Goal: Information Seeking & Learning: Learn about a topic

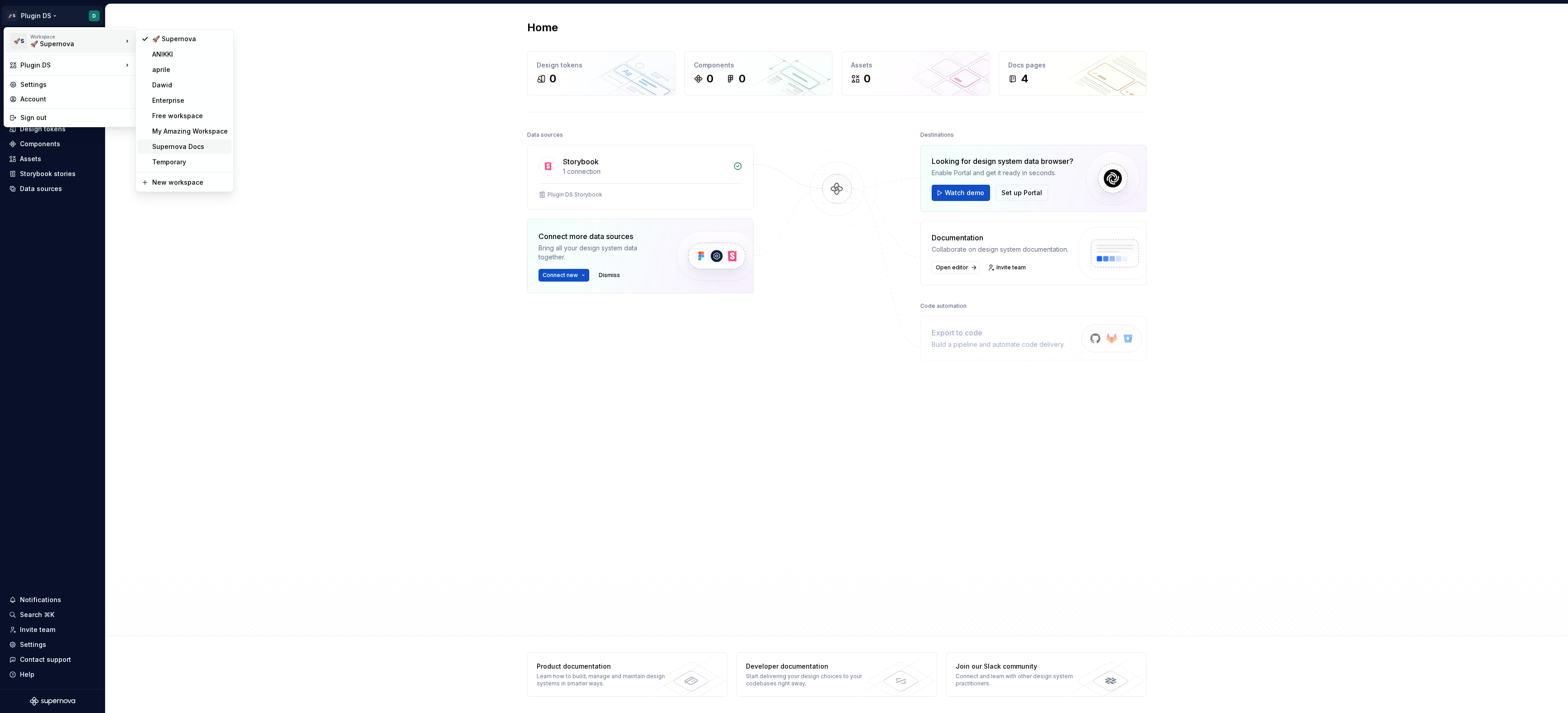
click at [170, 144] on div "Supernova Docs" at bounding box center [190, 147] width 75 height 9
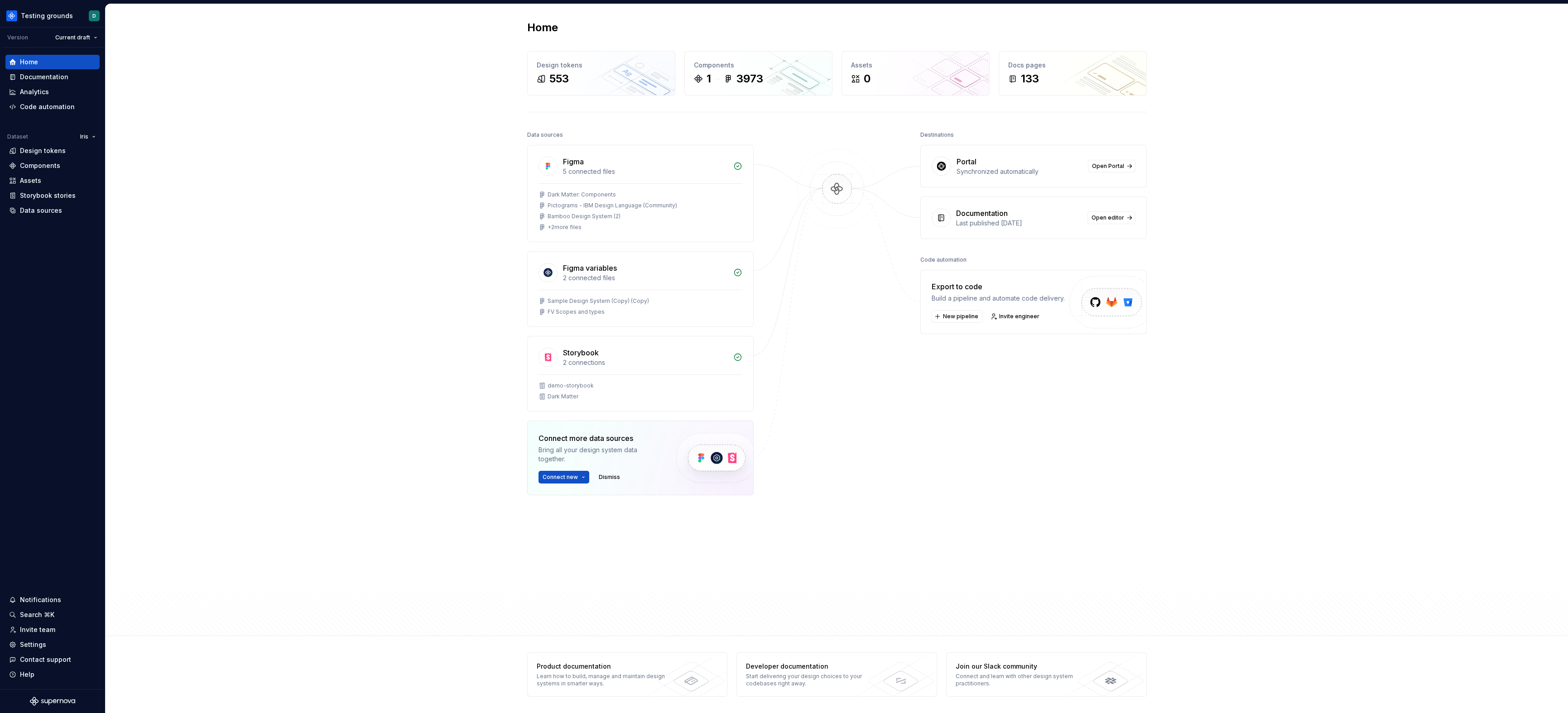
click at [253, 171] on div "Home Design tokens 553 Components 1 3973 Assets 0 Docs pages 133 Data sources F…" at bounding box center [836, 320] width 1463 height 632
click at [14, 16] on html "Testing grounds D Version Current draft Home Documentation Analytics Code autom…" at bounding box center [784, 356] width 1568 height 713
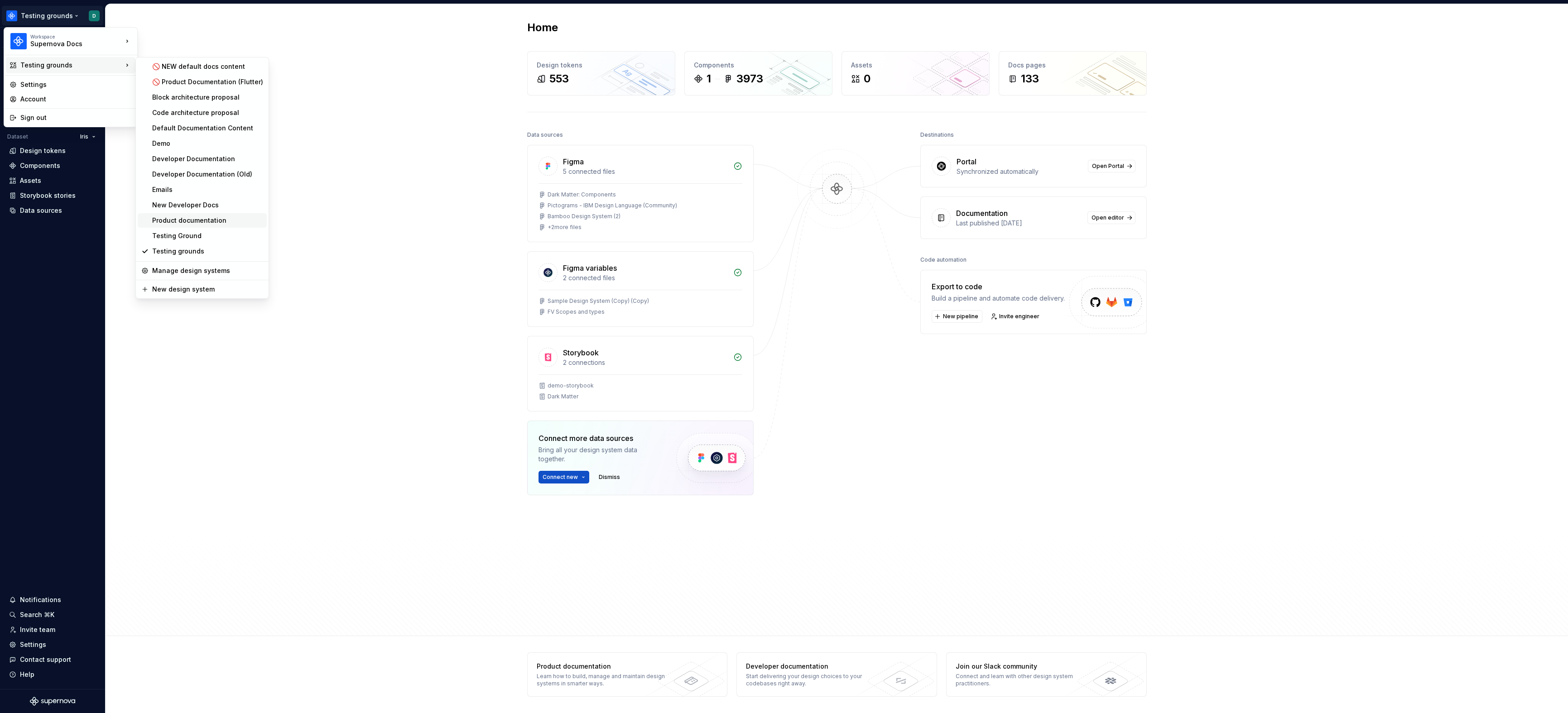
click at [196, 226] on div "Product documentation" at bounding box center [202, 220] width 129 height 15
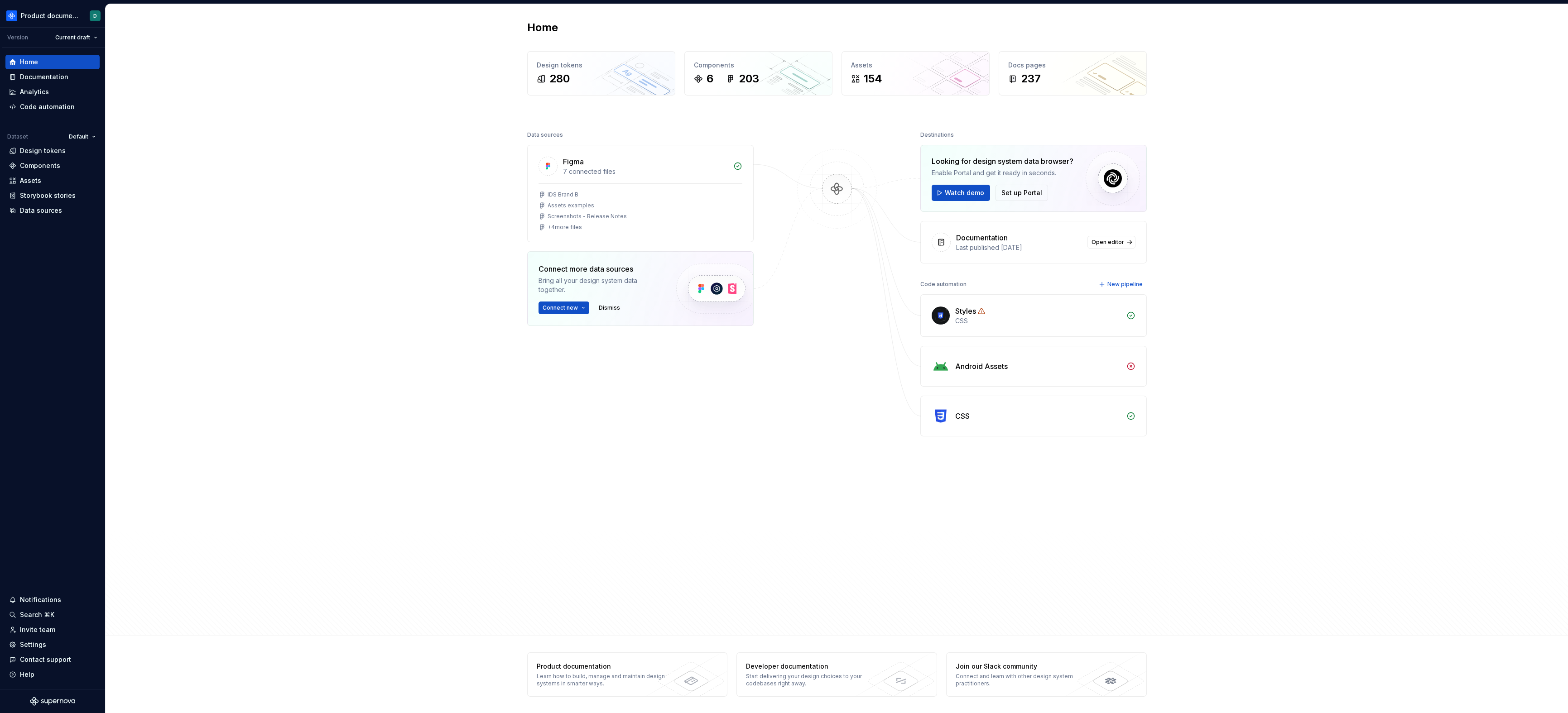
click at [729, 366] on div "Figma 7 connected files IDS Brand B Assets examples Screenshots - Release Notes…" at bounding box center [640, 258] width 226 height 226
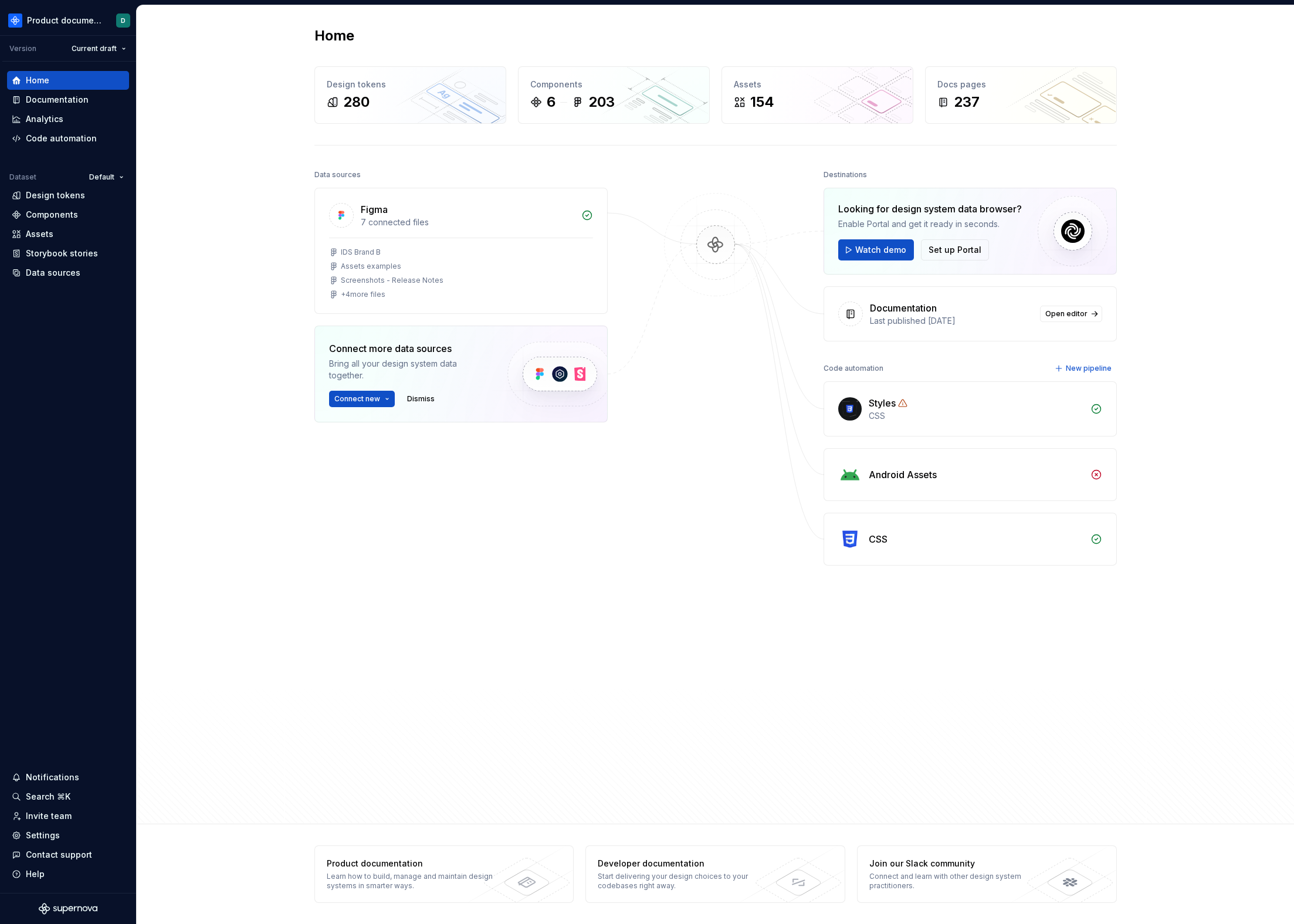
click at [243, 368] on div "Home Design tokens 280 Components 6 203 Assets 154 Docs pages 237 Data sources …" at bounding box center [715, 415] width 1158 height 819
click at [73, 101] on div "Documentation" at bounding box center [58, 99] width 63 height 12
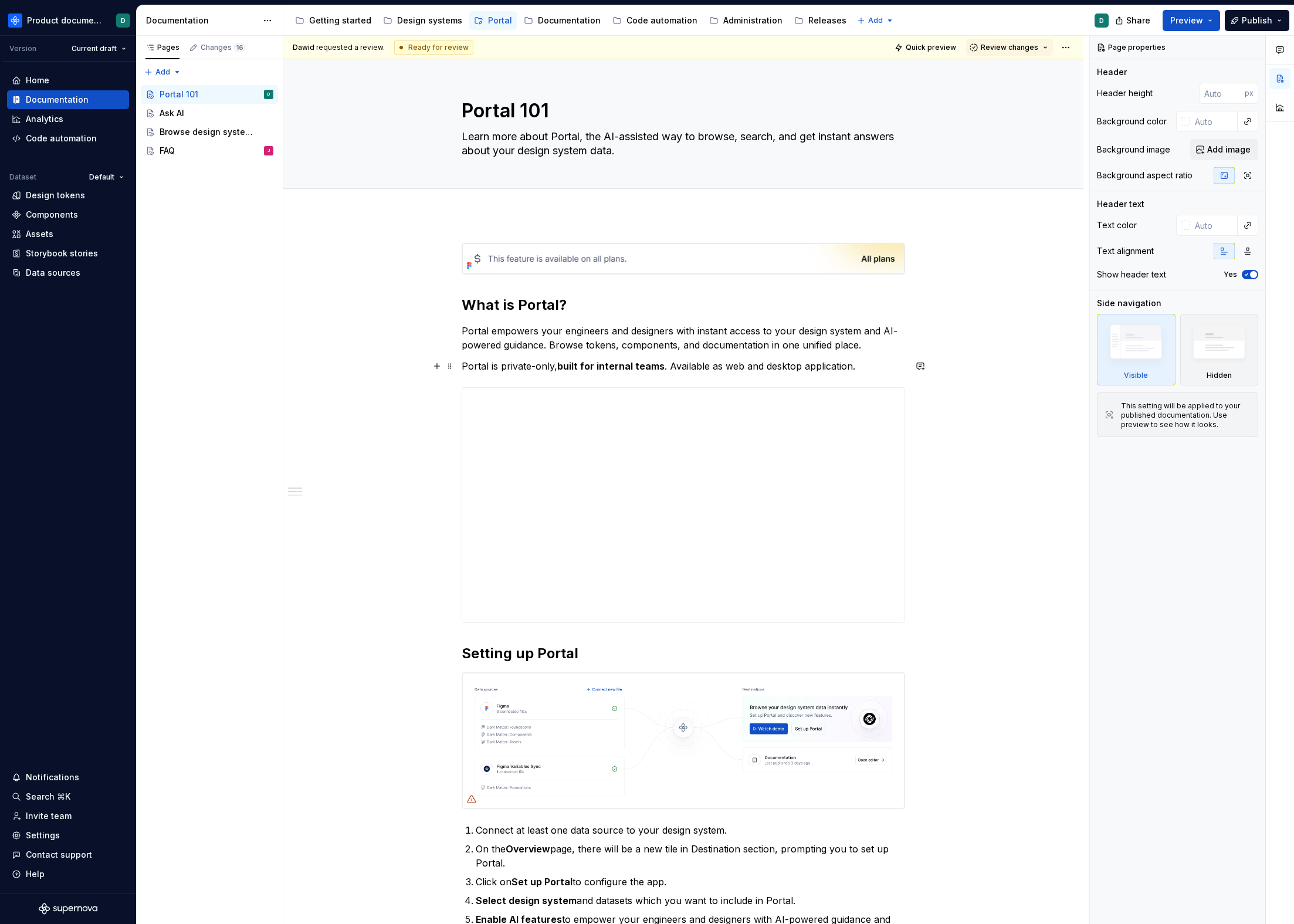
type textarea "*"
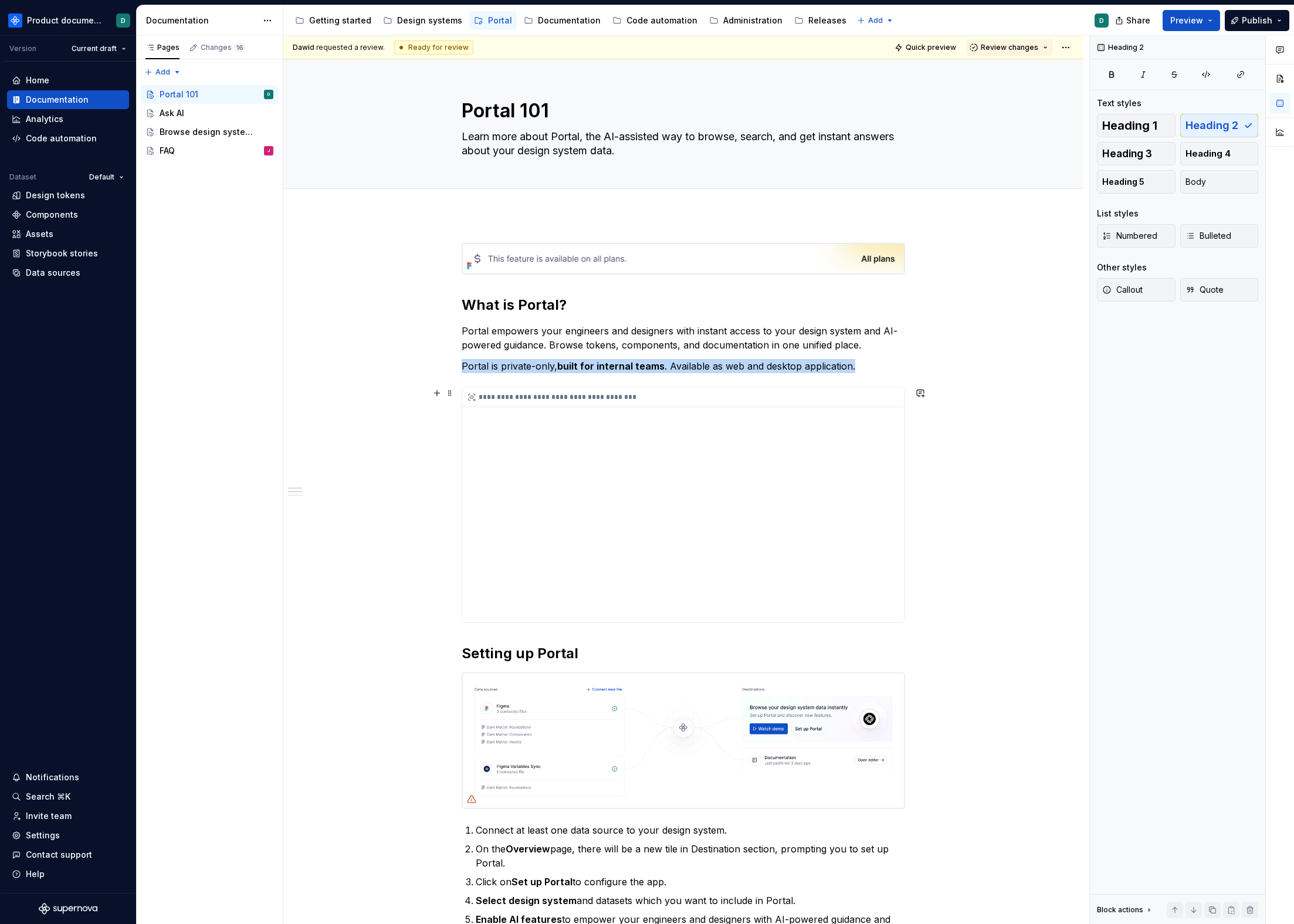
click at [629, 462] on div "**********" at bounding box center [683, 505] width 442 height 235
click at [856, 364] on p "Portal is private-only, built for internal teams . Available as web and desktop…" at bounding box center [684, 366] width 444 height 14
click at [778, 434] on div "**********" at bounding box center [683, 505] width 442 height 235
click at [863, 366] on p "Portal is private-only, built for internal teams . Available as web and desktop…" at bounding box center [684, 366] width 444 height 14
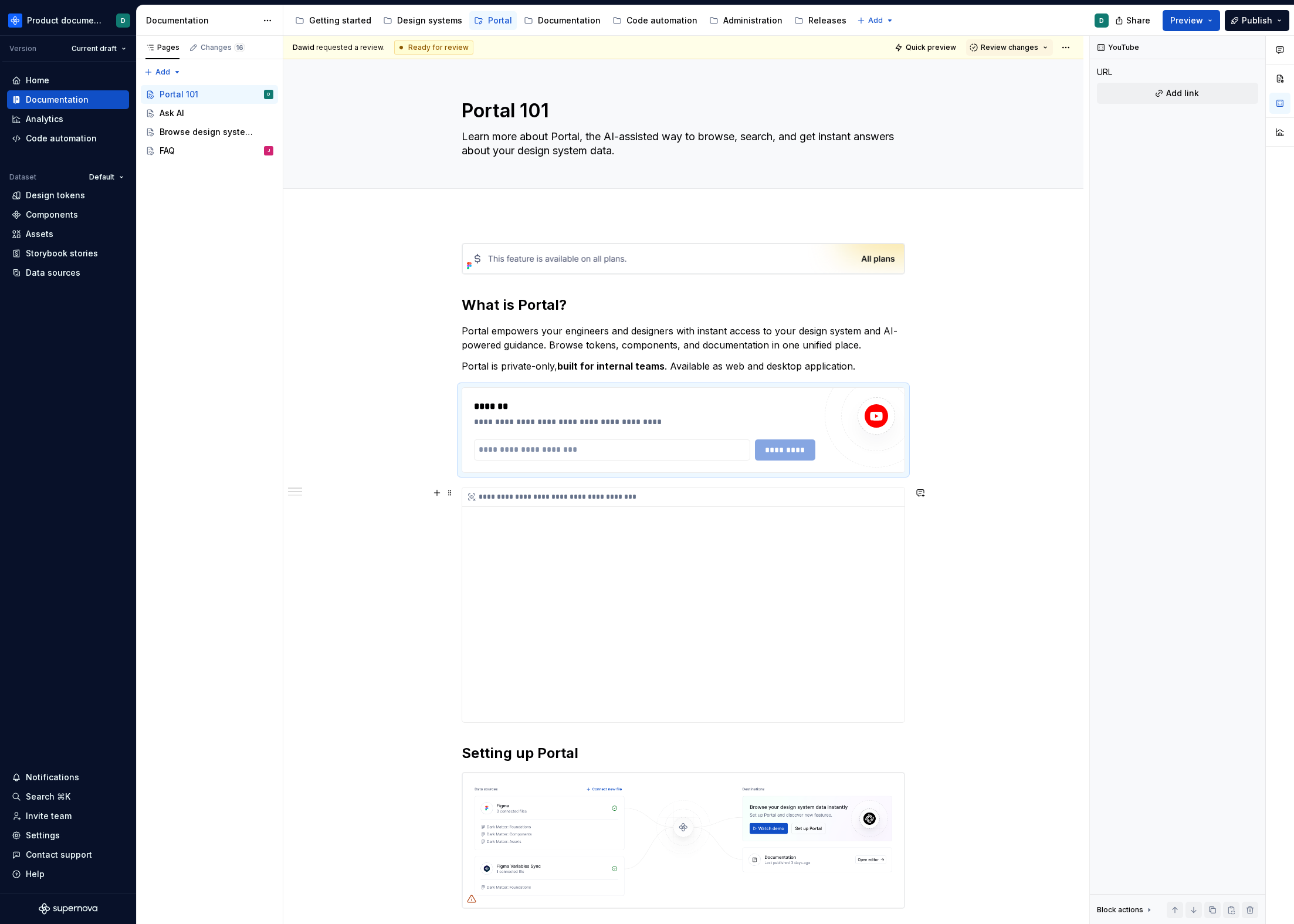
click at [799, 554] on div "**********" at bounding box center [683, 605] width 442 height 235
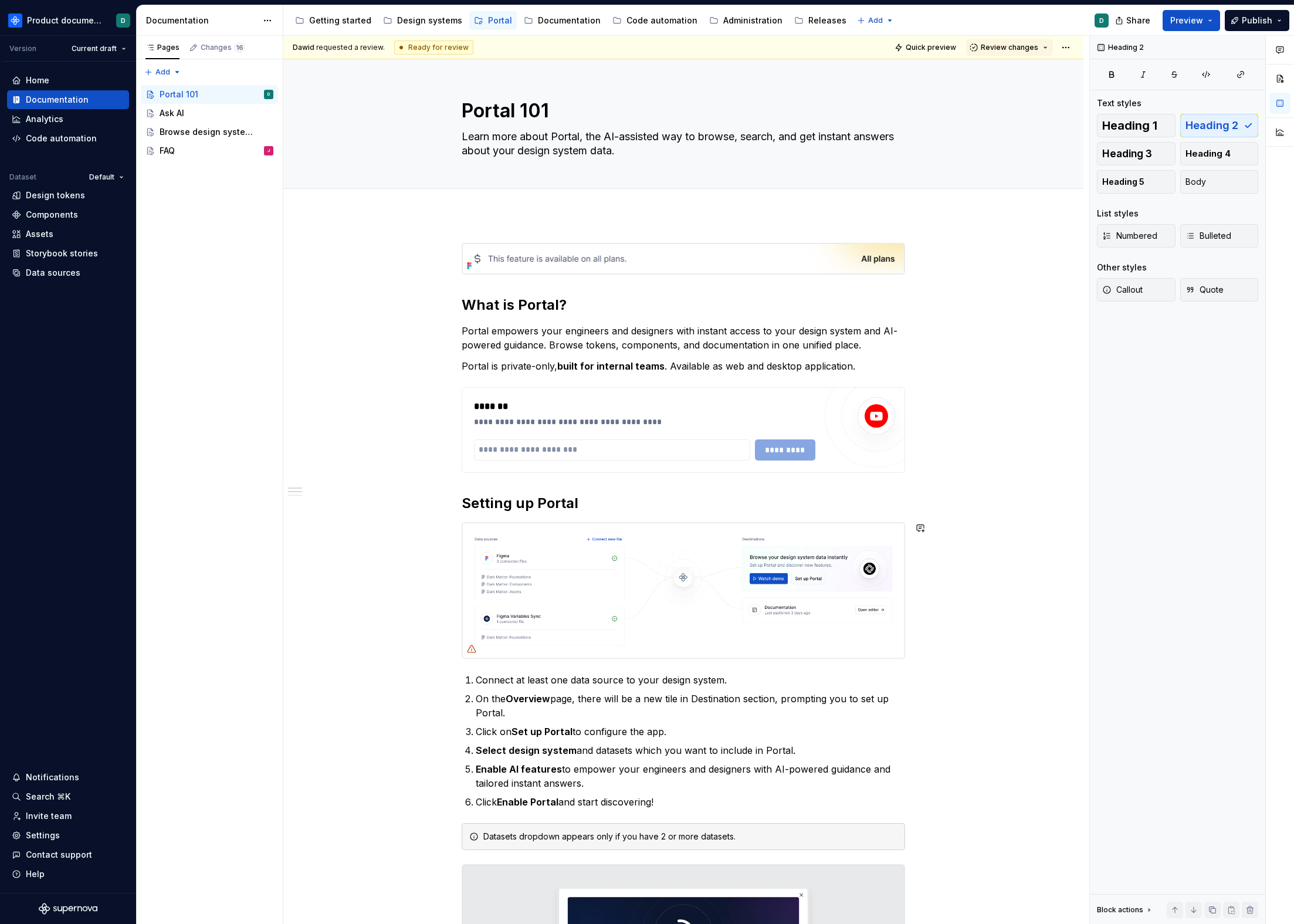
click at [725, 508] on h2 "Setting up Portal" at bounding box center [684, 504] width 444 height 19
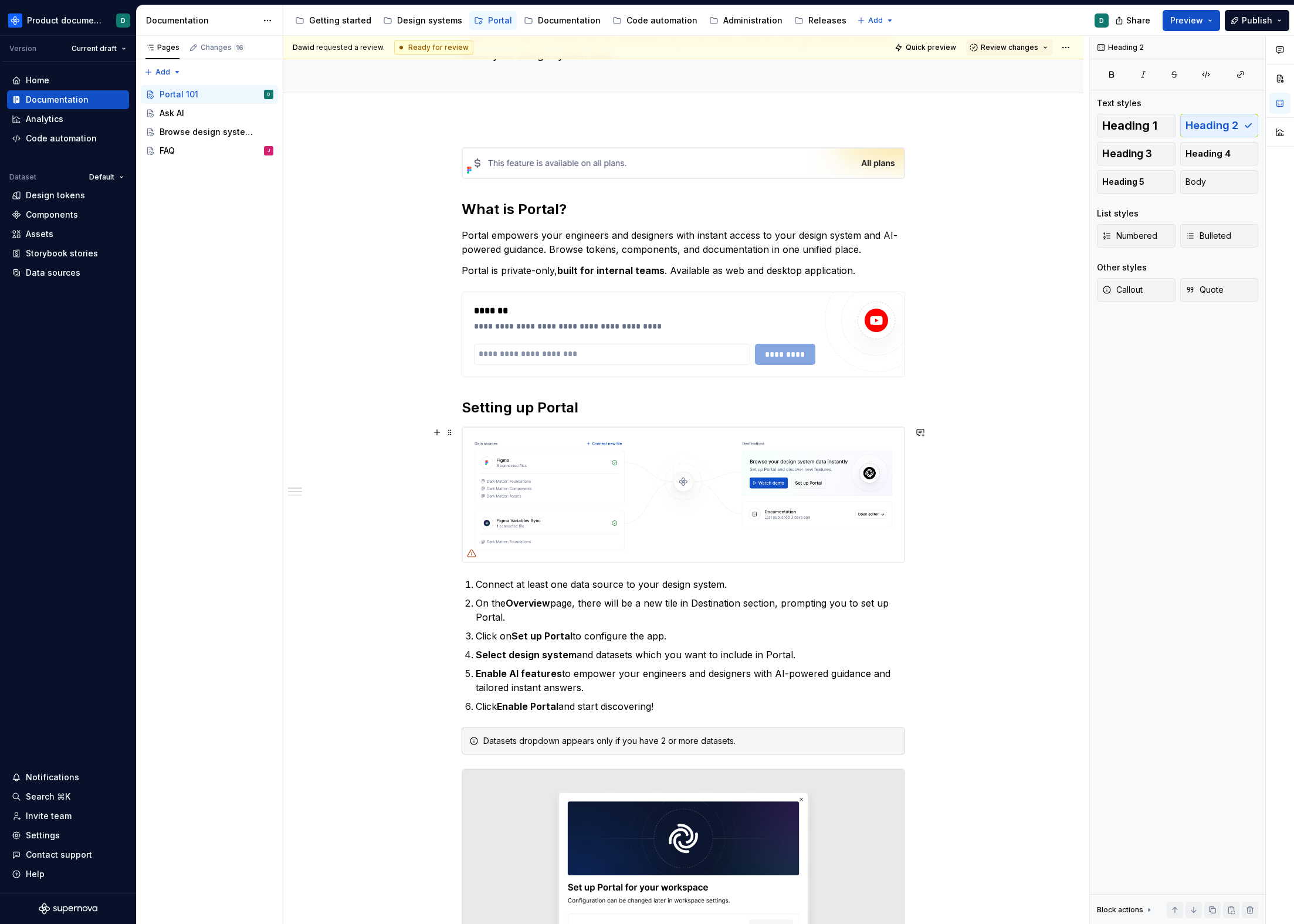
scroll to position [156, 0]
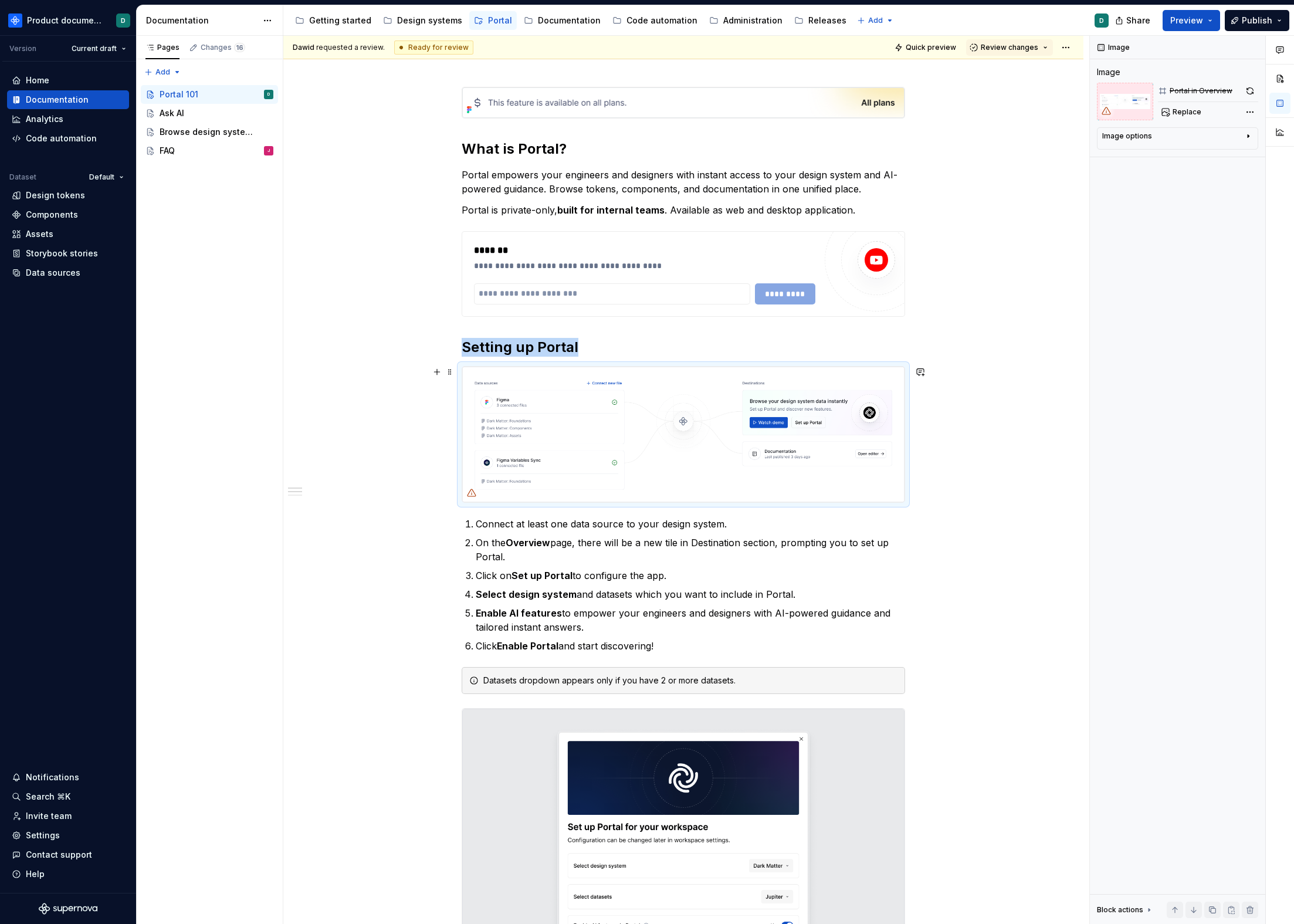
click at [535, 464] on img at bounding box center [683, 434] width 442 height 136
click at [183, 152] on div "FAQ J" at bounding box center [216, 151] width 114 height 17
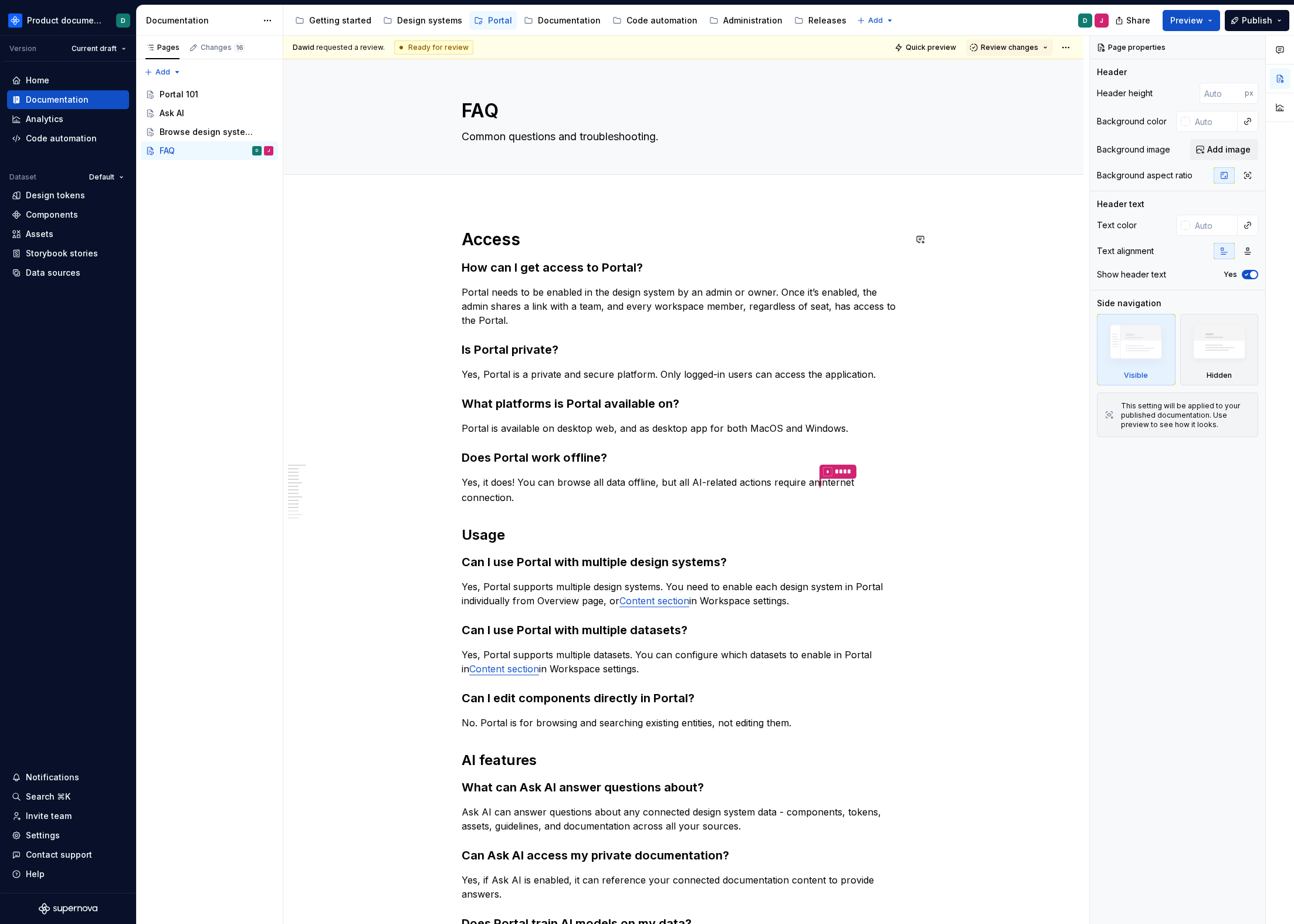
type textarea "*"
click at [462, 240] on h1 "Access" at bounding box center [684, 239] width 444 height 21
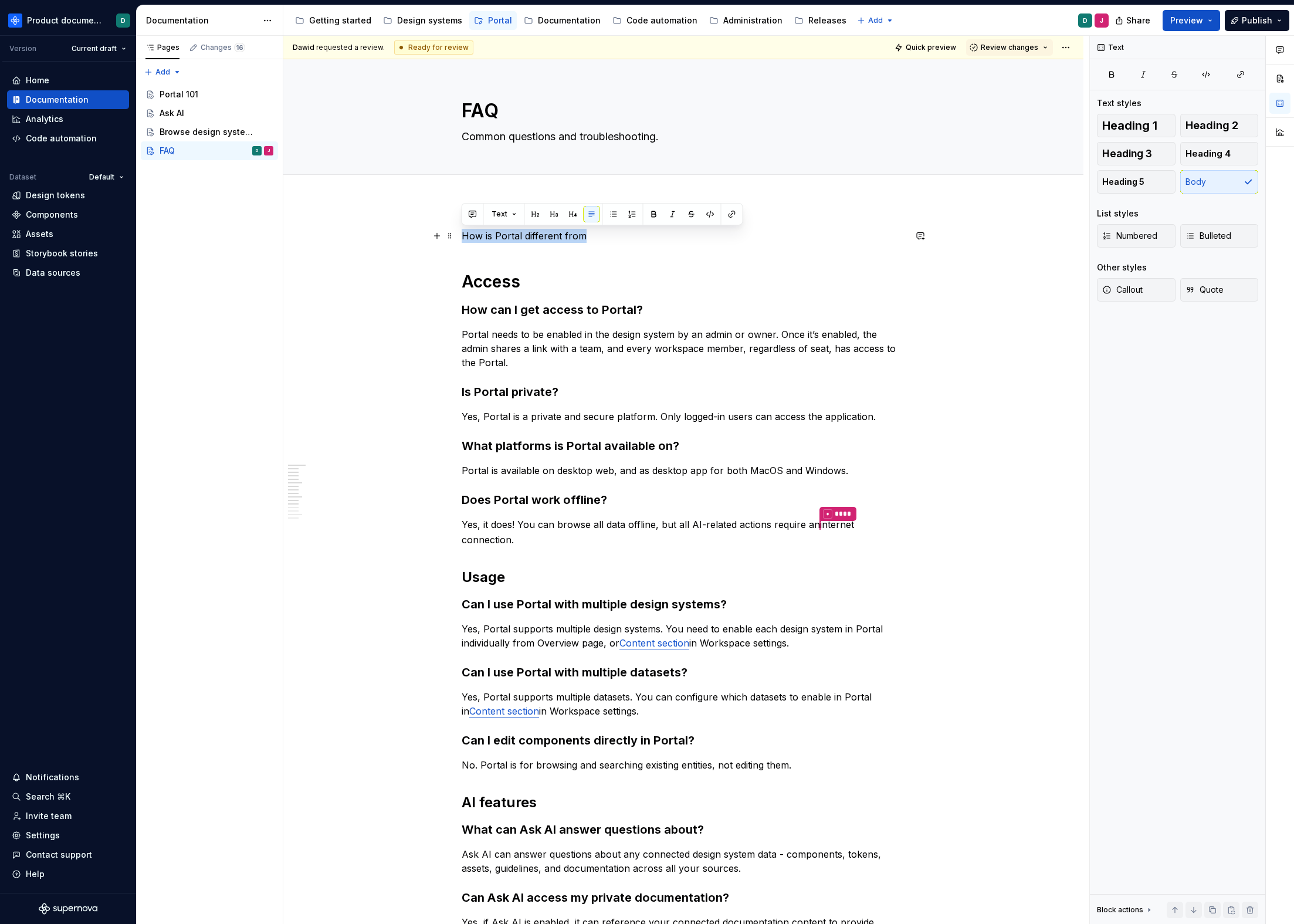
drag, startPoint x: 555, startPoint y: 235, endPoint x: 456, endPoint y: 236, distance: 99.0
click at [456, 236] on div "How is Portal different from Access How can I get access to Portal? Portal need…" at bounding box center [683, 862] width 800 height 1323
click at [459, 237] on div "What’s the difference between Portal and documentation? Access How can I get ac…" at bounding box center [683, 862] width 800 height 1323
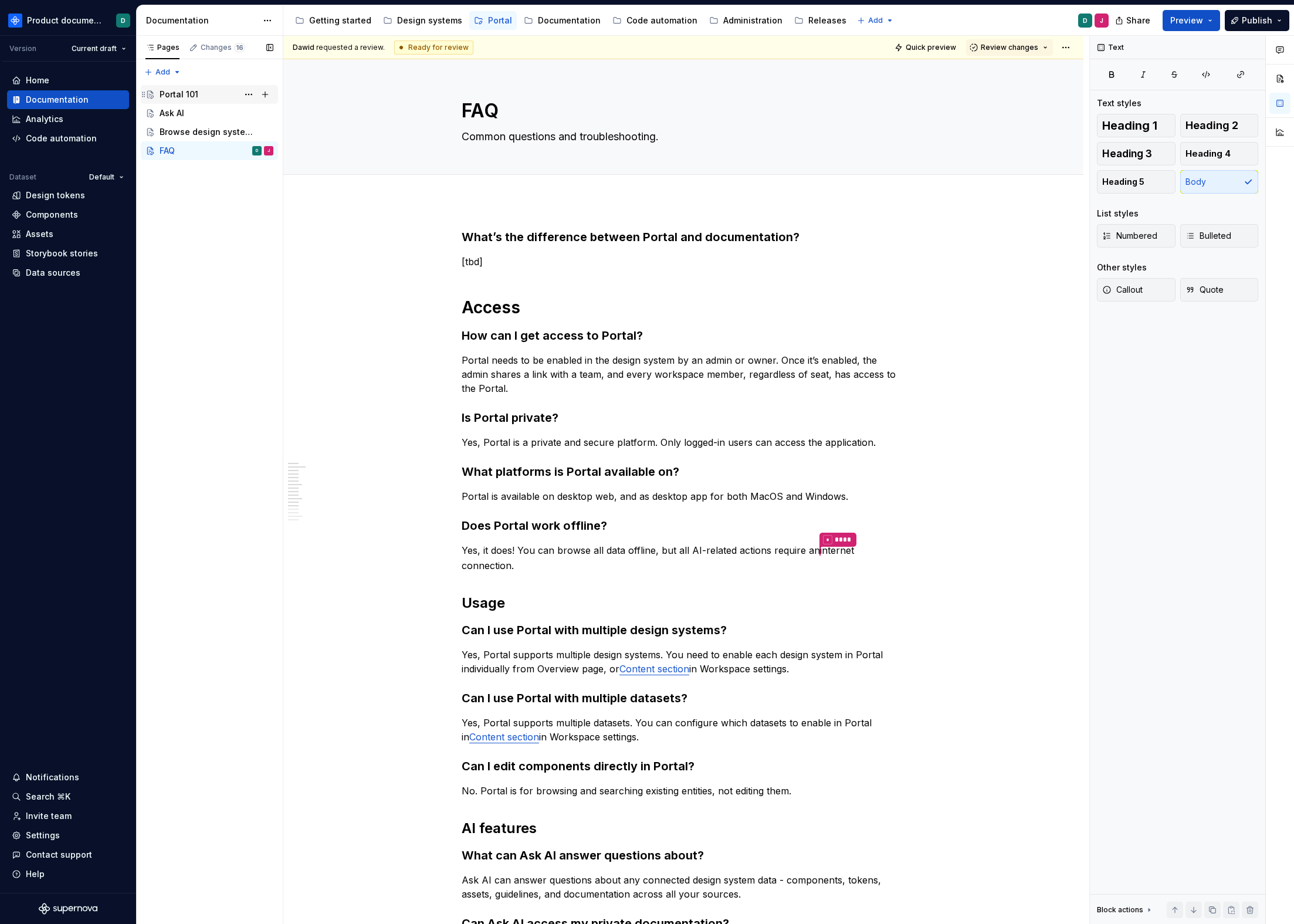
click at [192, 94] on div "Portal 101" at bounding box center [178, 94] width 39 height 12
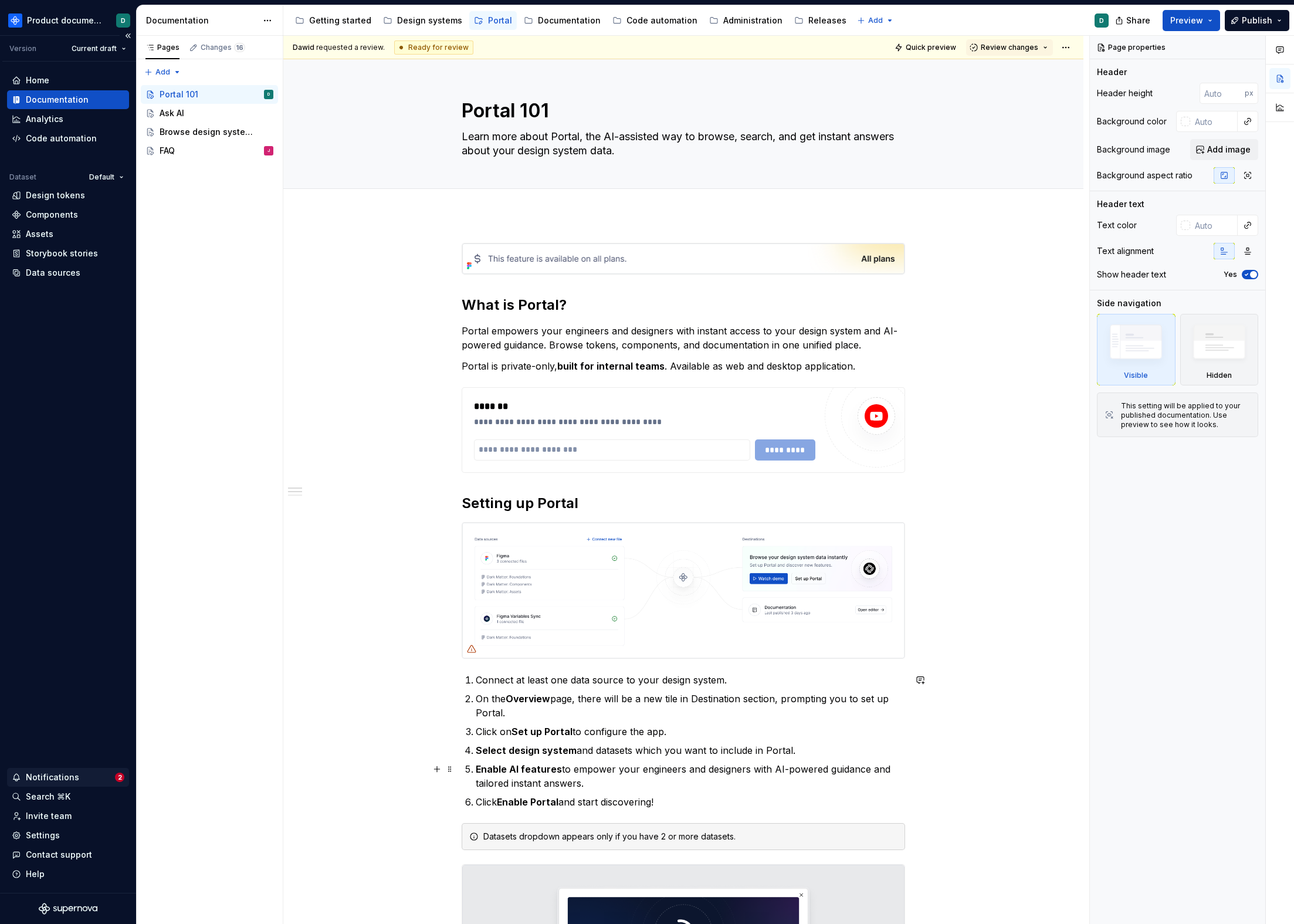
click at [64, 784] on div "Notifications 2" at bounding box center [68, 777] width 122 height 19
click at [64, 776] on html "Product documentation D Version Current draft Home Documentation Analytics Code…" at bounding box center [647, 462] width 1294 height 924
click at [414, 15] on div "Design systems" at bounding box center [430, 20] width 65 height 12
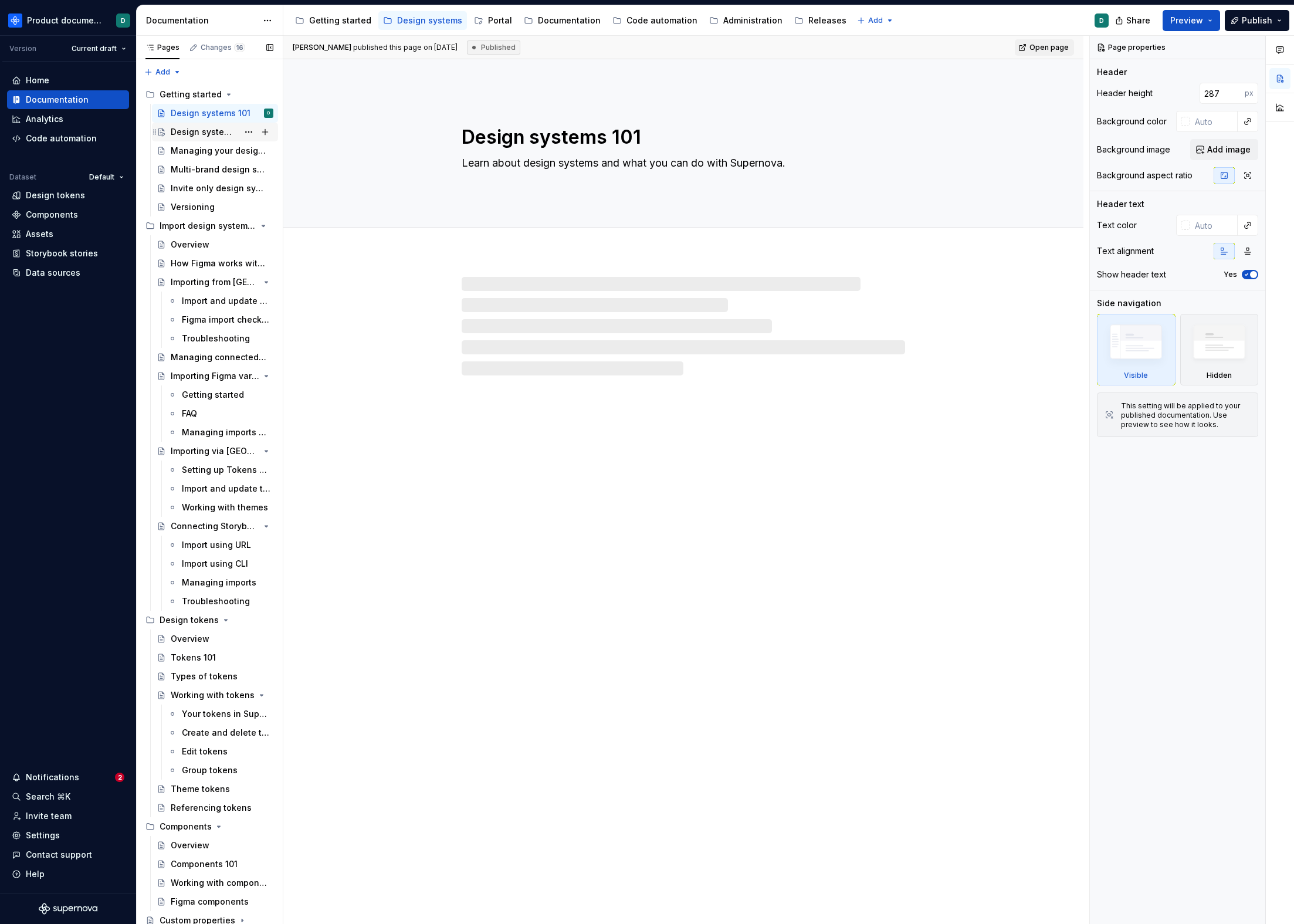
click at [194, 133] on div "Design system overview" at bounding box center [205, 132] width 68 height 12
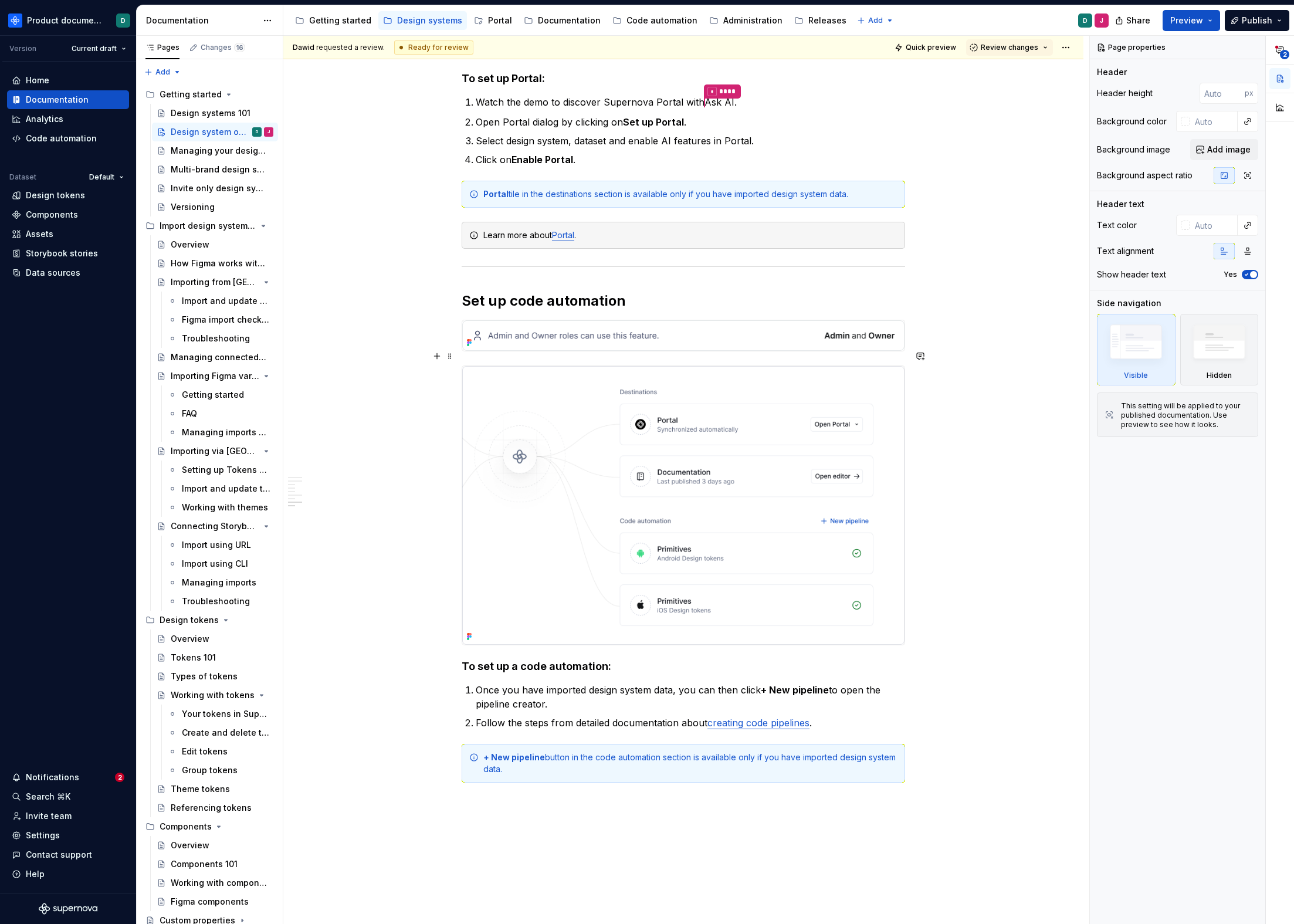
scroll to position [2209, 0]
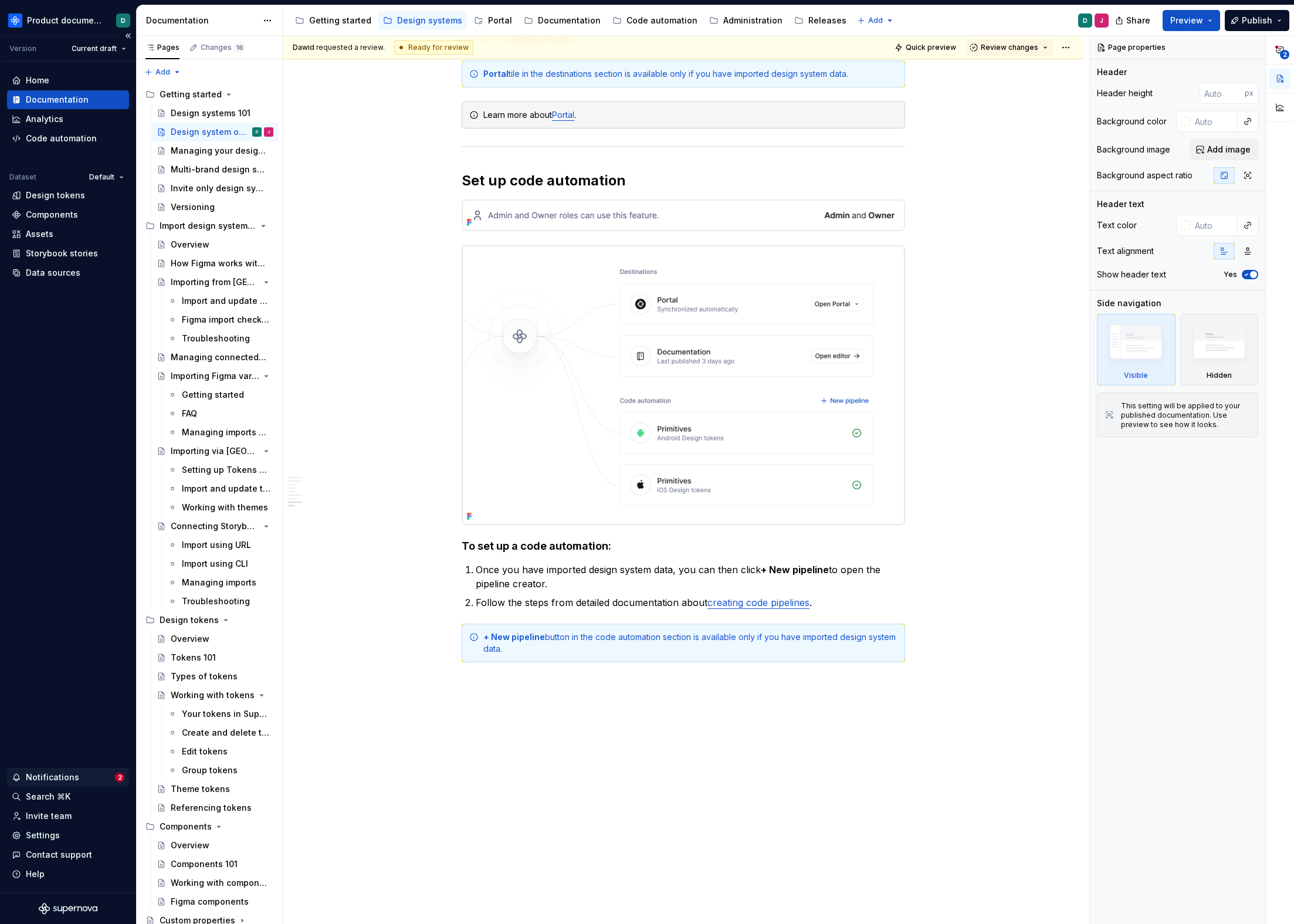
click at [84, 774] on div "Notifications" at bounding box center [63, 777] width 103 height 12
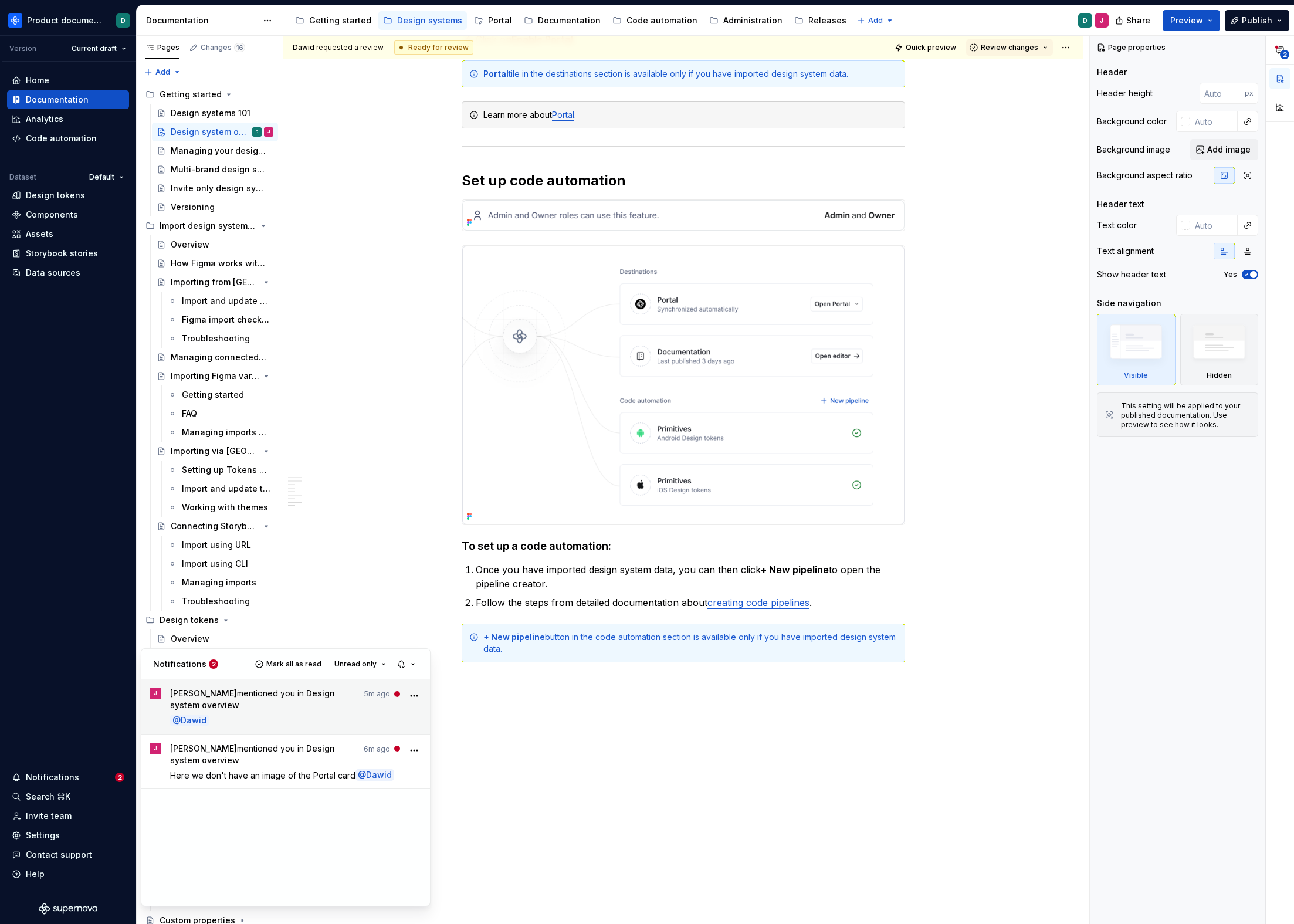
click at [278, 714] on p "@ Dawid" at bounding box center [296, 721] width 252 height 13
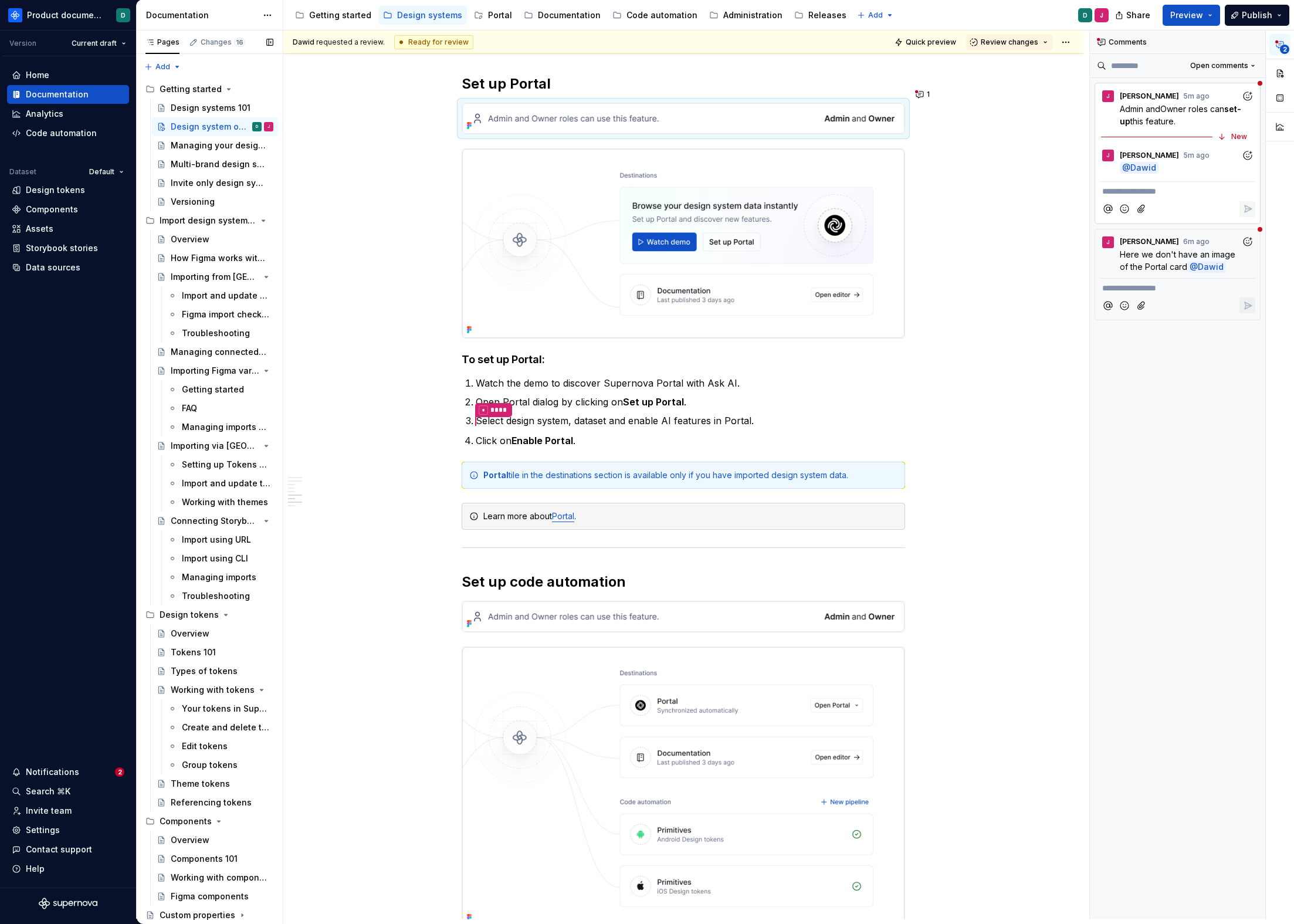
scroll to position [1802, 0]
click at [928, 94] on span "1" at bounding box center [929, 95] width 3 height 9
click at [1155, 248] on span "Here we don't have an image of the Portal card" at bounding box center [1179, 250] width 118 height 22
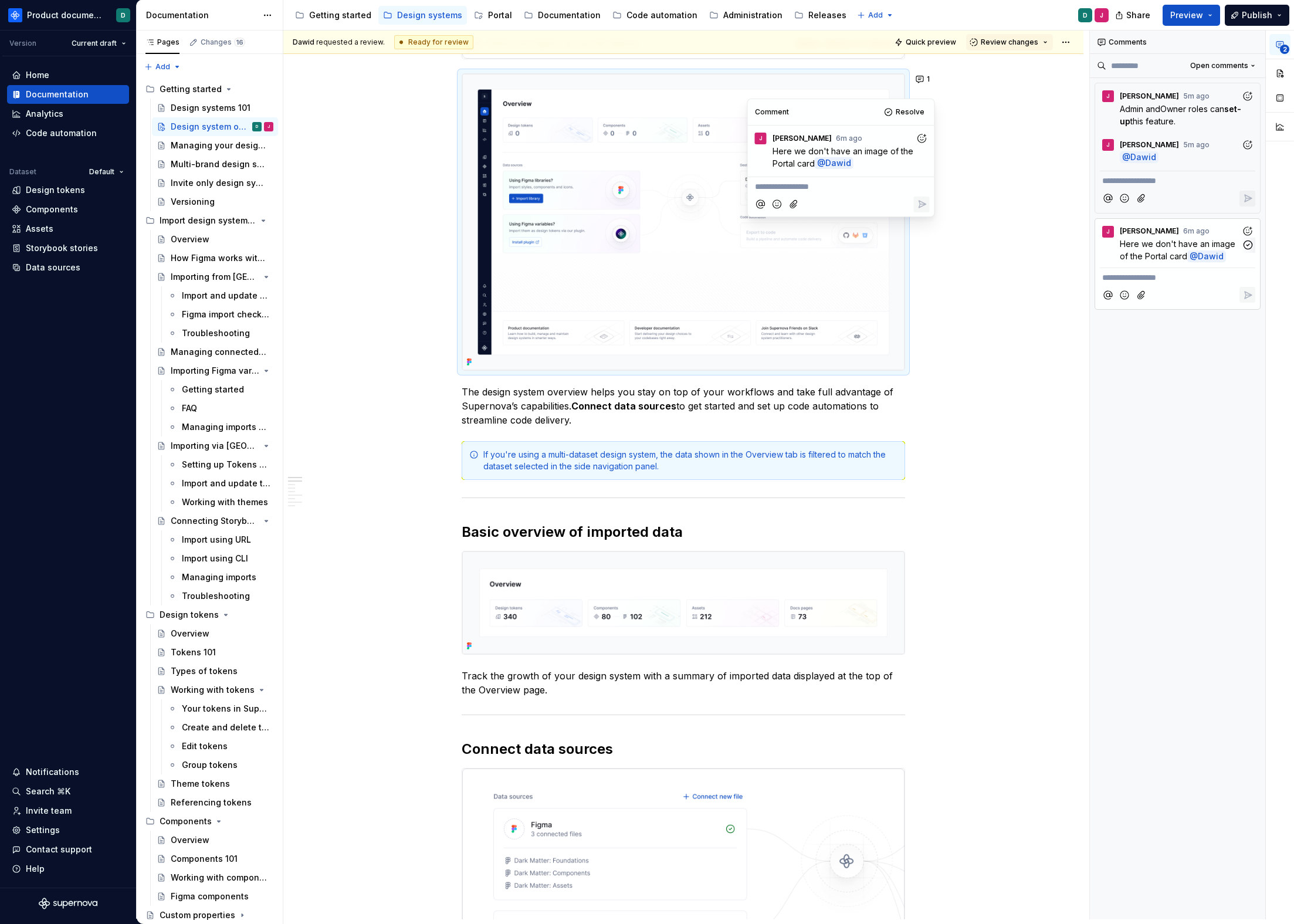
scroll to position [180, 0]
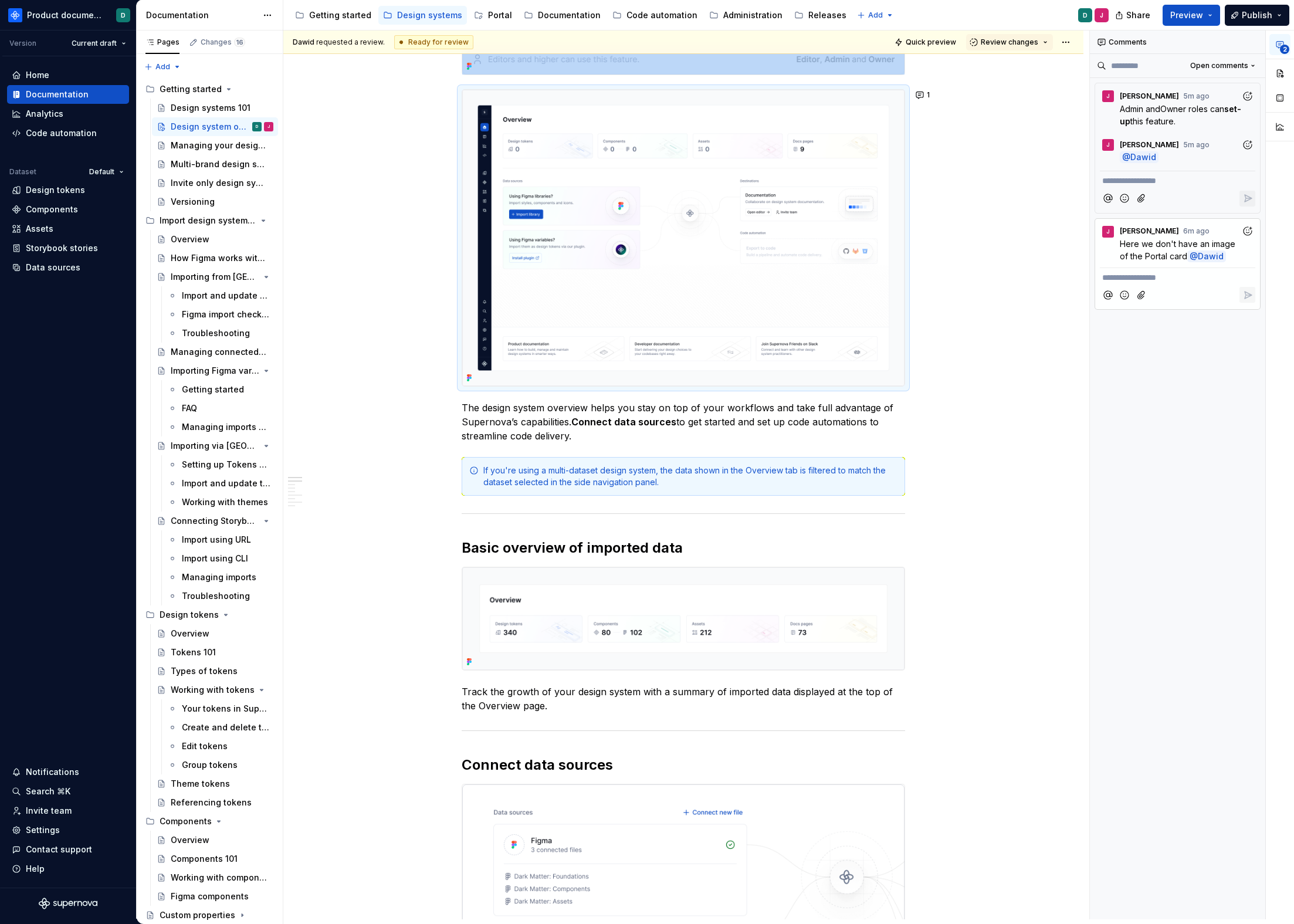
click at [850, 345] on img at bounding box center [683, 238] width 442 height 297
click at [1152, 258] on span "Here we don't have an image of the Portal card" at bounding box center [1179, 250] width 118 height 22
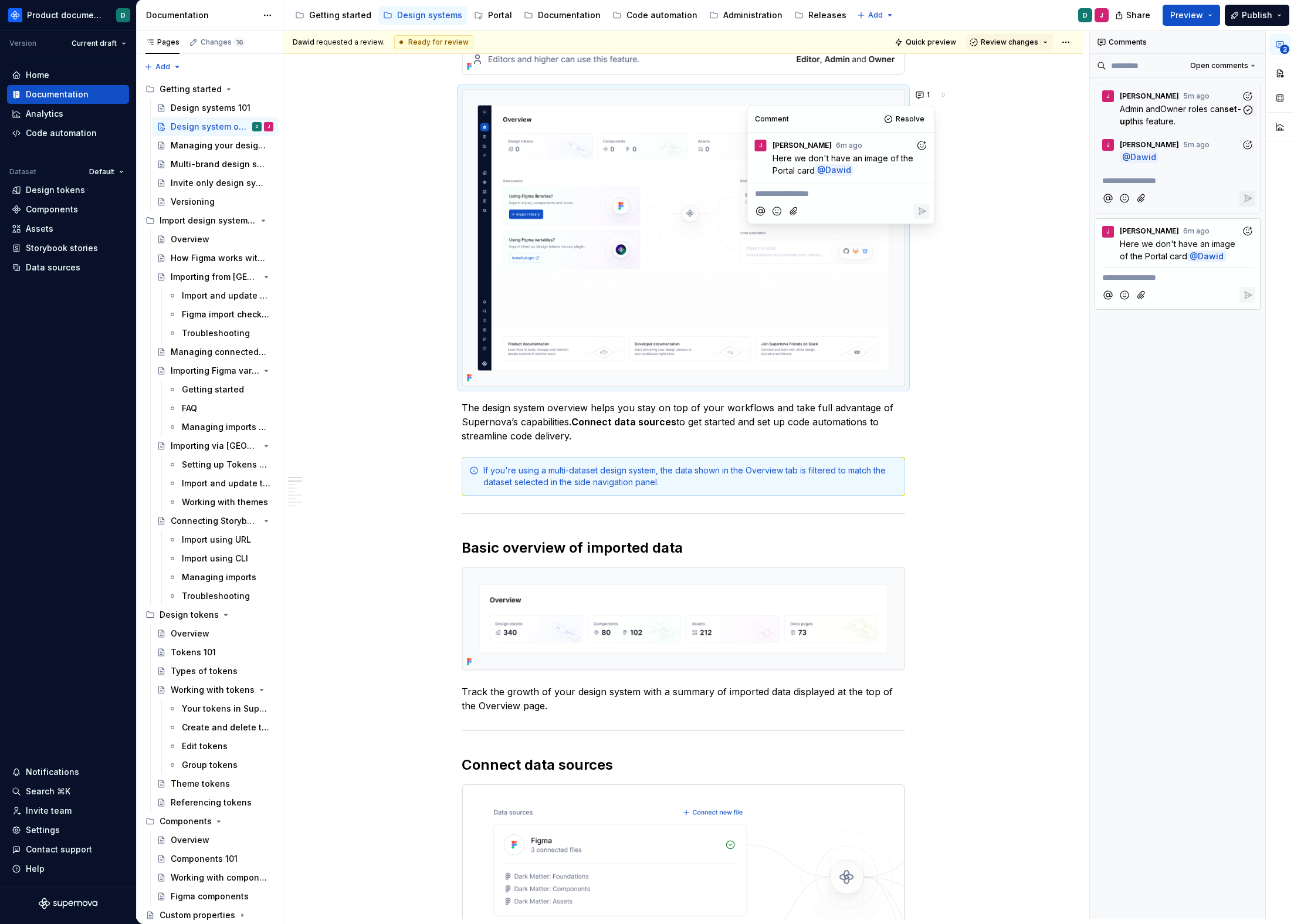
click at [1176, 125] on span "this feature." at bounding box center [1153, 121] width 45 height 10
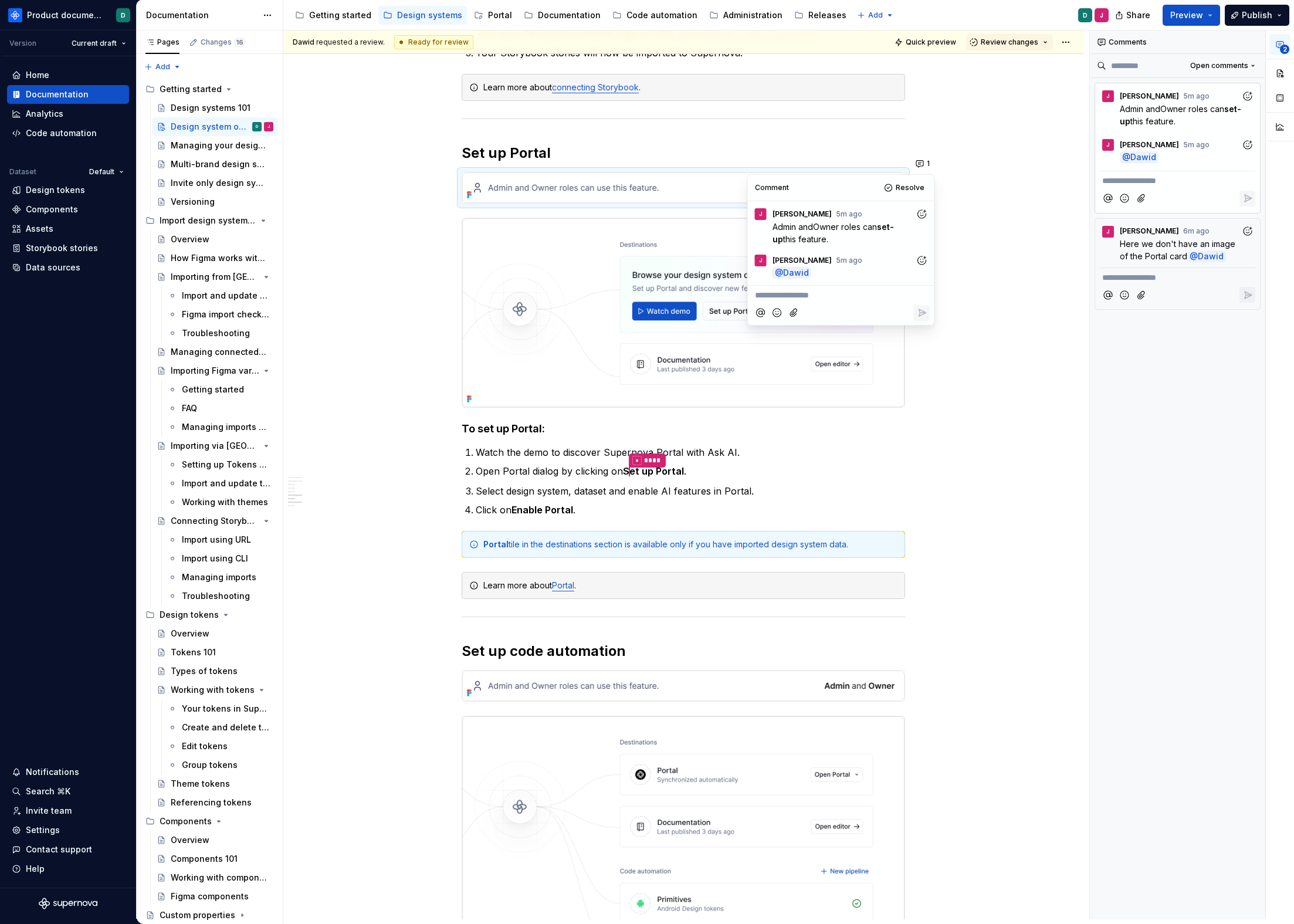
scroll to position [1561, 0]
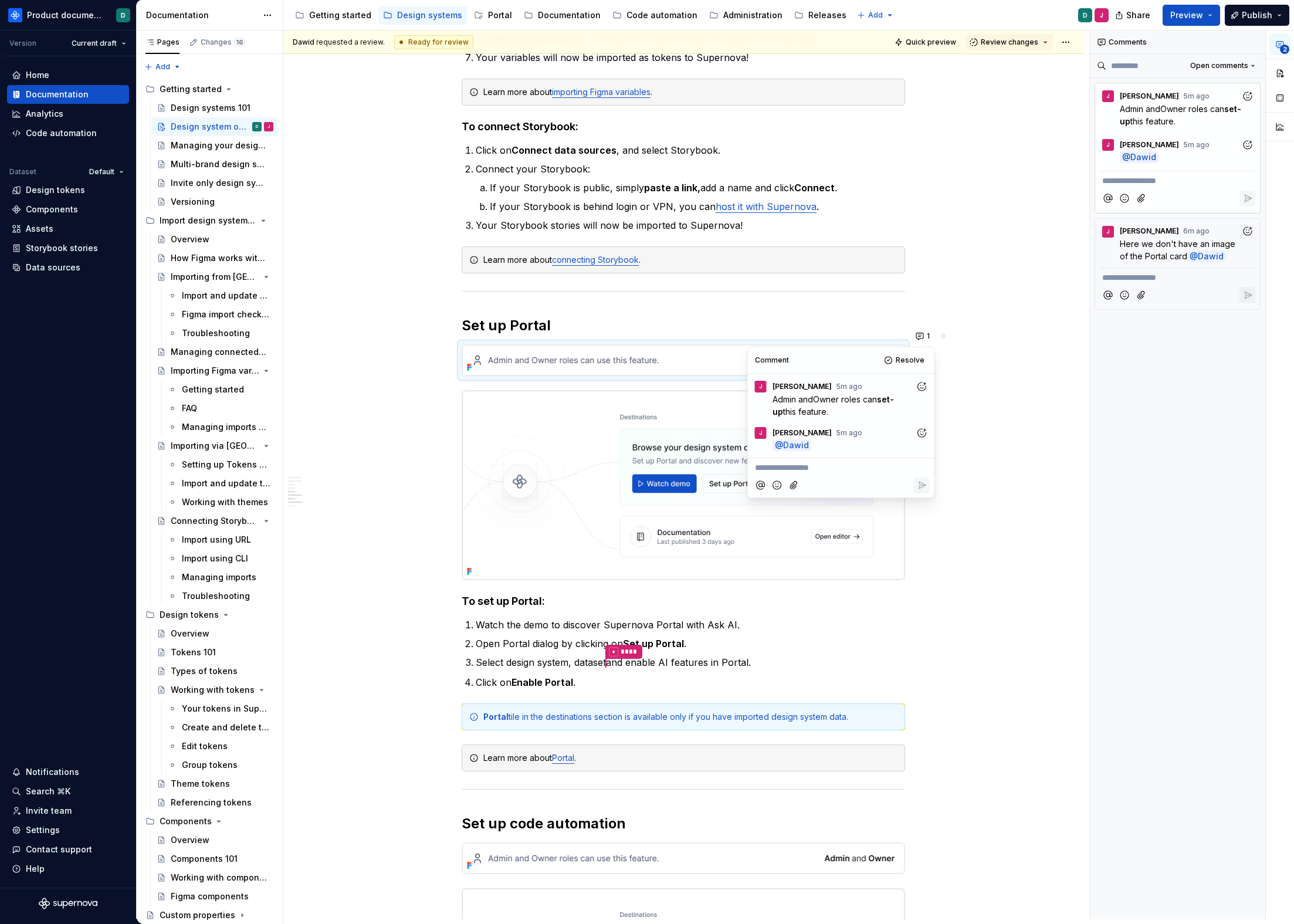
click at [1146, 176] on p "**********" at bounding box center [1177, 181] width 151 height 13
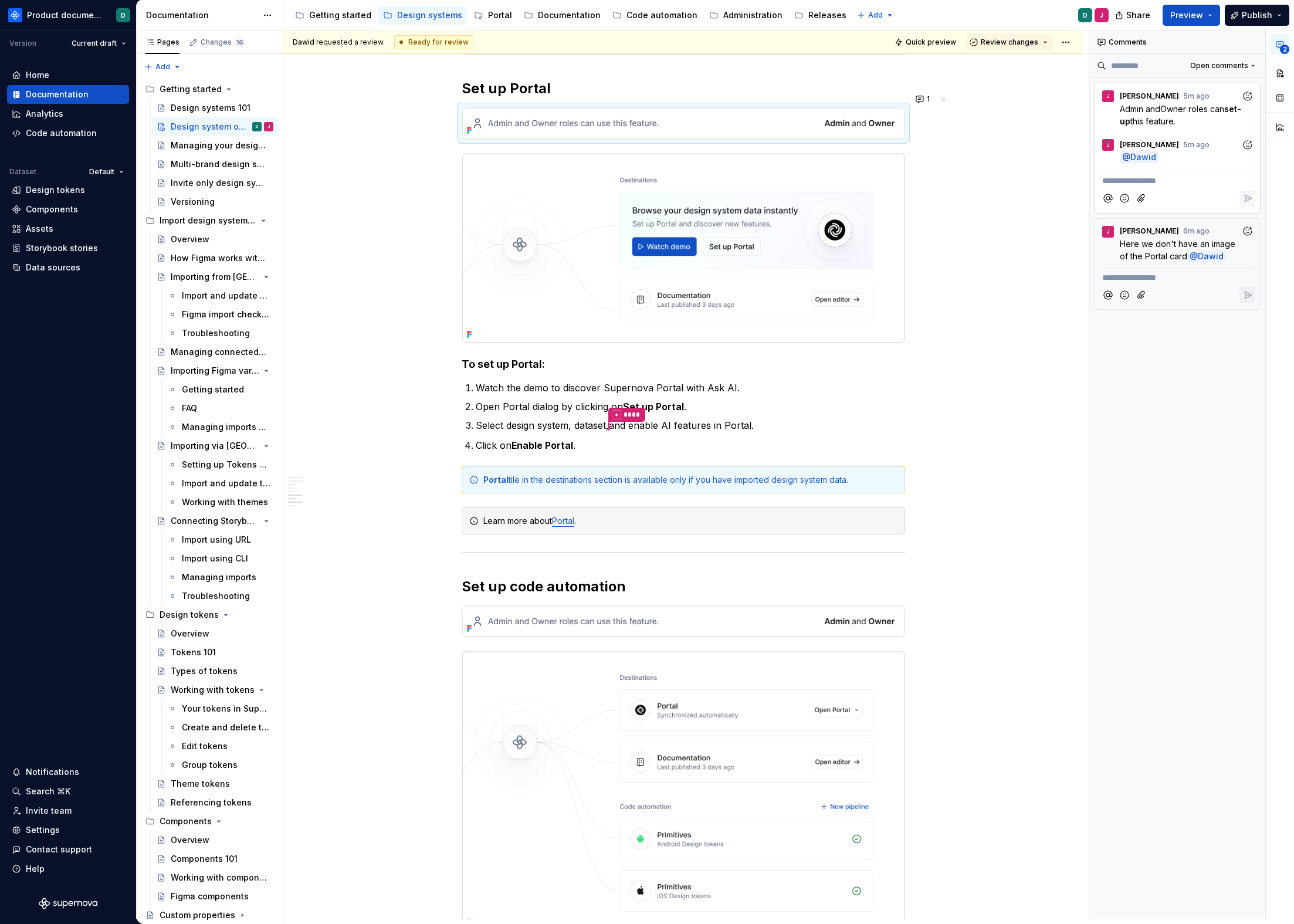
scroll to position [1802, 0]
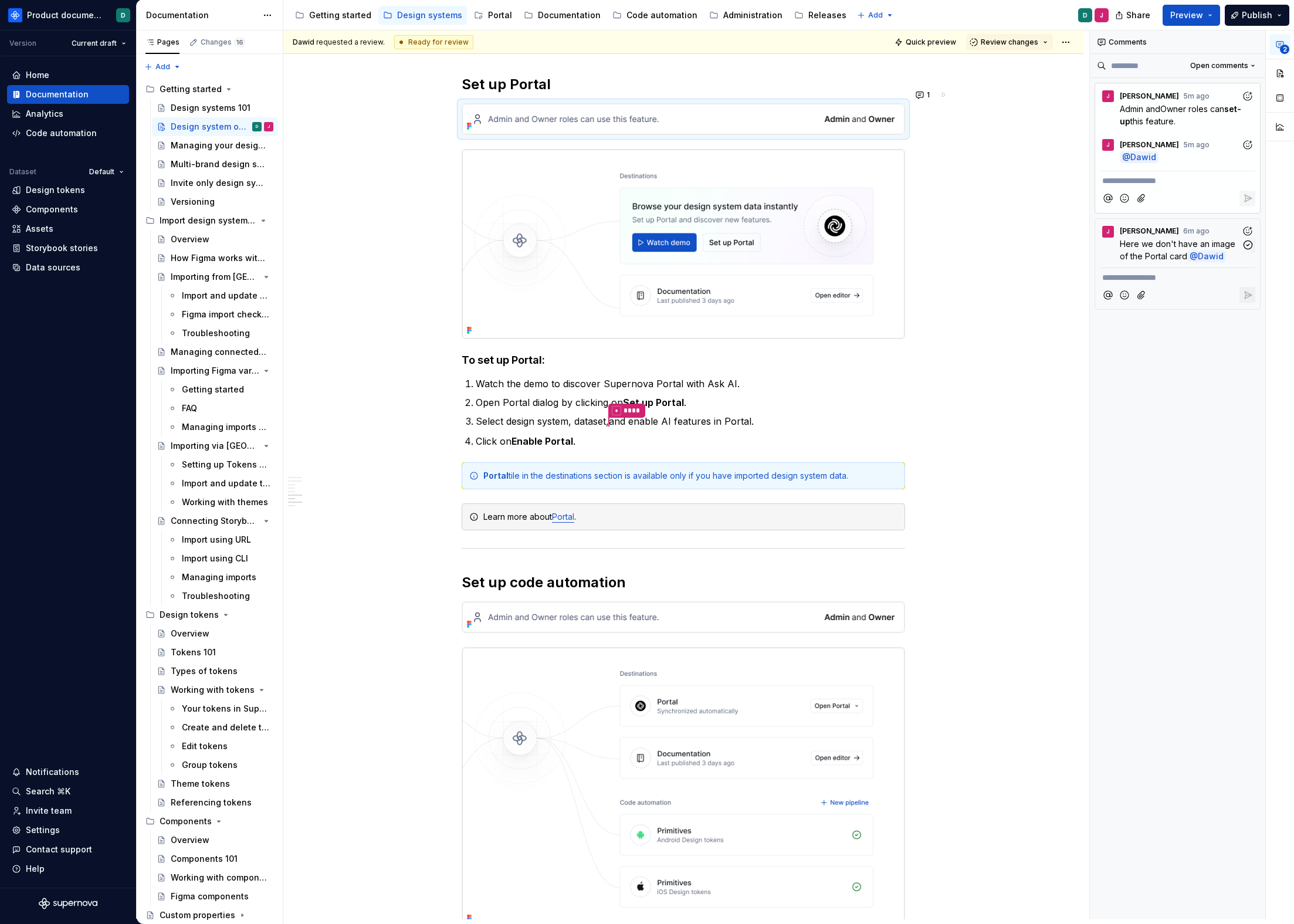
click at [1169, 235] on div "[PERSON_NAME] 6m ago" at bounding box center [1177, 229] width 155 height 16
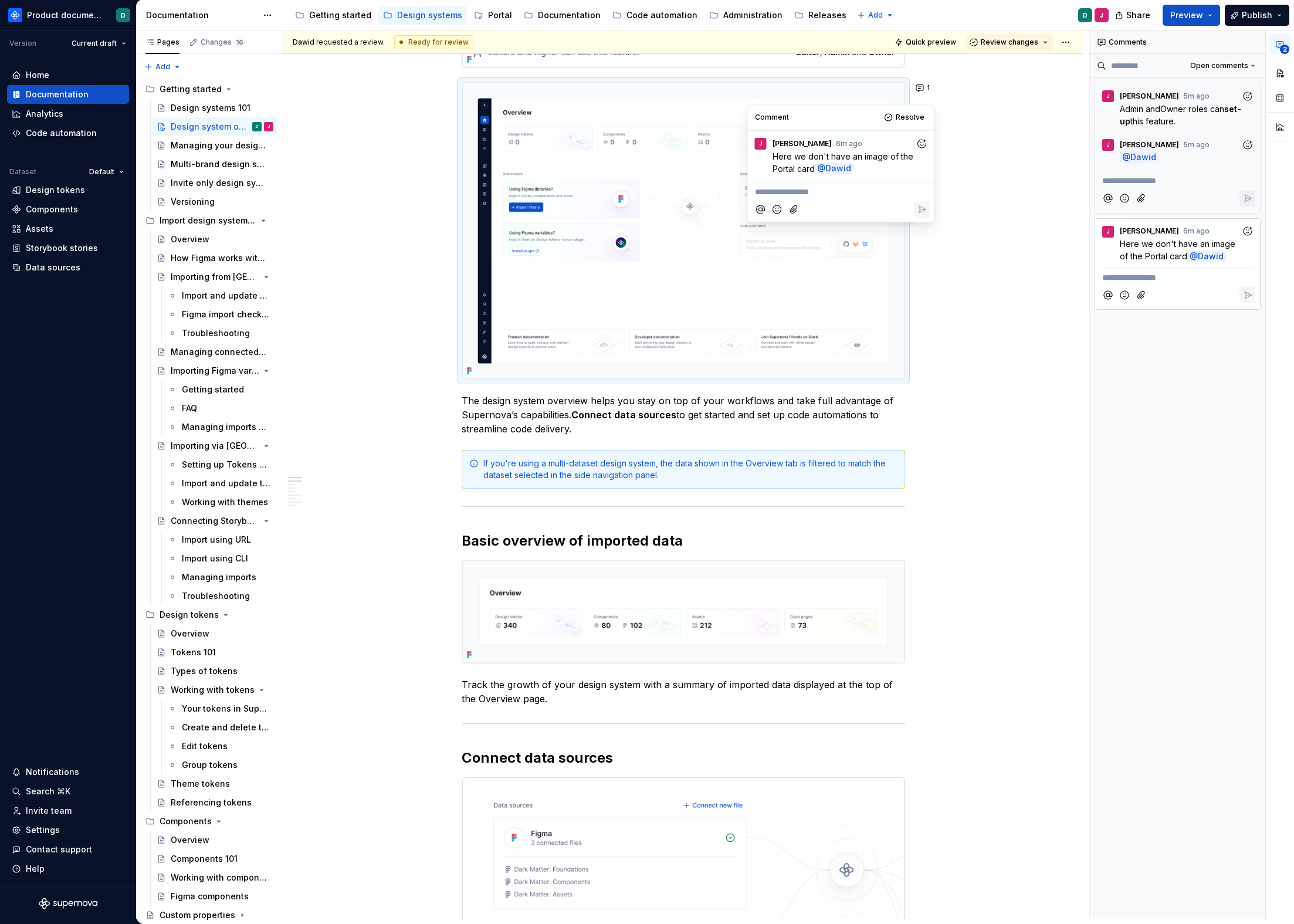
scroll to position [180, 0]
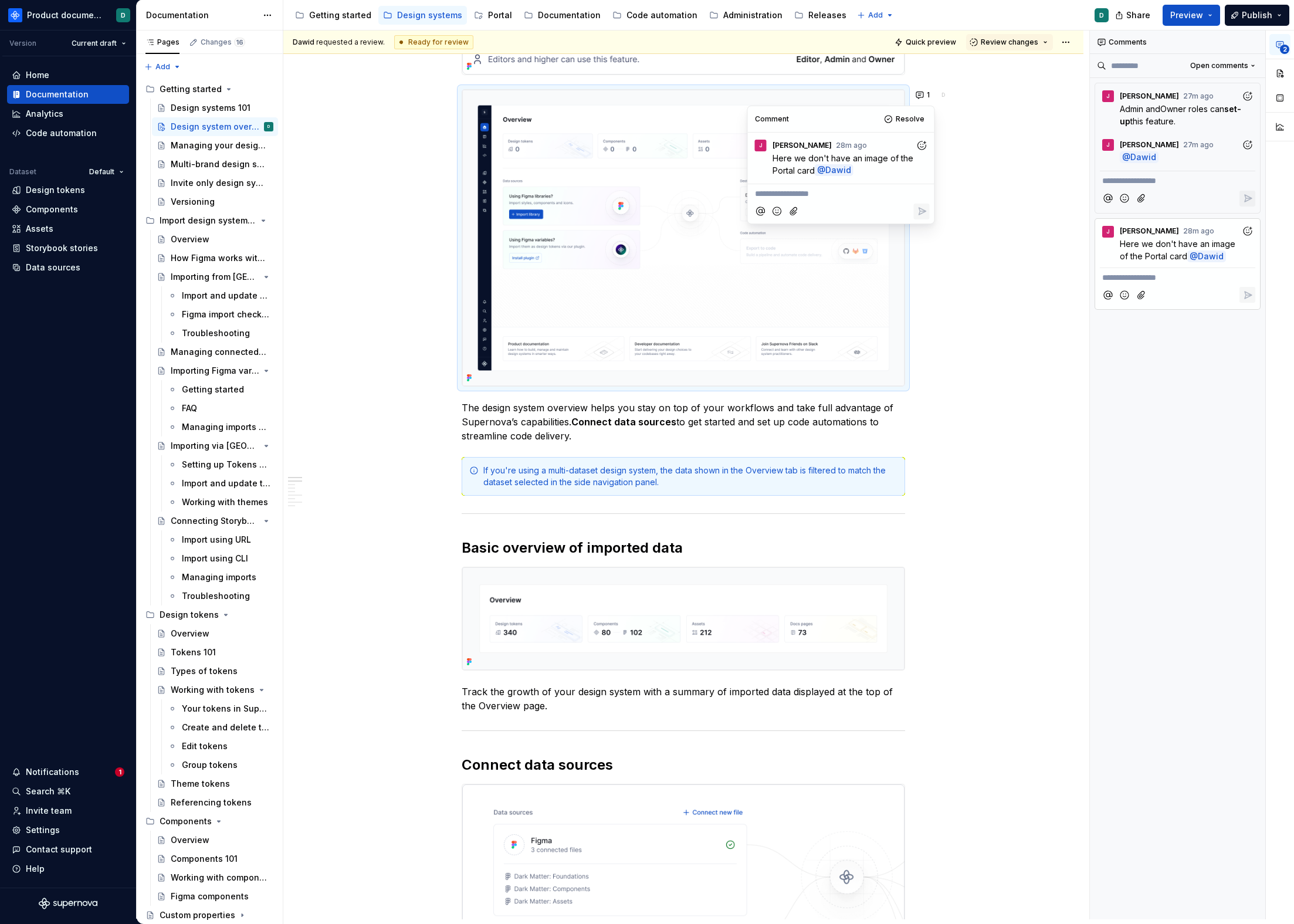
click at [729, 299] on img at bounding box center [683, 238] width 442 height 297
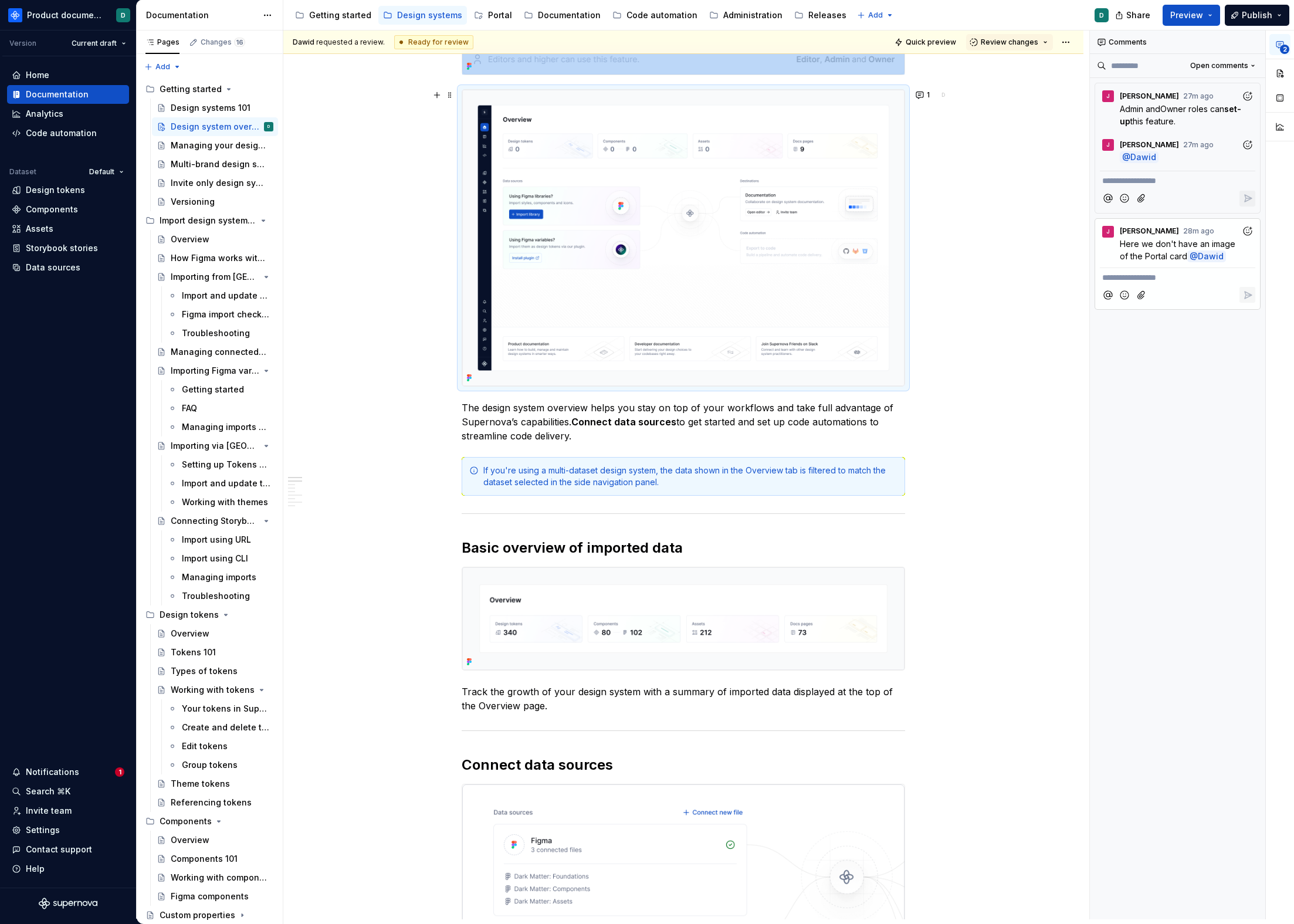
click at [753, 214] on img at bounding box center [683, 238] width 442 height 297
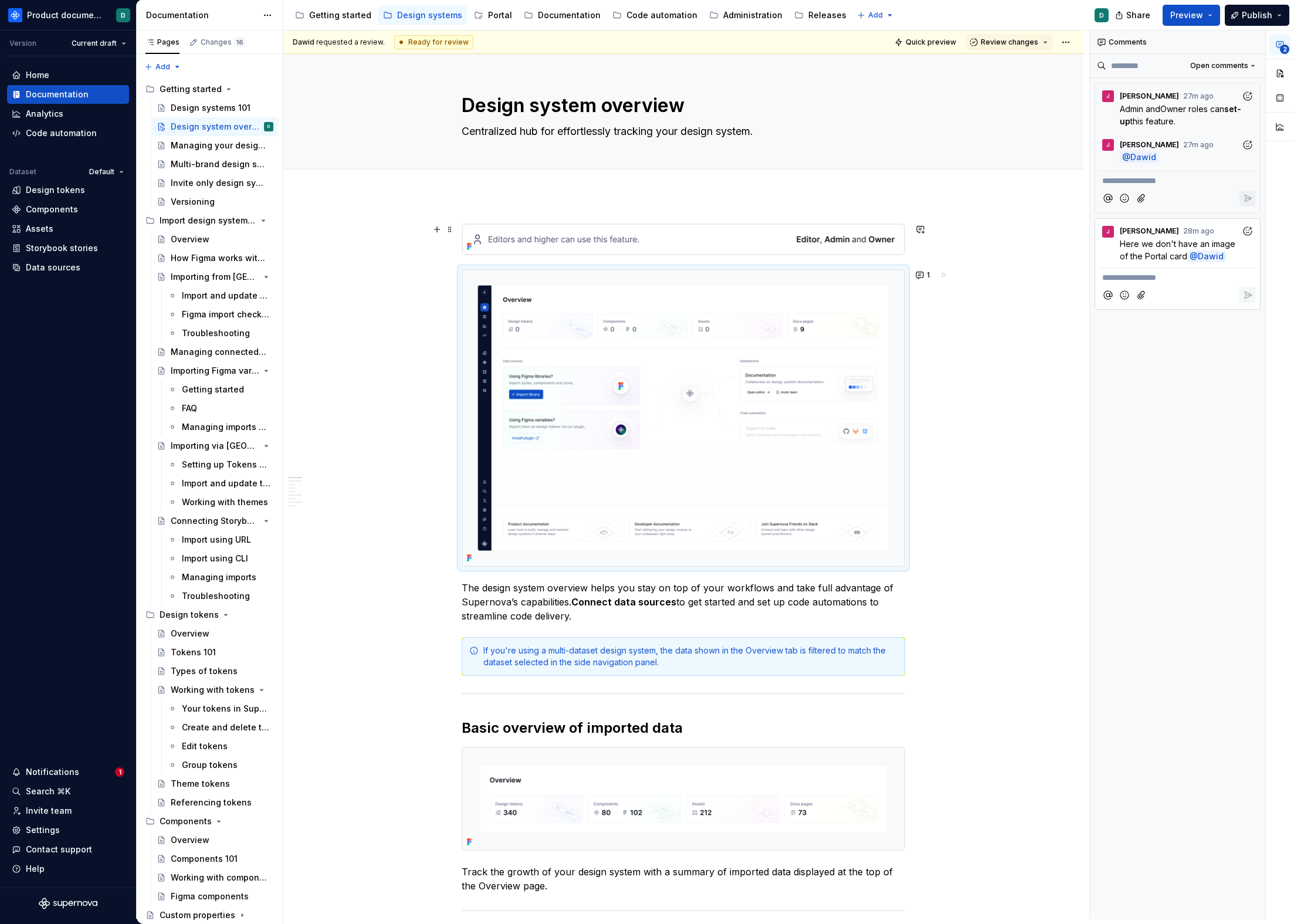
drag, startPoint x: 741, startPoint y: 240, endPoint x: 740, endPoint y: 247, distance: 7.1
click at [741, 240] on img at bounding box center [683, 239] width 442 height 31
click at [759, 341] on img at bounding box center [683, 418] width 442 height 297
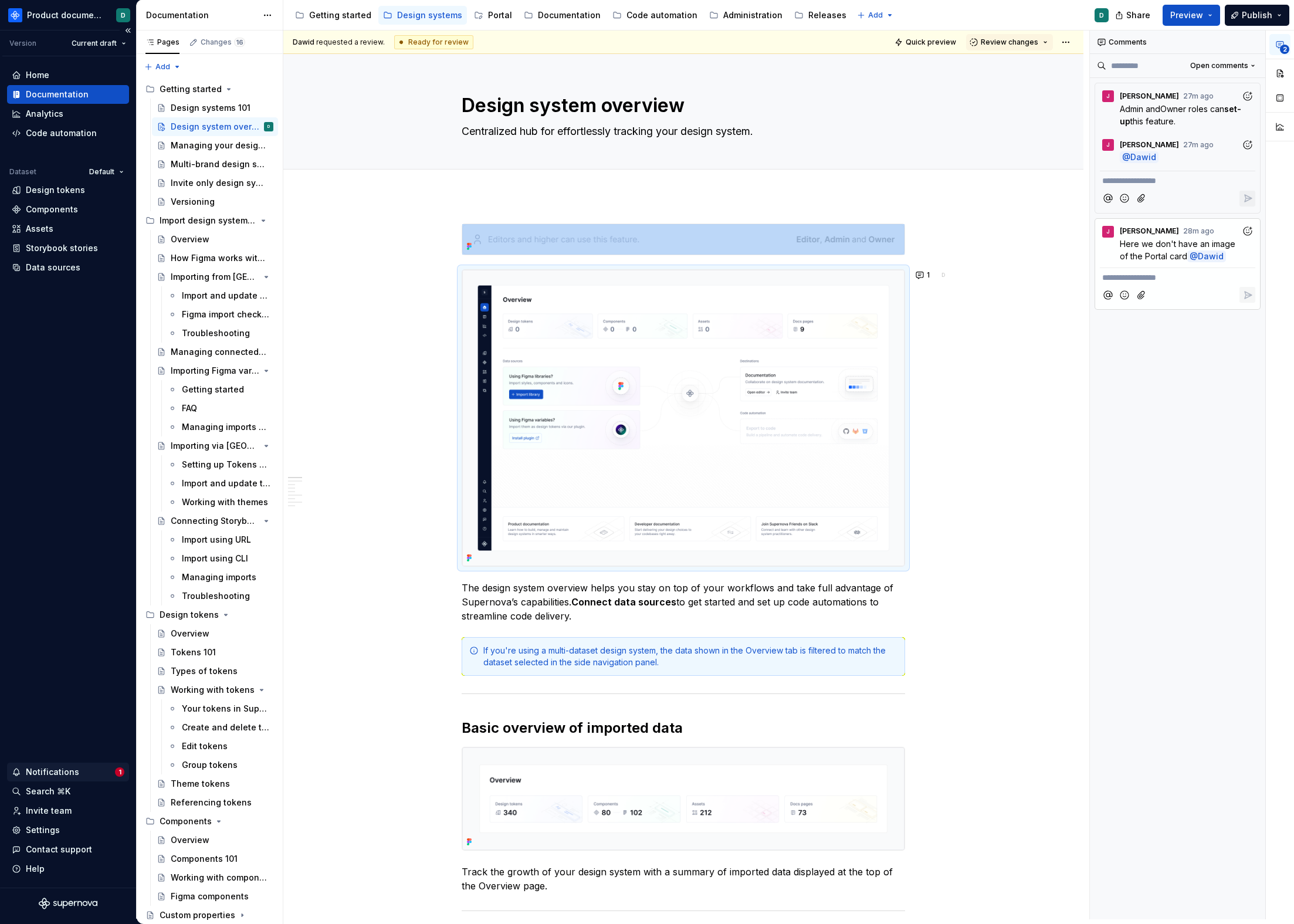
click at [78, 778] on div "Notifications 1" at bounding box center [68, 772] width 122 height 19
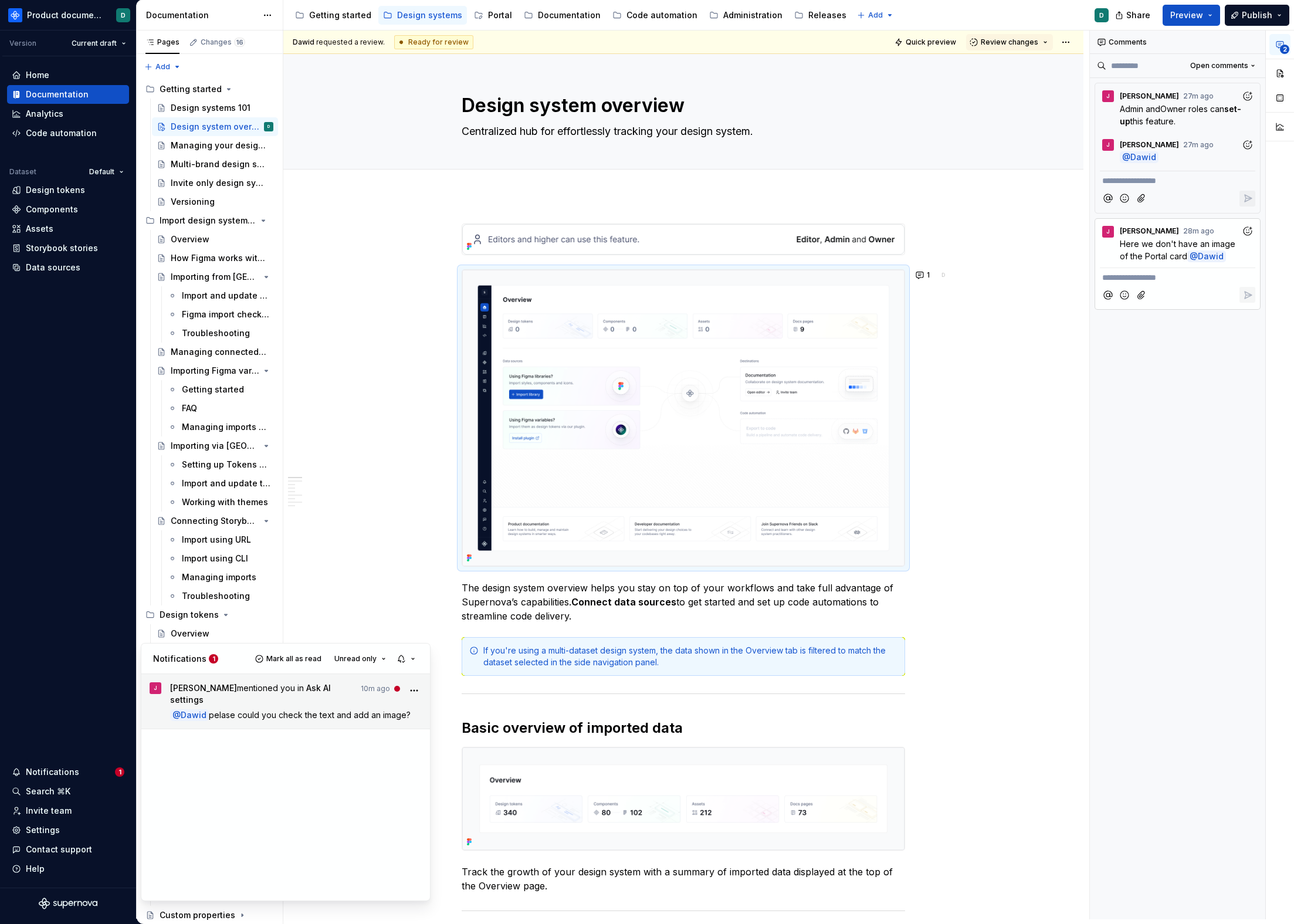
click at [285, 694] on span "[PERSON_NAME] mentioned you in Ask AI settings" at bounding box center [263, 694] width 185 height 24
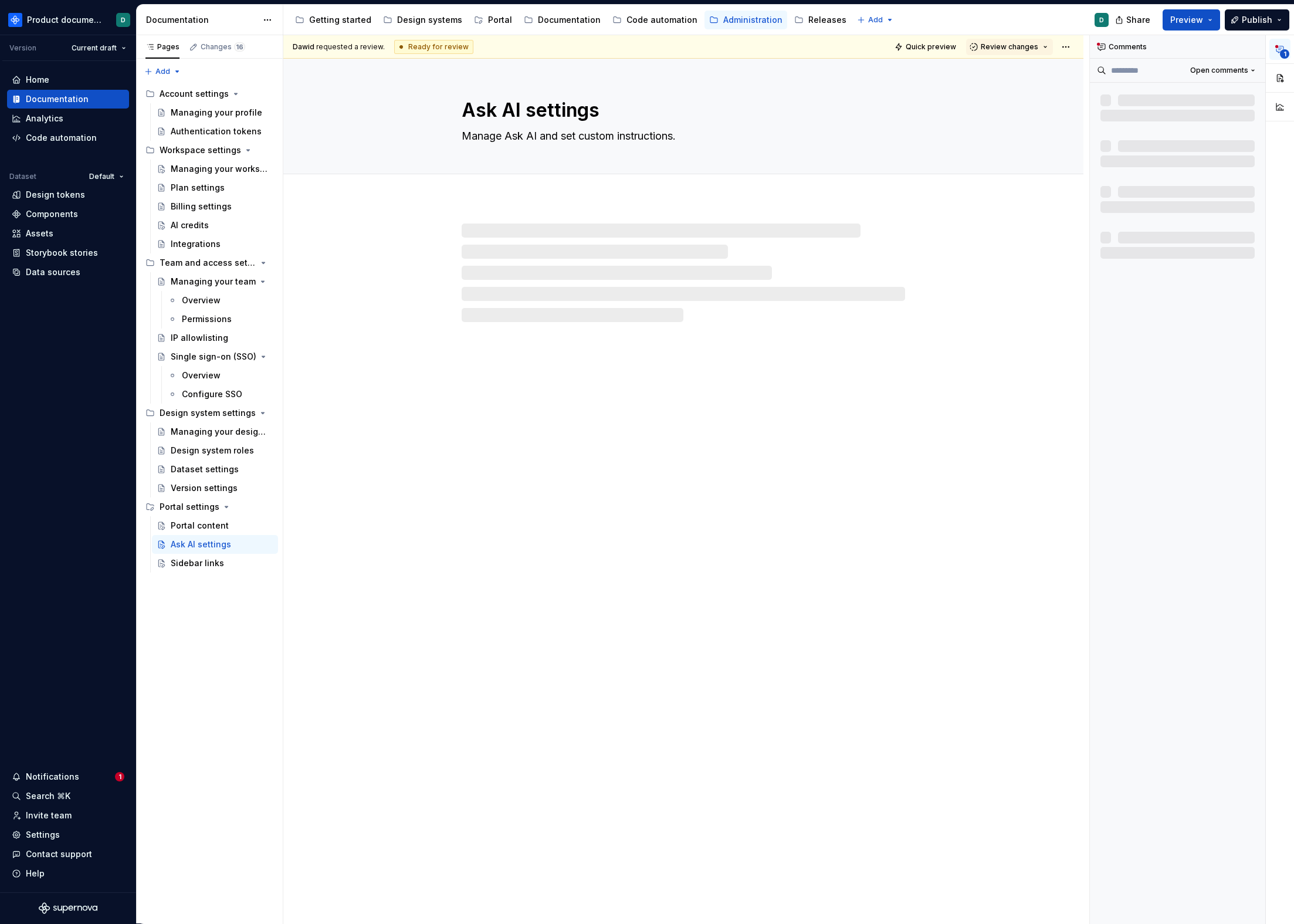
scroll to position [1, 0]
type textarea "*"
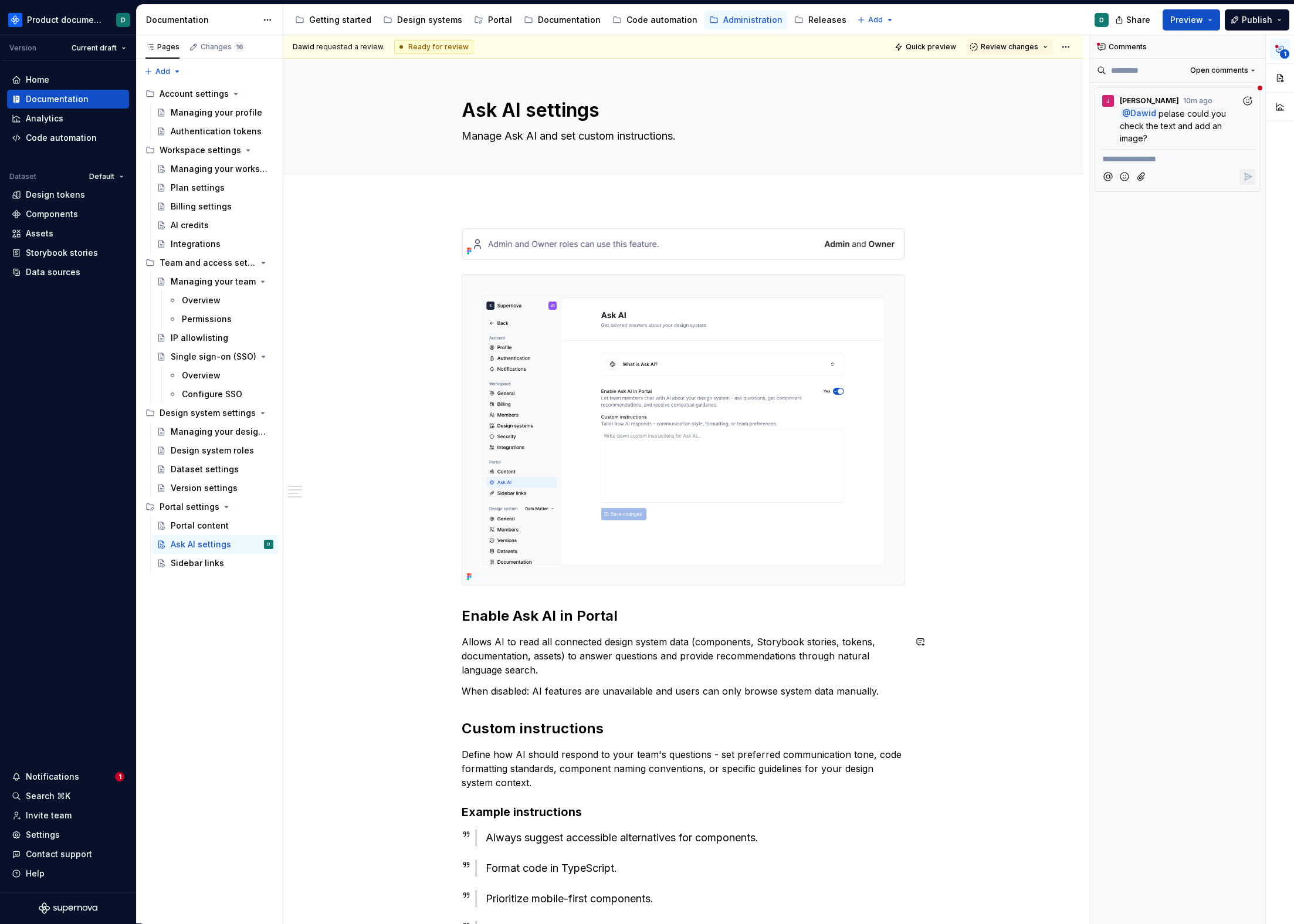
scroll to position [316, 0]
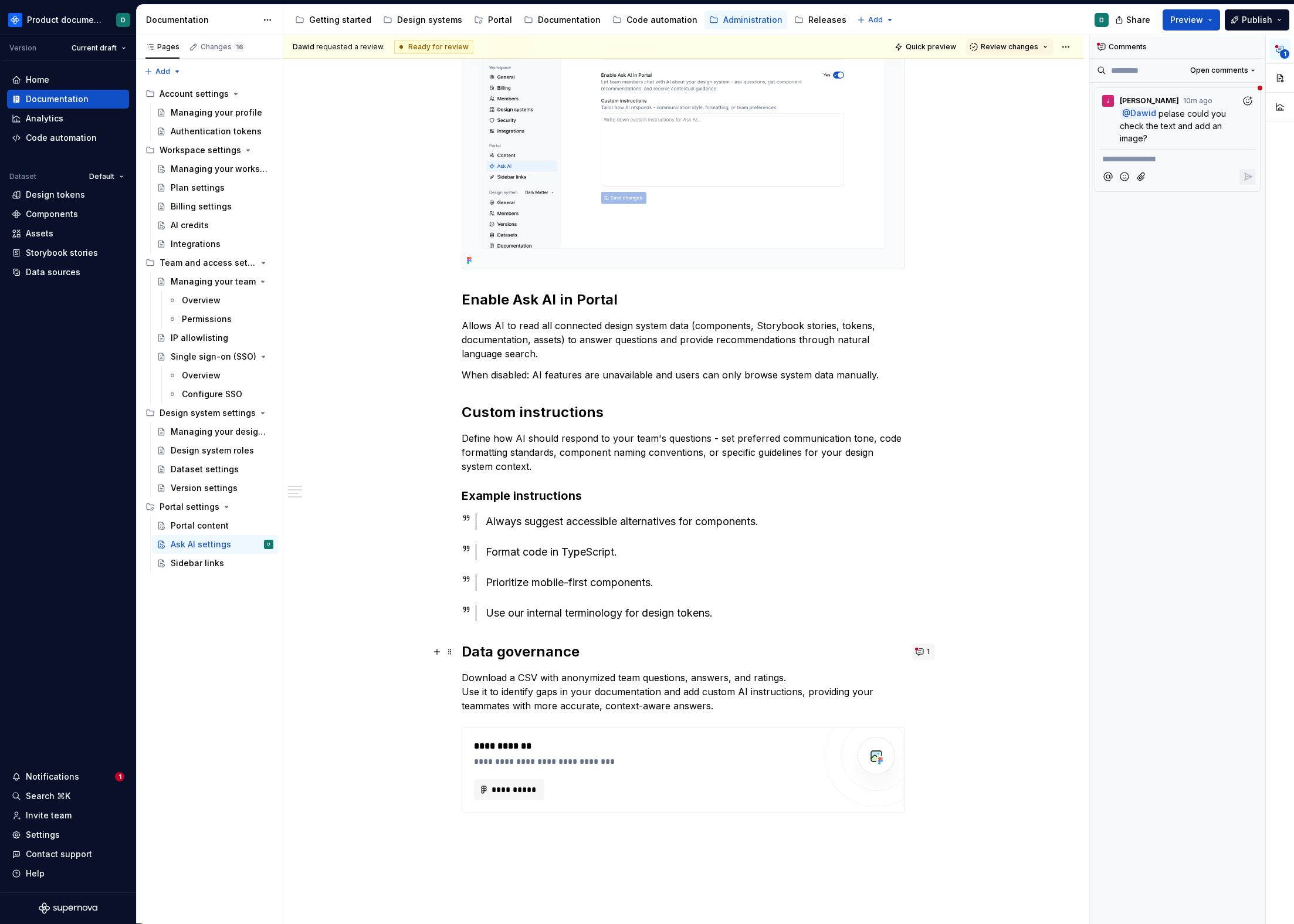
click at [923, 649] on button "1" at bounding box center [923, 651] width 23 height 17
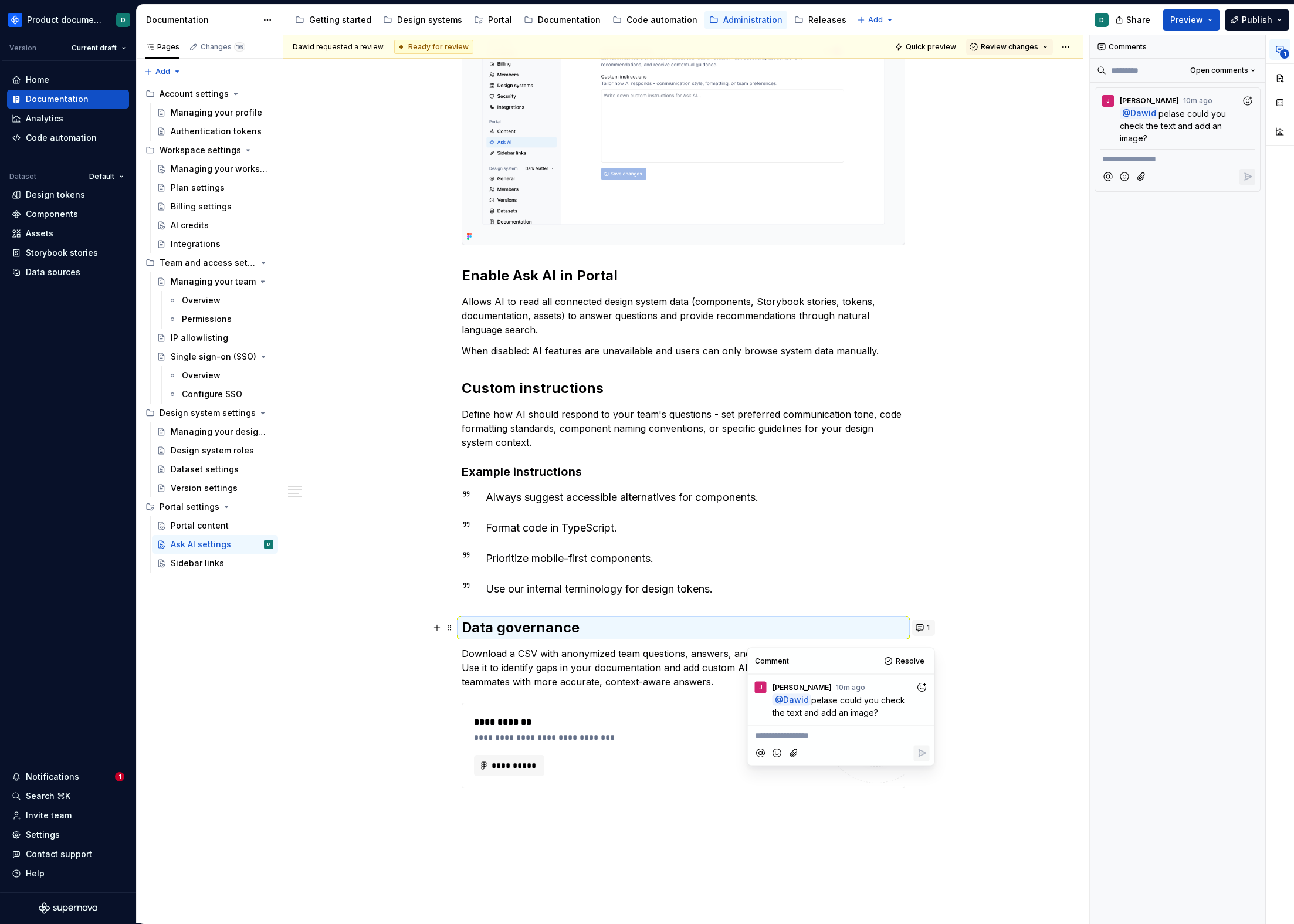
scroll to position [359, 0]
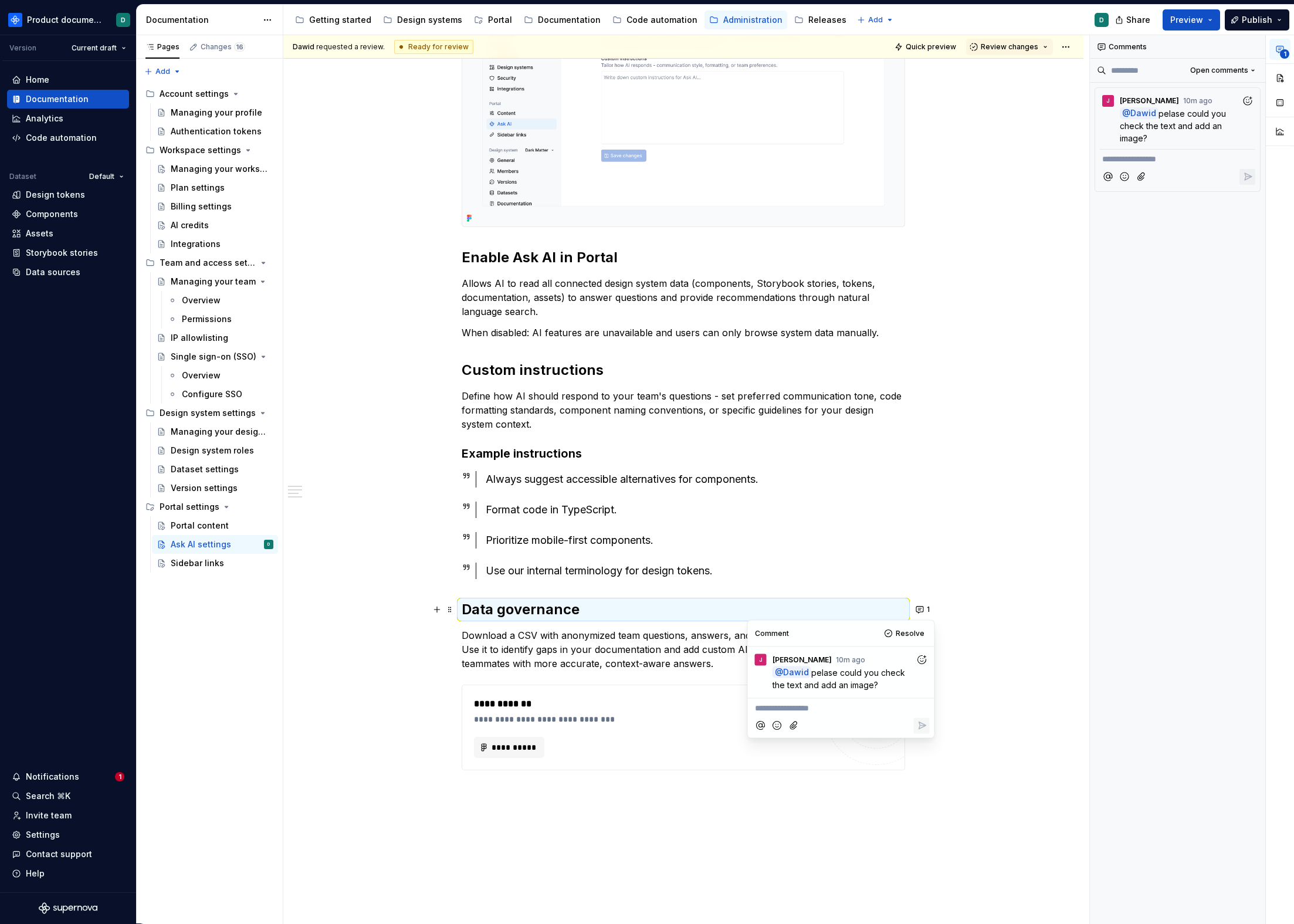
click at [666, 698] on div "**********" at bounding box center [644, 704] width 341 height 14
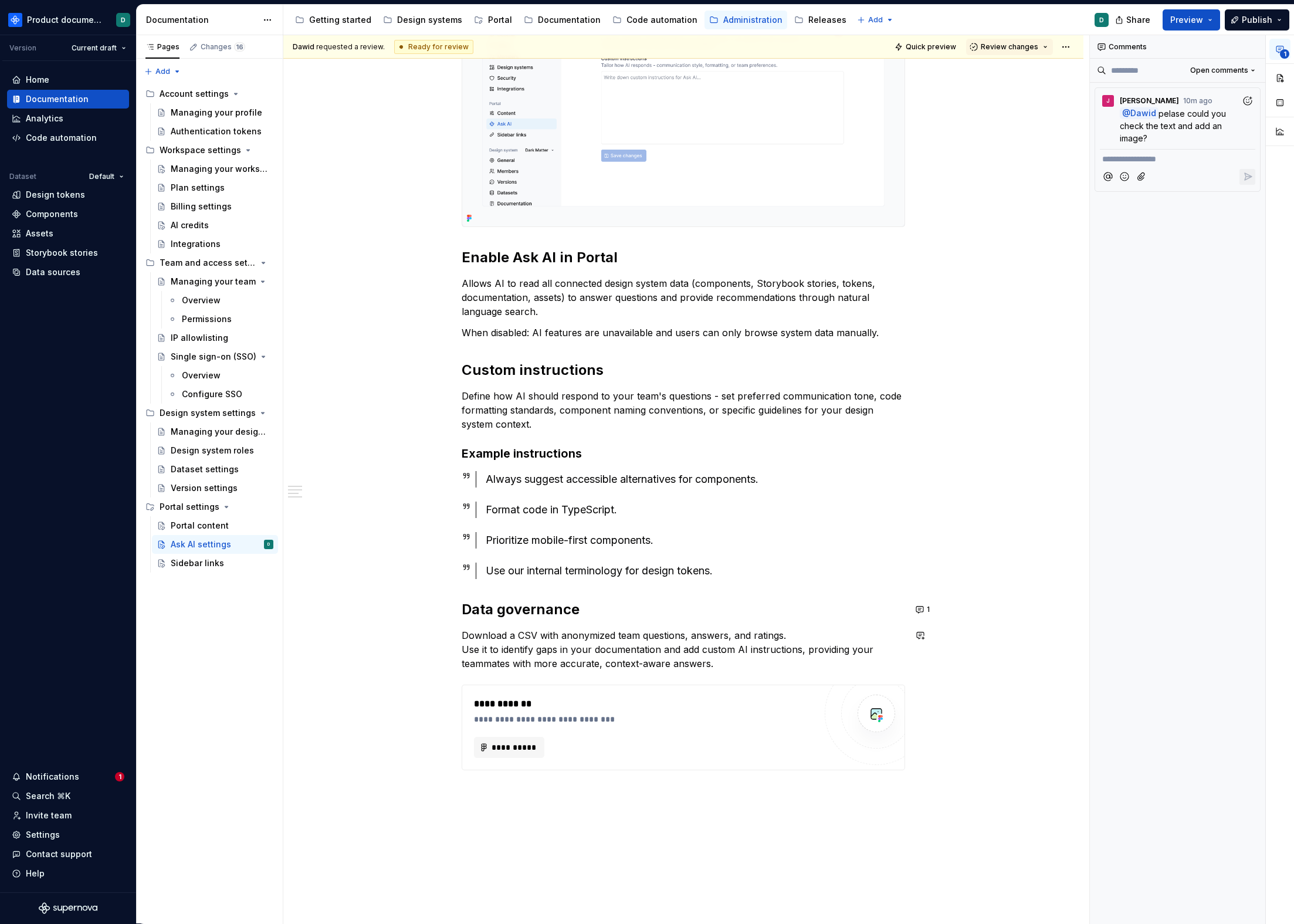
click at [653, 620] on div "**********" at bounding box center [684, 320] width 444 height 900
click at [652, 611] on h2 "Data governance" at bounding box center [684, 609] width 444 height 19
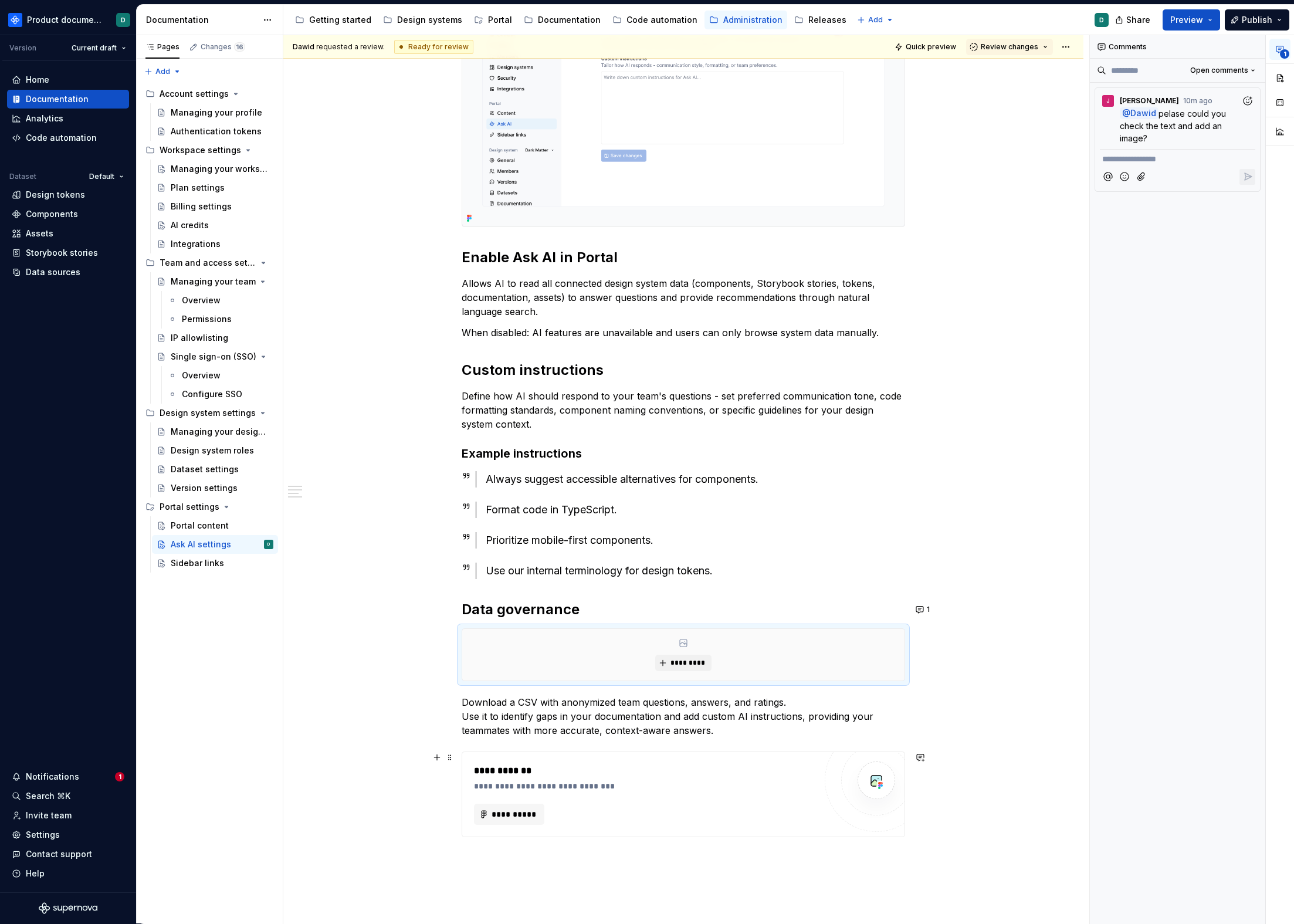
click at [742, 766] on div "**********" at bounding box center [644, 771] width 341 height 14
click at [767, 661] on div "*********" at bounding box center [683, 654] width 442 height 51
click at [610, 203] on img at bounding box center [683, 72] width 442 height 311
click at [1281, 74] on button "button" at bounding box center [1280, 78] width 21 height 21
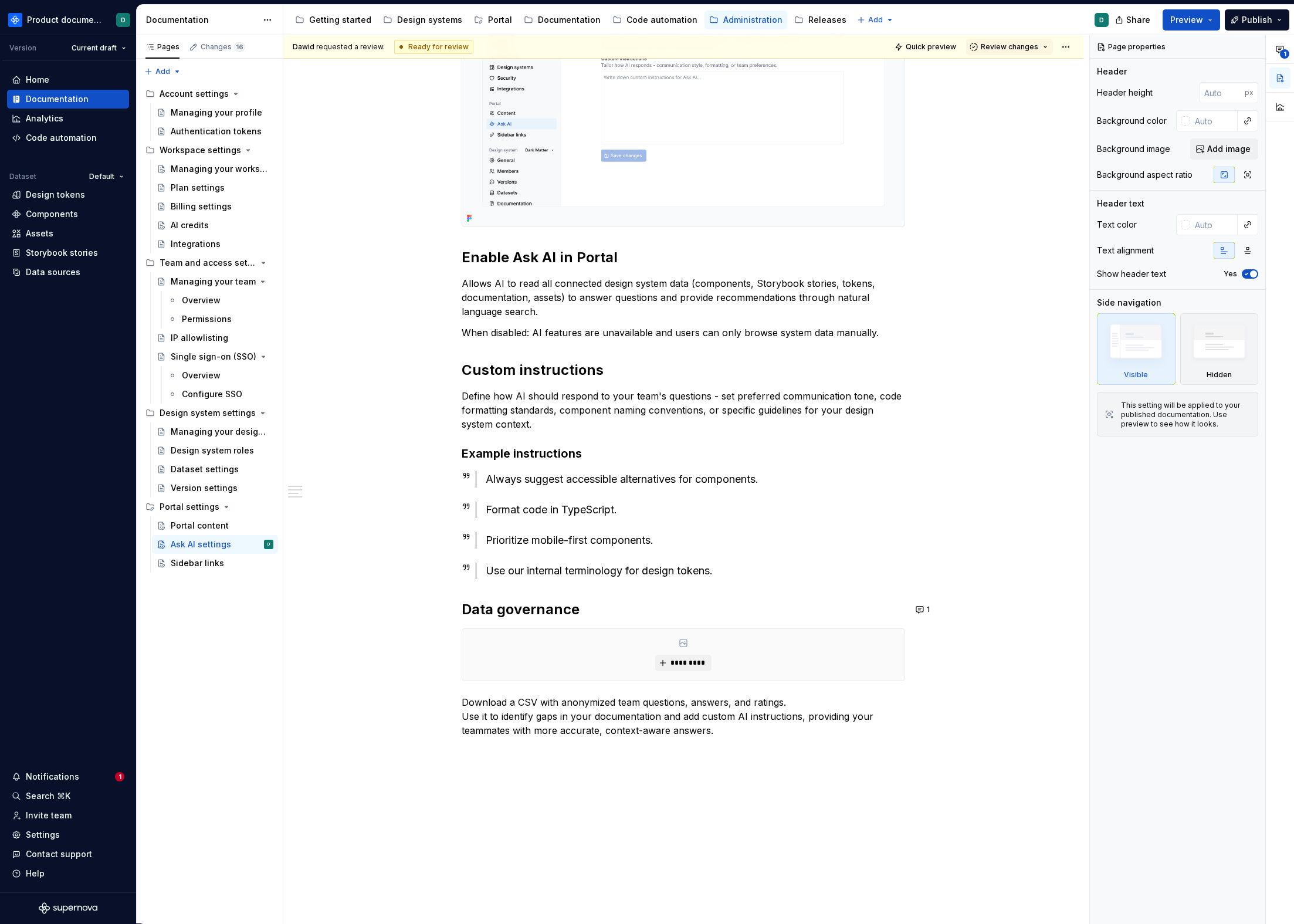
click at [861, 154] on img at bounding box center [683, 72] width 442 height 311
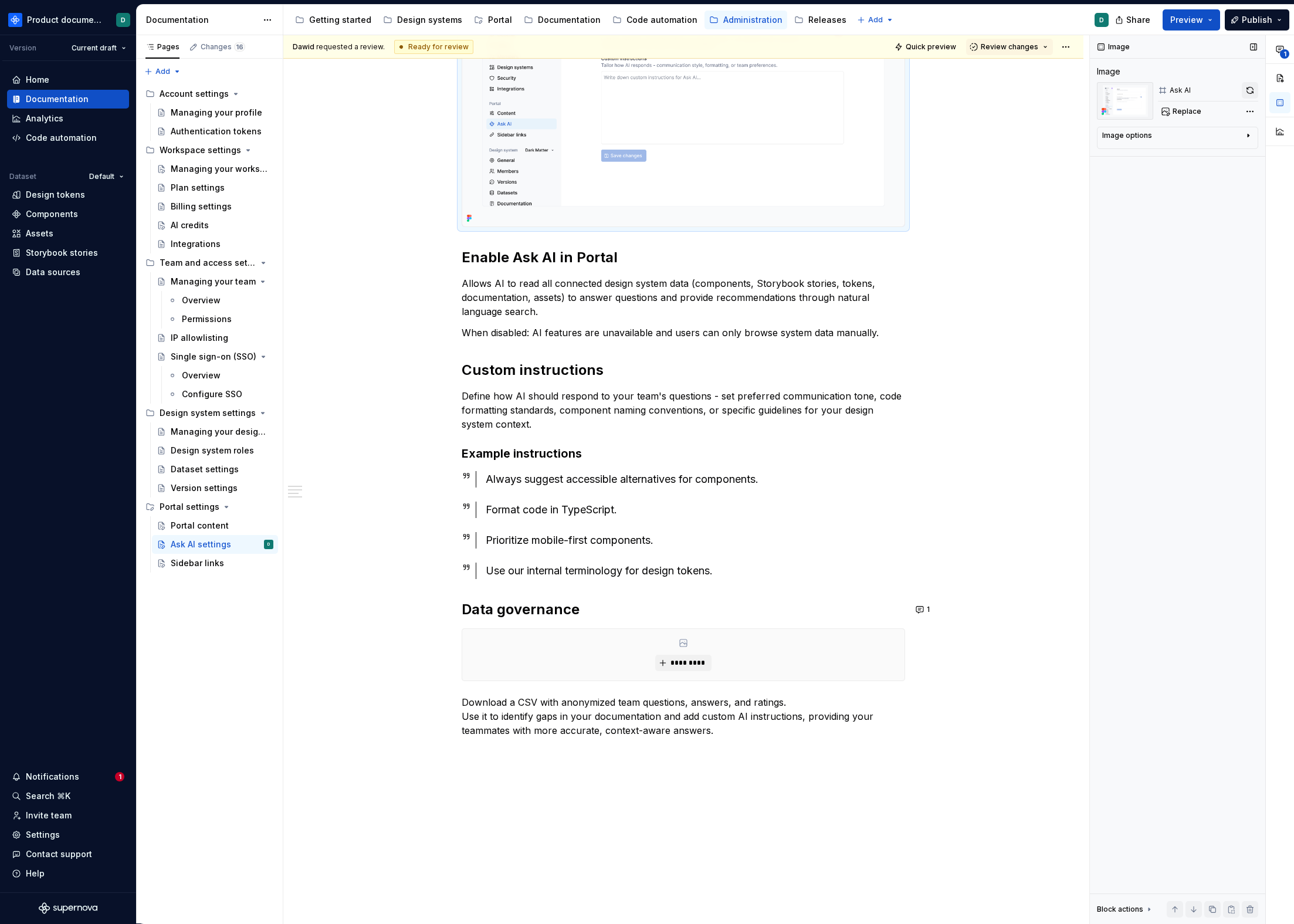
click at [1247, 91] on button "button" at bounding box center [1250, 90] width 17 height 17
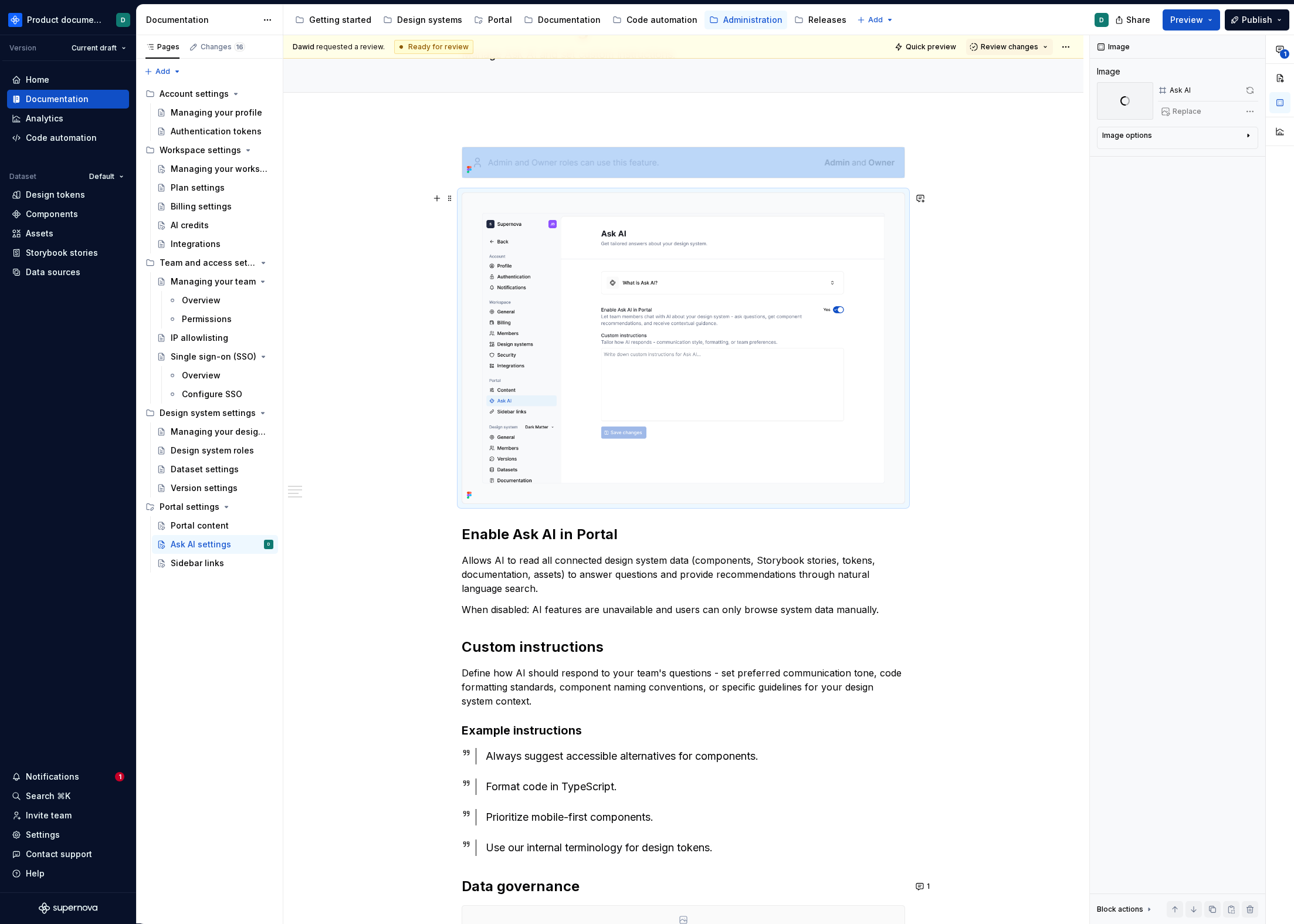
scroll to position [363, 0]
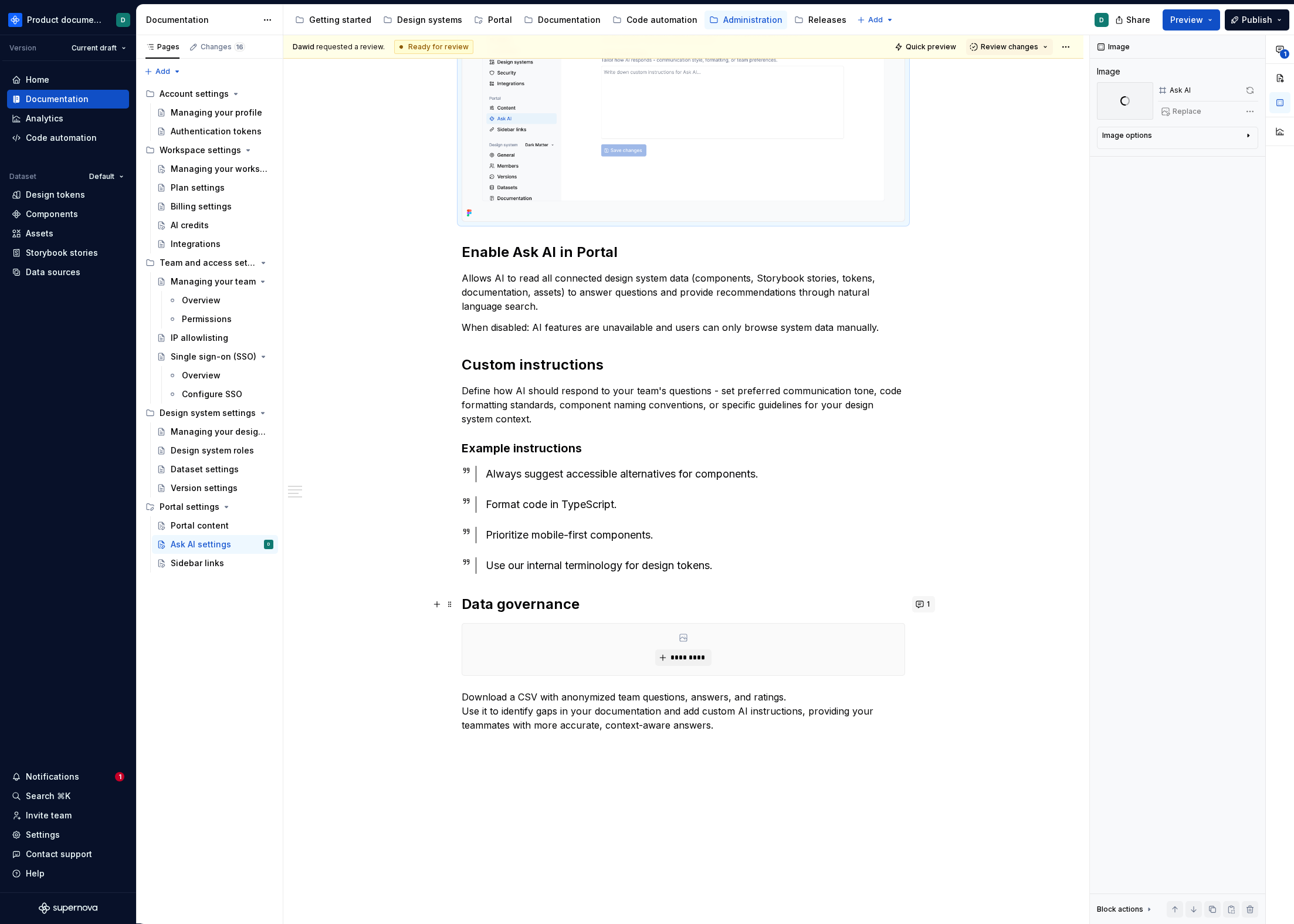
type textarea "*"
click at [923, 606] on button "1" at bounding box center [923, 604] width 23 height 17
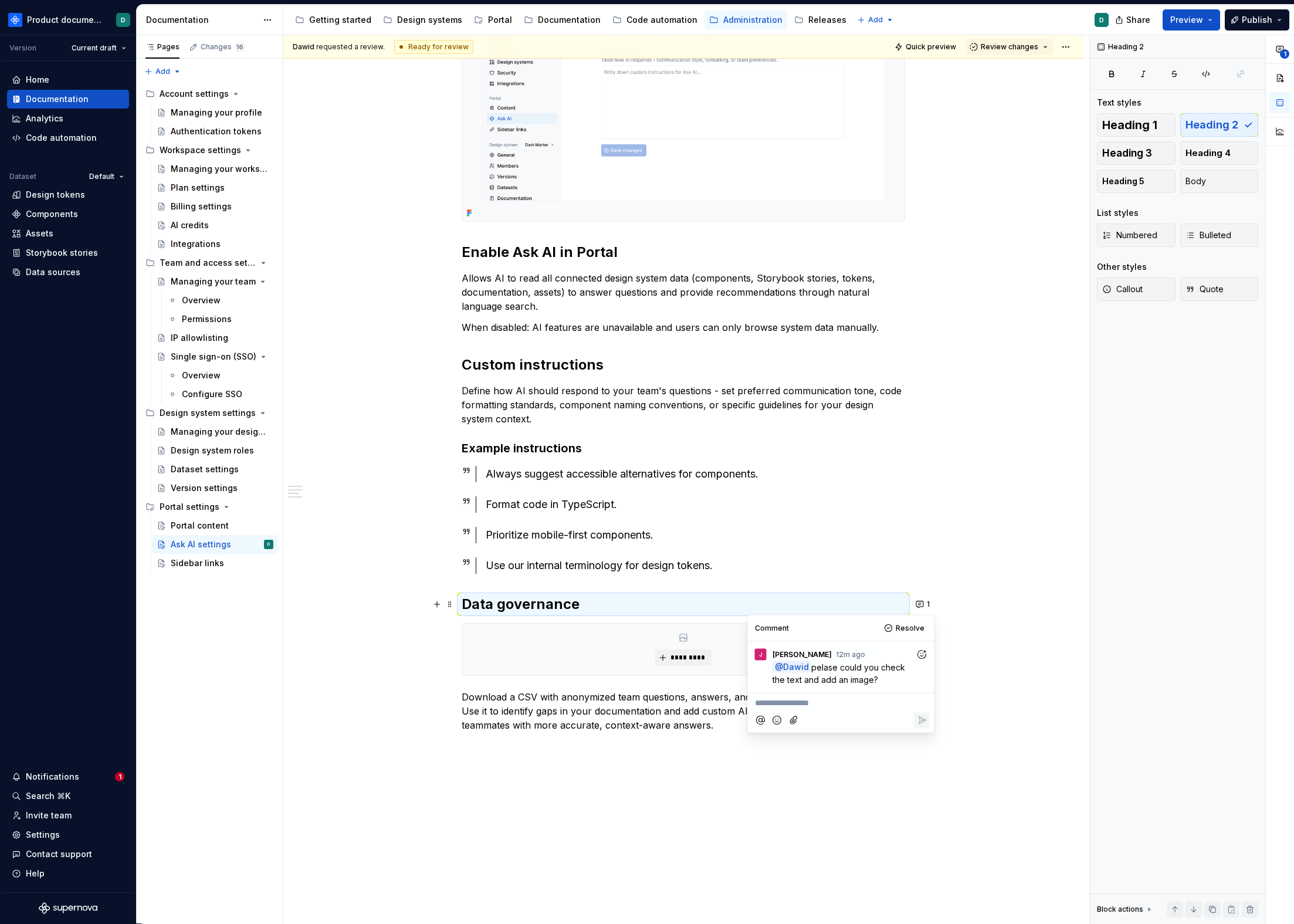
click at [533, 661] on div "*********" at bounding box center [683, 649] width 442 height 51
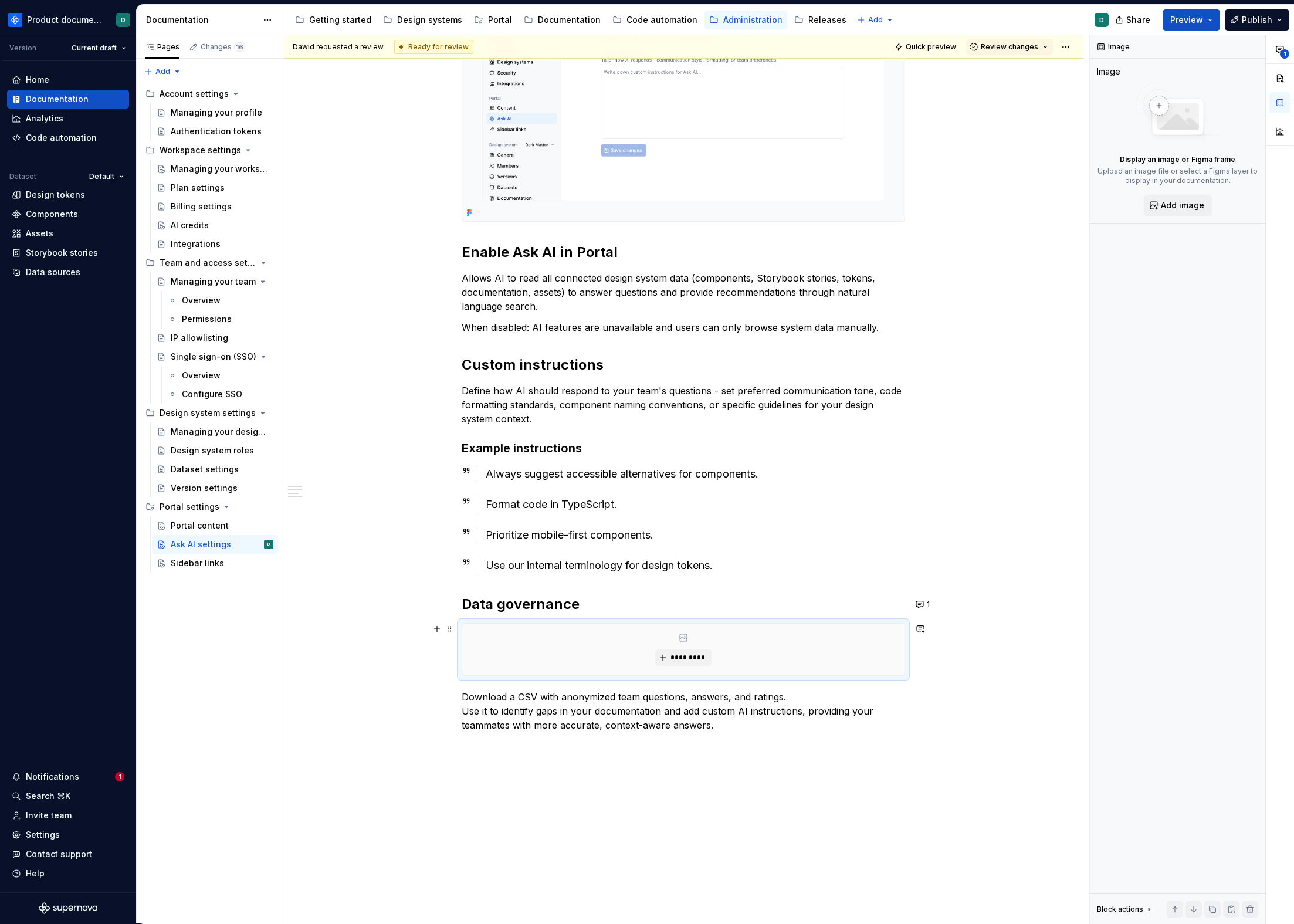
click at [537, 649] on div "*********" at bounding box center [683, 649] width 442 height 51
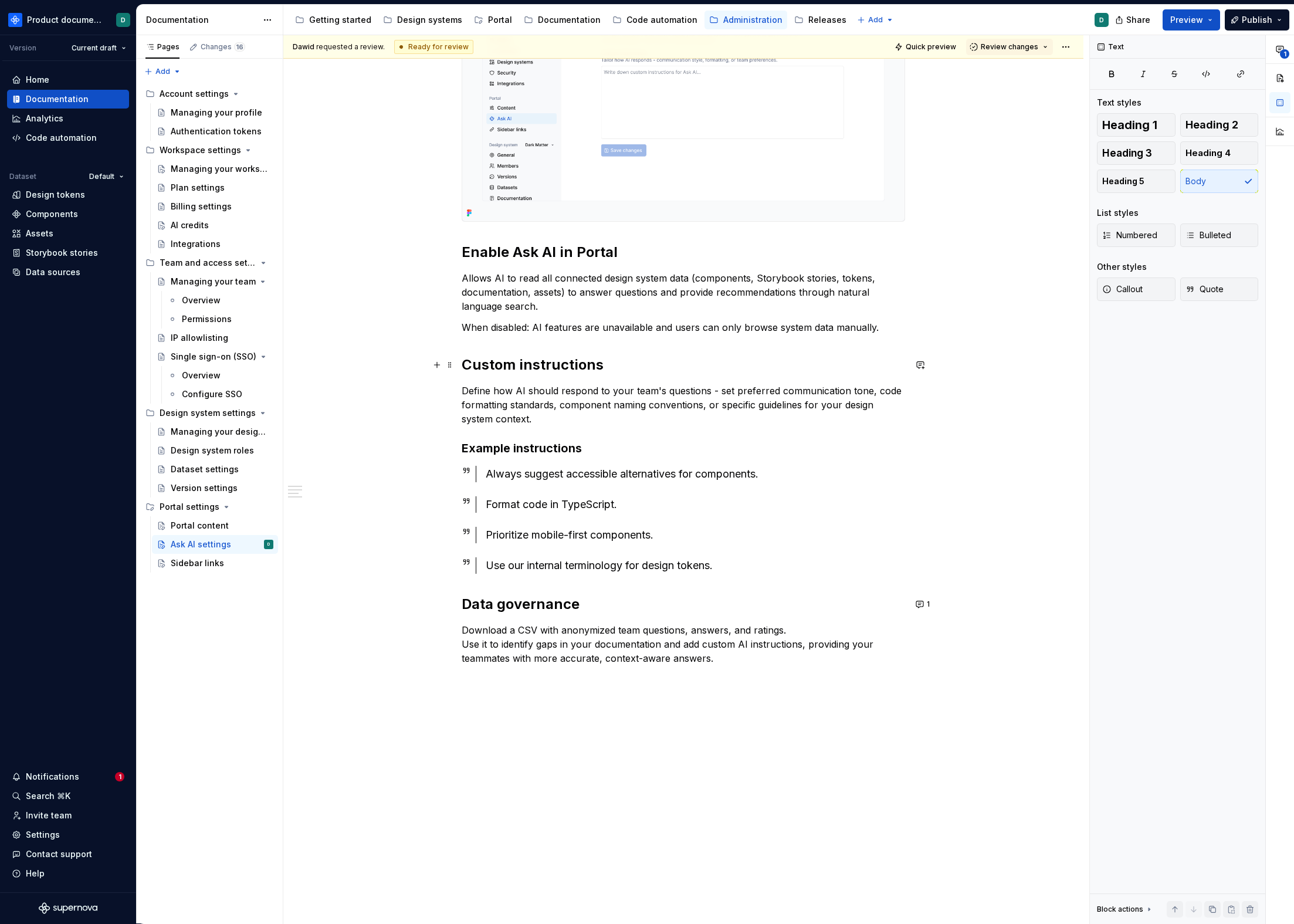
click at [520, 368] on h2 "Custom instructions" at bounding box center [684, 365] width 444 height 19
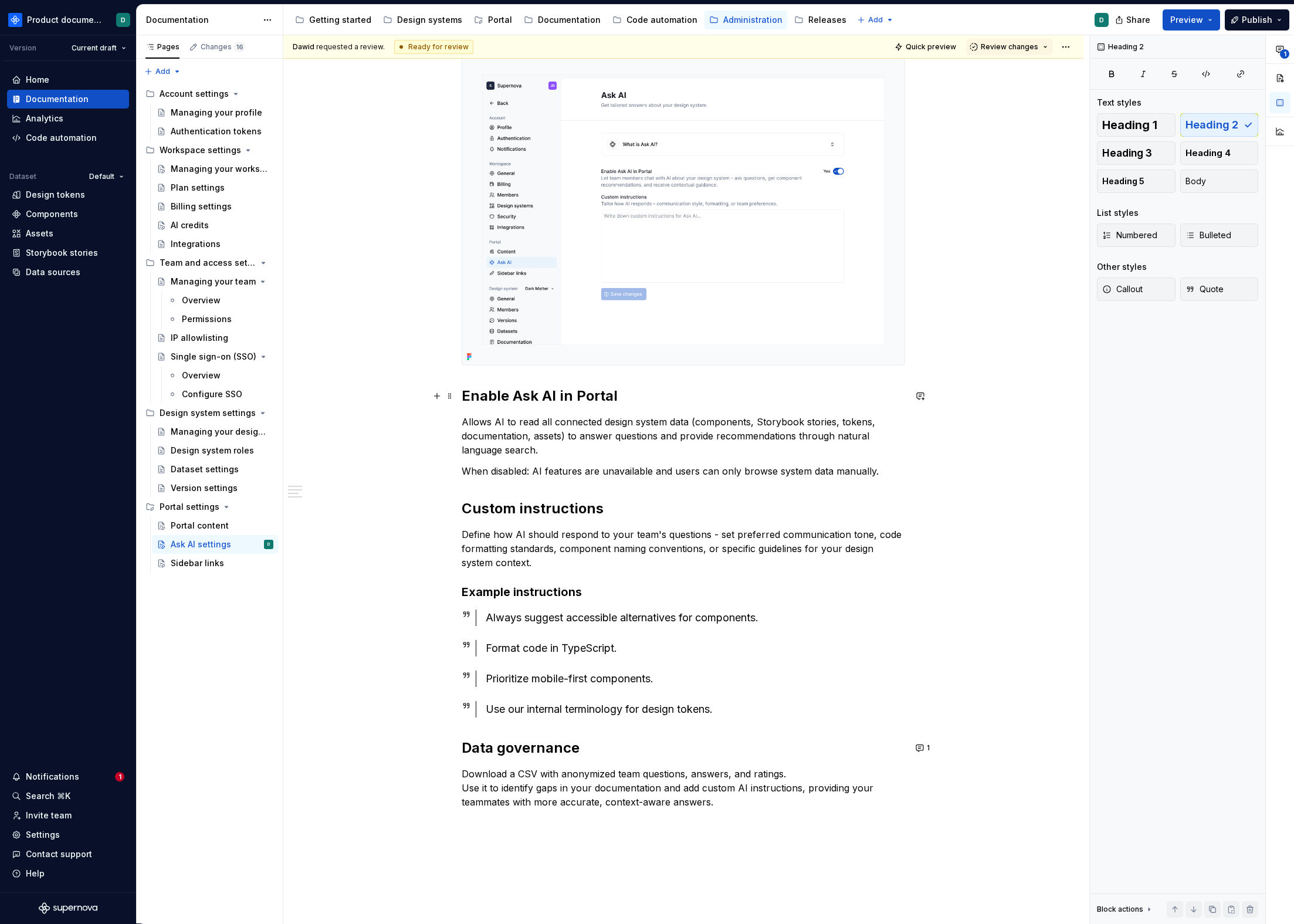
click at [523, 392] on h2 "Enable Ask AI in Portal" at bounding box center [684, 396] width 444 height 19
click at [532, 748] on h2 "Data governance" at bounding box center [684, 748] width 444 height 19
click at [531, 499] on h2 "Custom instructions" at bounding box center [684, 509] width 444 height 19
click at [593, 745] on h2 "Data governance" at bounding box center [684, 748] width 444 height 19
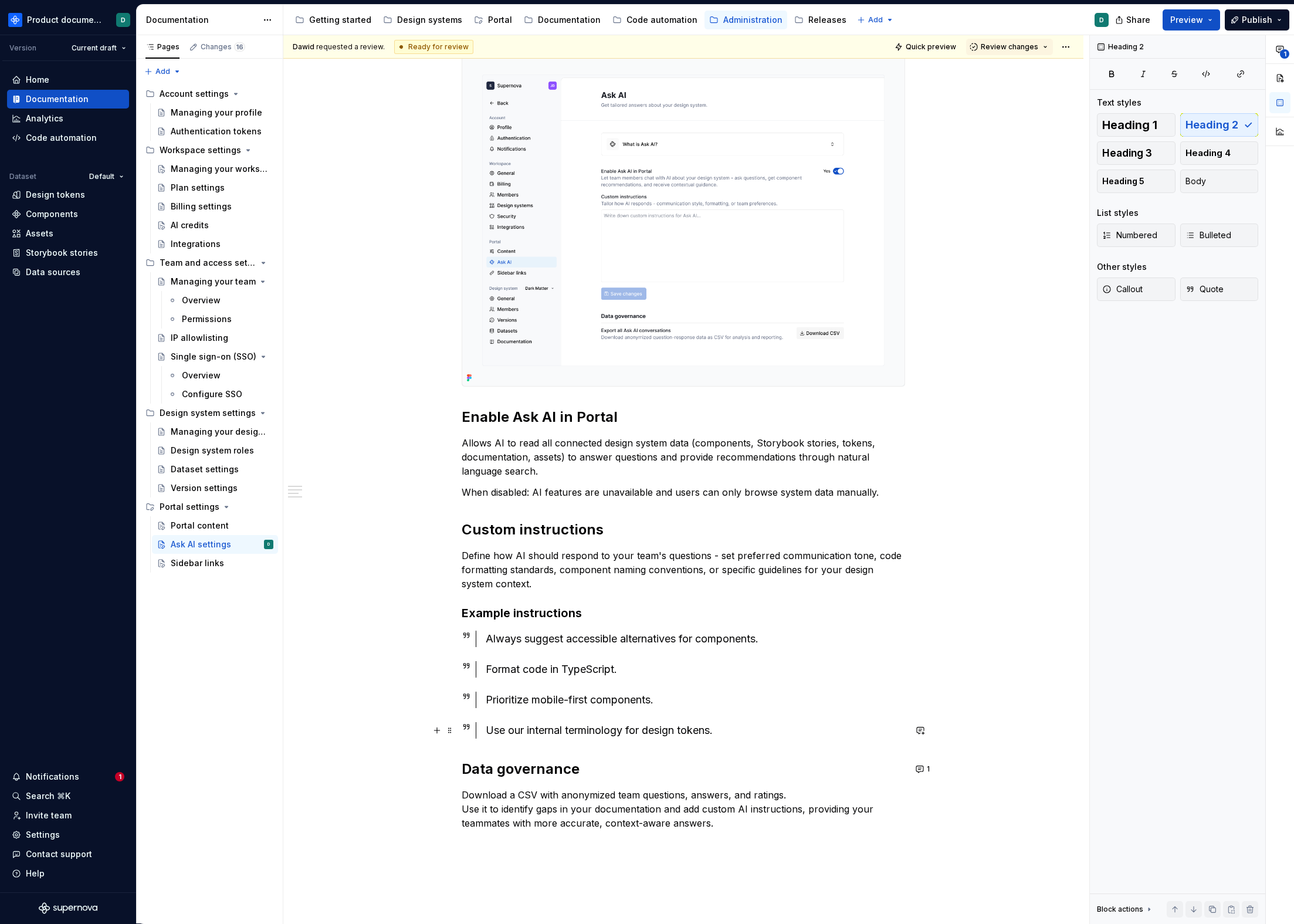
scroll to position [415, 0]
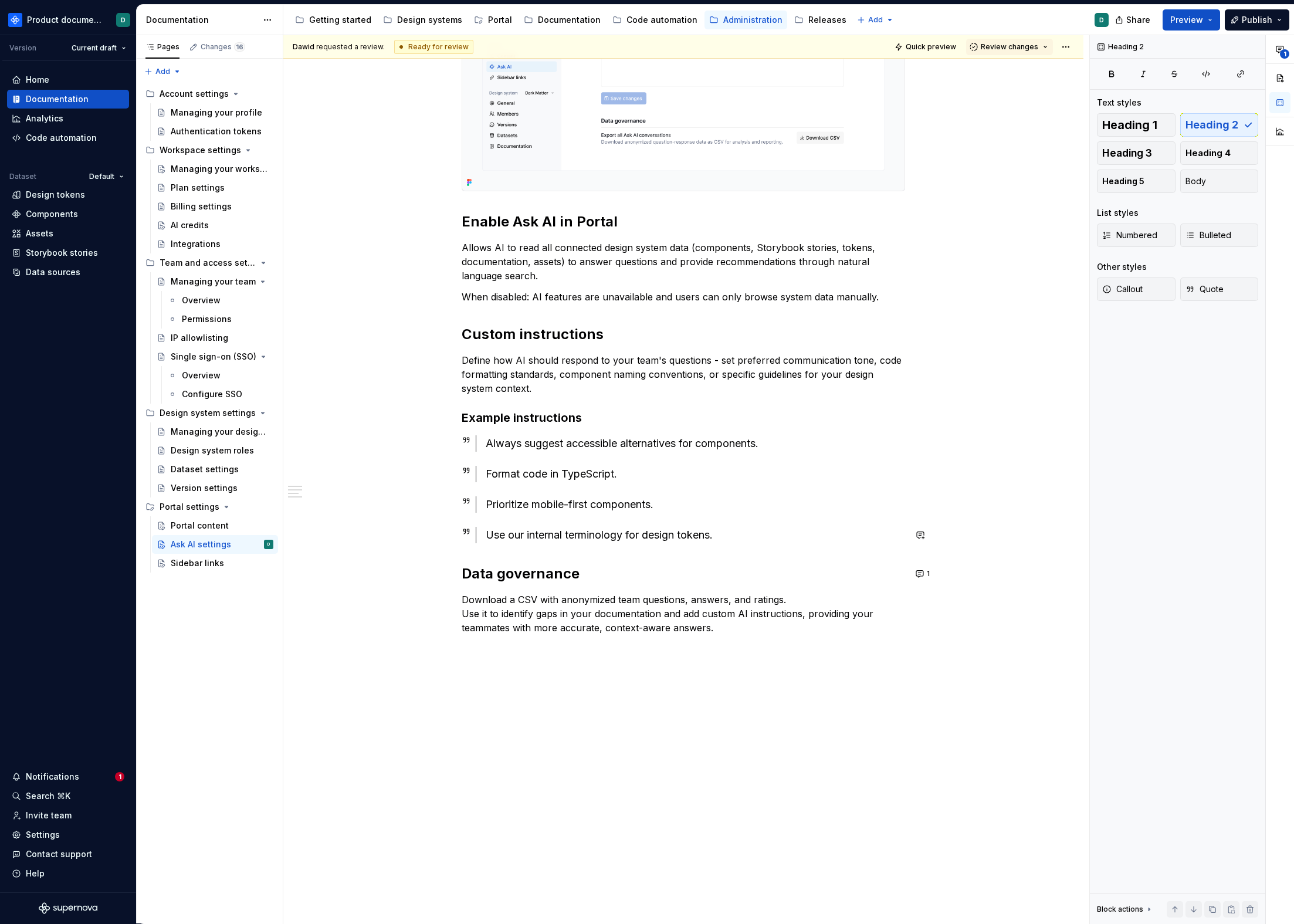
click at [778, 634] on p "Download a CSV with anonymized team questions, answers, and ratings. Use it to …" at bounding box center [684, 614] width 444 height 43
click at [732, 625] on p "Download a CSV with anonymized team questions, answers, and ratings. Use it to …" at bounding box center [684, 614] width 444 height 43
click at [915, 576] on button "1" at bounding box center [923, 573] width 23 height 17
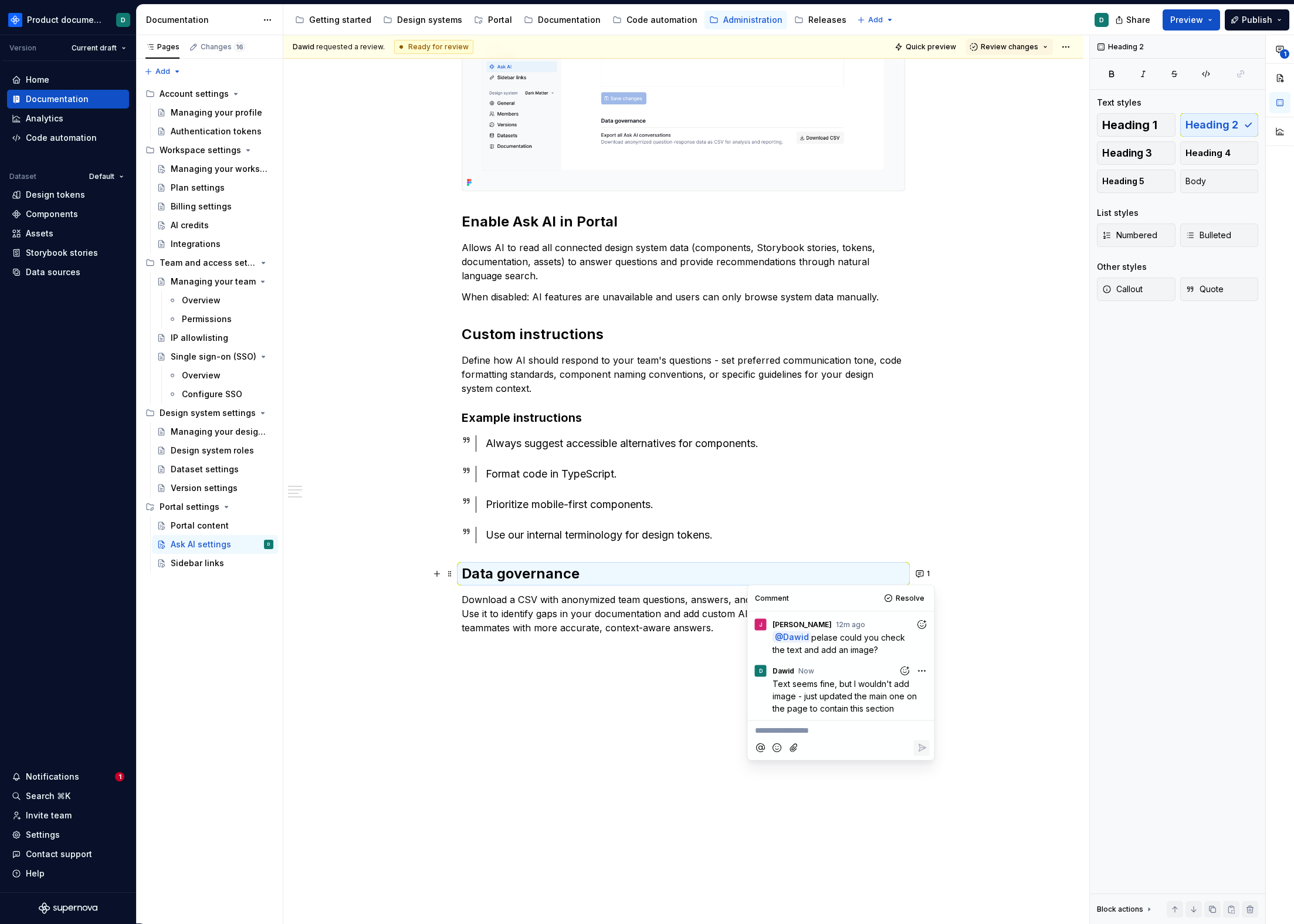
click at [629, 553] on div "Enable Ask AI in Portal Allows AI to read all connected design system data (com…" at bounding box center [684, 224] width 444 height 822
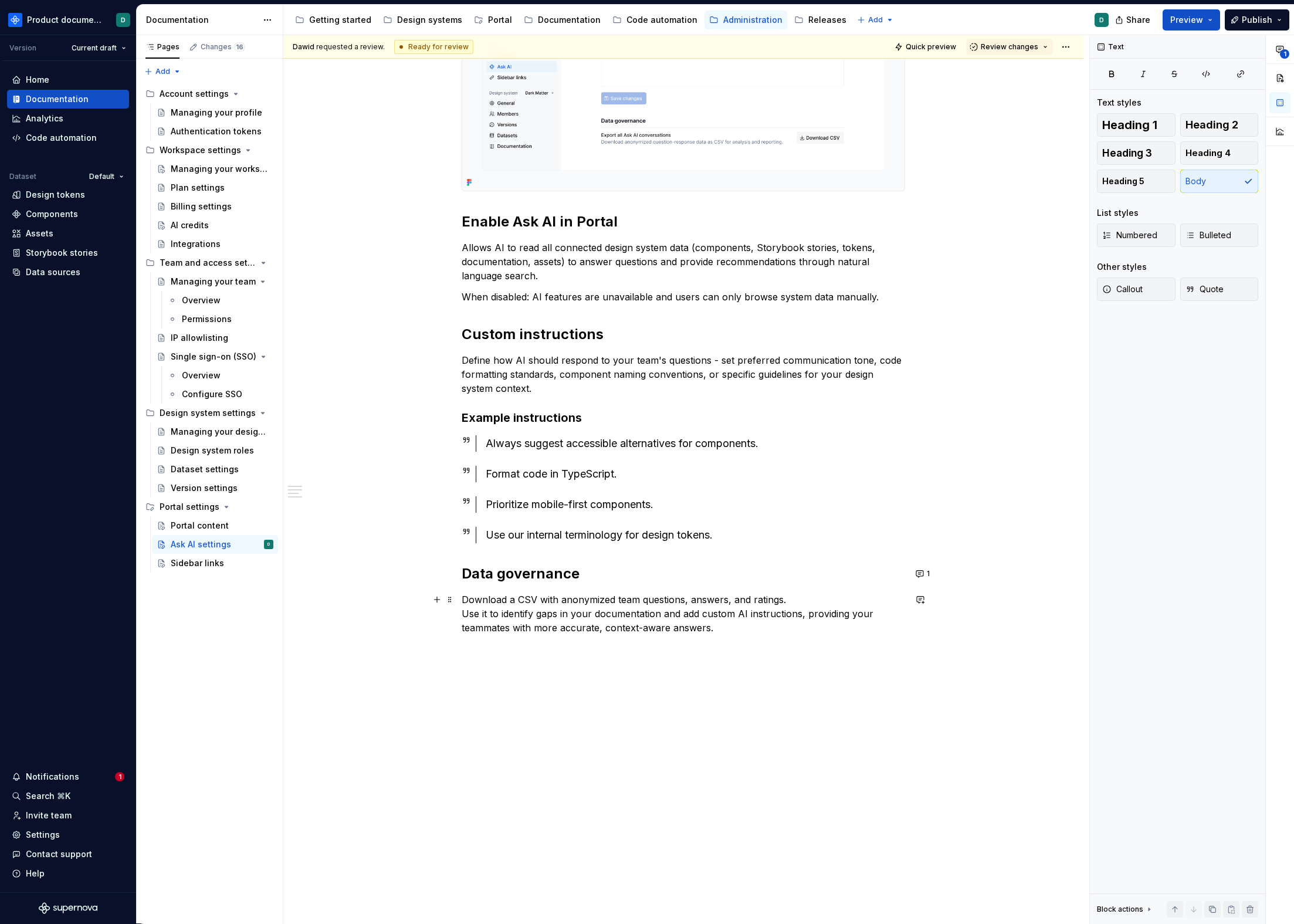
click at [513, 601] on p "Download a CSV with anonymized team questions, answers, and ratings. Use it to …" at bounding box center [684, 614] width 444 height 43
click at [794, 601] on p "Download CSV with anonymized team questions, answers, and ratings. Use it to id…" at bounding box center [684, 614] width 444 height 43
click at [464, 613] on p "Download CSV with anonymized team questions, answers, and ratings. Use it to id…" at bounding box center [684, 614] width 444 height 43
click at [463, 613] on p "Download CSV with anonymized team questions, answers, and ratings. Use it to id…" at bounding box center [684, 614] width 444 height 43
click at [755, 641] on p "Use it to identify gaps in your documentation and add custom AI instructions, p…" at bounding box center [684, 628] width 444 height 28
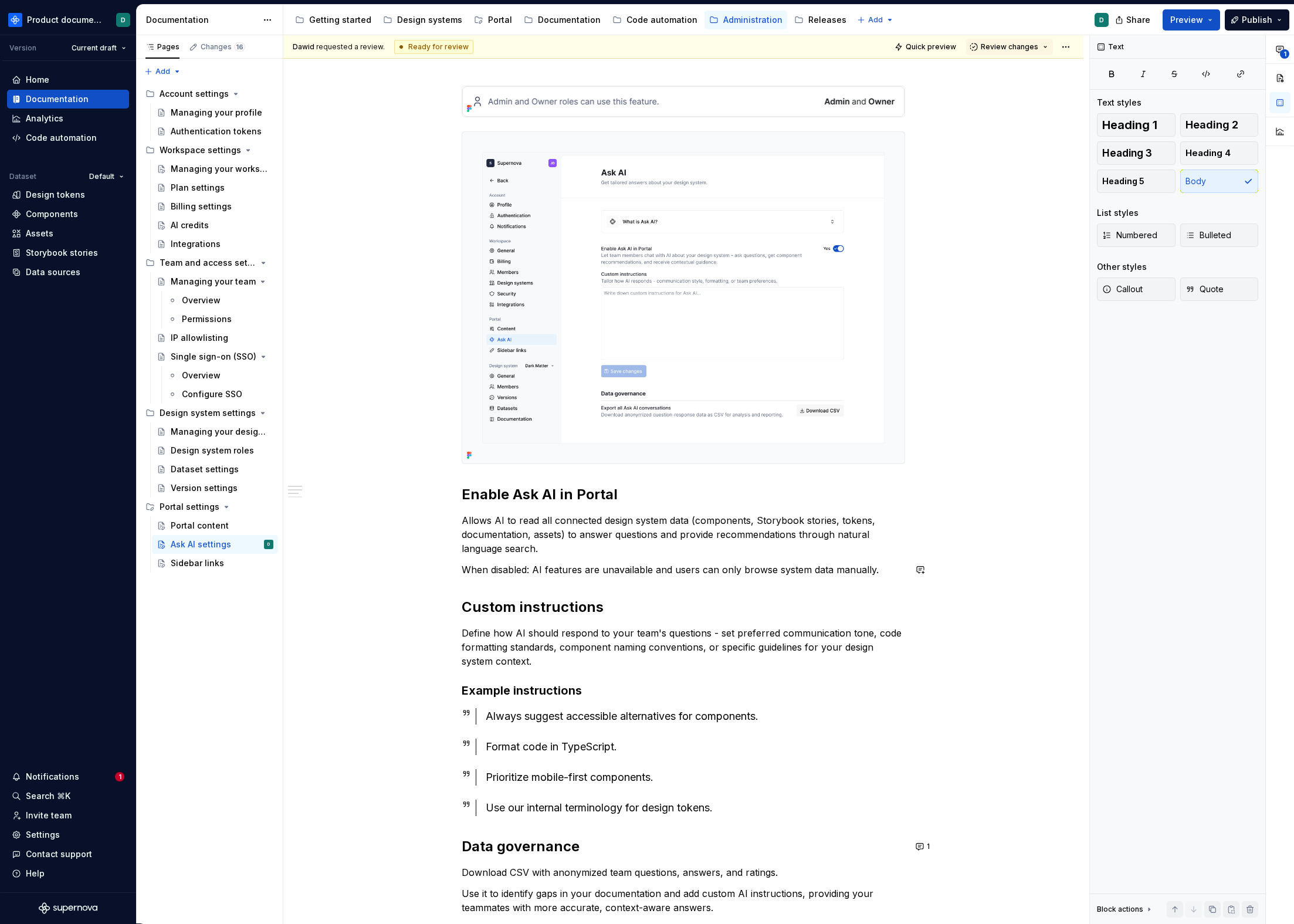
scroll to position [0, 0]
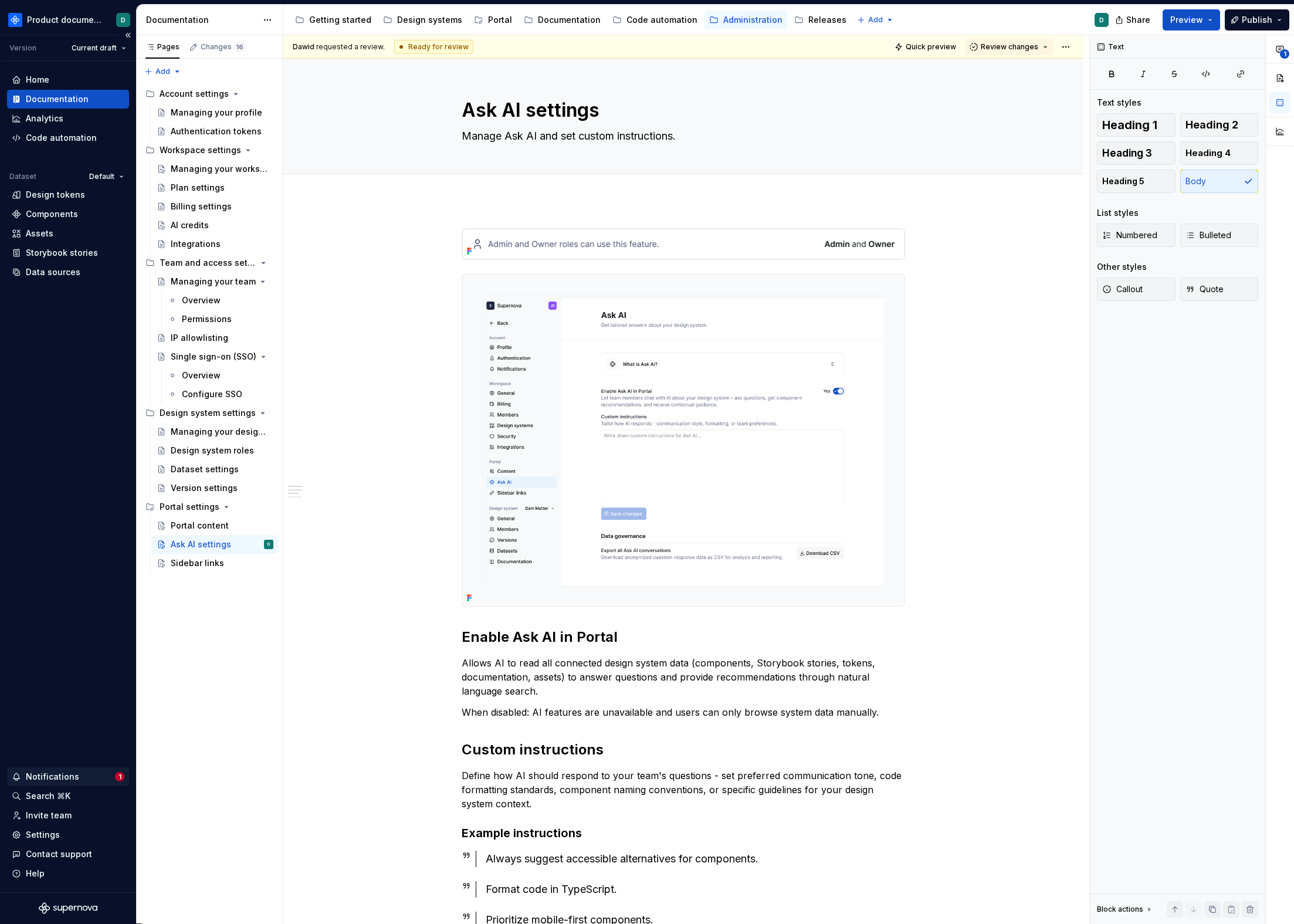
click at [74, 773] on div "Notifications" at bounding box center [53, 777] width 54 height 12
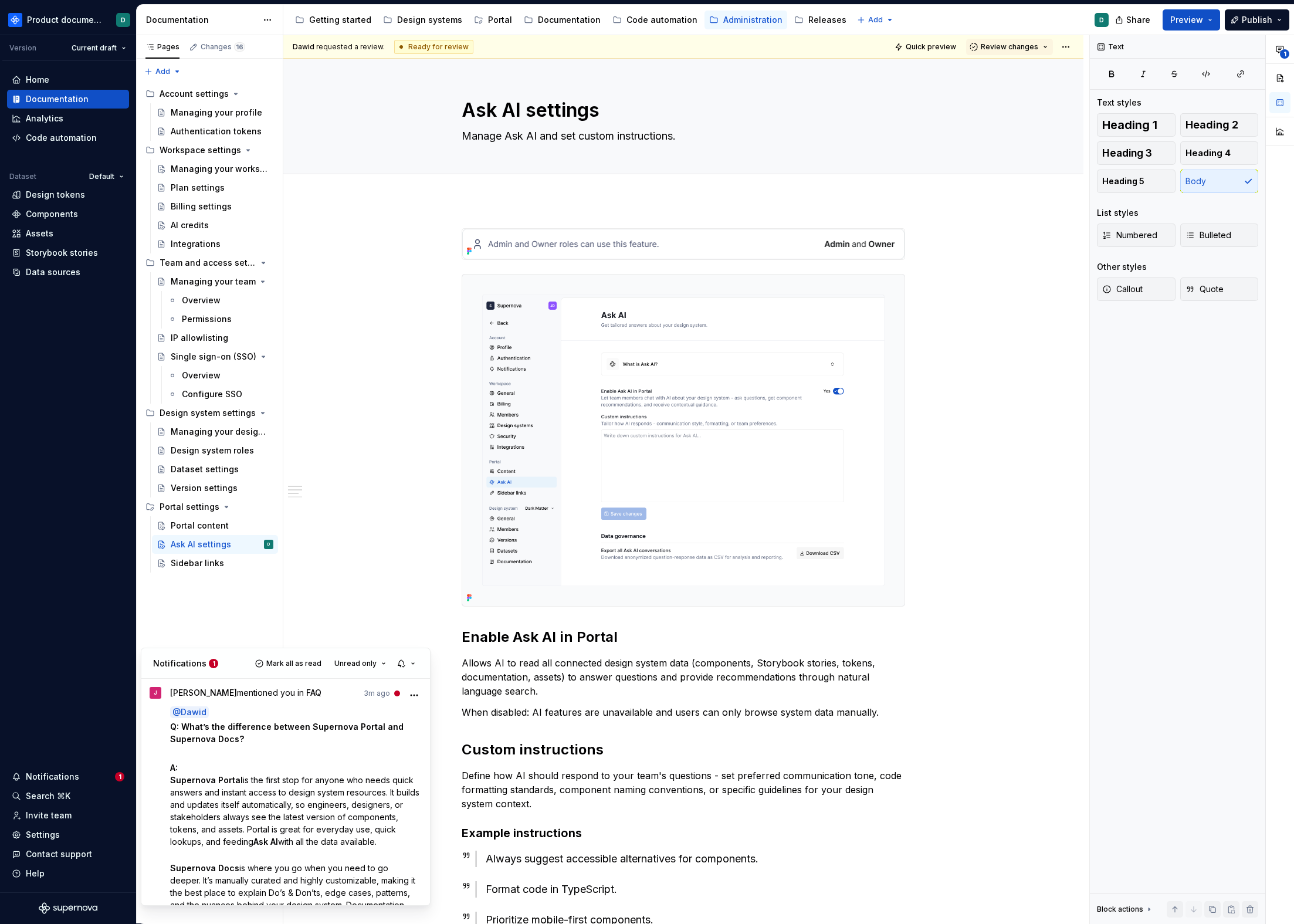
scroll to position [7, 0]
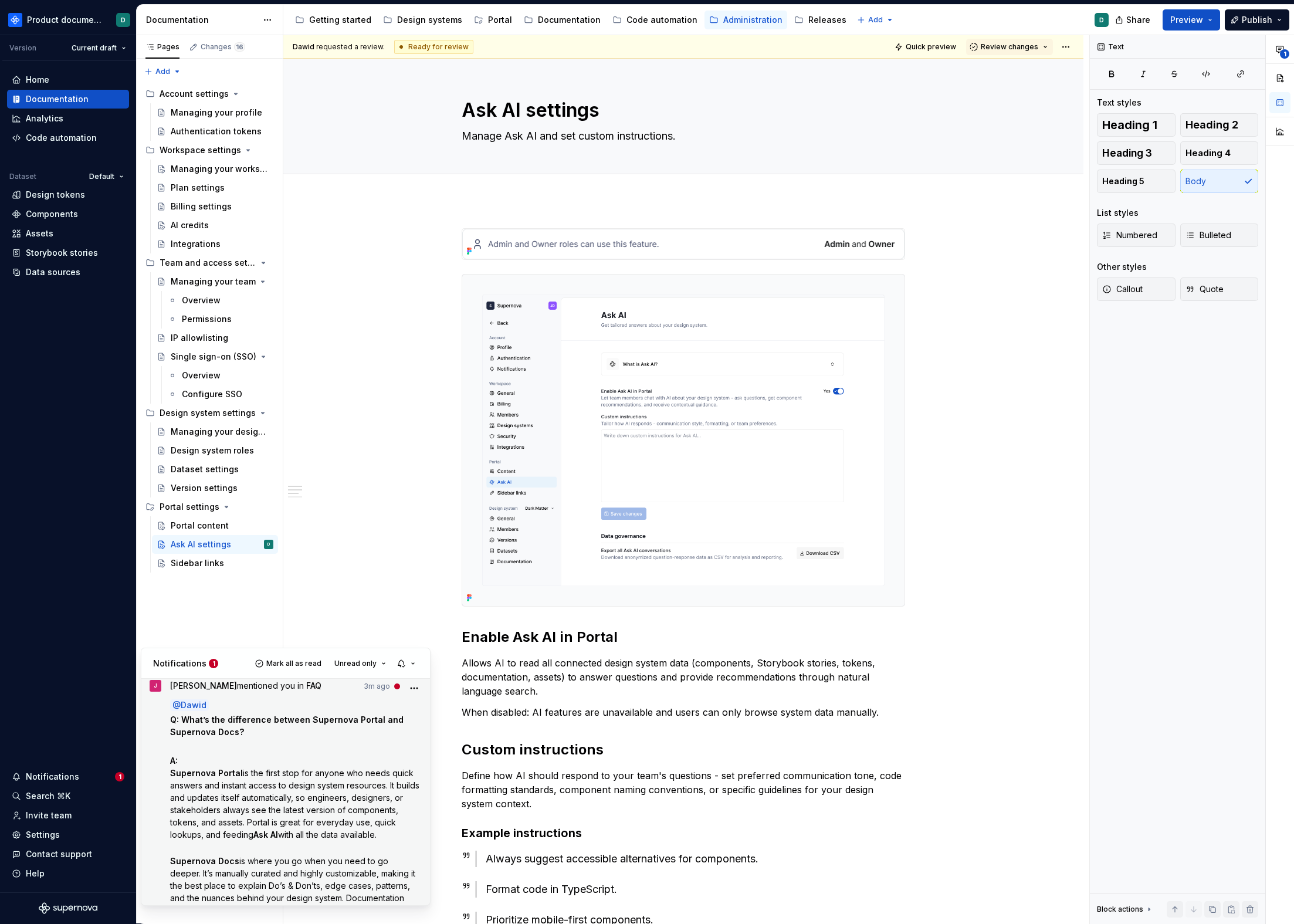
click at [303, 757] on p "A: Supernova Portal is the first stop for anyone who needs quick answers and in…" at bounding box center [296, 797] width 252 height 86
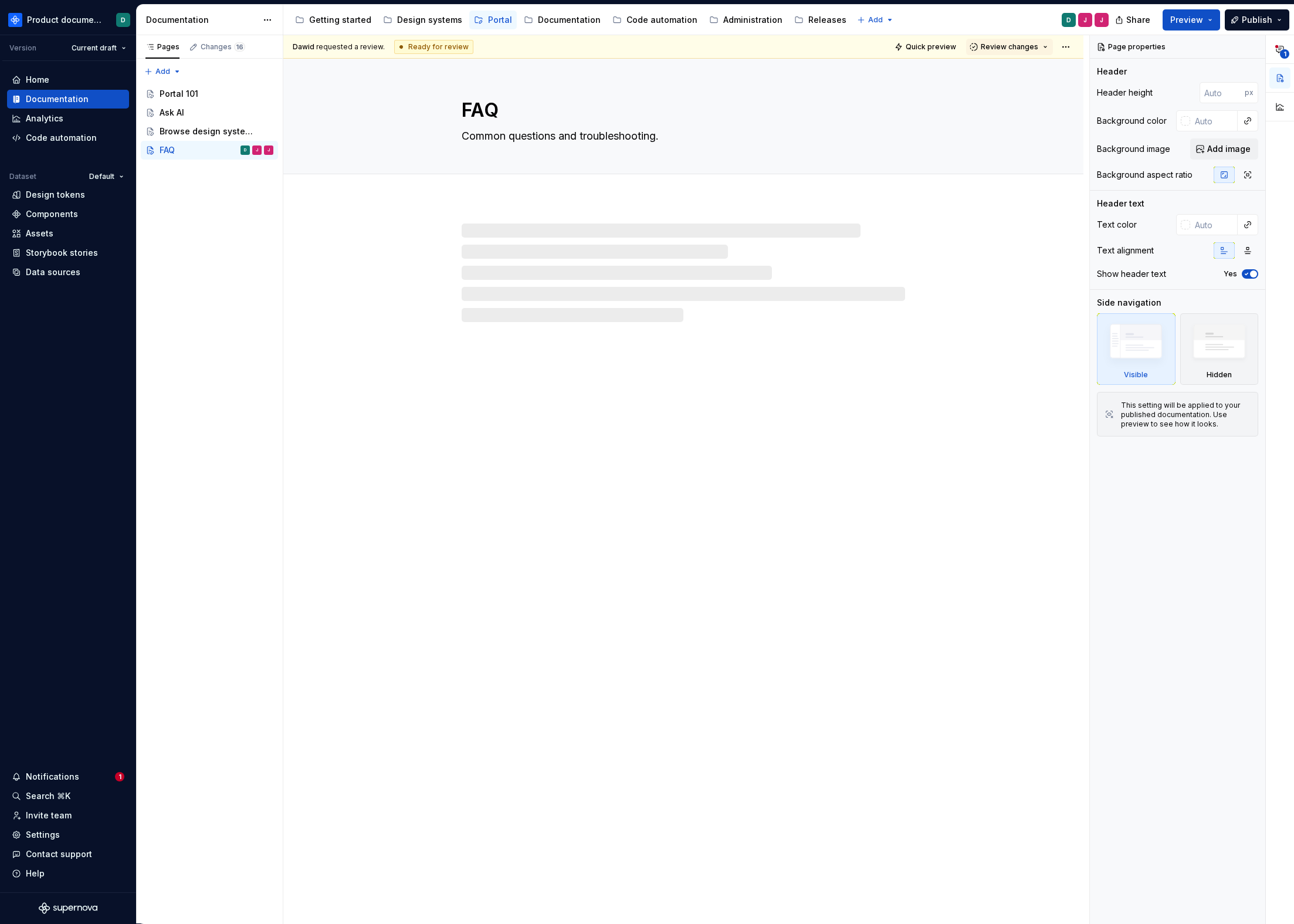
type textarea "*"
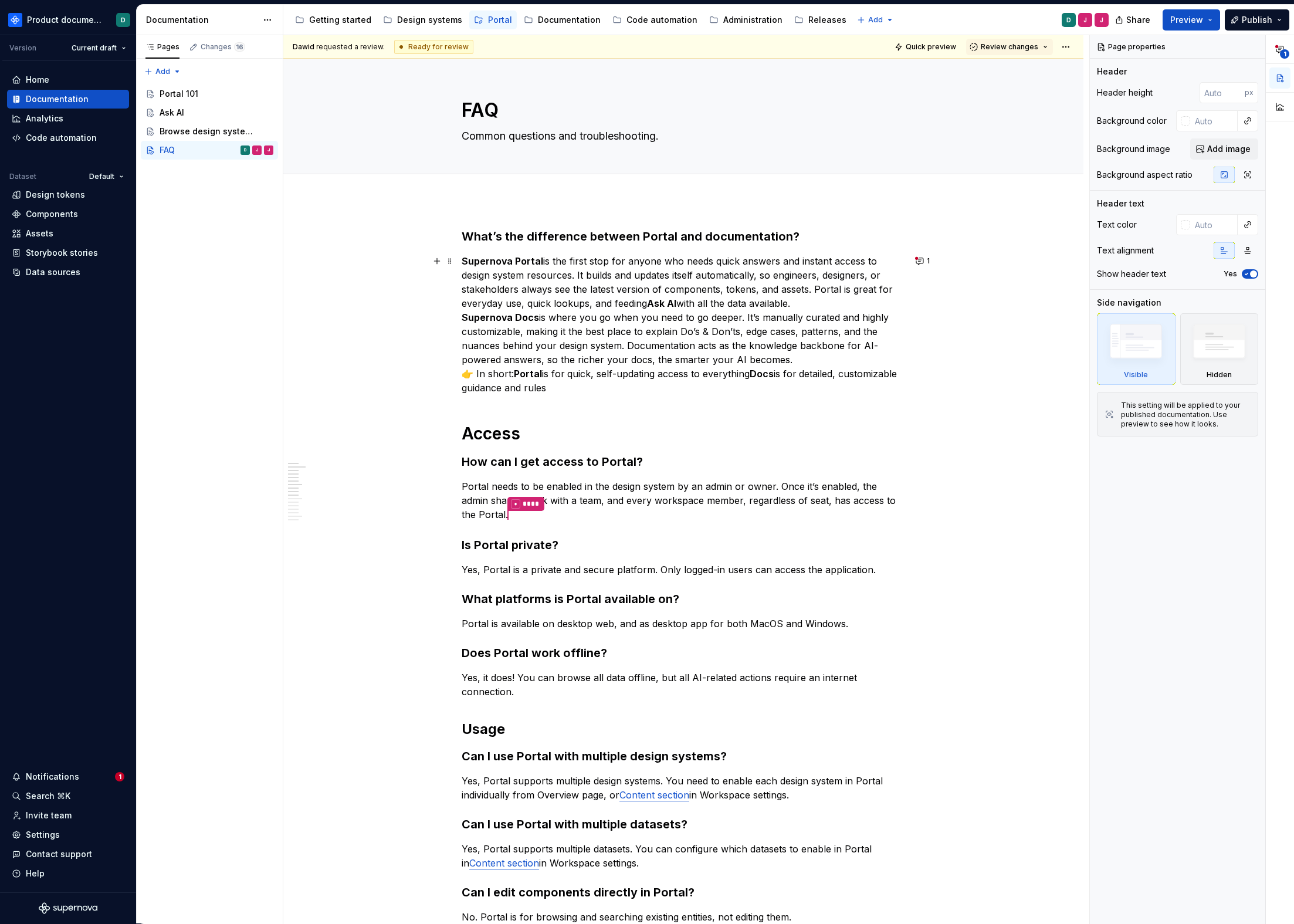
click at [463, 315] on strong "Supernova Docs" at bounding box center [501, 317] width 77 height 12
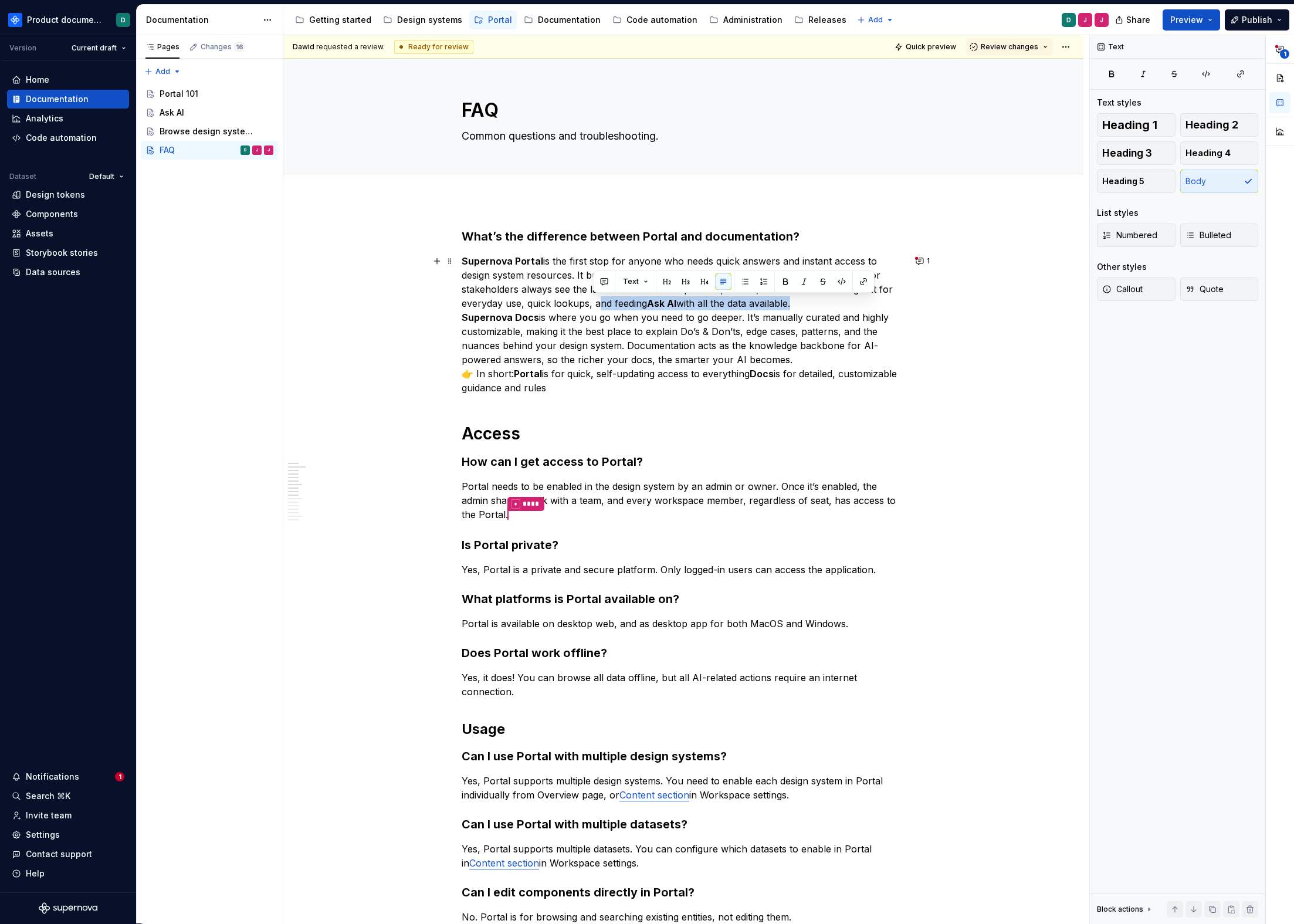
drag, startPoint x: 792, startPoint y: 304, endPoint x: 593, endPoint y: 305, distance: 199.0
click at [593, 305] on p "Supernova Portal is the first stop for anyone who needs quick answers and insta…" at bounding box center [684, 324] width 444 height 141
click at [609, 282] on button "button" at bounding box center [604, 281] width 17 height 17
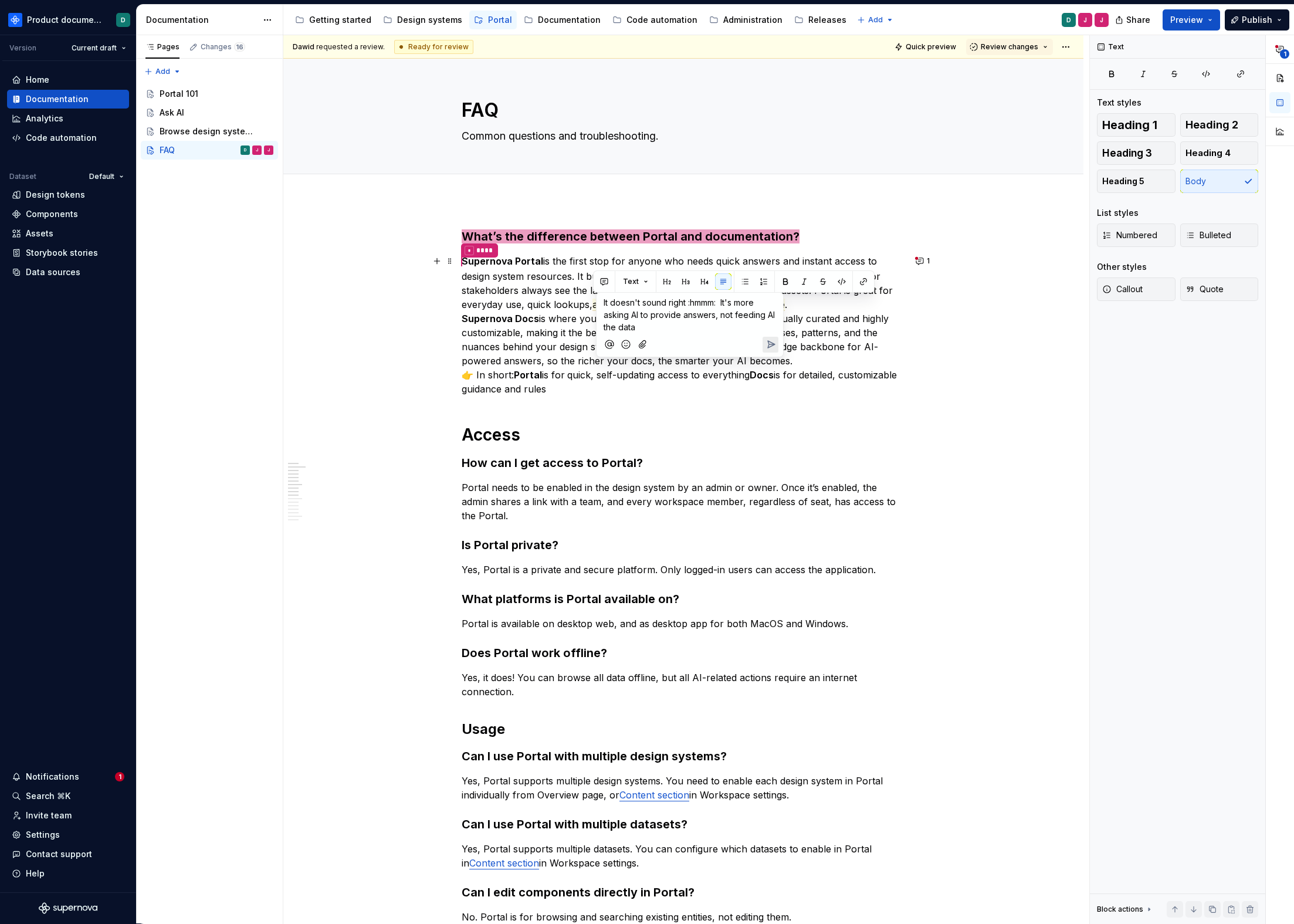
type textarea "*"
click at [813, 309] on p "* **** Supernova Portal is the first stop for anyone who needs quick answers an…" at bounding box center [684, 325] width 444 height 142
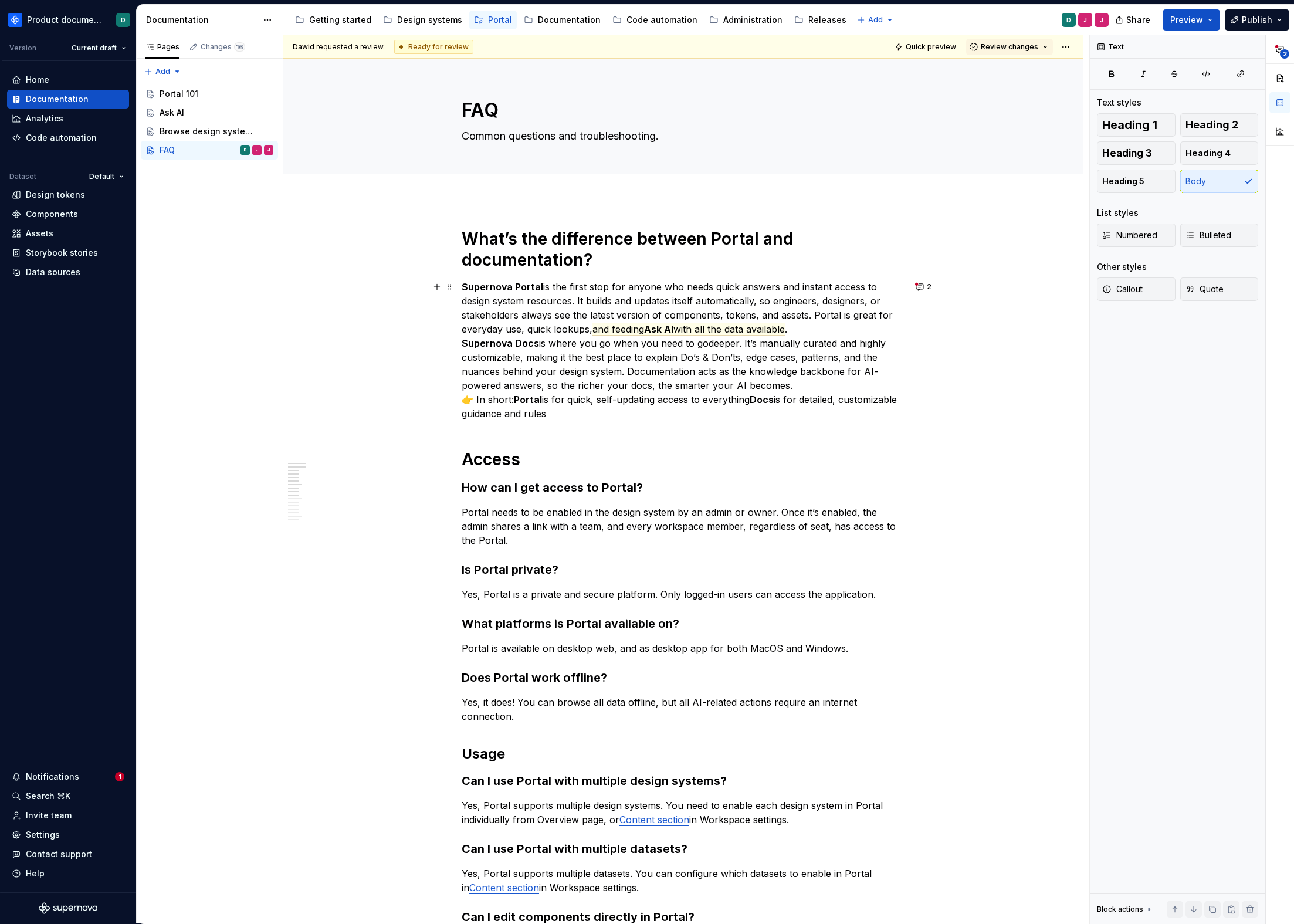
click at [464, 342] on strong "Supernova Docs" at bounding box center [501, 343] width 77 height 12
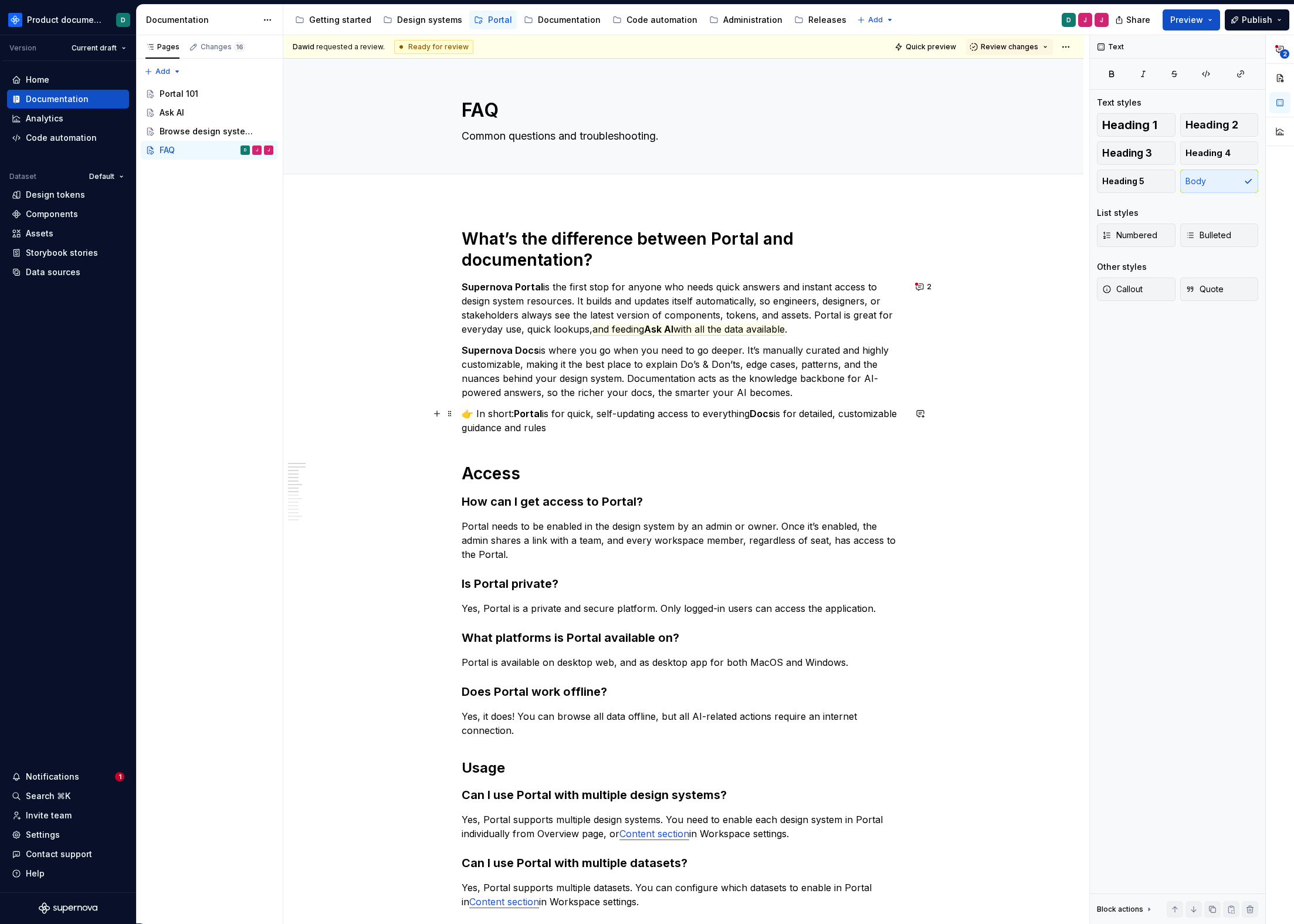
click at [604, 423] on p "👉 In short: Portal is for quick, self-updating access to everything Docs is for…" at bounding box center [684, 421] width 444 height 28
click at [923, 295] on button "2" at bounding box center [924, 286] width 24 height 17
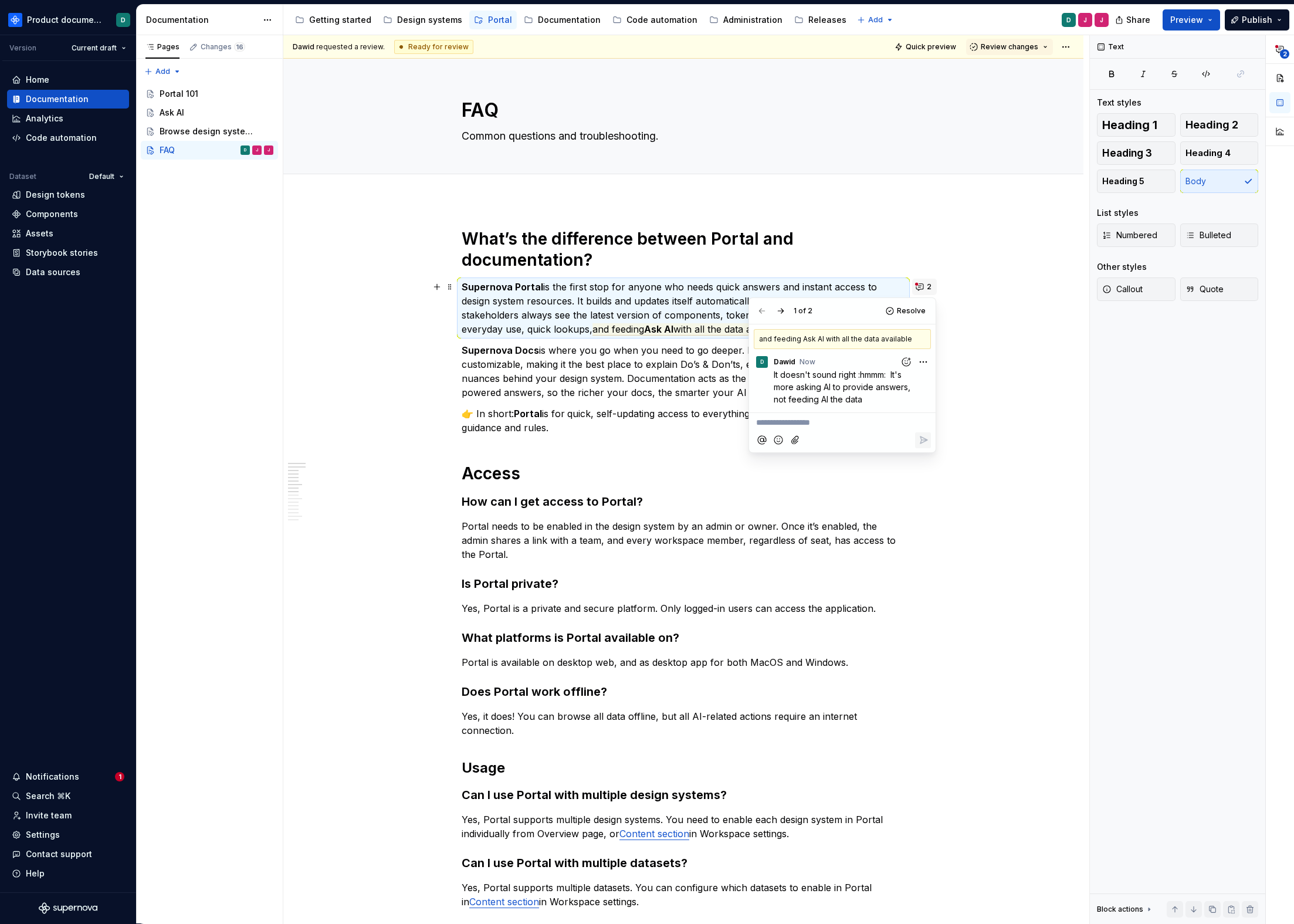
click at [923, 295] on button "2" at bounding box center [924, 286] width 24 height 17
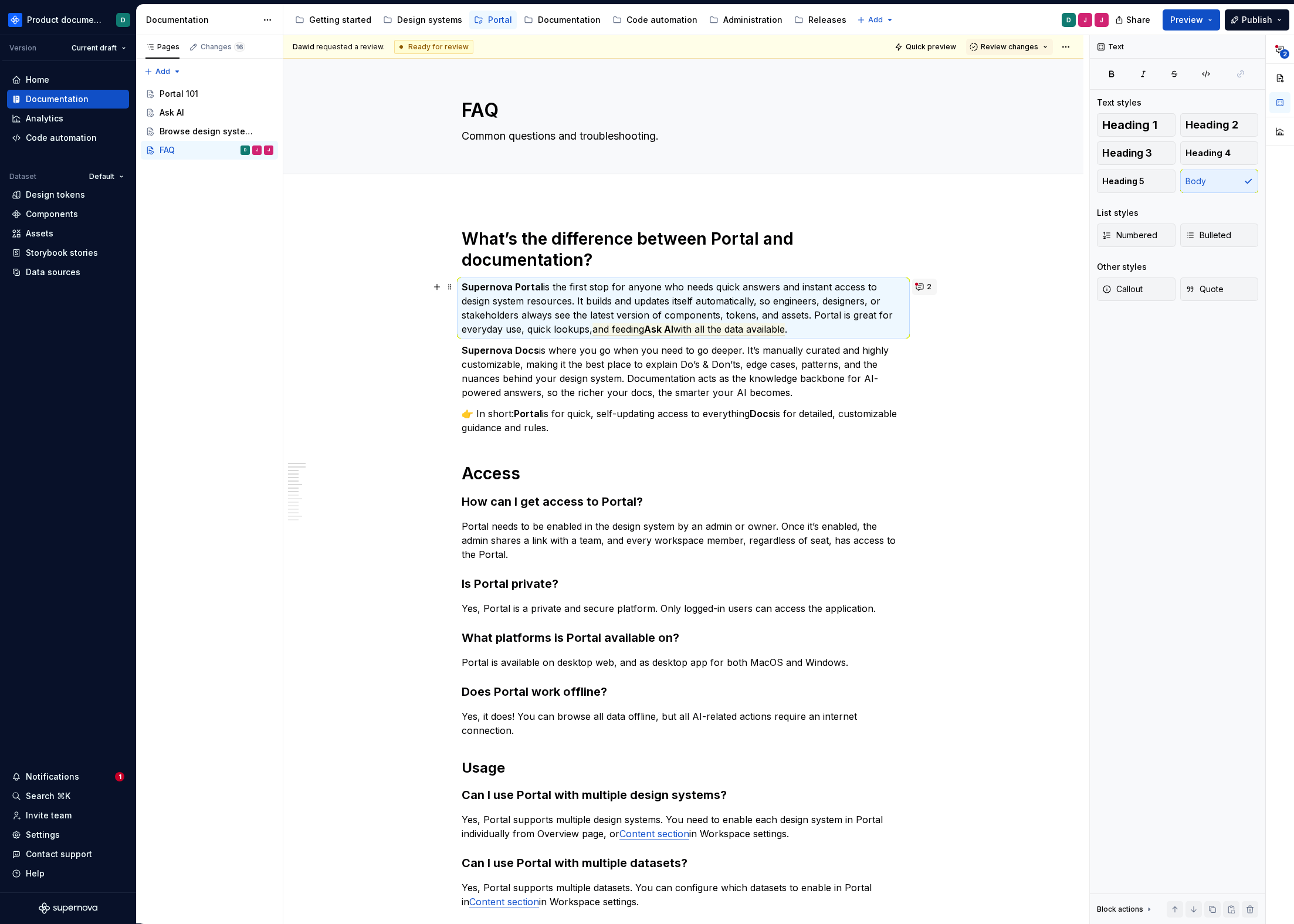
click at [919, 283] on button "2" at bounding box center [924, 286] width 24 height 17
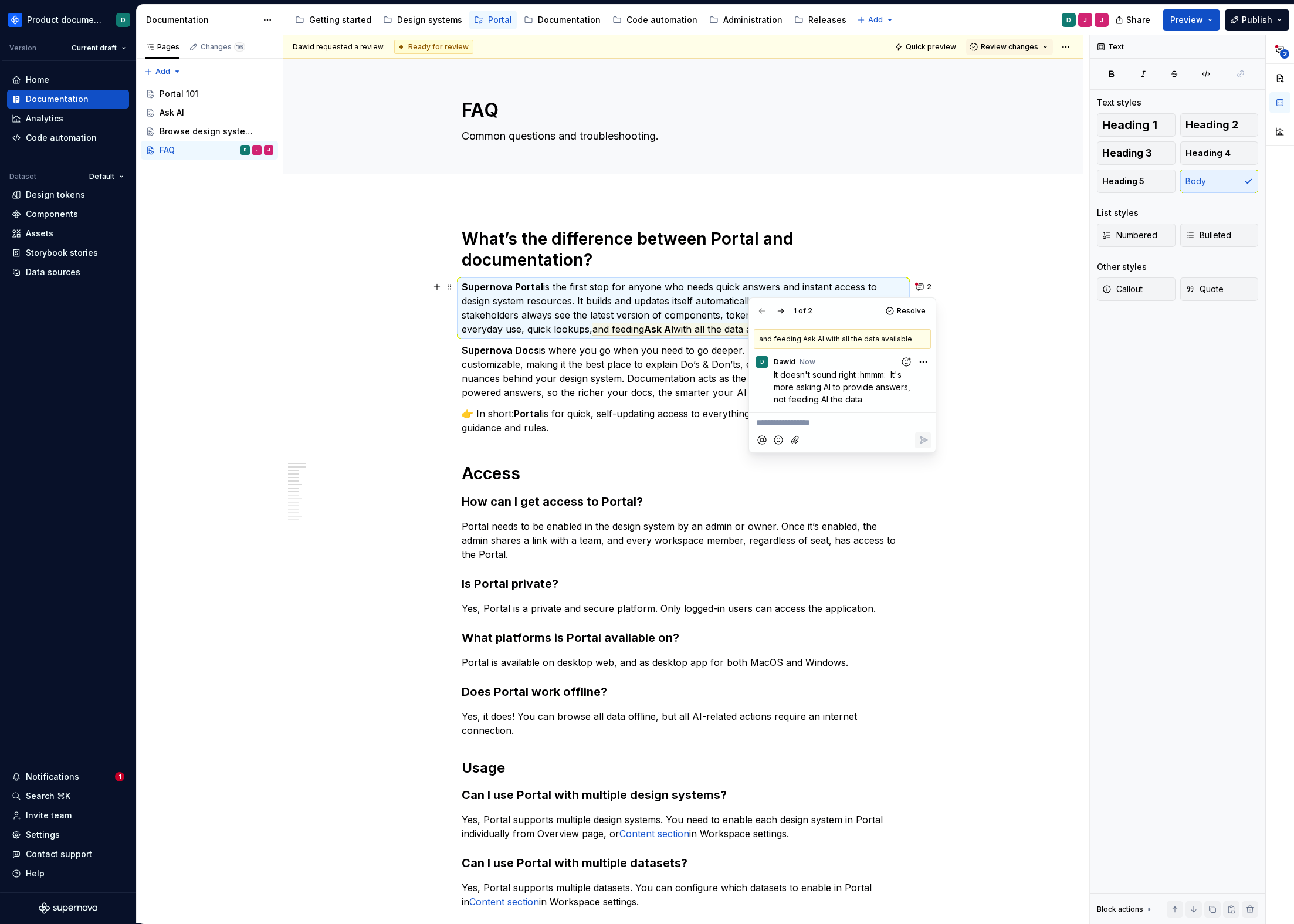
click at [789, 308] on button "button" at bounding box center [781, 311] width 17 height 17
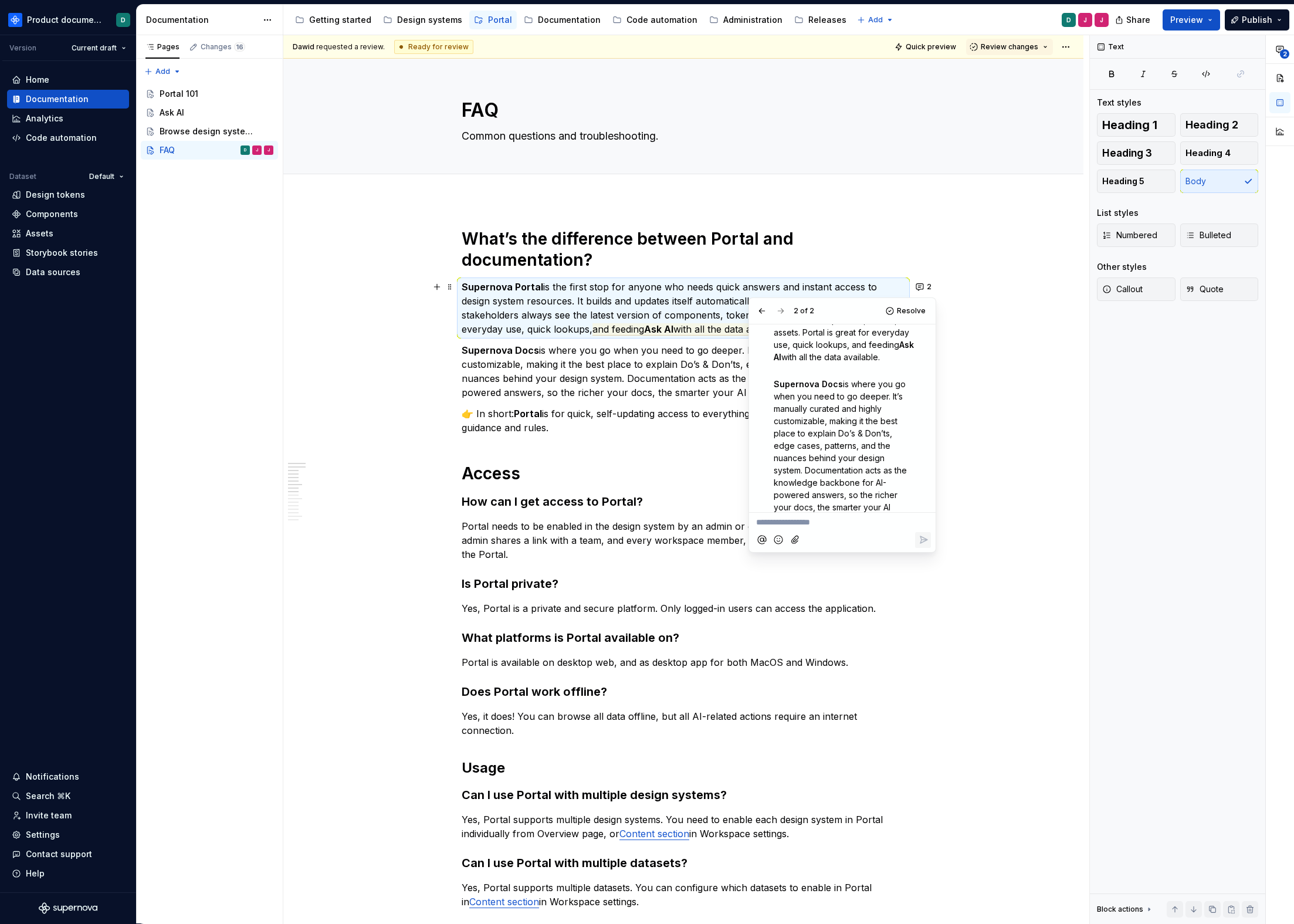
scroll to position [307, 0]
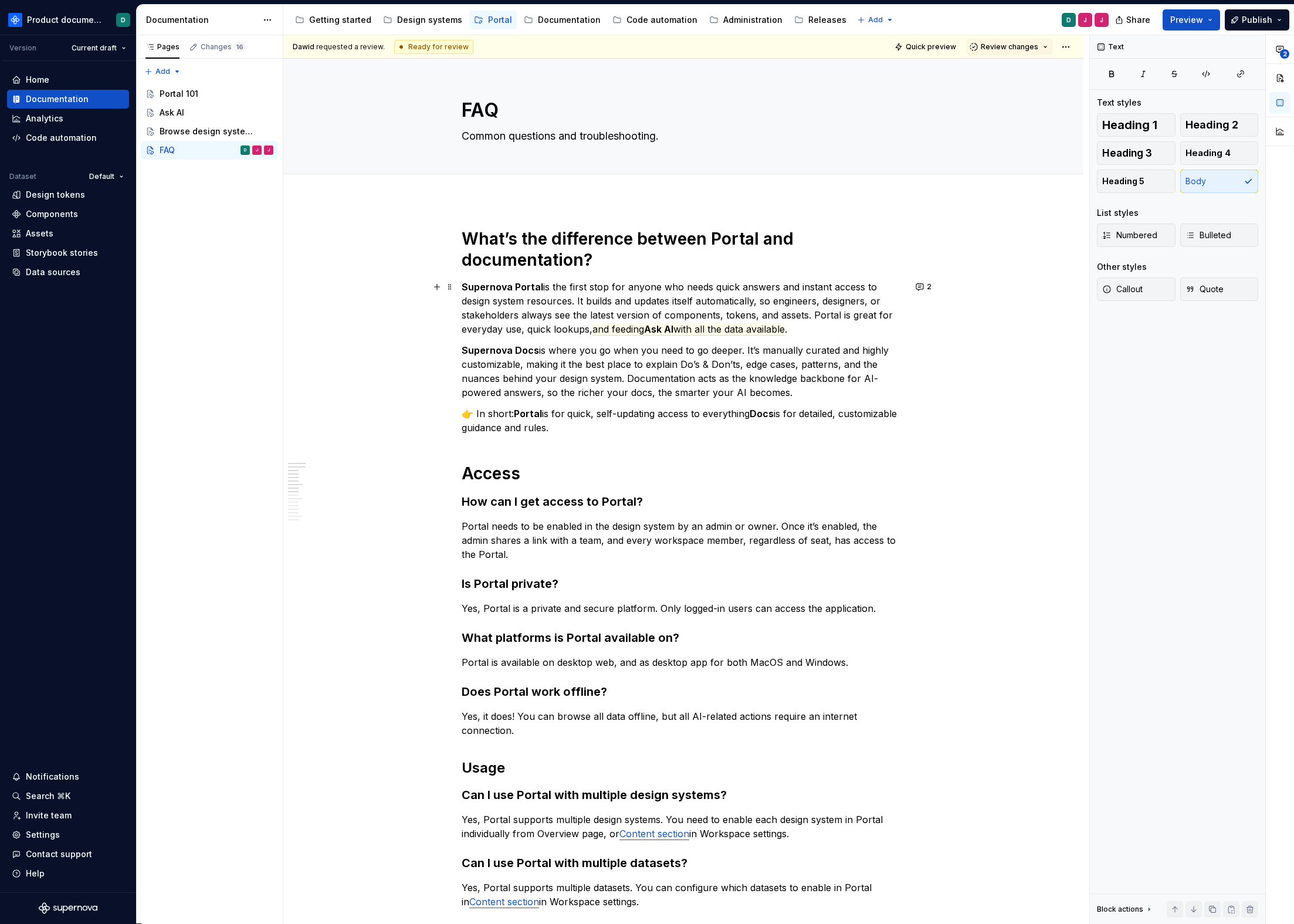
click at [666, 402] on div "What’s the difference between Portal and documentation? Supernova Portal is the…" at bounding box center [684, 825] width 444 height 1194
click at [742, 363] on p "Supernova Docs is where you go when you need to go deeper. It’s manually curate…" at bounding box center [684, 371] width 444 height 56
click at [803, 386] on p "Supernova Docs is where you go when you need to go deeper. It’s manually curate…" at bounding box center [684, 371] width 444 height 56
click at [692, 258] on h1 "What’s the difference between Portal and documentation?" at bounding box center [684, 249] width 444 height 43
click at [212, 129] on div "Browse design system data" at bounding box center [199, 131] width 79 height 12
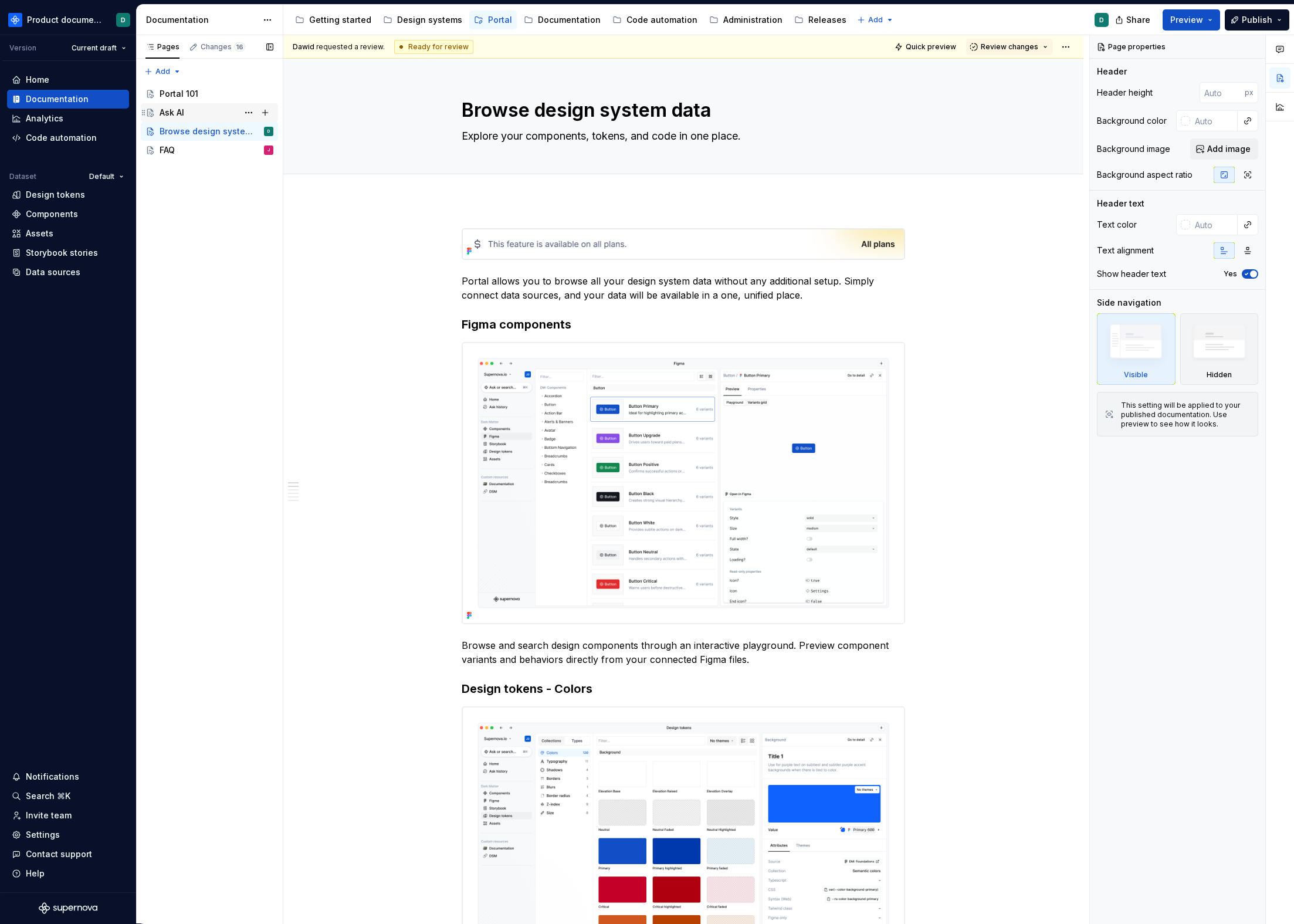
click at [185, 108] on div "Ask AI" at bounding box center [171, 112] width 24 height 12
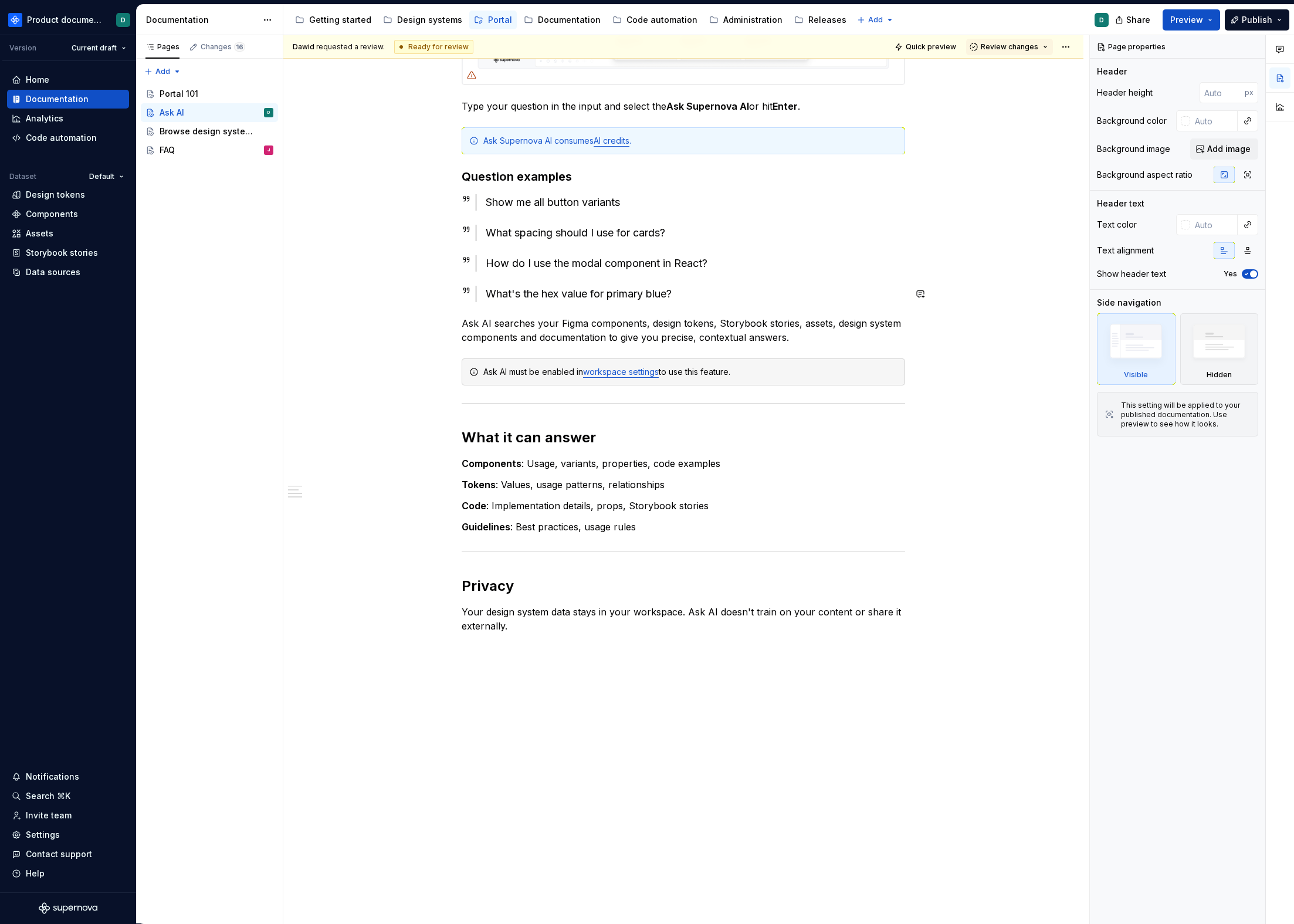
scroll to position [711, 0]
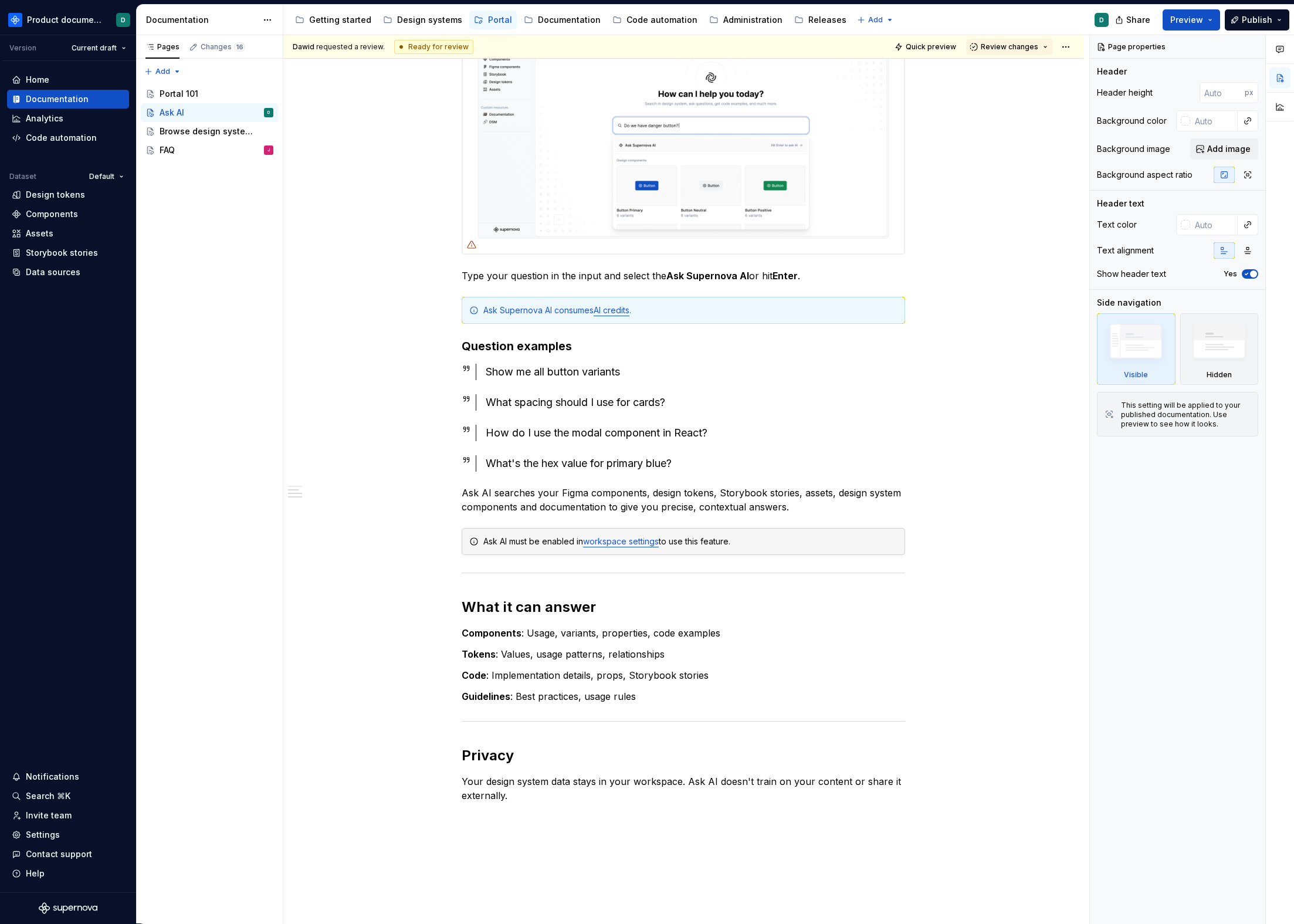
click at [544, 199] on img at bounding box center [683, 114] width 442 height 281
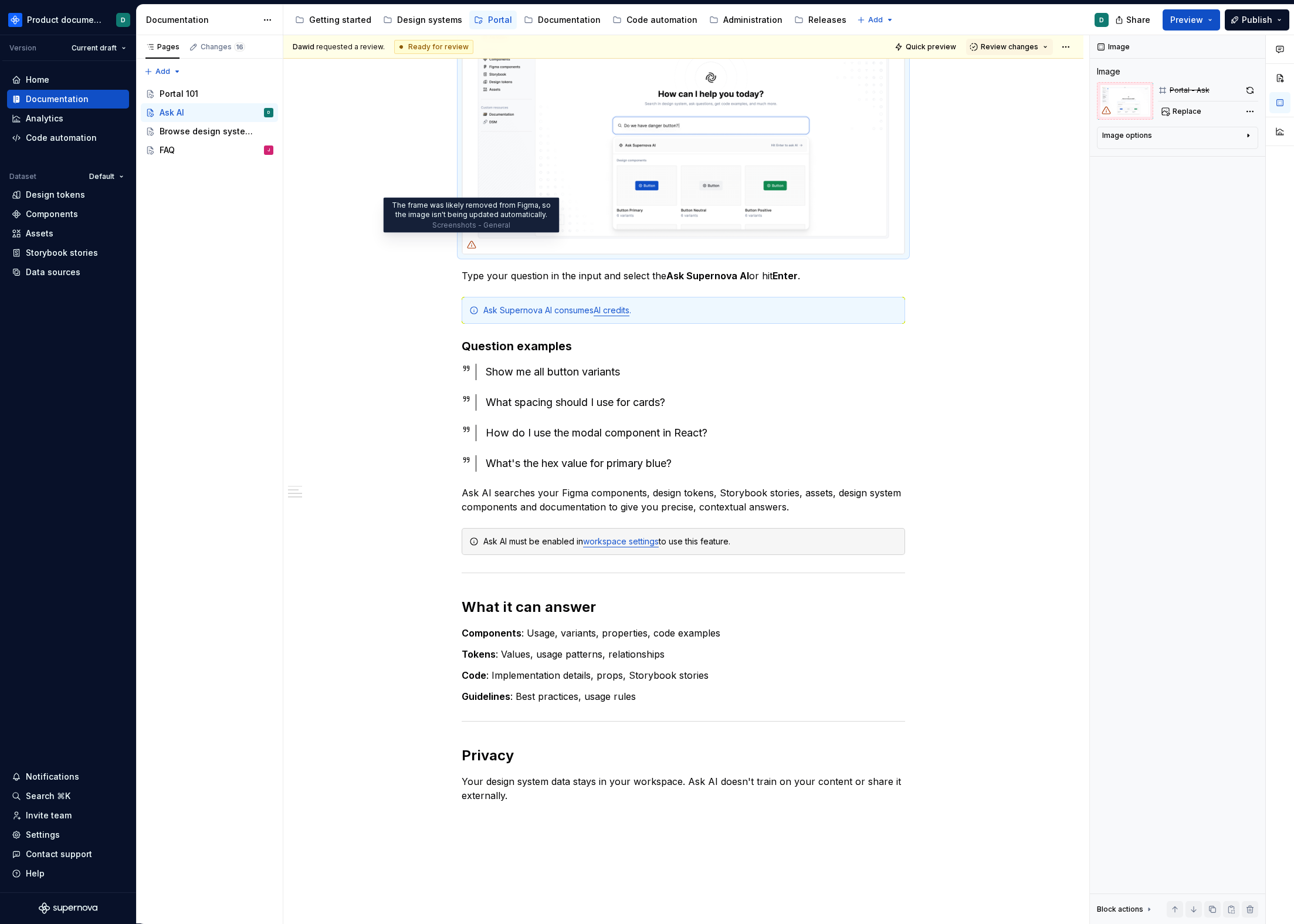
scroll to position [358, 0]
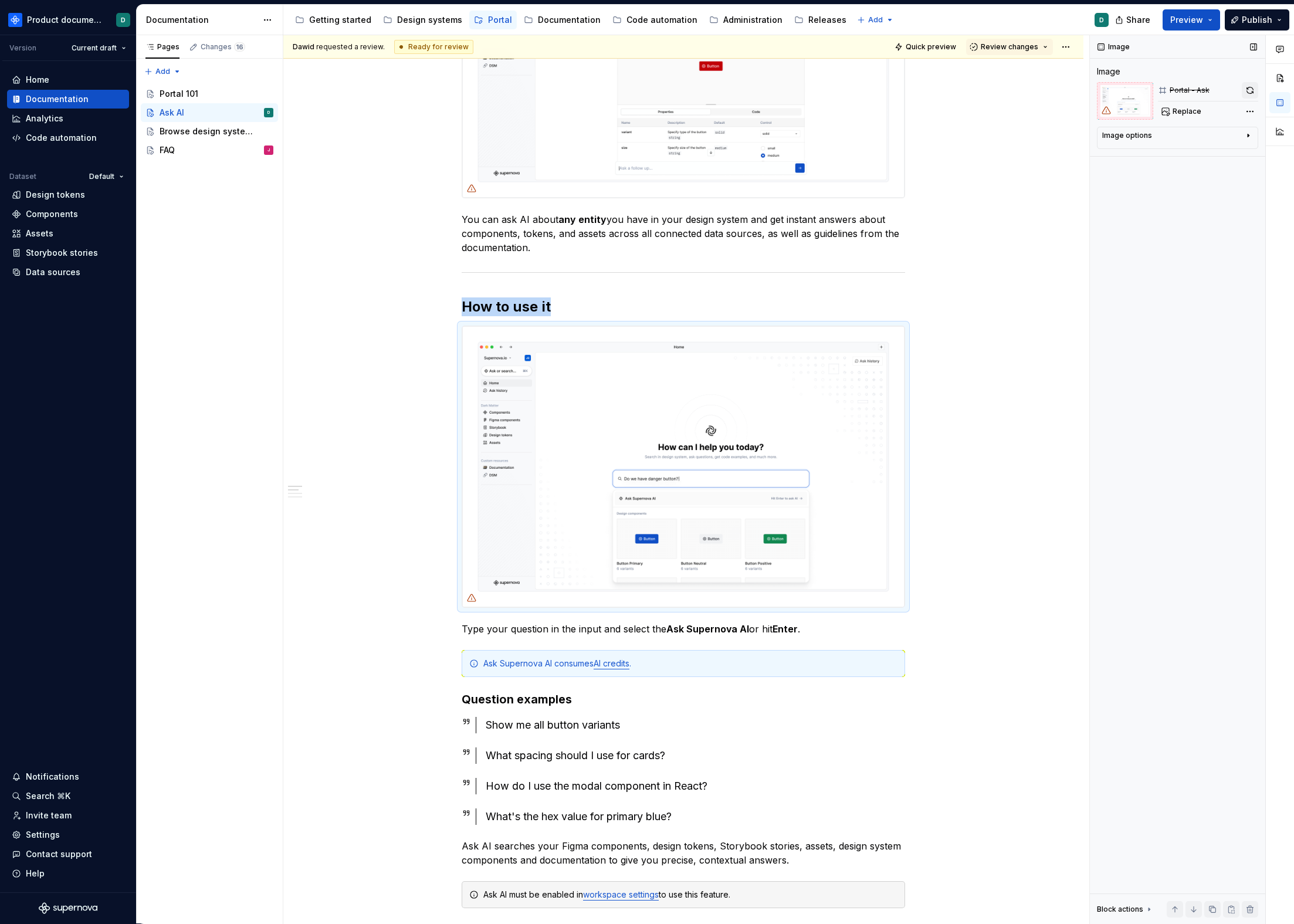
click at [1244, 91] on button "button" at bounding box center [1250, 90] width 17 height 17
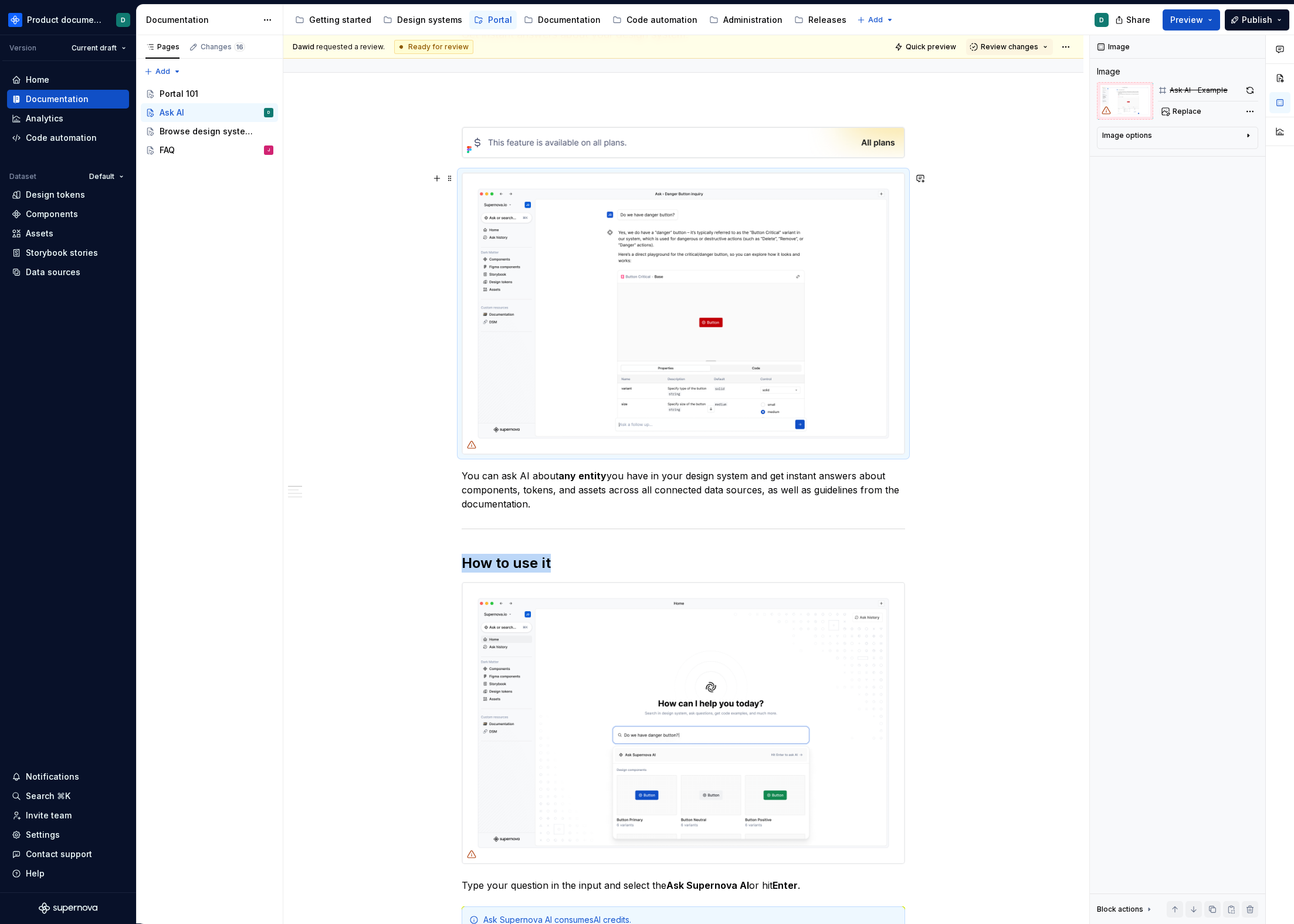
click at [611, 297] on img at bounding box center [683, 314] width 442 height 281
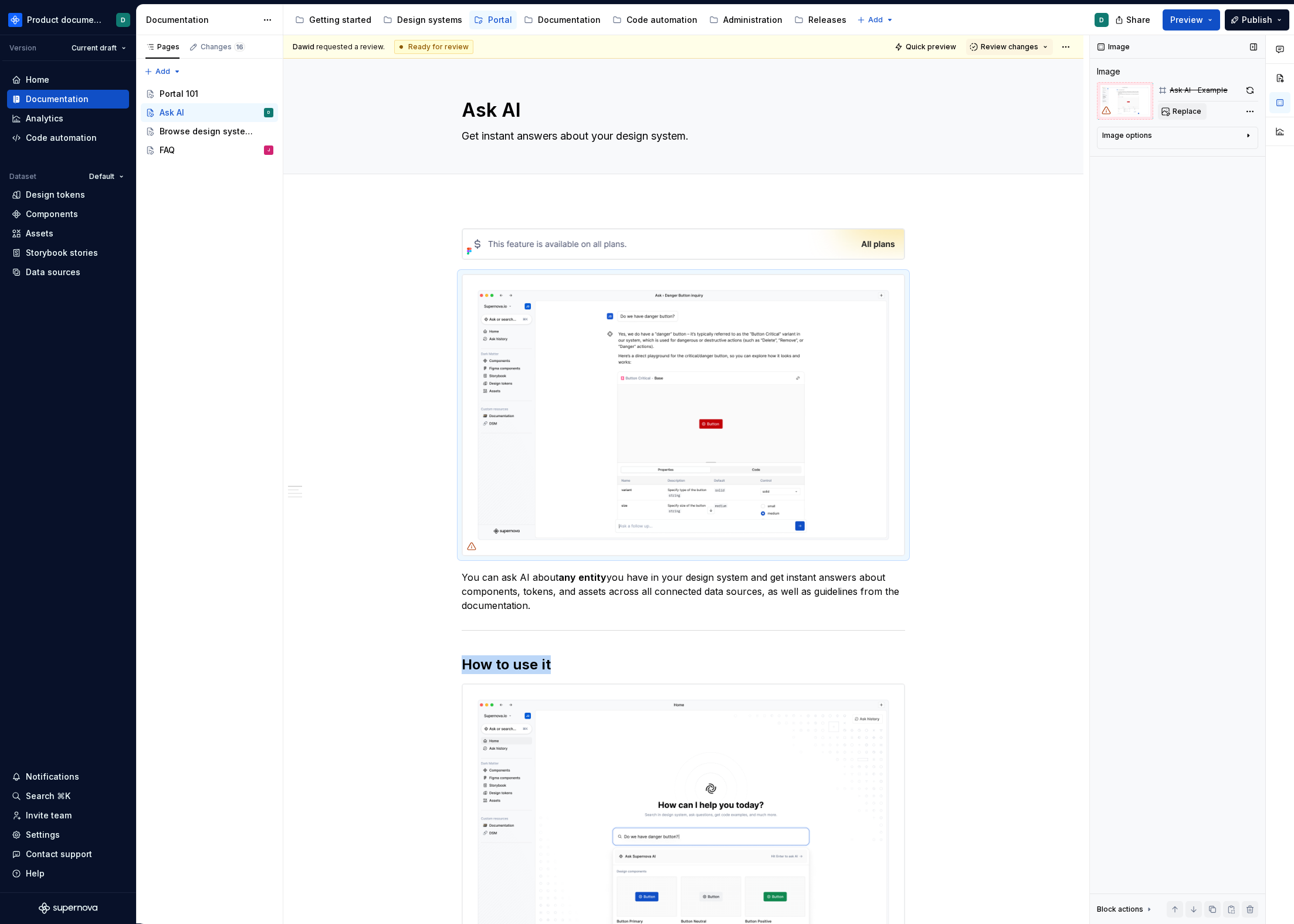
click at [1186, 105] on button "Replace" at bounding box center [1183, 111] width 49 height 17
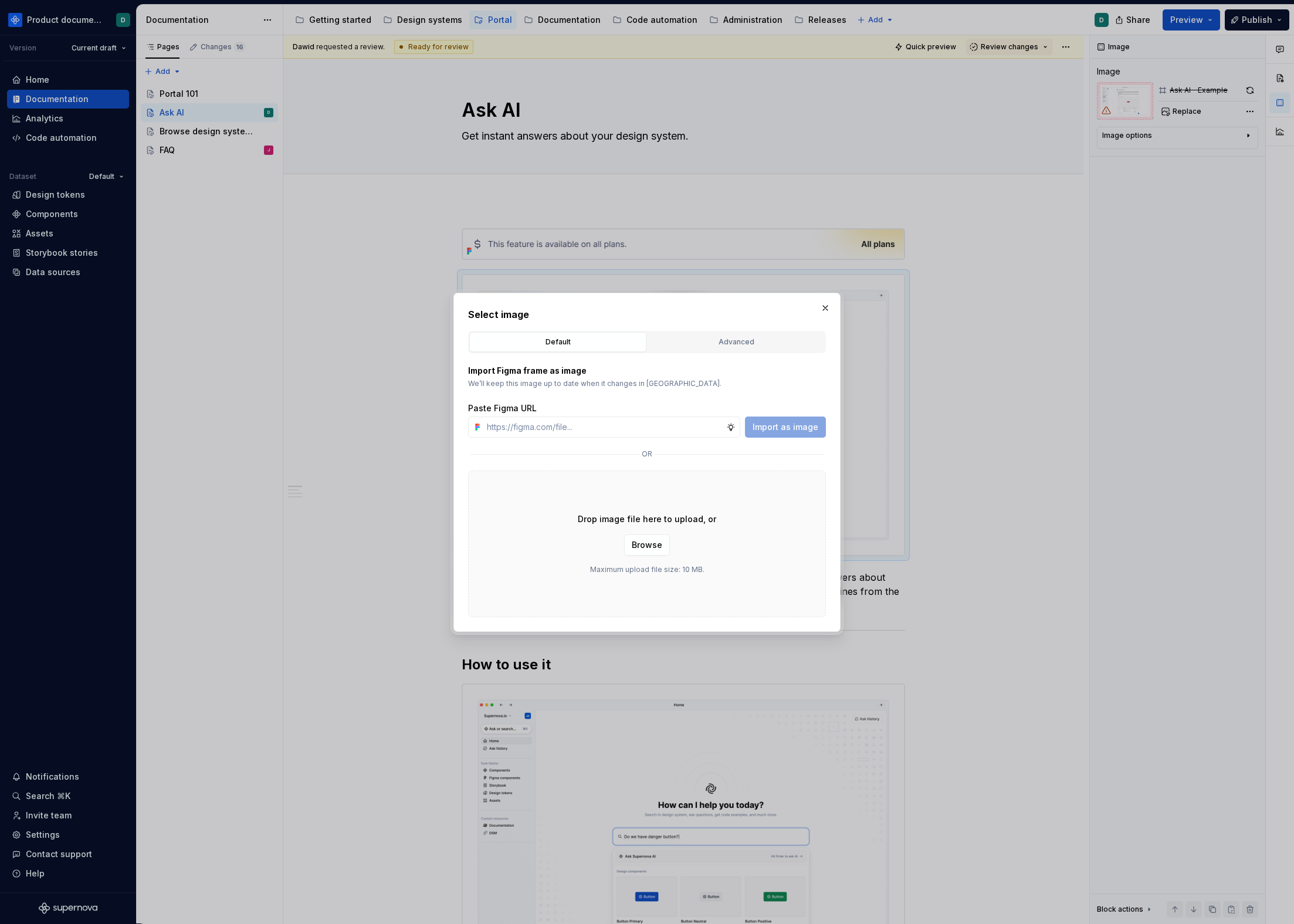
type textarea "*"
type input "[URL][DOMAIN_NAME]"
click at [800, 419] on button "Import as image" at bounding box center [785, 427] width 81 height 21
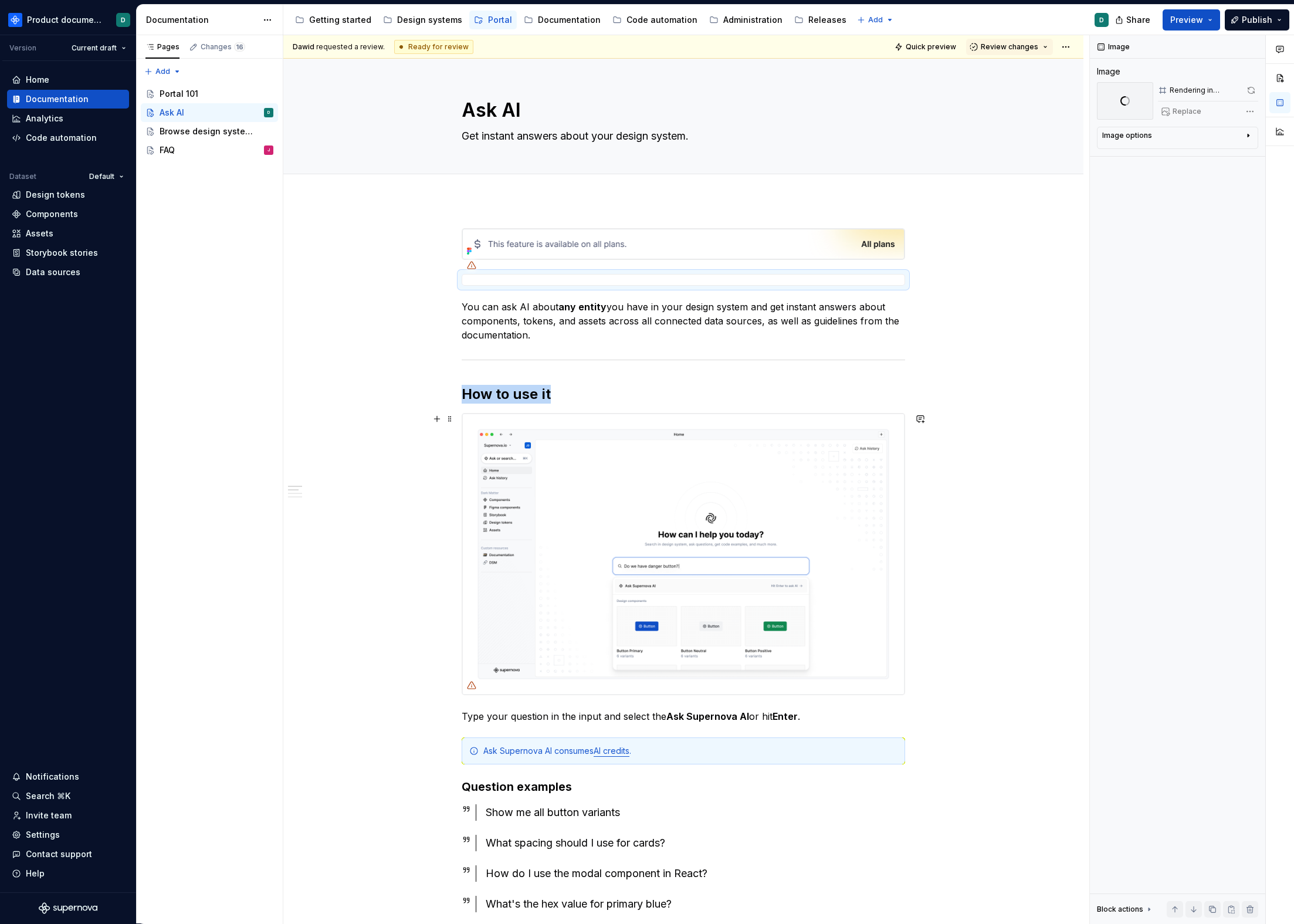
click at [741, 461] on img at bounding box center [683, 554] width 442 height 281
click at [1173, 109] on span "Replace" at bounding box center [1187, 111] width 28 height 9
type textarea "*"
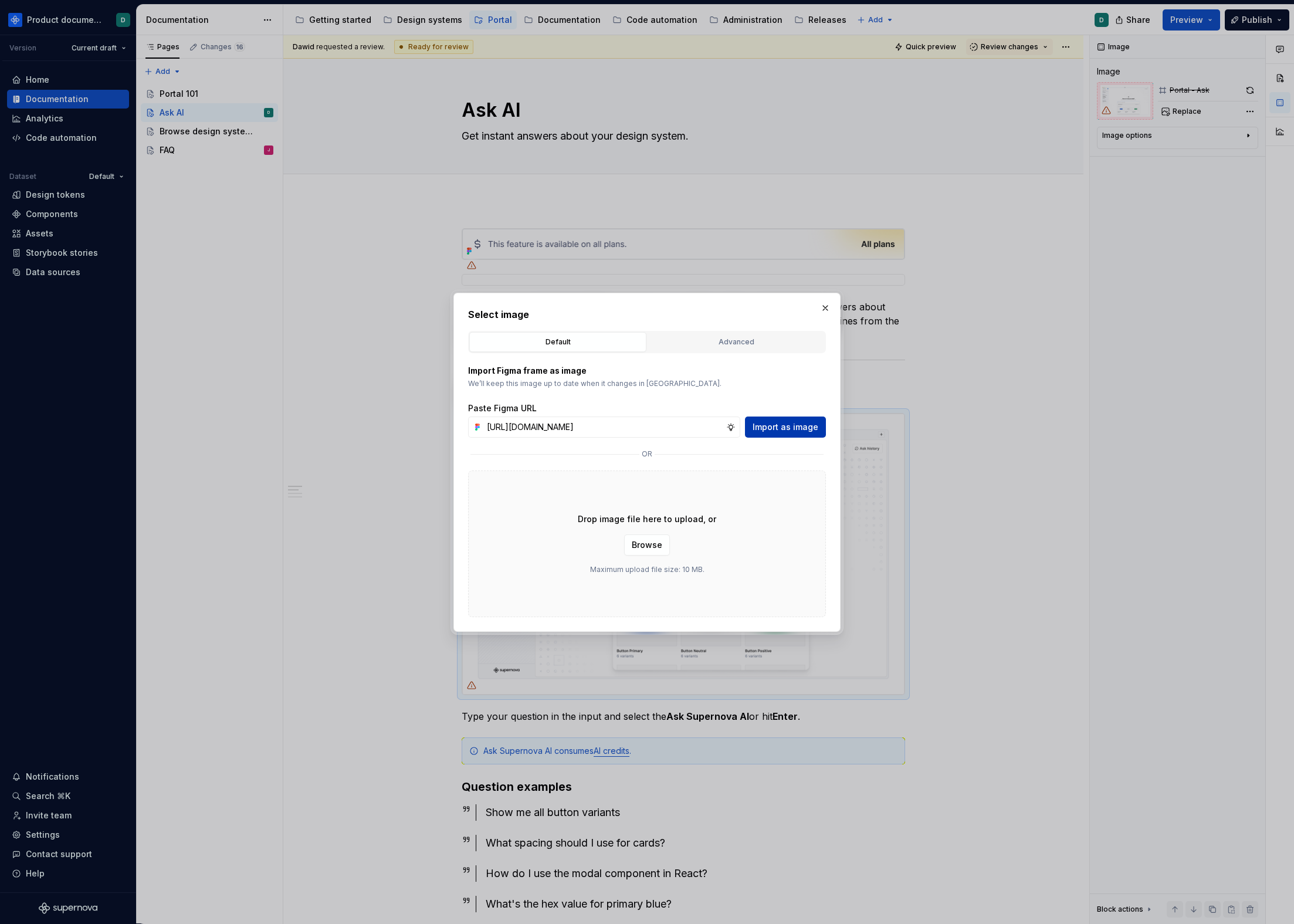
scroll to position [0, 282]
type input "[URL][DOMAIN_NAME]"
click at [789, 425] on span "Import as image" at bounding box center [785, 427] width 65 height 12
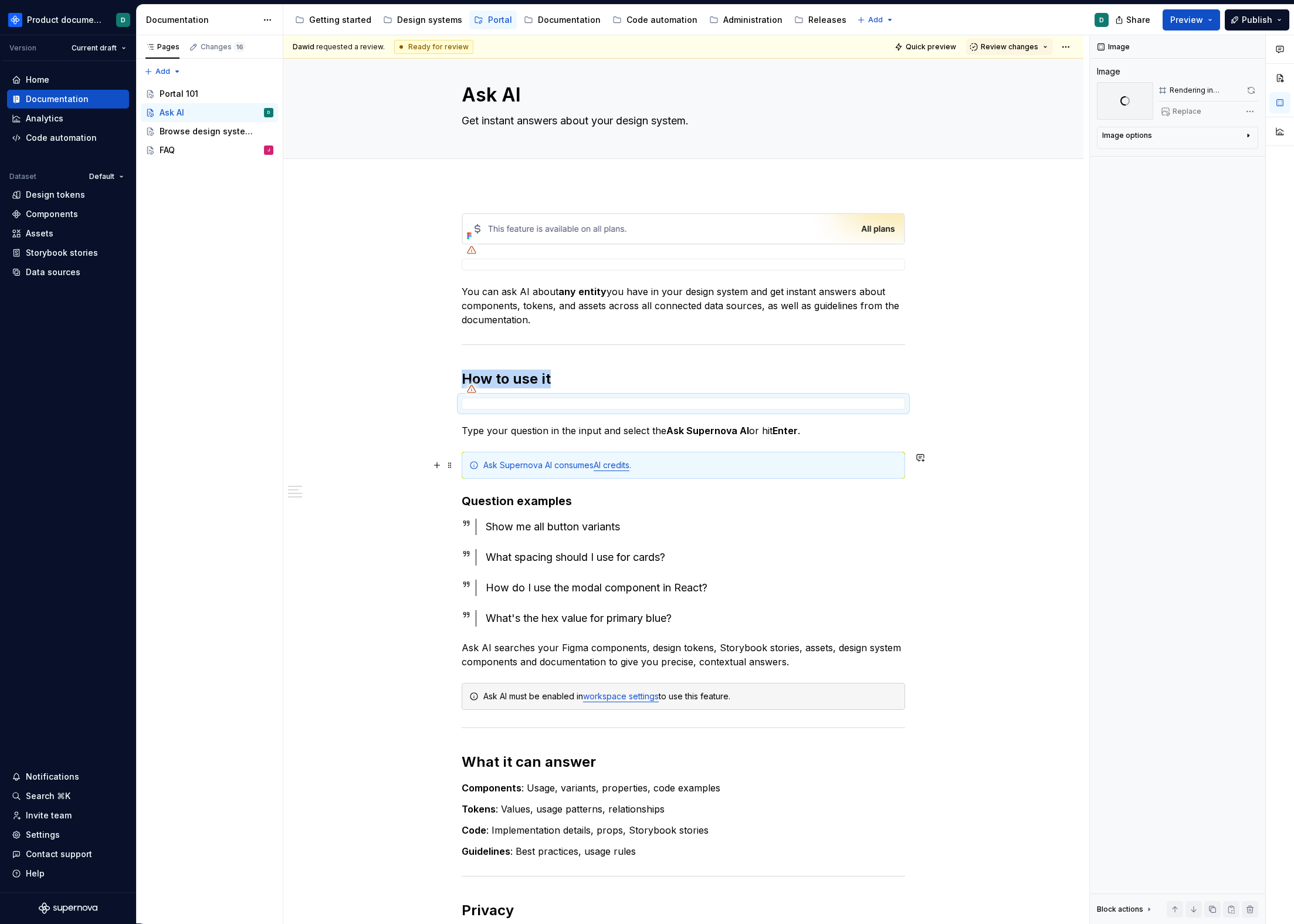
scroll to position [0, 0]
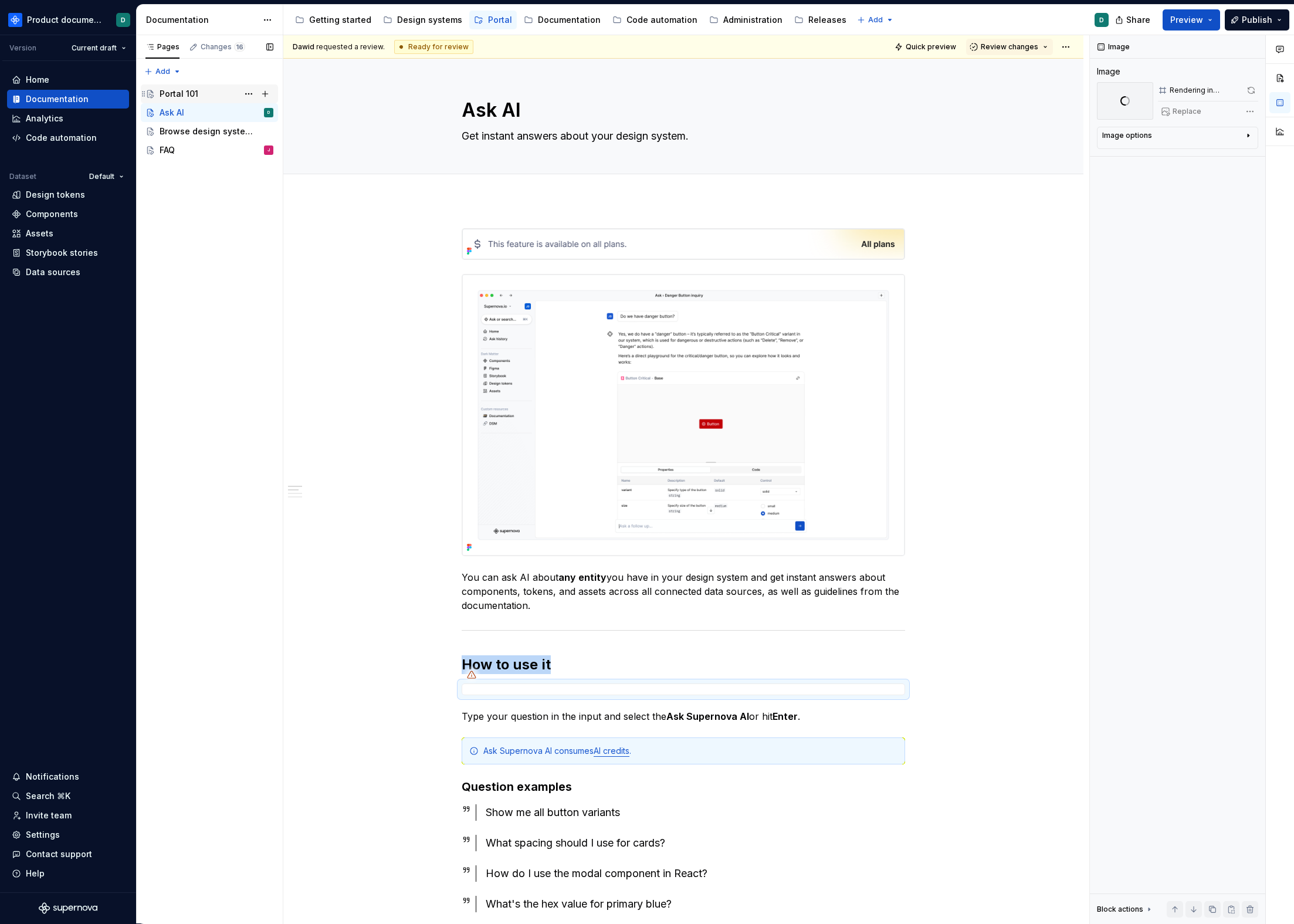
click at [177, 99] on div "Portal 101" at bounding box center [178, 94] width 39 height 12
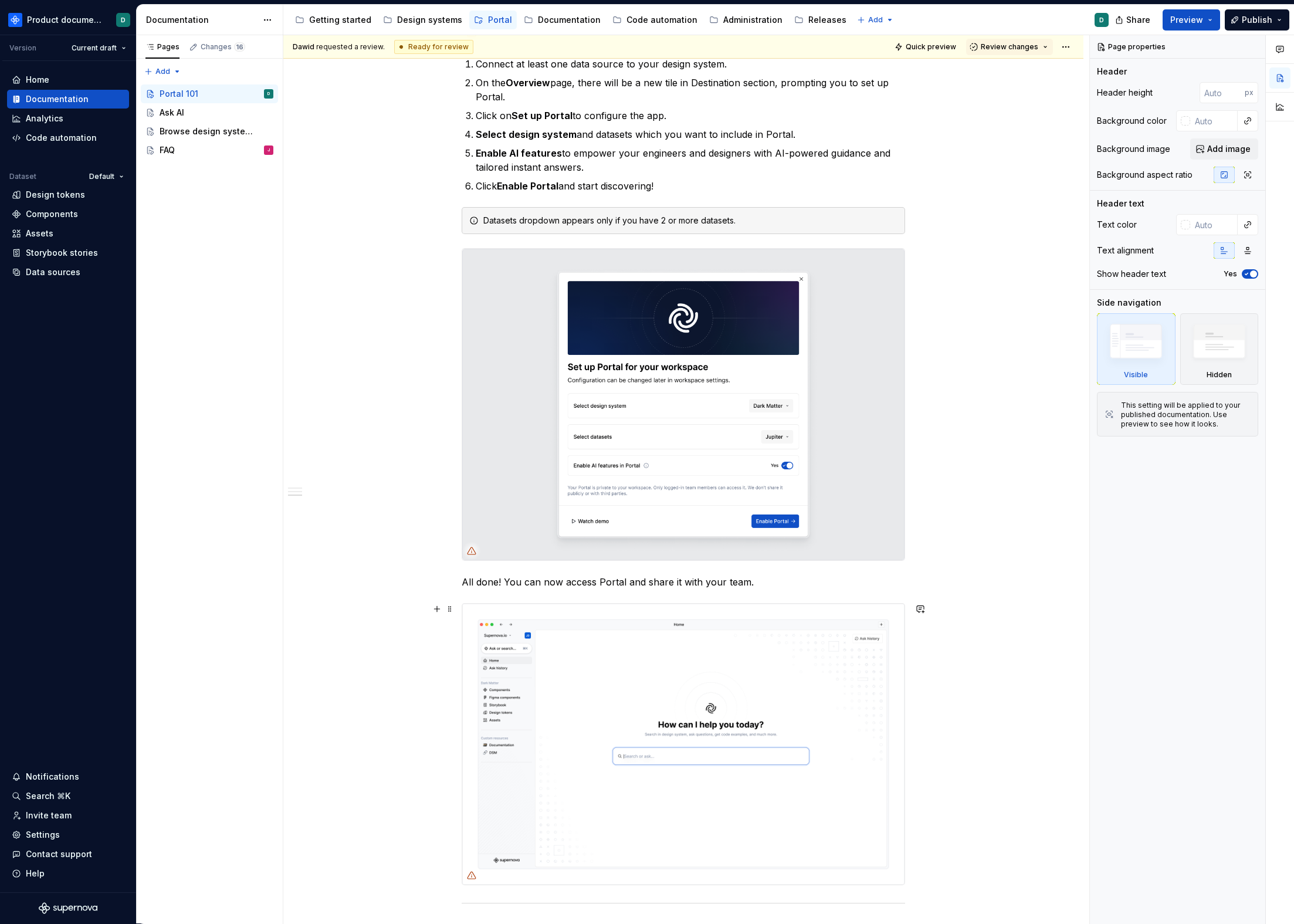
scroll to position [1032, 0]
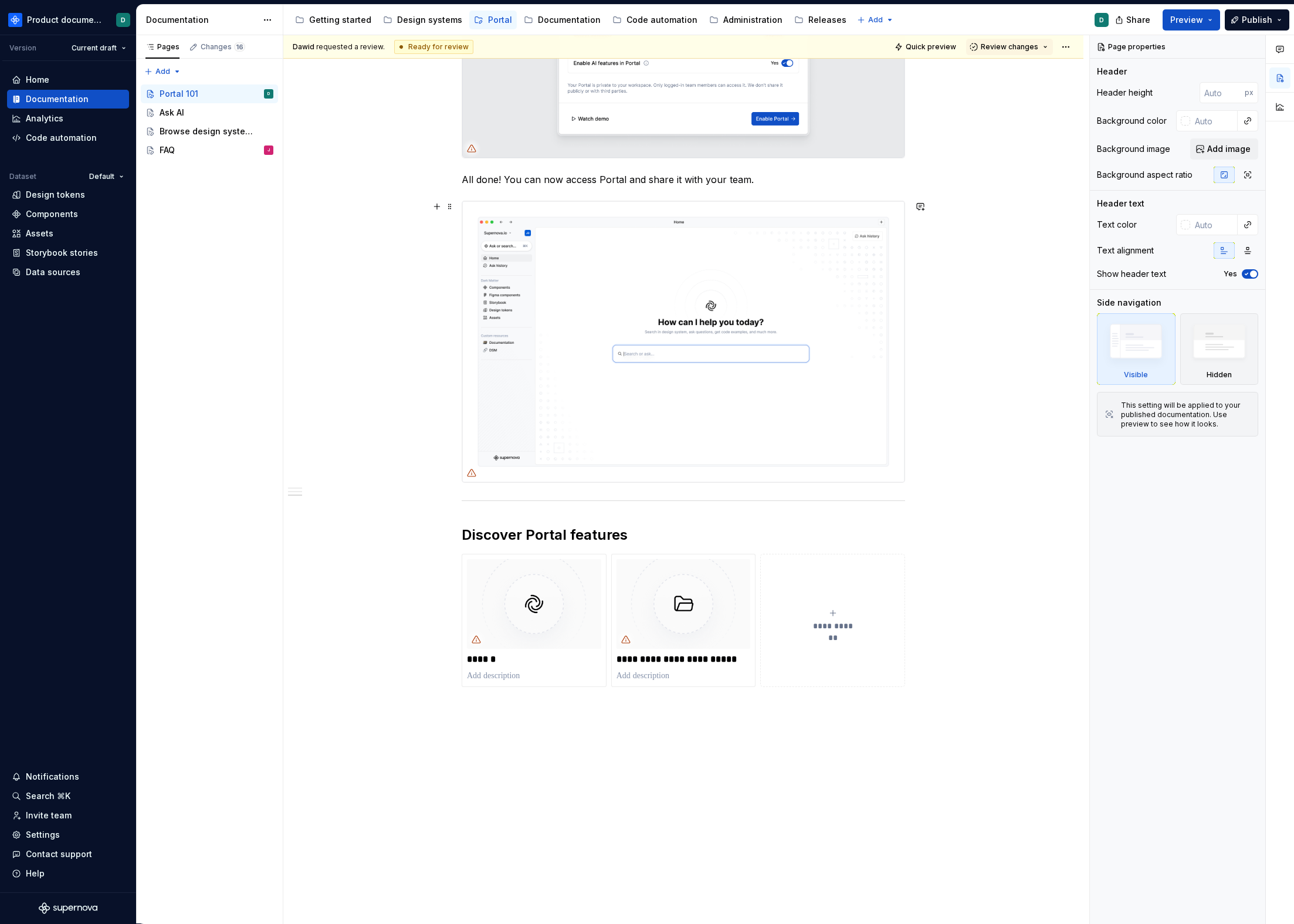
click at [677, 379] on img at bounding box center [683, 341] width 442 height 281
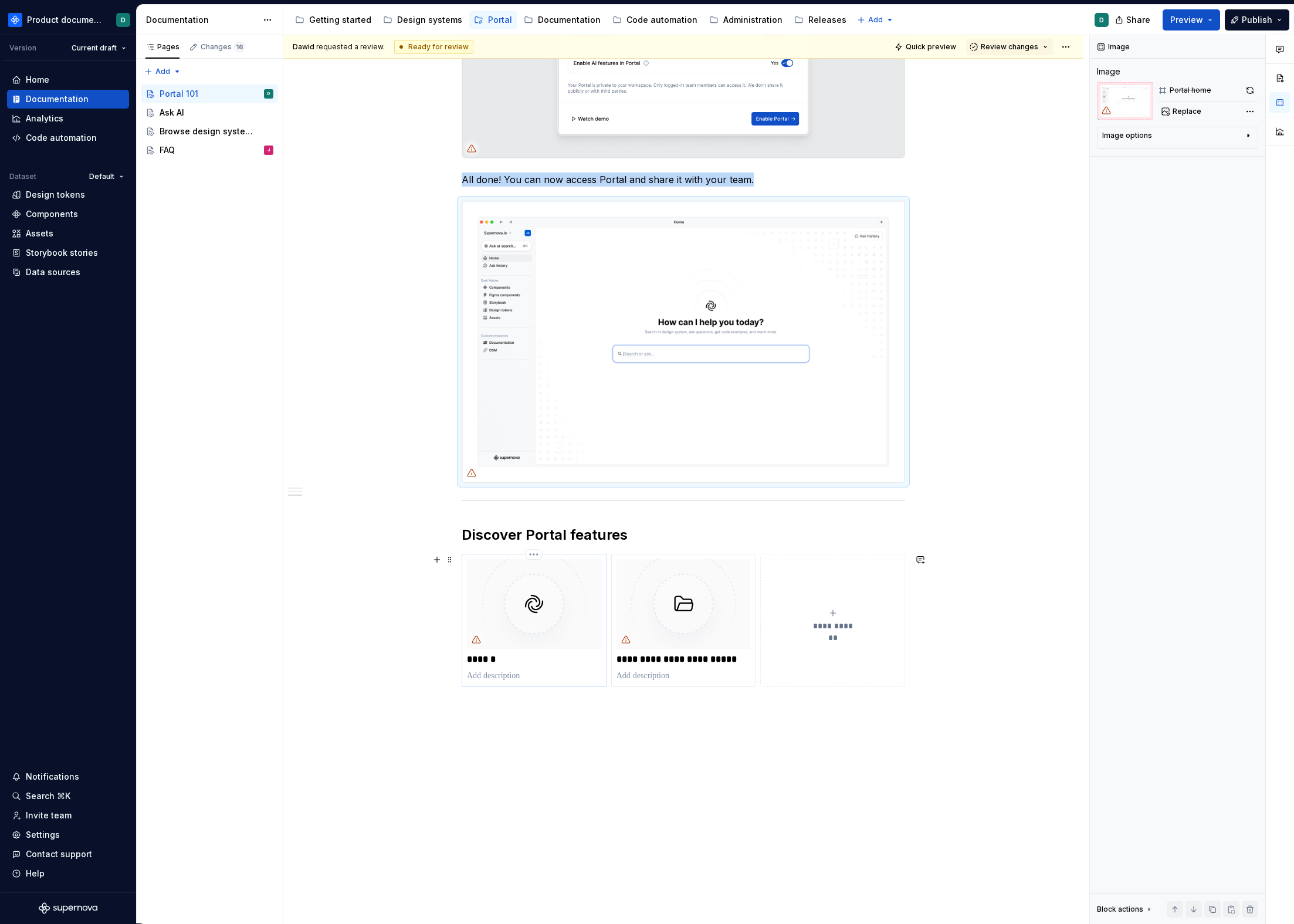
click at [572, 577] on img at bounding box center [534, 603] width 134 height 89
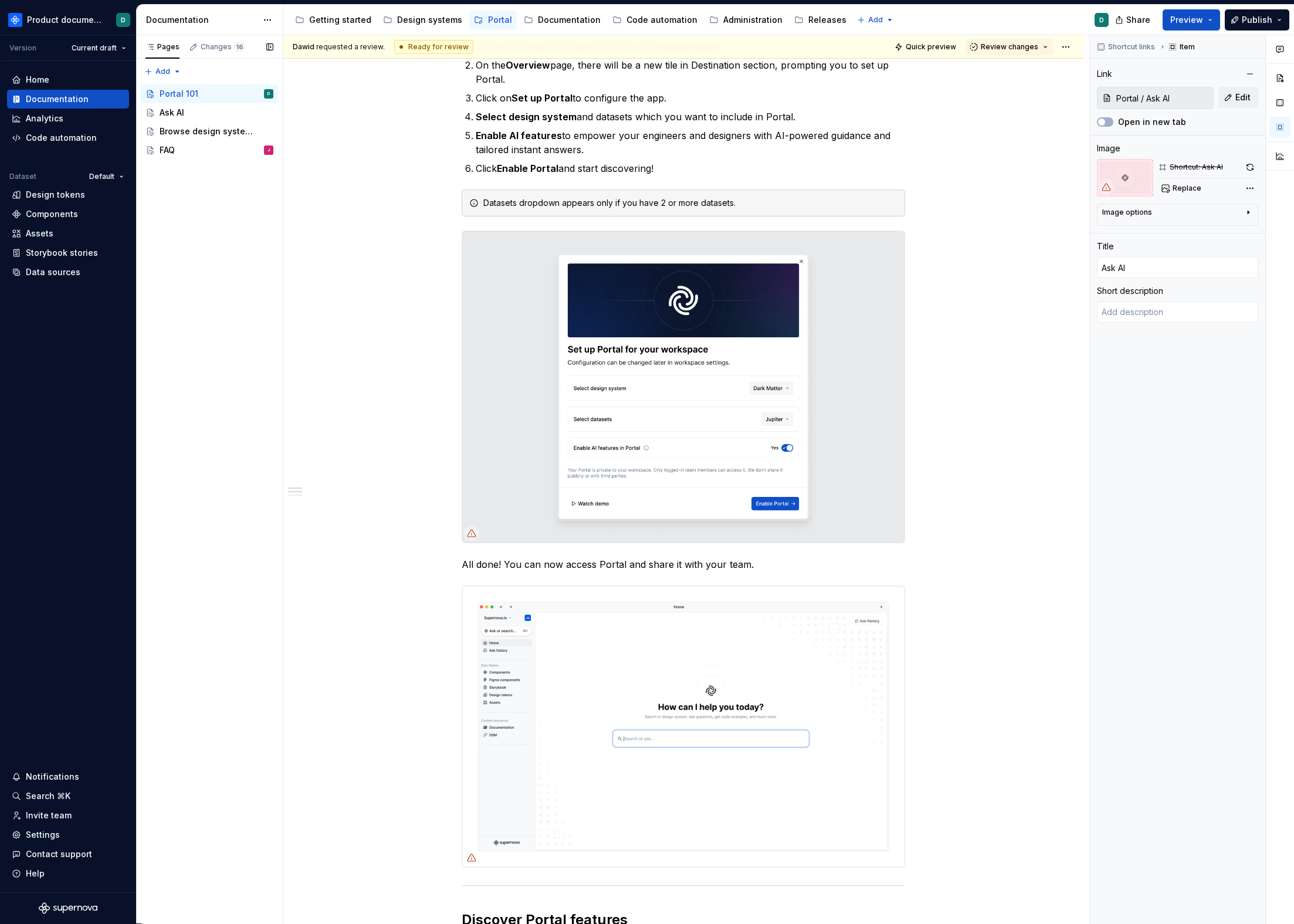
scroll to position [0, 0]
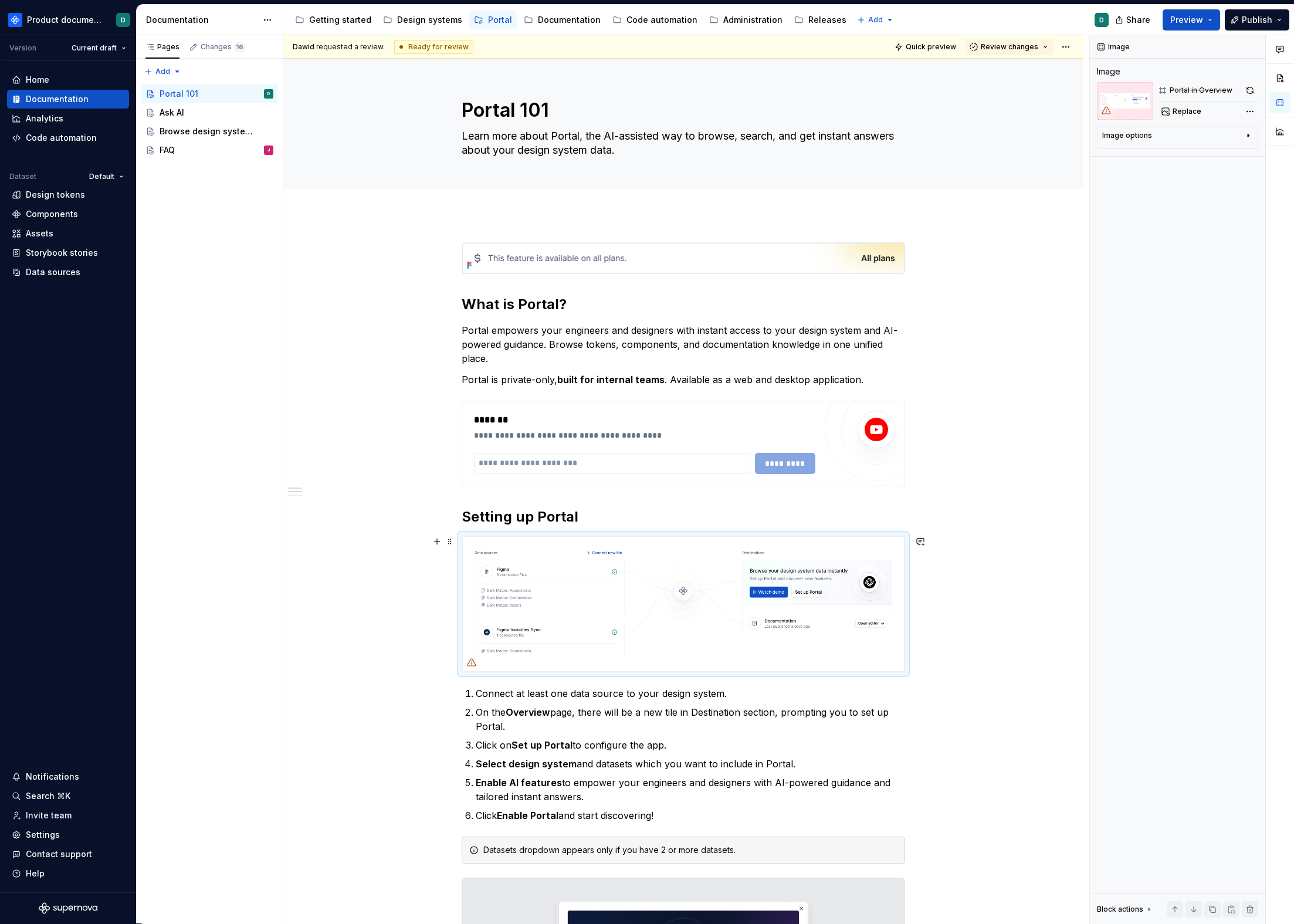
click at [628, 591] on img at bounding box center [683, 604] width 442 height 136
click at [1180, 121] on div "Image Image Portal in Overview Replace Image options Alignment Caption Block ac…" at bounding box center [1177, 479] width 175 height 889
click at [1180, 116] on button "Replace" at bounding box center [1183, 111] width 49 height 17
type textarea "*"
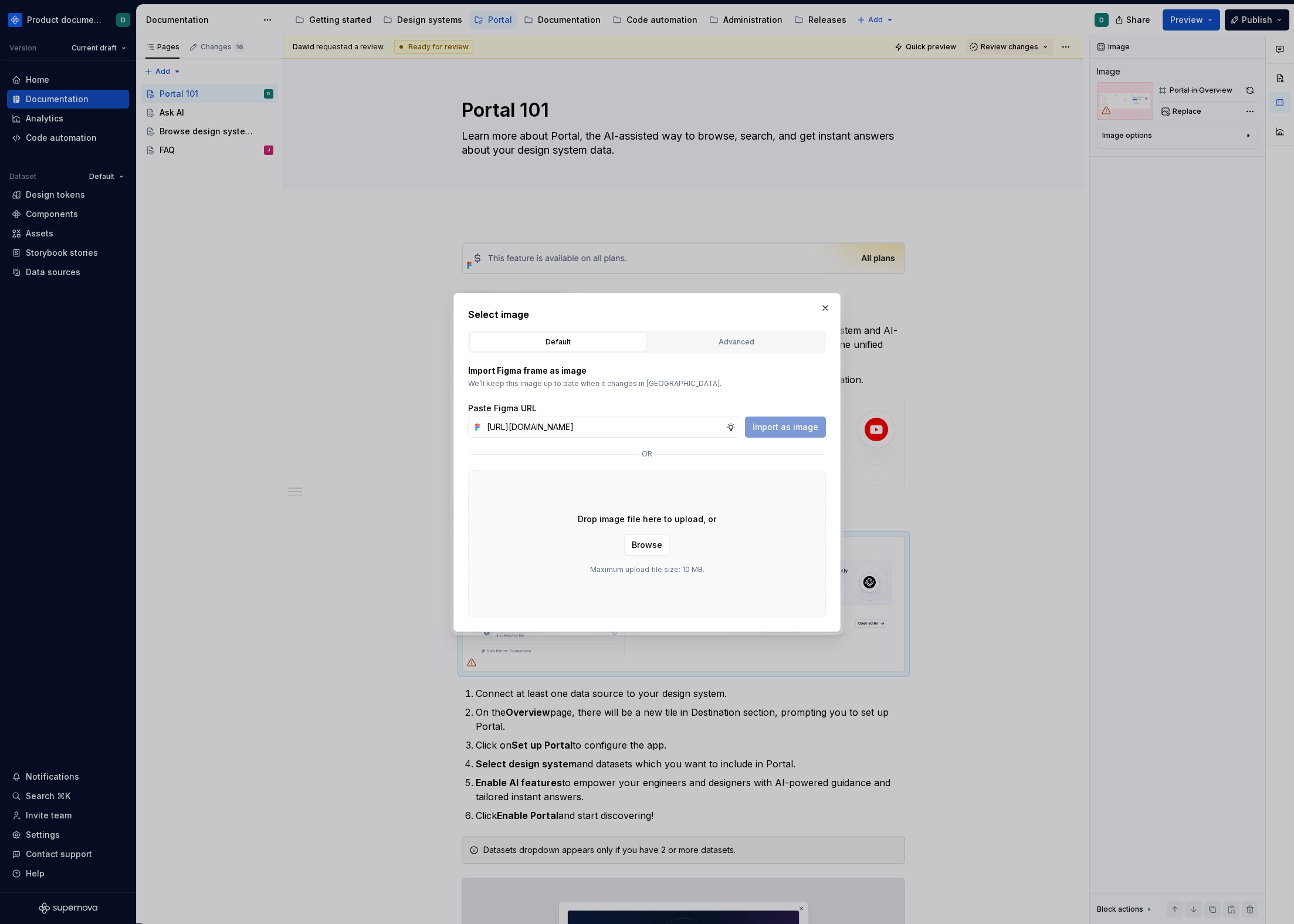
scroll to position [0, 281]
type input "[URL][DOMAIN_NAME]"
click at [787, 423] on span "Import as image" at bounding box center [785, 427] width 65 height 12
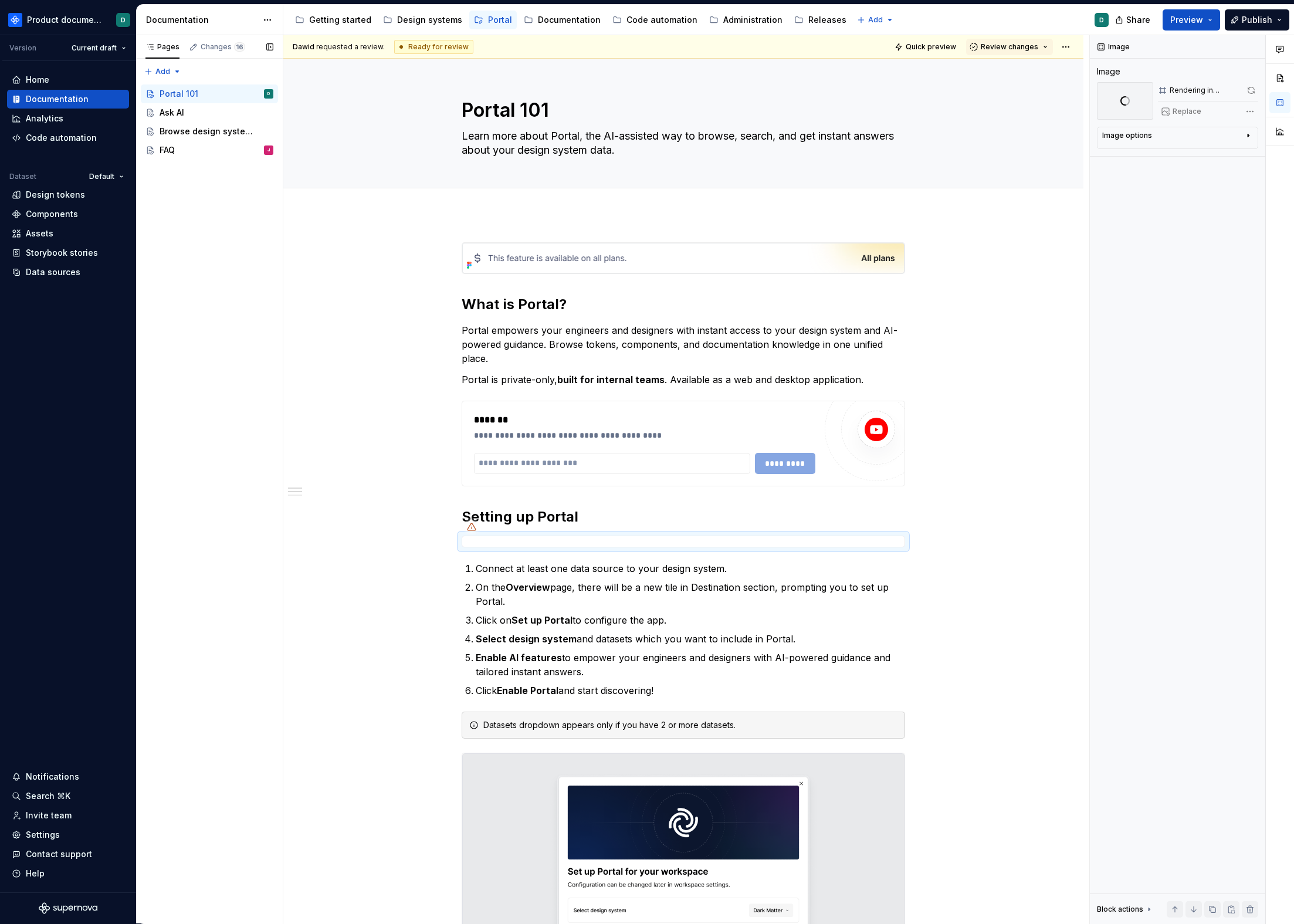
scroll to position [262, 0]
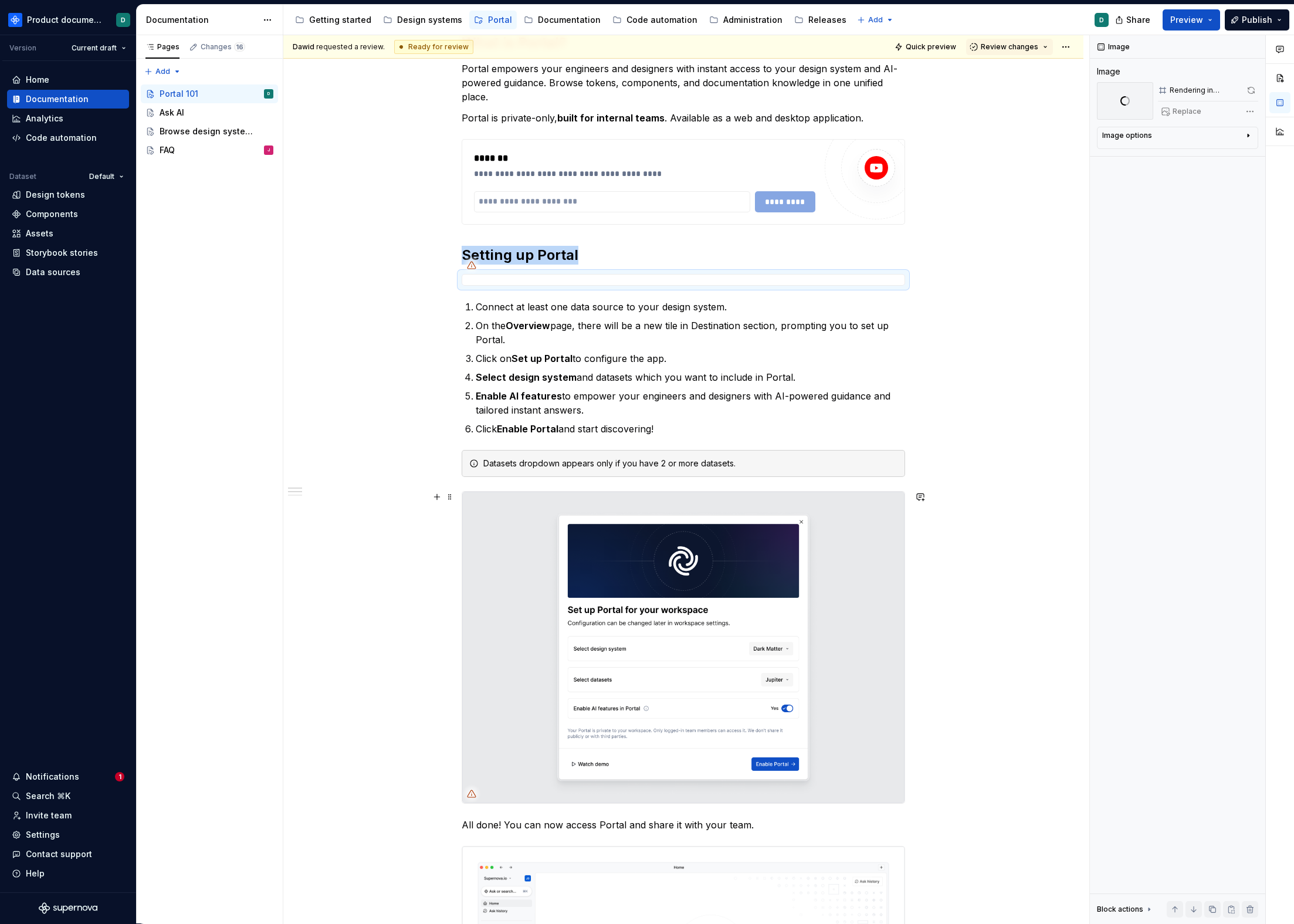
click at [634, 546] on img at bounding box center [683, 647] width 442 height 311
click at [1174, 110] on span "Replace" at bounding box center [1187, 111] width 28 height 9
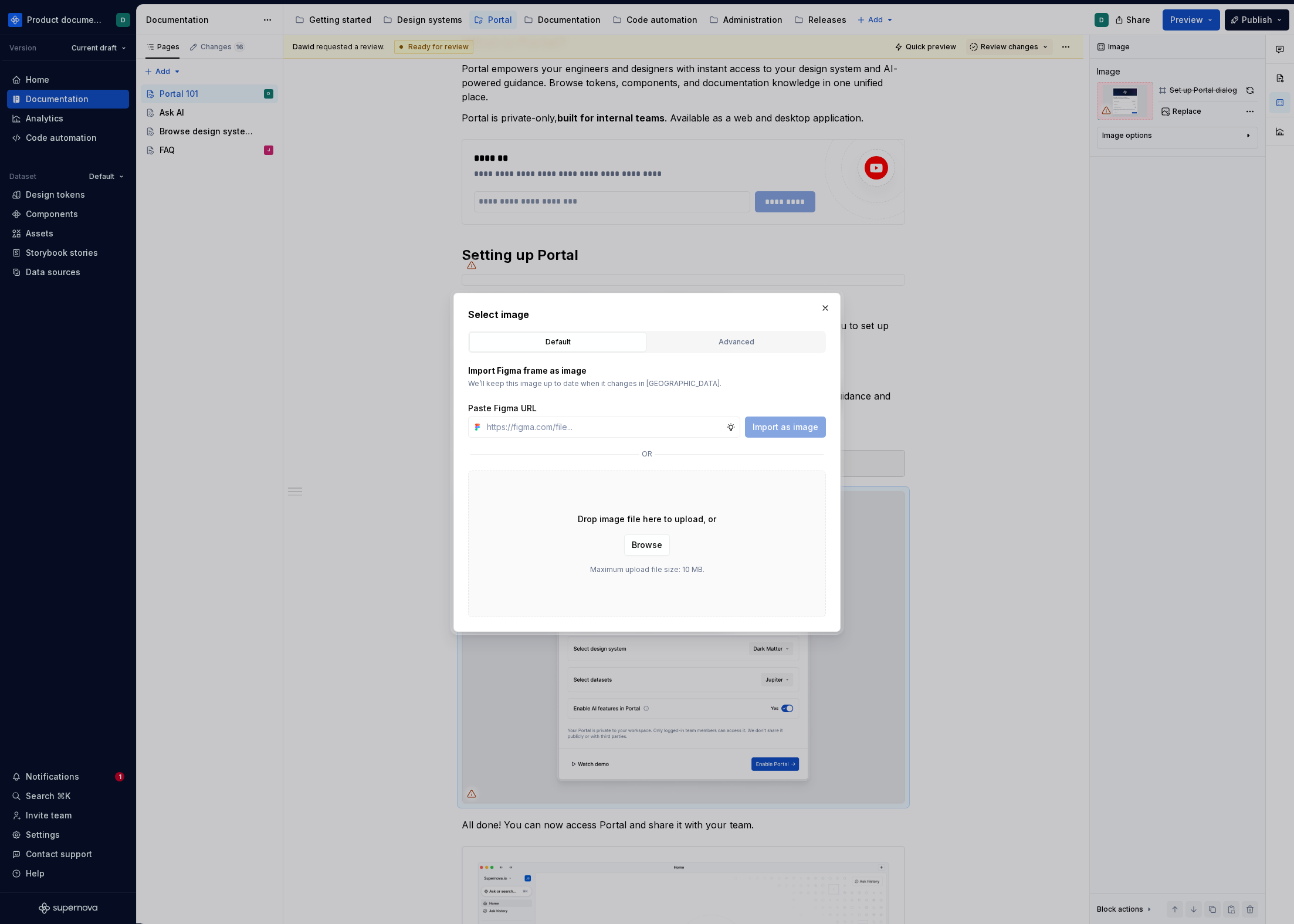
type textarea "*"
type input "[URL][DOMAIN_NAME]"
click at [798, 418] on button "Import as image" at bounding box center [785, 427] width 81 height 21
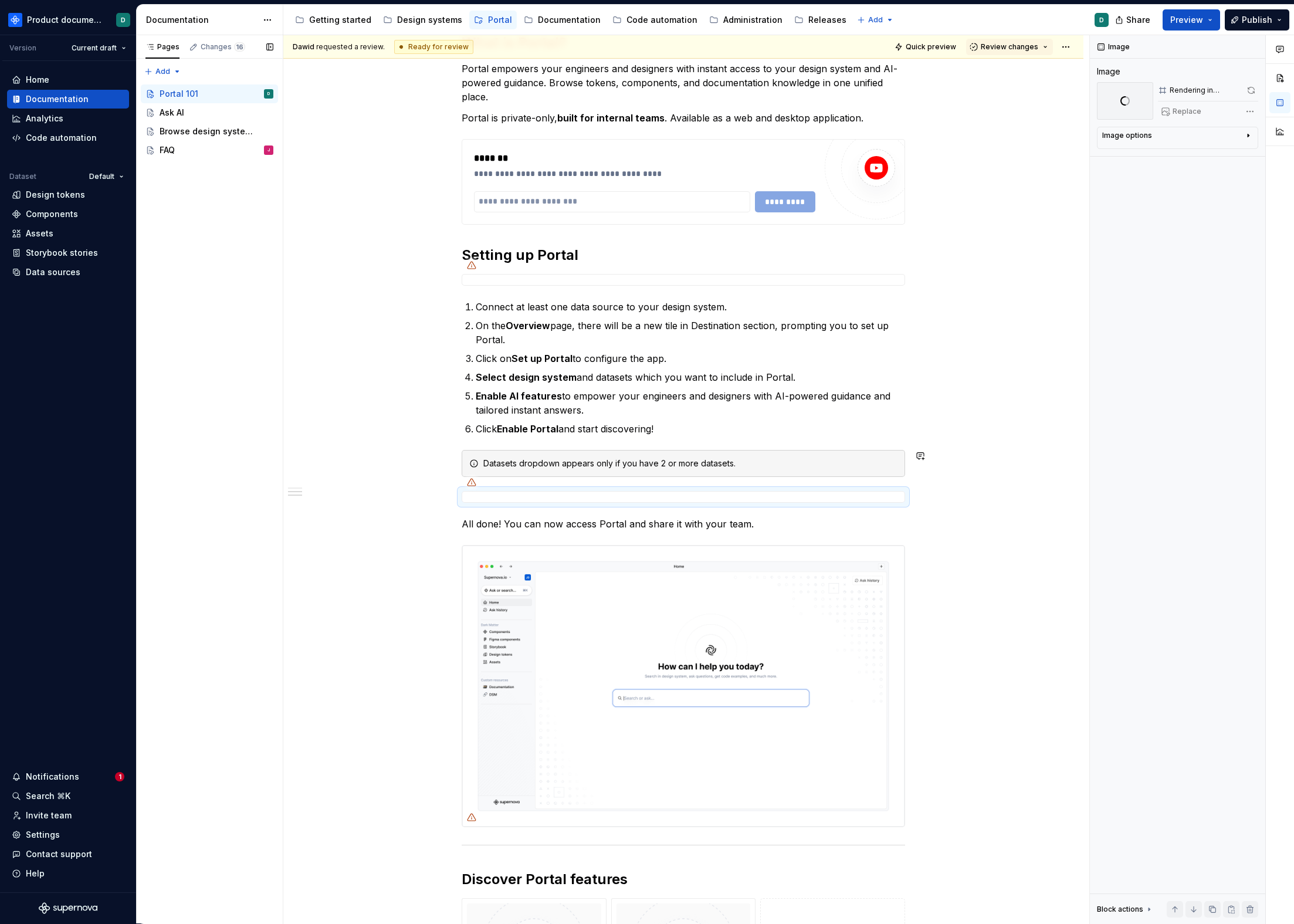
scroll to position [468, 0]
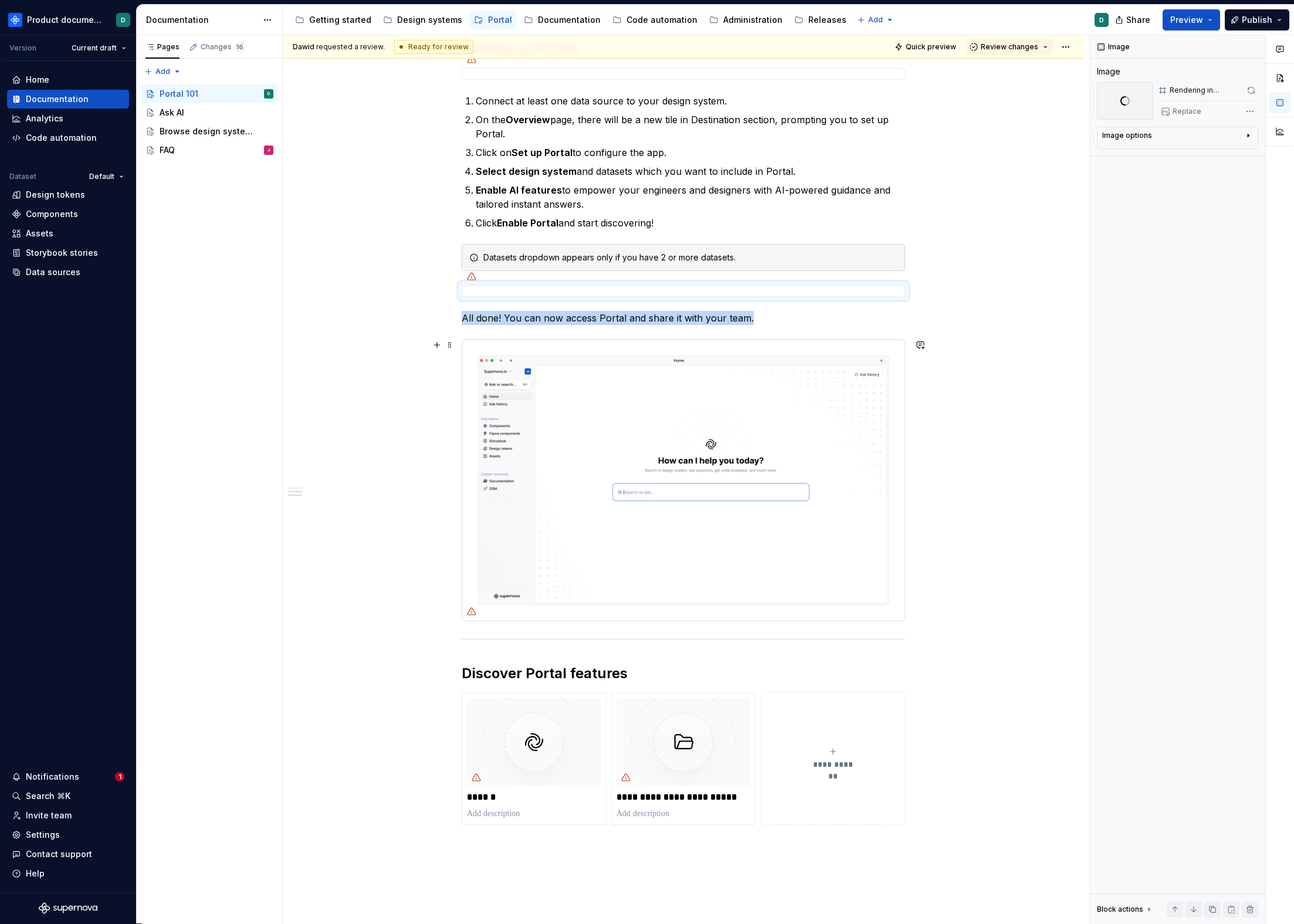
click at [788, 395] on img at bounding box center [683, 480] width 442 height 281
click at [1190, 114] on span "Replace" at bounding box center [1187, 112] width 28 height 9
type textarea "*"
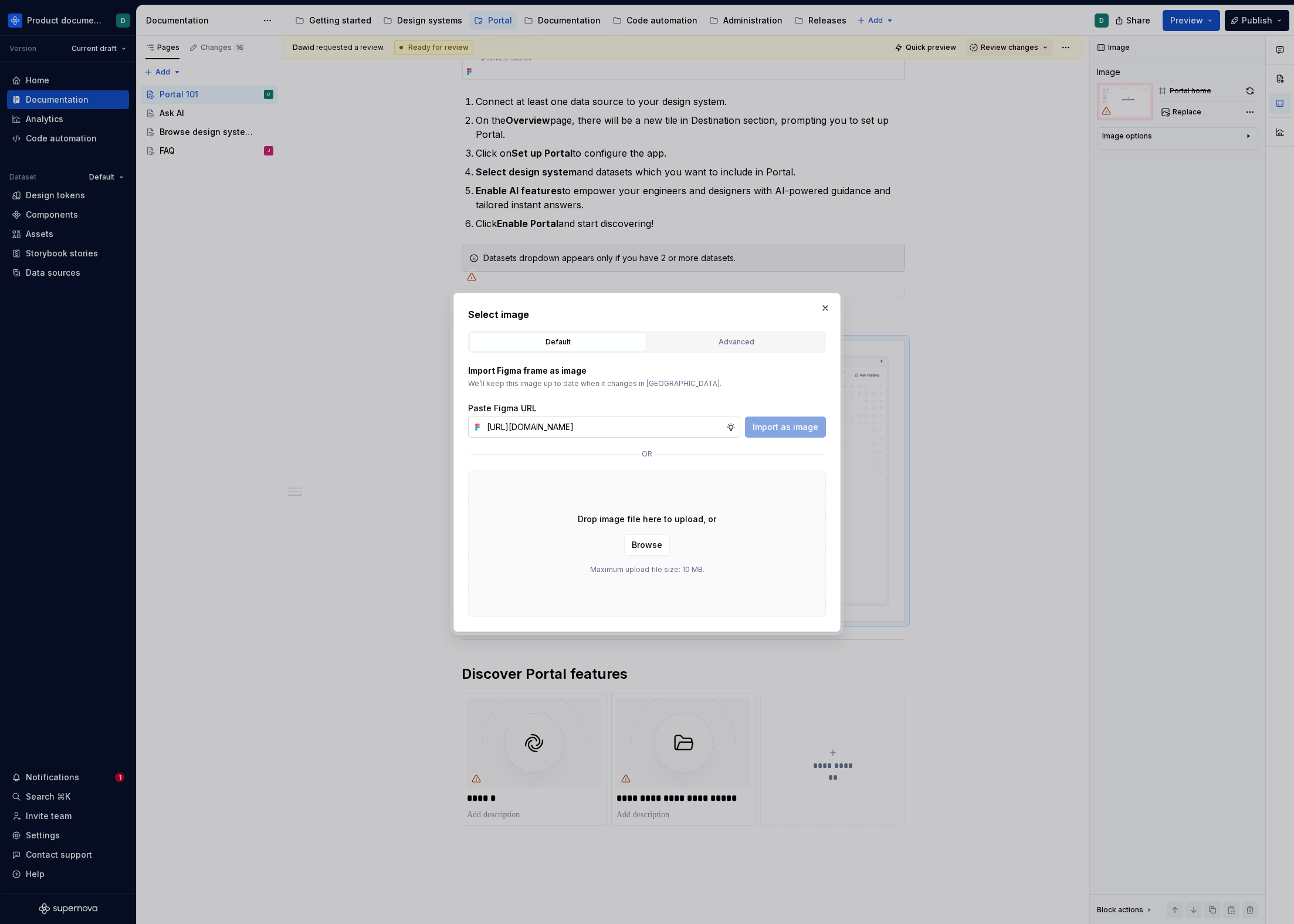
scroll to position [0, 282]
type input "[URL][DOMAIN_NAME]"
click at [804, 432] on span "Import as image" at bounding box center [785, 427] width 65 height 12
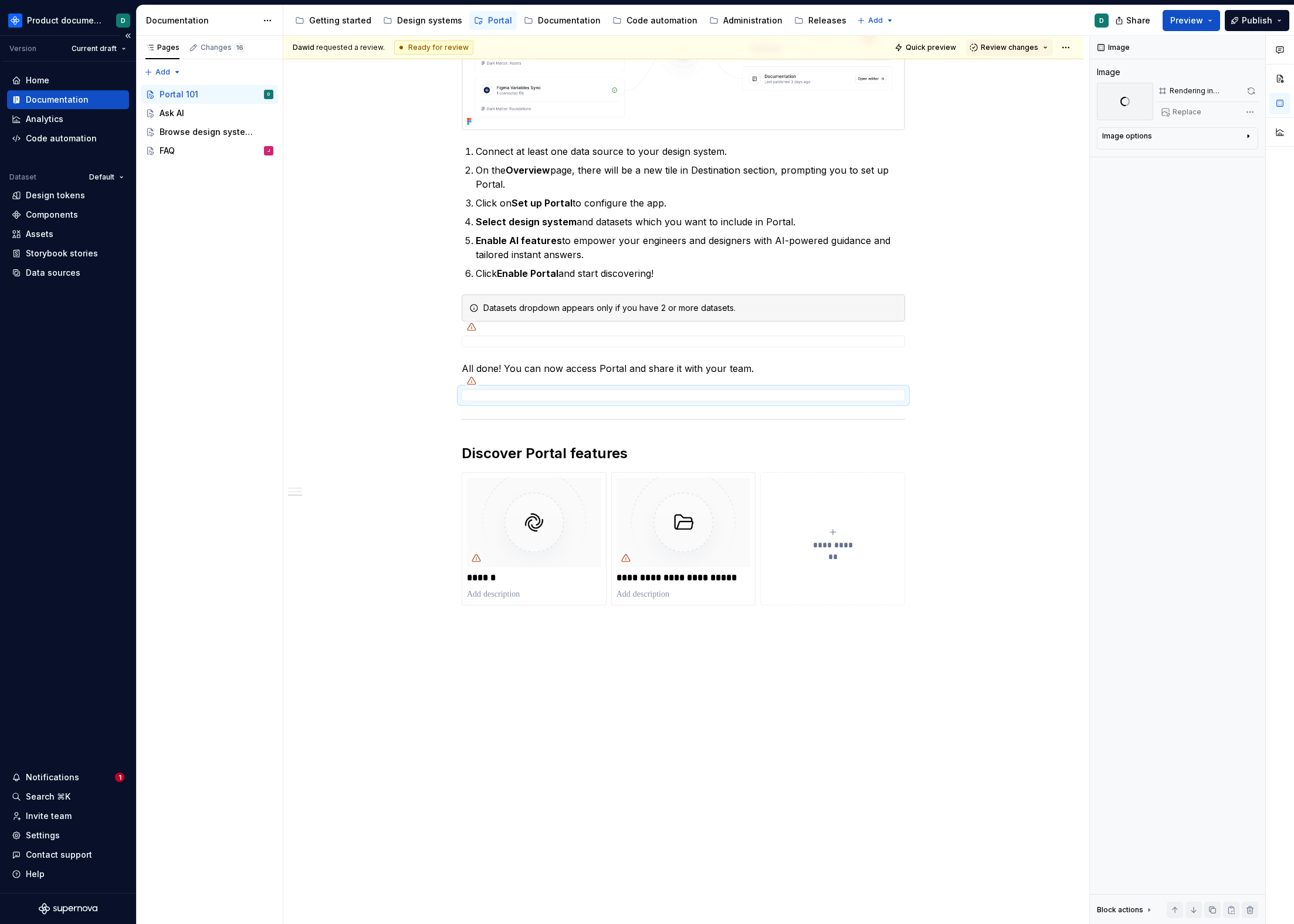
scroll to position [542, 0]
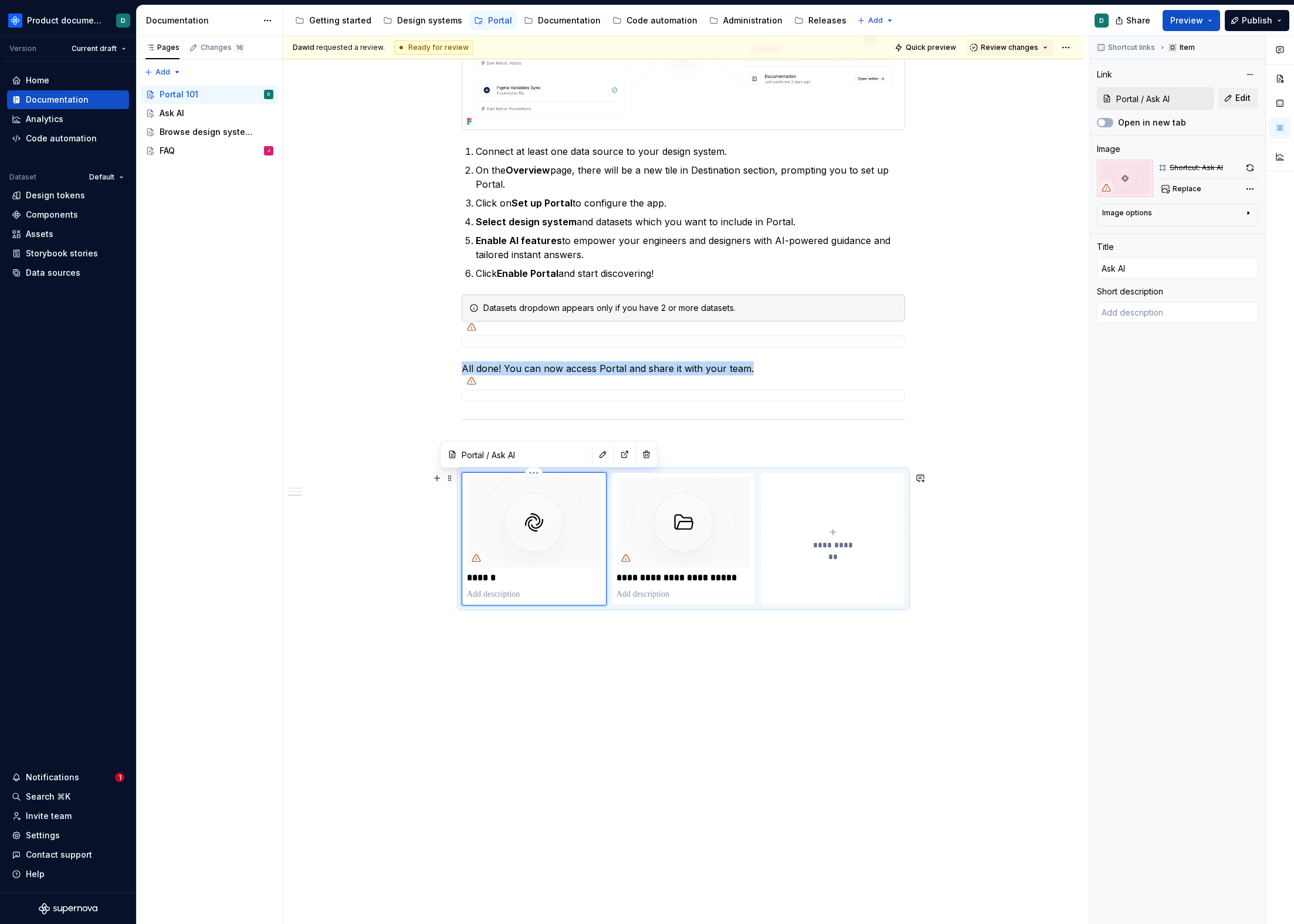
click at [526, 523] on img at bounding box center [534, 522] width 134 height 89
click at [1184, 181] on button "Replace" at bounding box center [1183, 188] width 49 height 17
type textarea "*"
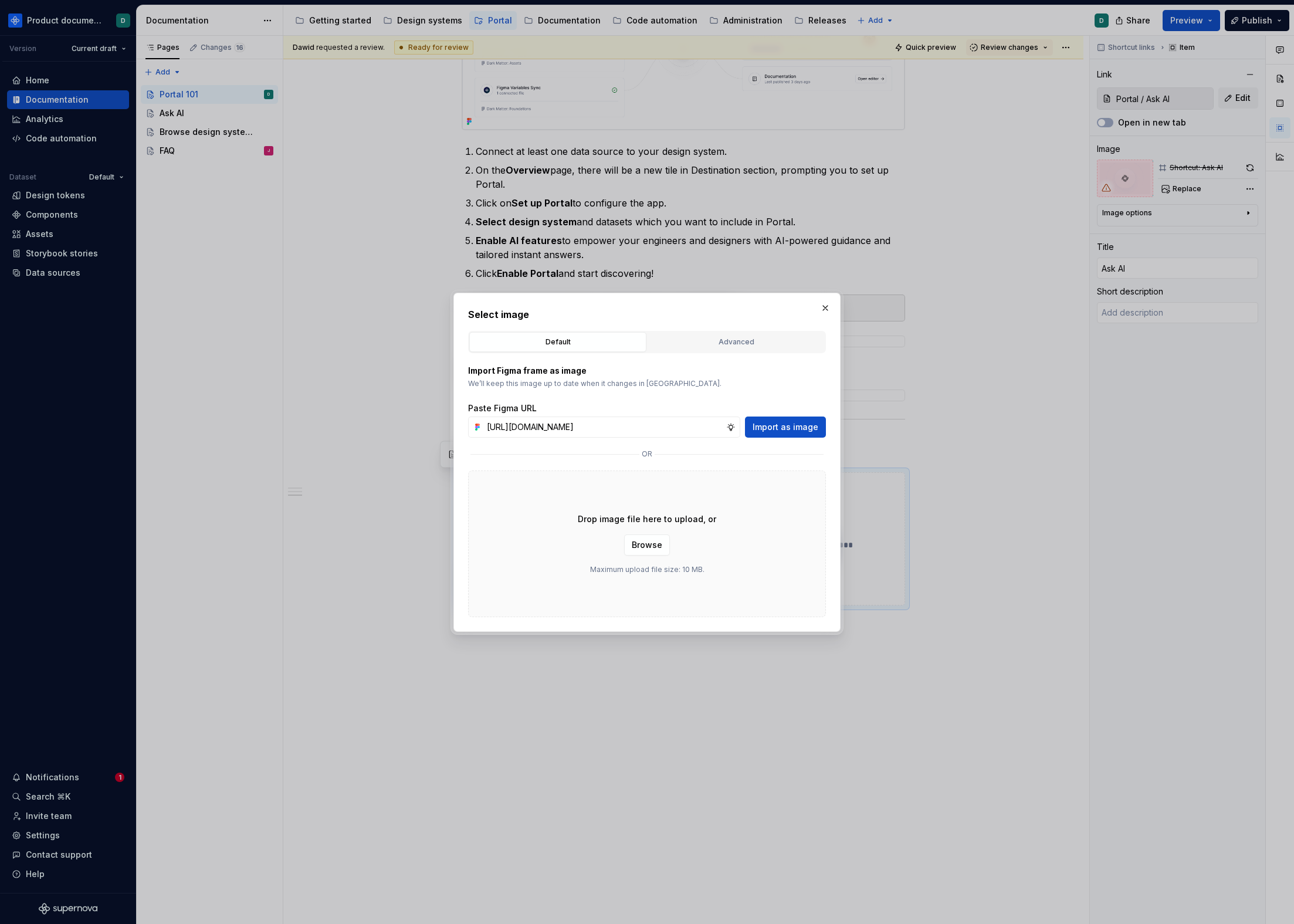
scroll to position [0, 282]
type input "[URL][DOMAIN_NAME]"
click at [778, 415] on div "Paste Figma URL [URL][DOMAIN_NAME] Import as image" at bounding box center [647, 419] width 358 height 35
click at [778, 423] on span "Import as image" at bounding box center [785, 427] width 65 height 12
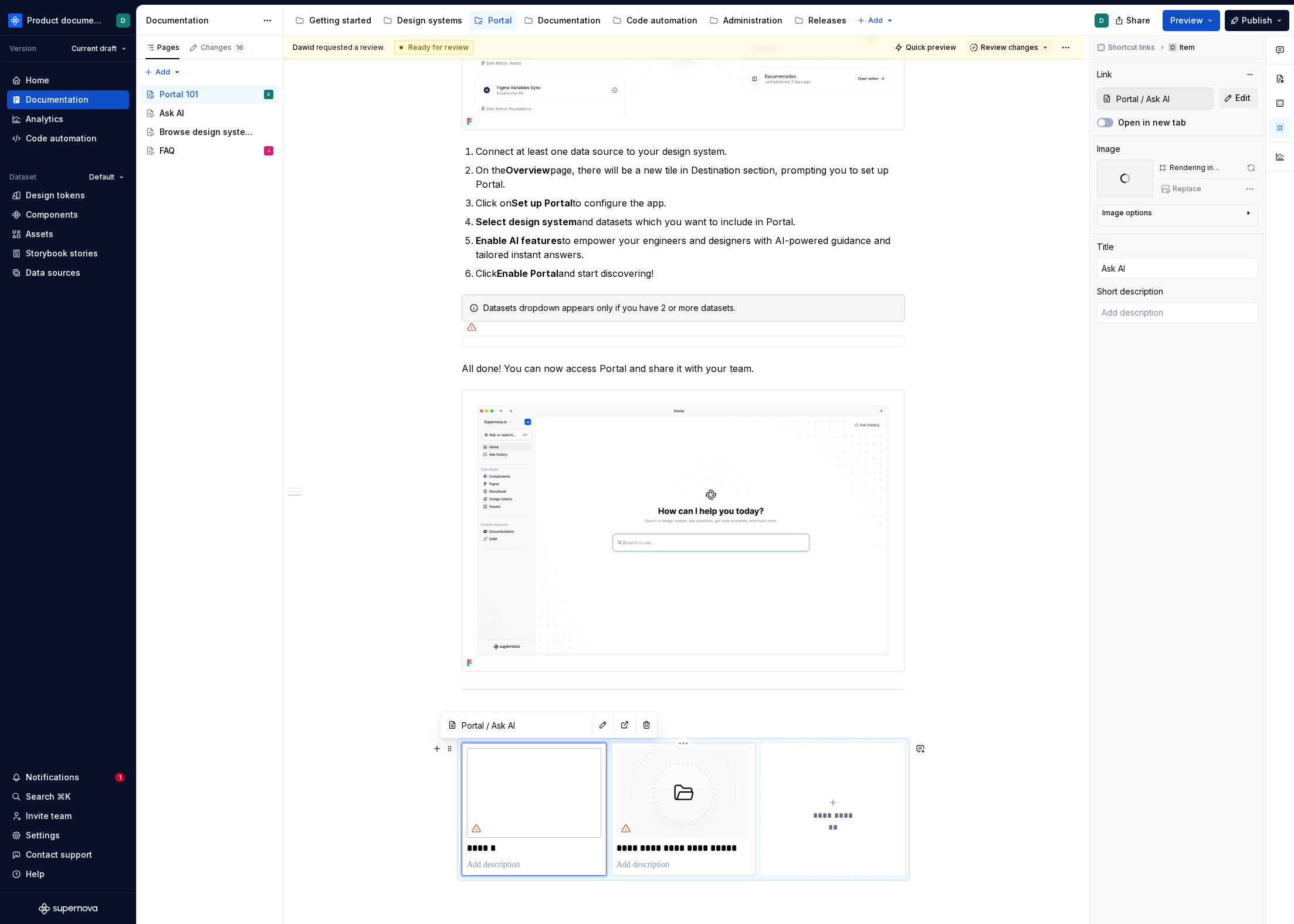
type textarea "*"
type input "Portal / Browse design system data"
type input "Browse design system data"
click at [669, 762] on img at bounding box center [684, 792] width 134 height 89
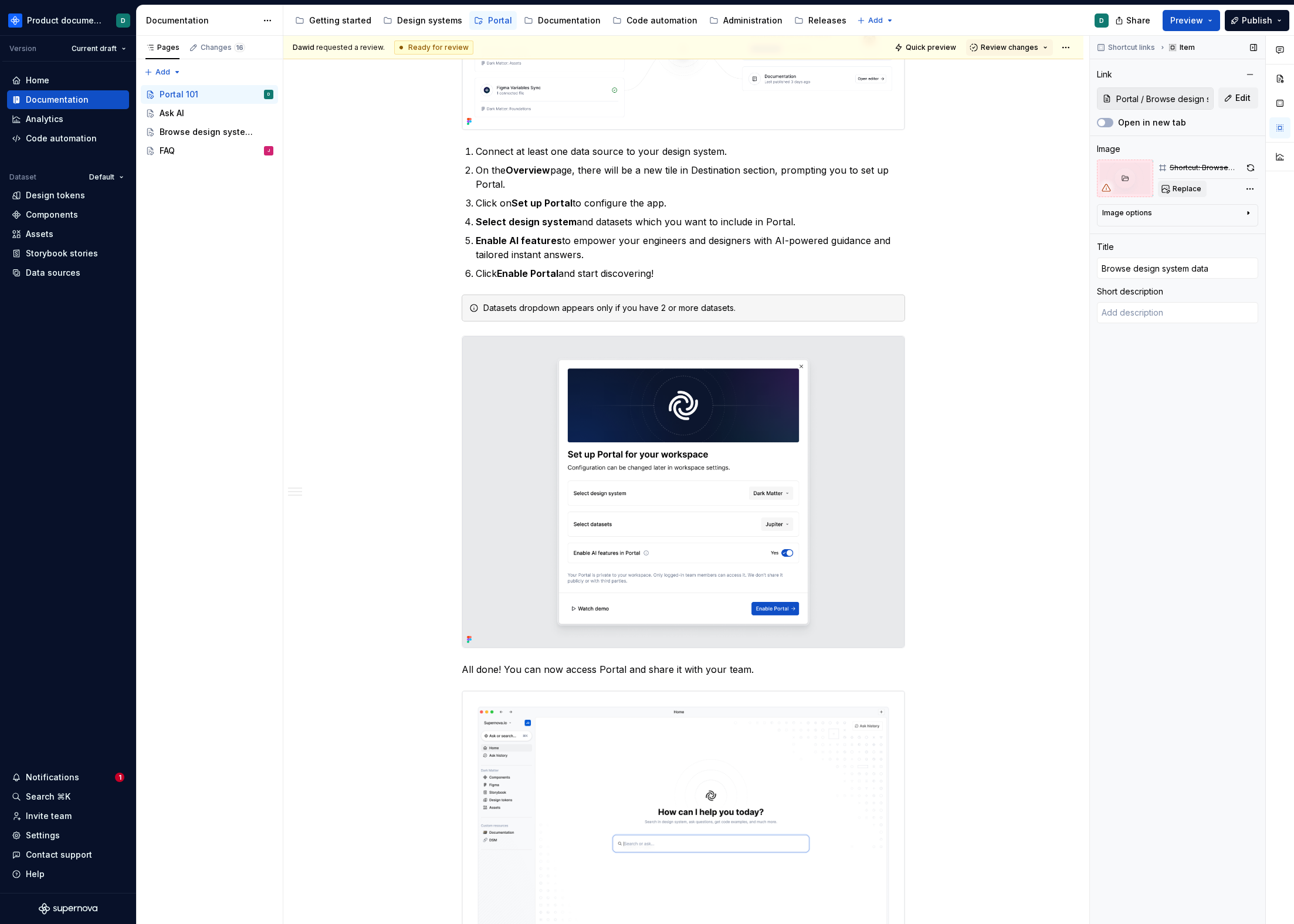
click at [1172, 194] on button "Replace" at bounding box center [1183, 188] width 49 height 17
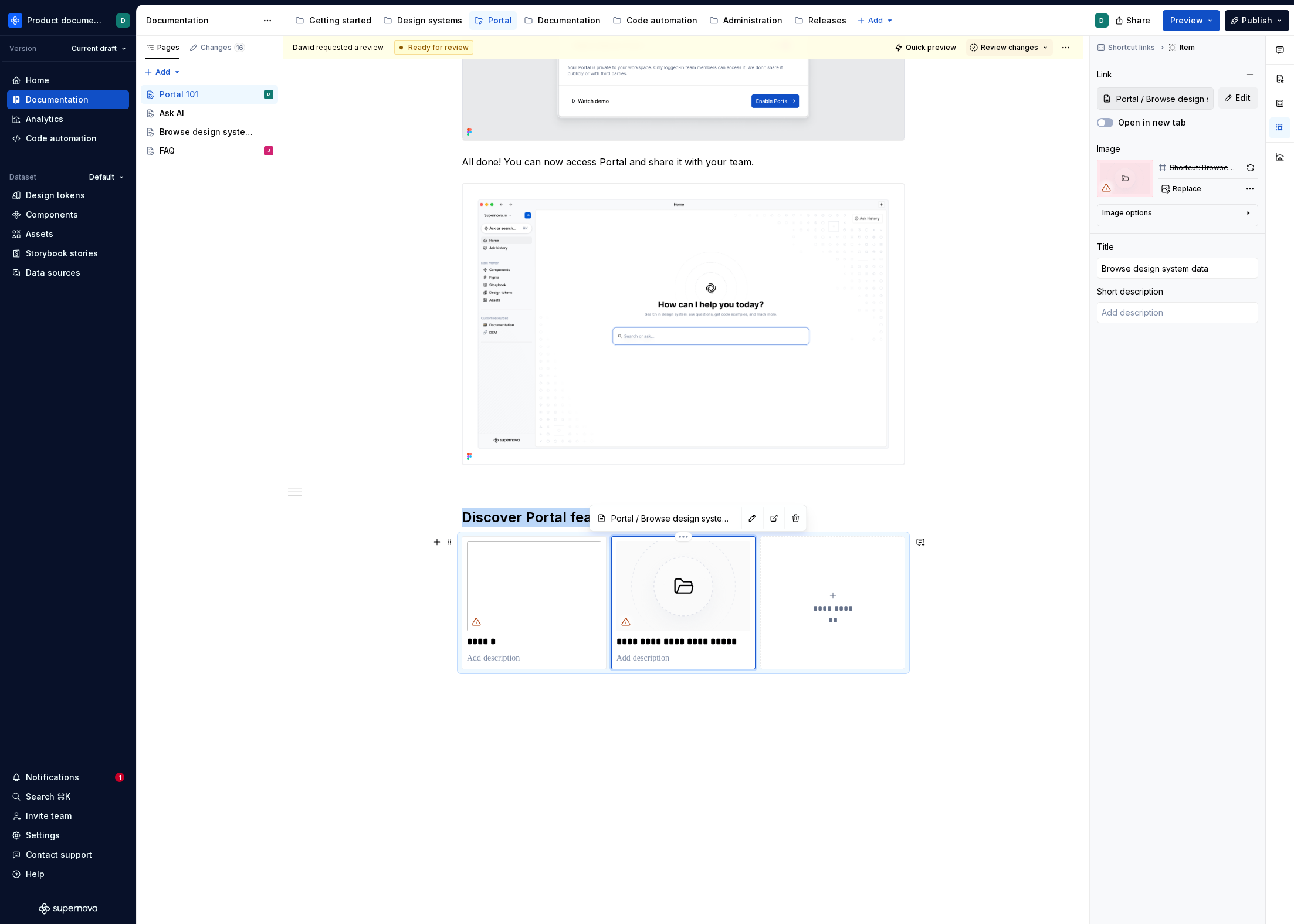
click at [688, 588] on img at bounding box center [684, 586] width 134 height 89
click at [1183, 181] on button "Replace" at bounding box center [1183, 188] width 49 height 17
type textarea "*"
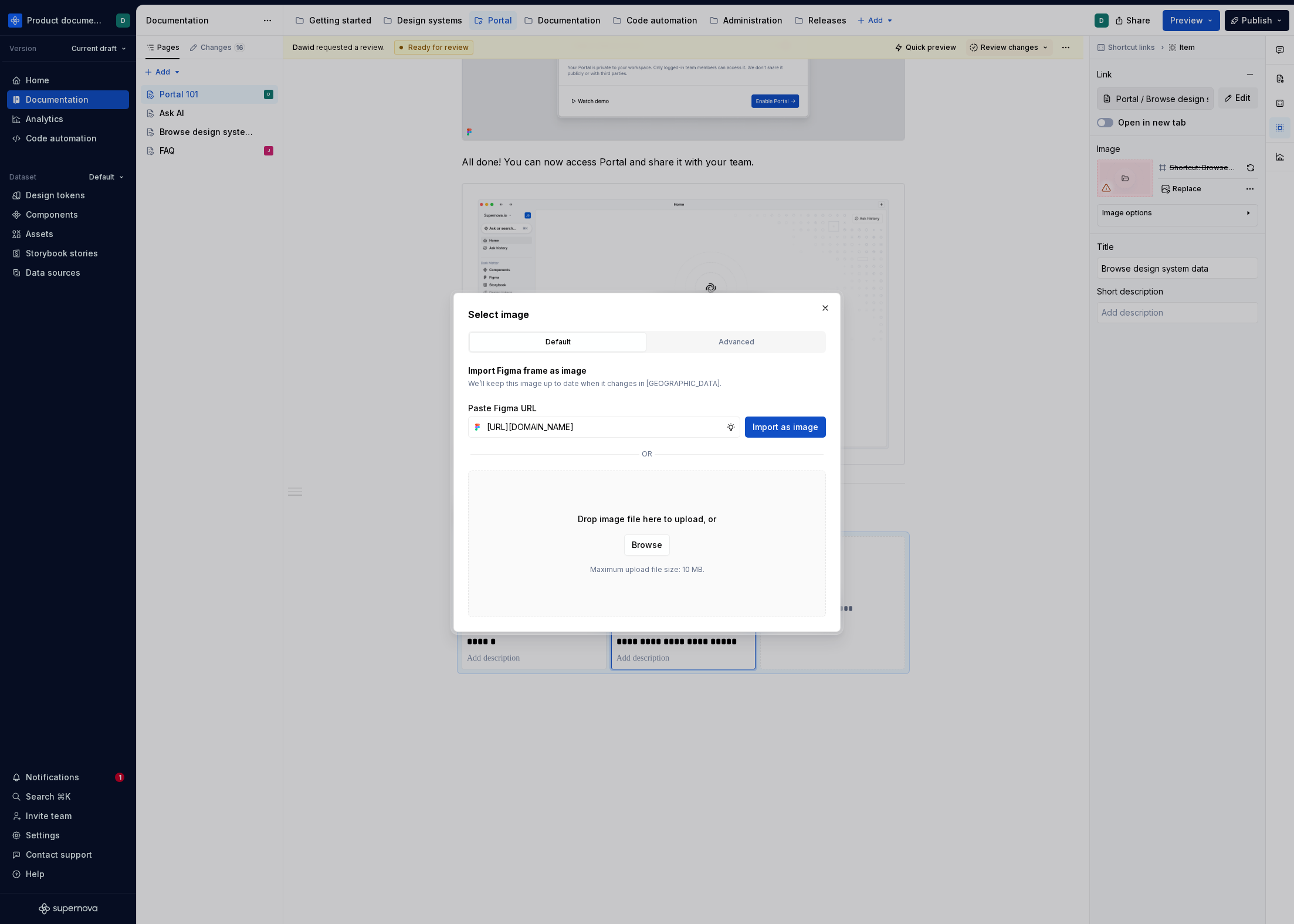
scroll to position [0, 282]
type input "[URL][DOMAIN_NAME]"
click at [793, 424] on span "Import as image" at bounding box center [785, 427] width 65 height 12
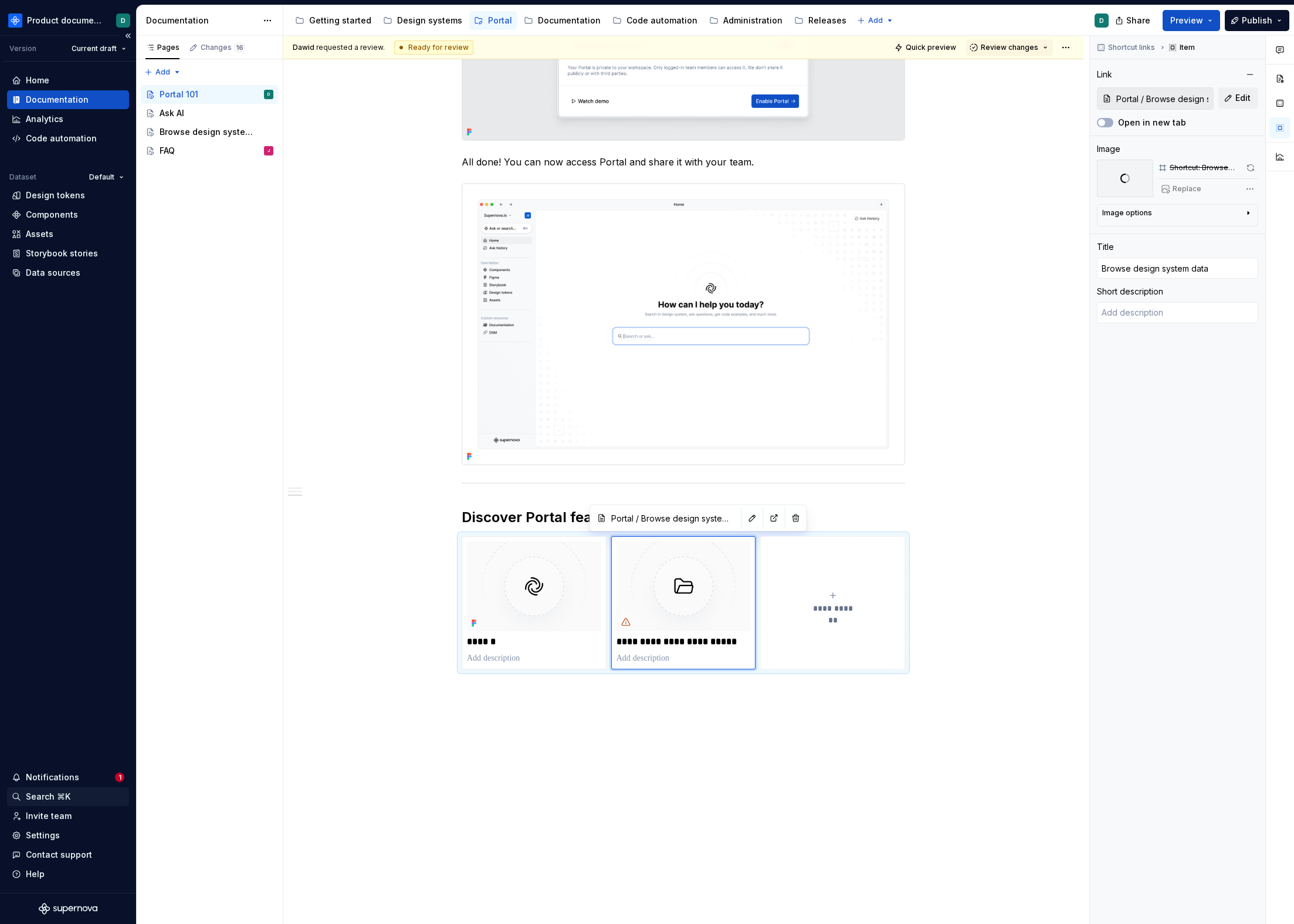
click at [69, 790] on div "Search ⌘K" at bounding box center [68, 797] width 122 height 19
click at [68, 781] on div "Notifications" at bounding box center [53, 777] width 54 height 12
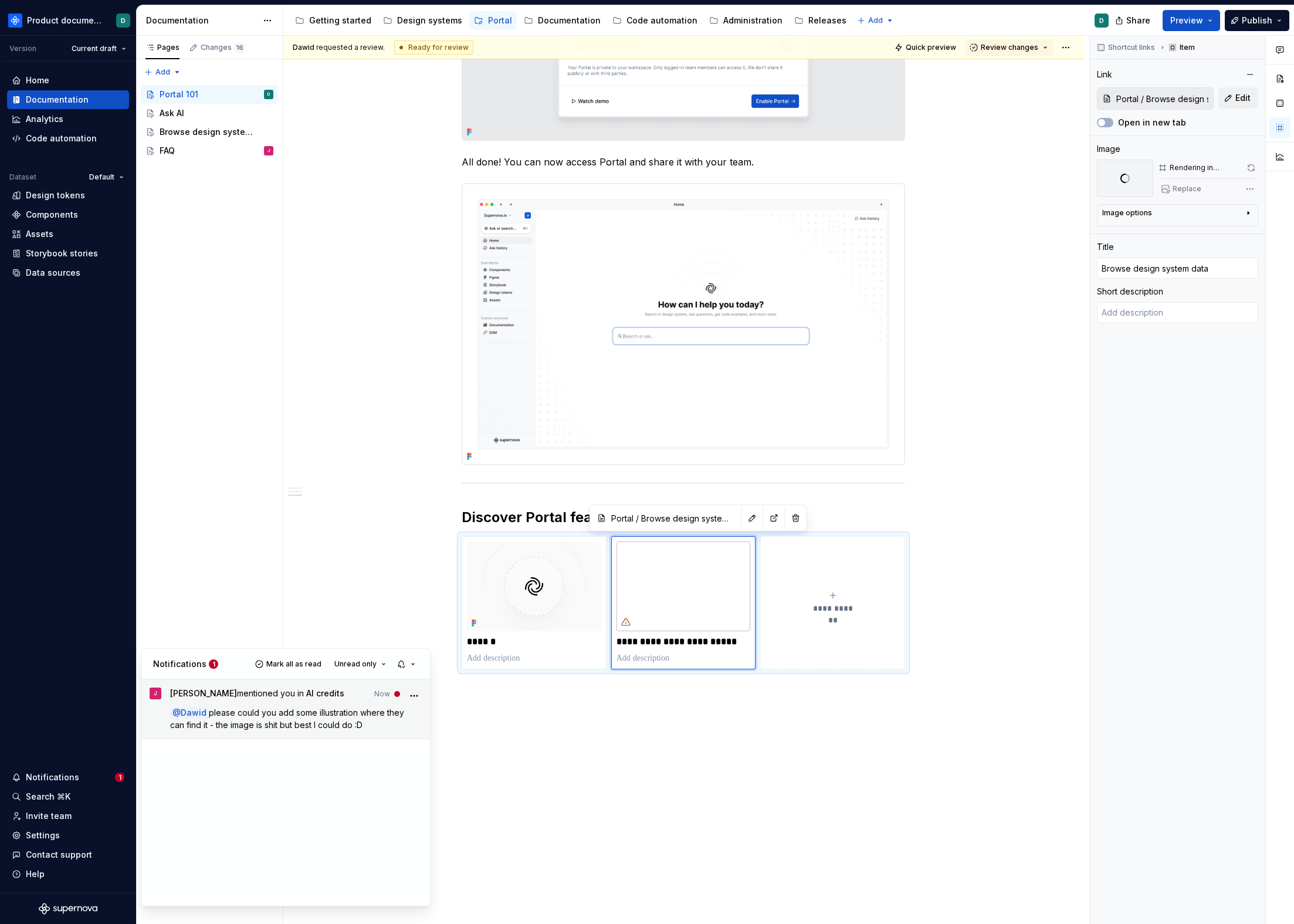
click at [252, 726] on span "please could you add some illustration where they can find it - the image is sh…" at bounding box center [289, 718] width 237 height 22
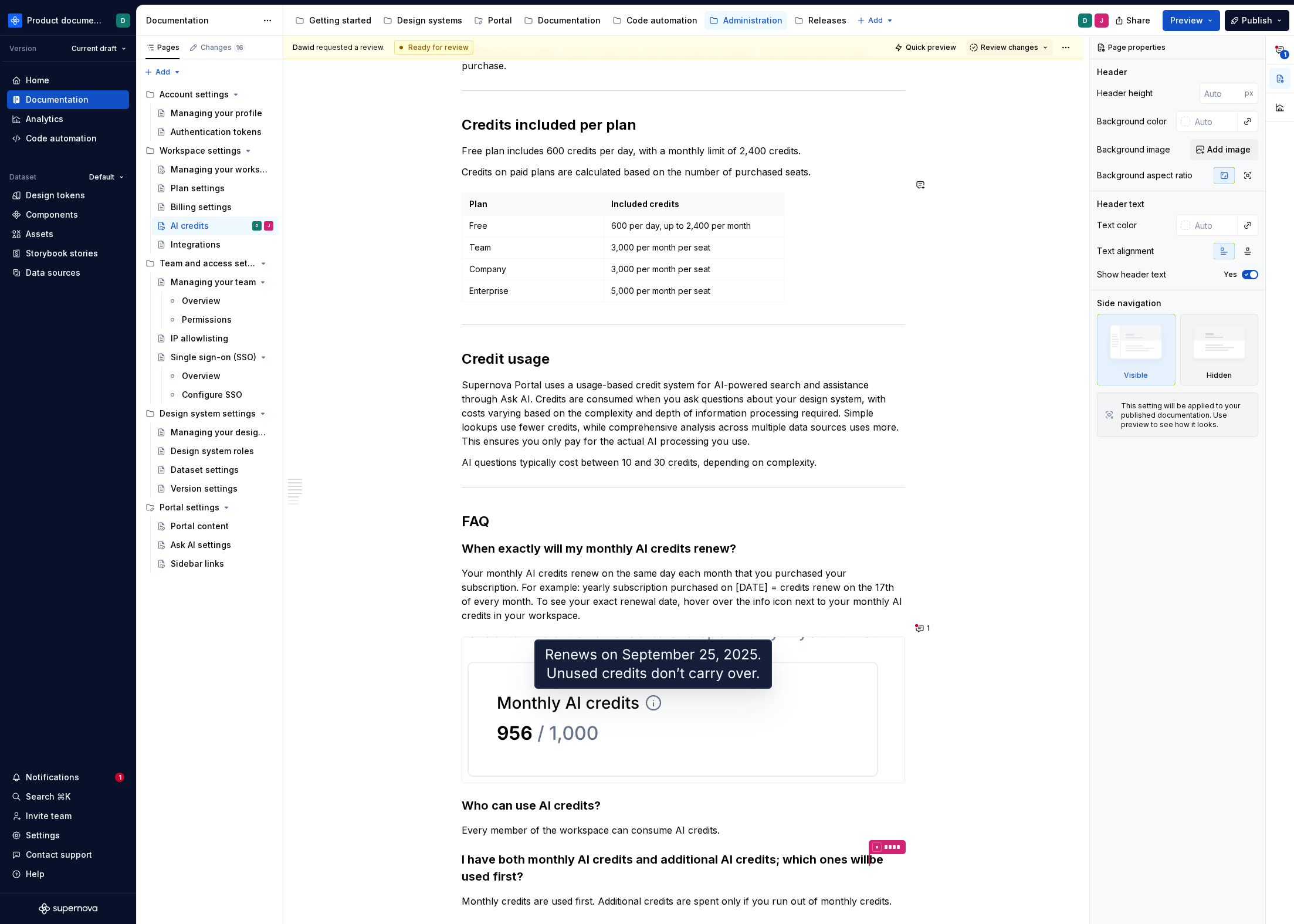
scroll to position [816, 0]
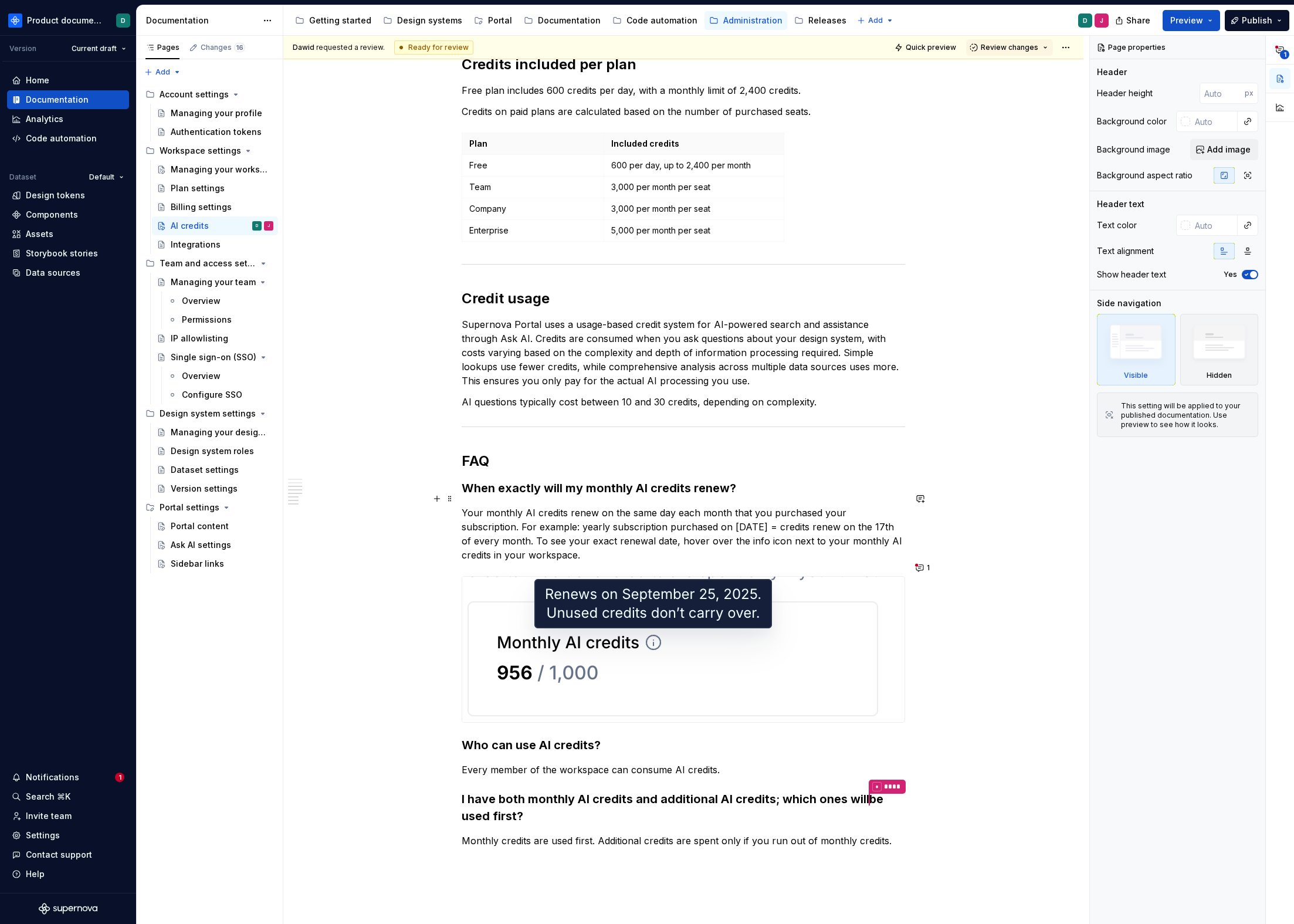
click at [578, 545] on p "Your monthly AI credits renew on the same day each month that you purchased you…" at bounding box center [684, 533] width 444 height 56
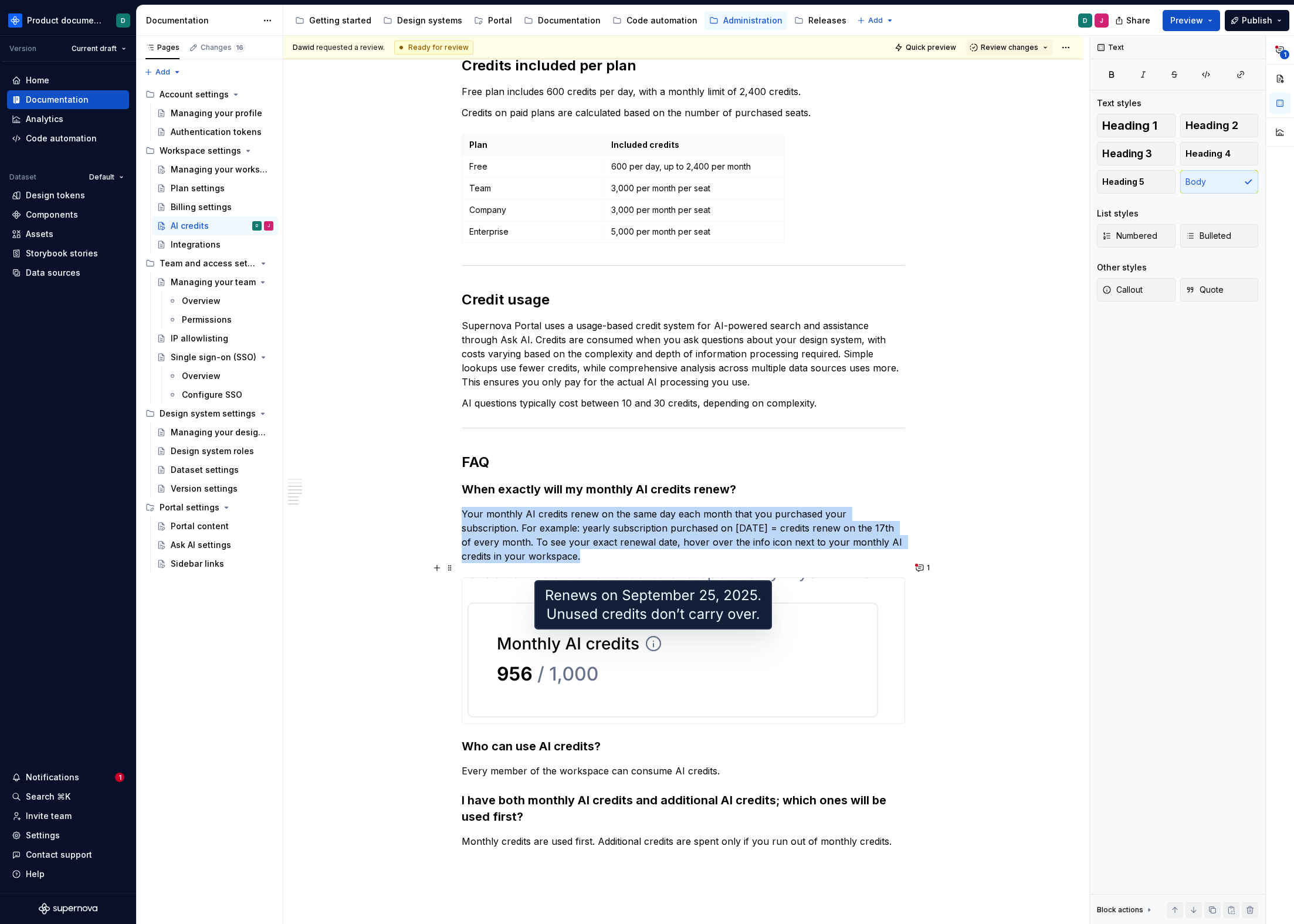
click at [591, 611] on img at bounding box center [673, 650] width 421 height 146
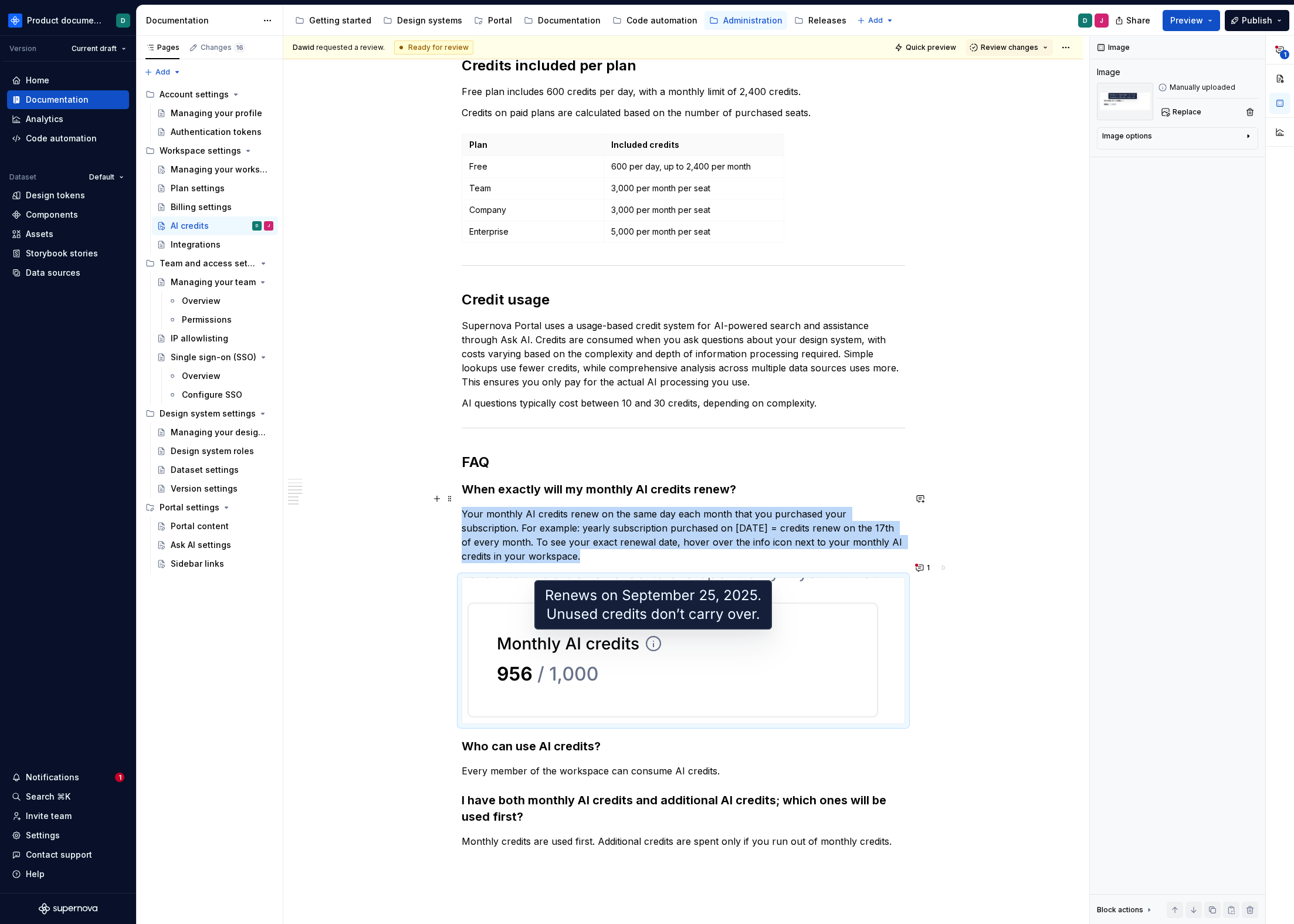
click at [584, 542] on p "Your monthly AI credits renew on the same day each month that you purchased you…" at bounding box center [684, 535] width 444 height 56
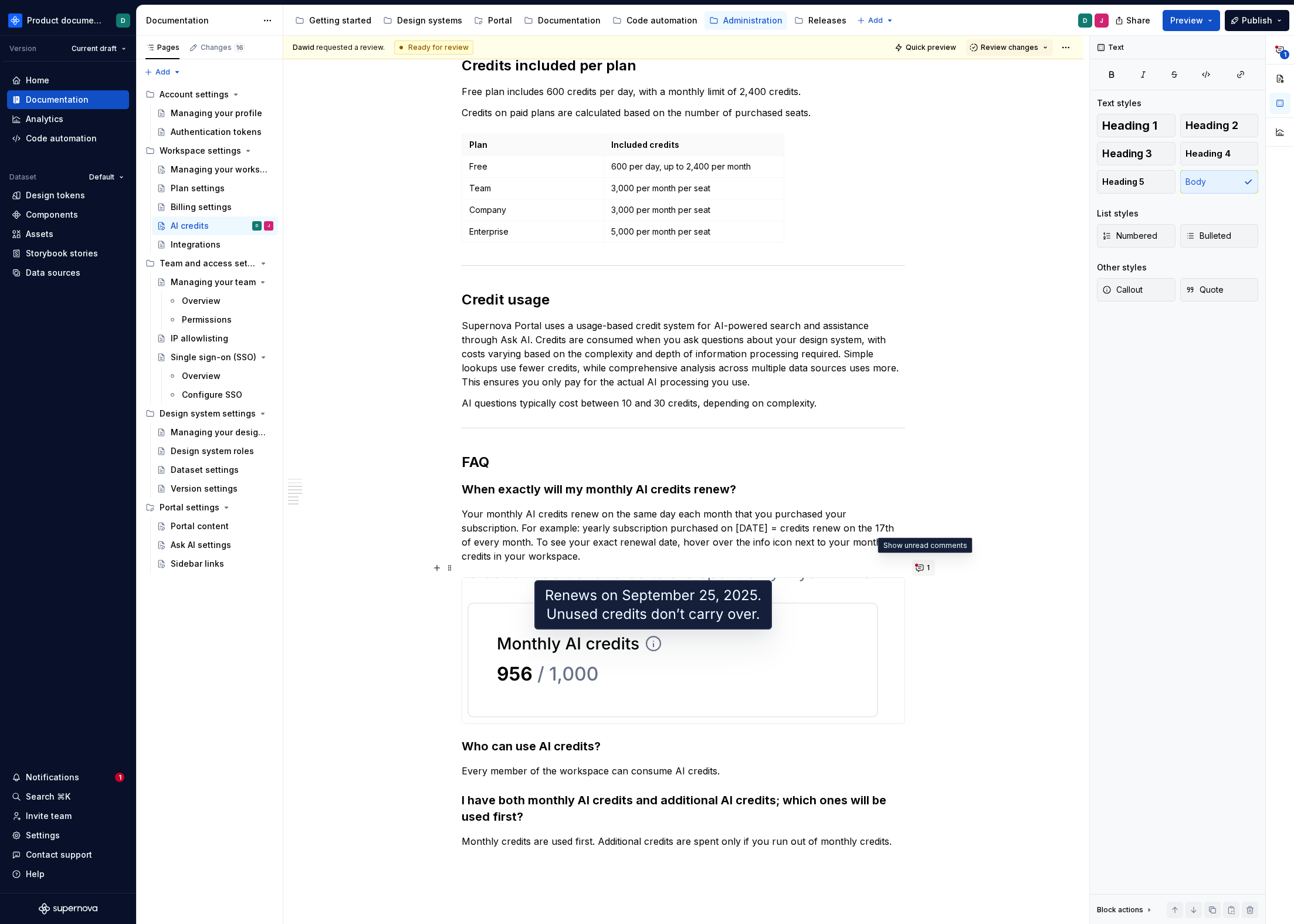
click at [923, 564] on button "1" at bounding box center [923, 568] width 23 height 17
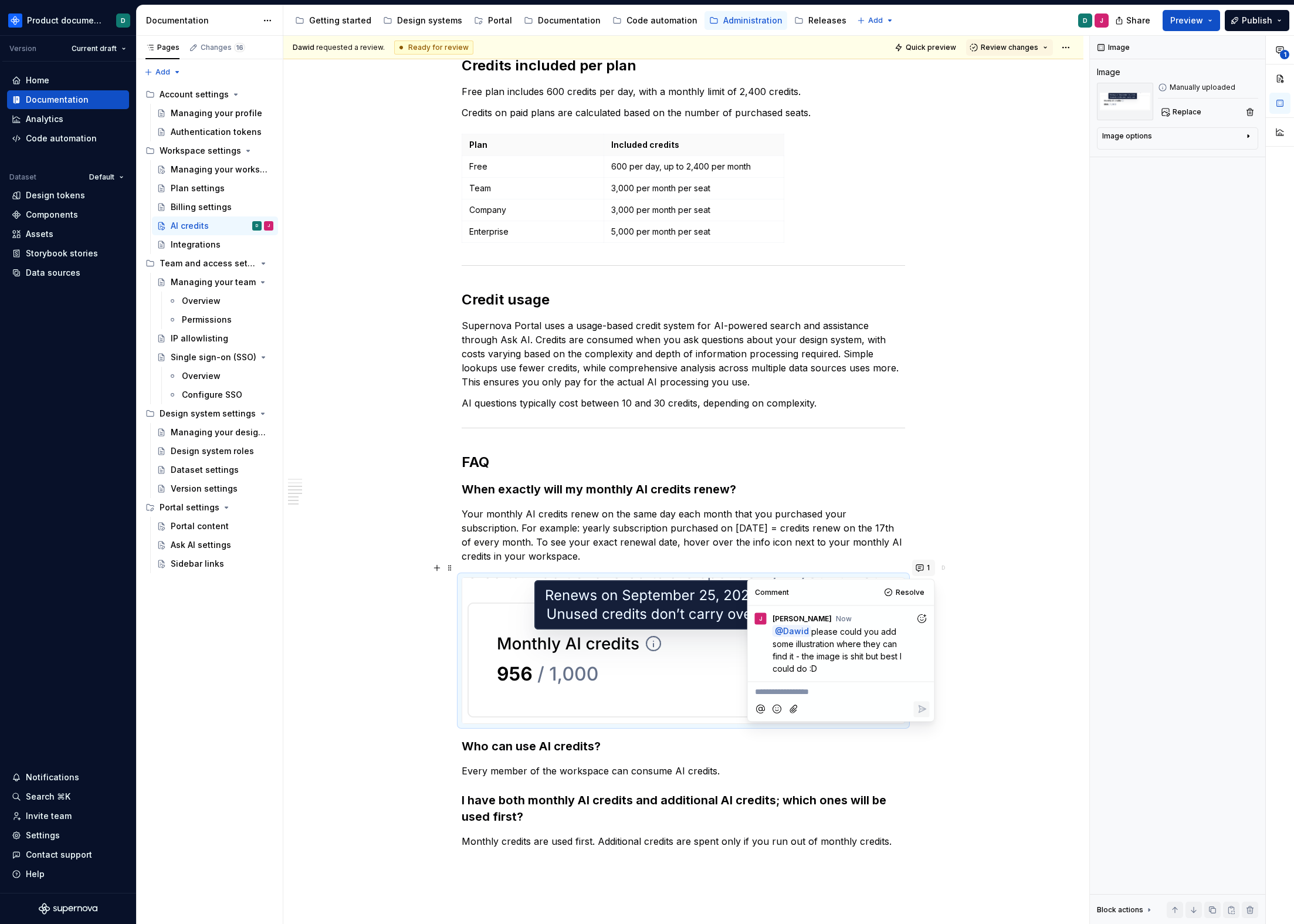
click at [923, 564] on button "1" at bounding box center [923, 568] width 23 height 17
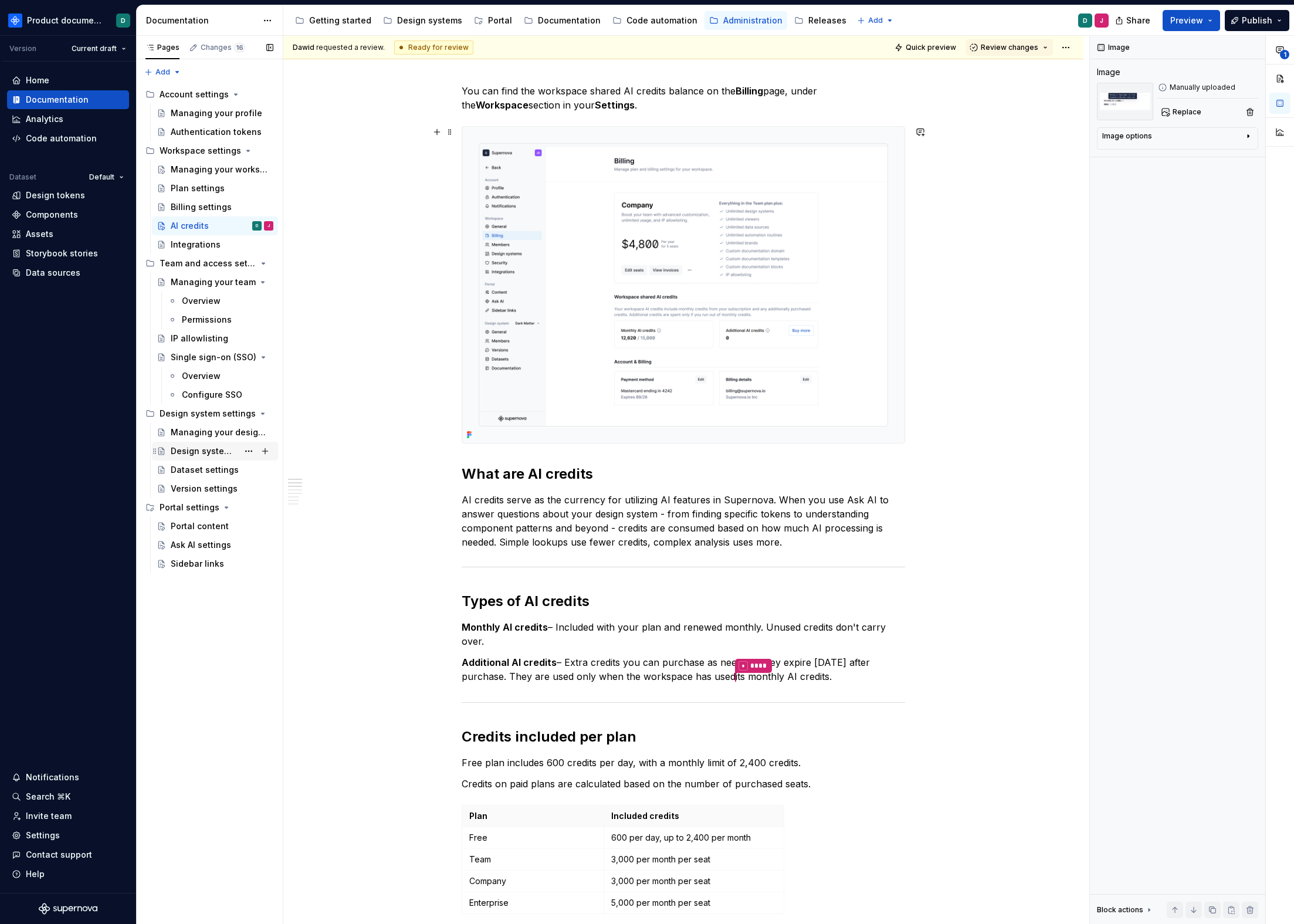
scroll to position [137, 0]
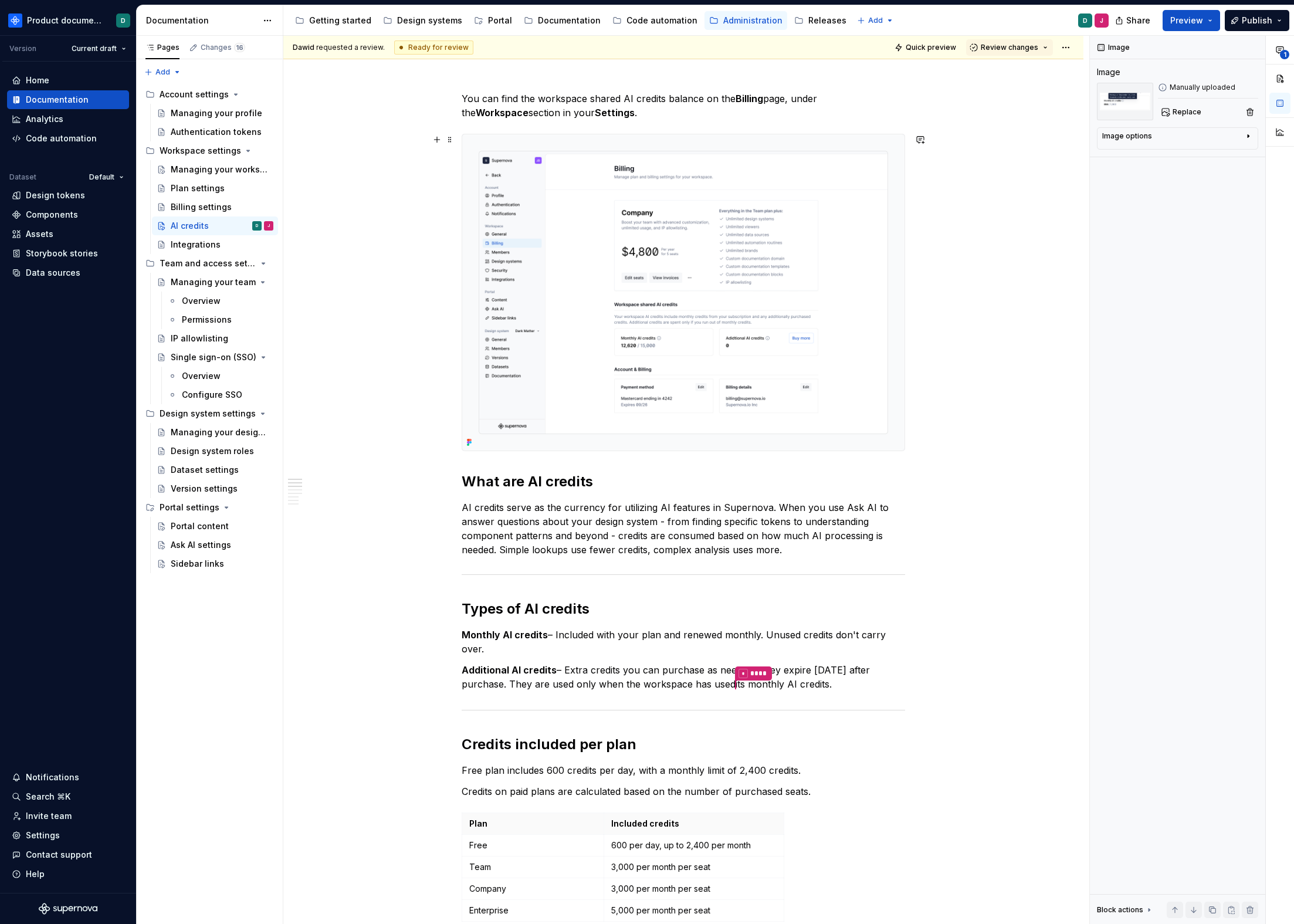
click at [556, 363] on img at bounding box center [683, 292] width 442 height 316
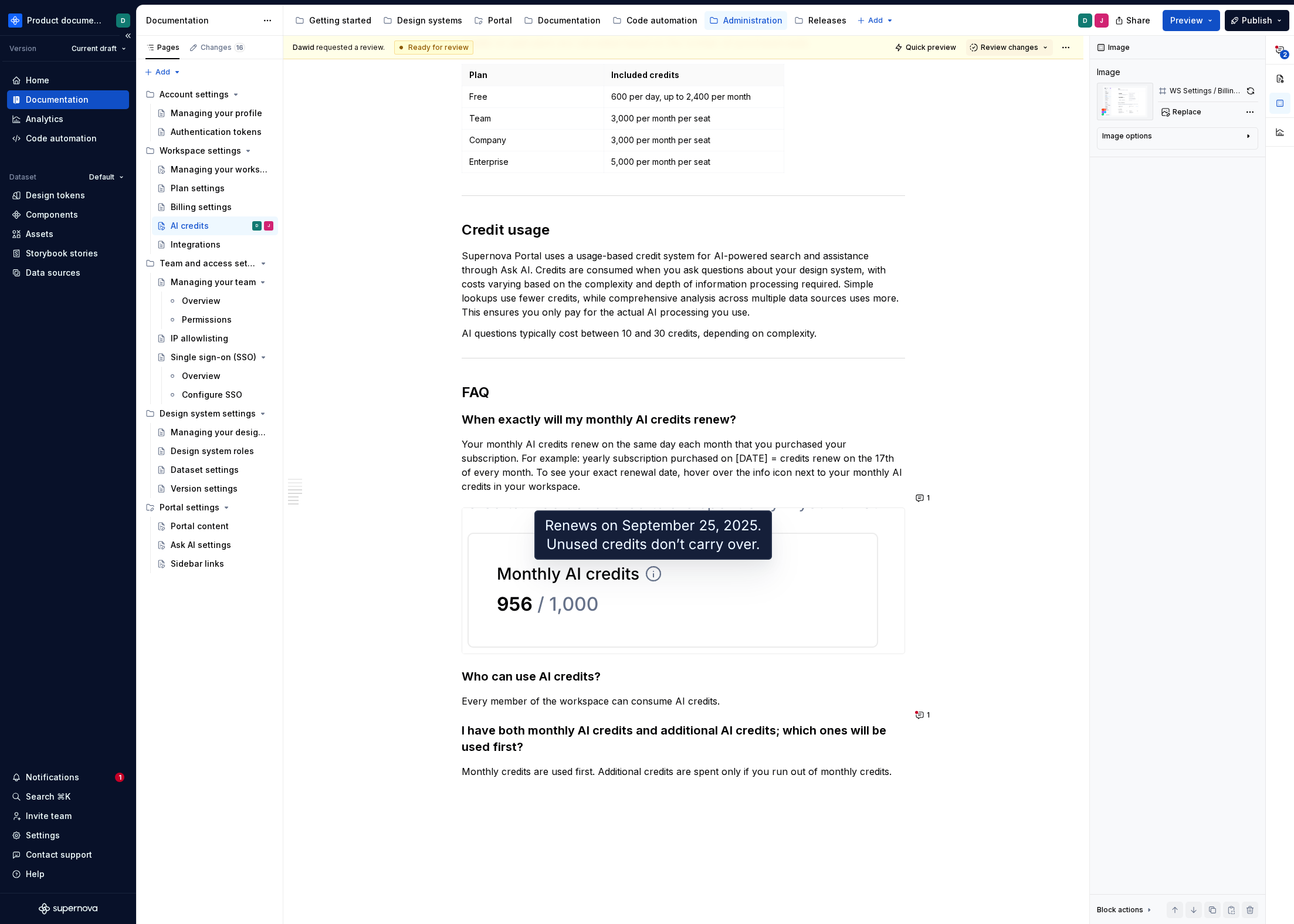
scroll to position [886, 0]
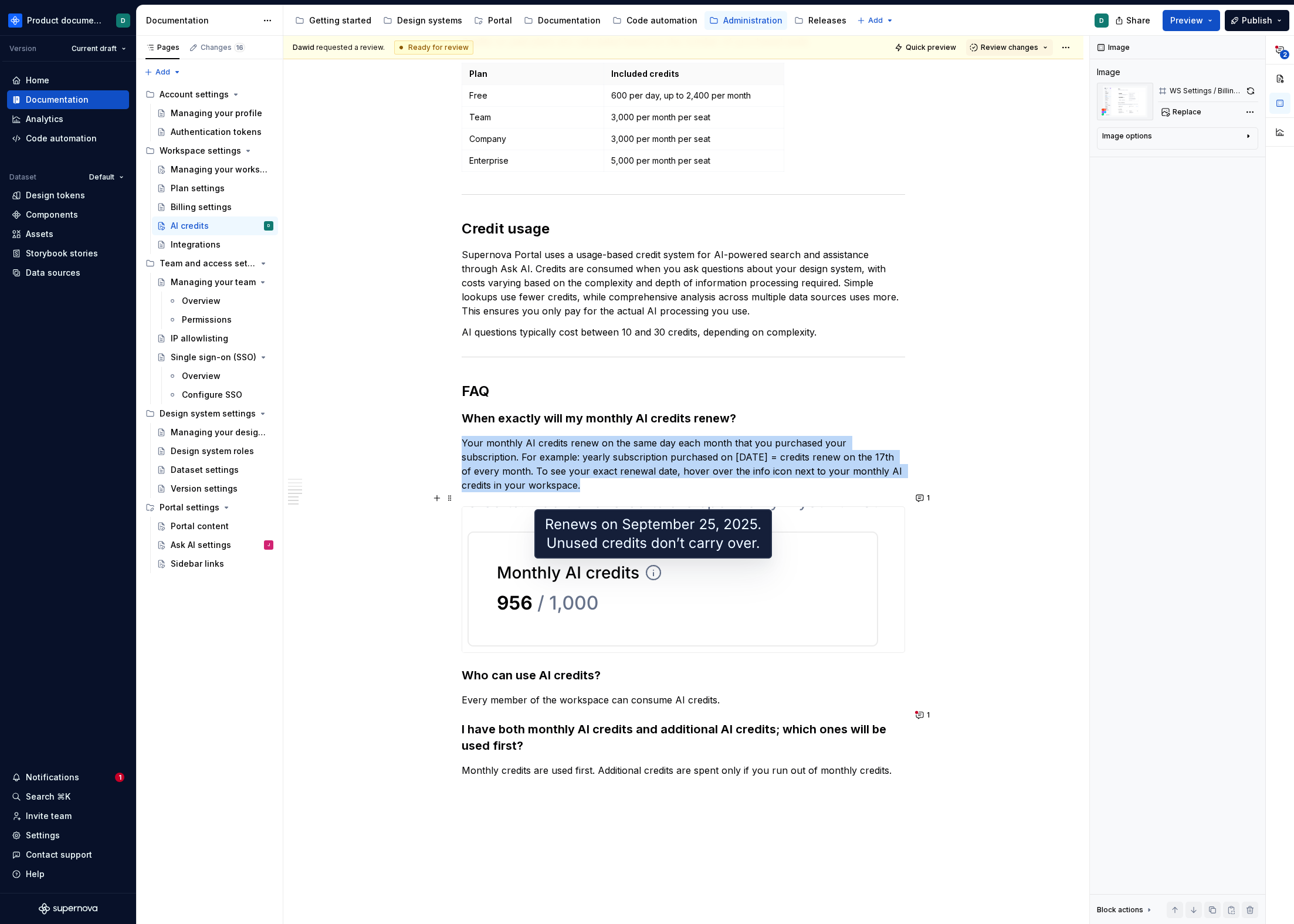
click at [577, 540] on img at bounding box center [673, 579] width 421 height 146
click at [1168, 117] on button "Replace" at bounding box center [1183, 112] width 49 height 17
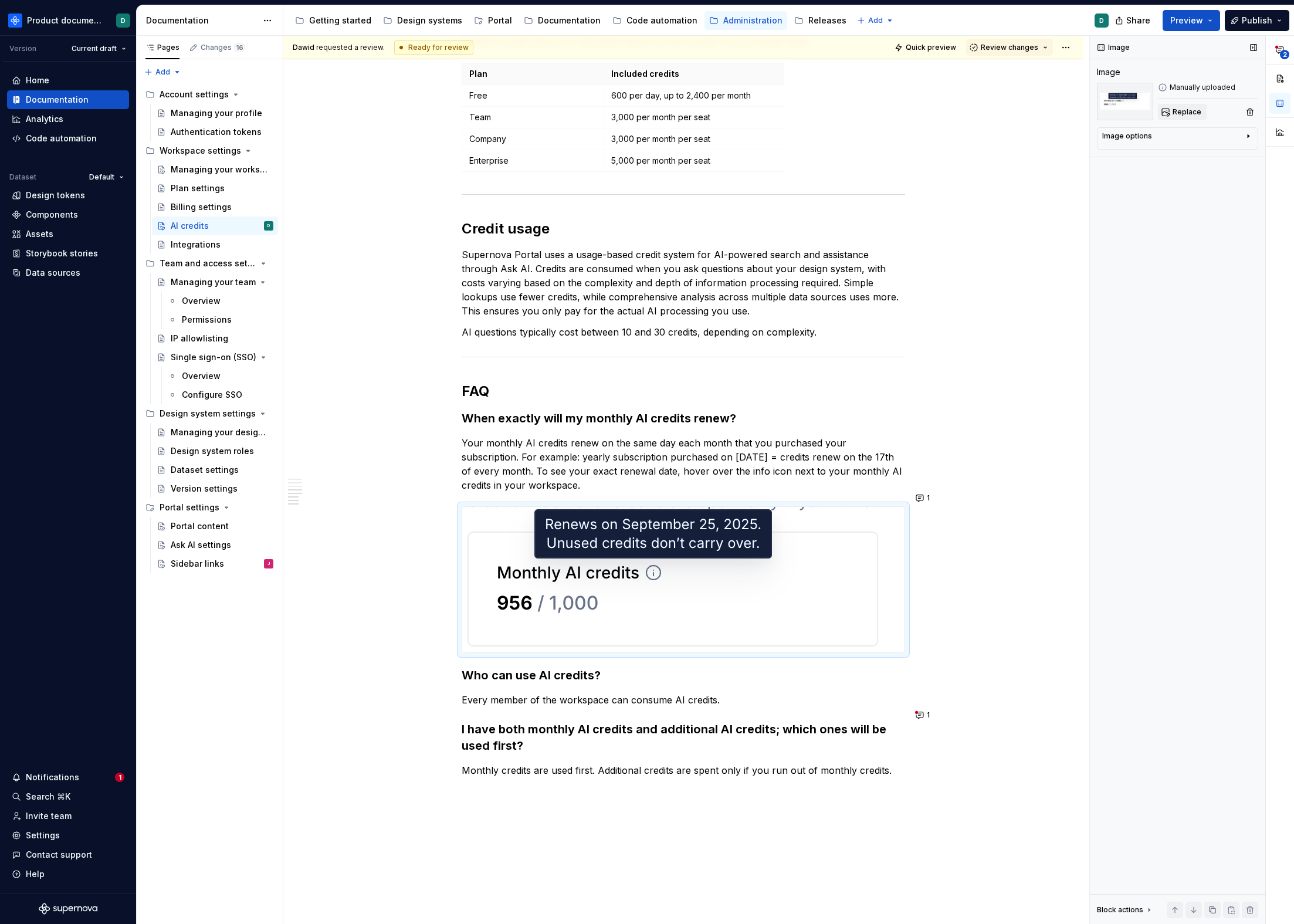
click at [1165, 120] on button "Replace" at bounding box center [1183, 112] width 49 height 17
type textarea "*"
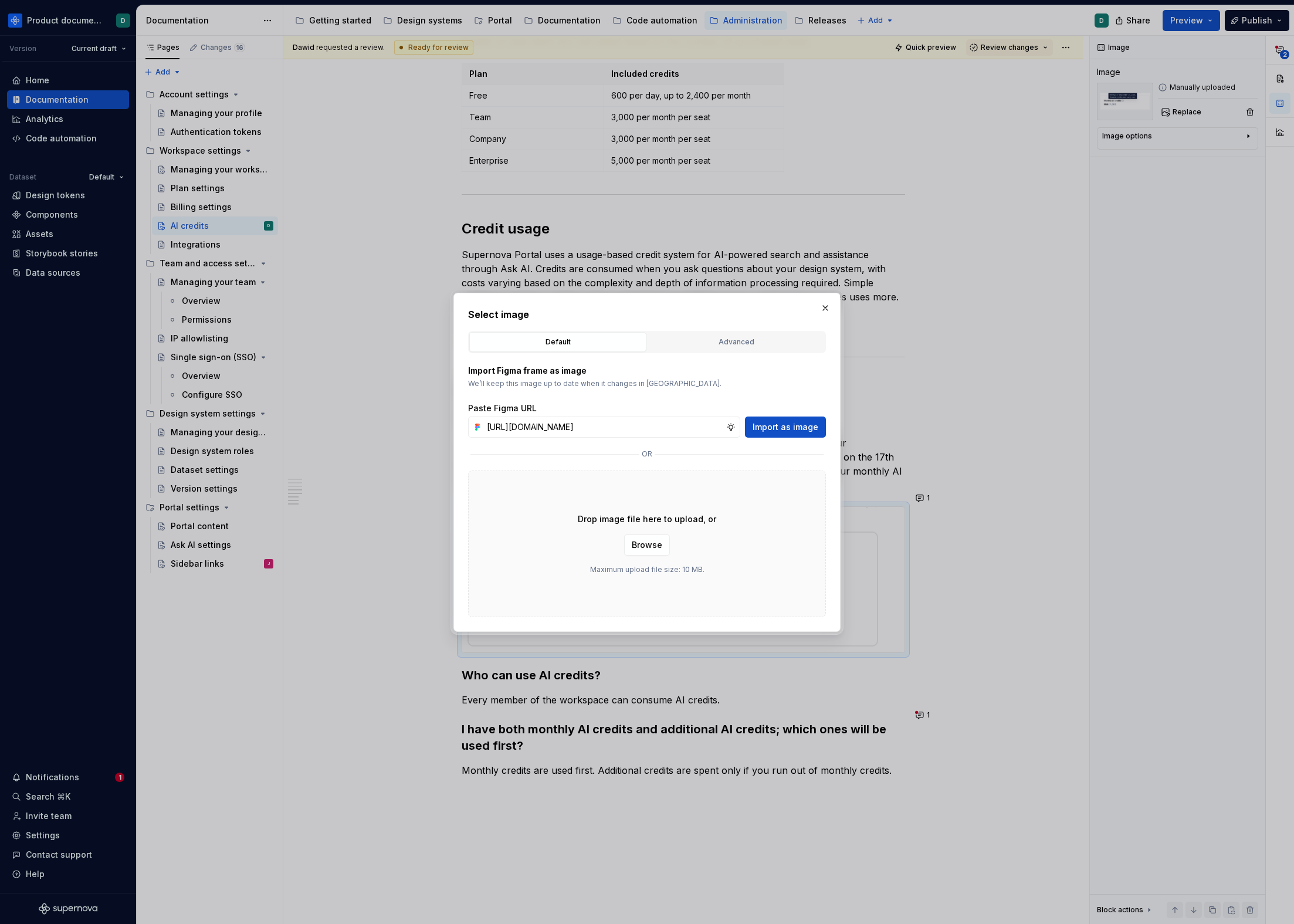
scroll to position [0, 282]
type input "[URL][DOMAIN_NAME]"
click at [781, 434] on button "Import as image" at bounding box center [785, 427] width 81 height 21
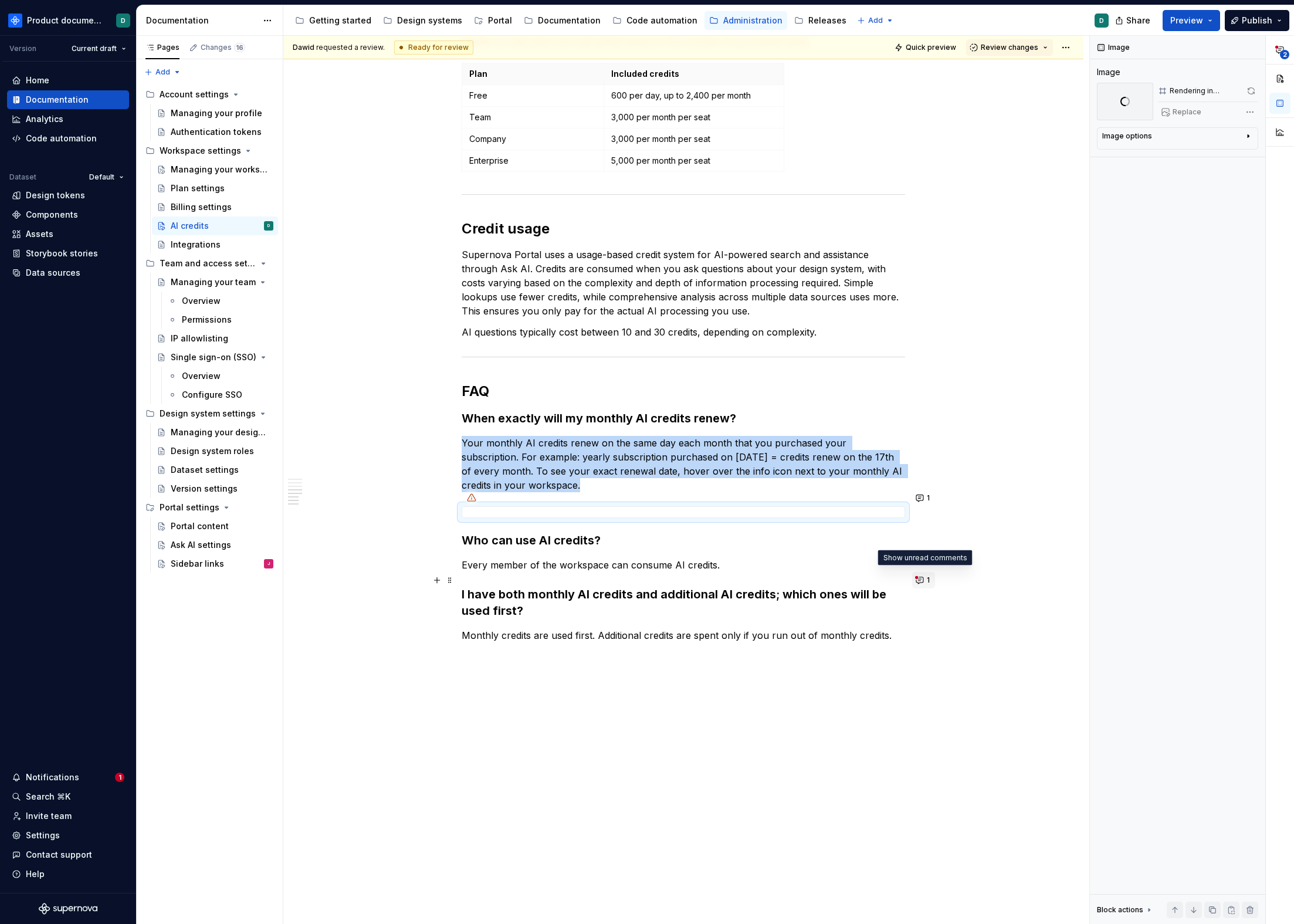
type textarea "*"
click at [925, 583] on button "1" at bounding box center [923, 579] width 23 height 17
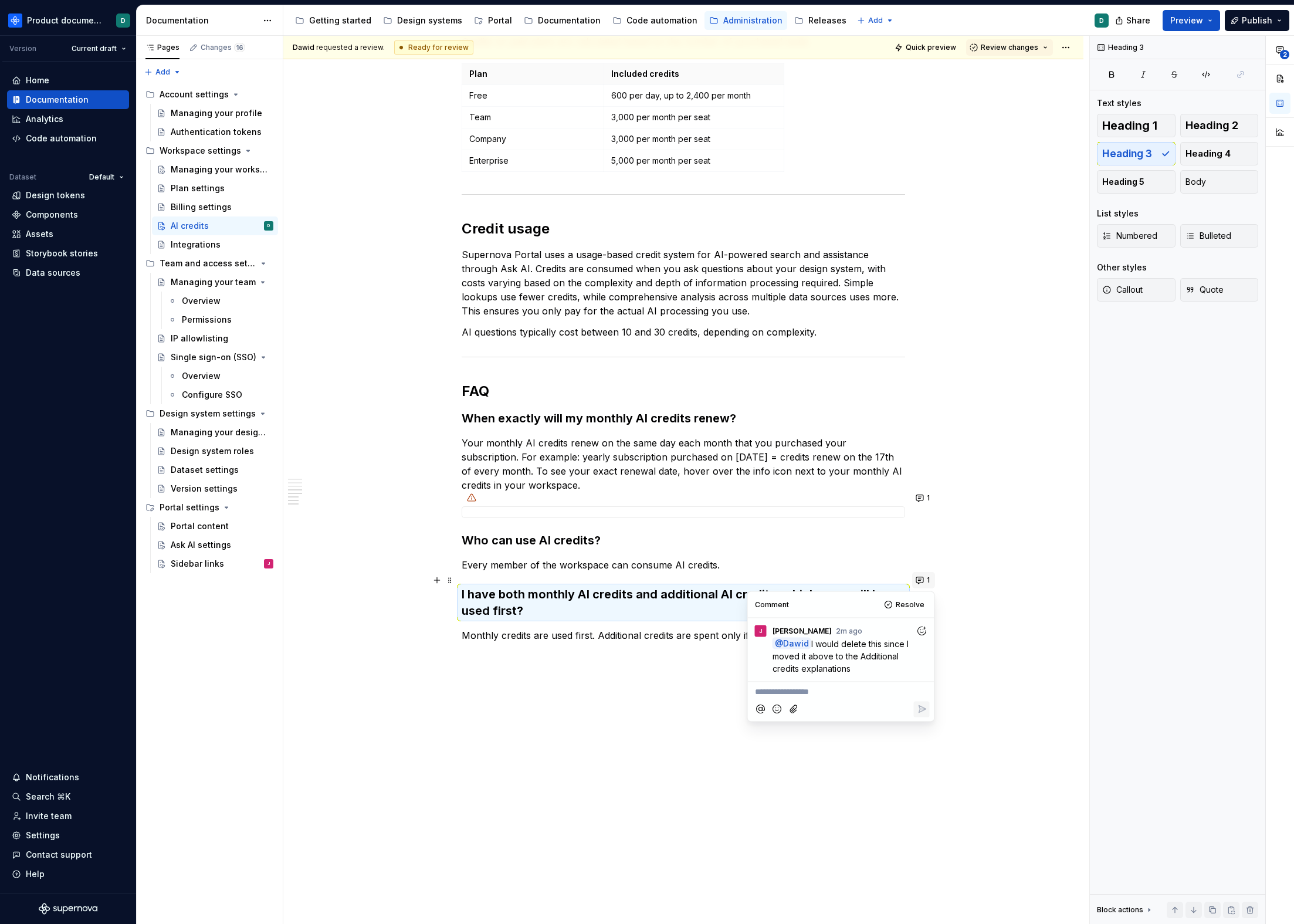
click at [923, 581] on button "1" at bounding box center [923, 579] width 23 height 17
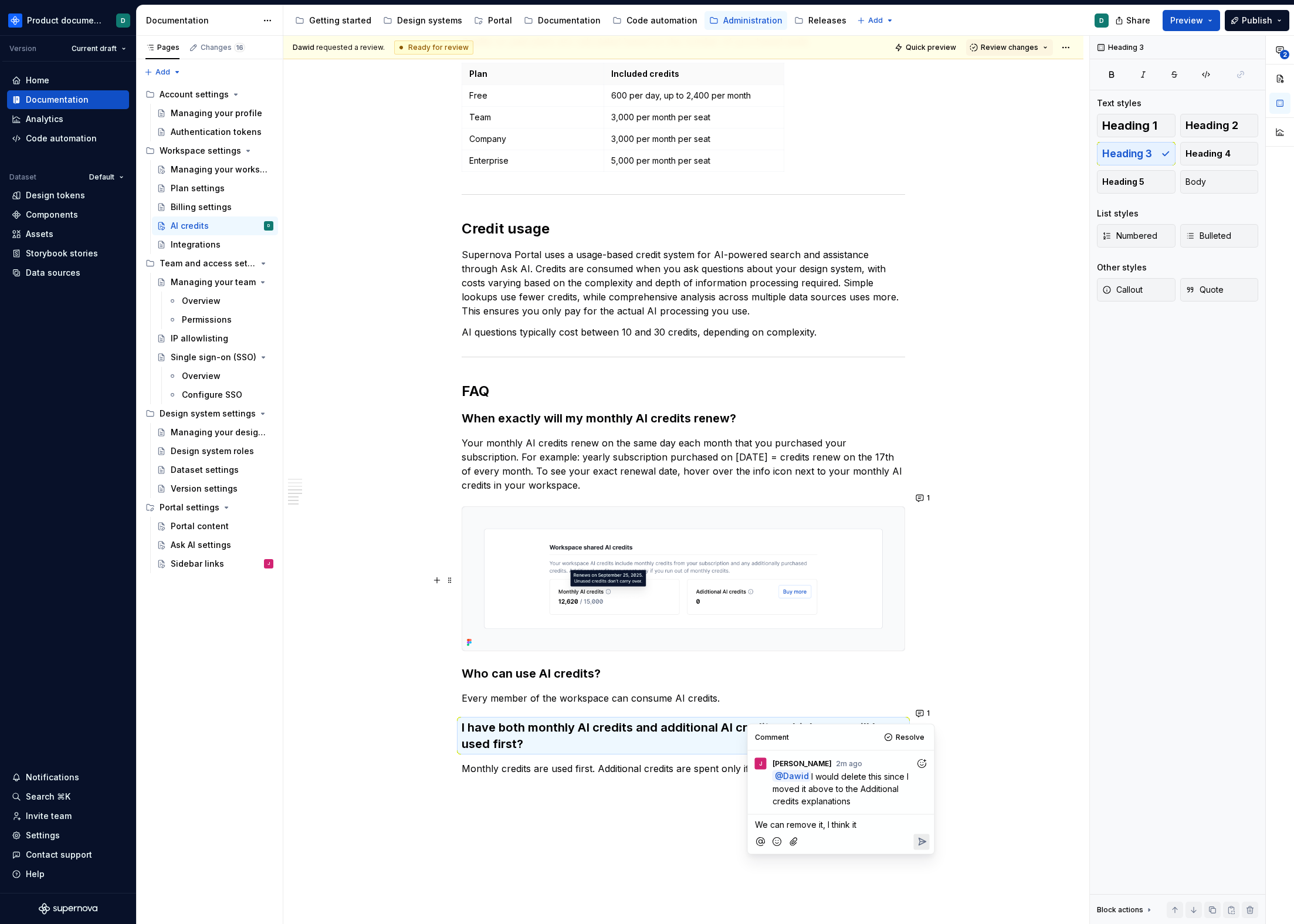
click at [695, 588] on img at bounding box center [683, 579] width 442 height 143
type textarea "*"
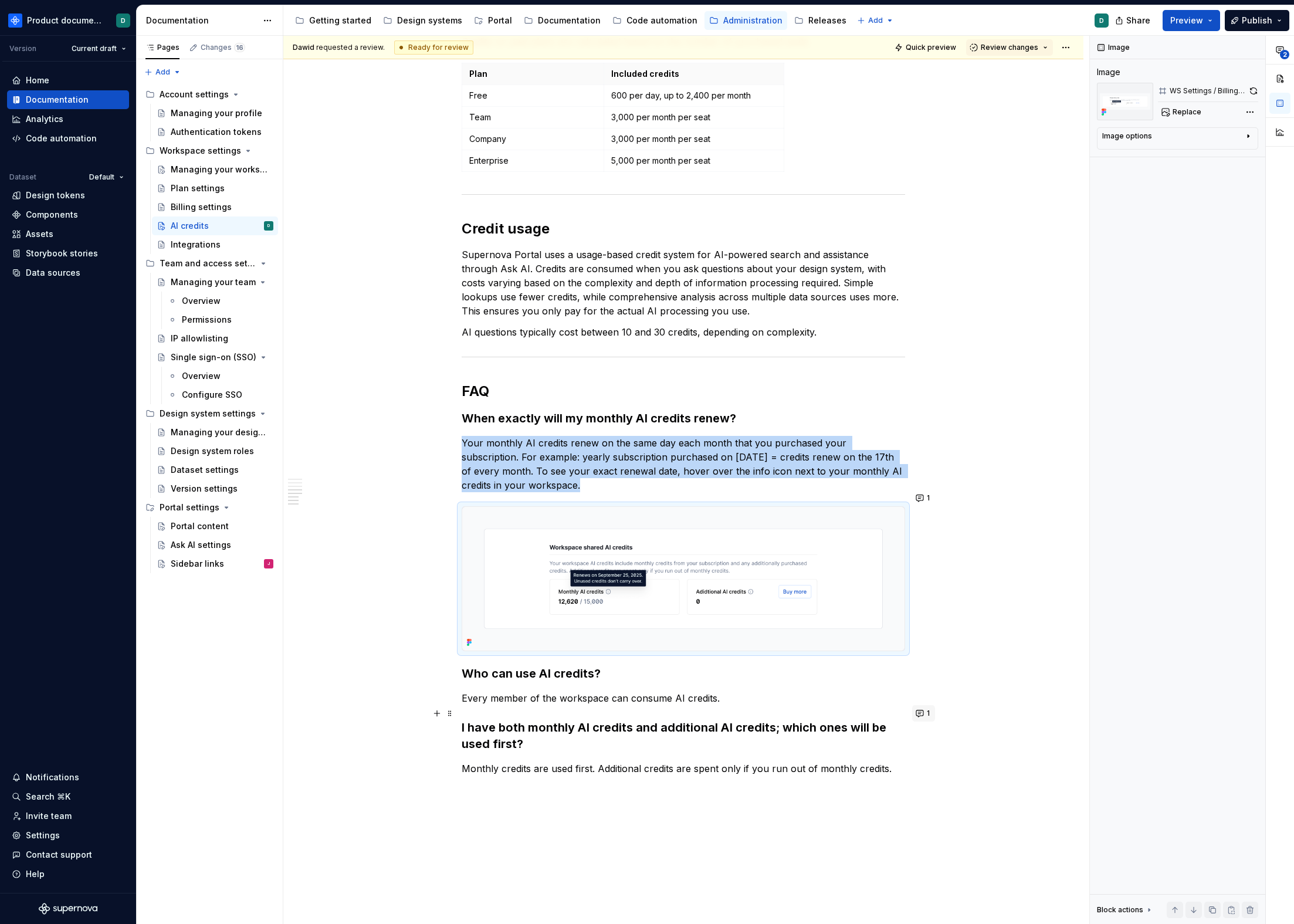
click at [928, 717] on span "1" at bounding box center [929, 713] width 3 height 9
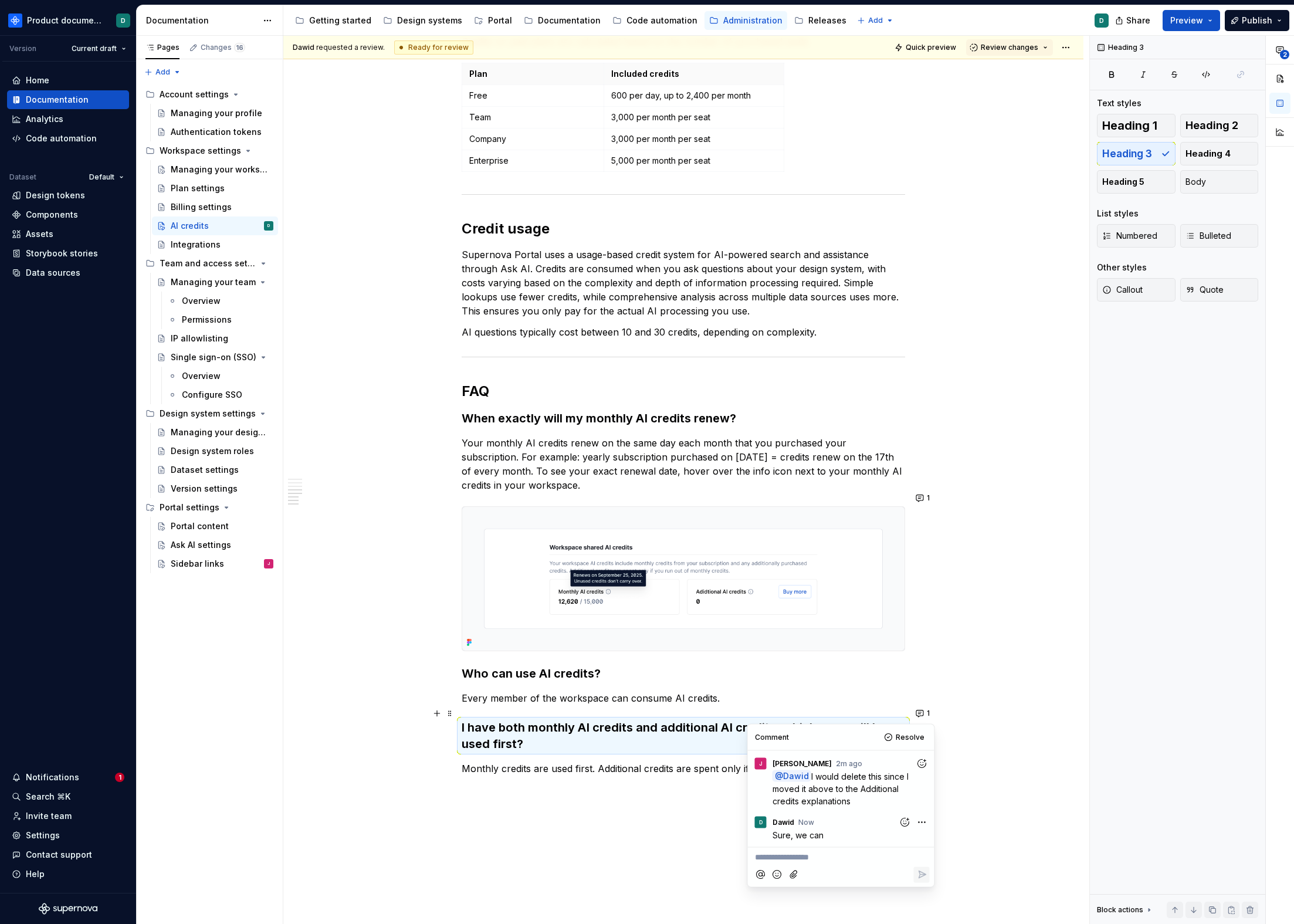
click at [587, 802] on div "You can find the workspace shared AI credits balance on the Billing page, under…" at bounding box center [683, 201] width 800 height 1773
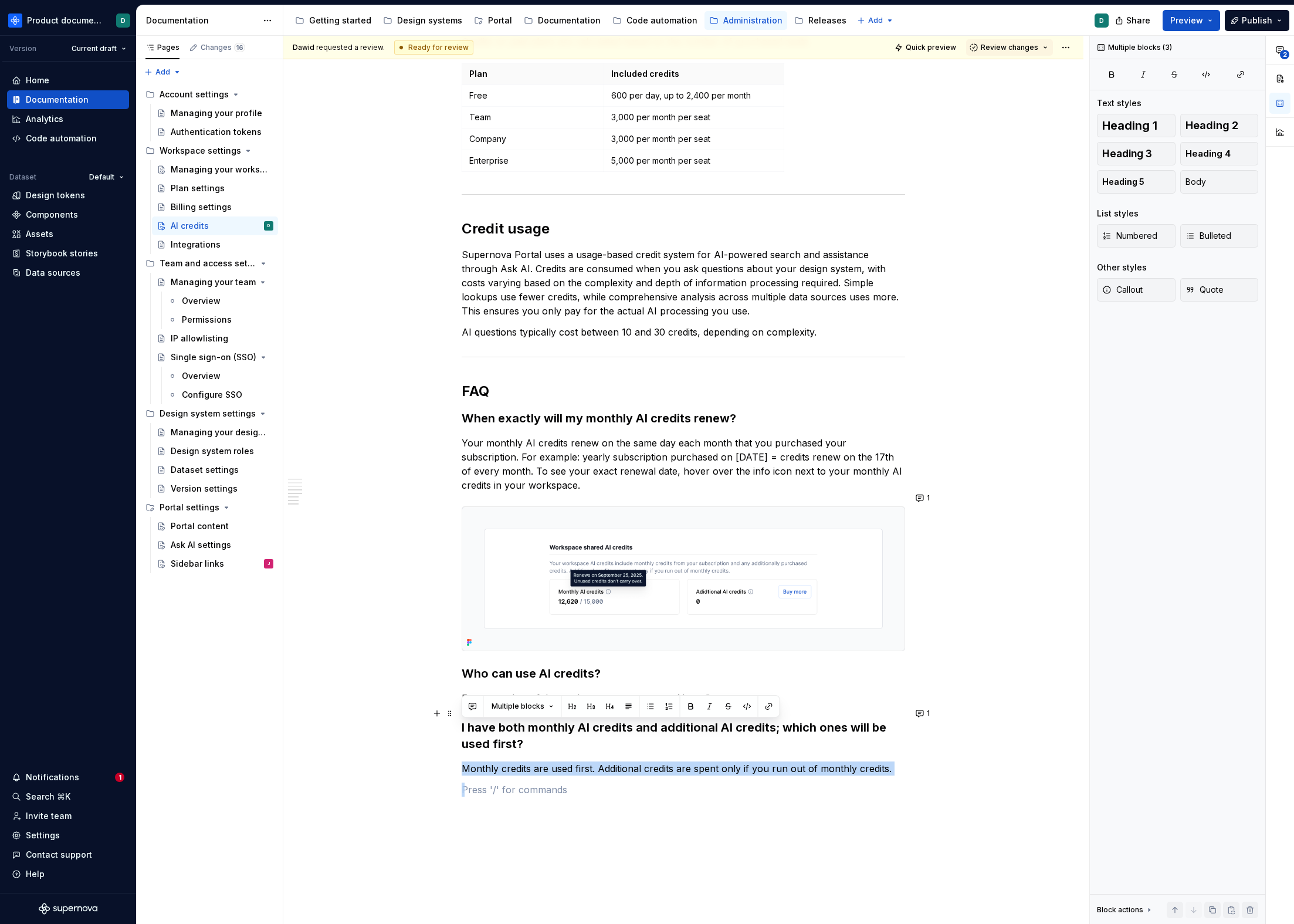
drag, startPoint x: 629, startPoint y: 795, endPoint x: 571, endPoint y: 723, distance: 92.5
click at [571, 723] on div "You can find the workspace shared AI credits balance on the Billing page, under…" at bounding box center [684, 77] width 444 height 1468
click at [451, 778] on span at bounding box center [450, 775] width 9 height 17
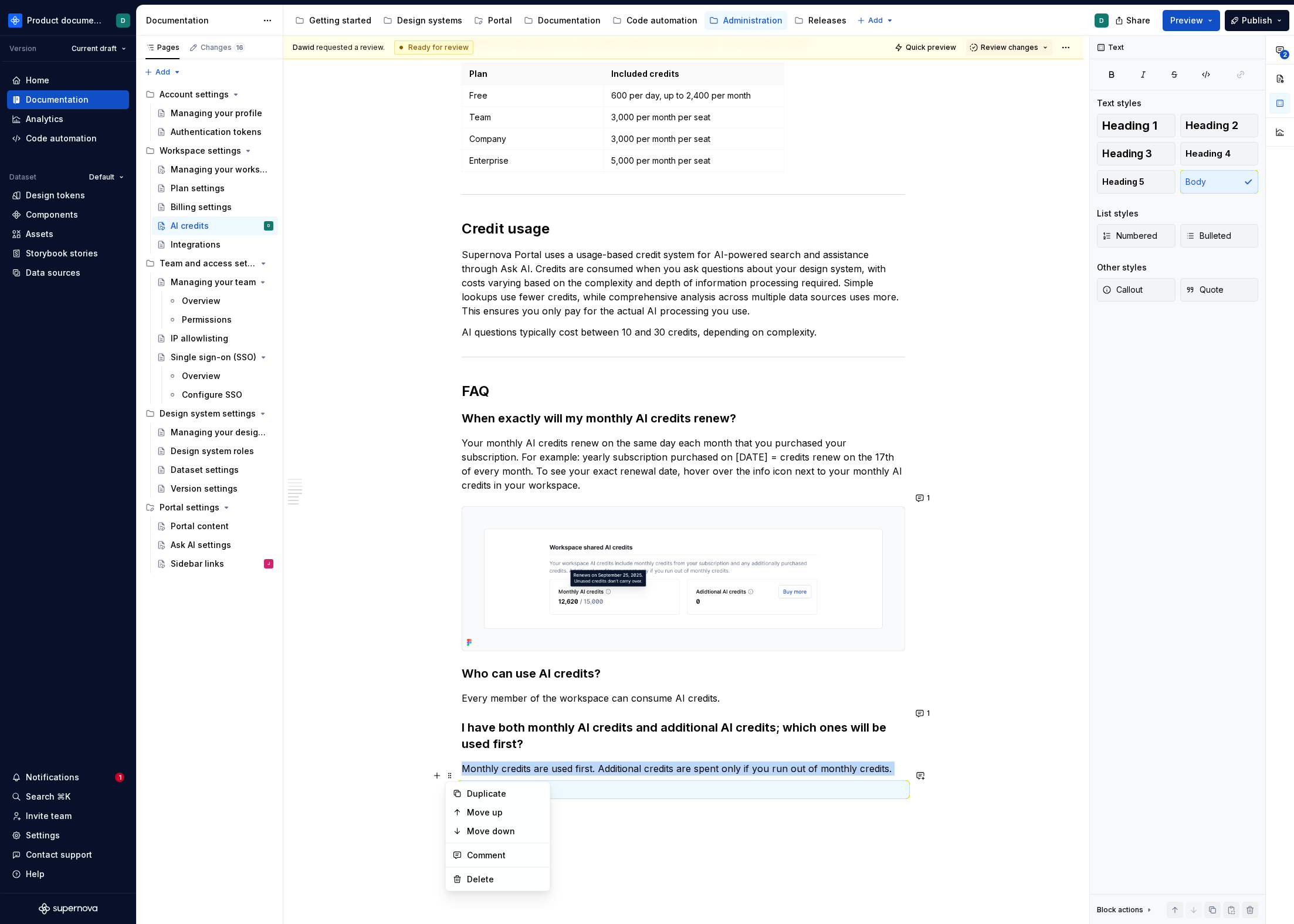
click at [386, 783] on div "You can find the workspace shared AI credits balance on the Billing page, under…" at bounding box center [683, 201] width 800 height 1773
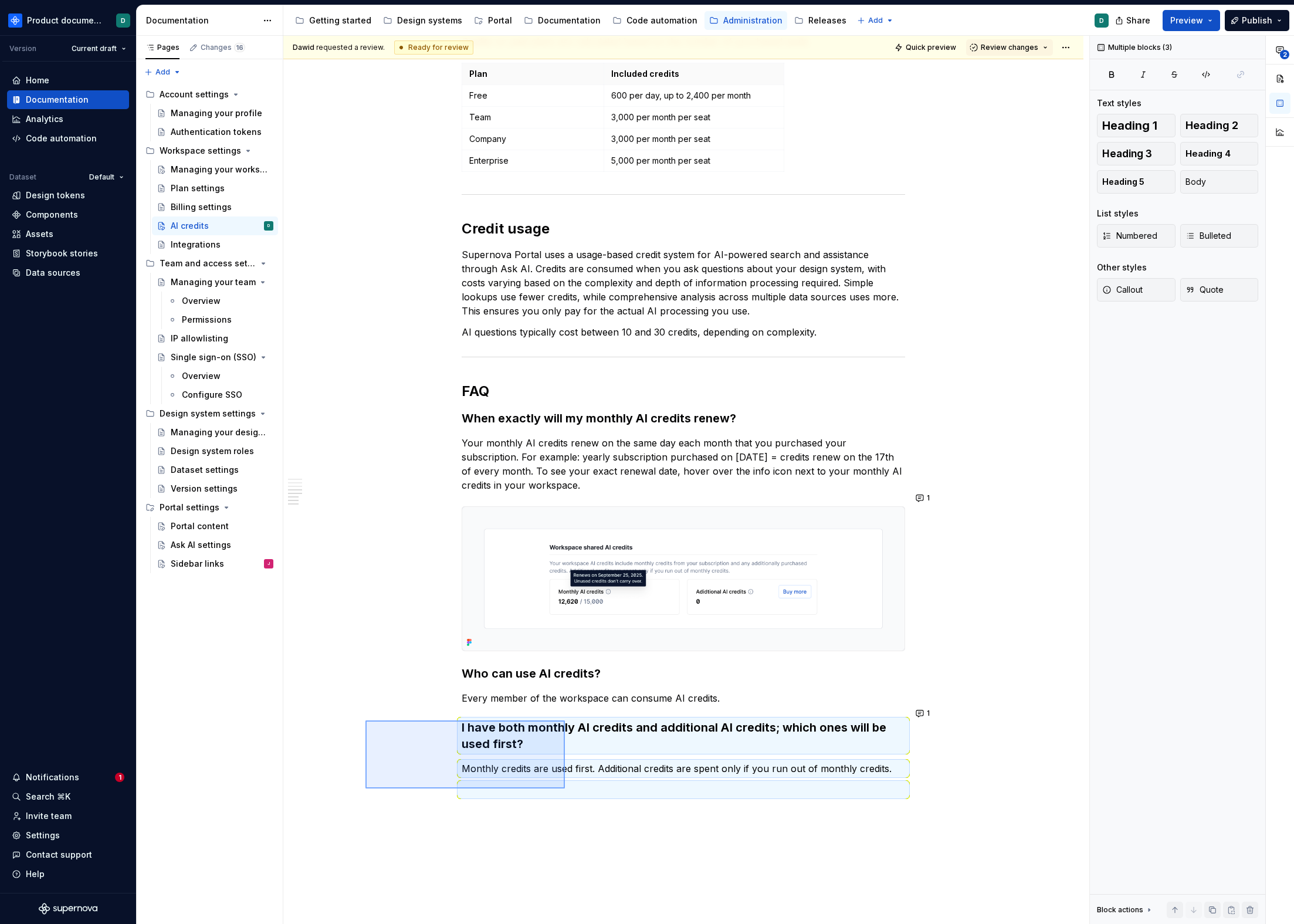
drag, startPoint x: 366, startPoint y: 788, endPoint x: 565, endPoint y: 721, distance: 210.0
click at [565, 721] on div "[PERSON_NAME] requested a review. Ready for review Quick preview Review changes…" at bounding box center [686, 479] width 806 height 889
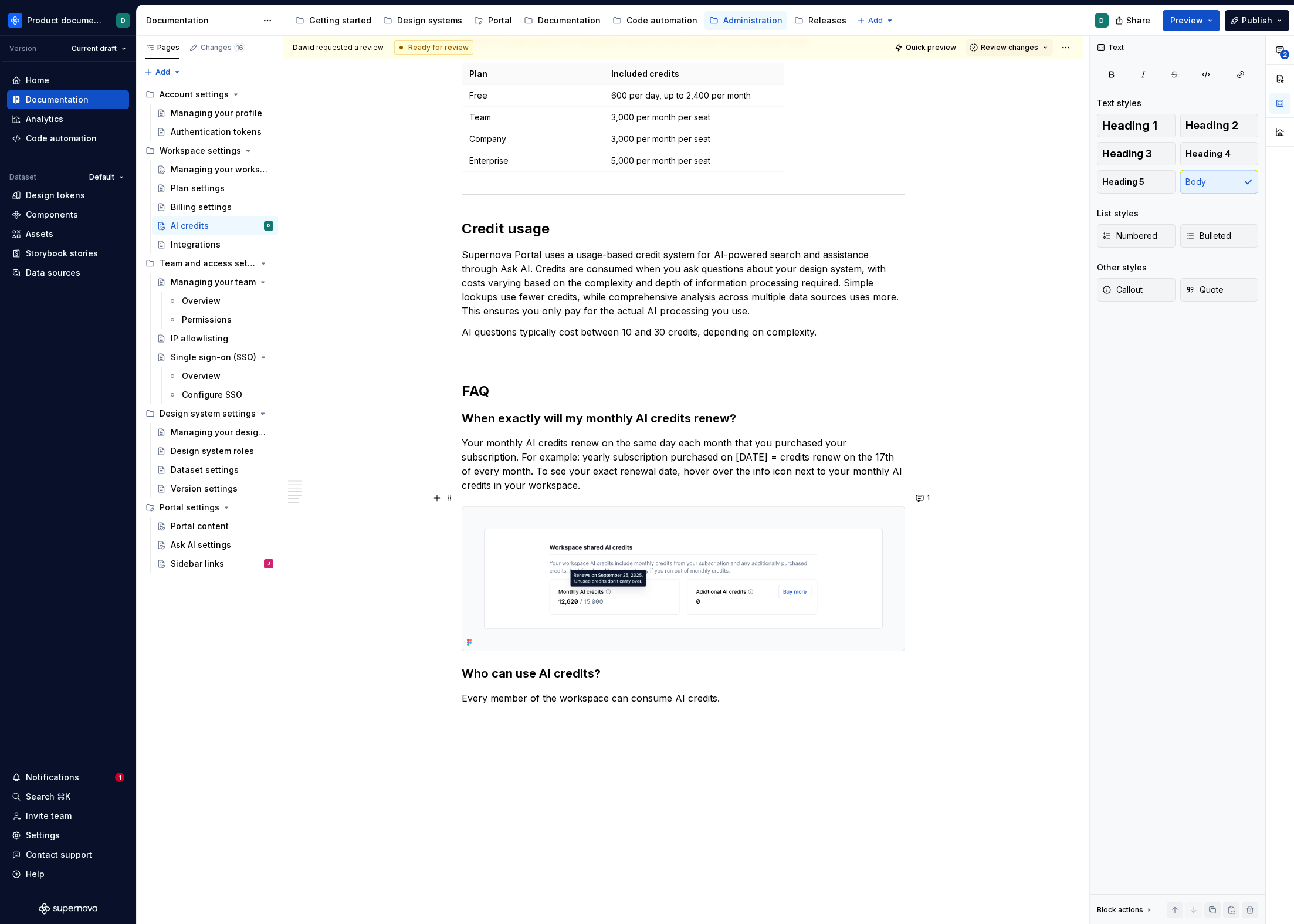
click at [710, 576] on img at bounding box center [683, 579] width 442 height 143
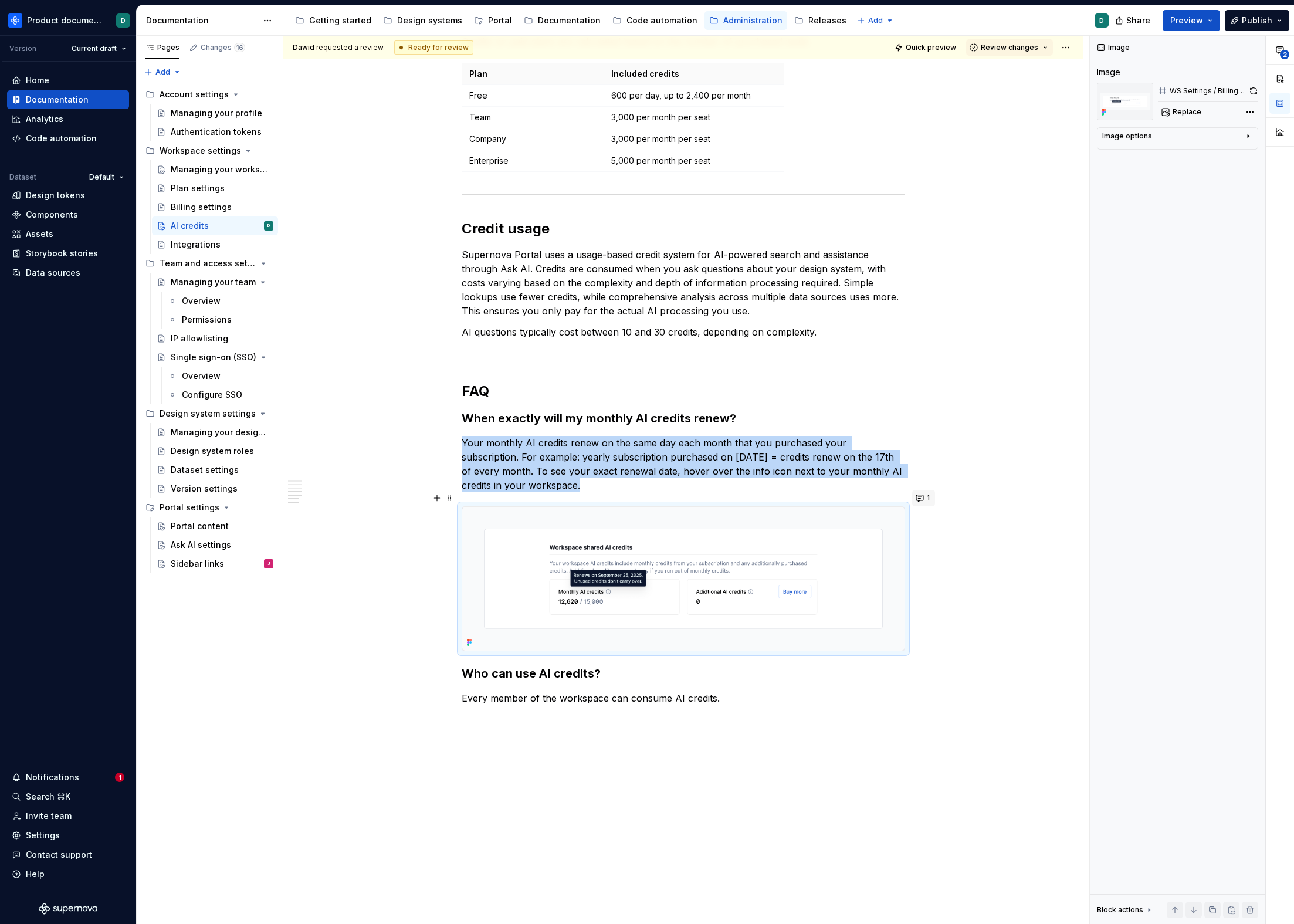
click at [921, 496] on button "1" at bounding box center [923, 497] width 23 height 17
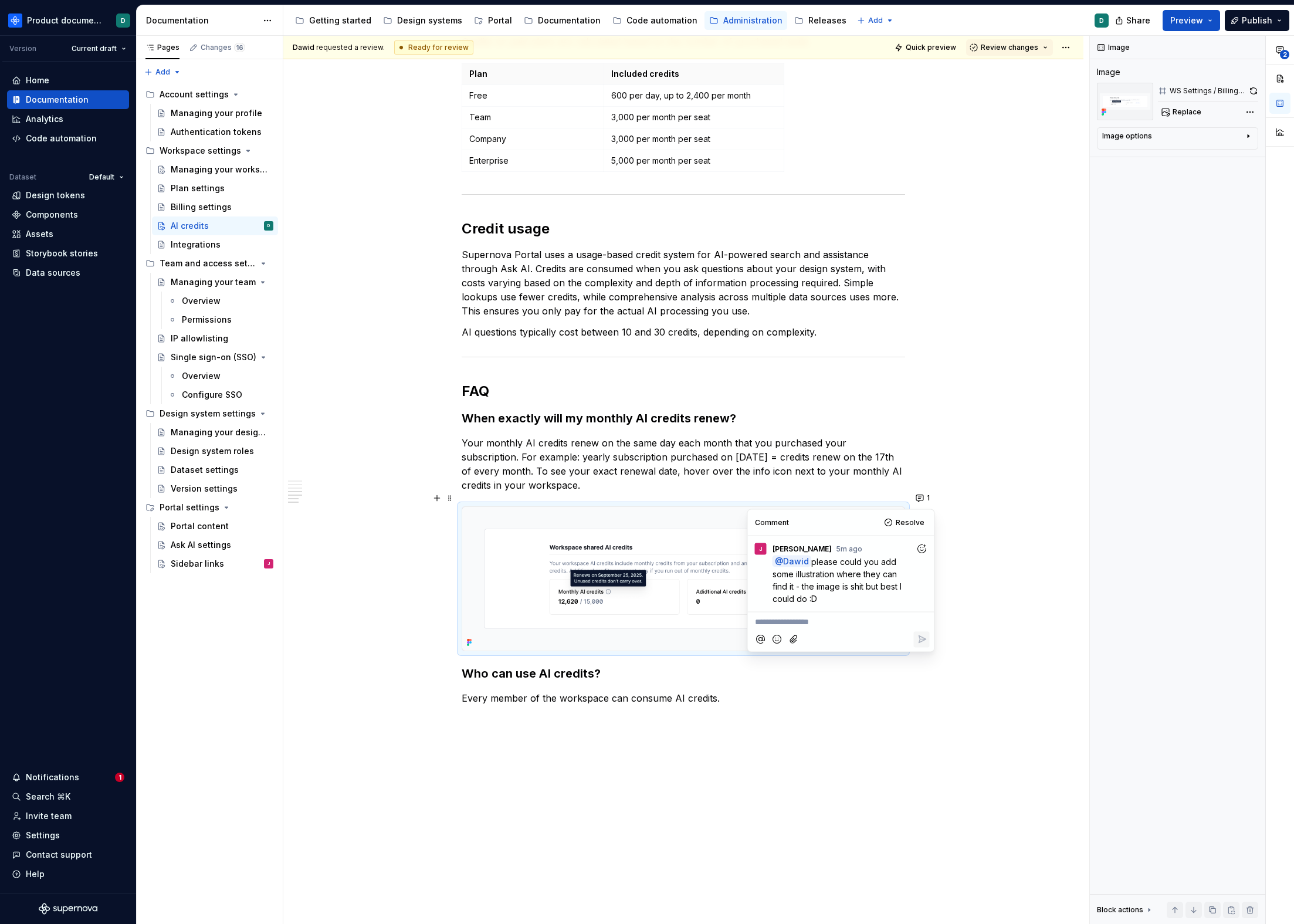
type textarea "*"
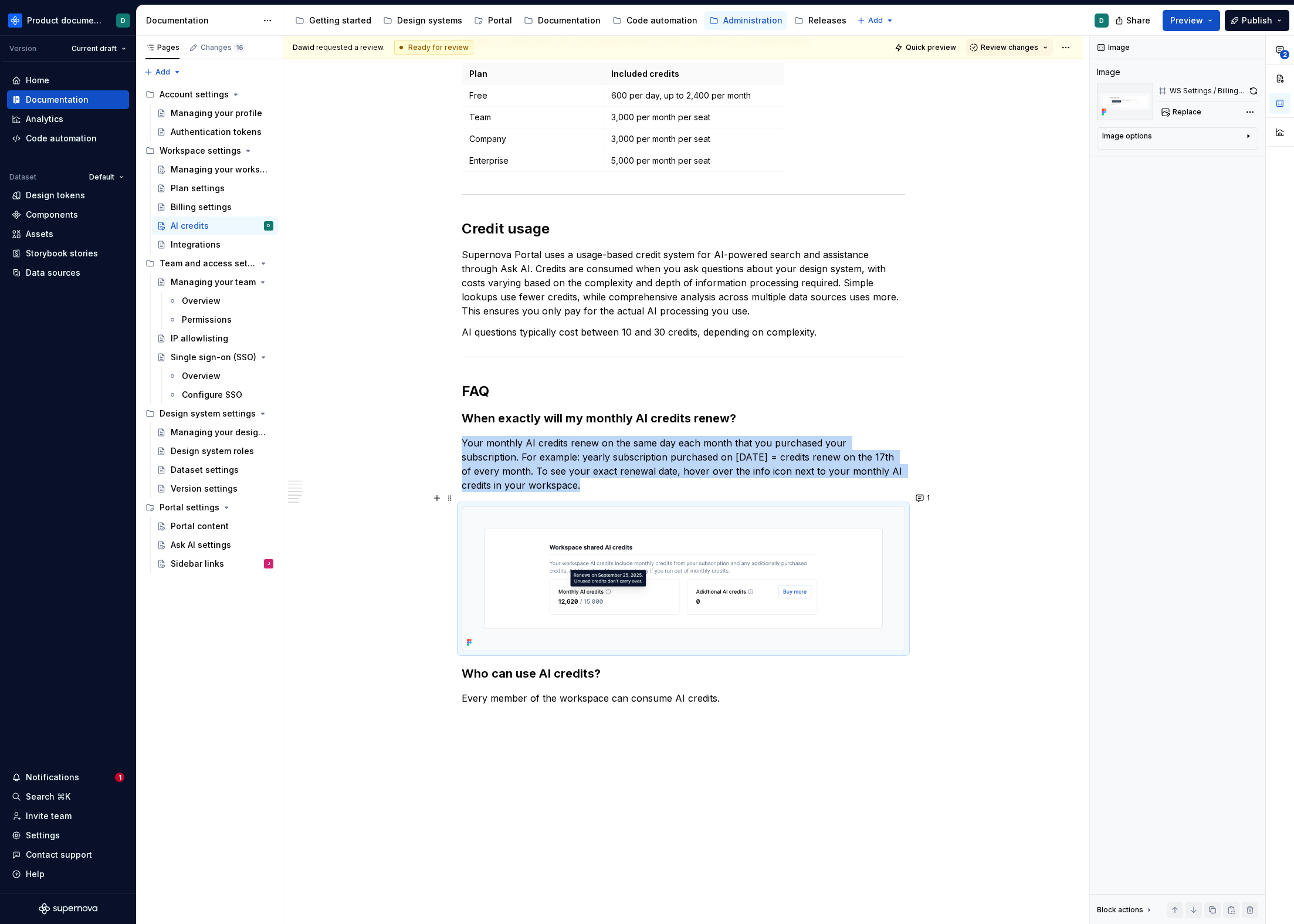
click at [699, 600] on img at bounding box center [683, 579] width 442 height 143
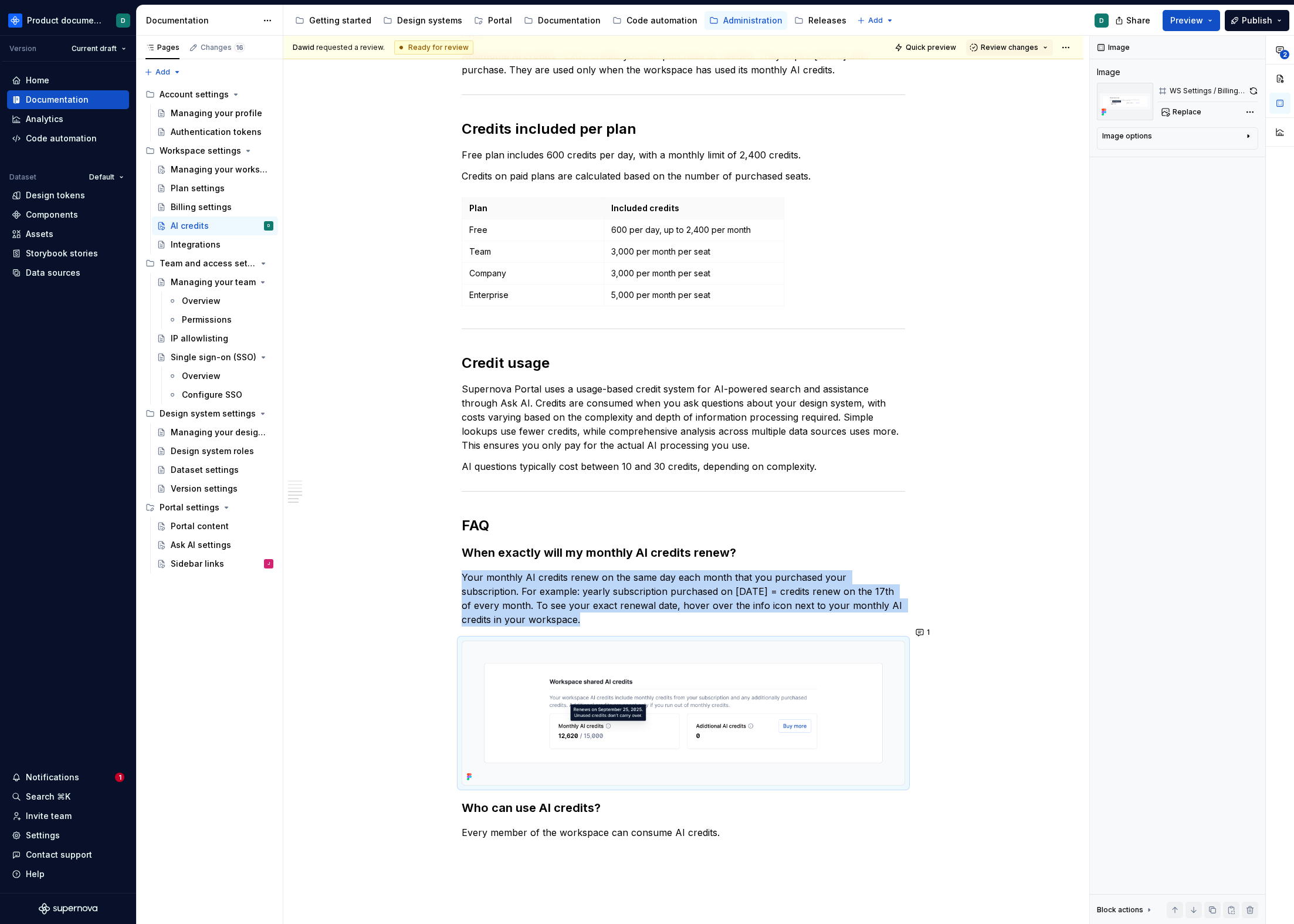
scroll to position [872, 0]
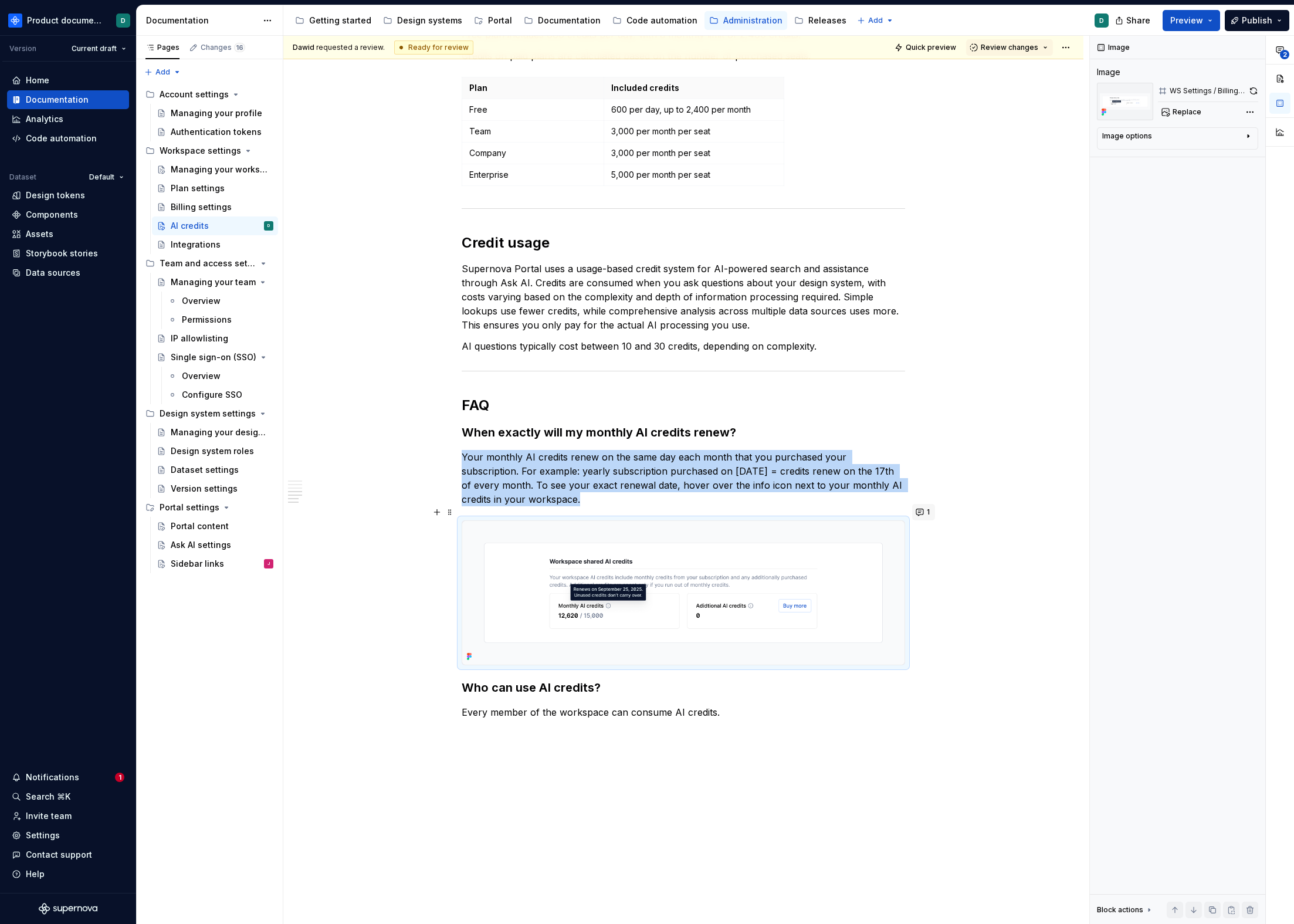
click at [925, 506] on button "1" at bounding box center [923, 512] width 23 height 17
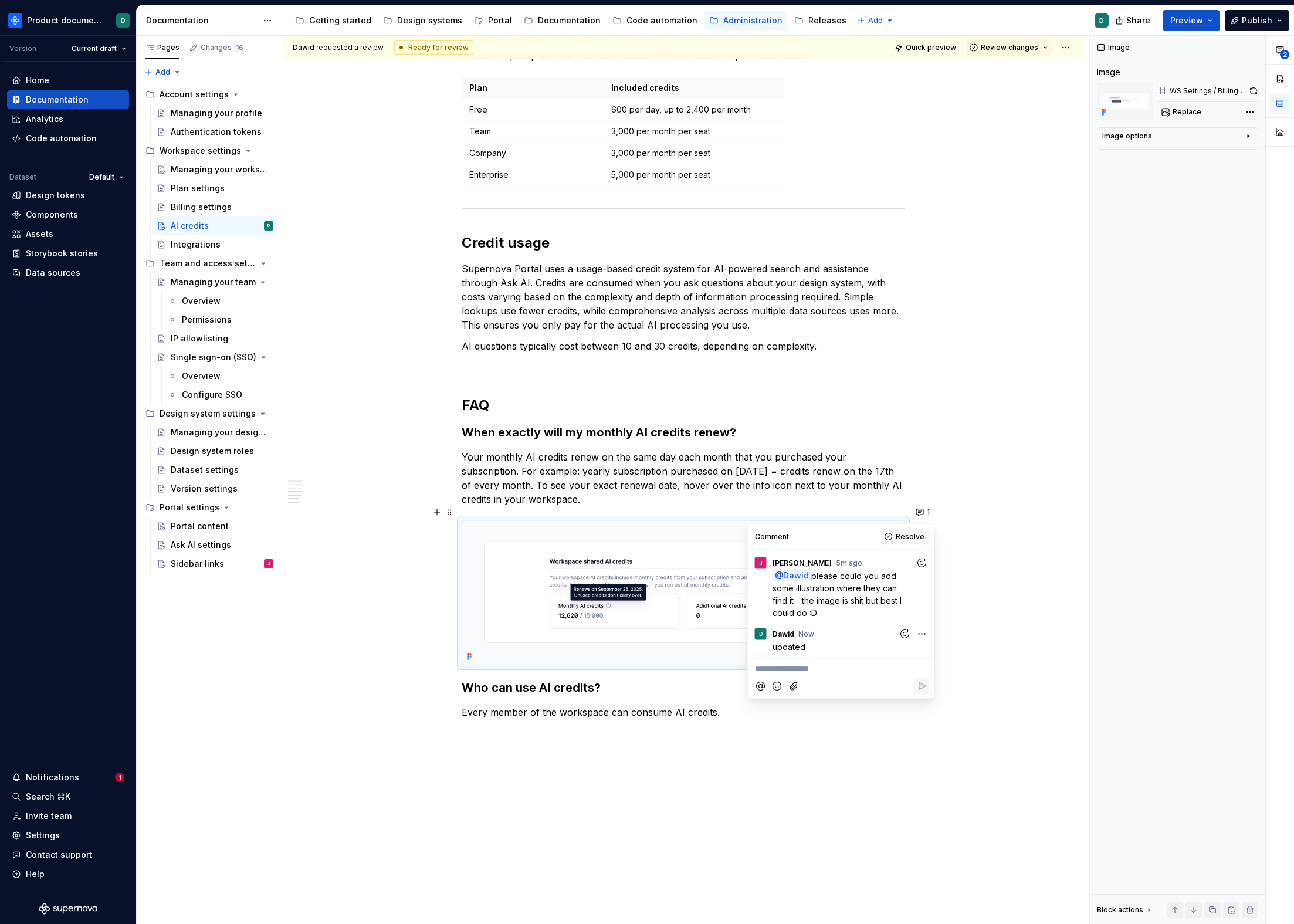
type textarea "*"
click at [704, 458] on p "Your monthly AI credits renew on the same day each month that you purchased you…" at bounding box center [684, 478] width 444 height 56
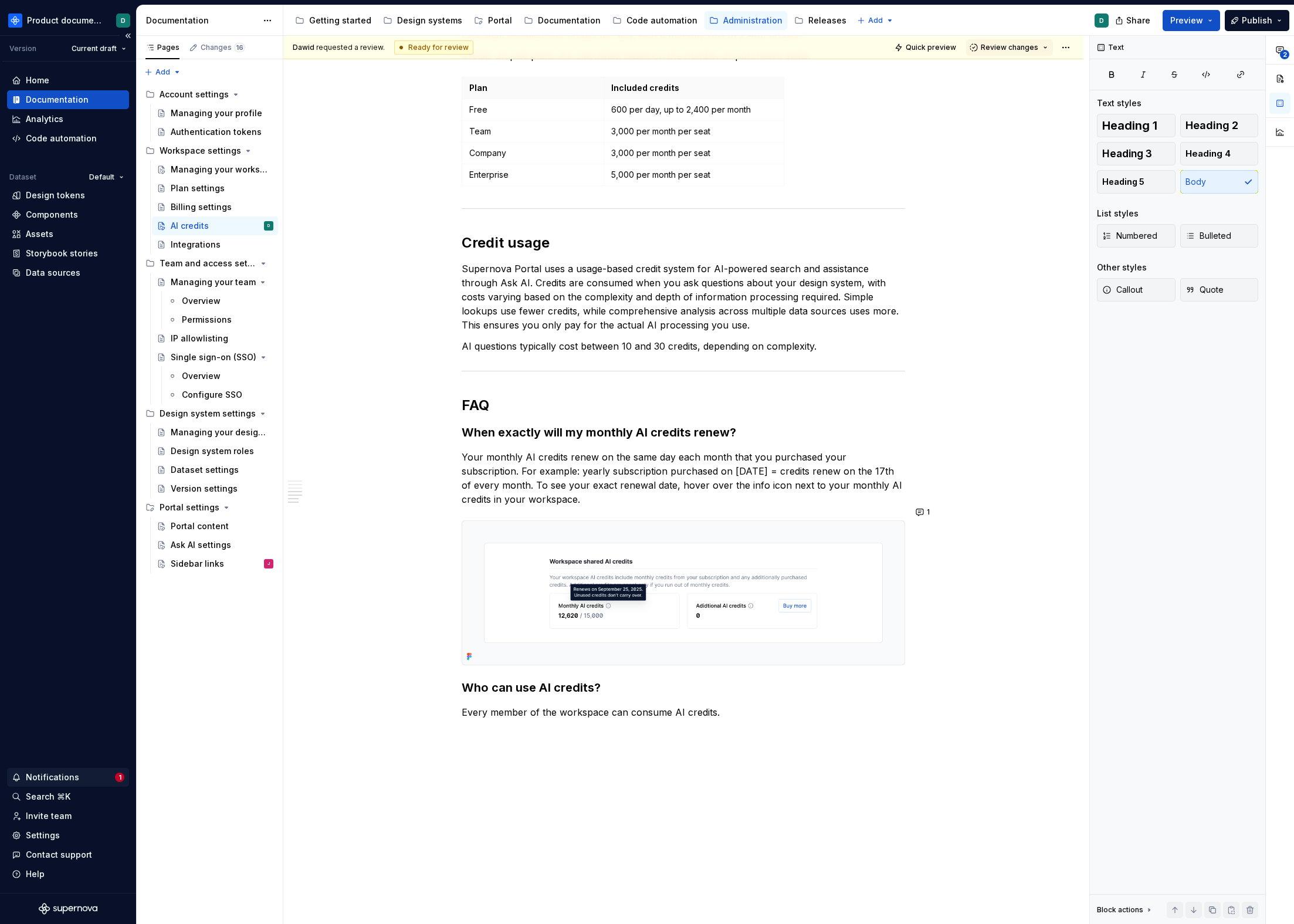
click at [70, 775] on div "Notifications" at bounding box center [53, 777] width 54 height 12
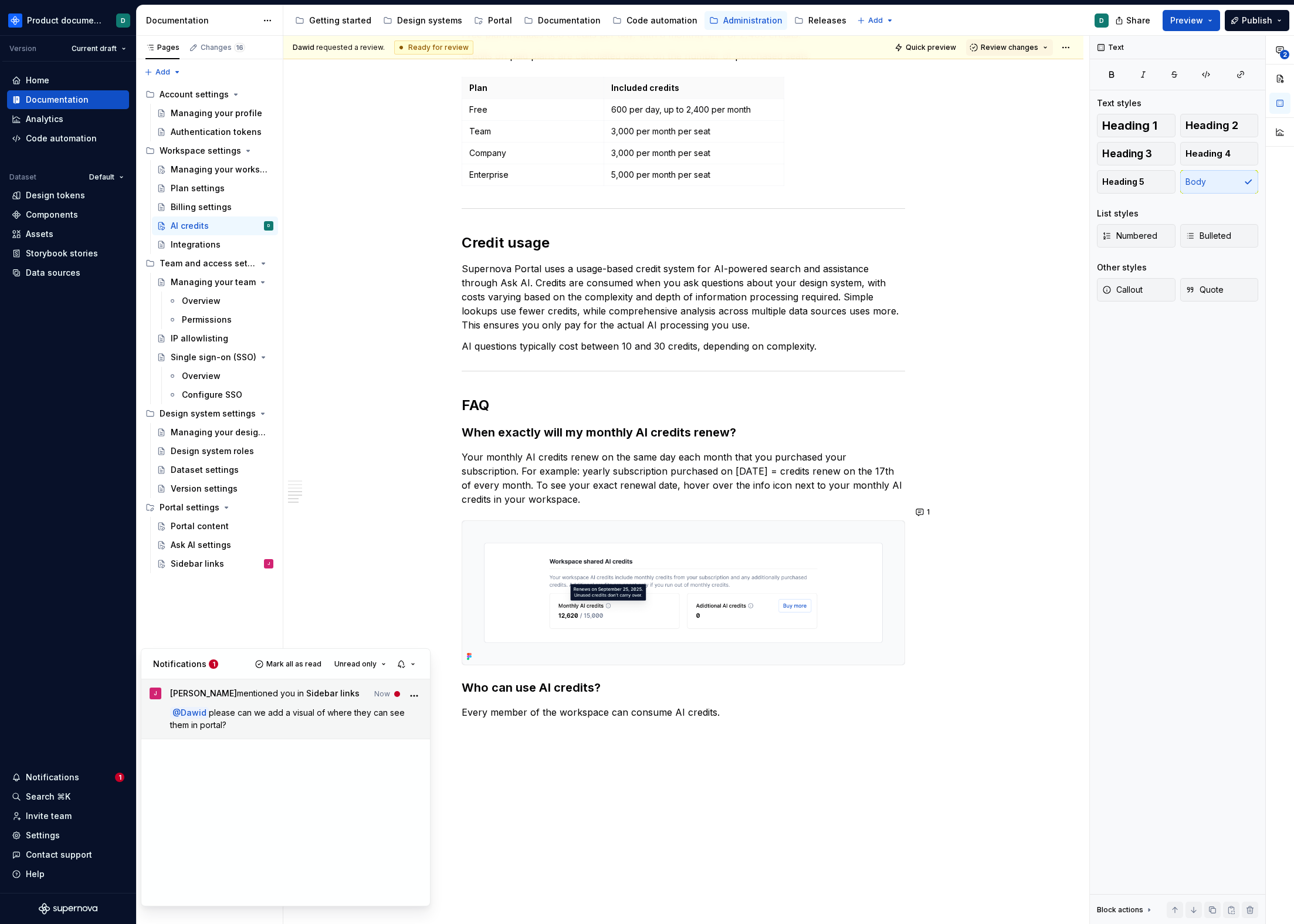
click at [282, 732] on link "[PERSON_NAME] mentioned you in Sidebar links now @ Dawid please can we add a vi…" at bounding box center [285, 709] width 289 height 59
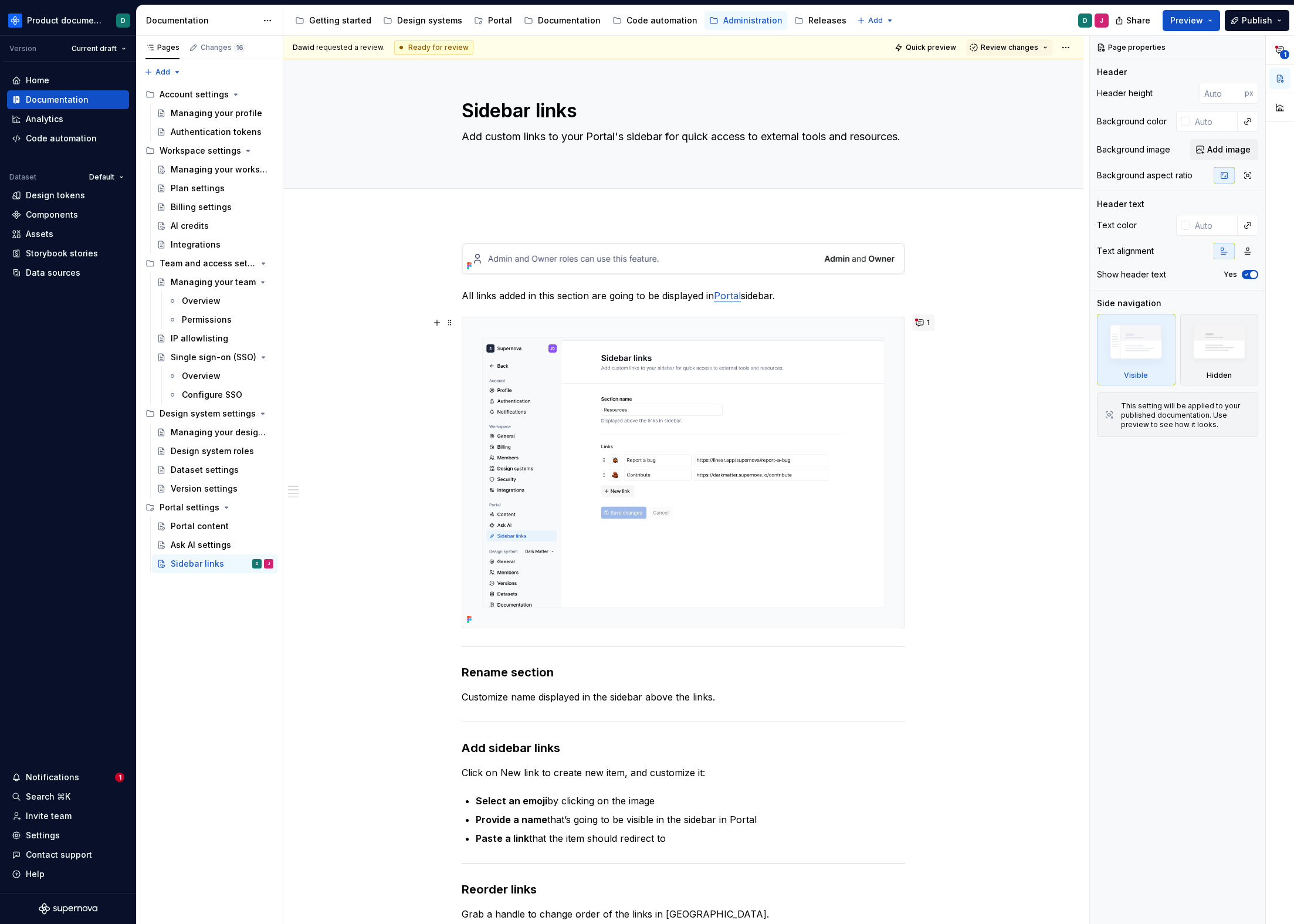
click at [918, 322] on button "1" at bounding box center [923, 322] width 23 height 17
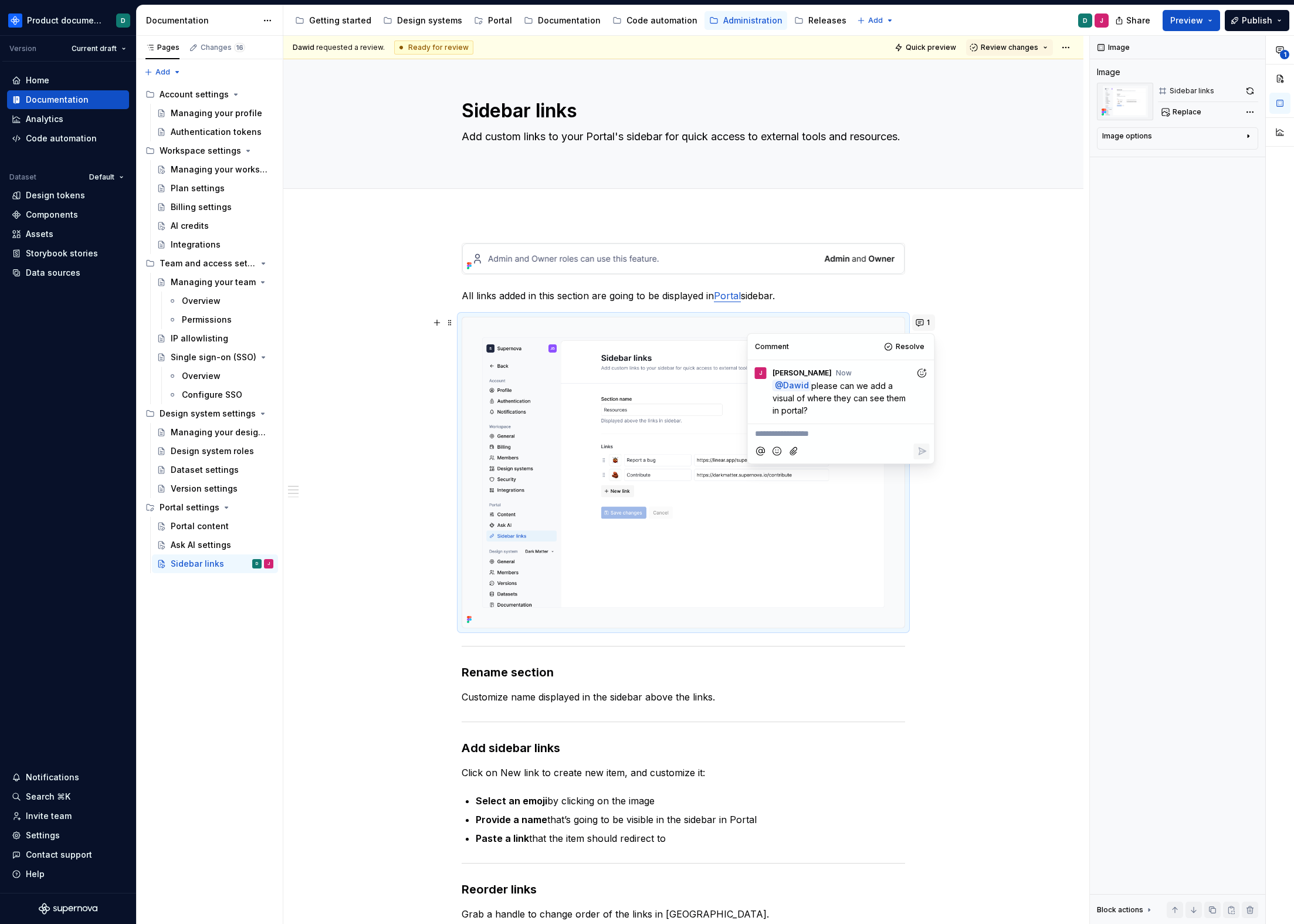
click at [918, 322] on button "1" at bounding box center [923, 322] width 23 height 17
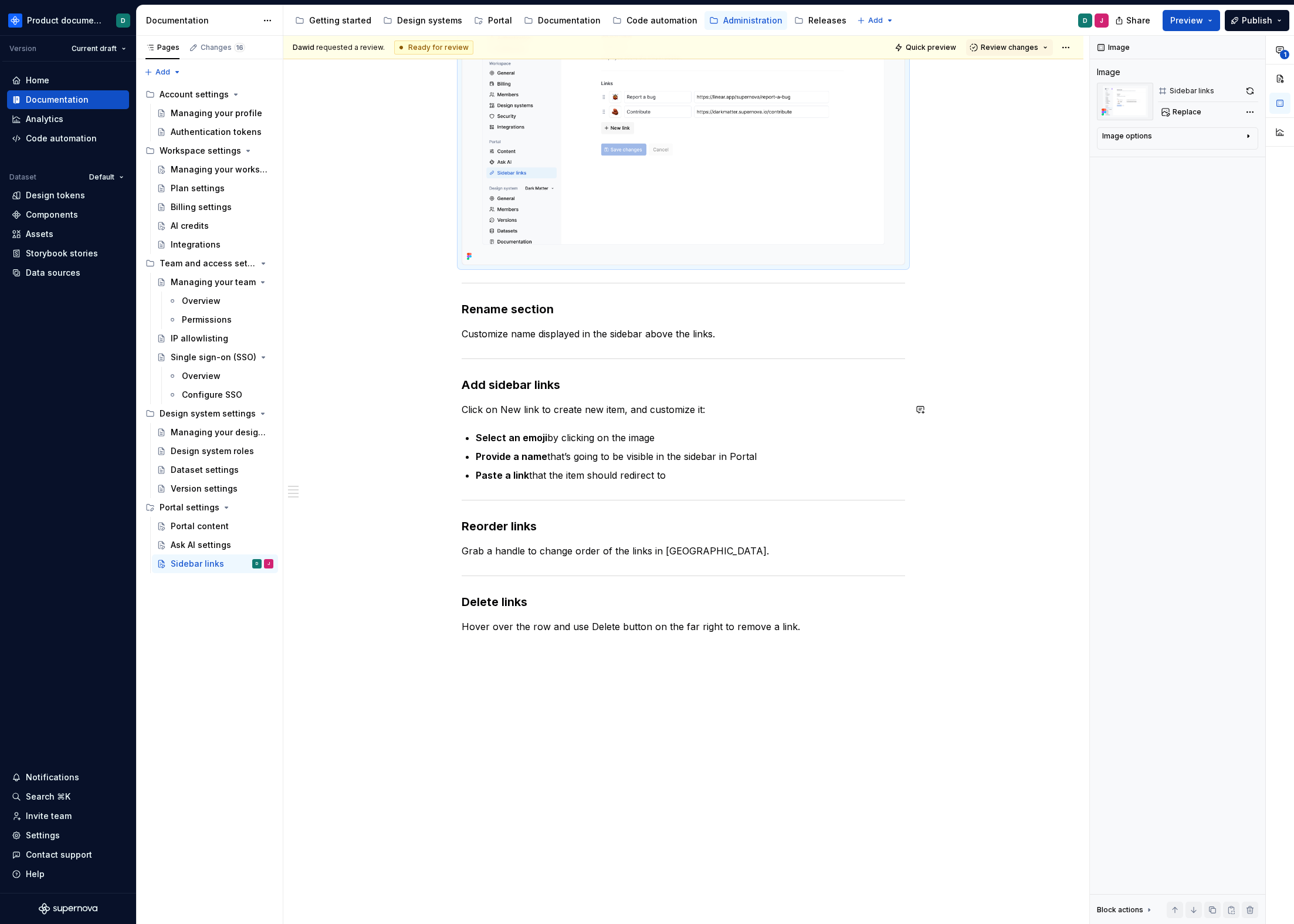
scroll to position [70, 0]
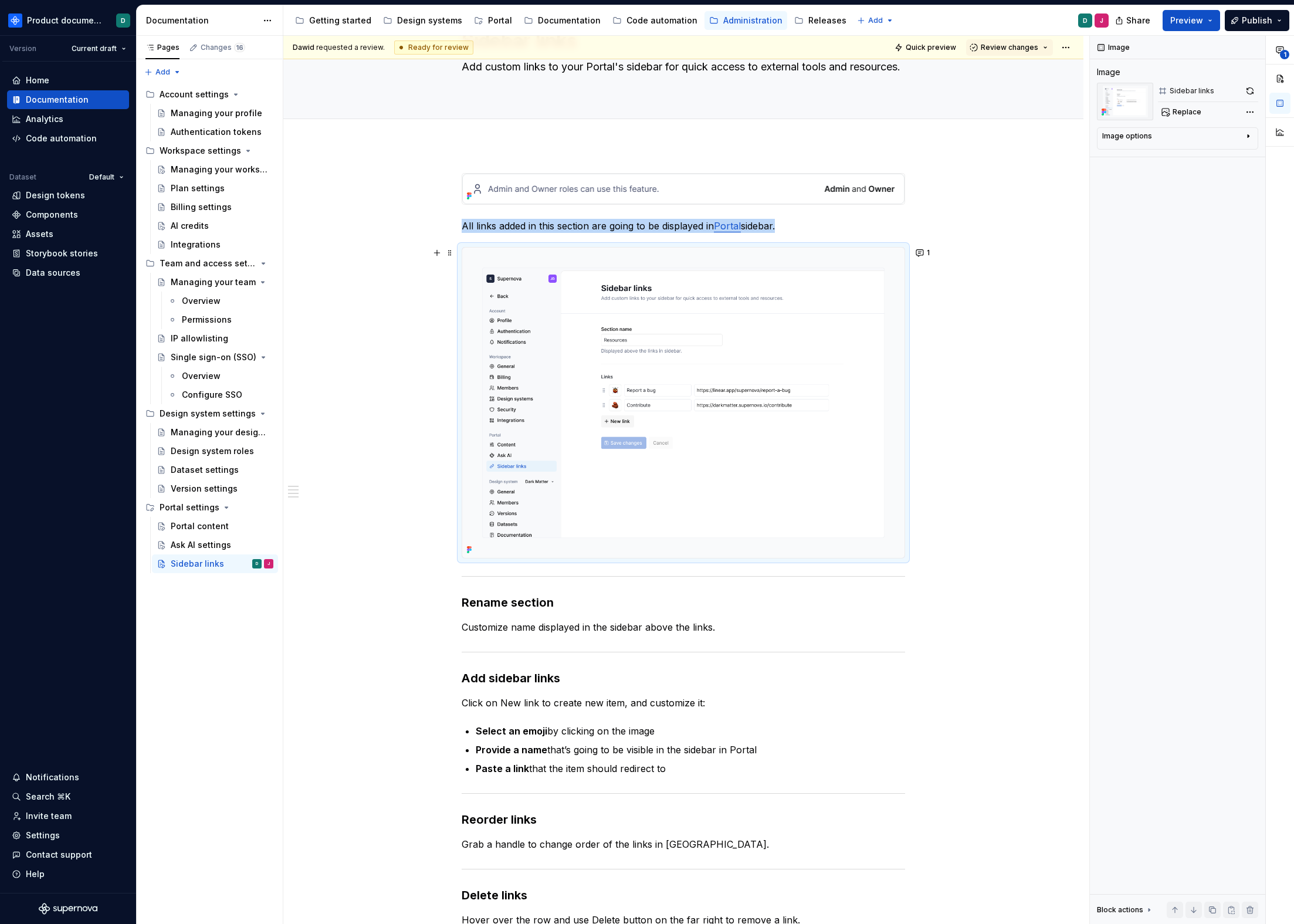
click at [717, 416] on img at bounding box center [683, 403] width 442 height 311
click at [926, 256] on button "1" at bounding box center [923, 252] width 23 height 17
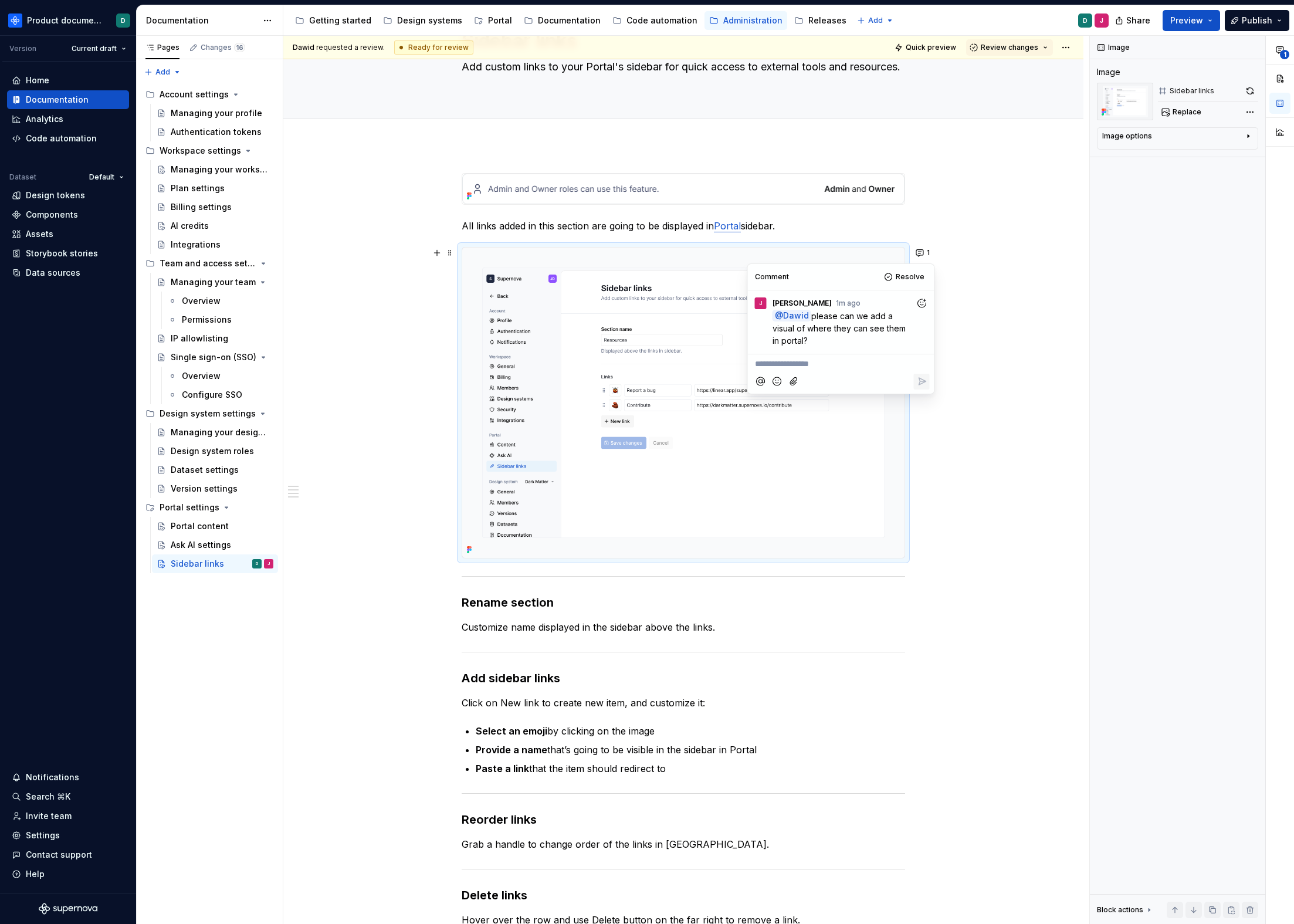
click at [975, 471] on div "All links added in this section are going to be displayed in Portal sidebar. Re…" at bounding box center [683, 681] width 800 height 1073
click at [1241, 139] on div "Image options" at bounding box center [1173, 139] width 141 height 14
click at [1241, 139] on div "Image options" at bounding box center [1173, 136] width 141 height 9
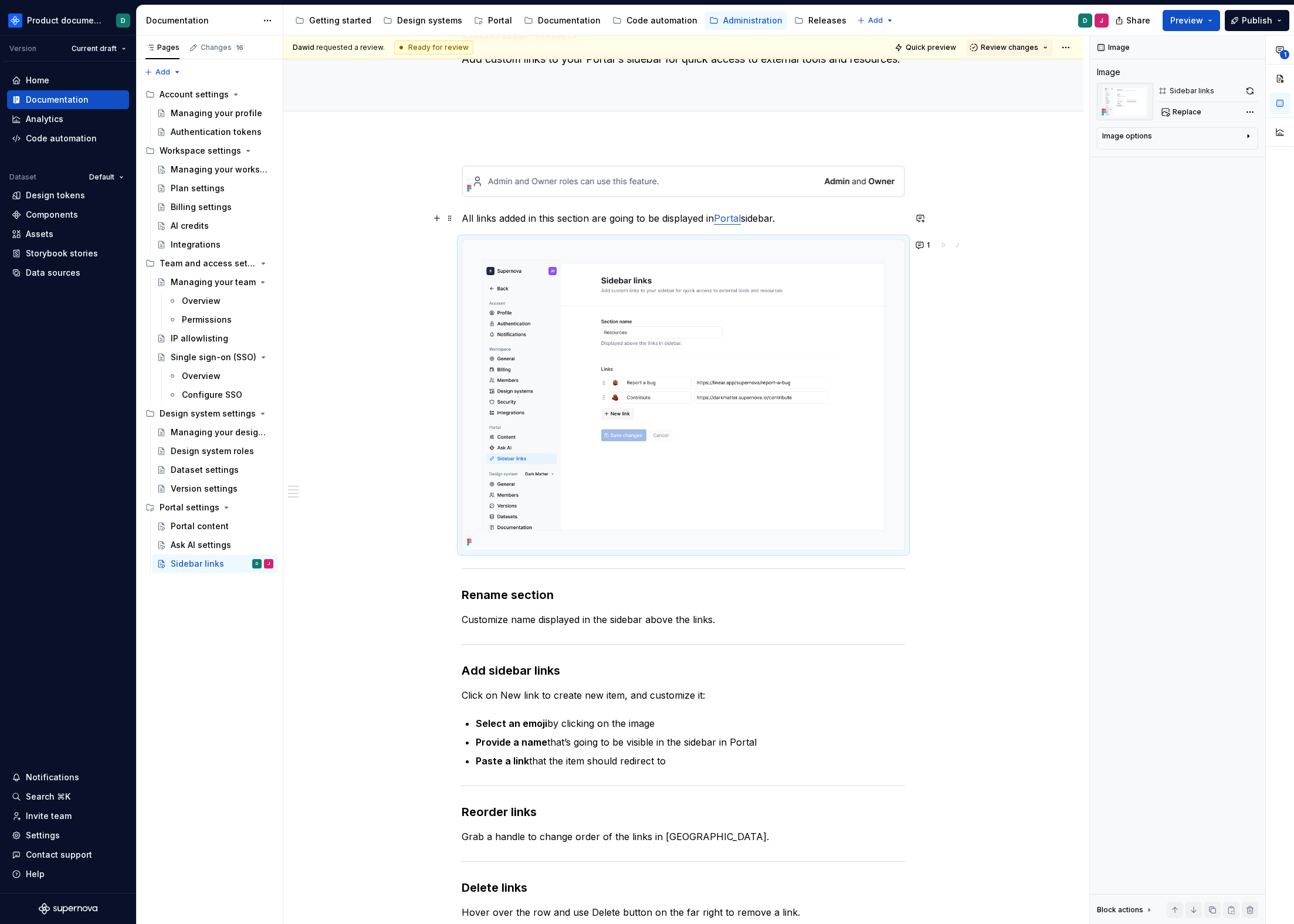
type textarea "*"
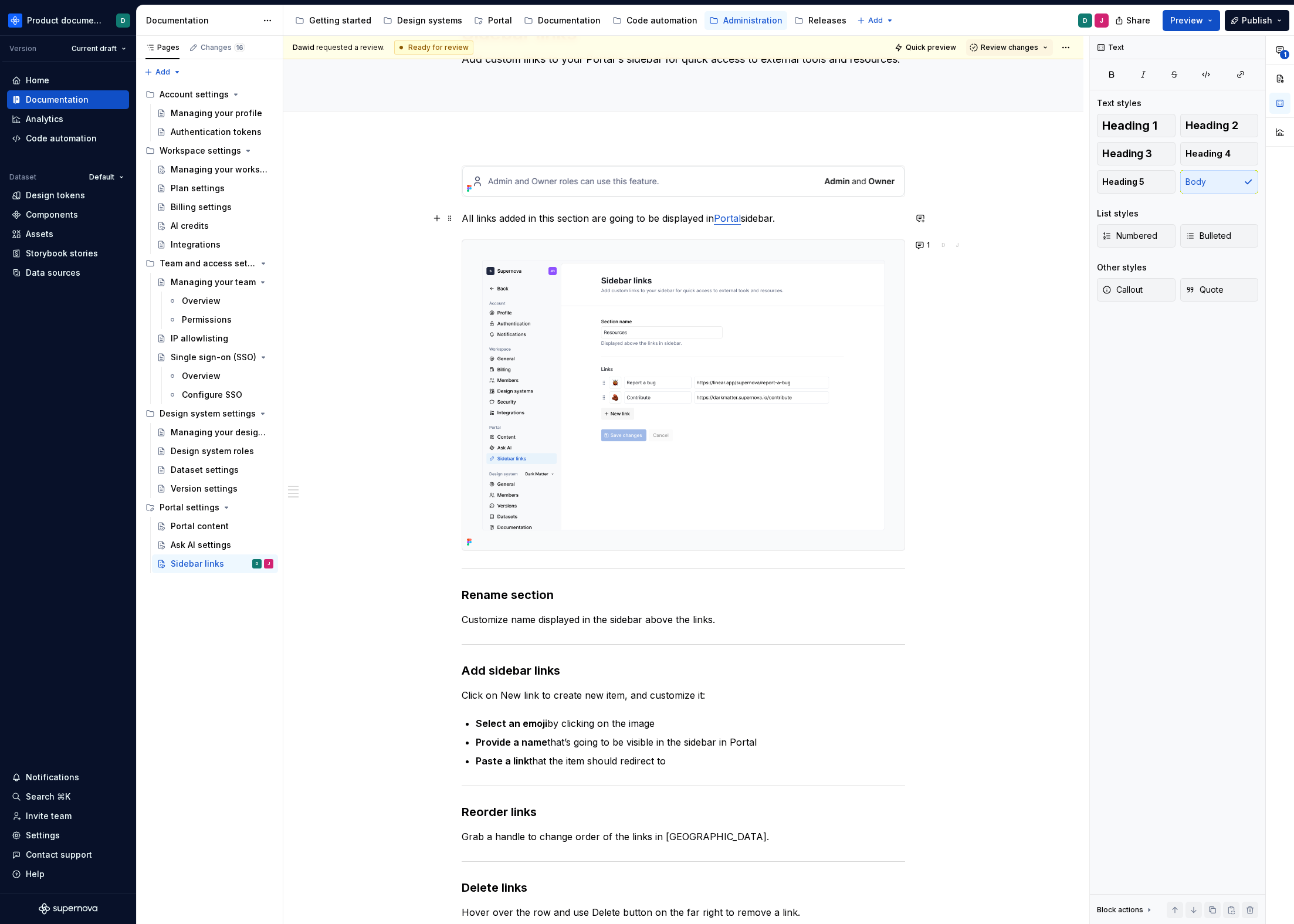
click at [792, 216] on p "All links added in this section are going to be displayed in Portal sidebar." at bounding box center [684, 218] width 444 height 14
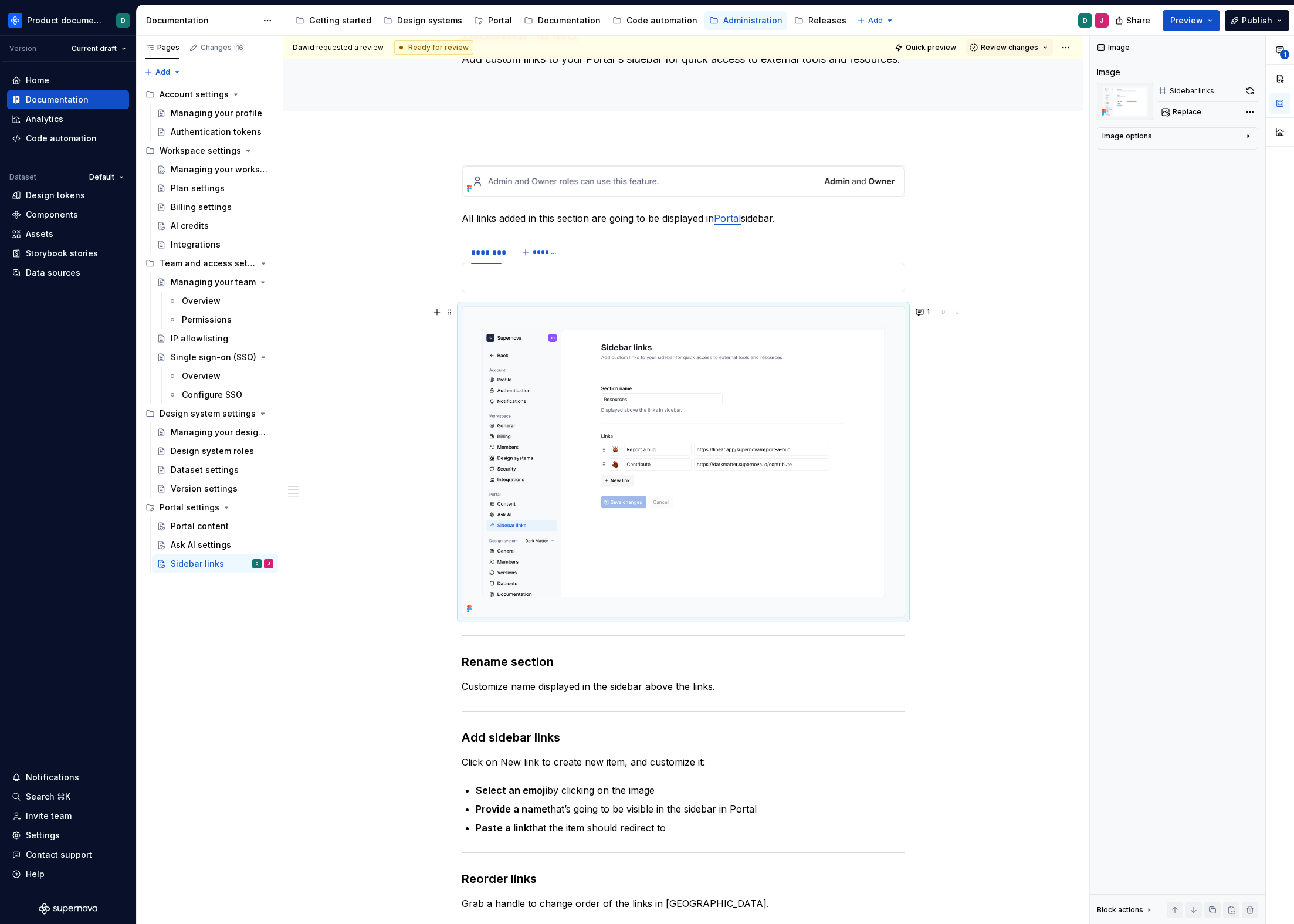
click at [539, 389] on img at bounding box center [683, 462] width 442 height 311
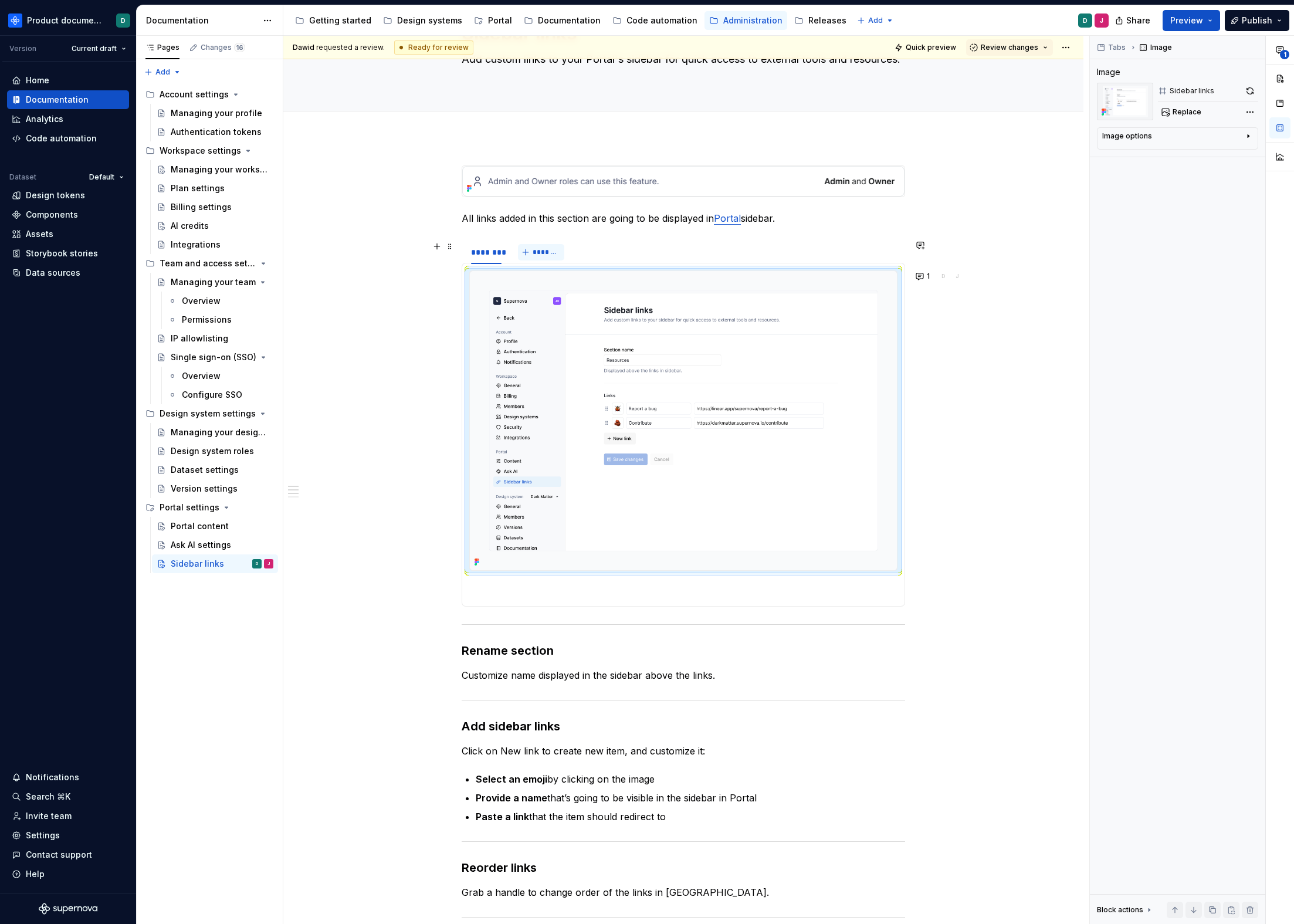
click at [531, 251] on button "*******" at bounding box center [541, 252] width 47 height 17
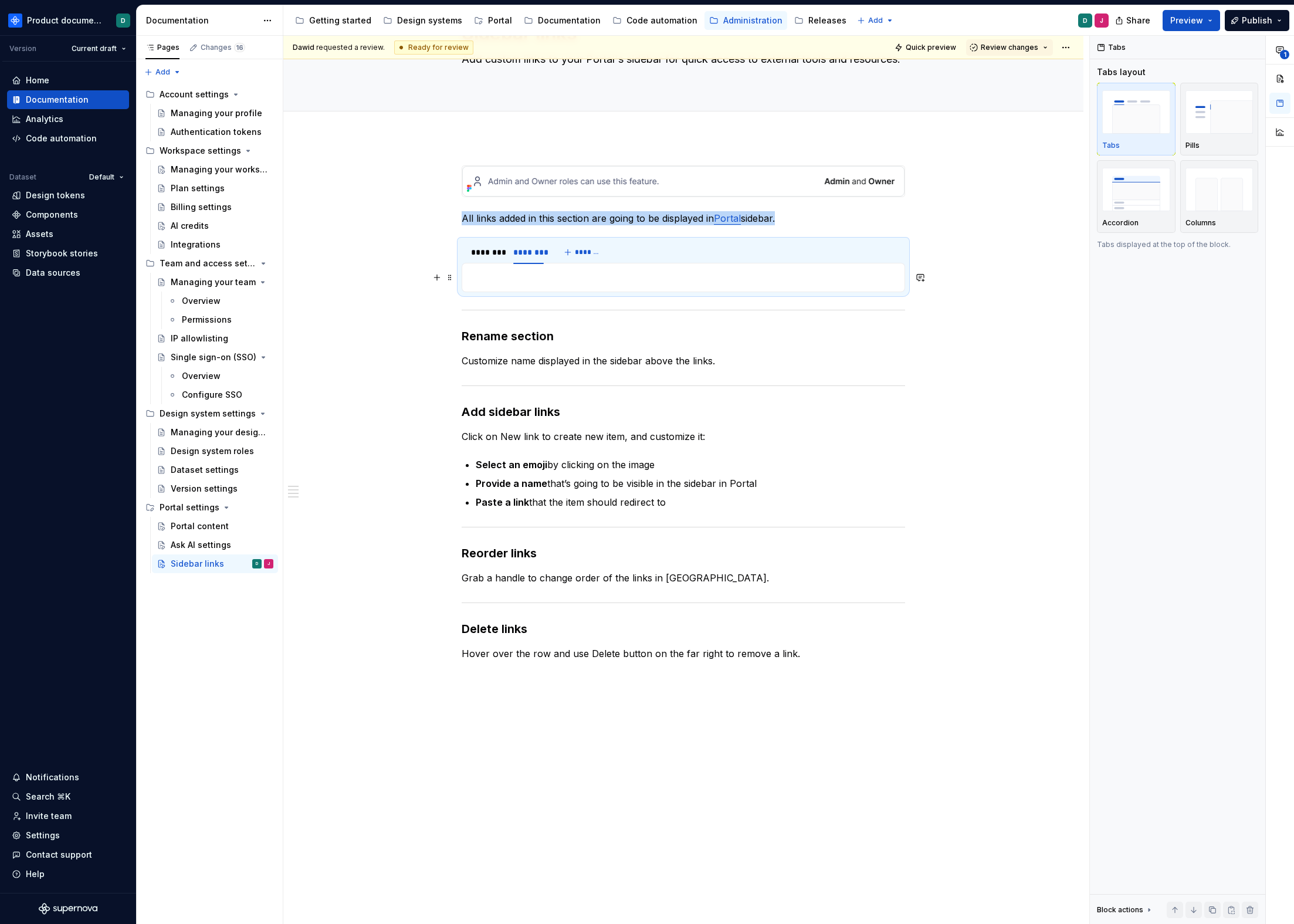
click at [538, 277] on p at bounding box center [683, 278] width 428 height 14
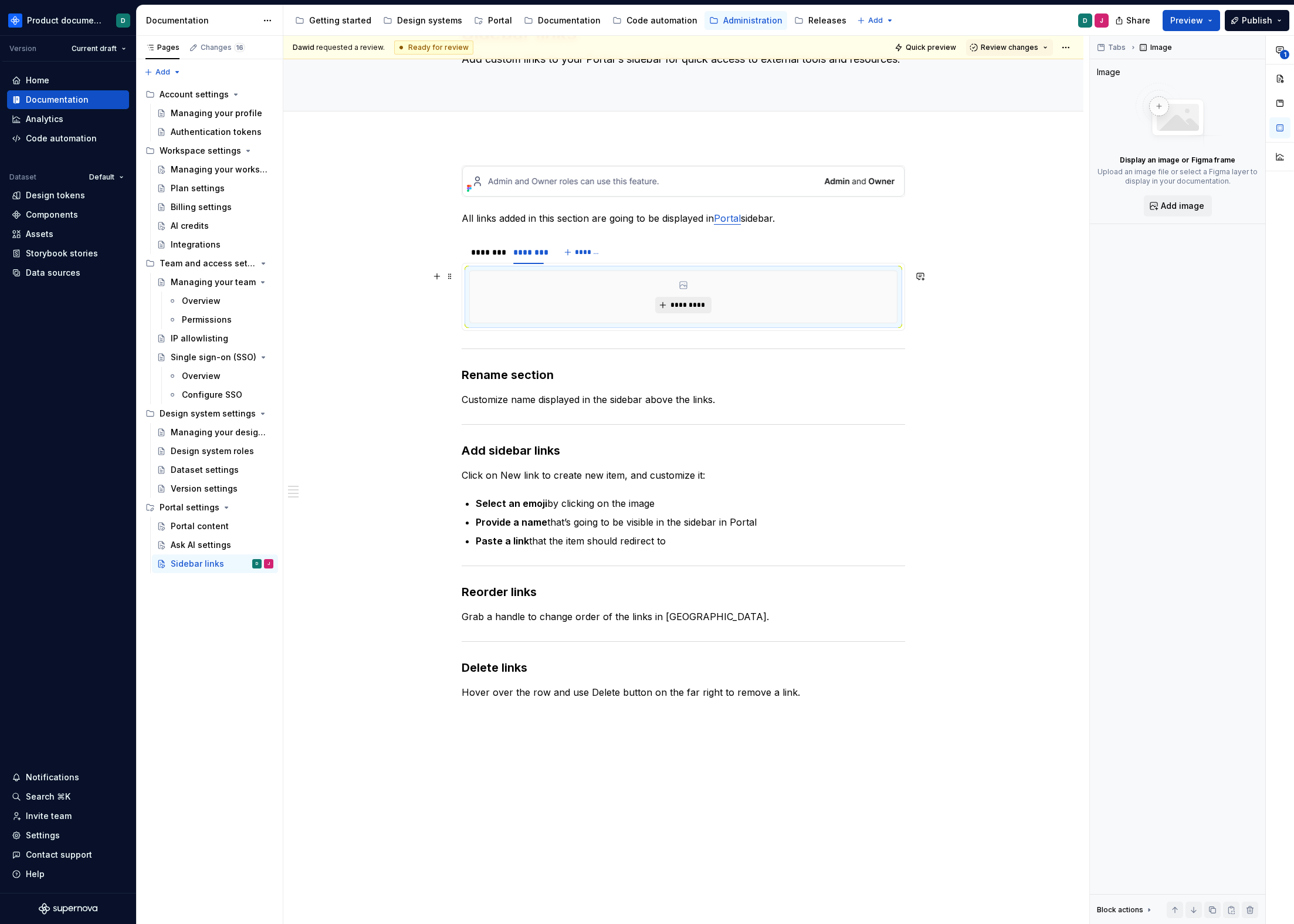
click at [671, 302] on span "*********" at bounding box center [688, 305] width 35 height 9
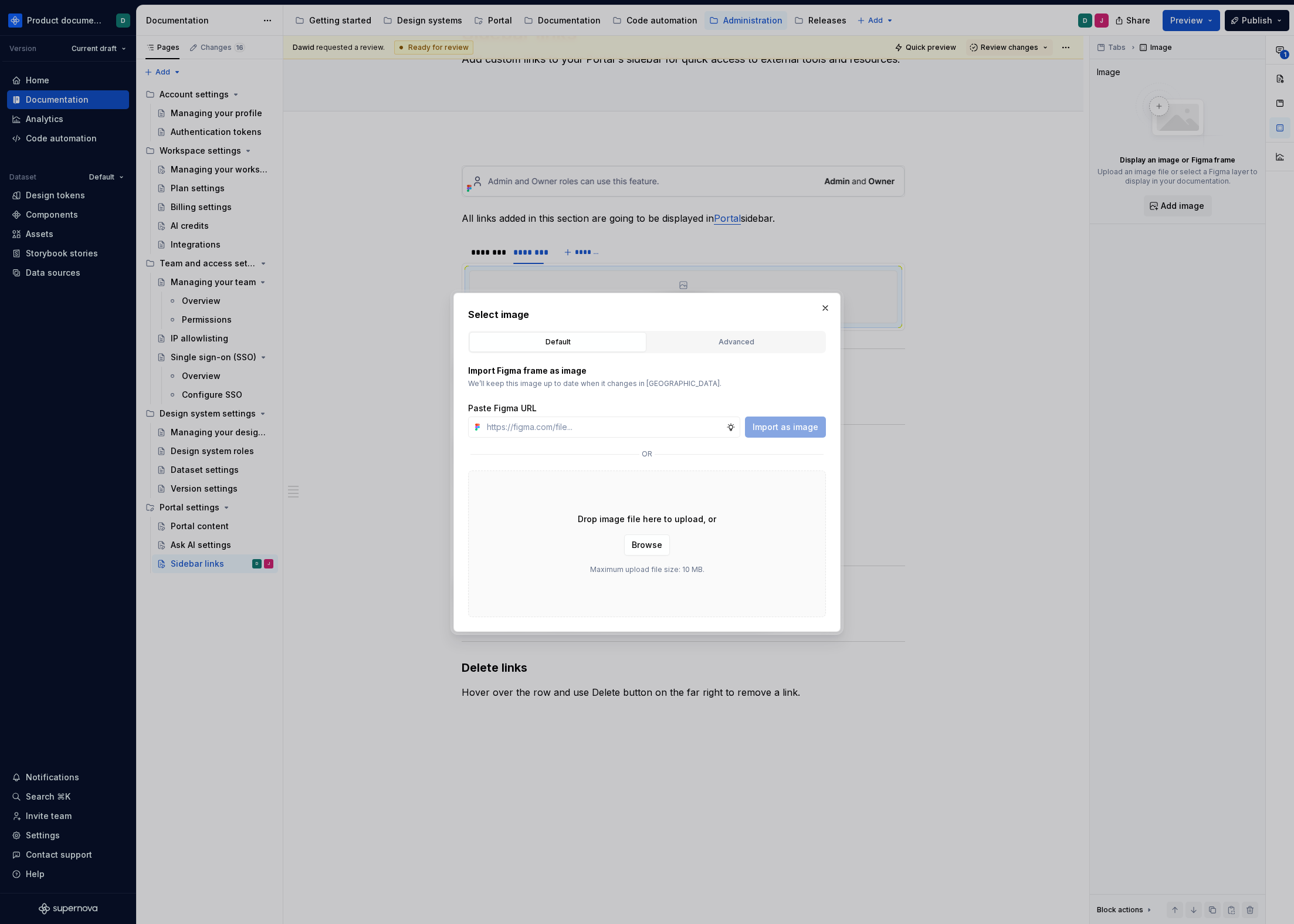
type textarea "*"
paste input "[URL][DOMAIN_NAME]"
type input "[URL][DOMAIN_NAME]"
click at [781, 434] on button "Import as image" at bounding box center [785, 427] width 81 height 21
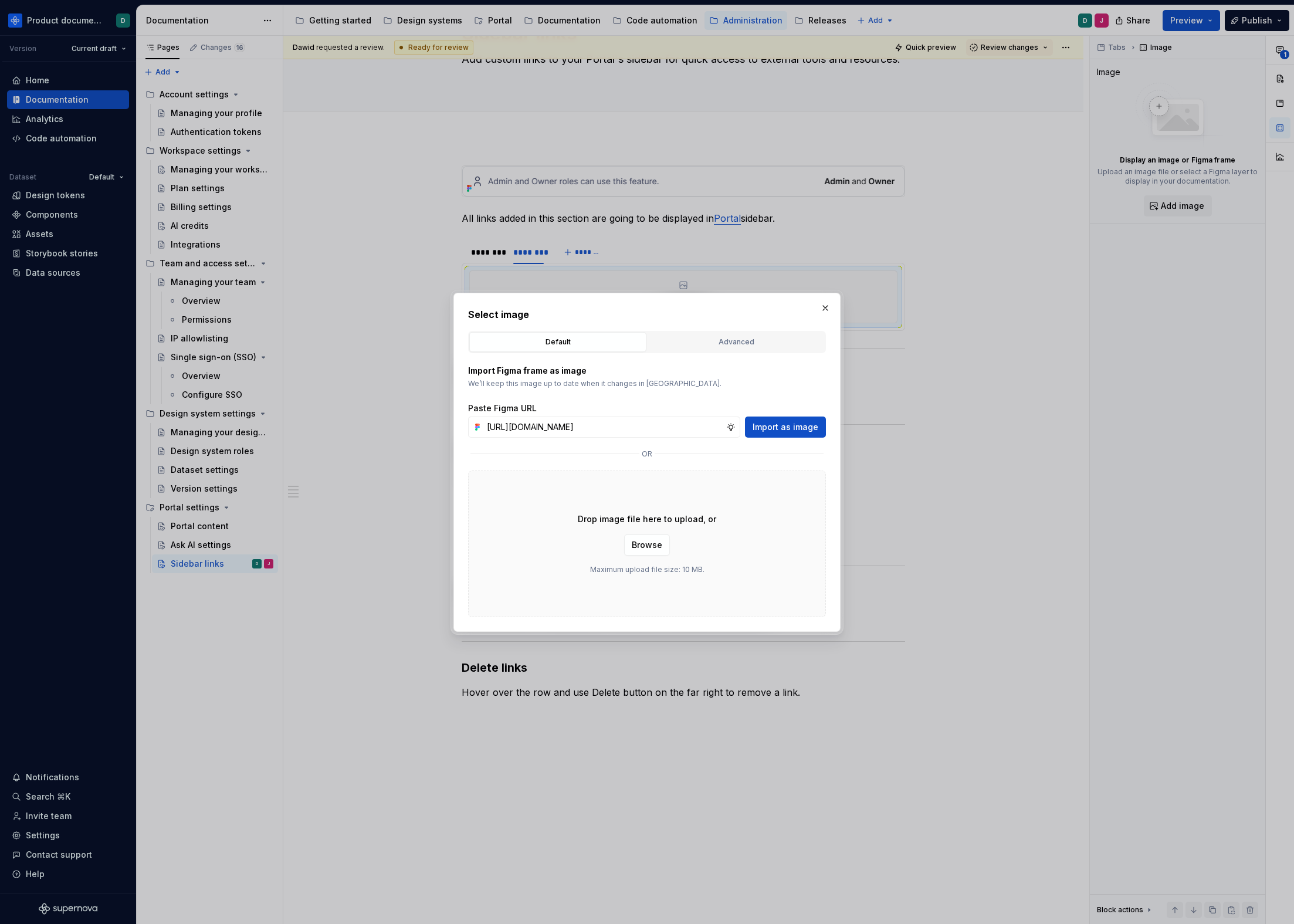
scroll to position [0, 0]
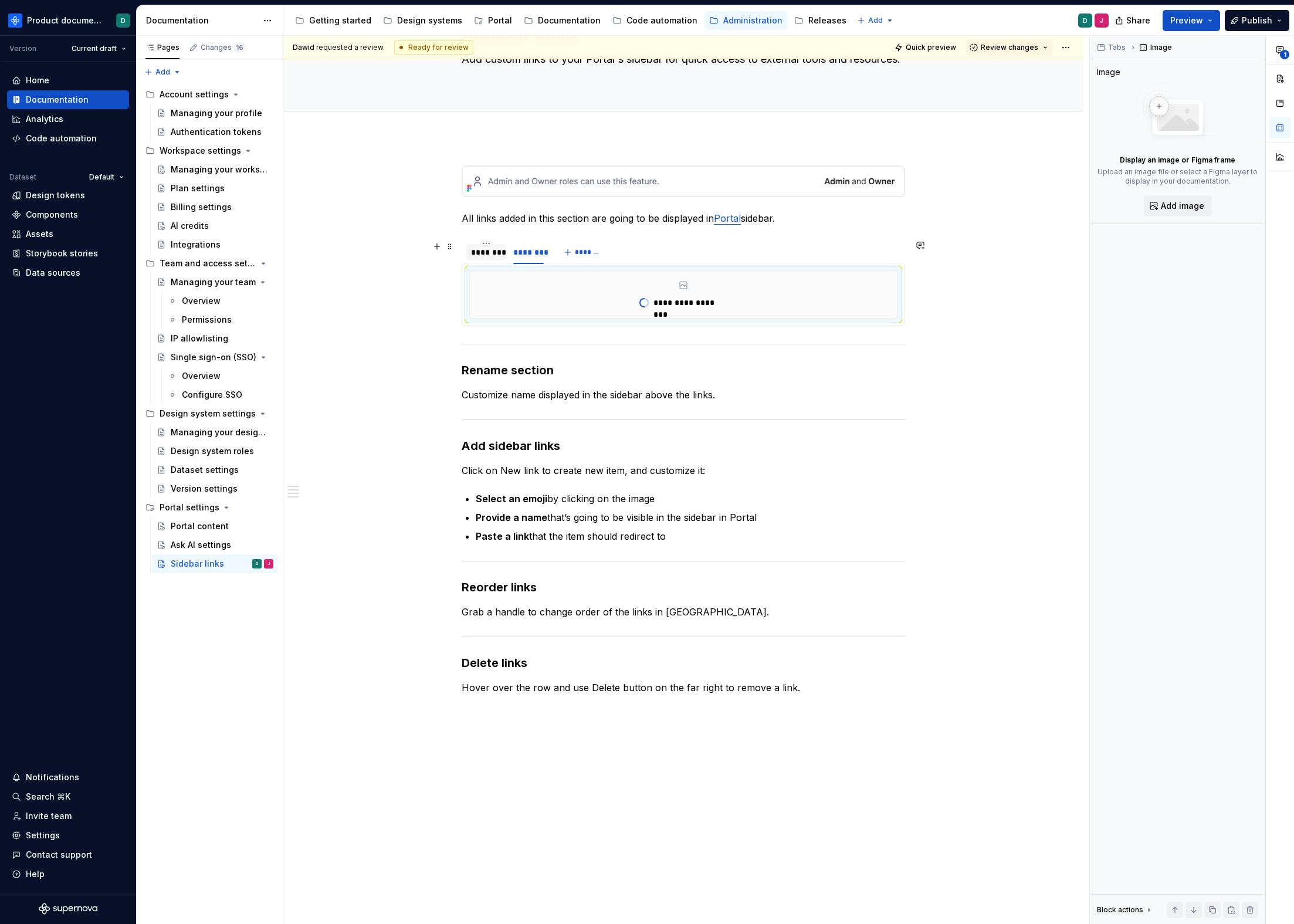
click at [492, 251] on div "********" at bounding box center [486, 252] width 31 height 12
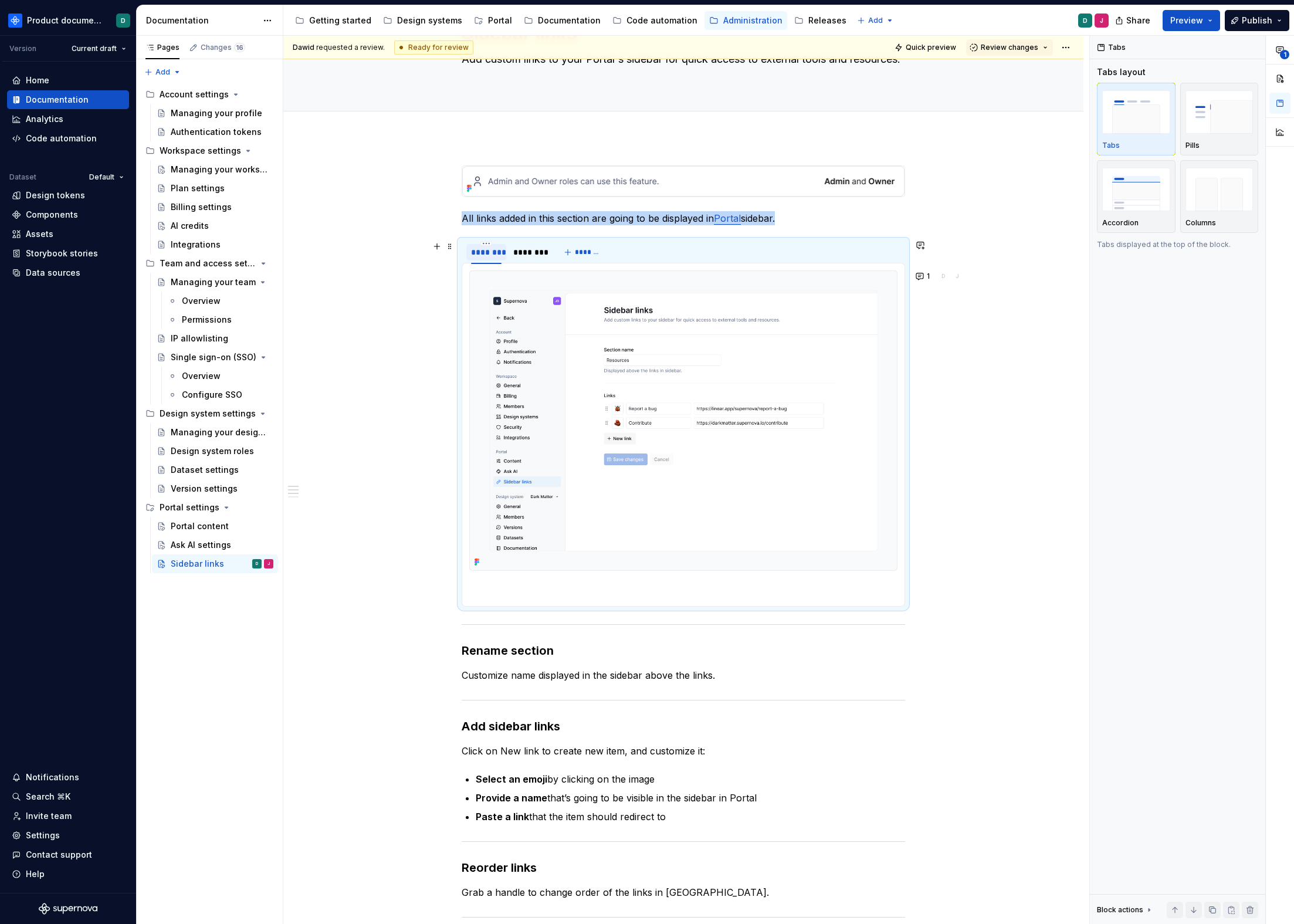
click at [495, 252] on div "********" at bounding box center [486, 252] width 31 height 12
type input "**********"
click at [546, 251] on div "********" at bounding box center [552, 252] width 31 height 12
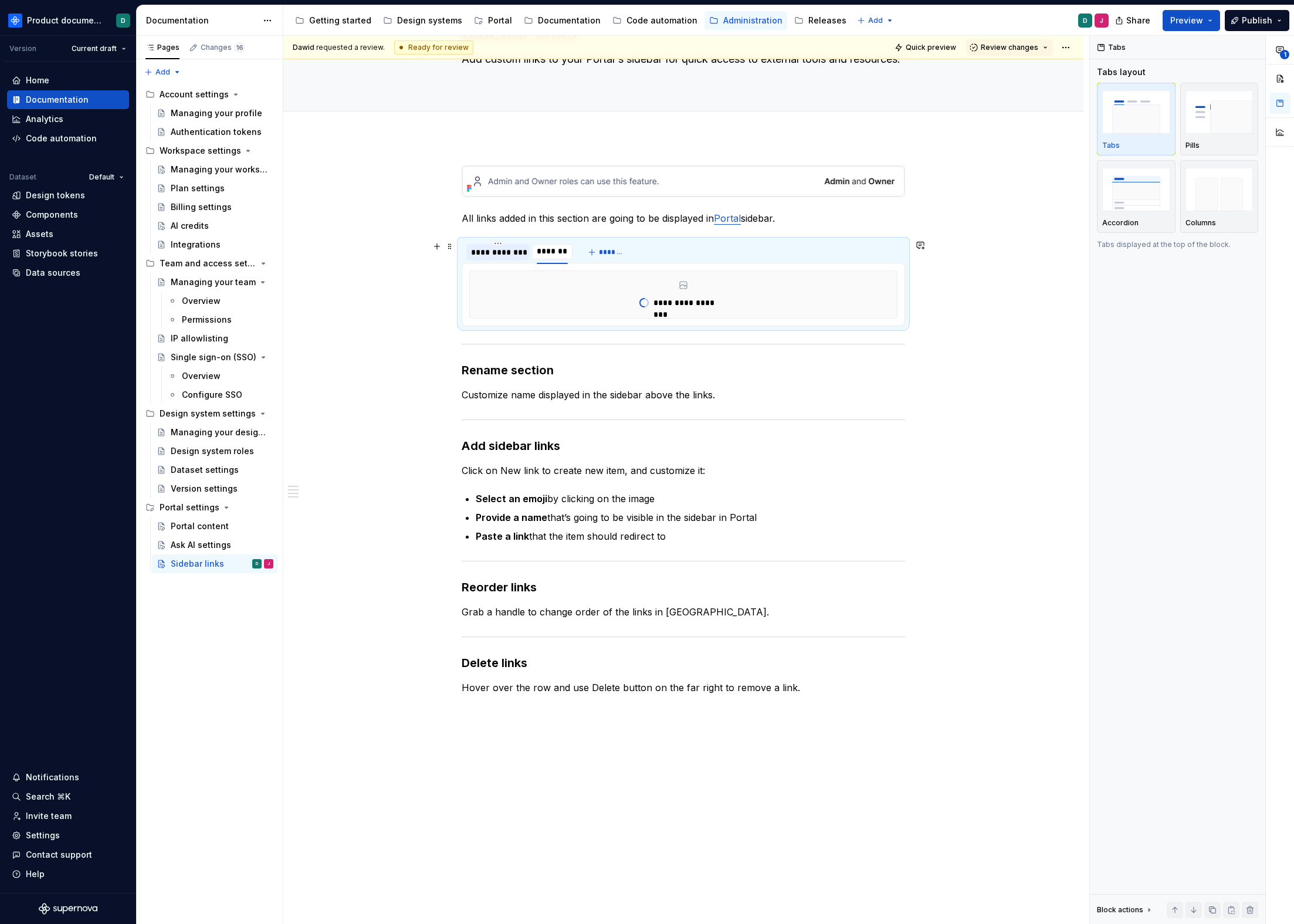
click at [494, 251] on div "**********" at bounding box center [498, 252] width 54 height 12
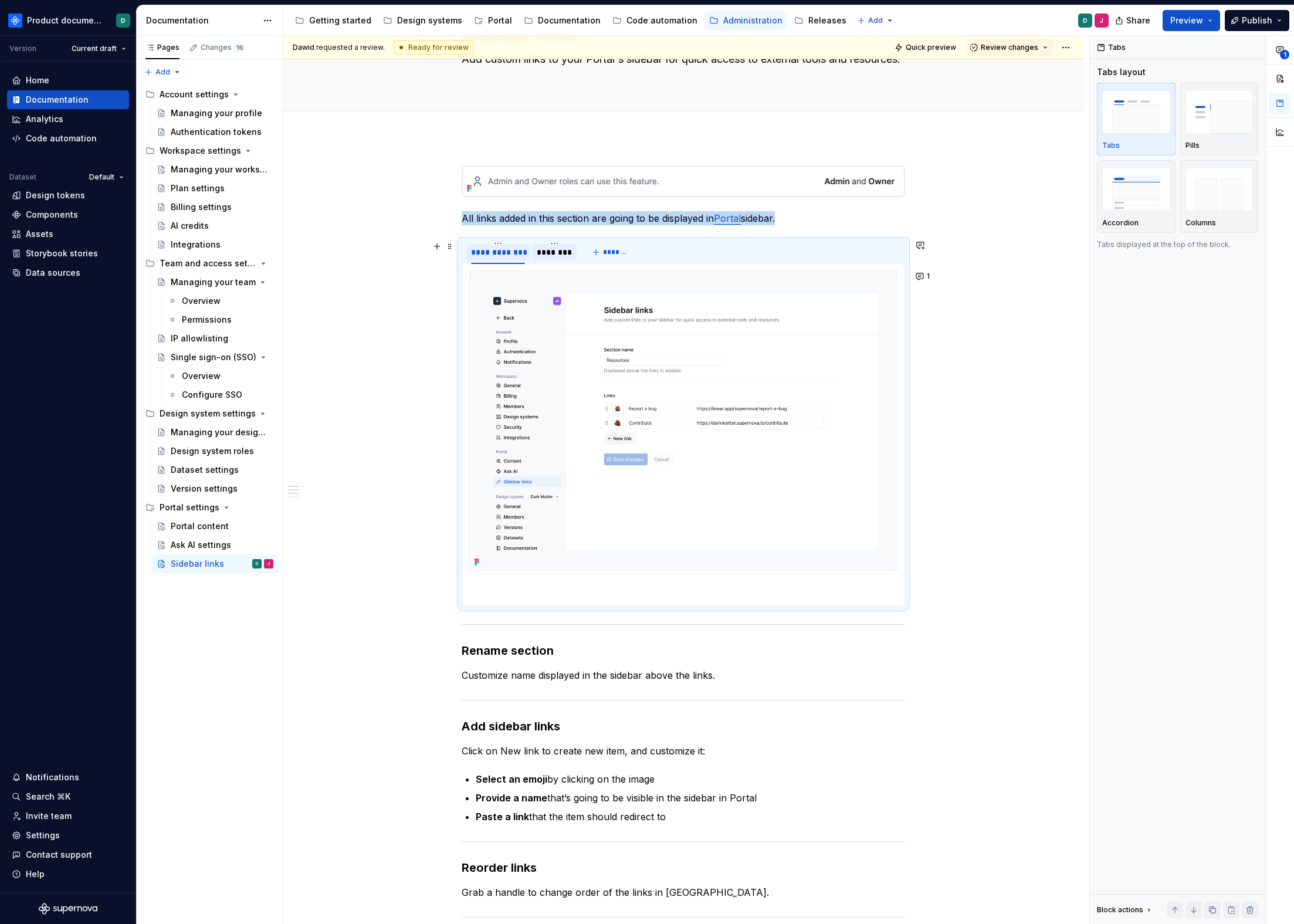
click at [494, 251] on div "**********" at bounding box center [498, 252] width 54 height 12
type input "**********"
click at [591, 253] on div "********" at bounding box center [581, 252] width 31 height 12
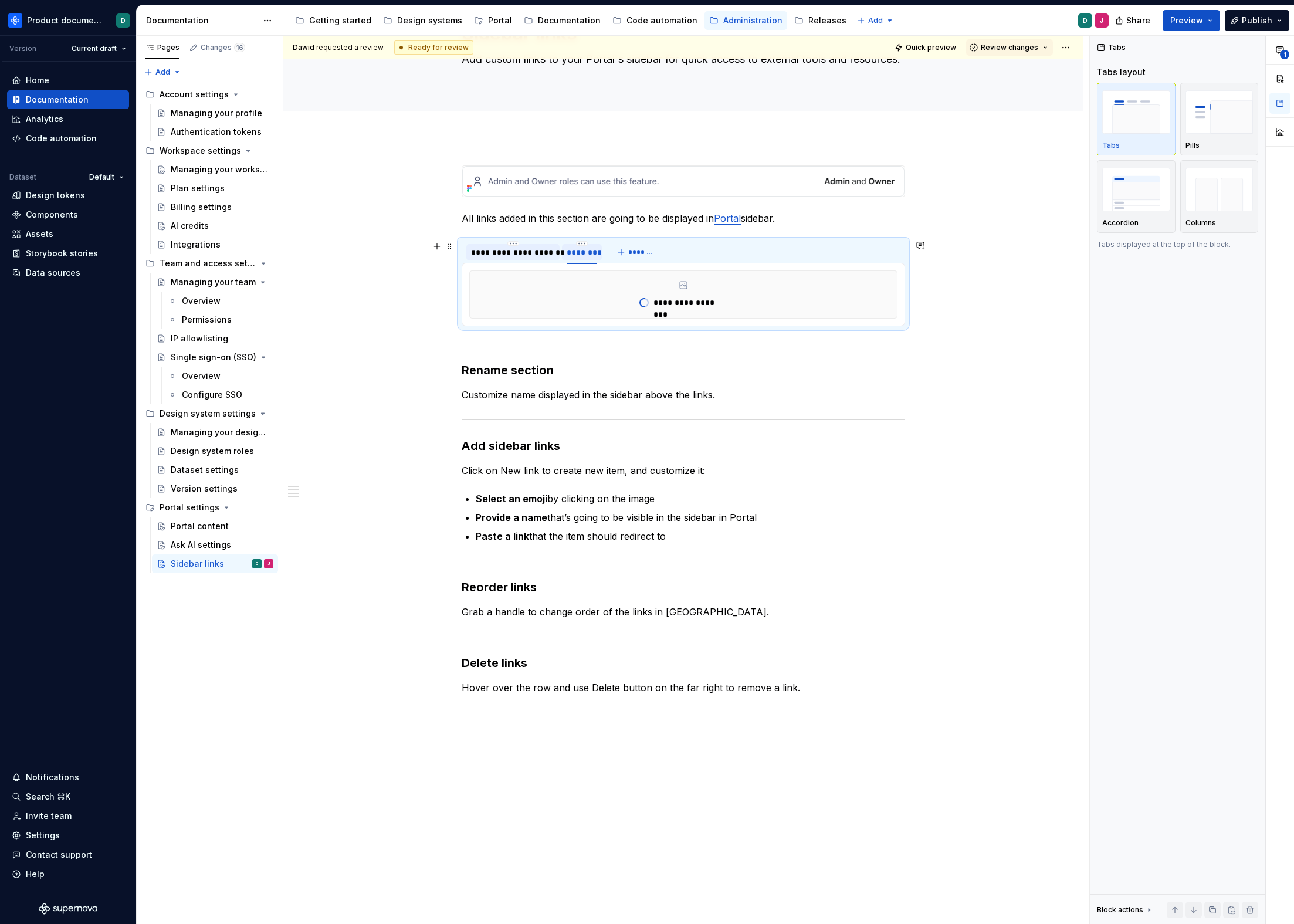
click at [580, 253] on div "********" at bounding box center [582, 252] width 31 height 12
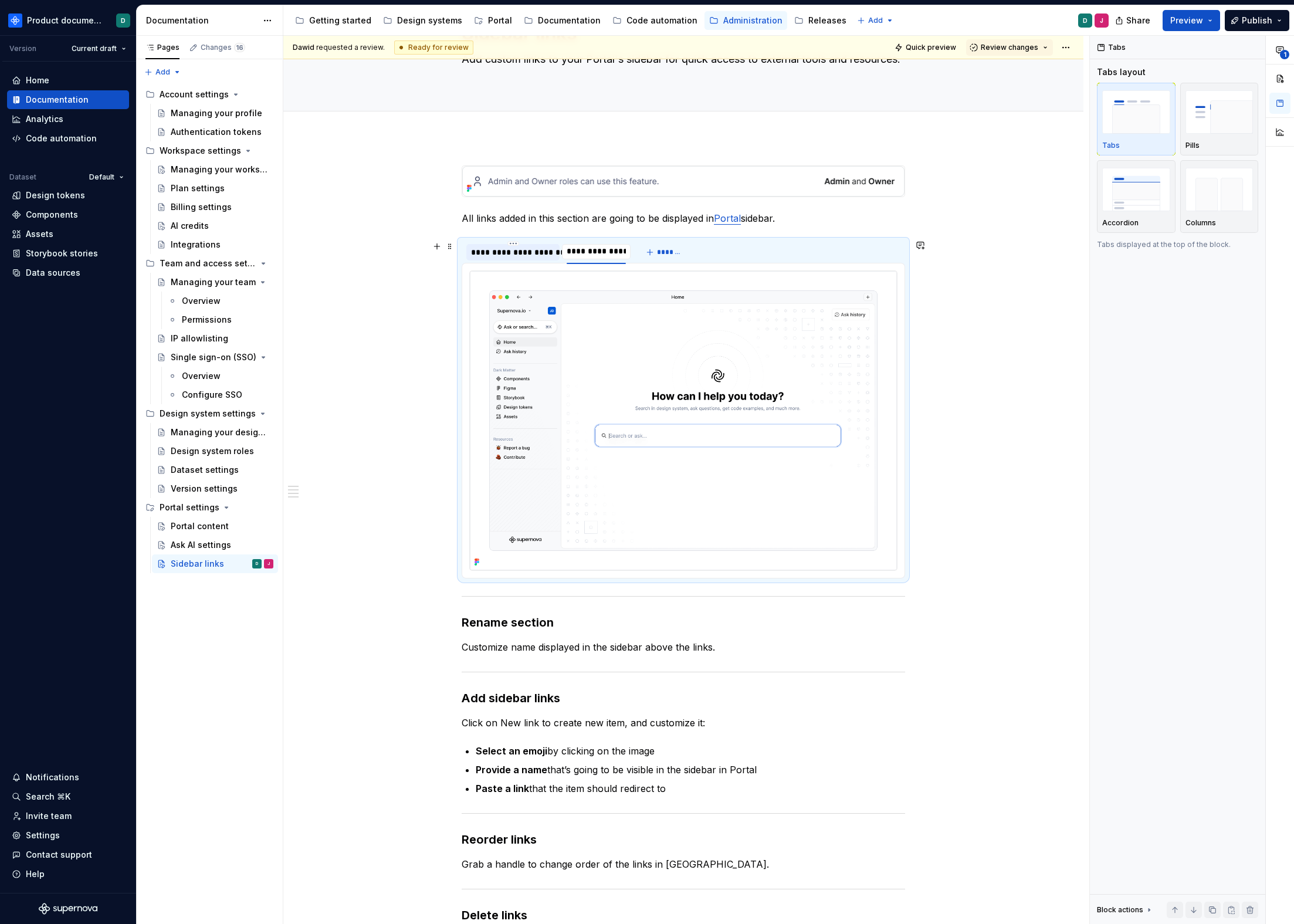
type input "**********"
click at [531, 249] on div "**********" at bounding box center [513, 252] width 84 height 12
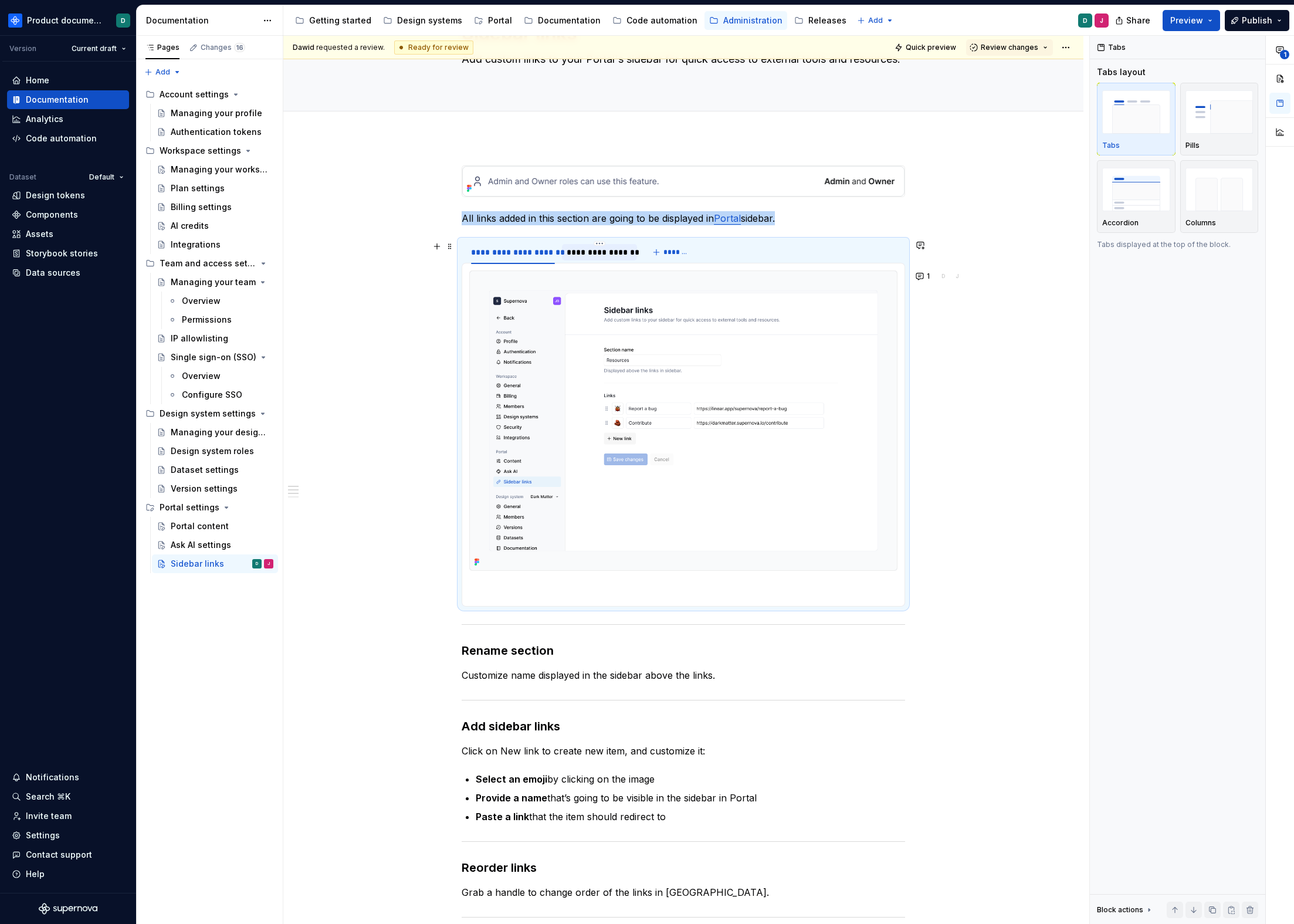
click at [584, 251] on div "**********" at bounding box center [599, 252] width 65 height 12
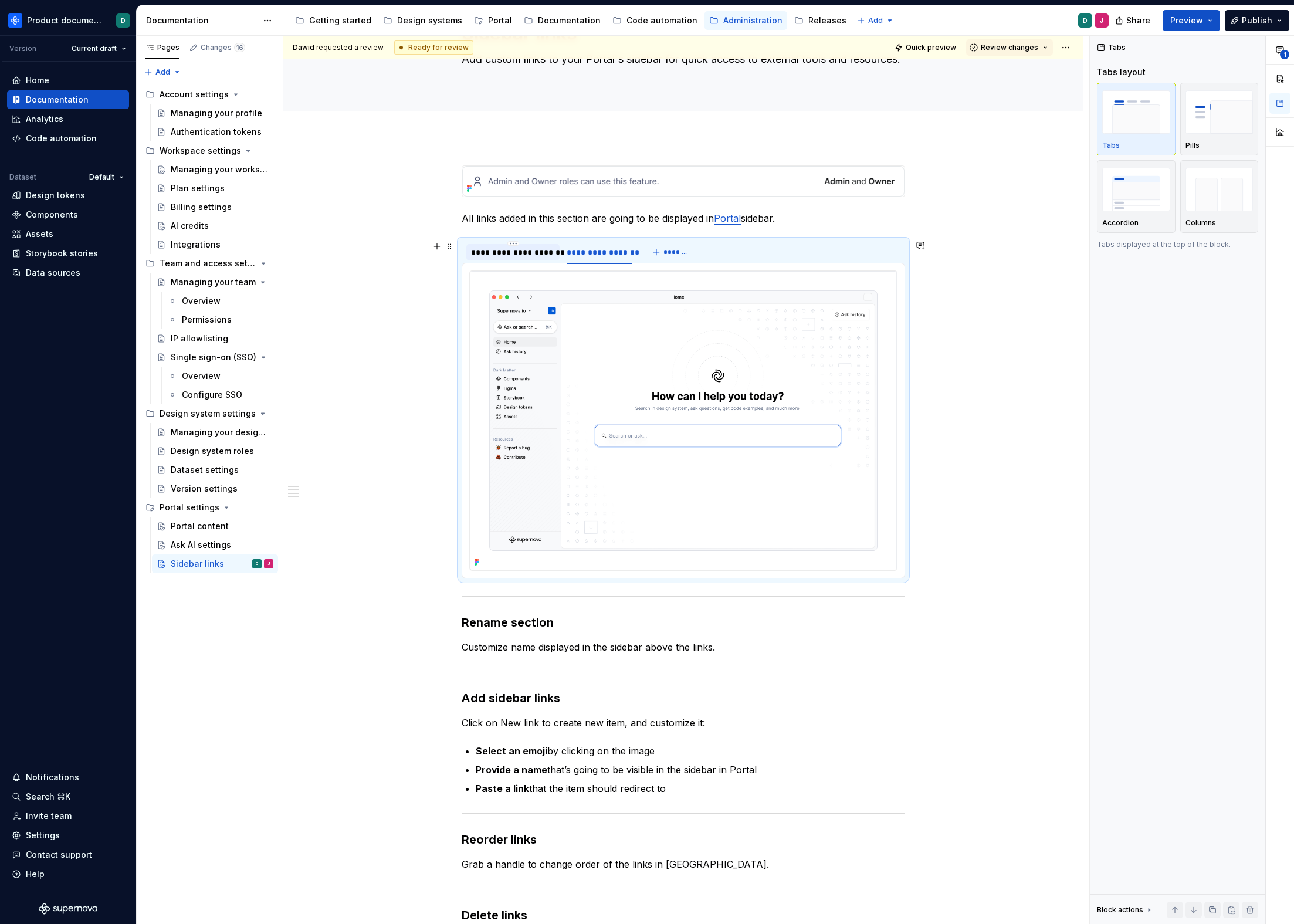
click at [531, 248] on div "**********" at bounding box center [513, 252] width 84 height 12
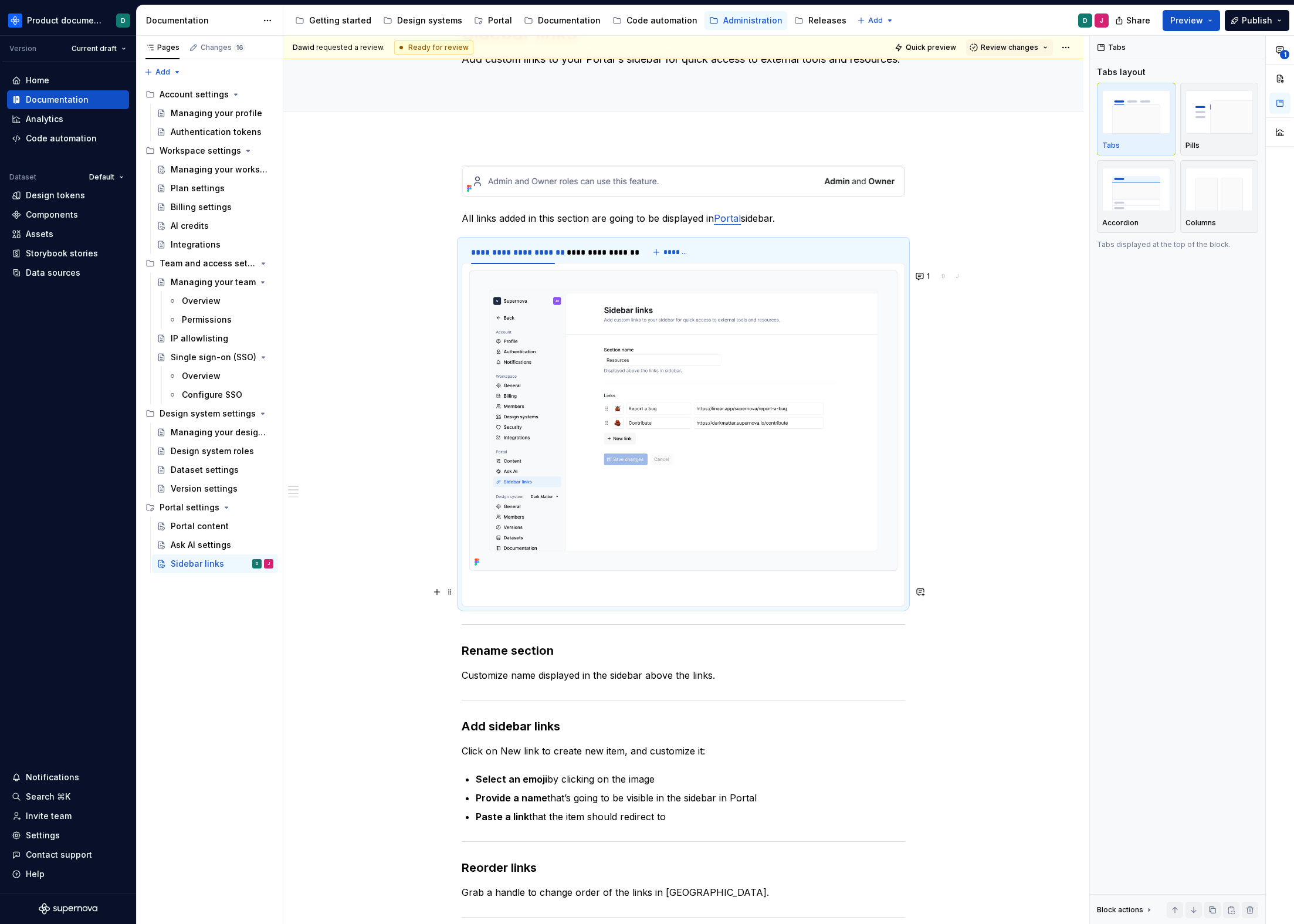
click at [569, 583] on section-item-column at bounding box center [683, 434] width 428 height 329
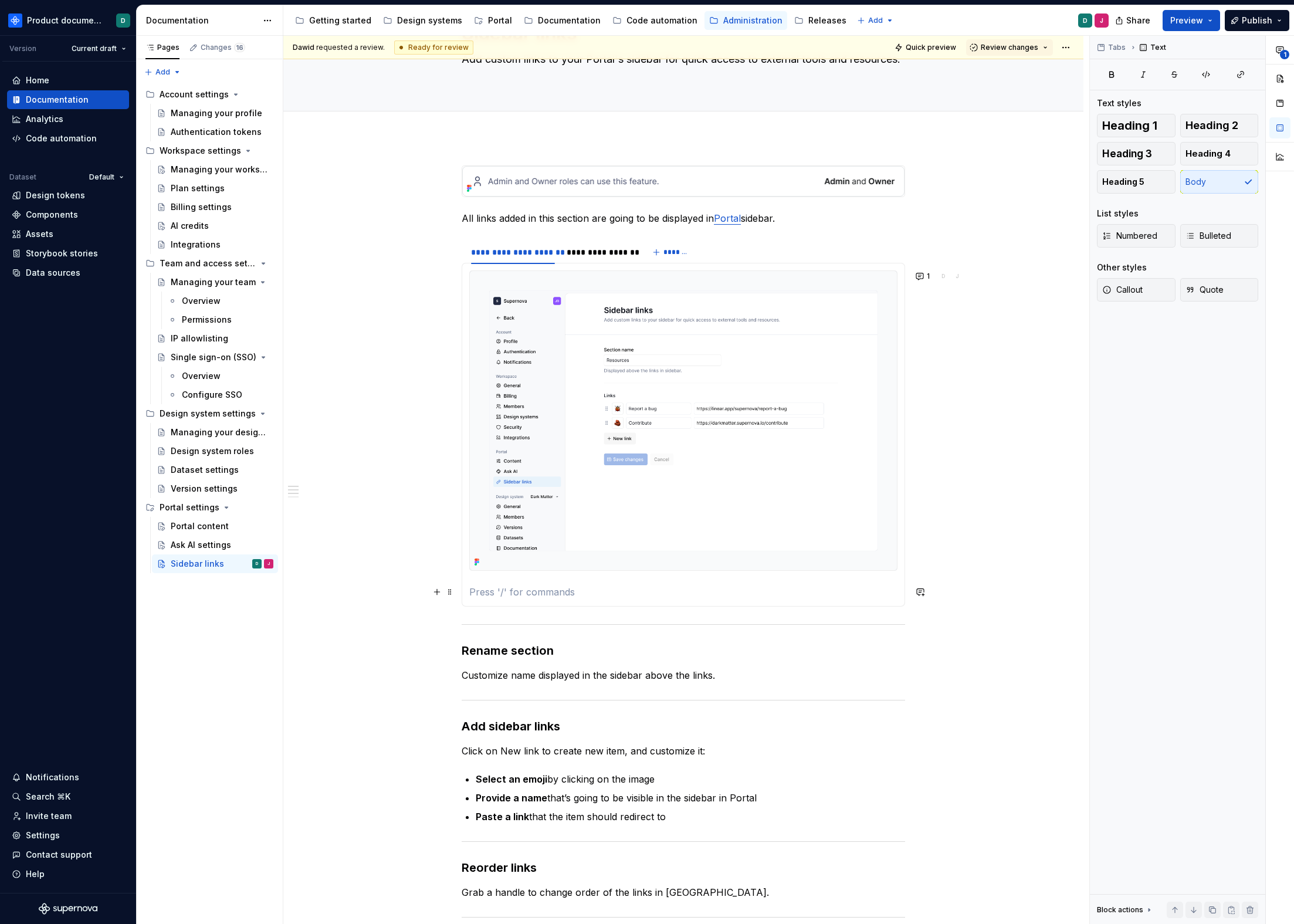
type textarea "*"
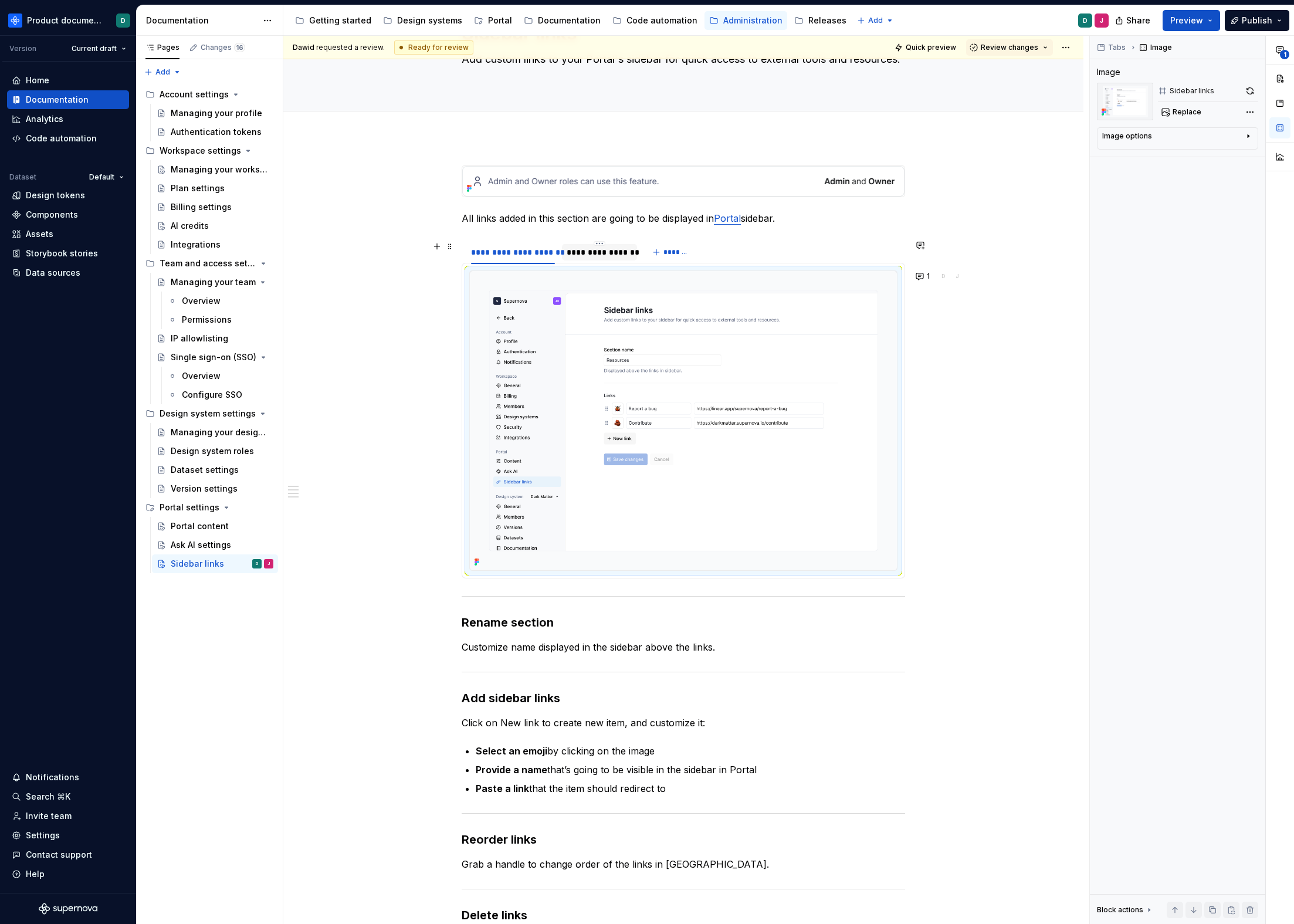
click at [588, 248] on div "**********" at bounding box center [599, 252] width 65 height 12
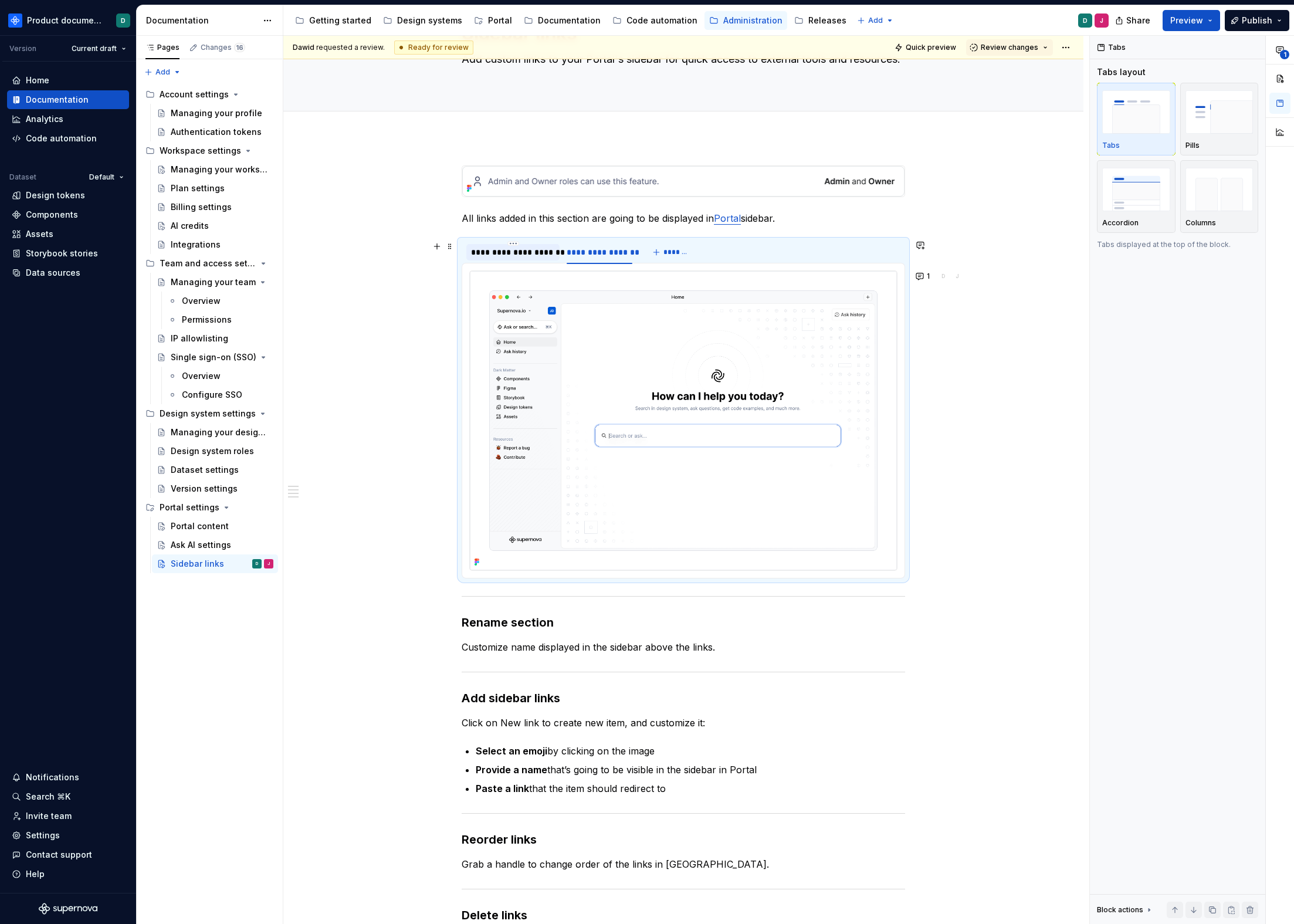
click at [535, 257] on div "**********" at bounding box center [513, 252] width 84 height 12
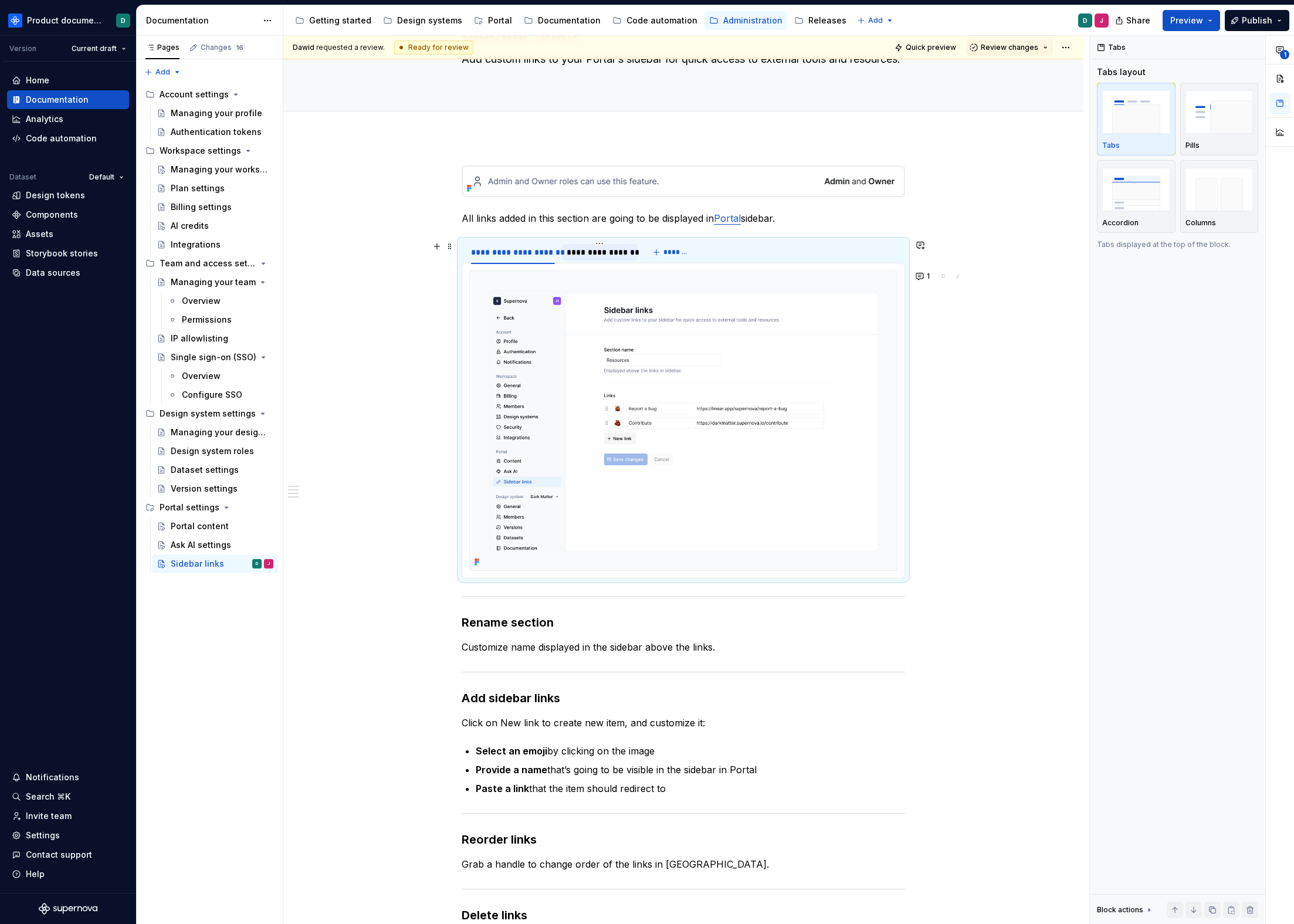
click at [585, 255] on div "**********" at bounding box center [599, 252] width 65 height 12
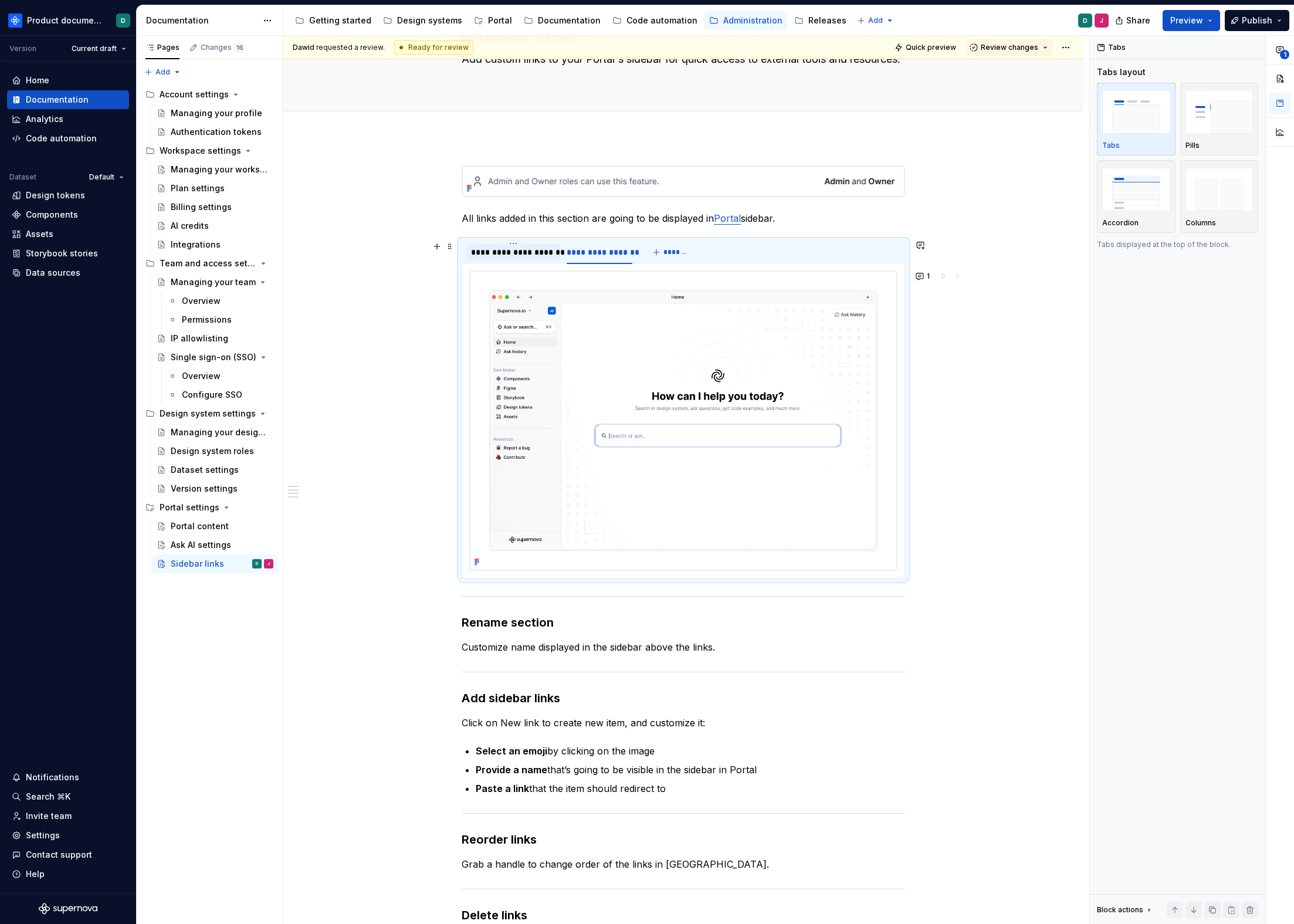
click at [528, 251] on div "**********" at bounding box center [513, 252] width 84 height 12
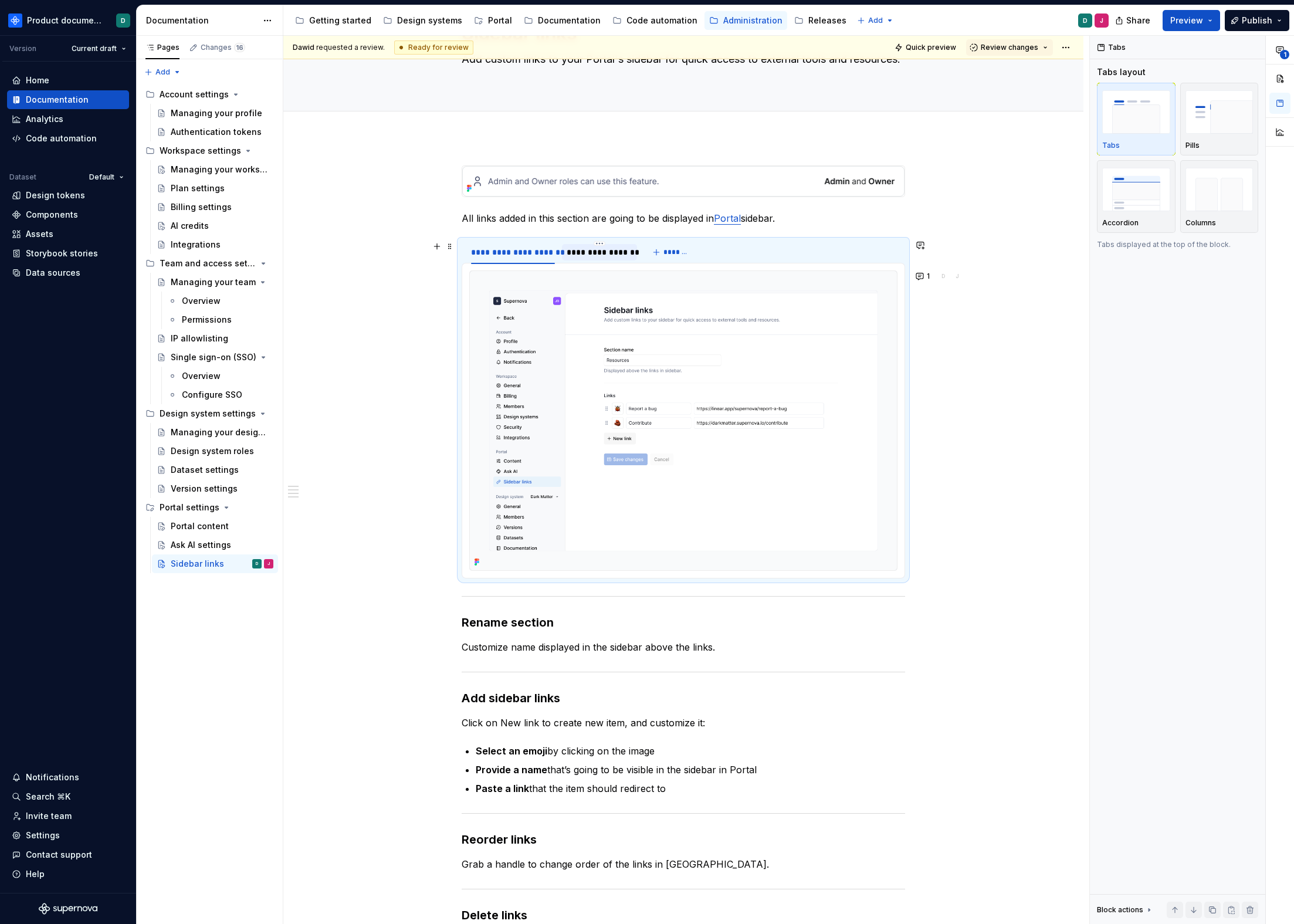
click at [576, 253] on div "**********" at bounding box center [599, 252] width 65 height 12
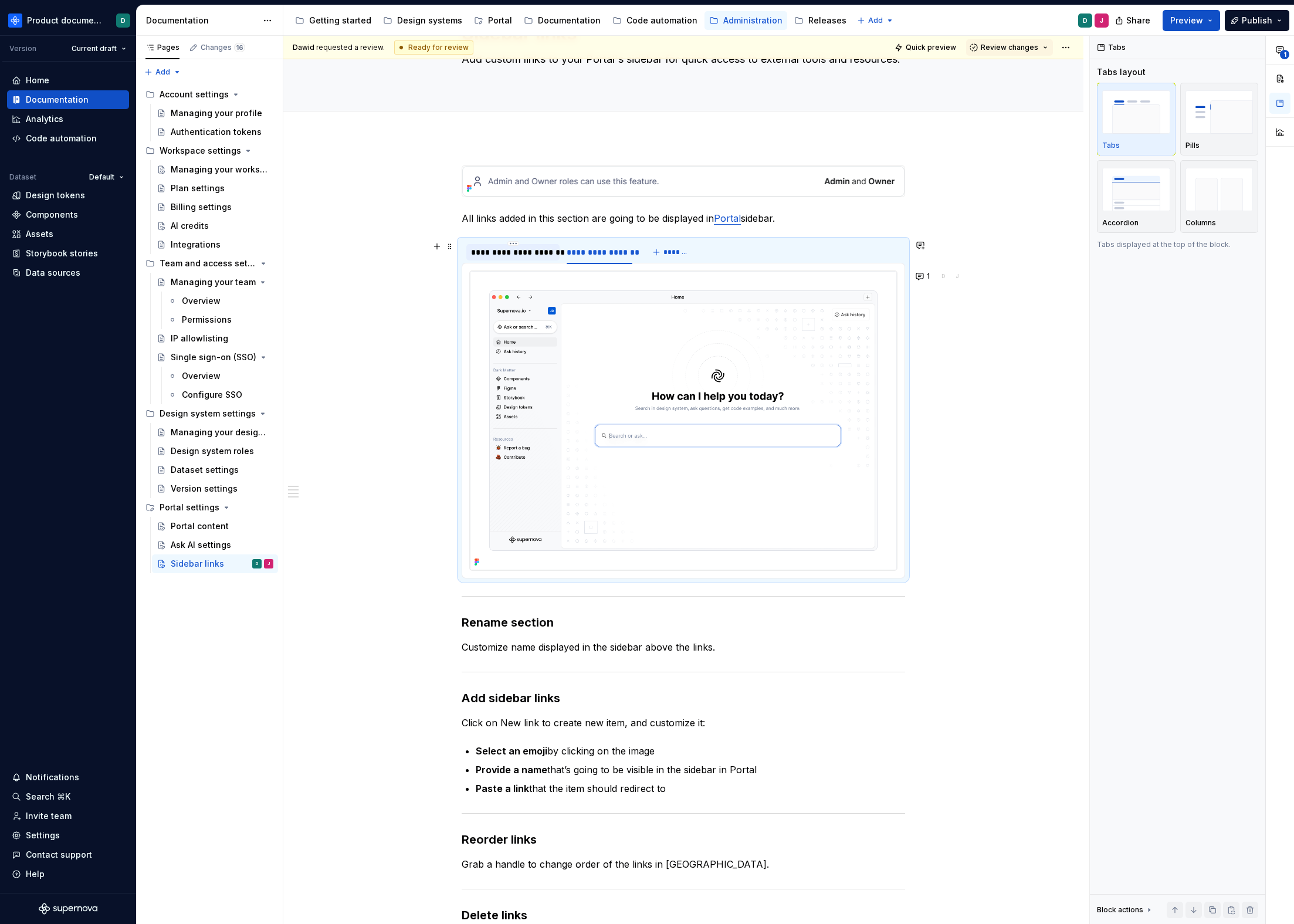
click at [519, 251] on div "**********" at bounding box center [513, 252] width 84 height 12
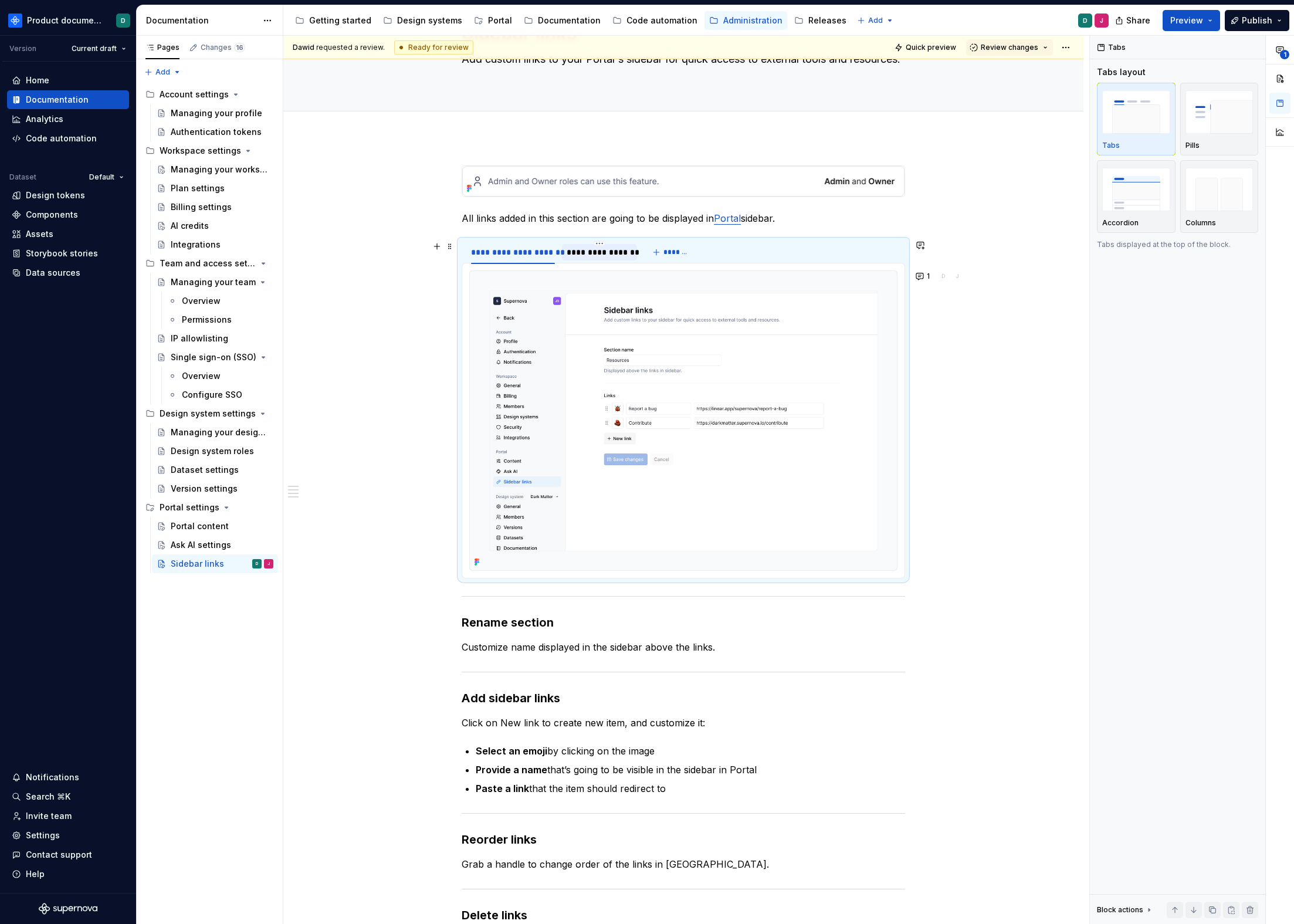
click at [578, 255] on div "**********" at bounding box center [599, 252] width 65 height 12
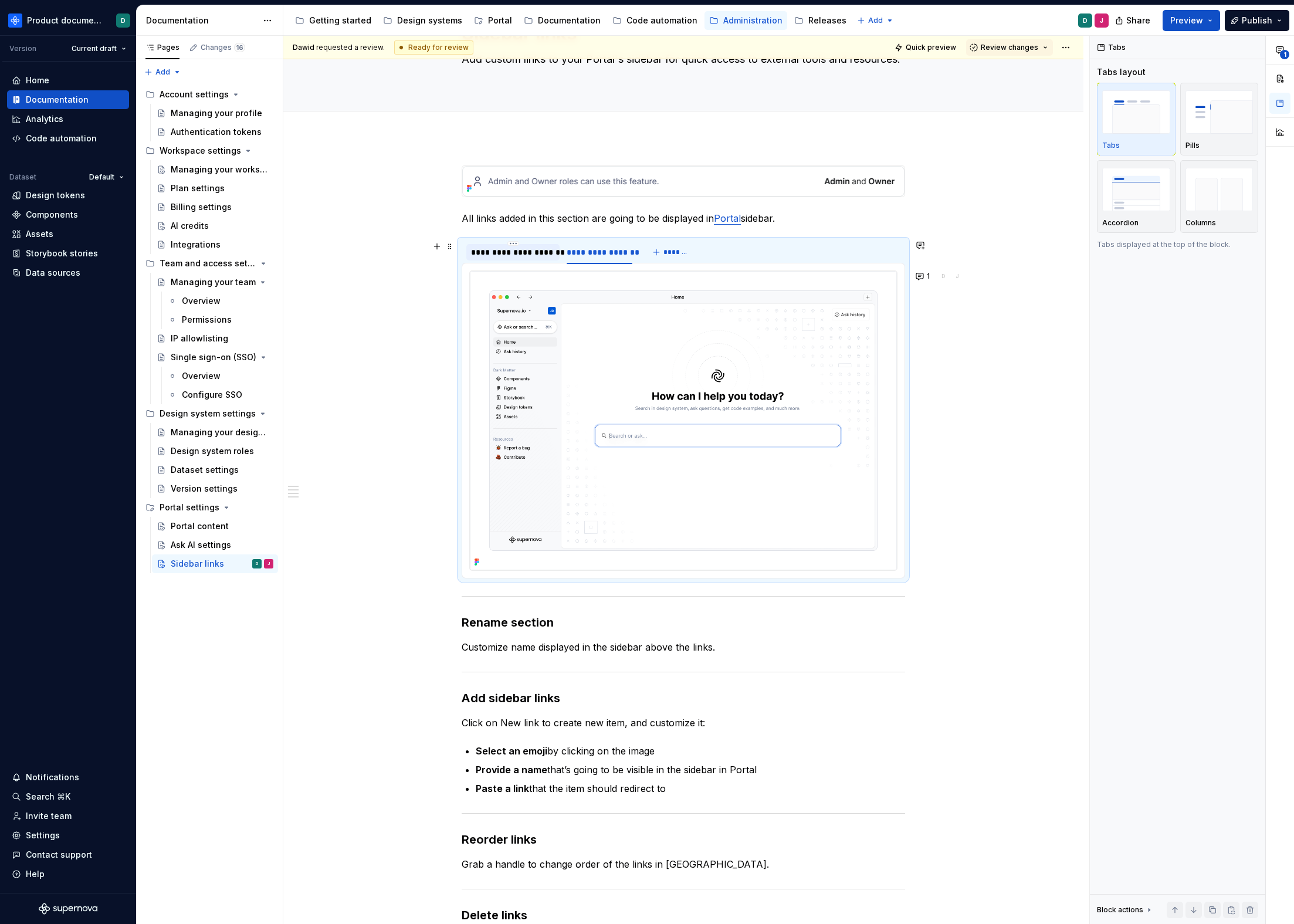
click at [502, 255] on div "**********" at bounding box center [513, 252] width 84 height 12
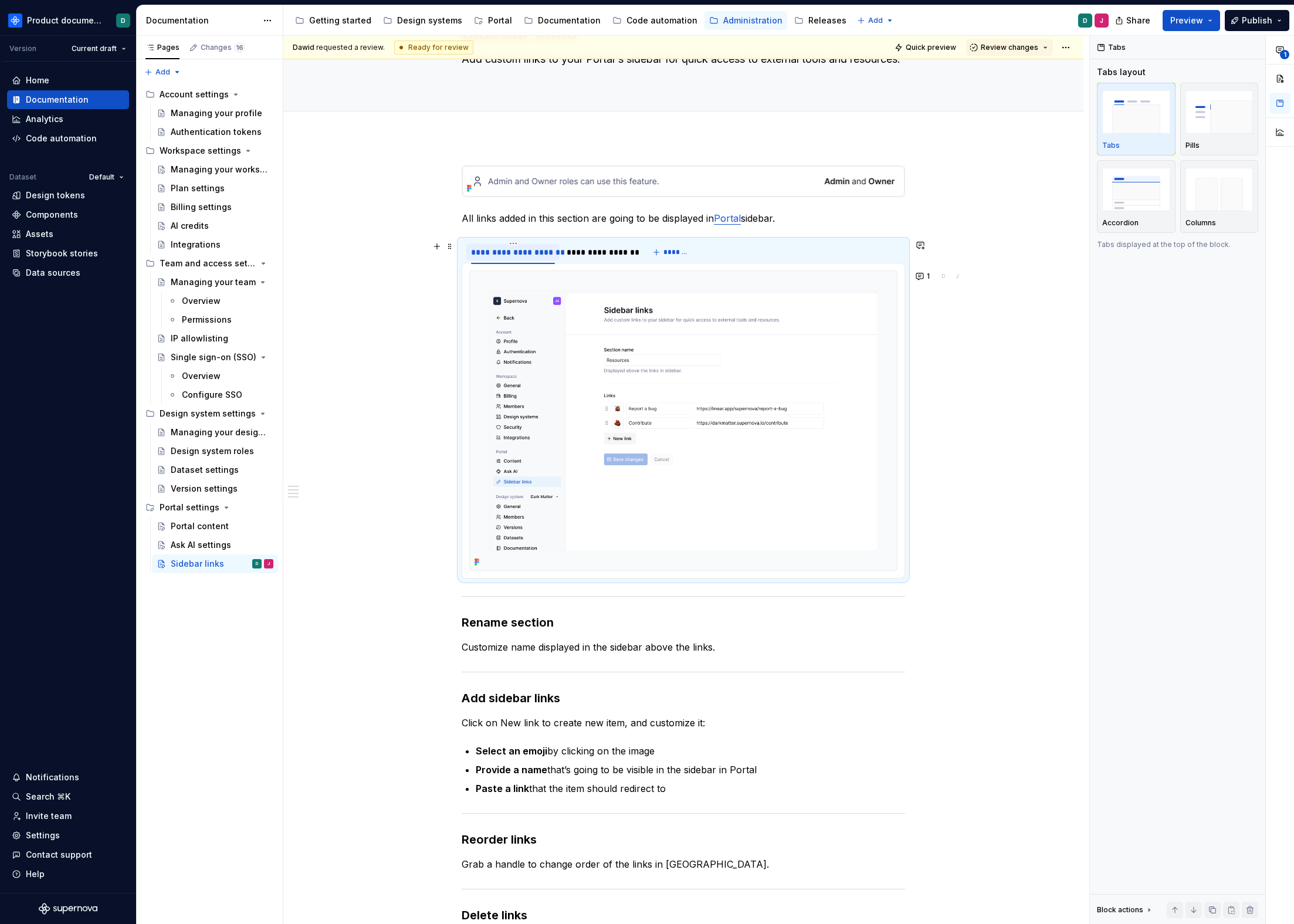
drag, startPoint x: 568, startPoint y: 253, endPoint x: 535, endPoint y: 252, distance: 33.0
click at [567, 253] on div "**********" at bounding box center [599, 252] width 65 height 12
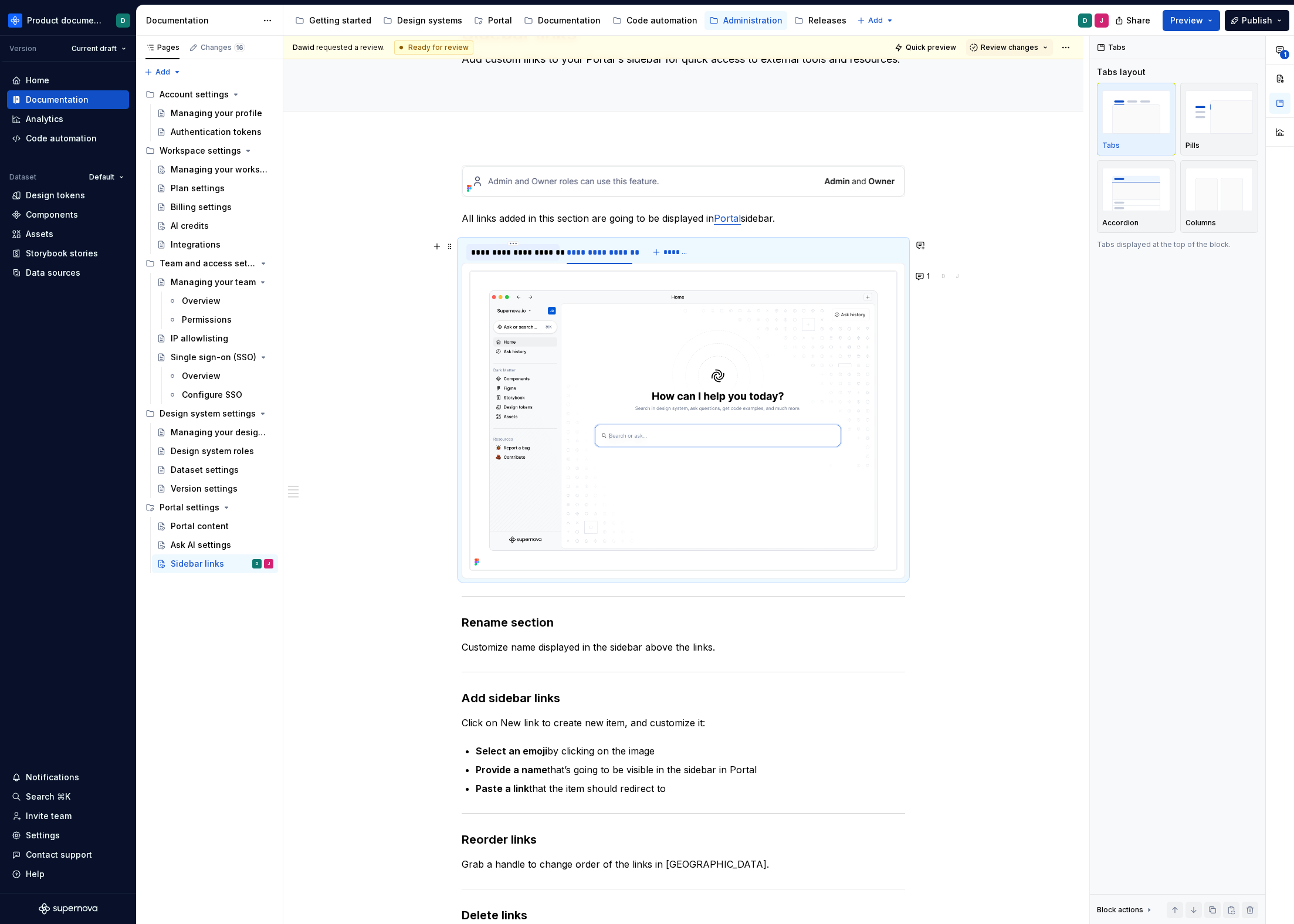
click at [513, 253] on div "**********" at bounding box center [513, 252] width 84 height 12
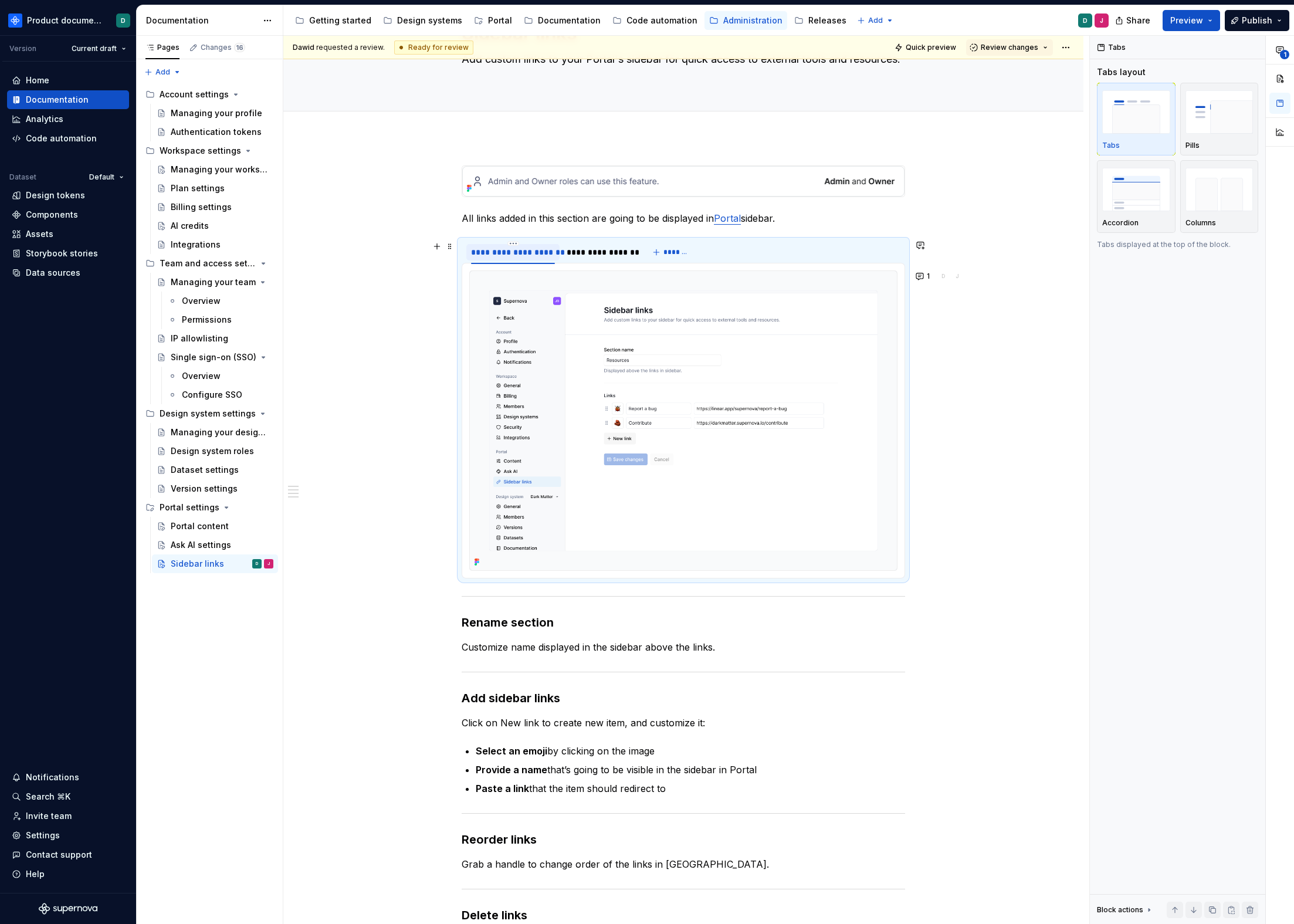
click at [531, 251] on div "**********" at bounding box center [513, 252] width 84 height 12
type input "**********"
click at [567, 248] on div "**********" at bounding box center [569, 252] width 65 height 12
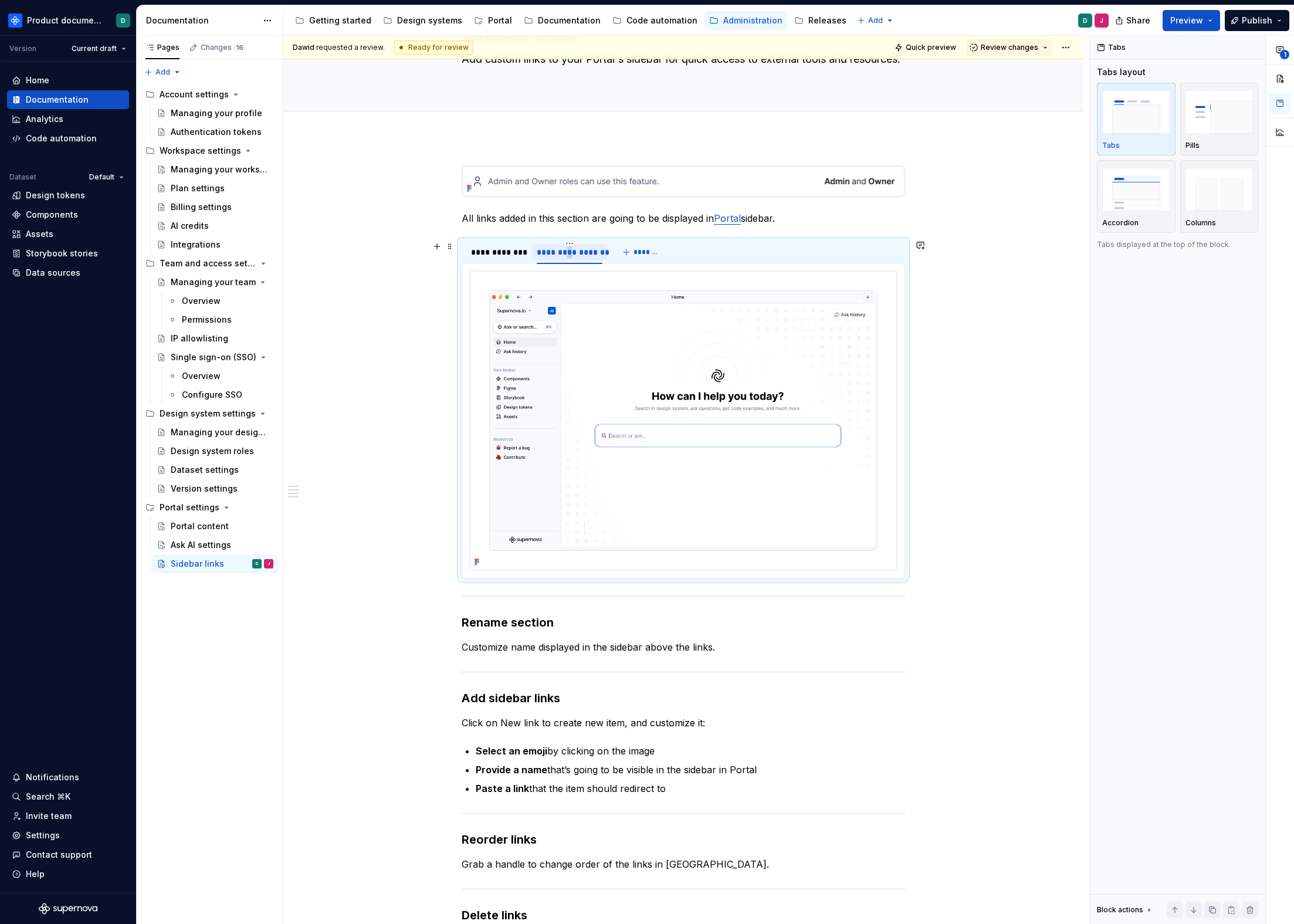
click at [567, 248] on div "**********" at bounding box center [569, 252] width 65 height 12
click at [519, 254] on div "**********" at bounding box center [498, 252] width 54 height 12
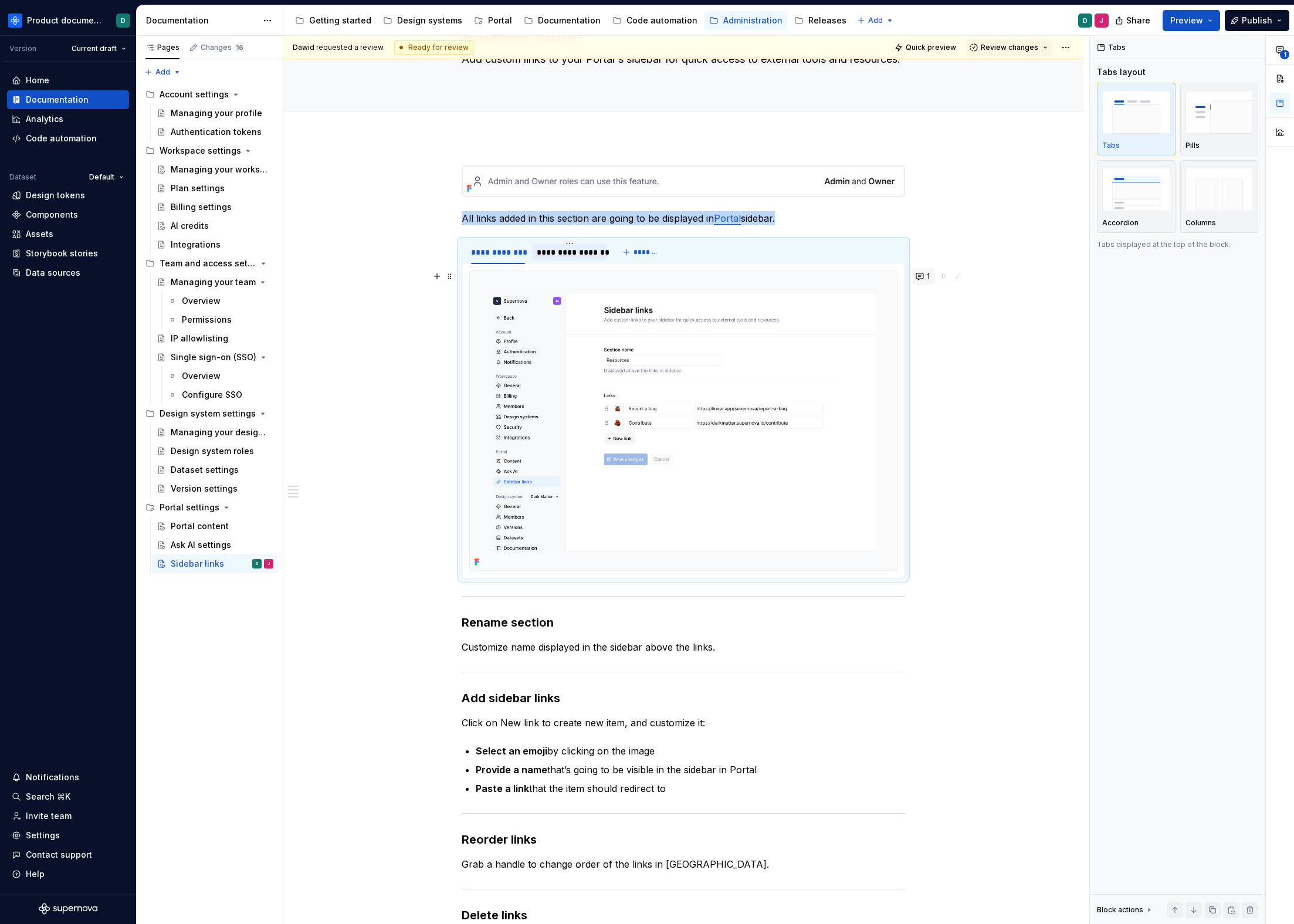
click at [925, 270] on button "1" at bounding box center [923, 276] width 23 height 17
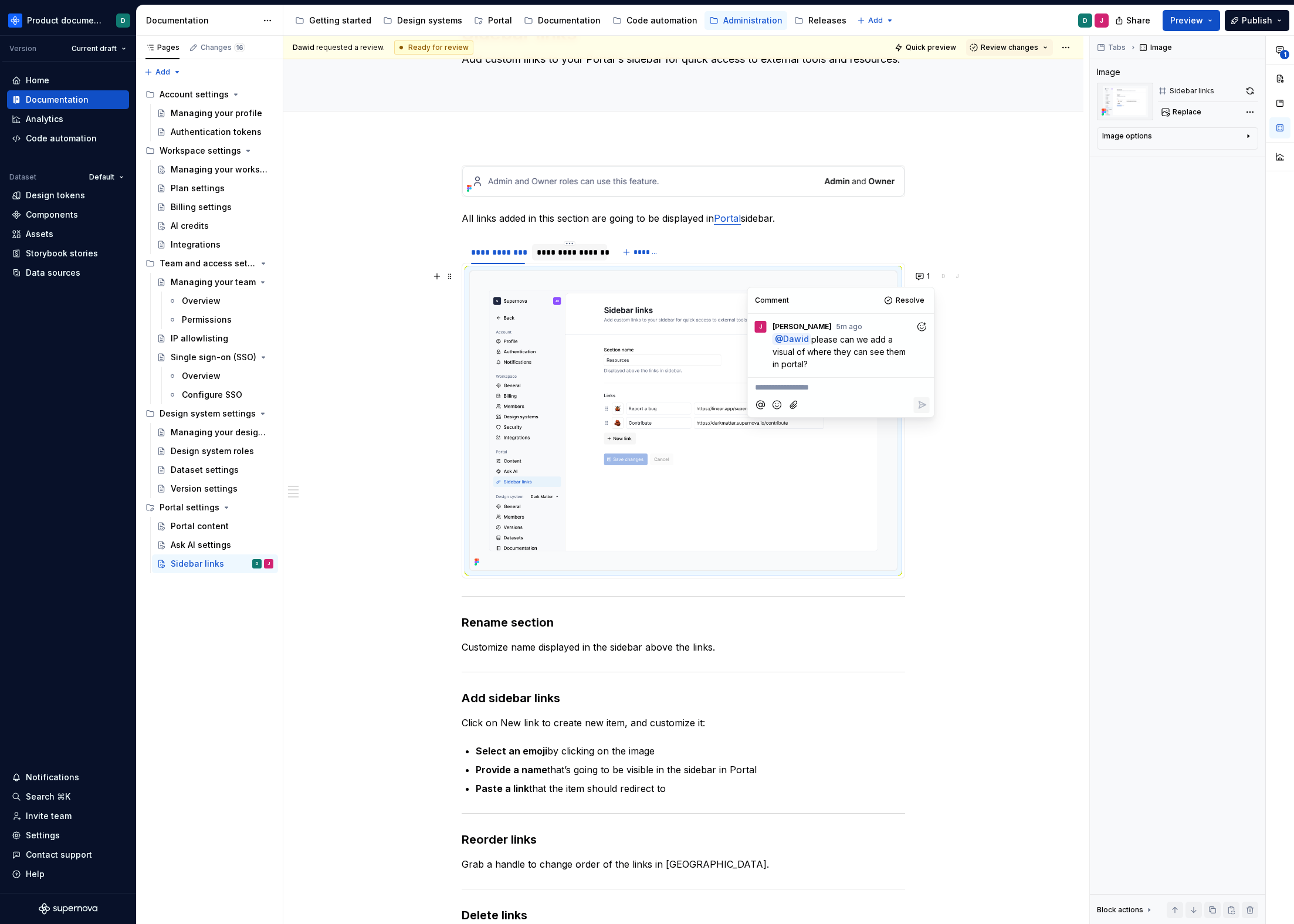
type textarea "*"
click at [614, 360] on img at bounding box center [684, 420] width 427 height 299
click at [818, 13] on div "Releases" at bounding box center [820, 20] width 52 height 14
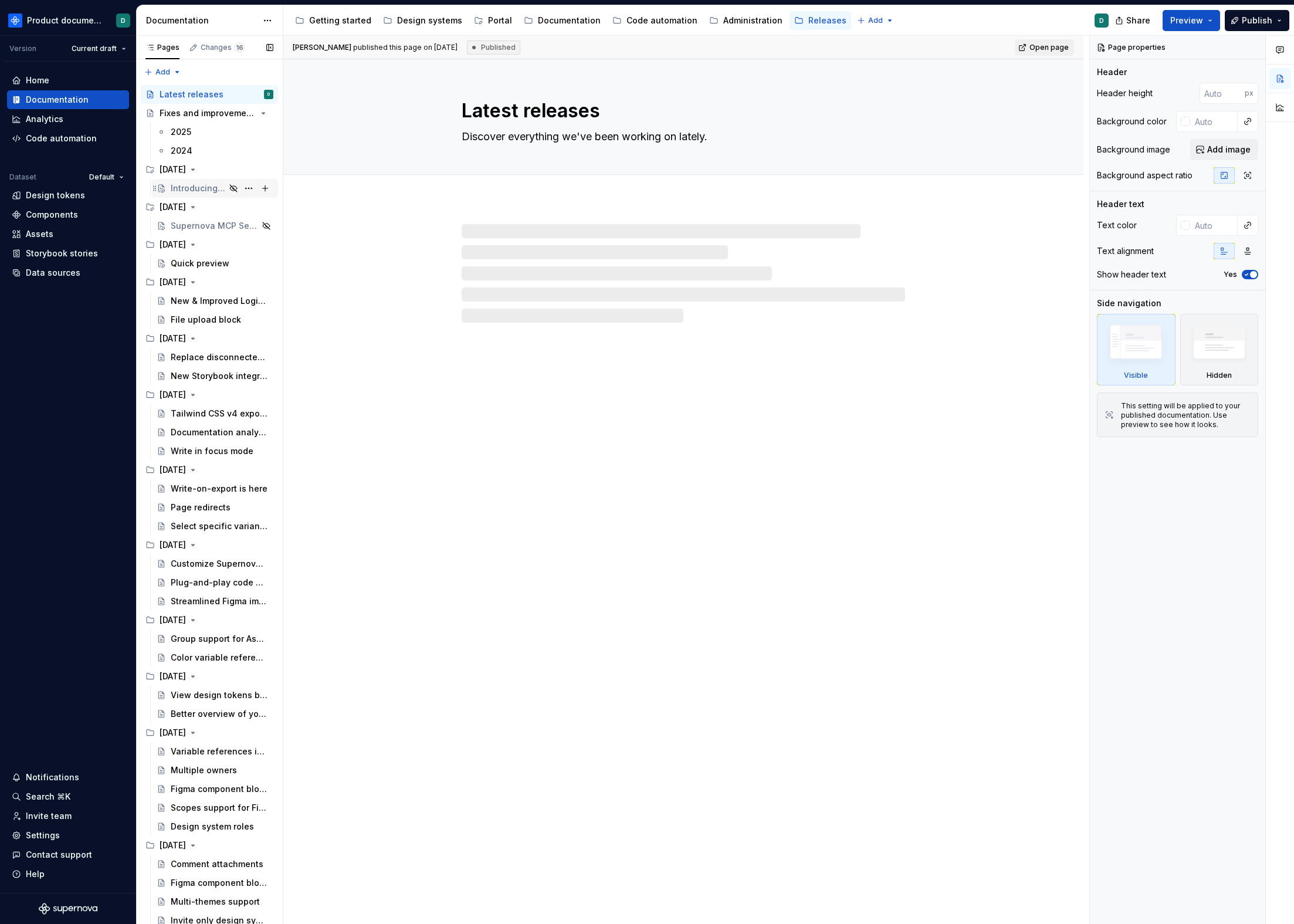
click at [185, 191] on div "Introducing Portal" at bounding box center [198, 188] width 54 height 12
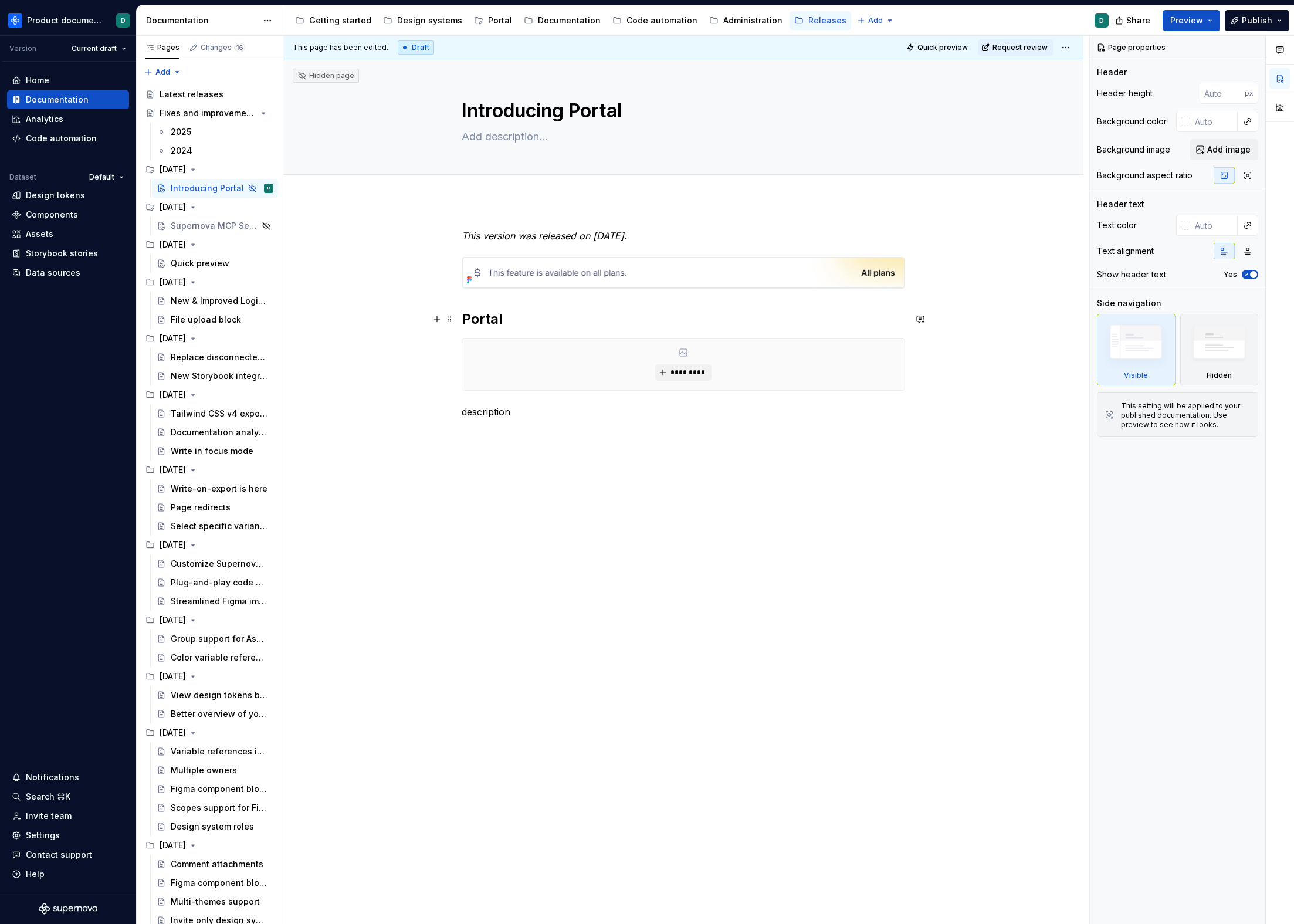
click at [627, 326] on h2 "Portal" at bounding box center [684, 319] width 444 height 19
type textarea "*"
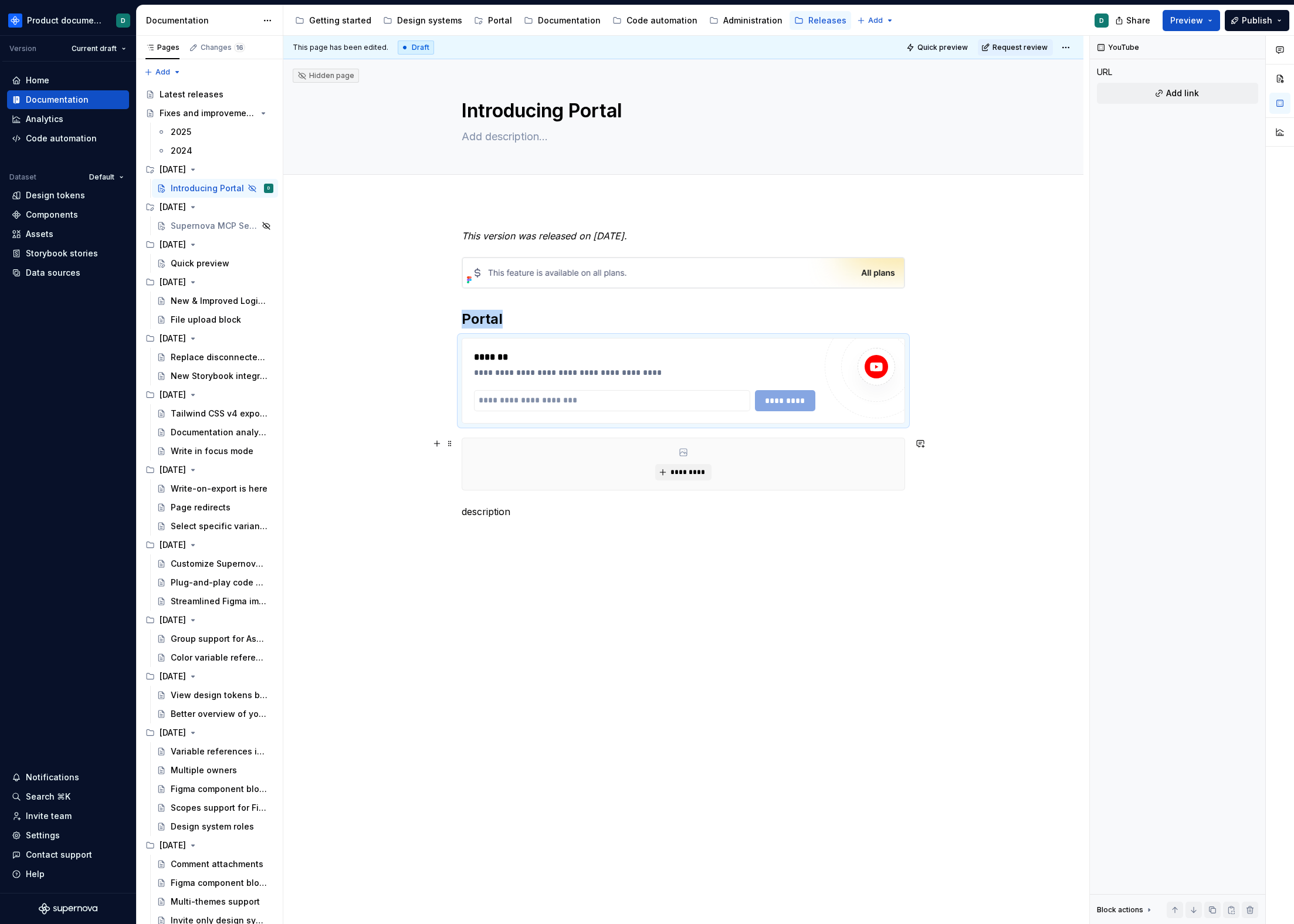
click at [851, 455] on div "*********" at bounding box center [683, 464] width 442 height 51
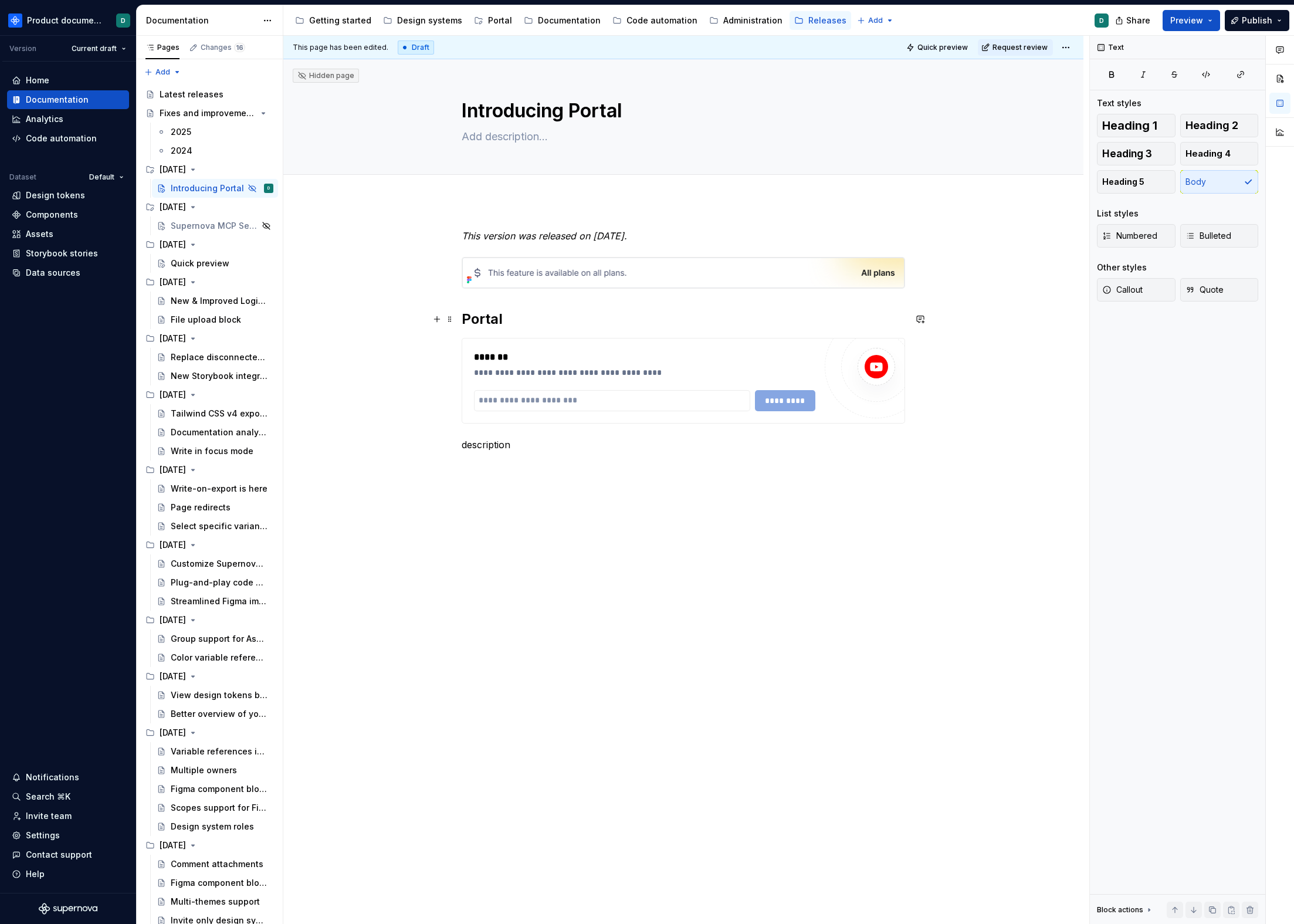
click at [501, 312] on h2 "Portal" at bounding box center [684, 319] width 444 height 19
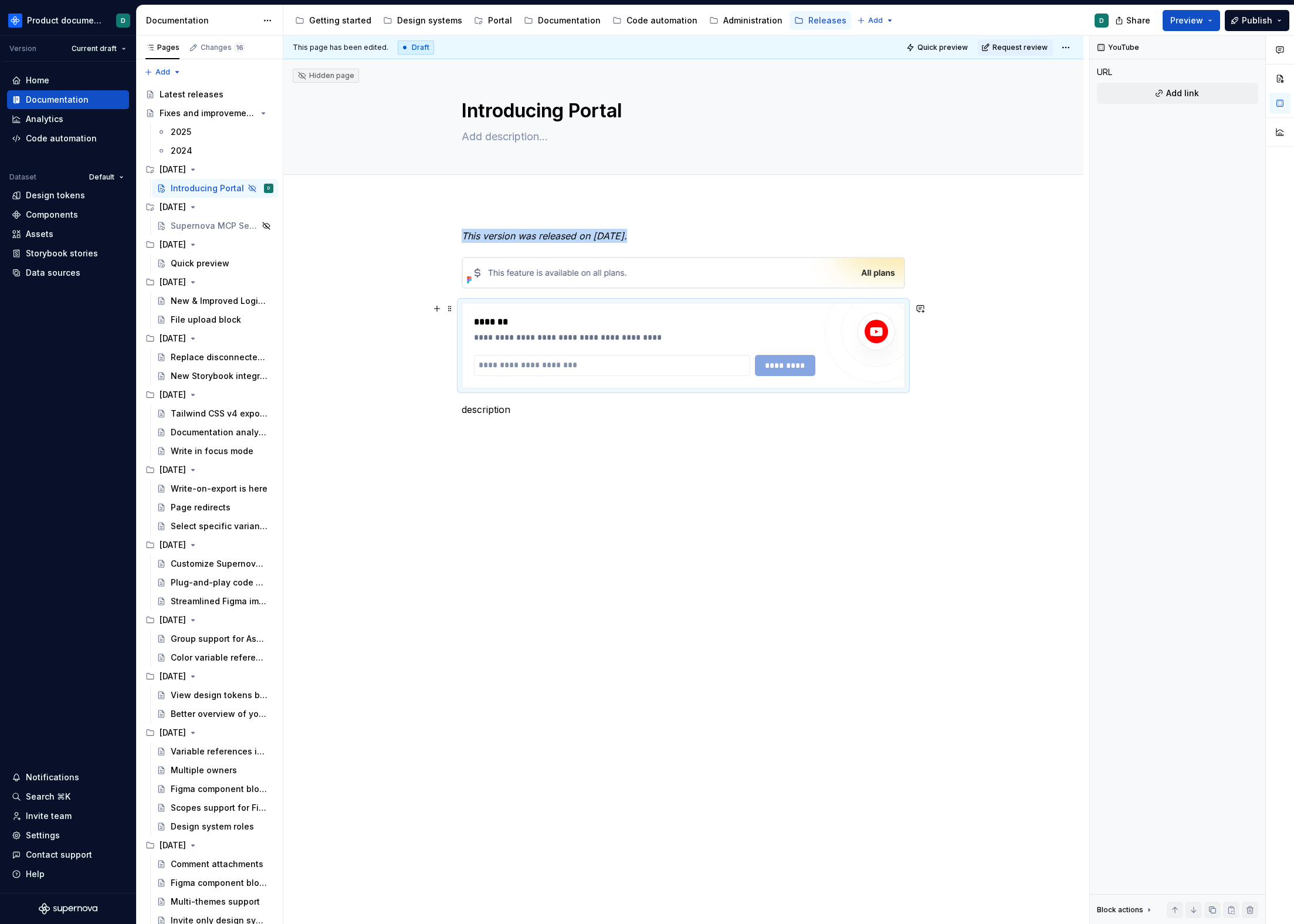
click at [604, 332] on div "**********" at bounding box center [644, 337] width 341 height 12
click at [595, 412] on p "description" at bounding box center [684, 409] width 444 height 14
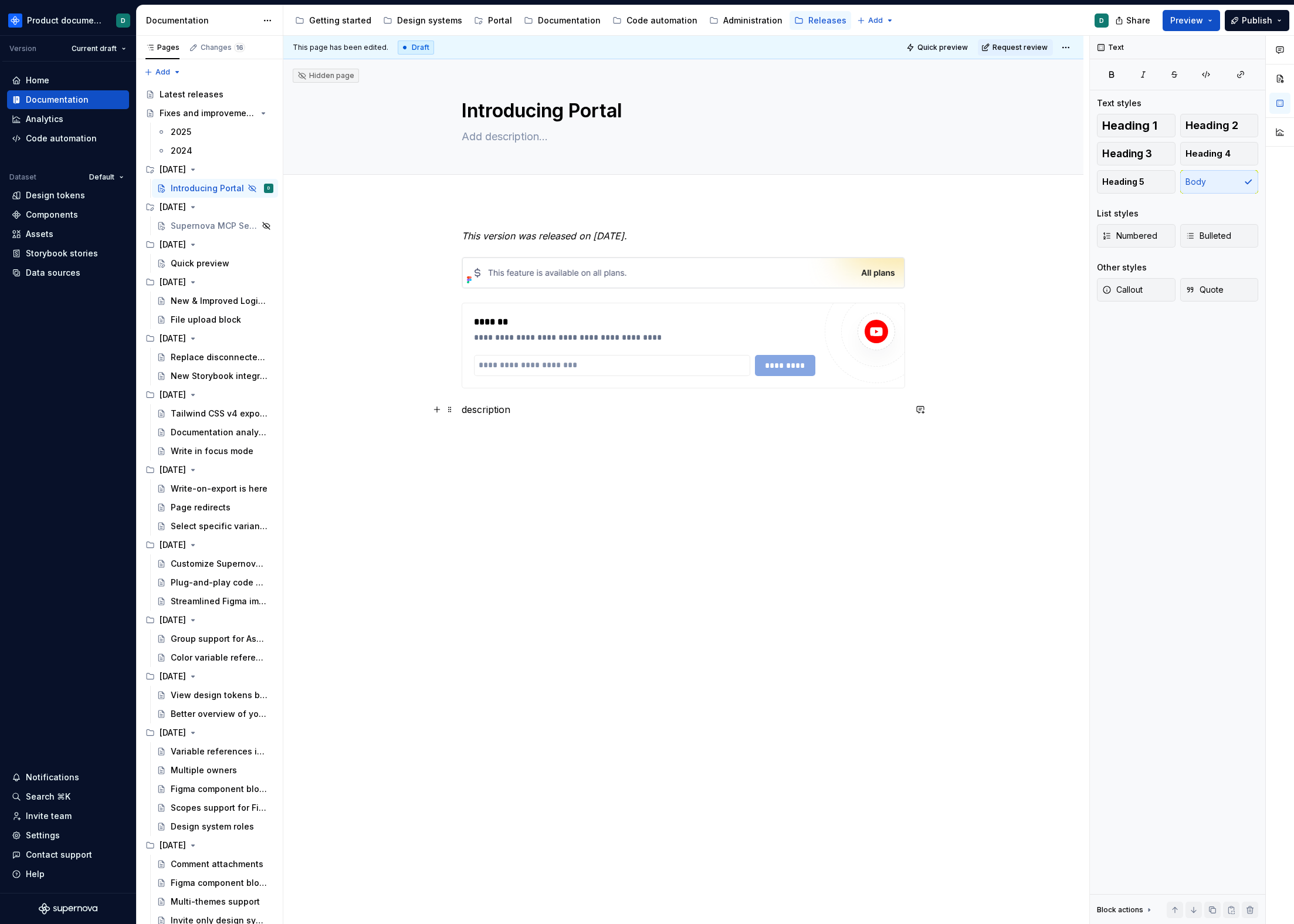
click at [541, 408] on p "description" at bounding box center [684, 409] width 444 height 14
click at [561, 423] on h2 "Core capabilities" at bounding box center [684, 419] width 444 height 19
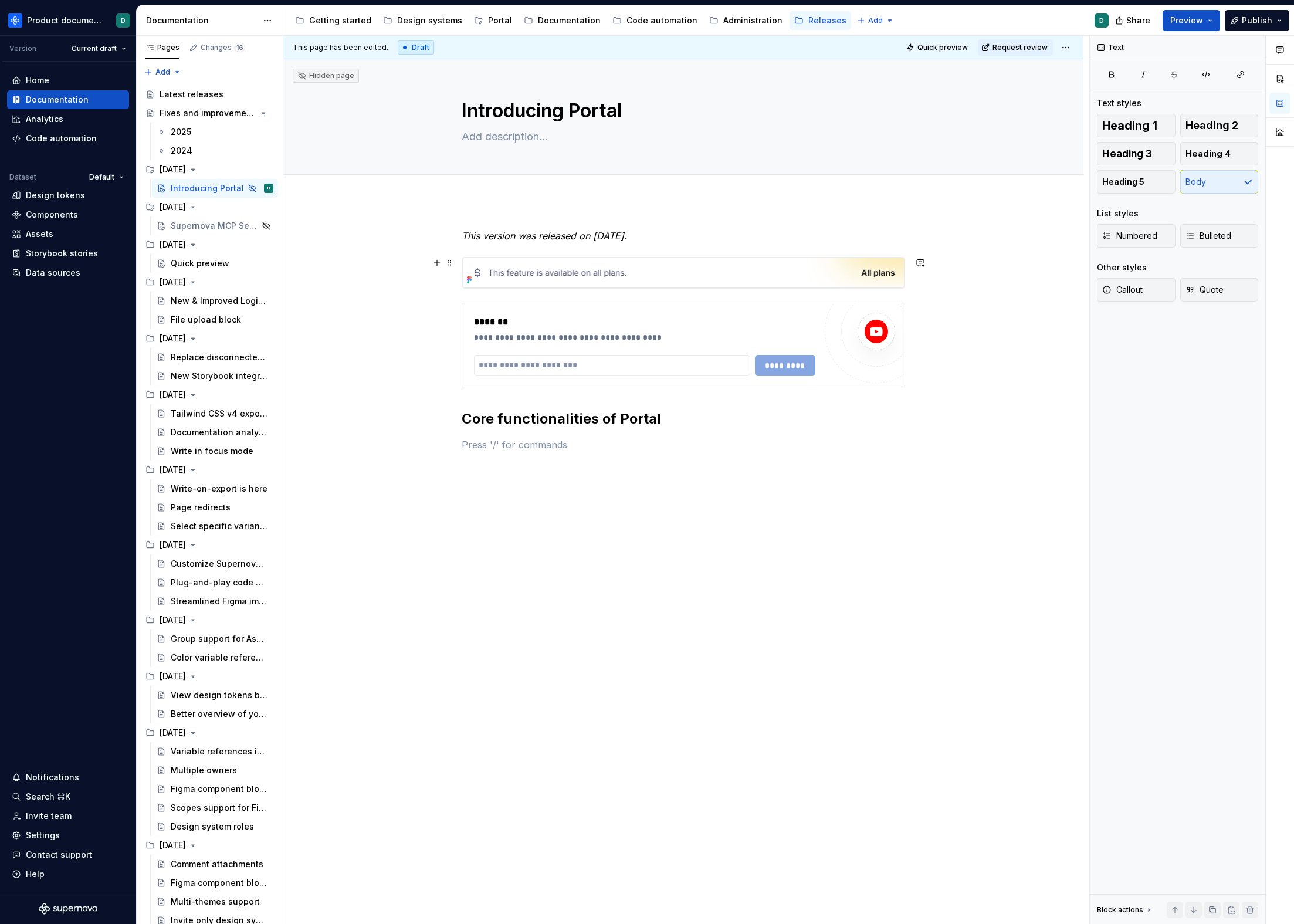
click at [505, 280] on img at bounding box center [683, 273] width 442 height 31
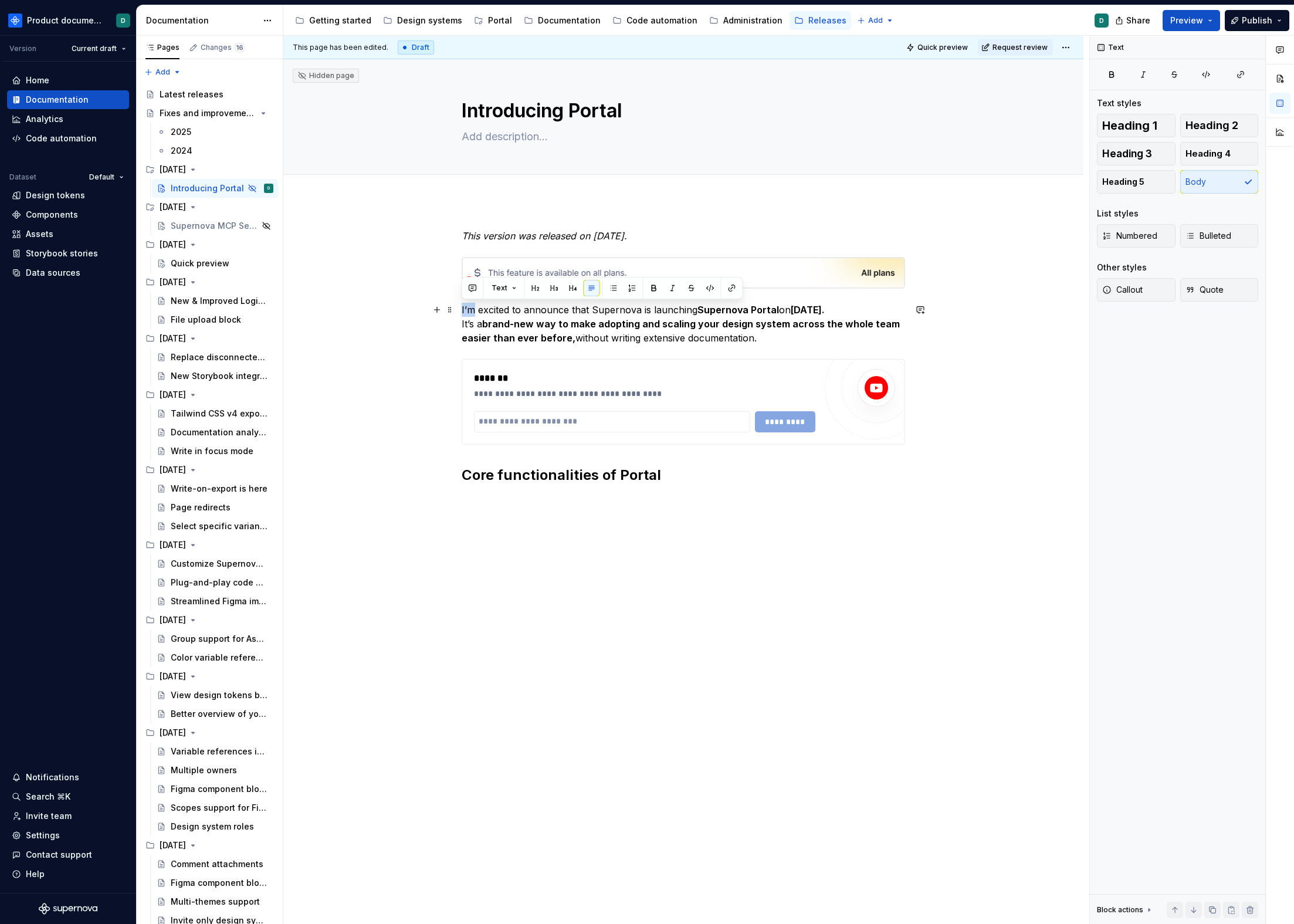
drag, startPoint x: 472, startPoint y: 308, endPoint x: 462, endPoint y: 308, distance: 10.0
click at [462, 308] on p "I’m excited to announce that Supernova is launching Supernova Portal on [DATE].…" at bounding box center [684, 324] width 444 height 43
drag, startPoint x: 485, startPoint y: 324, endPoint x: 587, endPoint y: 304, distance: 103.9
click at [587, 304] on p "We are excited to announce that Supernova is launching Supernova Portal on [DAT…" at bounding box center [684, 324] width 444 height 43
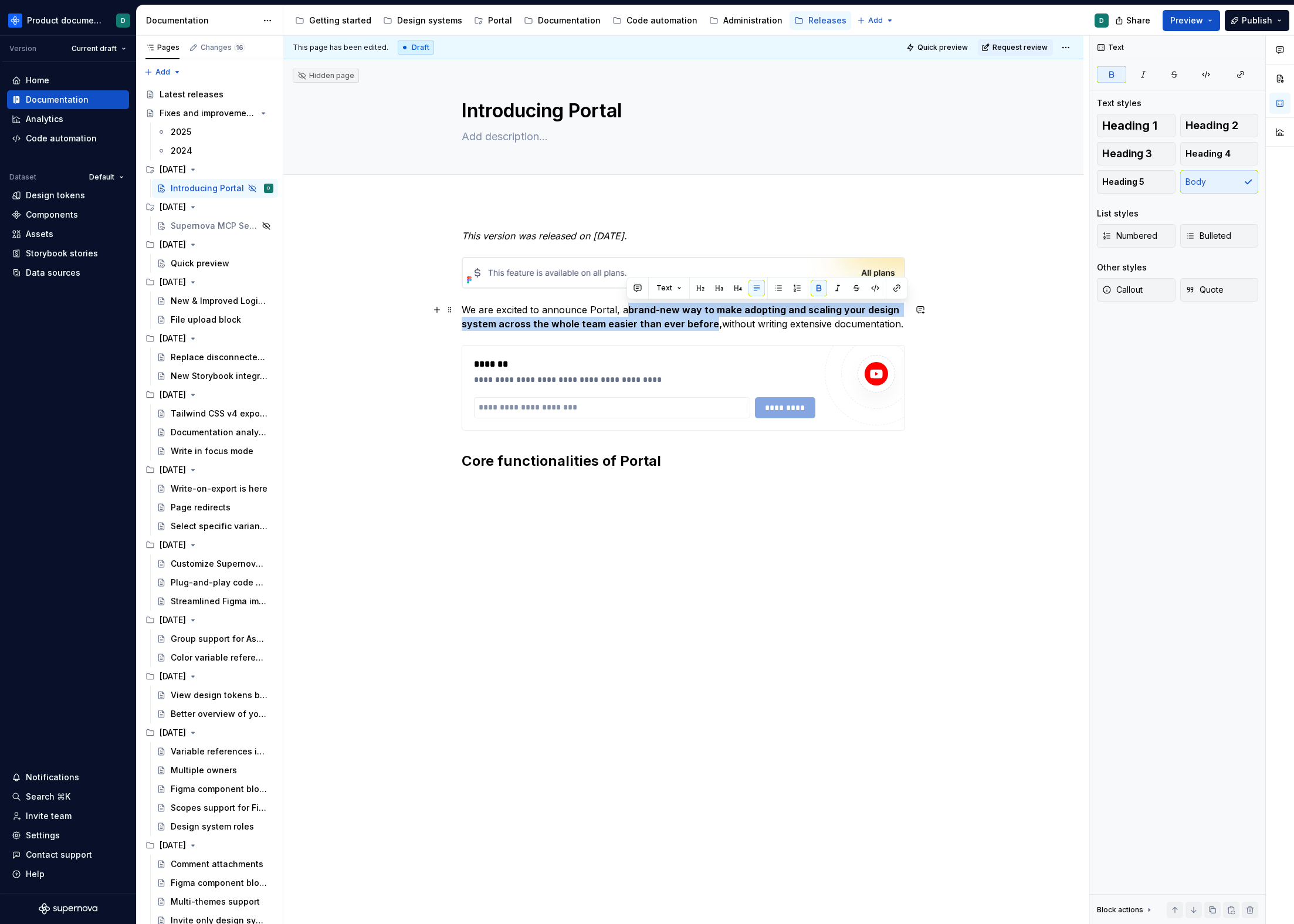
drag, startPoint x: 705, startPoint y: 325, endPoint x: 627, endPoint y: 304, distance: 80.8
click at [627, 304] on strong "brand-new way to make adopting and scaling your design system across the whole …" at bounding box center [682, 316] width 440 height 26
click at [740, 326] on p "We are excited to announce Portal, a brand-new way to make adopting and scaling…" at bounding box center [684, 317] width 444 height 28
click at [891, 325] on p "We are excited to announce Portal, a brand-new way to make adopting and scaling…" at bounding box center [684, 317] width 444 height 28
click at [705, 324] on strong "," at bounding box center [707, 323] width 3 height 12
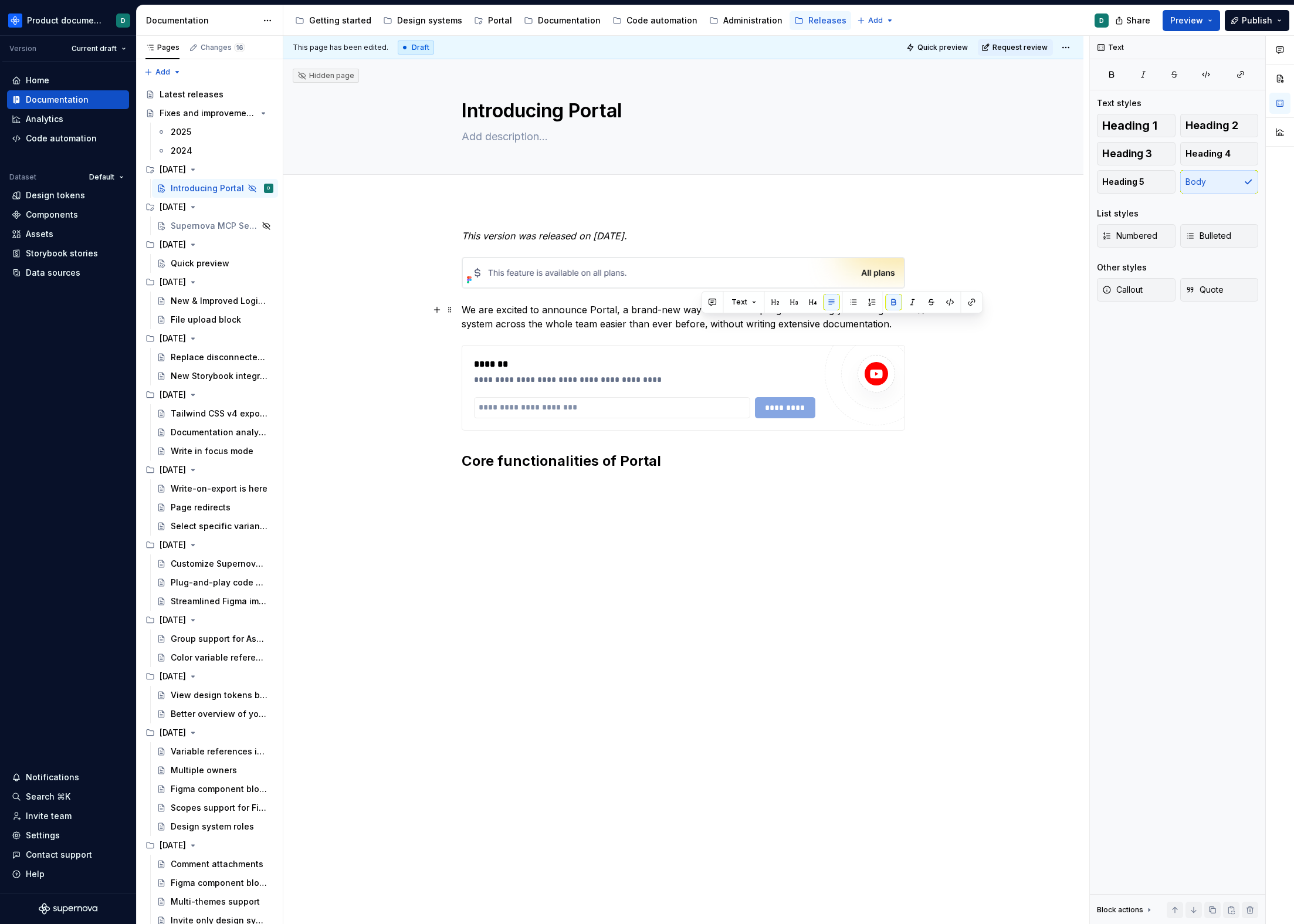
click at [770, 324] on p "We are excited to announce Portal, a brand-new way to make adopting and scaling…" at bounding box center [684, 317] width 444 height 28
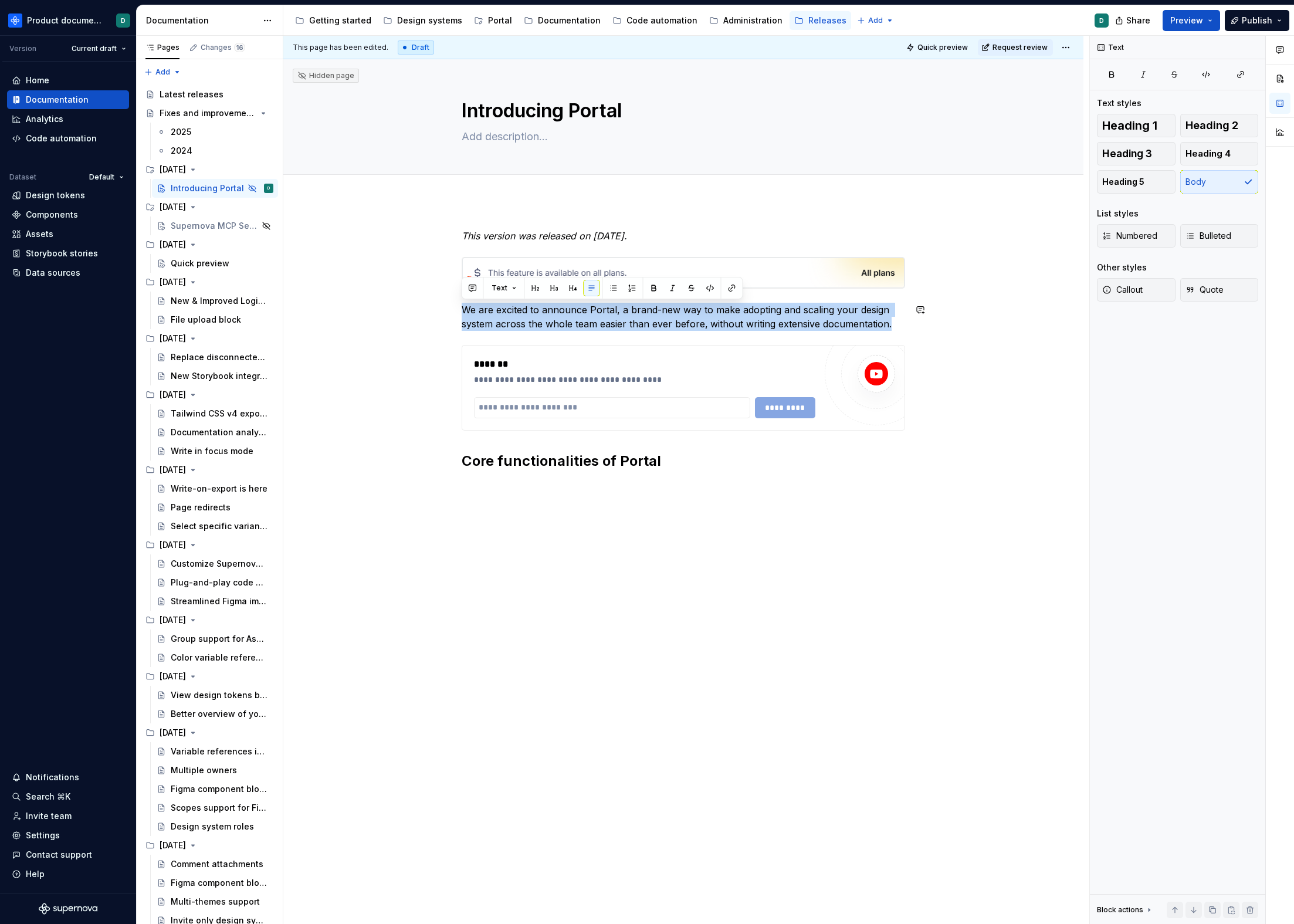
drag, startPoint x: 888, startPoint y: 324, endPoint x: 468, endPoint y: 299, distance: 420.7
click at [468, 299] on div "**********" at bounding box center [684, 371] width 444 height 286
click at [555, 319] on p "We are excited to announce Portal, a brand-new way to make adopting and scaling…" at bounding box center [684, 317] width 444 height 28
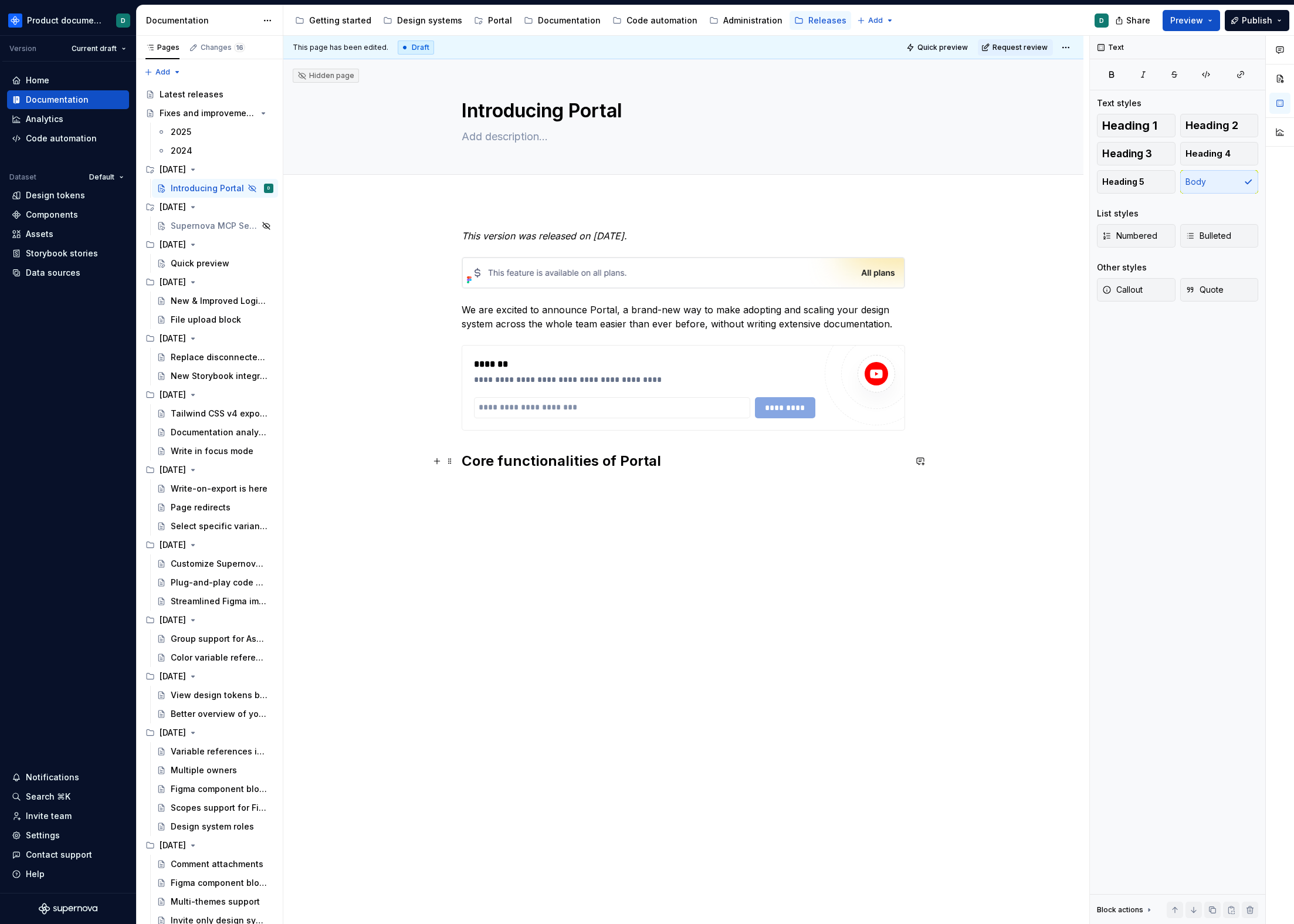
click at [687, 450] on div "**********" at bounding box center [684, 371] width 444 height 286
click at [681, 480] on p at bounding box center [684, 487] width 444 height 14
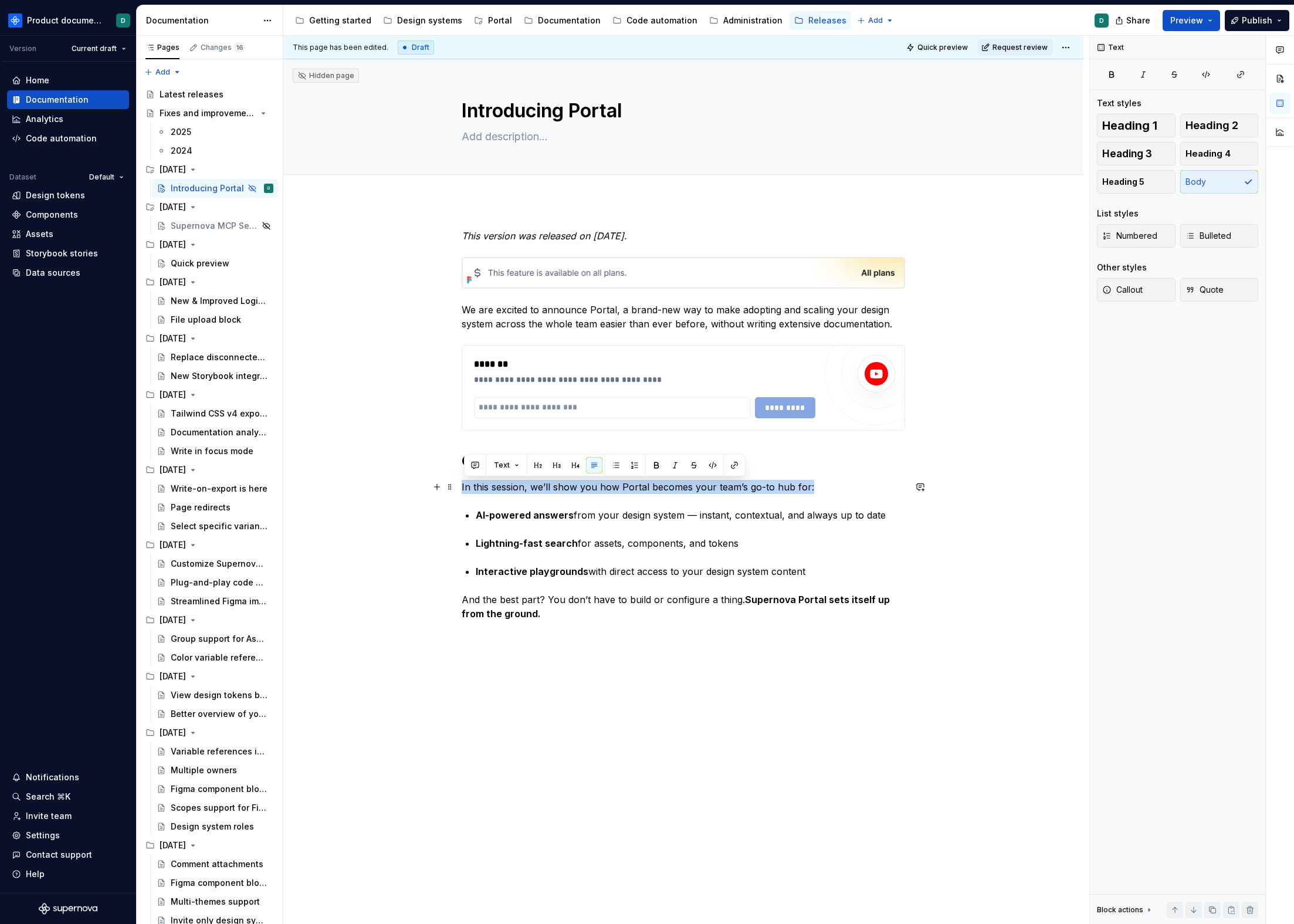
drag, startPoint x: 787, startPoint y: 484, endPoint x: 462, endPoint y: 483, distance: 325.0
click at [462, 483] on p "In this session, we’ll show you how Portal becomes your team’s go-to hub for:" at bounding box center [684, 487] width 444 height 14
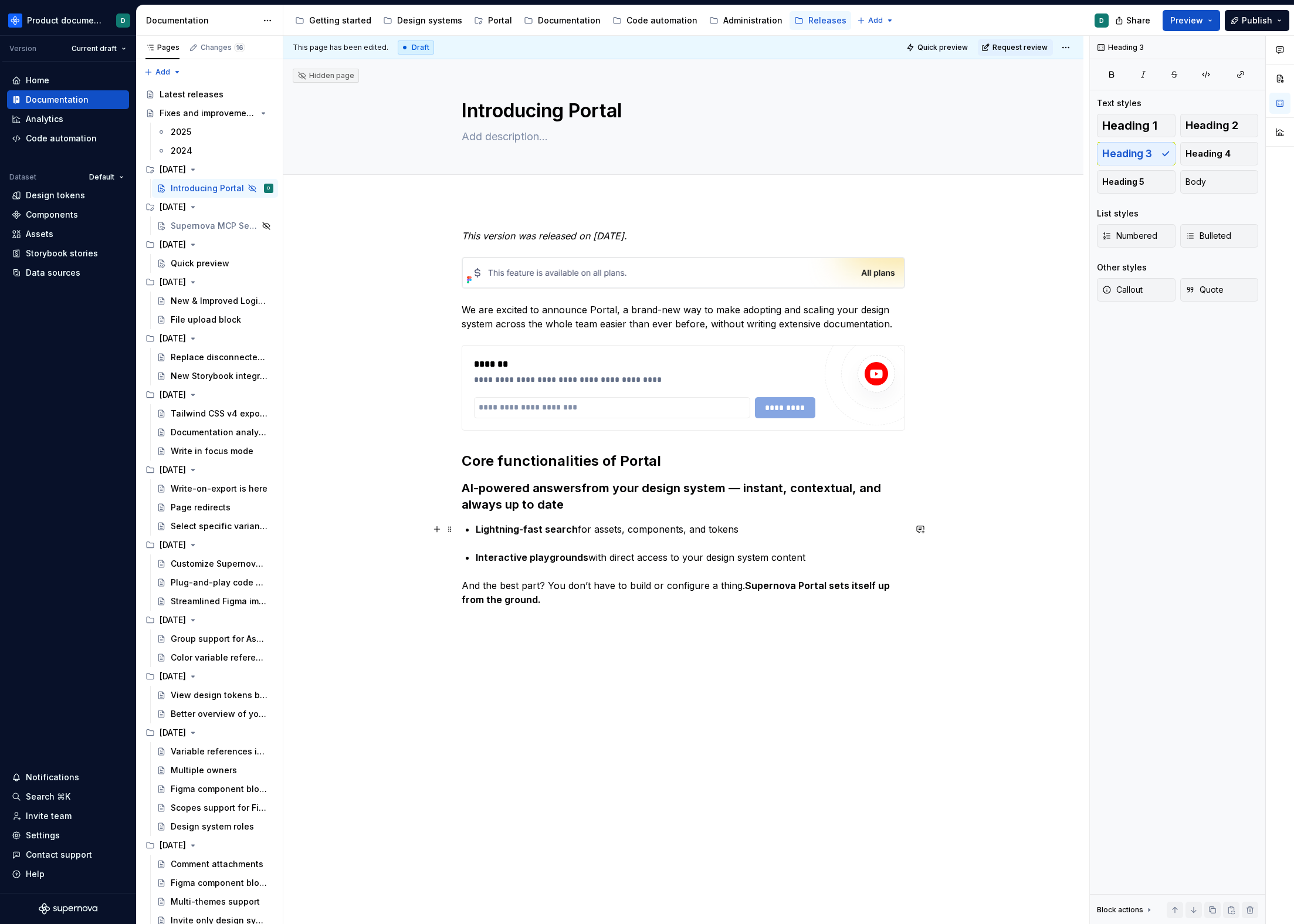
click at [477, 531] on strong "️Lightning-fast search" at bounding box center [526, 529] width 102 height 12
click at [473, 553] on div "**********" at bounding box center [684, 427] width 444 height 397
click at [558, 594] on p "And the best part? You don’t have to build or configure a thing. Supernova Port…" at bounding box center [684, 588] width 444 height 28
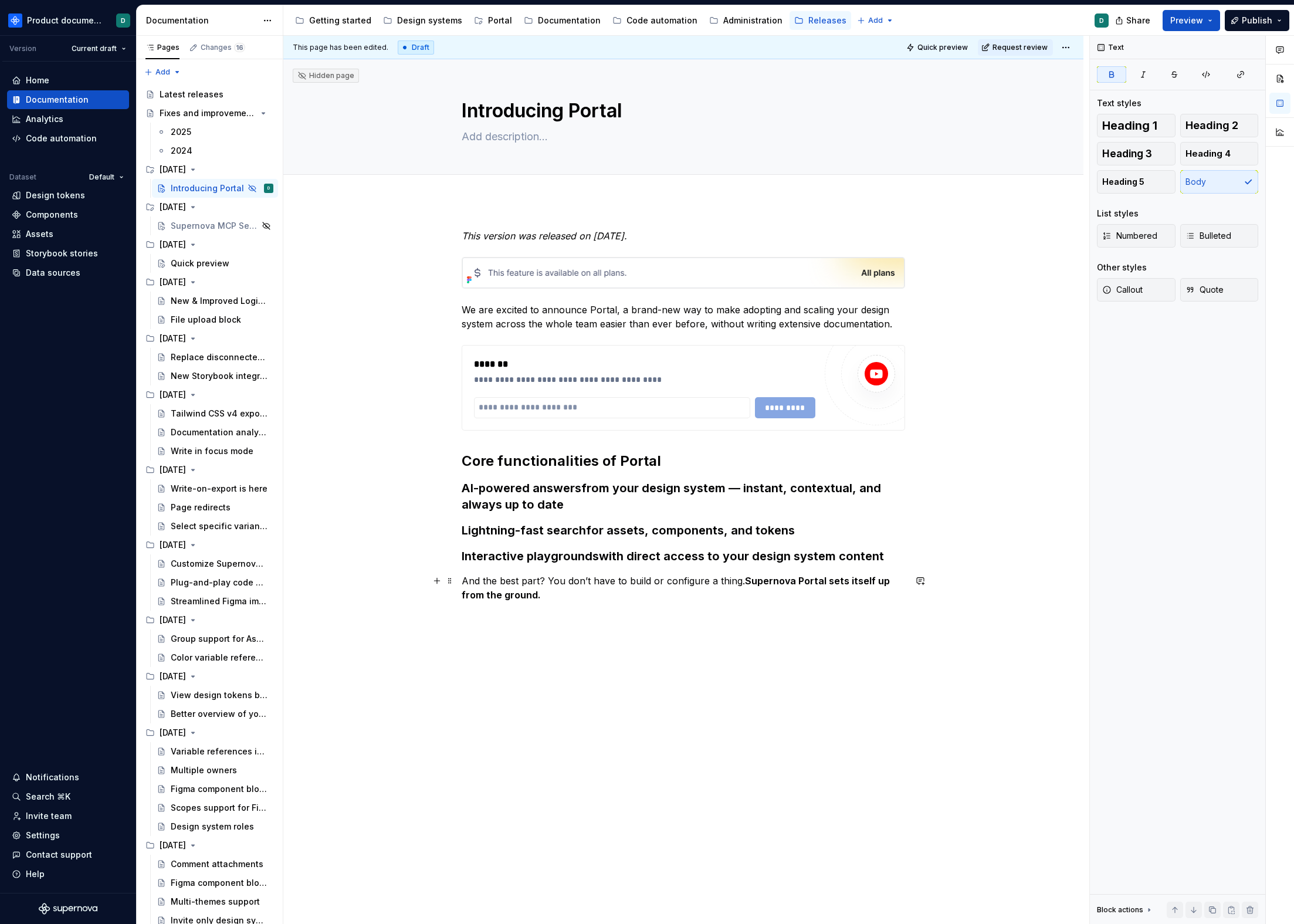
click at [460, 581] on div "**********" at bounding box center [683, 557] width 800 height 713
click at [741, 490] on h3 "AI-powered answers from your design system — instant, contextual, and always up…" at bounding box center [684, 497] width 444 height 33
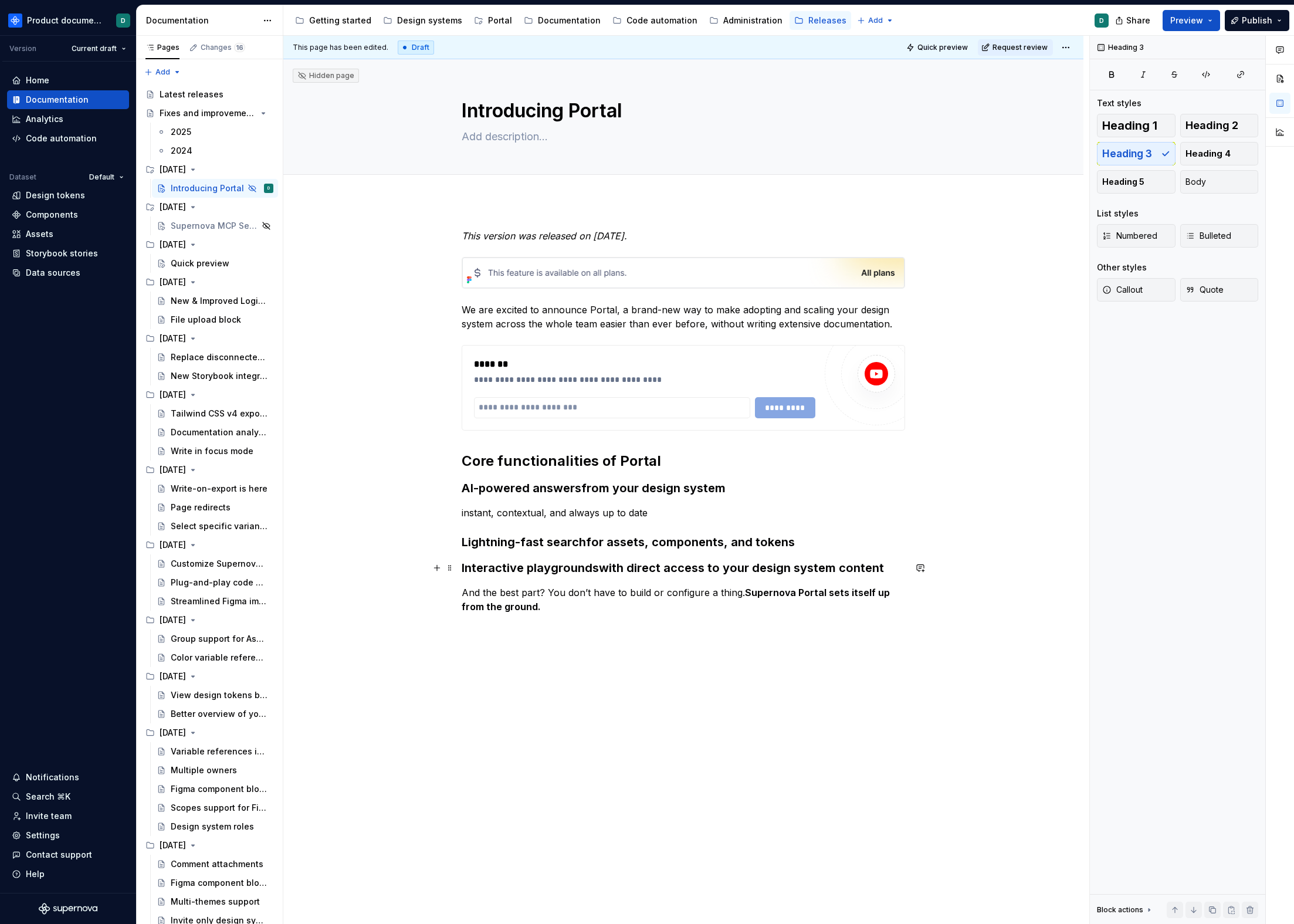
type textarea "*"
click at [880, 569] on h3 "Interactive playgrounds with direct access to your design system content" at bounding box center [684, 568] width 444 height 17
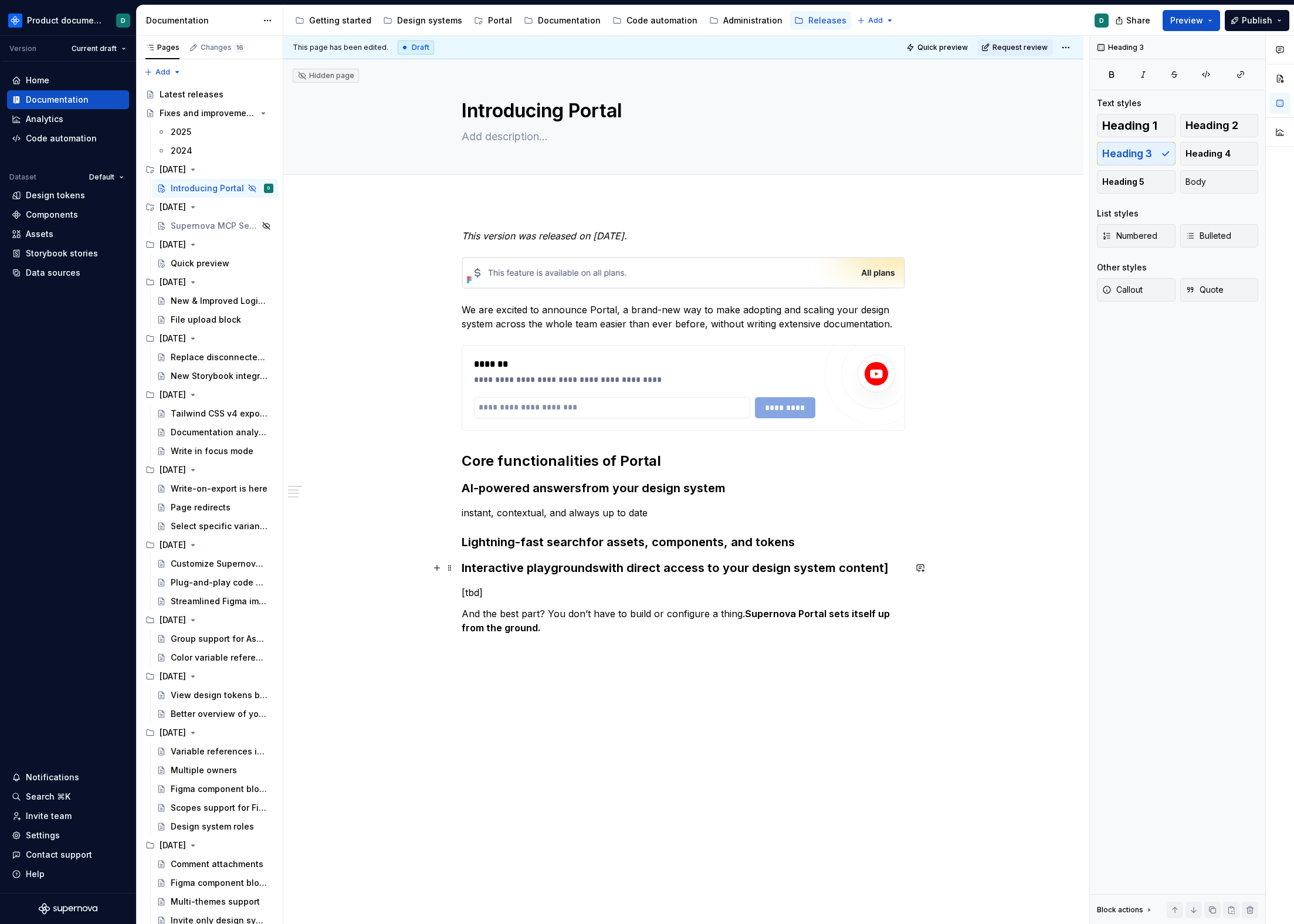
click at [884, 565] on h3 "Interactive playgrounds with direct access to your design system content]" at bounding box center [684, 568] width 444 height 17
click at [833, 546] on h3 "Lightning-fast search for assets, components, and tokens" at bounding box center [684, 542] width 444 height 17
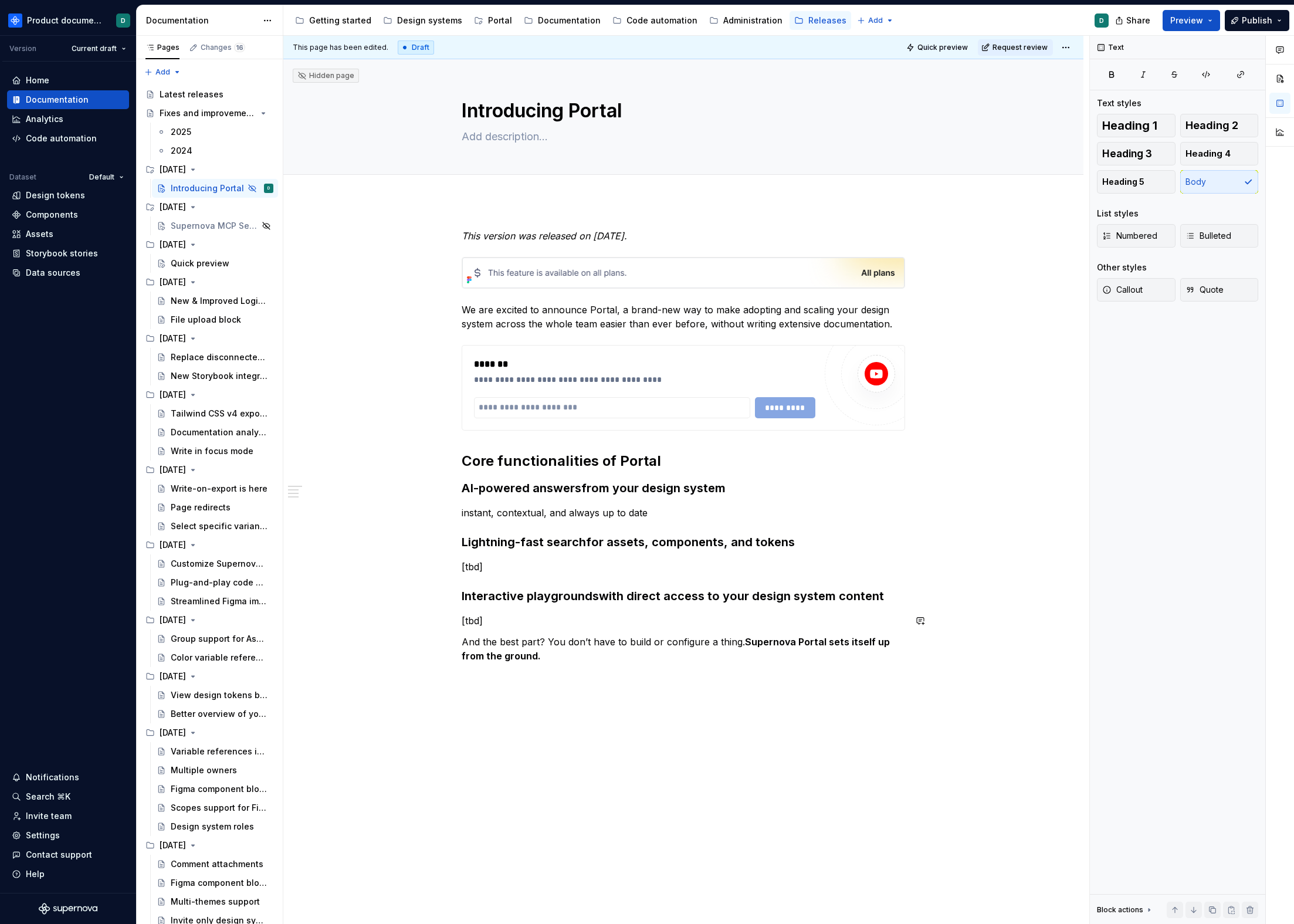
drag, startPoint x: 737, startPoint y: 609, endPoint x: 726, endPoint y: 632, distance: 25.5
click at [737, 609] on div "**********" at bounding box center [684, 456] width 444 height 455
click at [717, 646] on p "And the best part? You don’t have to build or configure a thing. Supernova Port…" at bounding box center [684, 649] width 444 height 28
click at [692, 652] on p "And the best part? You don’t have to build or configure a thing. Supernova Port…" at bounding box center [684, 649] width 444 height 28
click at [556, 675] on p "Learn more about Portal." at bounding box center [684, 677] width 444 height 14
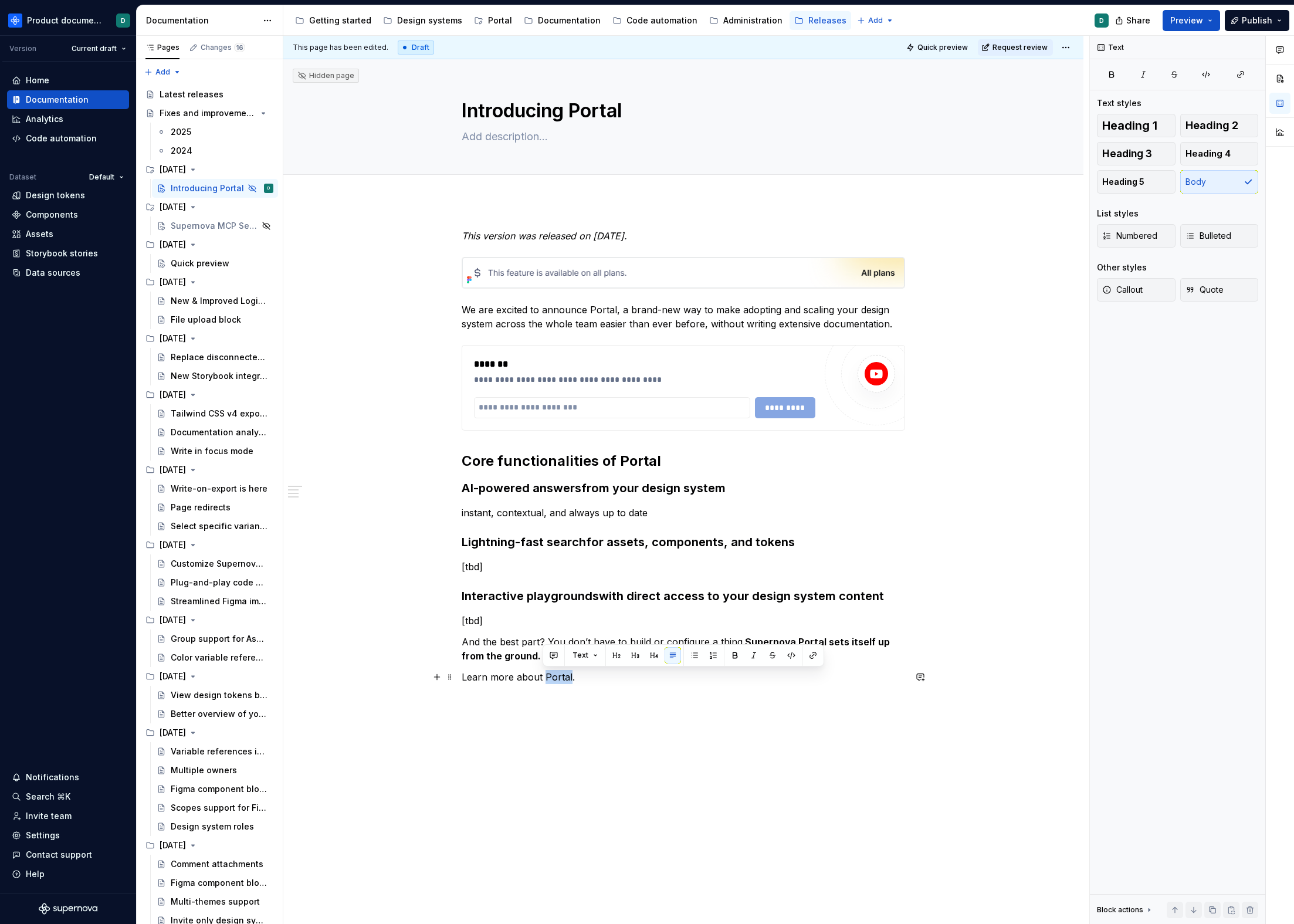
click at [556, 675] on p "Learn more about Portal." at bounding box center [684, 677] width 444 height 14
click at [811, 653] on button "button" at bounding box center [813, 655] width 17 height 17
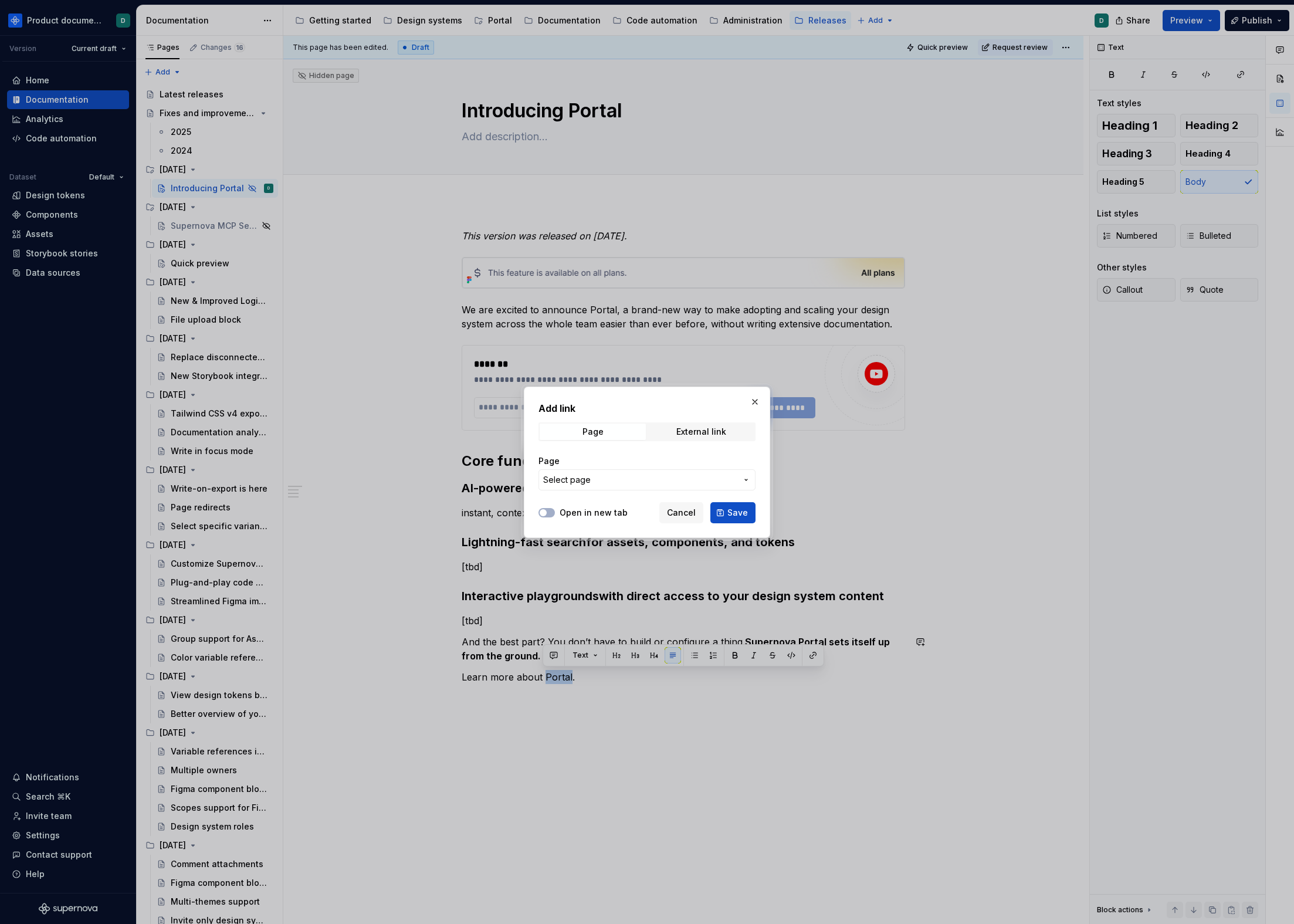
click at [602, 471] on button "Select page" at bounding box center [647, 479] width 217 height 21
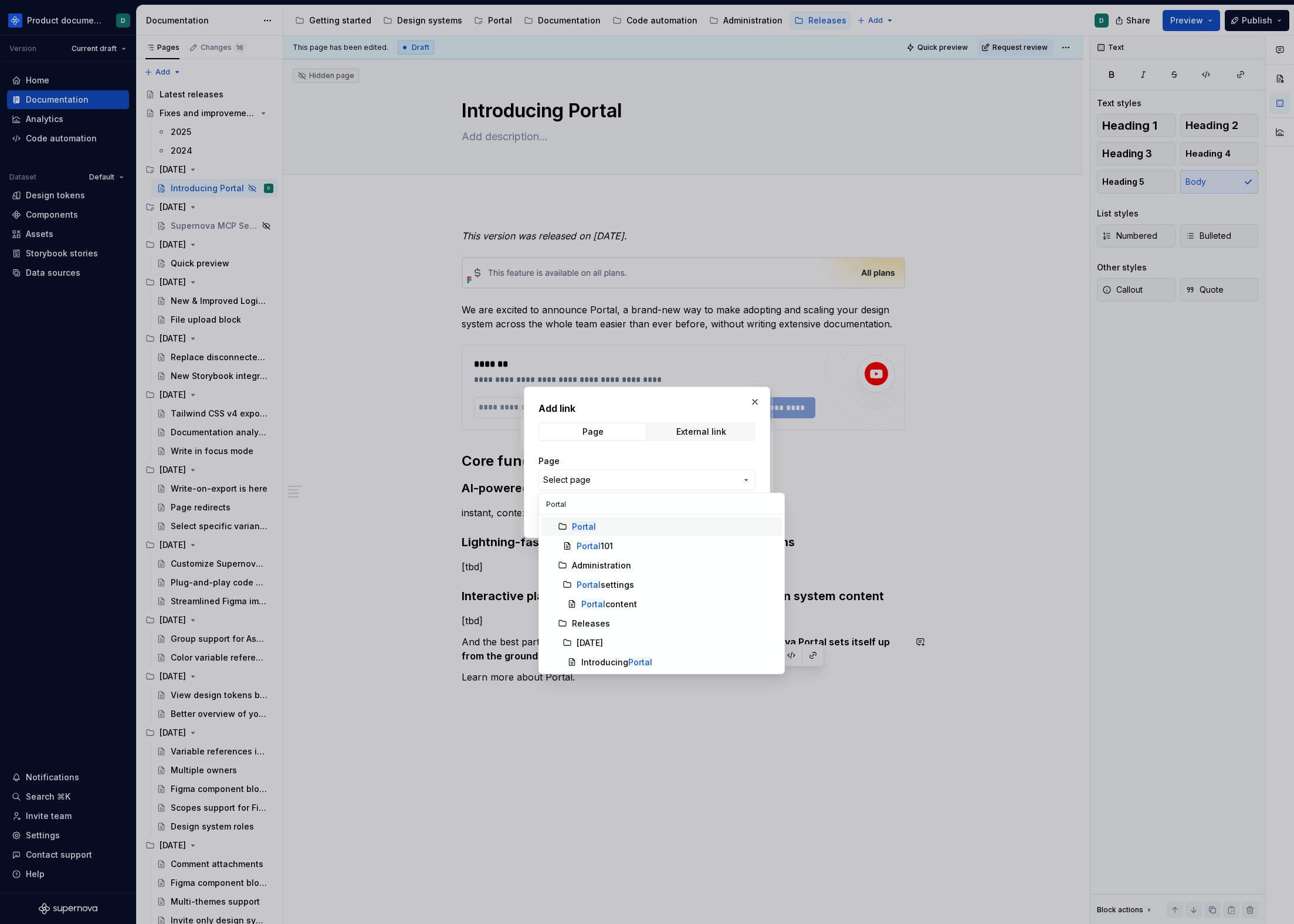
type input "Portal"
click at [601, 531] on div "Portal" at bounding box center [674, 527] width 205 height 12
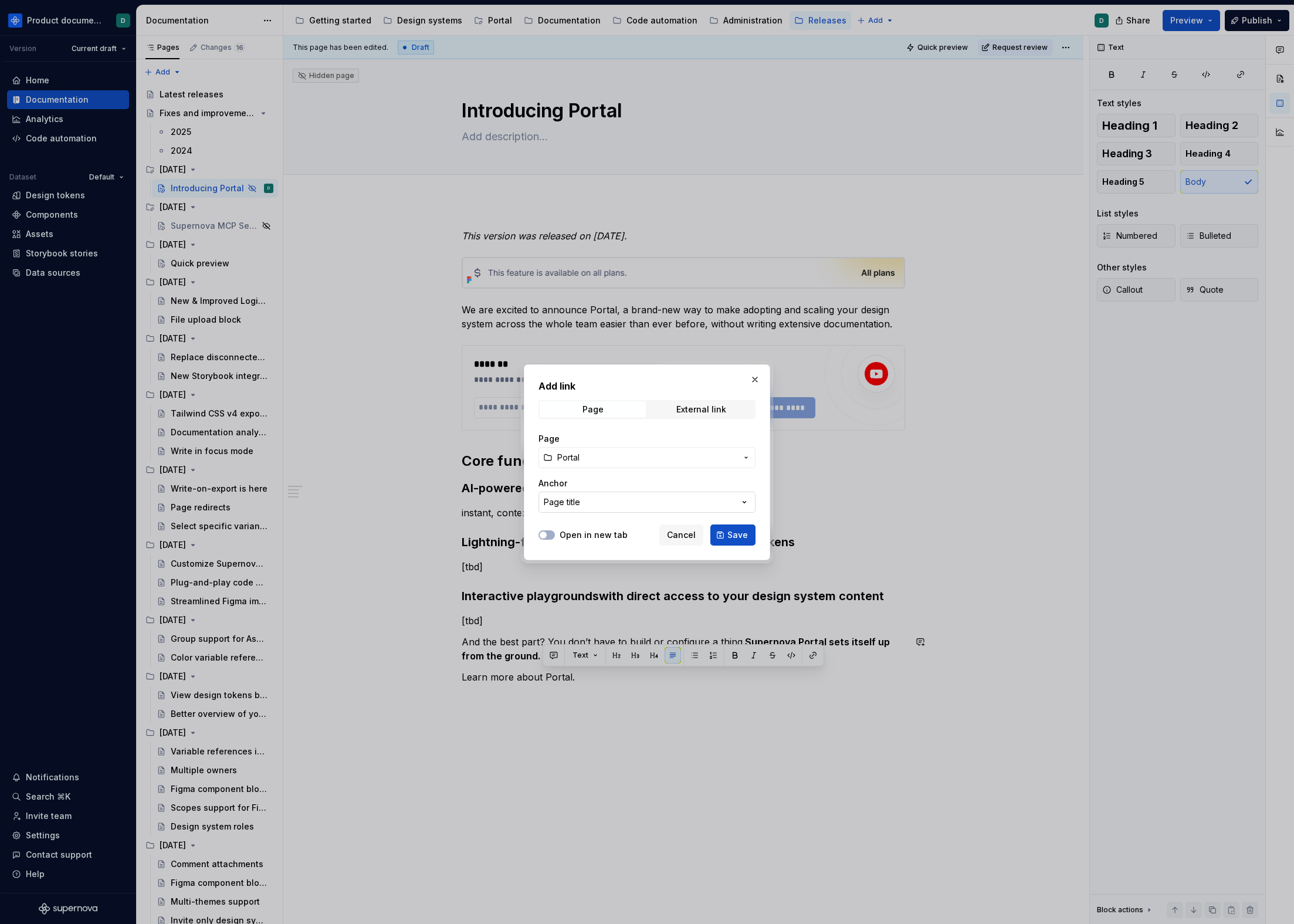
click at [723, 494] on button "Page title" at bounding box center [647, 502] width 217 height 21
click at [721, 497] on div "Add link Page External link Page Portal Anchor Page title Open in new tab Cance…" at bounding box center [647, 462] width 1294 height 924
click at [712, 505] on button "Page title" at bounding box center [647, 502] width 217 height 21
type input "portal"
click at [620, 497] on div "Add link Page External link Page Portal Anchor Page title Open in new tab Cance…" at bounding box center [647, 462] width 1294 height 924
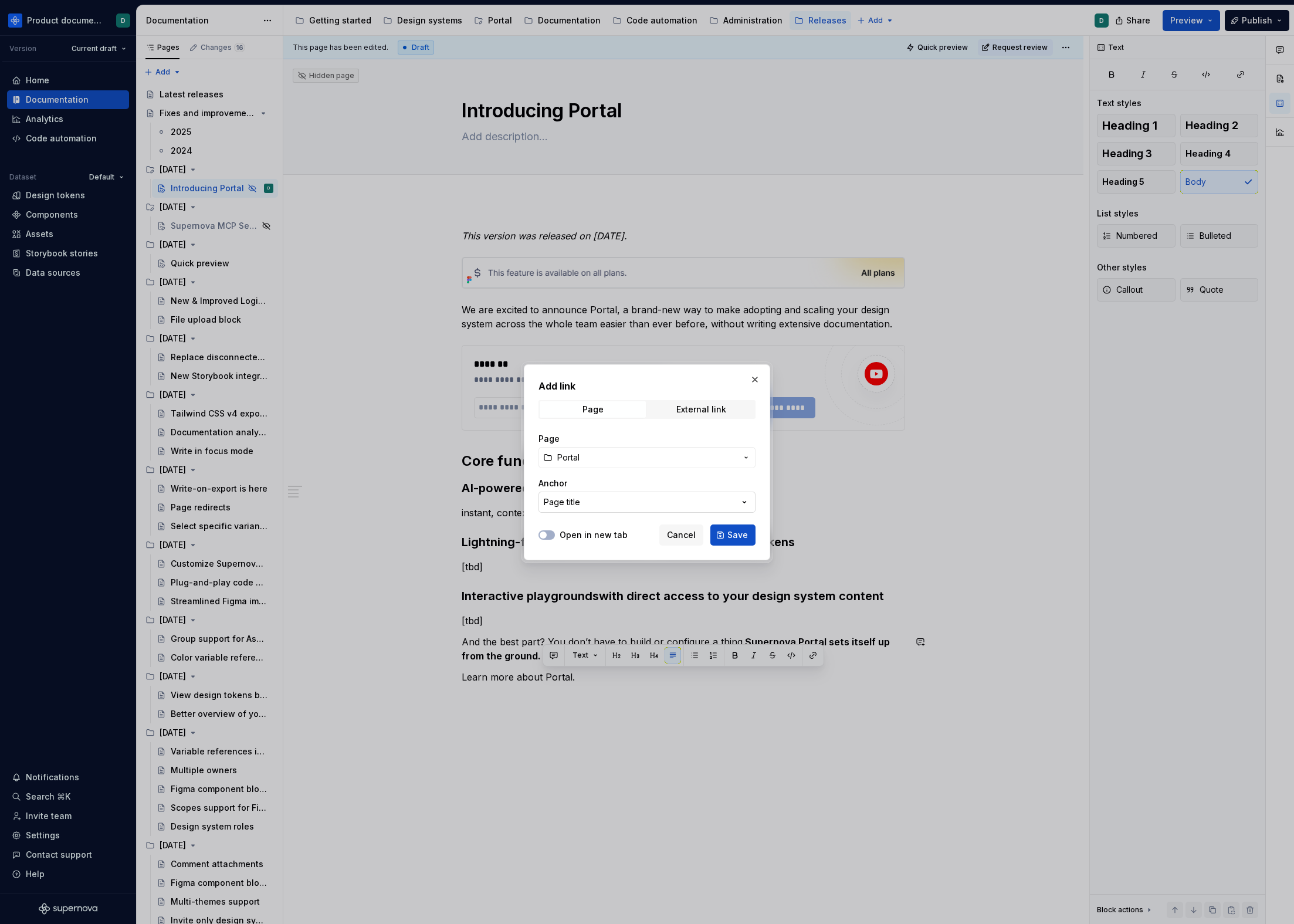
click at [620, 497] on button "Page title" at bounding box center [647, 502] width 217 height 21
click at [580, 448] on div "Add link Page External link Page Portal Anchor Page title Open in new tab Cance…" at bounding box center [647, 462] width 1294 height 924
click at [574, 457] on span "Portal" at bounding box center [569, 457] width 22 height 12
click at [574, 457] on div "Add link Page External link Page Portal Anchor Page title Open in new tab Cance…" at bounding box center [647, 462] width 1294 height 924
click at [572, 498] on div "Page title" at bounding box center [562, 501] width 36 height 12
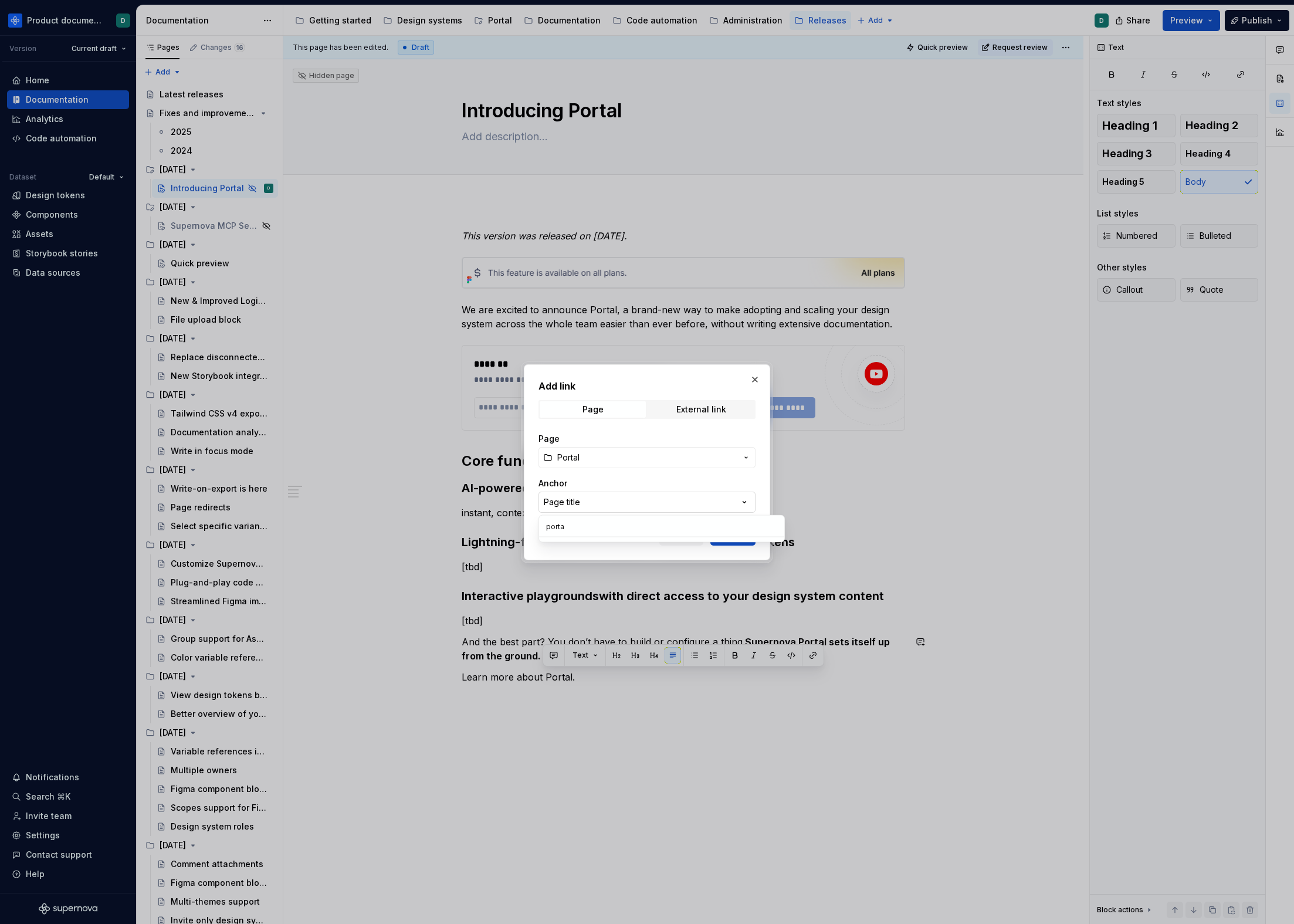
type input "portal"
click at [625, 459] on div "Add link Page External link Page Portal Anchor Page title Open in new tab Cance…" at bounding box center [647, 462] width 1294 height 924
click at [625, 459] on span "Portal" at bounding box center [647, 457] width 180 height 12
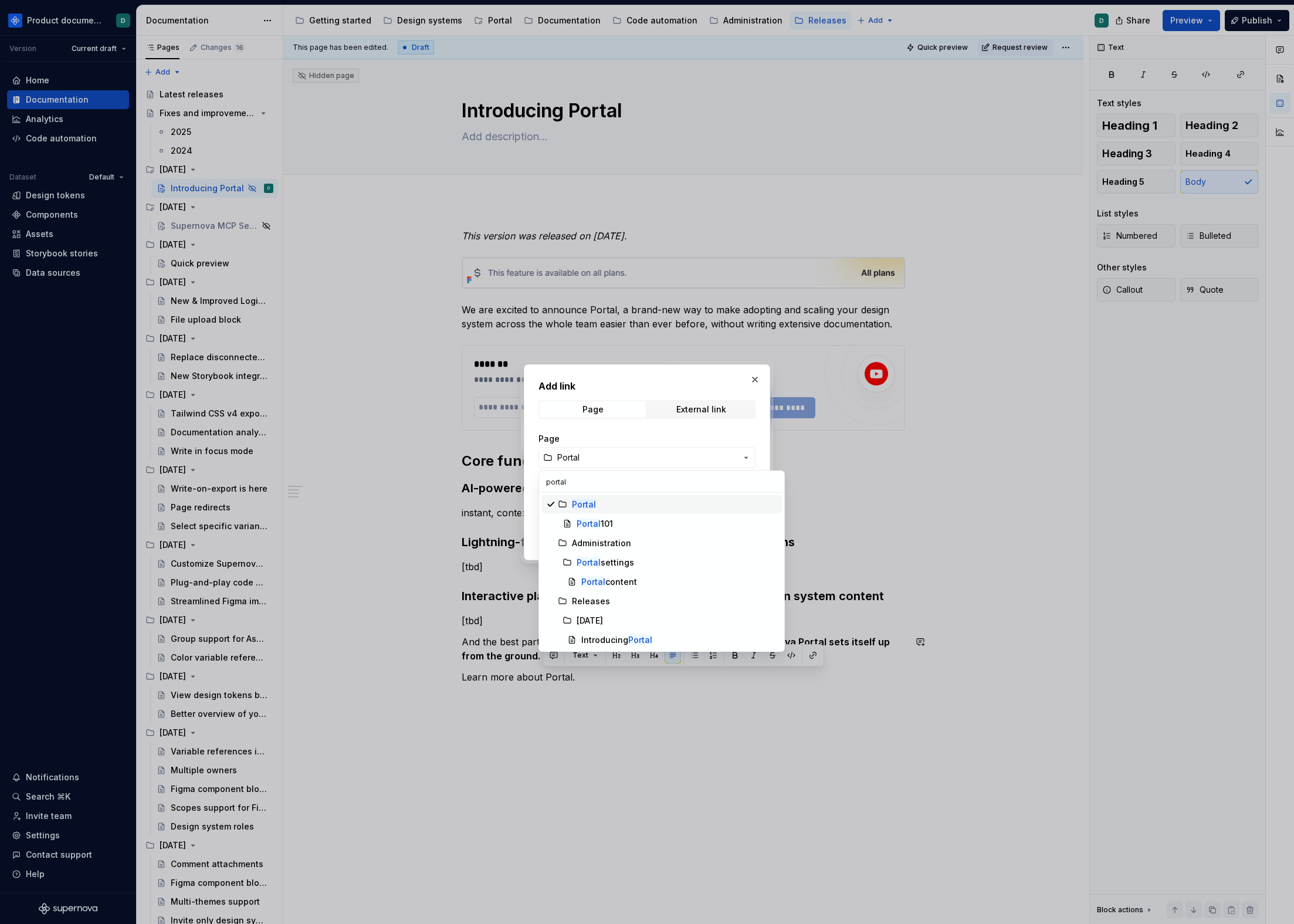
type input "portal"
click at [621, 508] on div "Portal" at bounding box center [674, 504] width 205 height 12
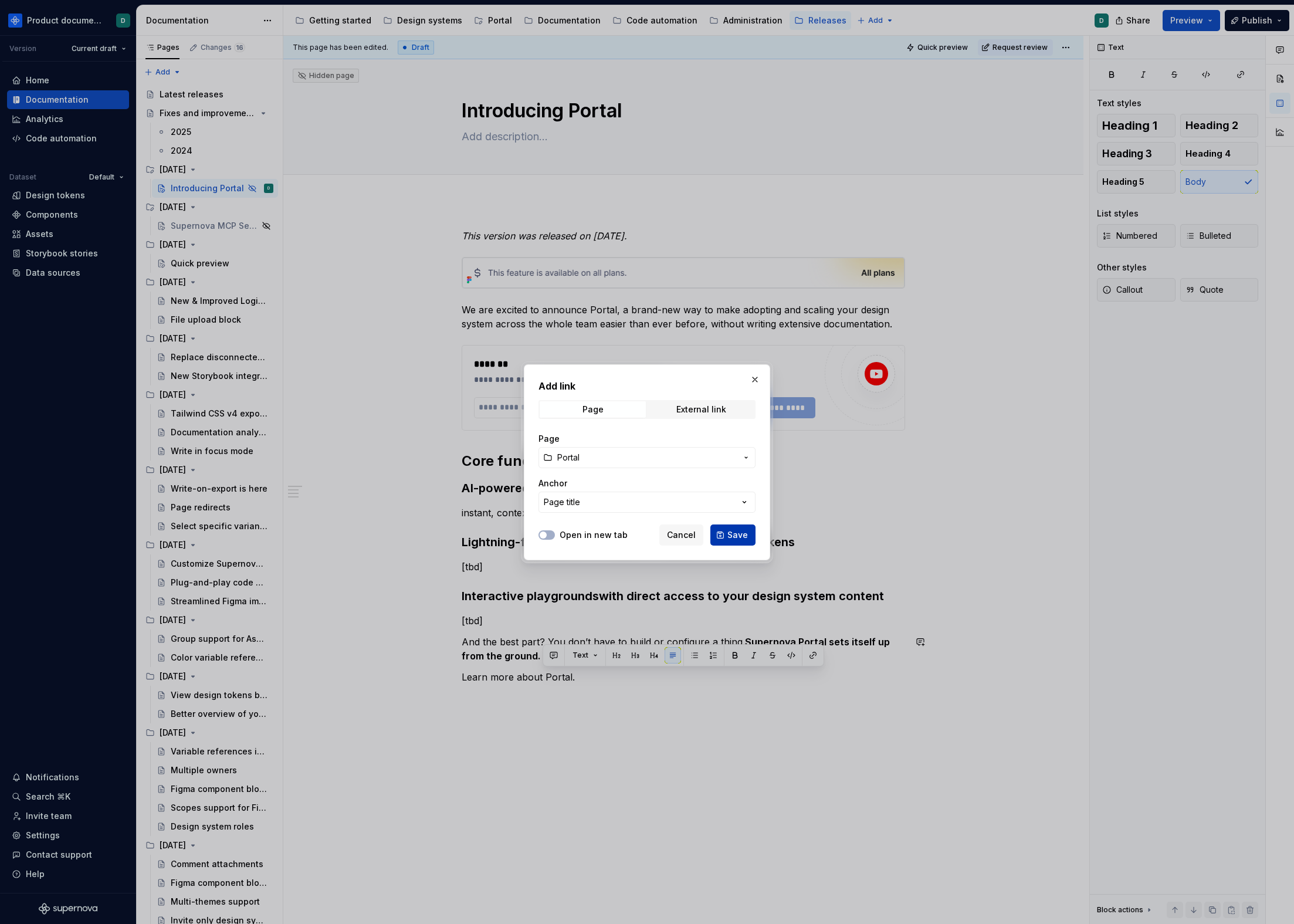
click at [740, 537] on span "Save" at bounding box center [738, 535] width 21 height 12
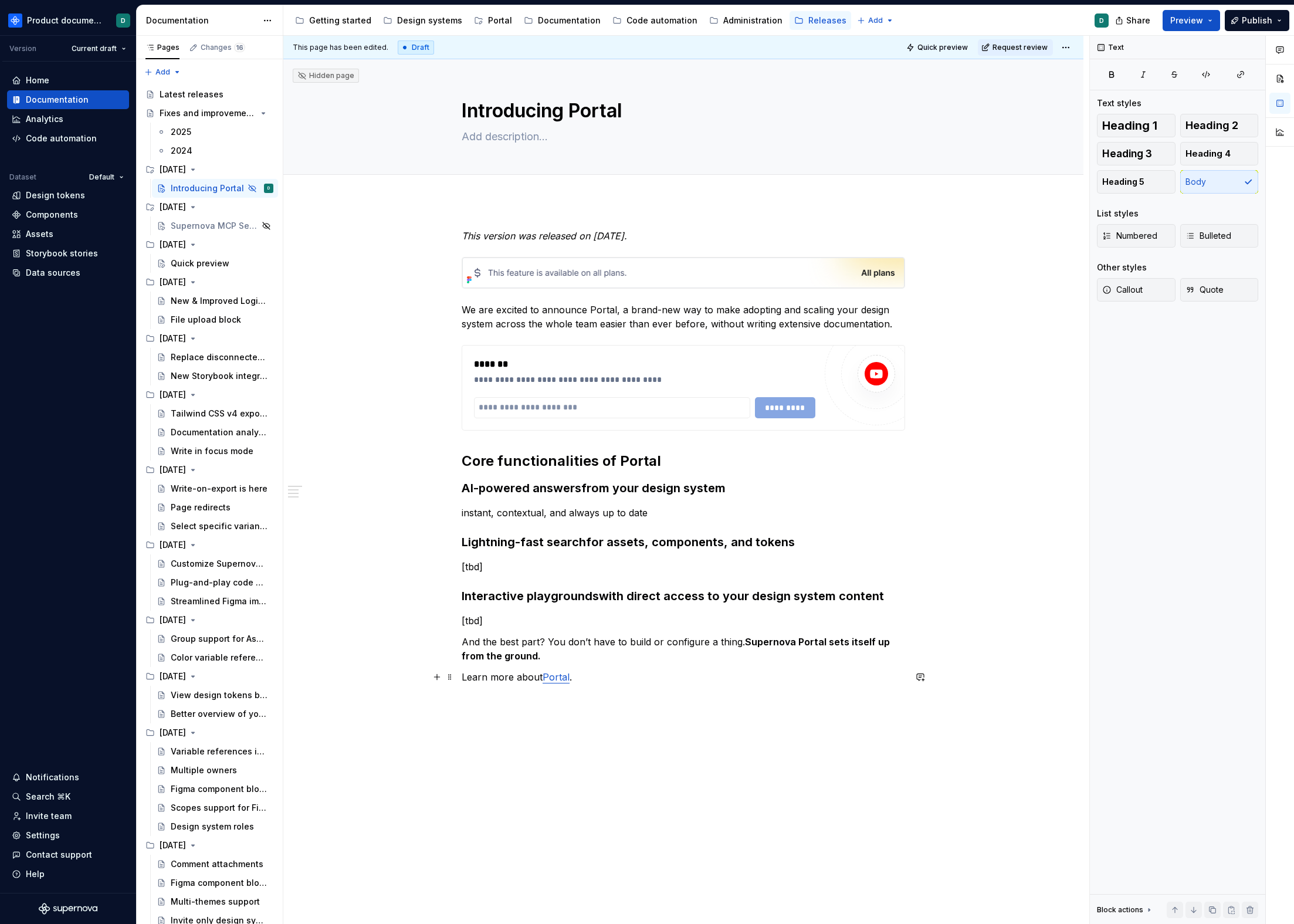
click at [584, 679] on p "Learn more about Portal ." at bounding box center [684, 677] width 444 height 14
click at [1111, 288] on icon "button" at bounding box center [1107, 290] width 9 height 9
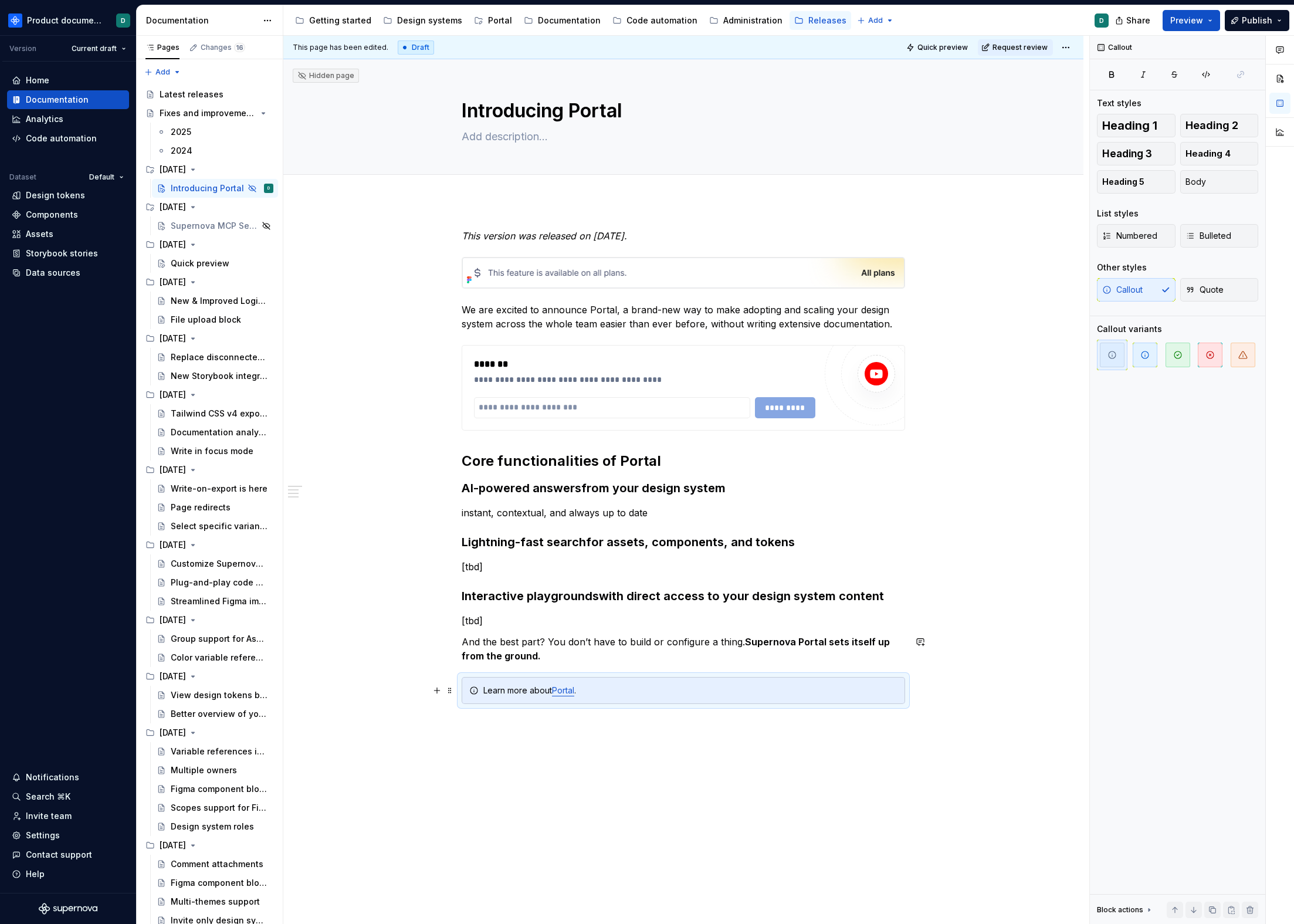
click at [639, 710] on div "**********" at bounding box center [684, 480] width 444 height 503
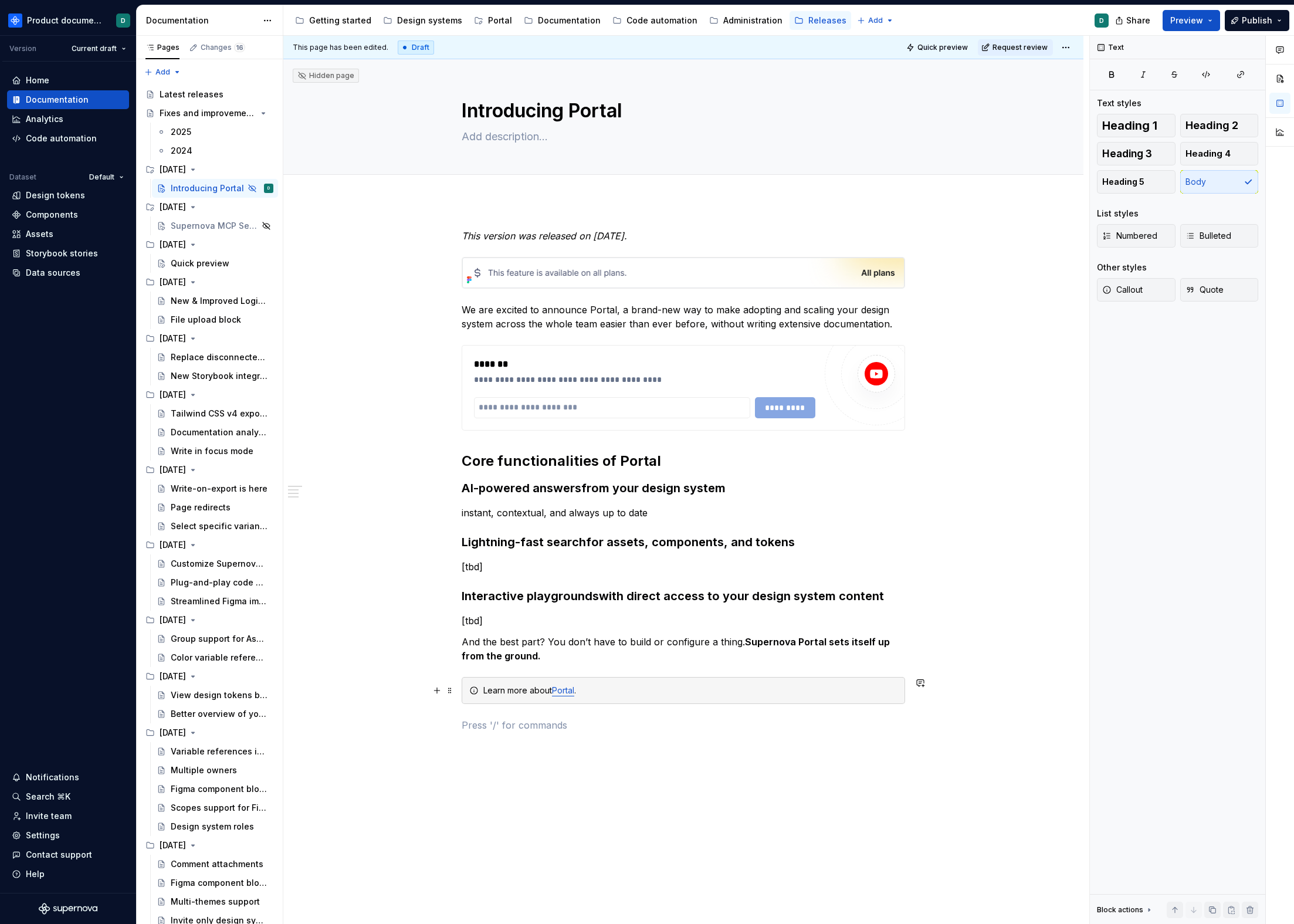
click at [644, 702] on div "Learn more about Portal ." at bounding box center [684, 691] width 444 height 27
click at [597, 689] on div "Learn more about Portal ." at bounding box center [690, 690] width 414 height 12
click at [599, 659] on p "And the best part? You don’t have to build or configure a thing. Supernova Port…" at bounding box center [684, 649] width 444 height 28
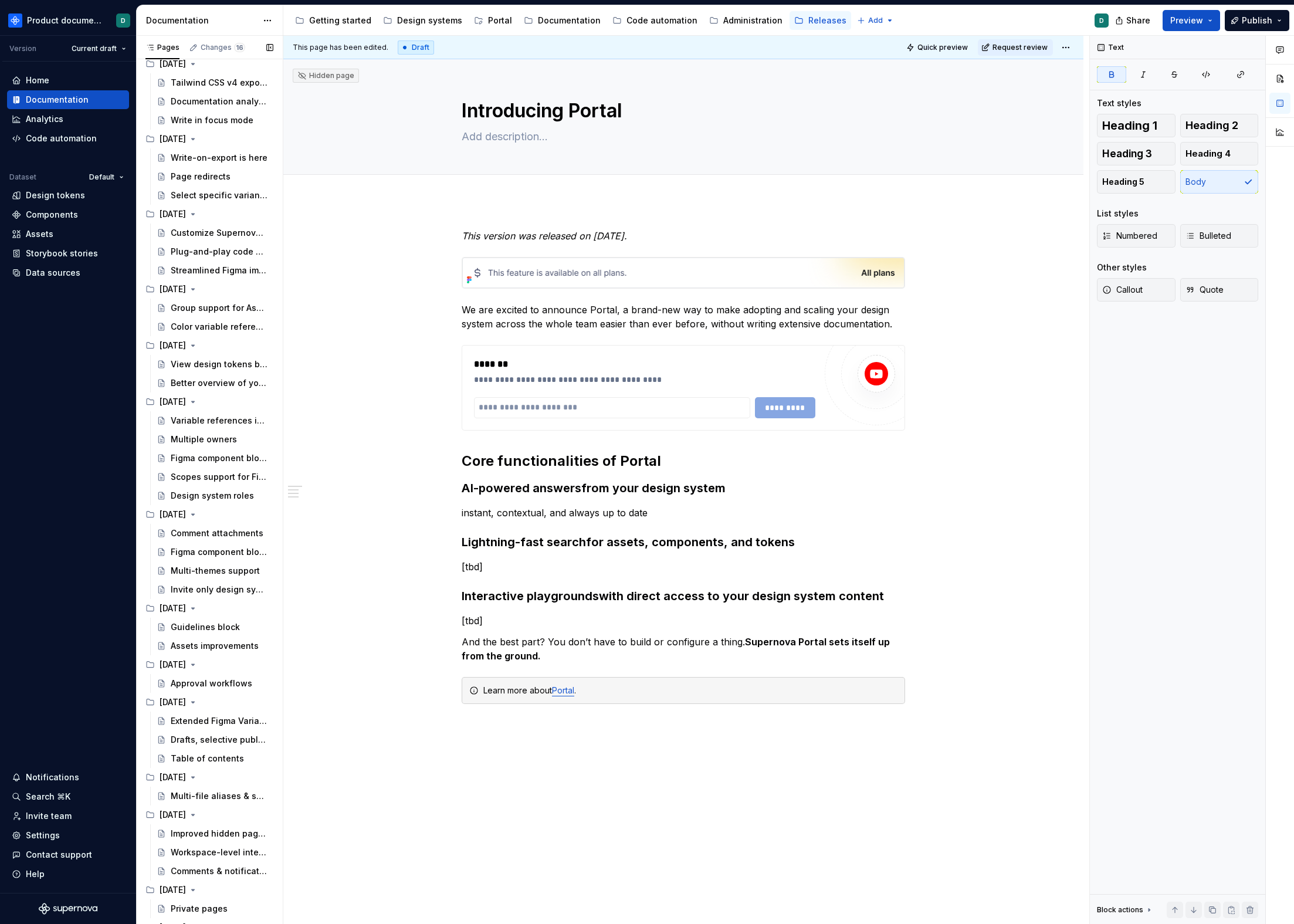
scroll to position [700, 0]
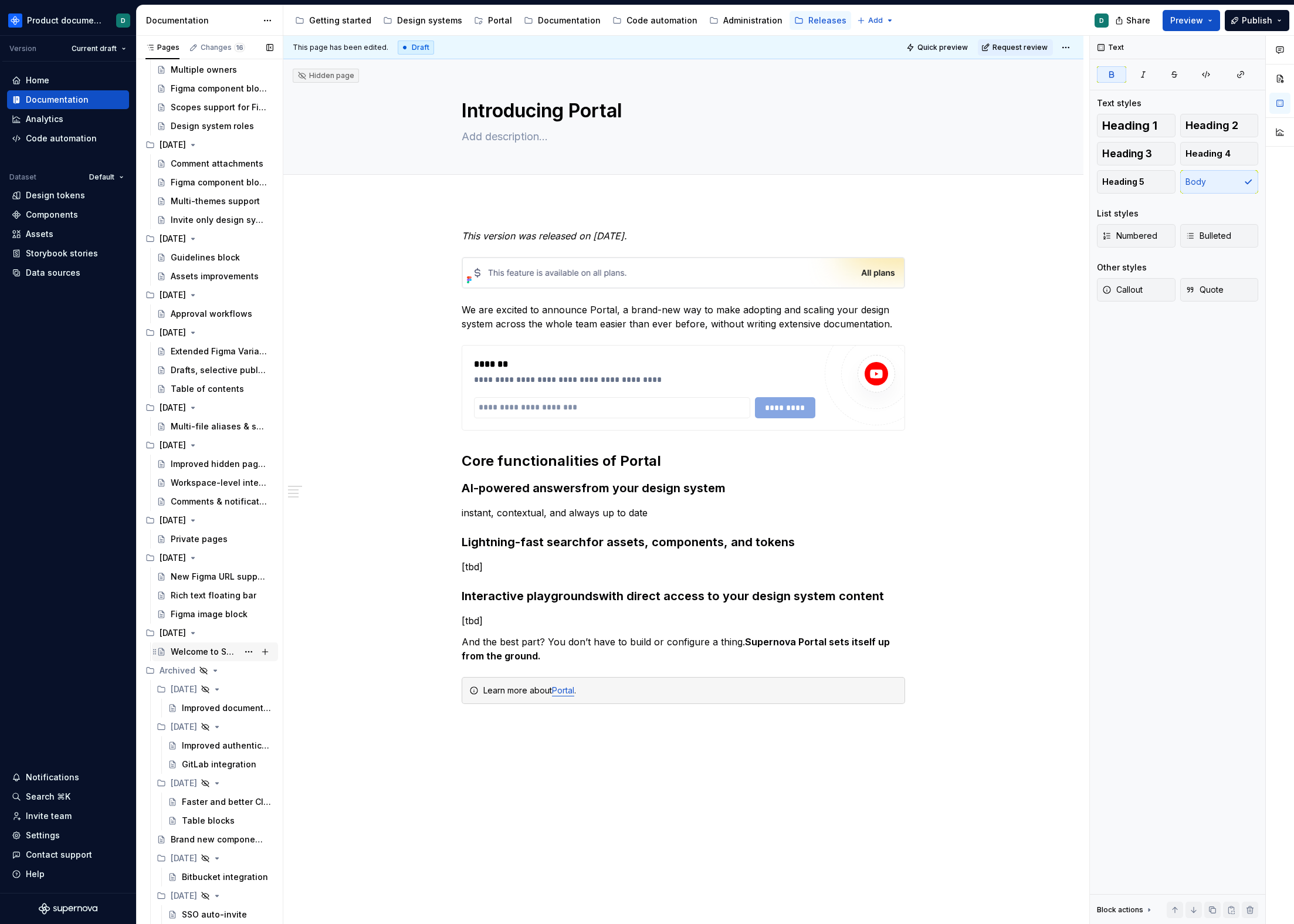
click at [191, 647] on div "Welcome to Supernova 2.0" at bounding box center [205, 651] width 68 height 12
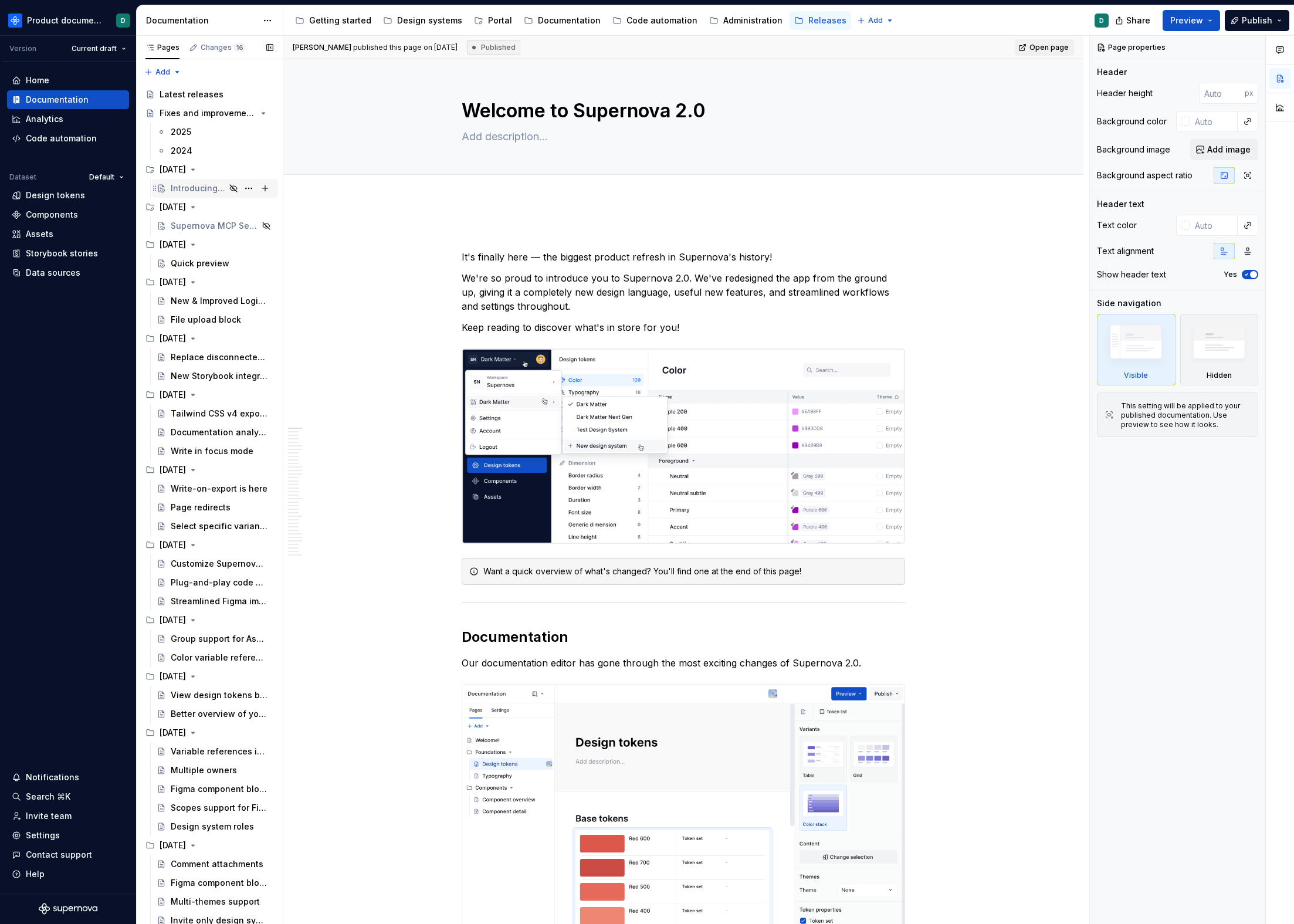
click at [188, 188] on div "Introducing Portal" at bounding box center [198, 188] width 54 height 12
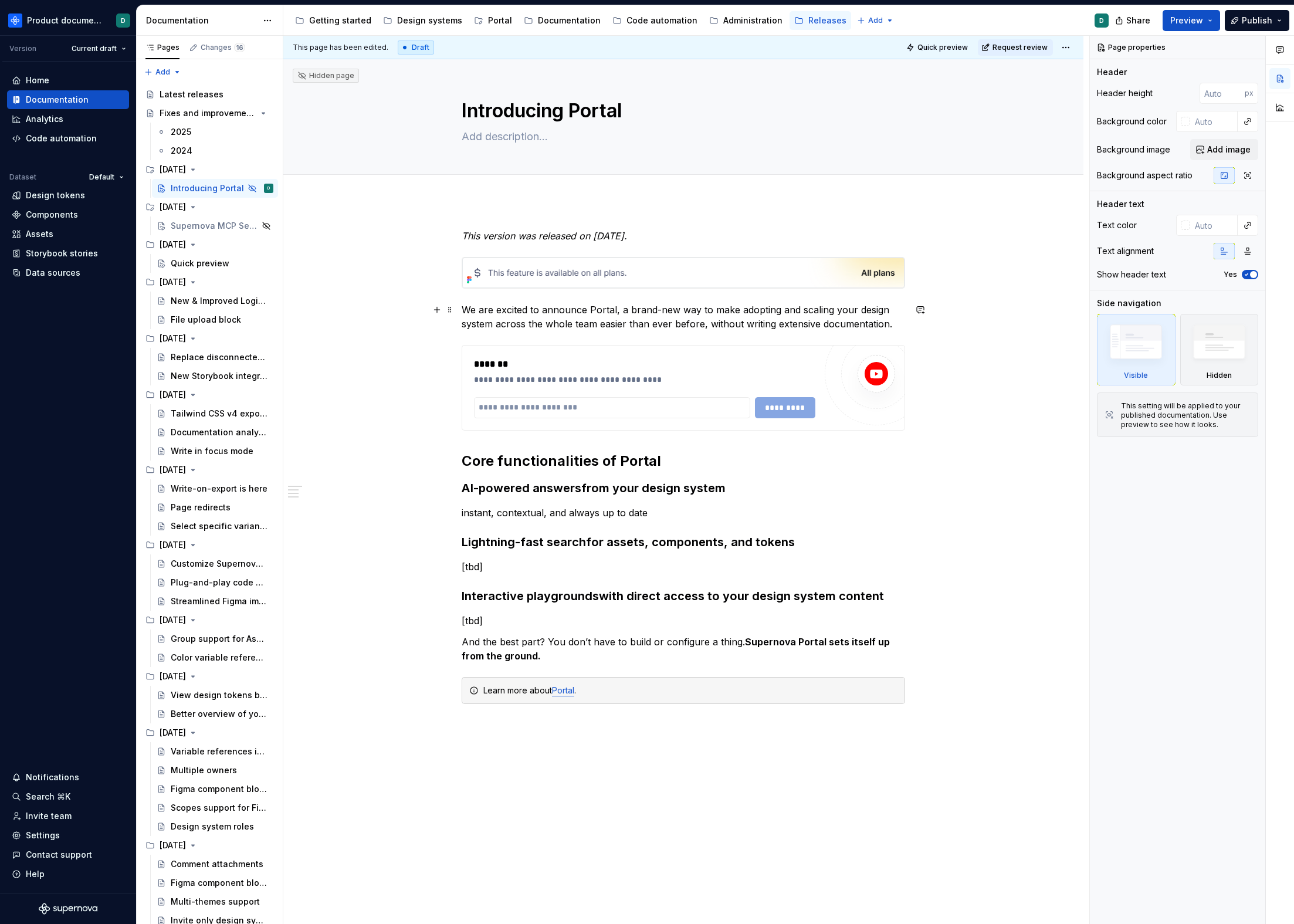
click at [505, 311] on p "We are excited to announce Portal, a brand-new way to make adopting and scaling…" at bounding box center [684, 317] width 444 height 28
type textarea "*"
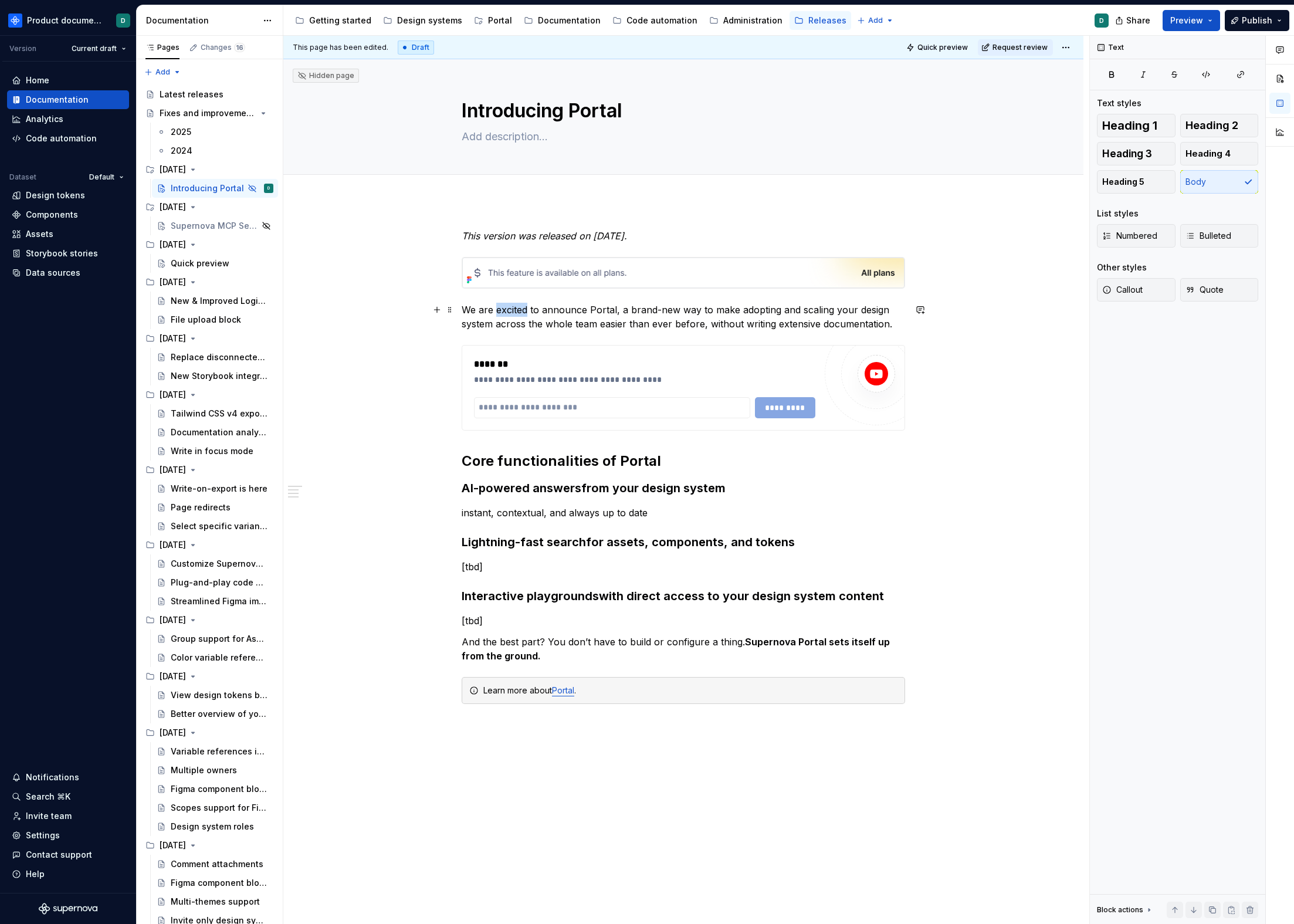
click at [505, 311] on p "We are excited to announce Portal, a brand-new way to make adopting and scaling…" at bounding box center [684, 317] width 444 height 28
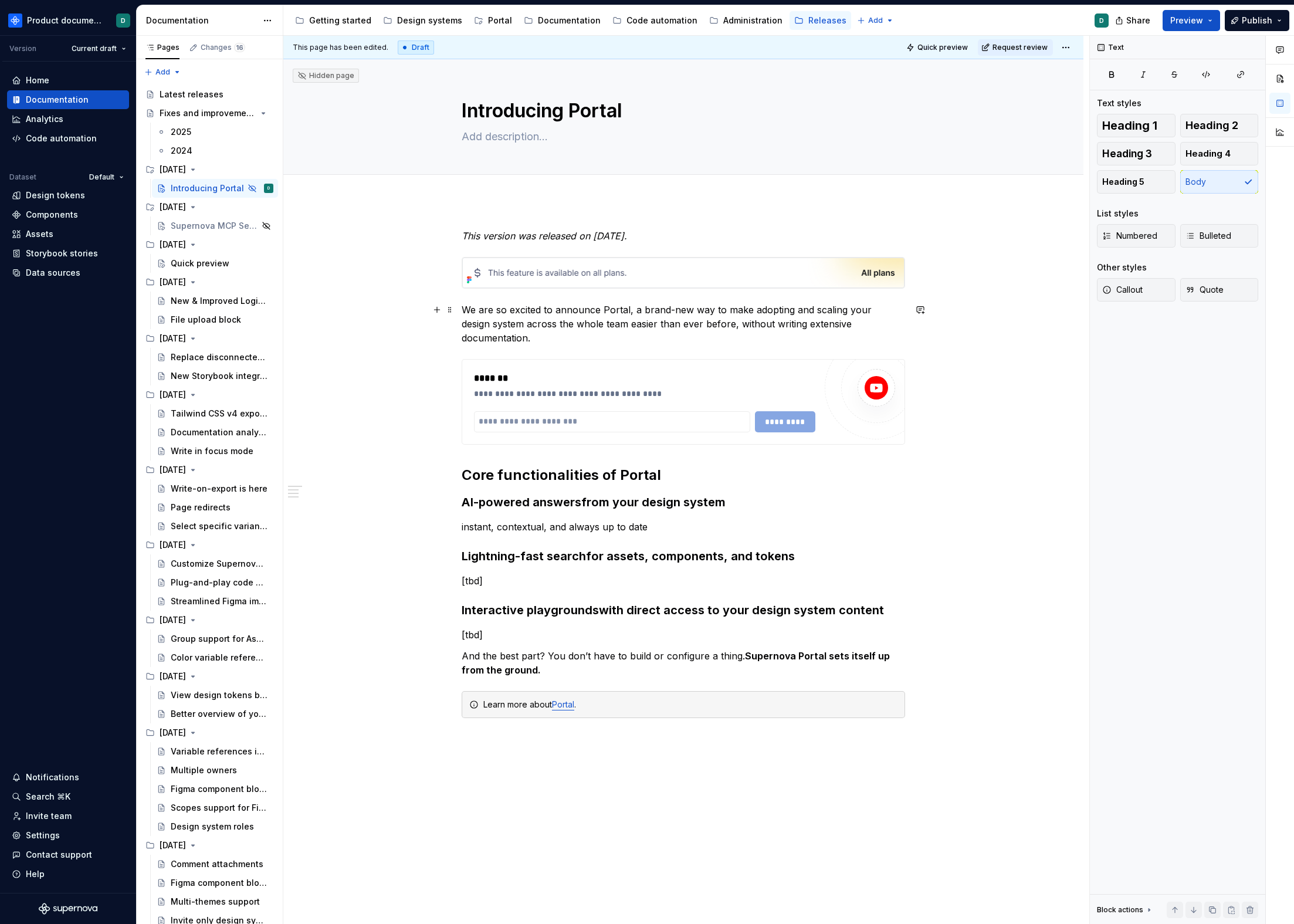
click at [891, 322] on p "We are so excited to announce Portal, a brand-new way to make adopting and scal…" at bounding box center [684, 324] width 444 height 43
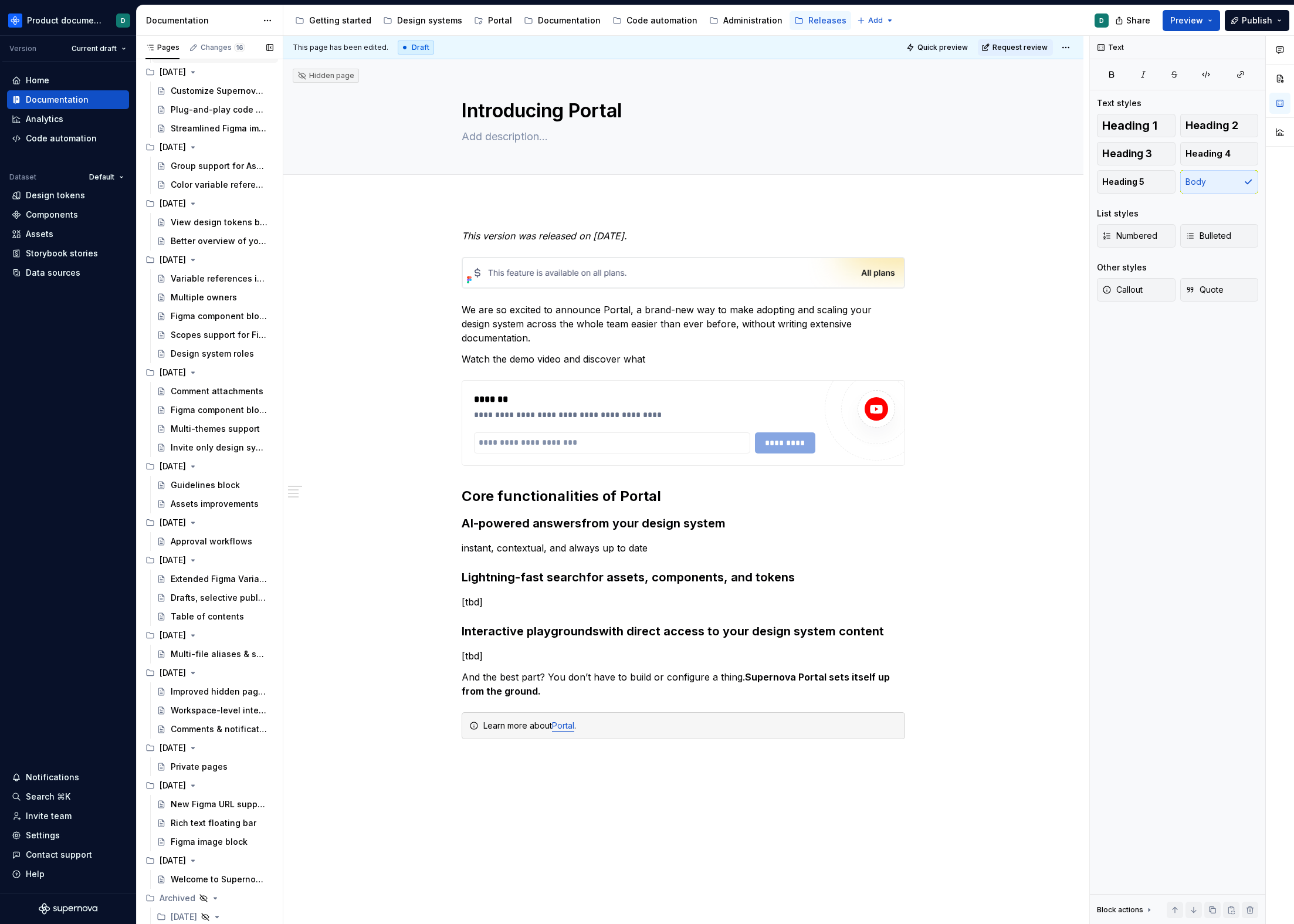
scroll to position [895, 0]
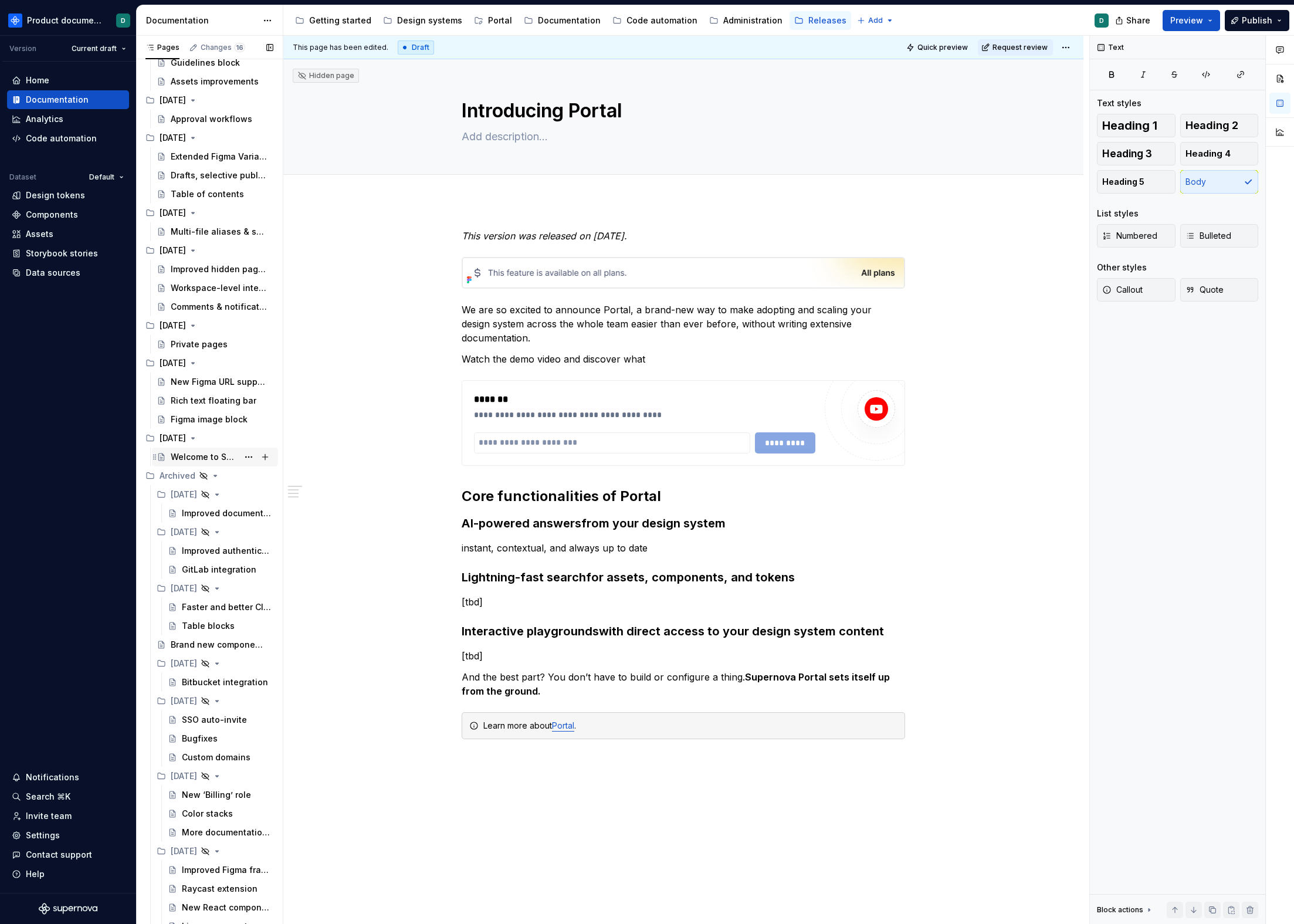
click at [195, 456] on div "Welcome to Supernova 2.0" at bounding box center [205, 456] width 68 height 12
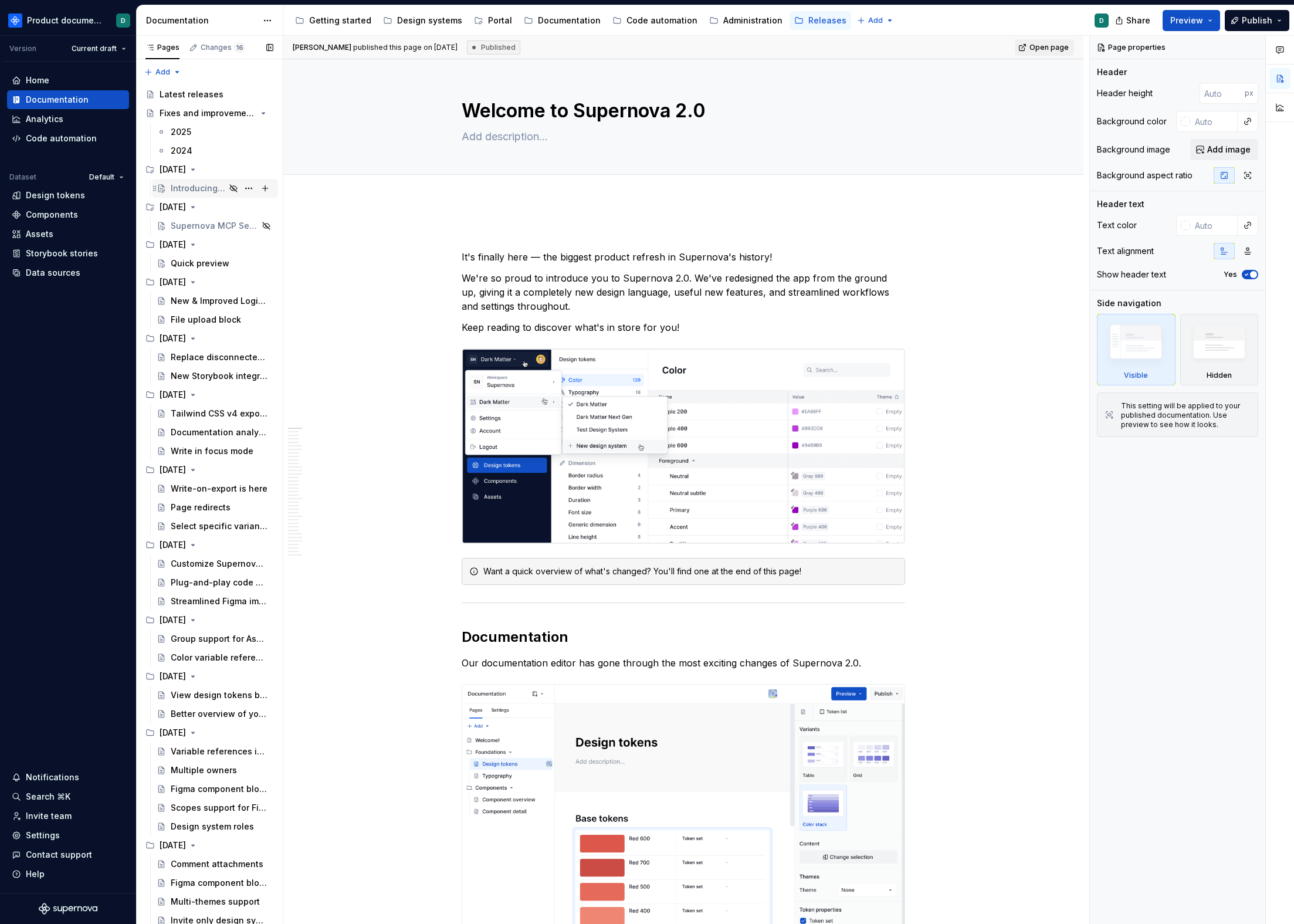
click at [192, 186] on div "Introducing Portal" at bounding box center [198, 188] width 54 height 12
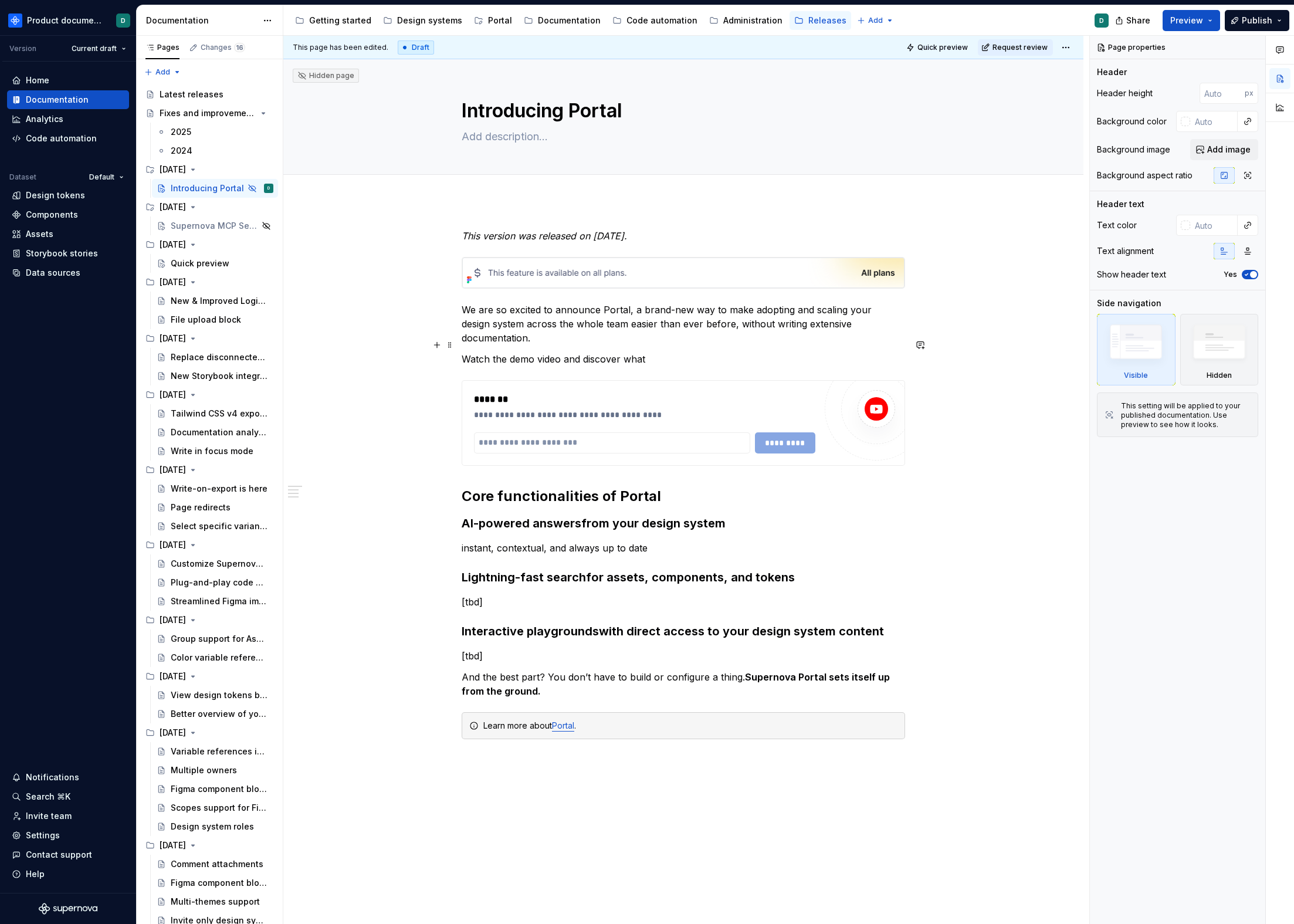
click at [682, 352] on p "Watch the demo video and discover what" at bounding box center [684, 359] width 444 height 14
type textarea "*"
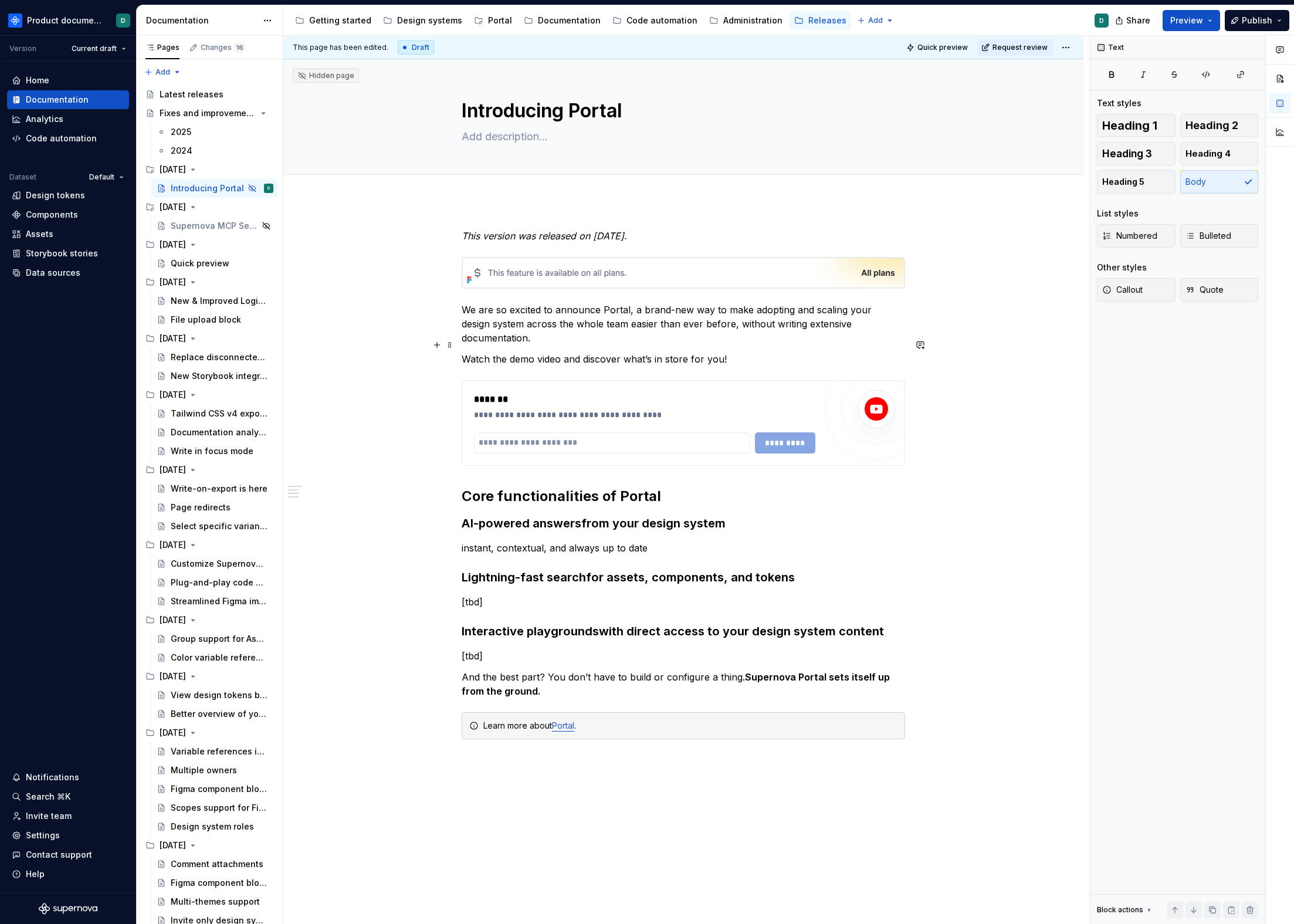
click at [758, 352] on p "Watch the demo video and discover what’s in store for you!" at bounding box center [684, 359] width 444 height 14
click at [761, 393] on div "*******" at bounding box center [644, 400] width 341 height 14
click at [716, 487] on h2 "Core functionalities of Portal" at bounding box center [684, 497] width 444 height 19
click at [755, 515] on h3 "AI-powered answers from your design system" at bounding box center [684, 523] width 444 height 17
click at [492, 594] on p "[tbd]" at bounding box center [684, 602] width 444 height 14
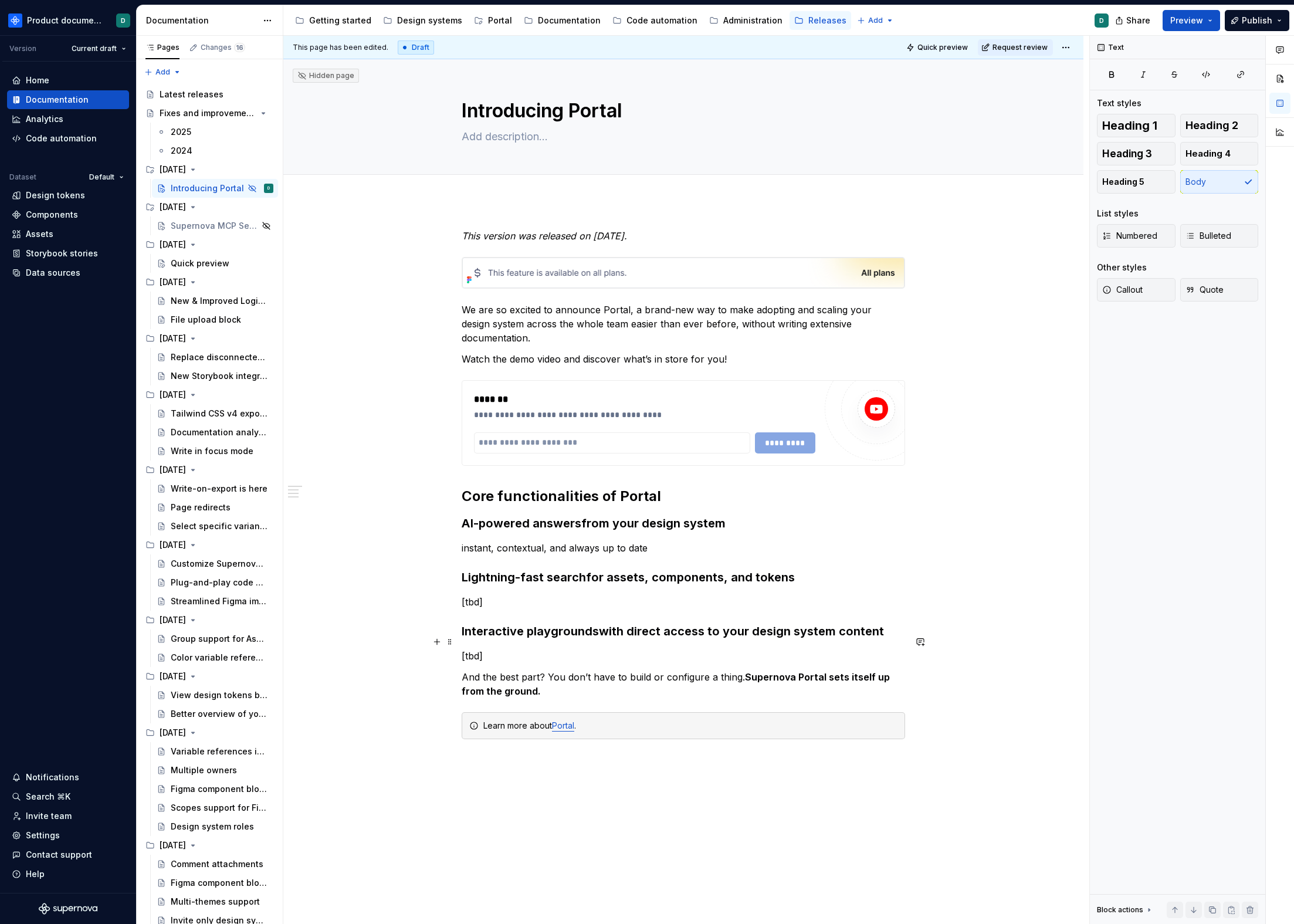
click at [498, 649] on p "[tbd]" at bounding box center [684, 656] width 444 height 14
click at [573, 678] on p "And the best part? You don’t have to build or configure a thing. Supernova Port…" at bounding box center [684, 684] width 444 height 28
click at [572, 649] on p "[tbd]" at bounding box center [684, 656] width 444 height 14
click at [567, 680] on p "And the best part? You don’t have to build or configure a thing. Supernova Port…" at bounding box center [684, 684] width 444 height 28
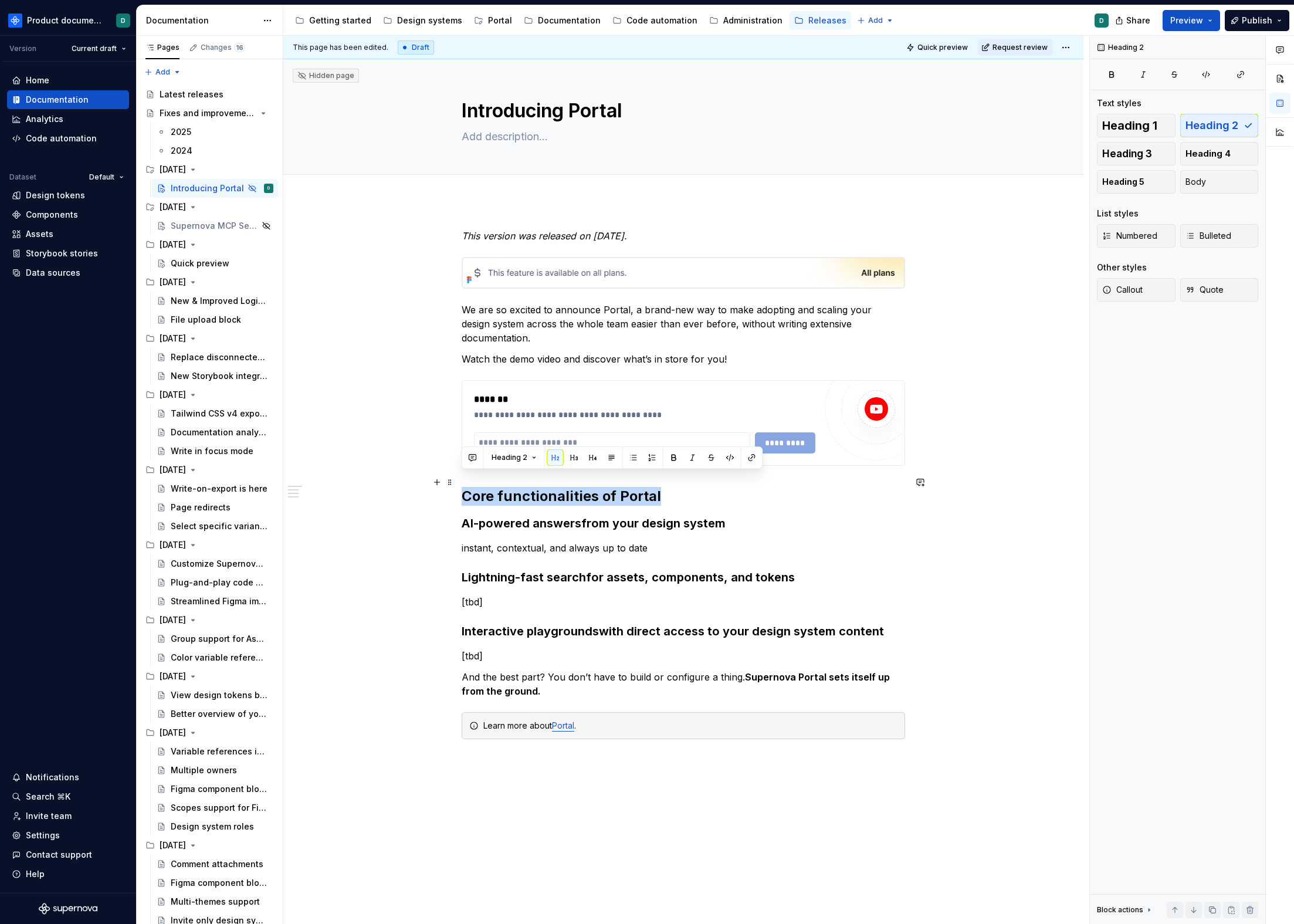
drag, startPoint x: 658, startPoint y: 478, endPoint x: 463, endPoint y: 477, distance: 195.0
click at [463, 487] on h2 "Core functionalities of Portal" at bounding box center [684, 497] width 444 height 19
click at [765, 487] on h2 "What do you need to know about Portal" at bounding box center [684, 497] width 444 height 19
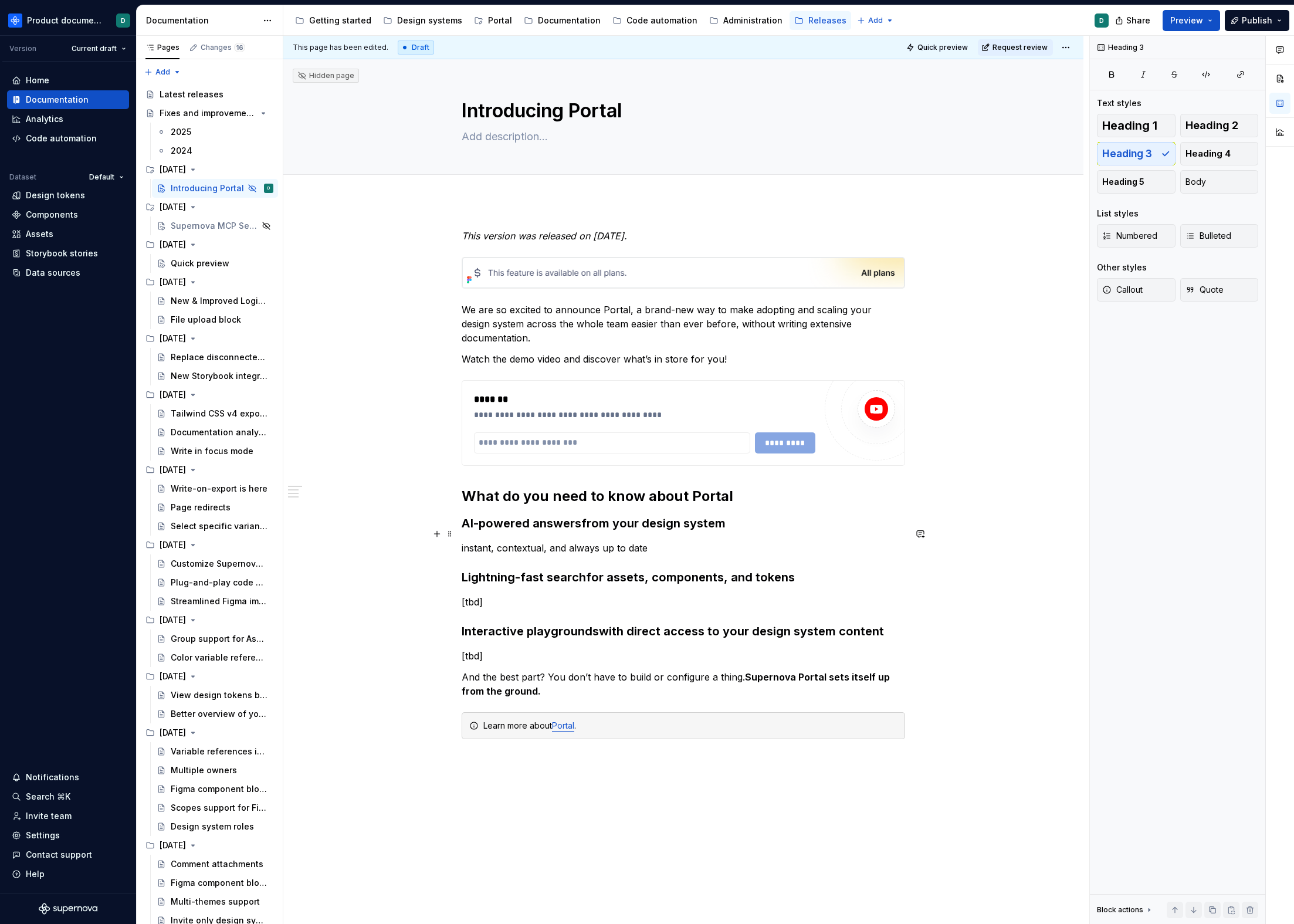
click at [677, 541] on p "instant, contextual, and always up to date" at bounding box center [684, 548] width 444 height 14
click at [464, 516] on strong "AI-powered answers" at bounding box center [522, 523] width 120 height 14
click at [694, 541] on p "instant, contextual, and always up to date" at bounding box center [684, 548] width 444 height 14
click at [733, 487] on h2 "What do you need to know about Portal" at bounding box center [684, 497] width 444 height 19
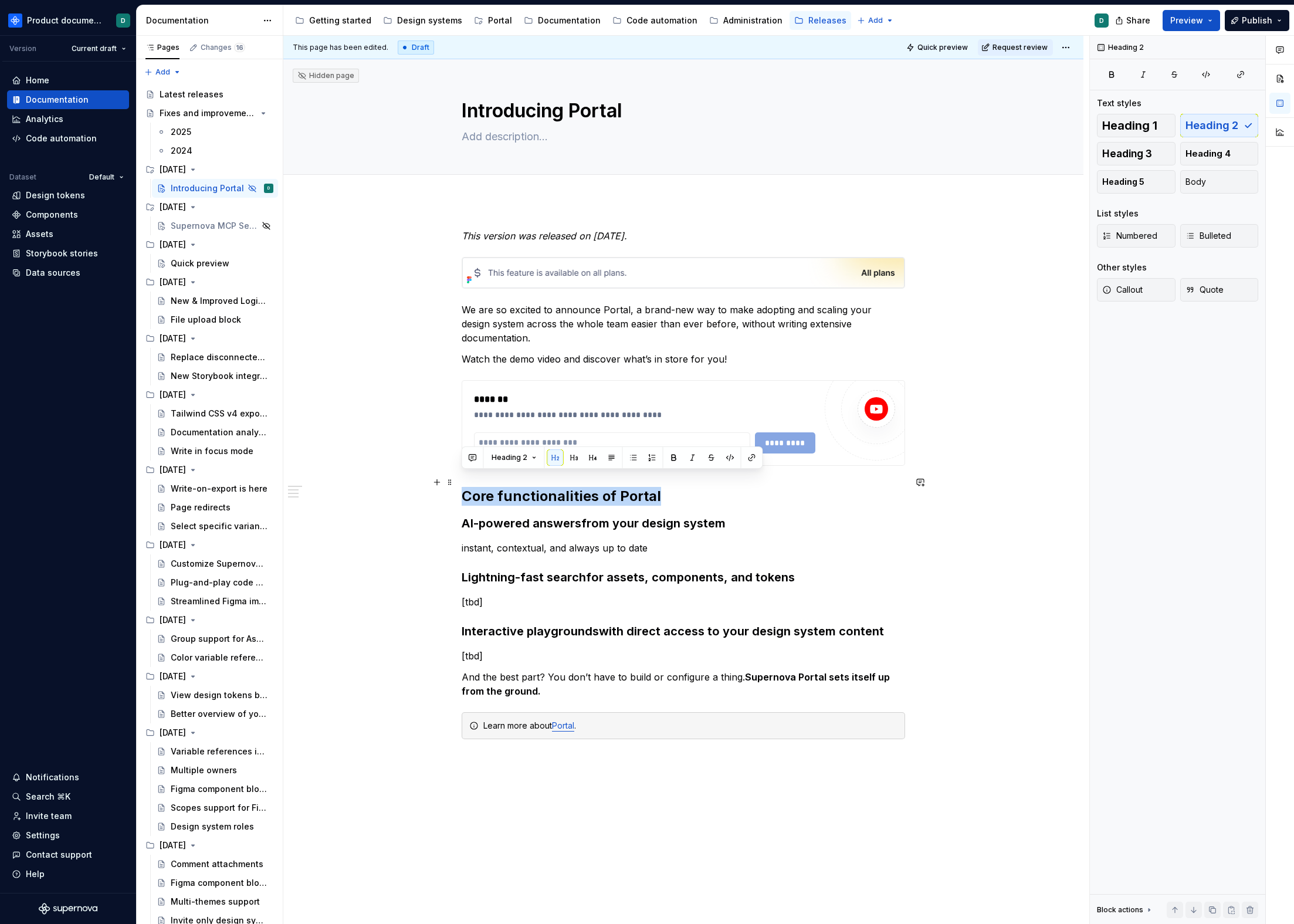
drag, startPoint x: 657, startPoint y: 480, endPoint x: 464, endPoint y: 479, distance: 193.0
click at [464, 487] on h2 "Core functionalities of Portal" at bounding box center [684, 497] width 444 height 19
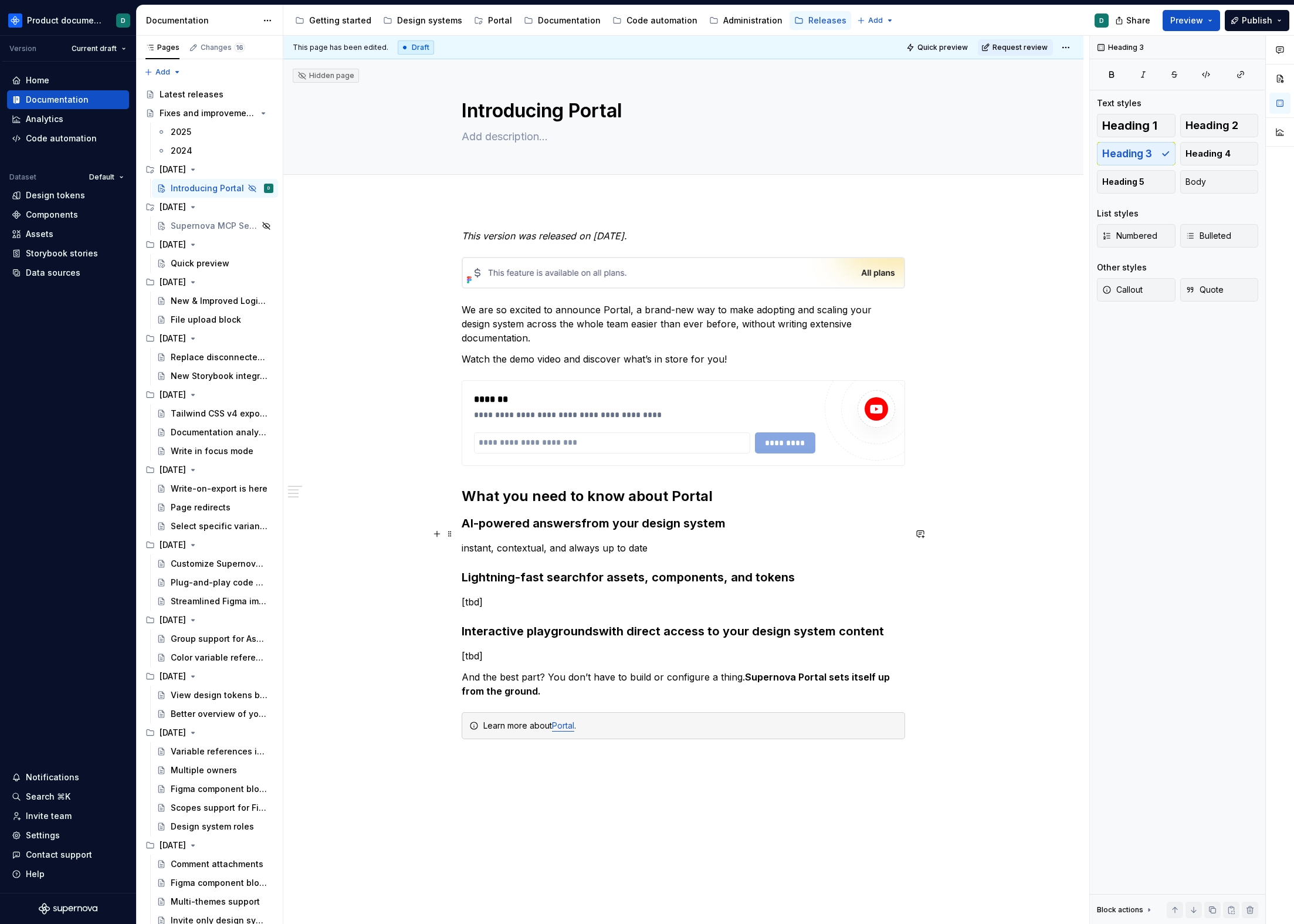
click at [676, 541] on p "instant, contextual, and always up to date" at bounding box center [684, 548] width 444 height 14
drag, startPoint x: 464, startPoint y: 533, endPoint x: 453, endPoint y: 534, distance: 11.0
click at [462, 534] on div "**********" at bounding box center [684, 505] width 444 height 553
click at [698, 541] on div "**********" at bounding box center [684, 497] width 444 height 538
click at [695, 541] on p "Instant, contextual, and always up to date" at bounding box center [684, 548] width 444 height 14
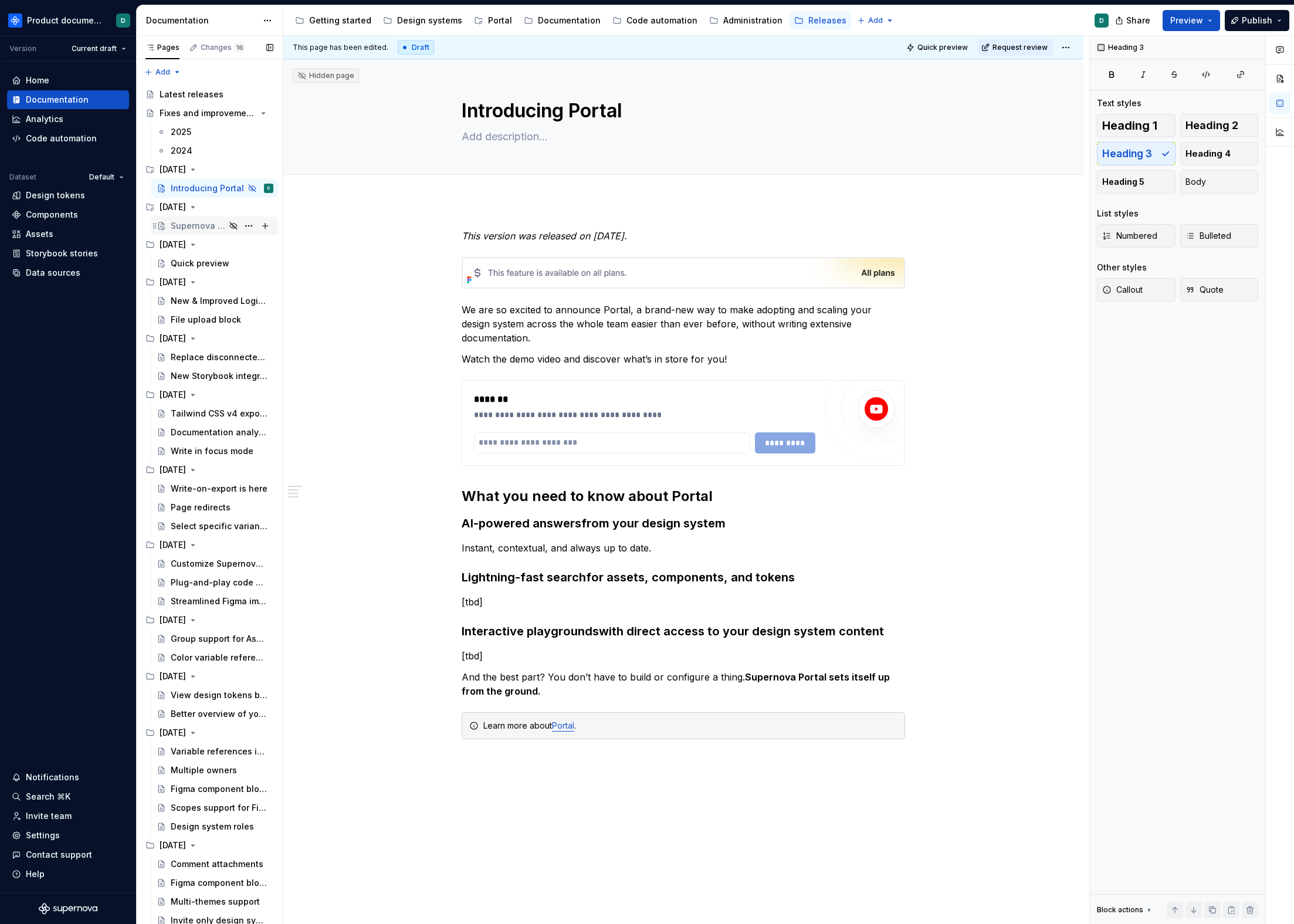
click at [197, 229] on div "Supernova MCP Server" at bounding box center [198, 225] width 54 height 12
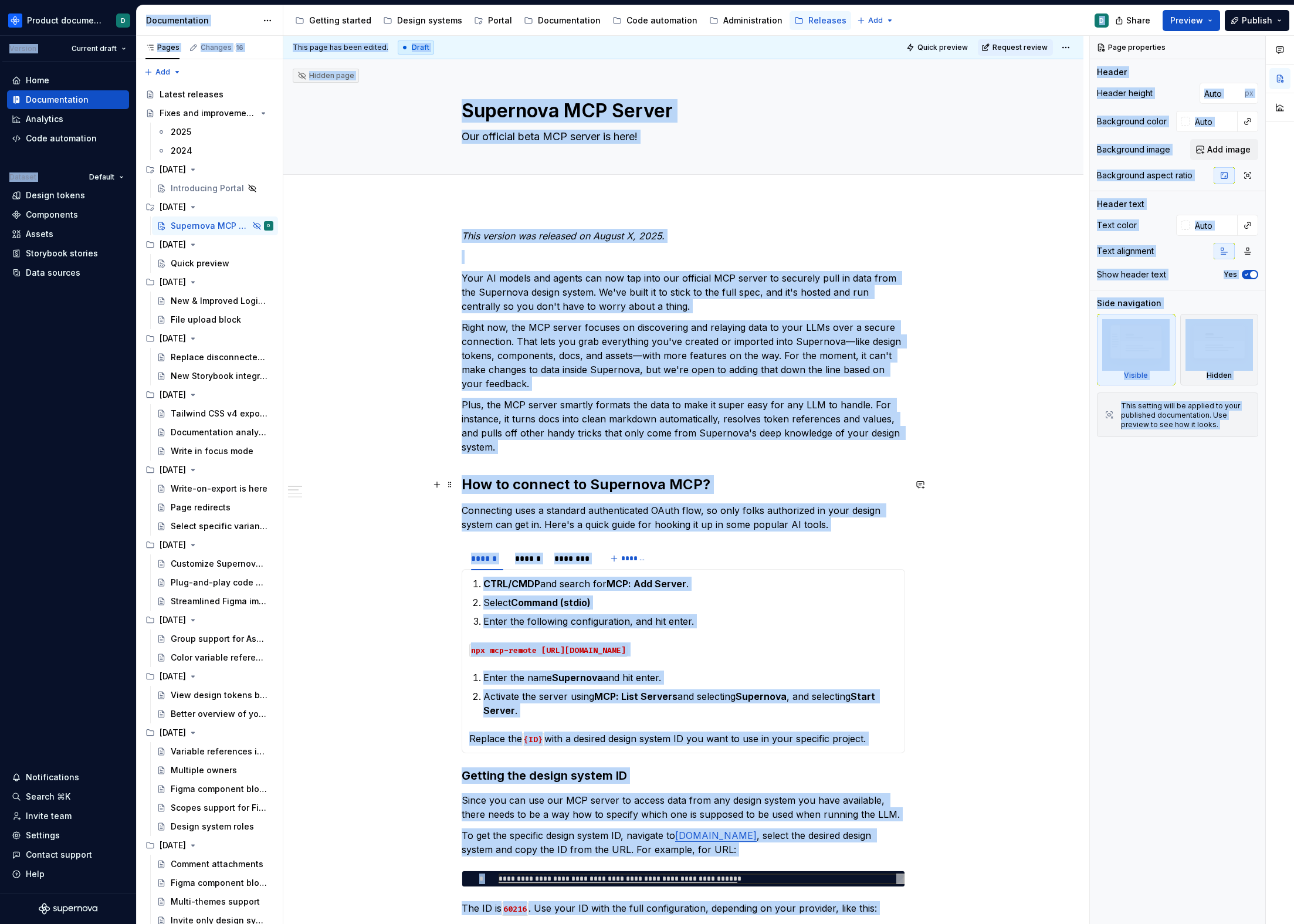
copy body "Loremip dolorsitametc A Elitsed Doeiusm tempo Inci Utlaboreetdol Magnaaliq Enim…"
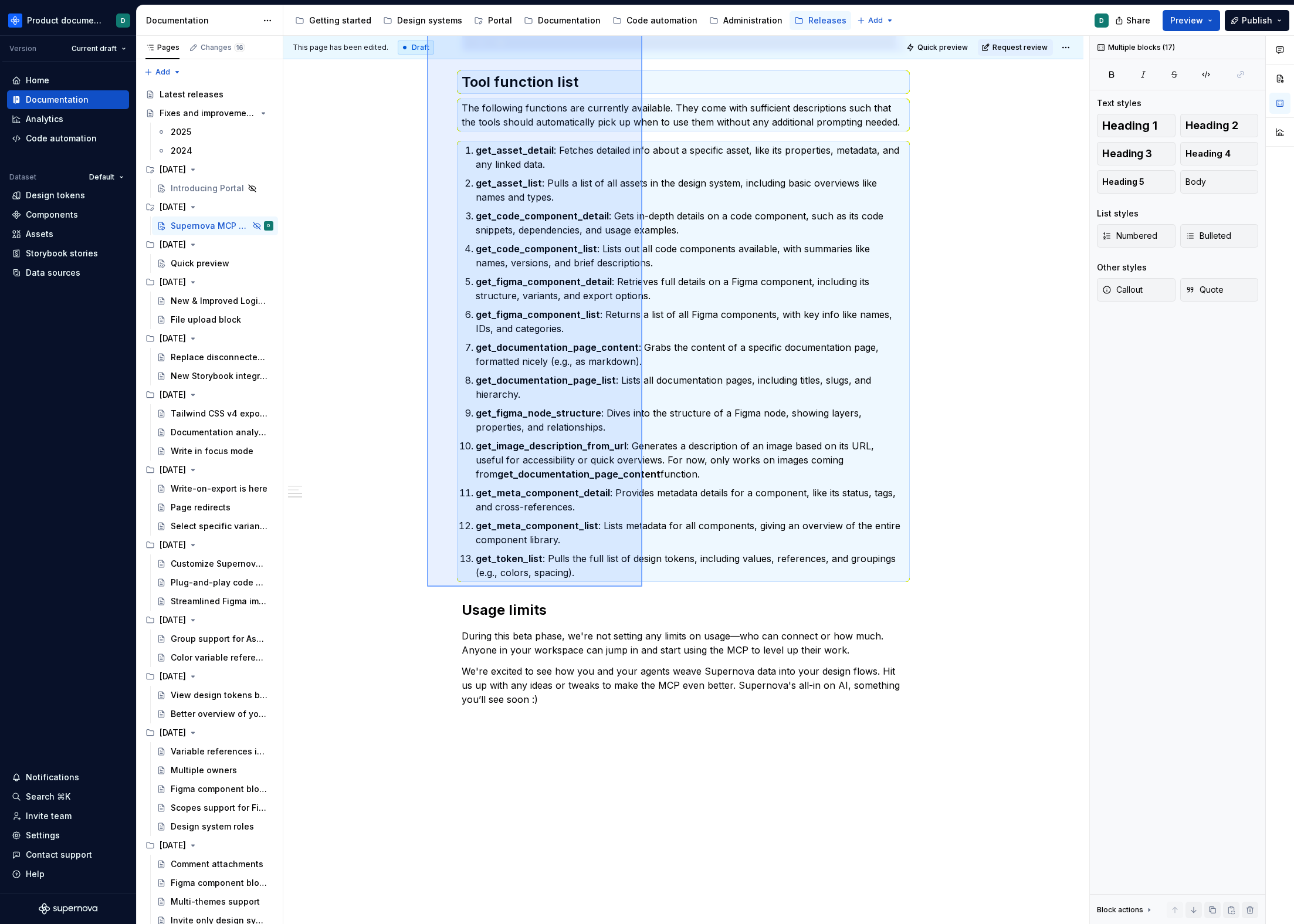
scroll to position [1062, 0]
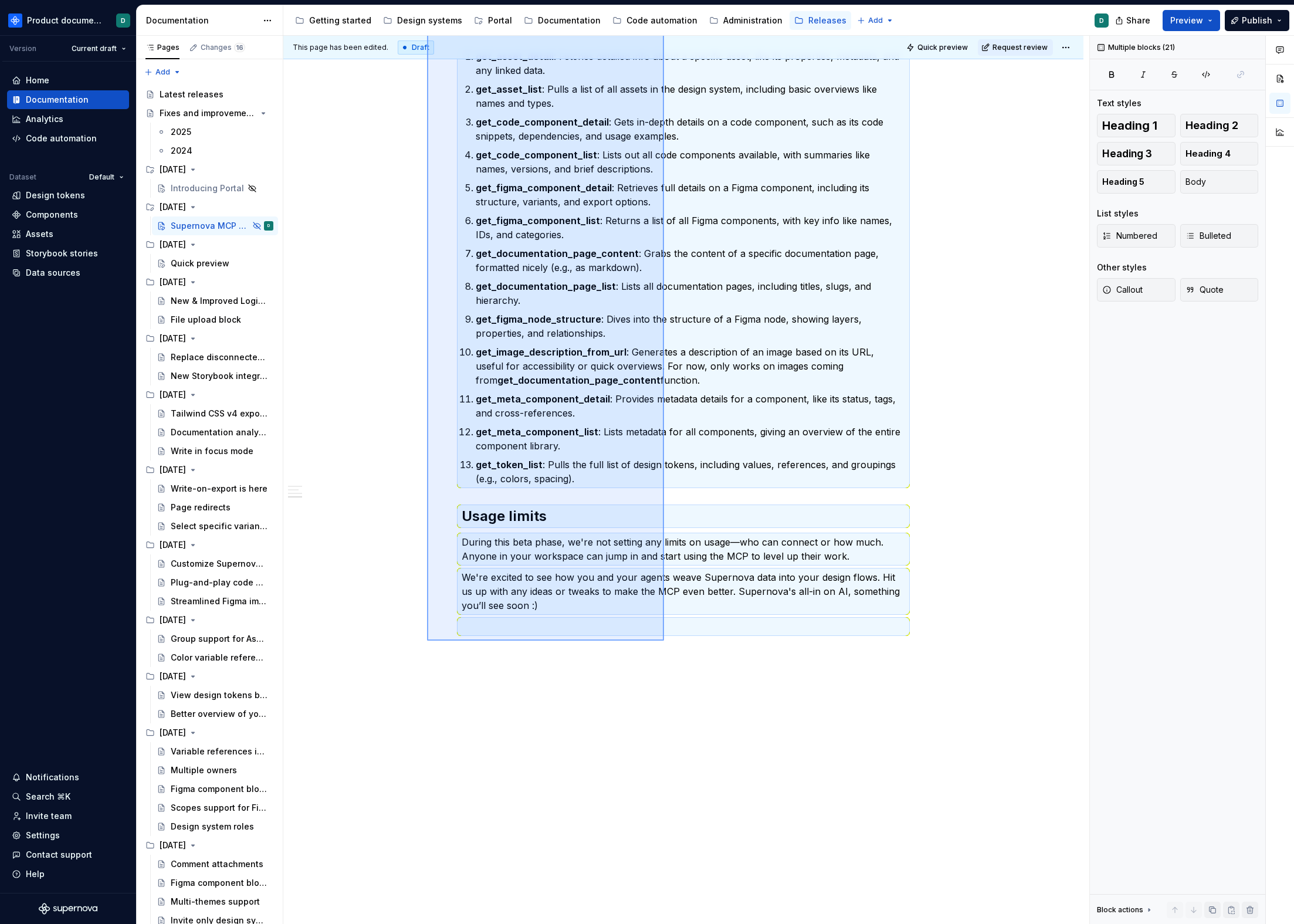
drag, startPoint x: 427, startPoint y: 207, endPoint x: 664, endPoint y: 641, distance: 494.5
click at [664, 641] on div "This page has been edited. Draft Quick preview Request review Hidden page Super…" at bounding box center [686, 479] width 806 height 889
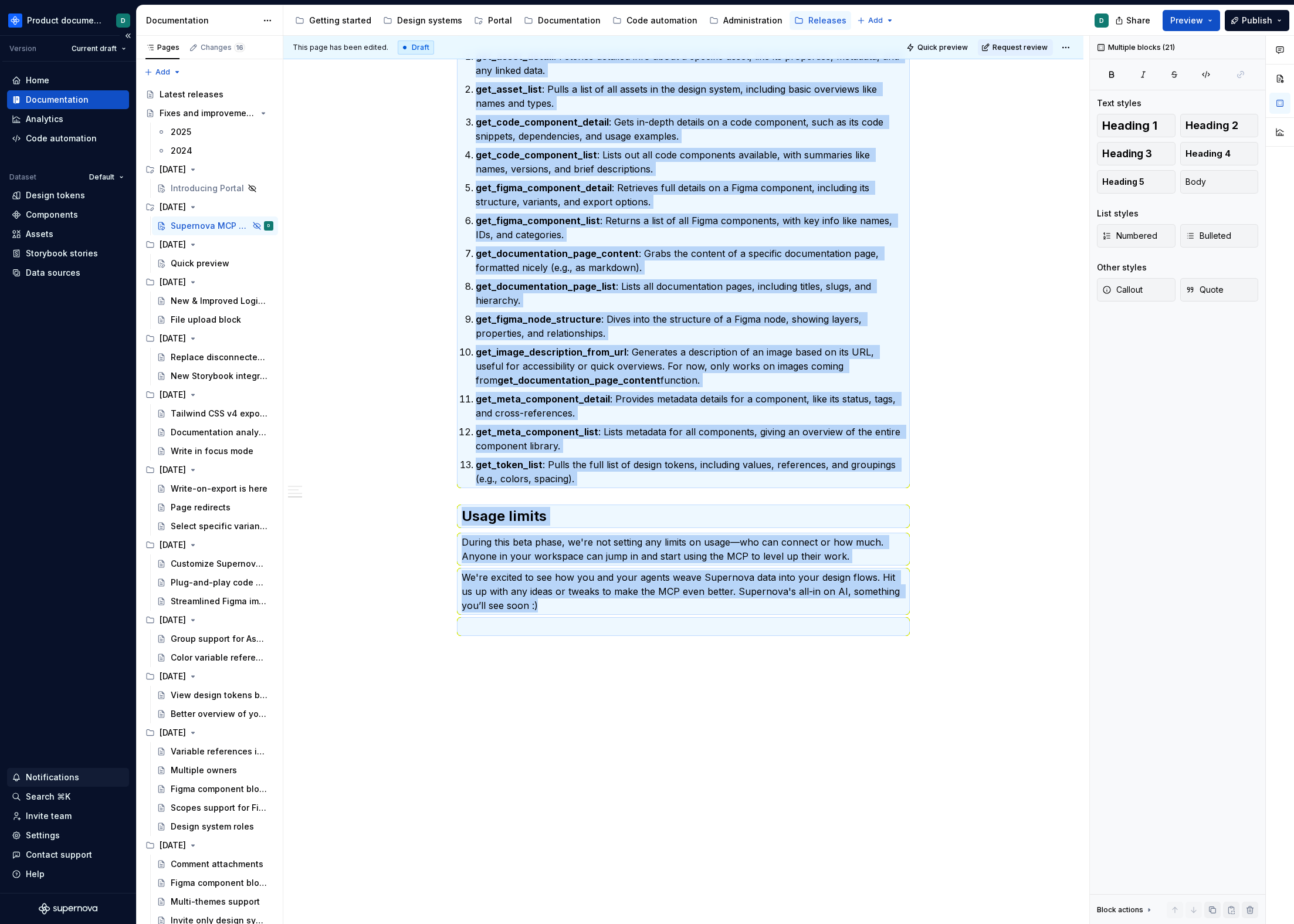
copy div "Lore ipsumdo sit ametcons ad Elitse D, 9665. Eius TE incidi utl etdolo mag ali …"
click at [180, 259] on div "Quick preview" at bounding box center [200, 263] width 58 height 12
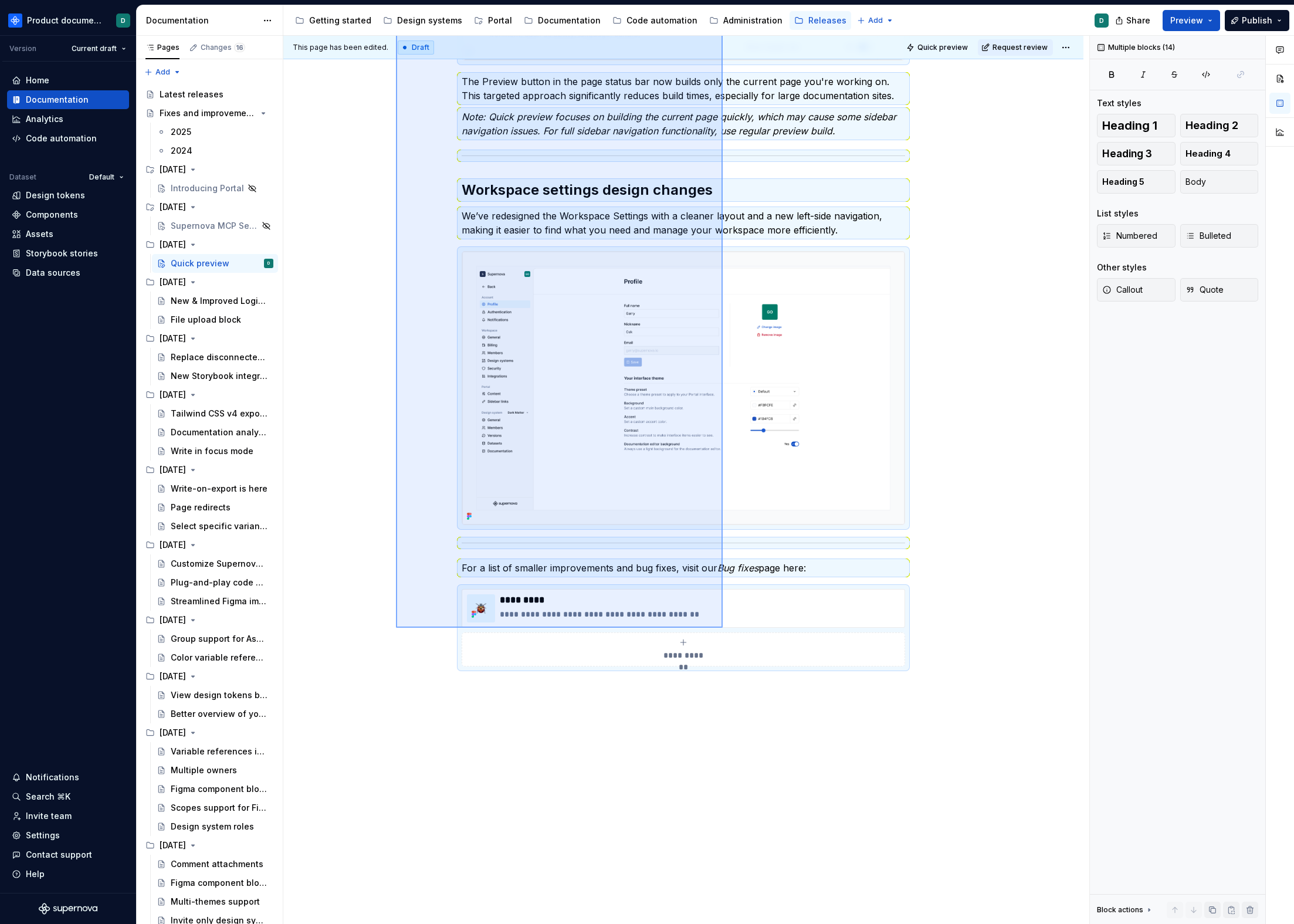
scroll to position [605, 0]
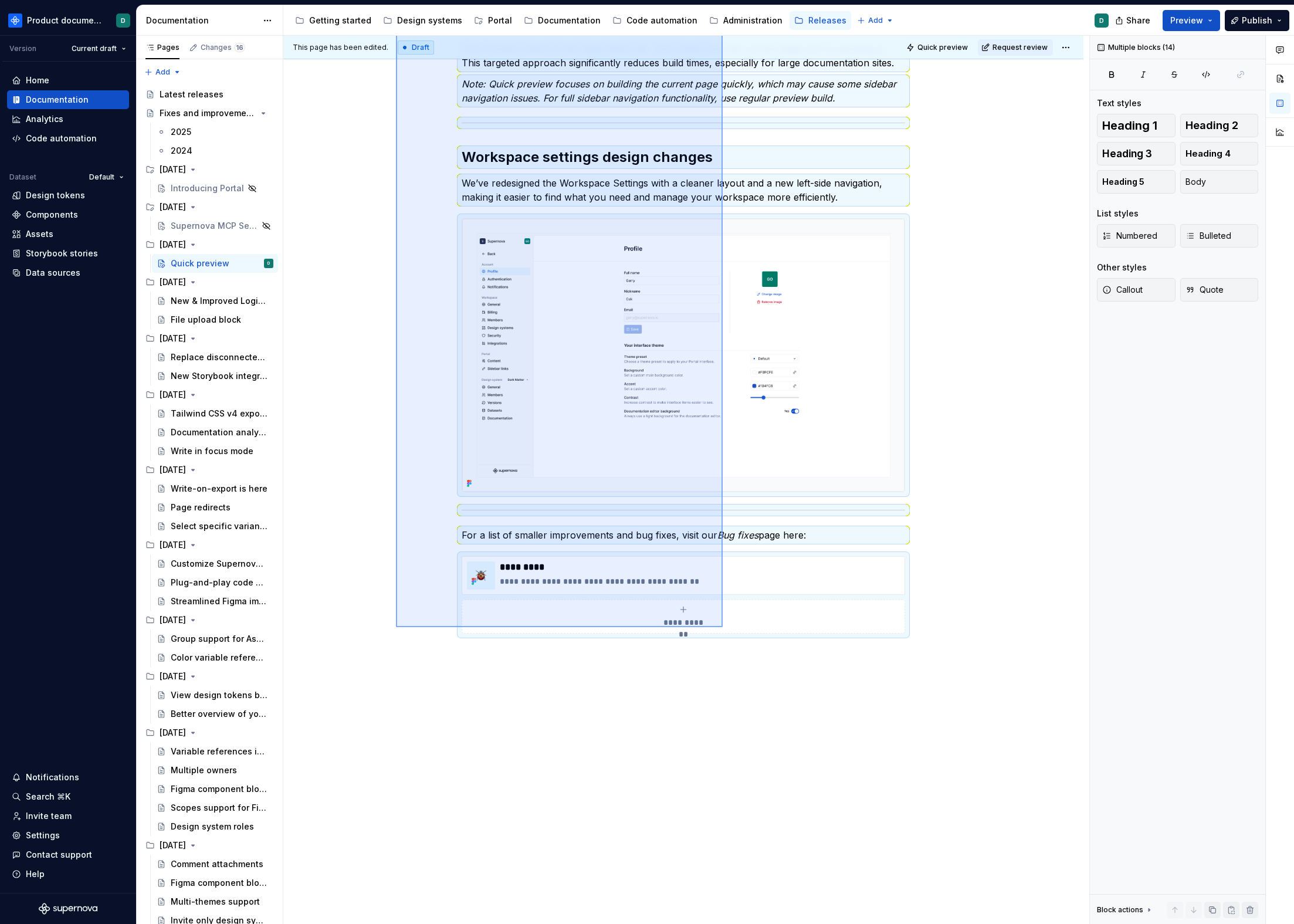
drag, startPoint x: 582, startPoint y: 449, endPoint x: 723, endPoint y: 627, distance: 227.1
click at [723, 627] on div "**********" at bounding box center [686, 479] width 806 height 889
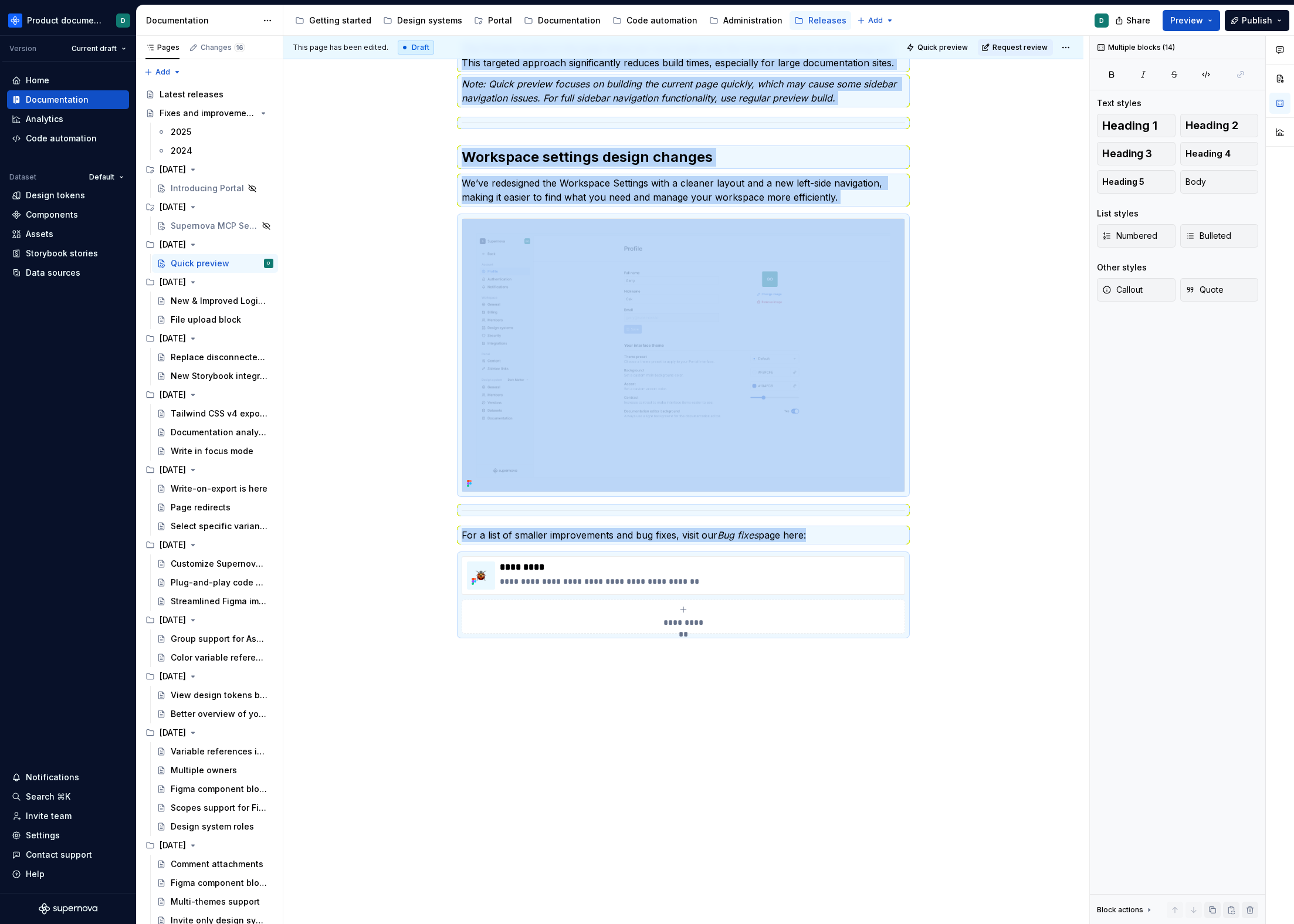
copy div "This version was released on [DATE]. We're introducing Quick preview — a smarte…"
click at [177, 301] on div "New & Improved Login Experience" at bounding box center [205, 300] width 68 height 12
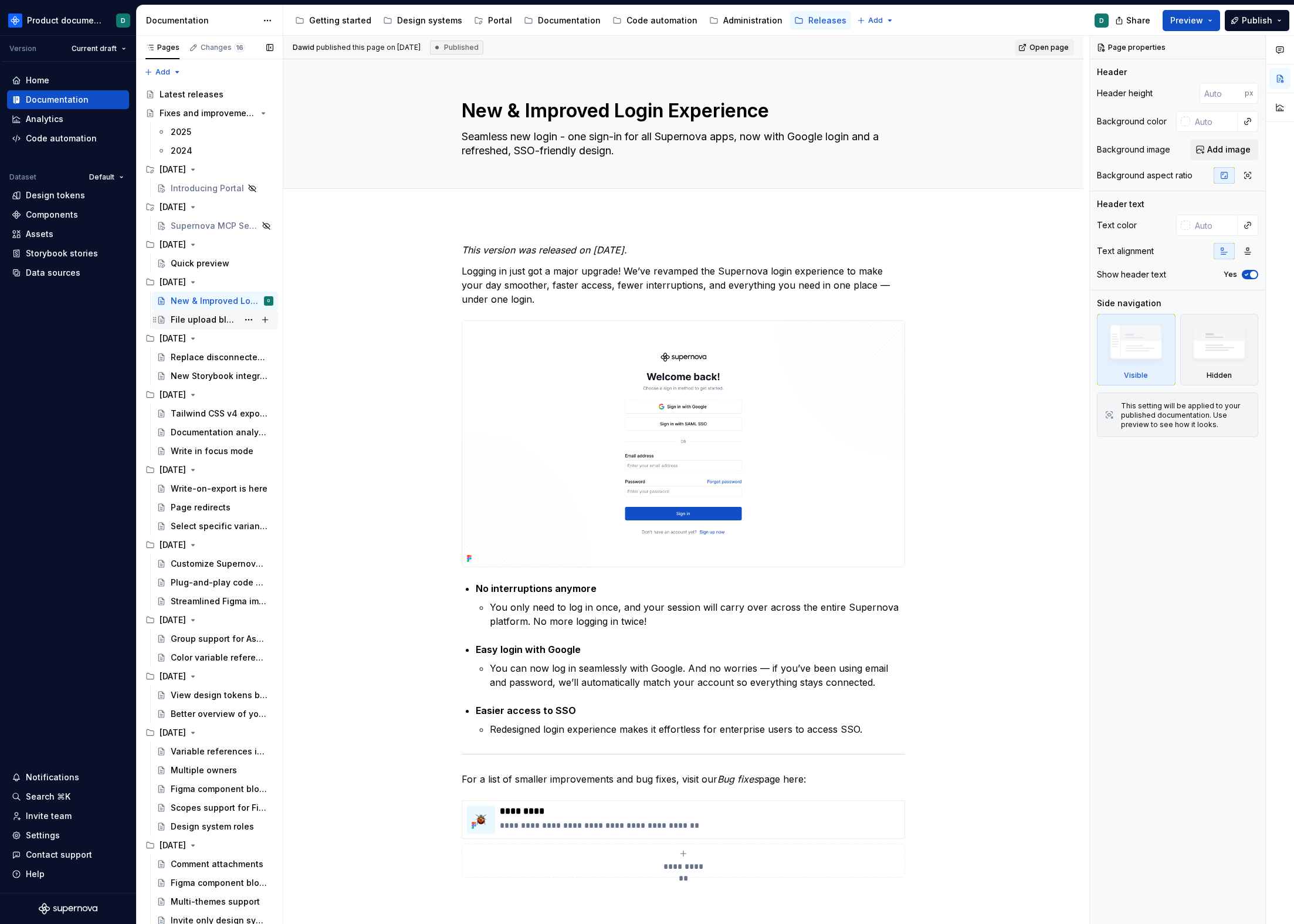
click at [188, 320] on div "File upload block" at bounding box center [205, 319] width 68 height 12
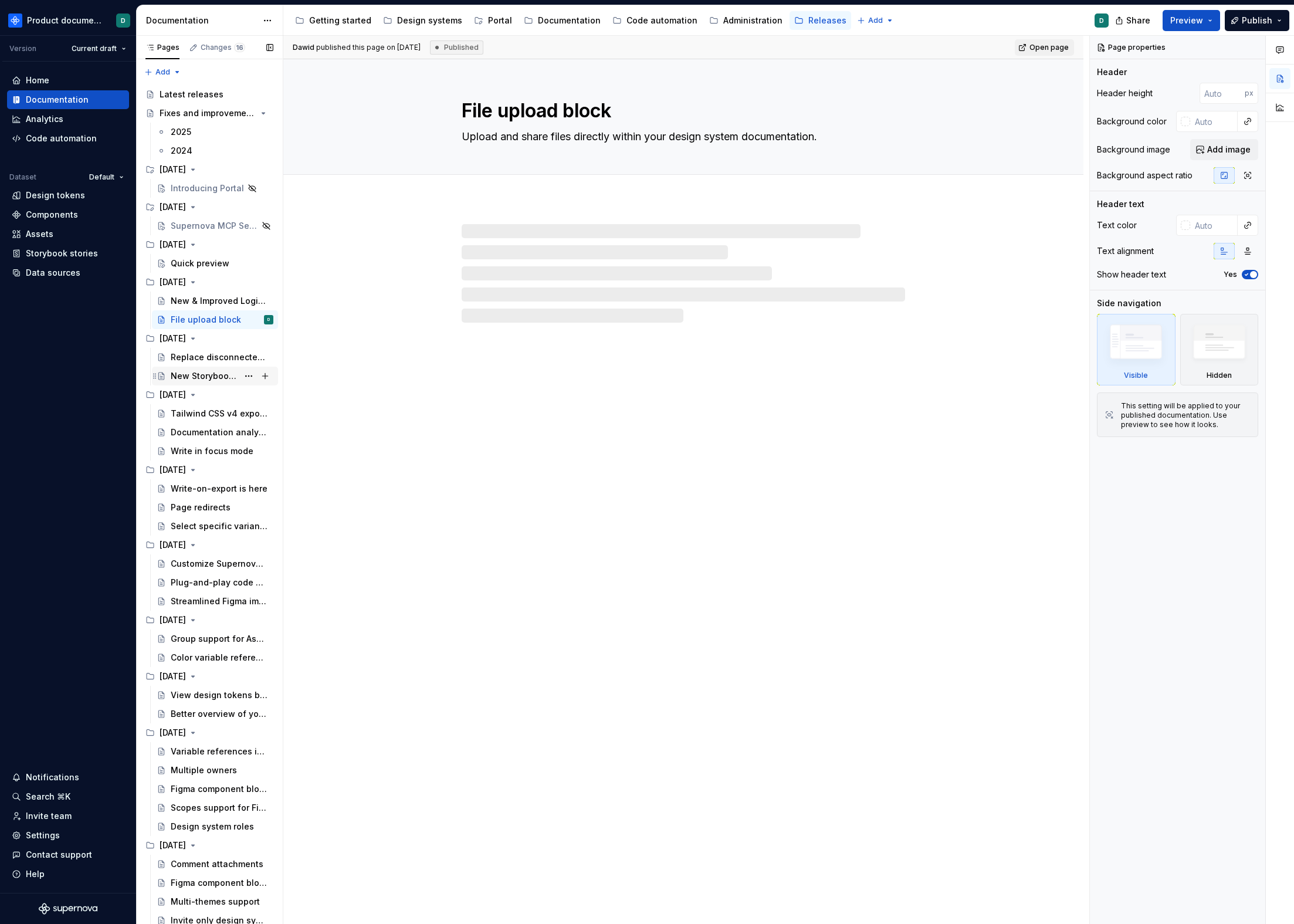
click at [190, 379] on div "New Storybook integration & hosting" at bounding box center [205, 376] width 68 height 12
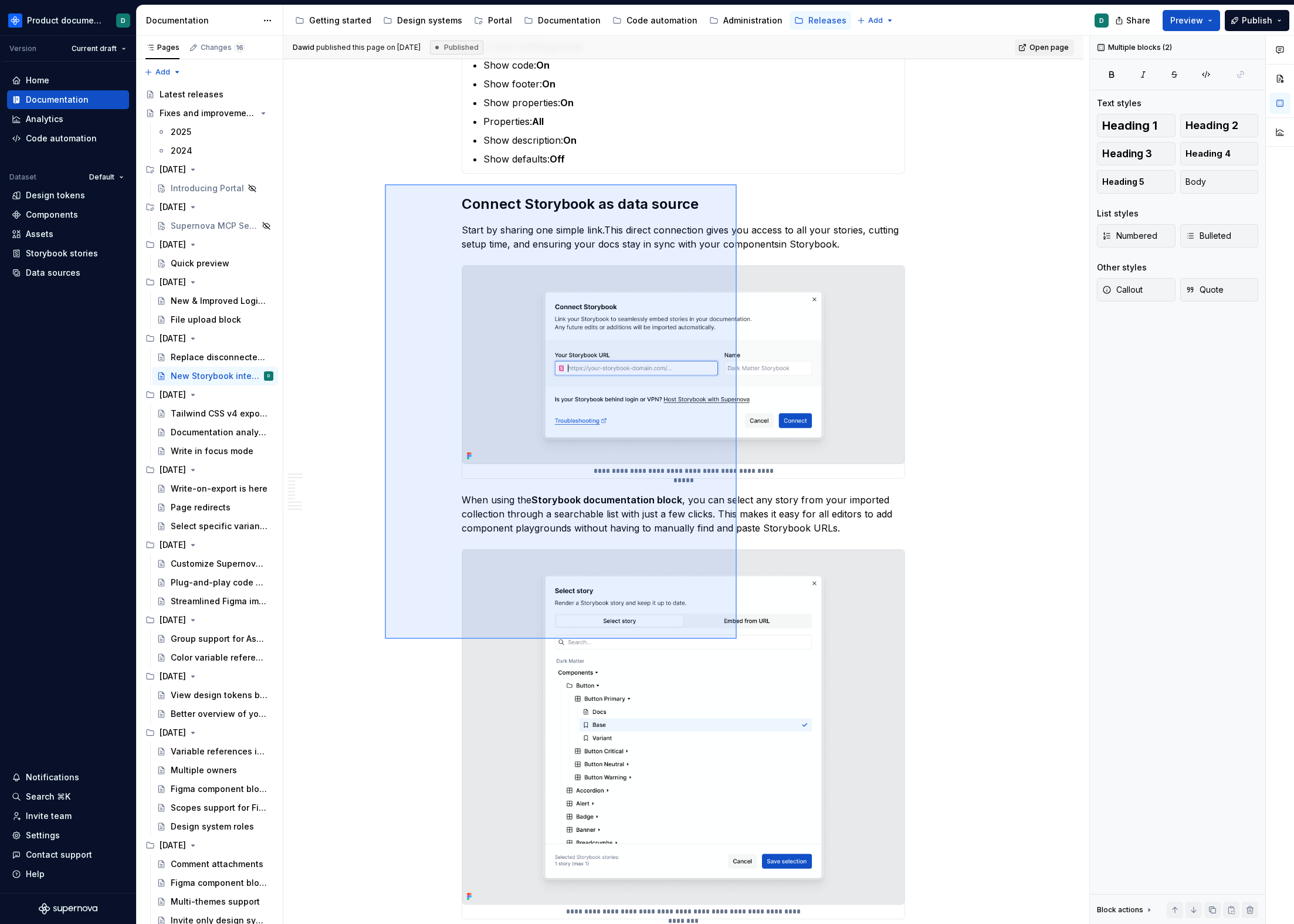
scroll to position [1152, 0]
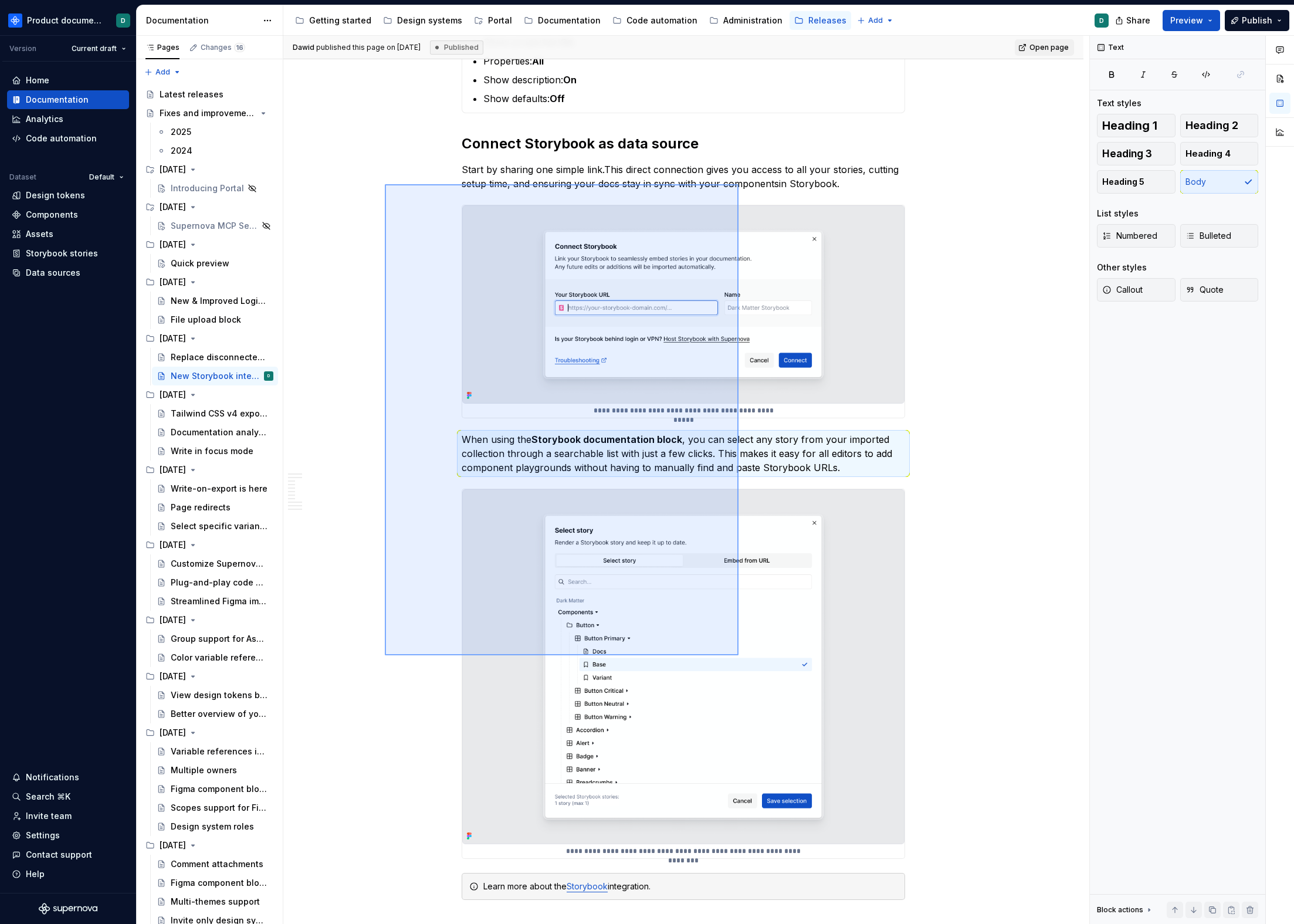
drag, startPoint x: 684, startPoint y: 453, endPoint x: 737, endPoint y: 654, distance: 207.9
click at [738, 654] on div "[PERSON_NAME] published this page on [DATE] Published Open page New Storybook i…" at bounding box center [686, 479] width 806 height 889
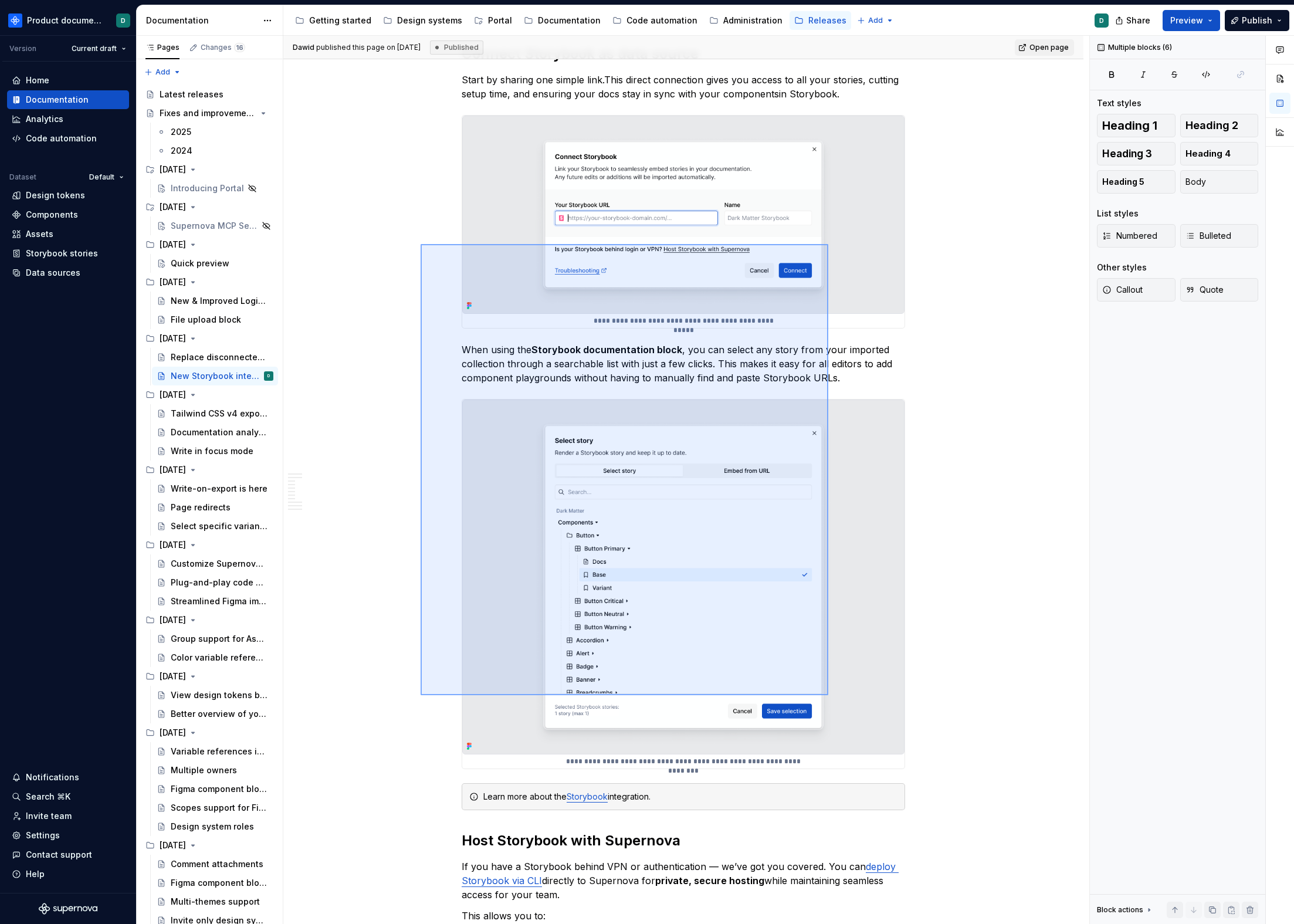
scroll to position [2575, 0]
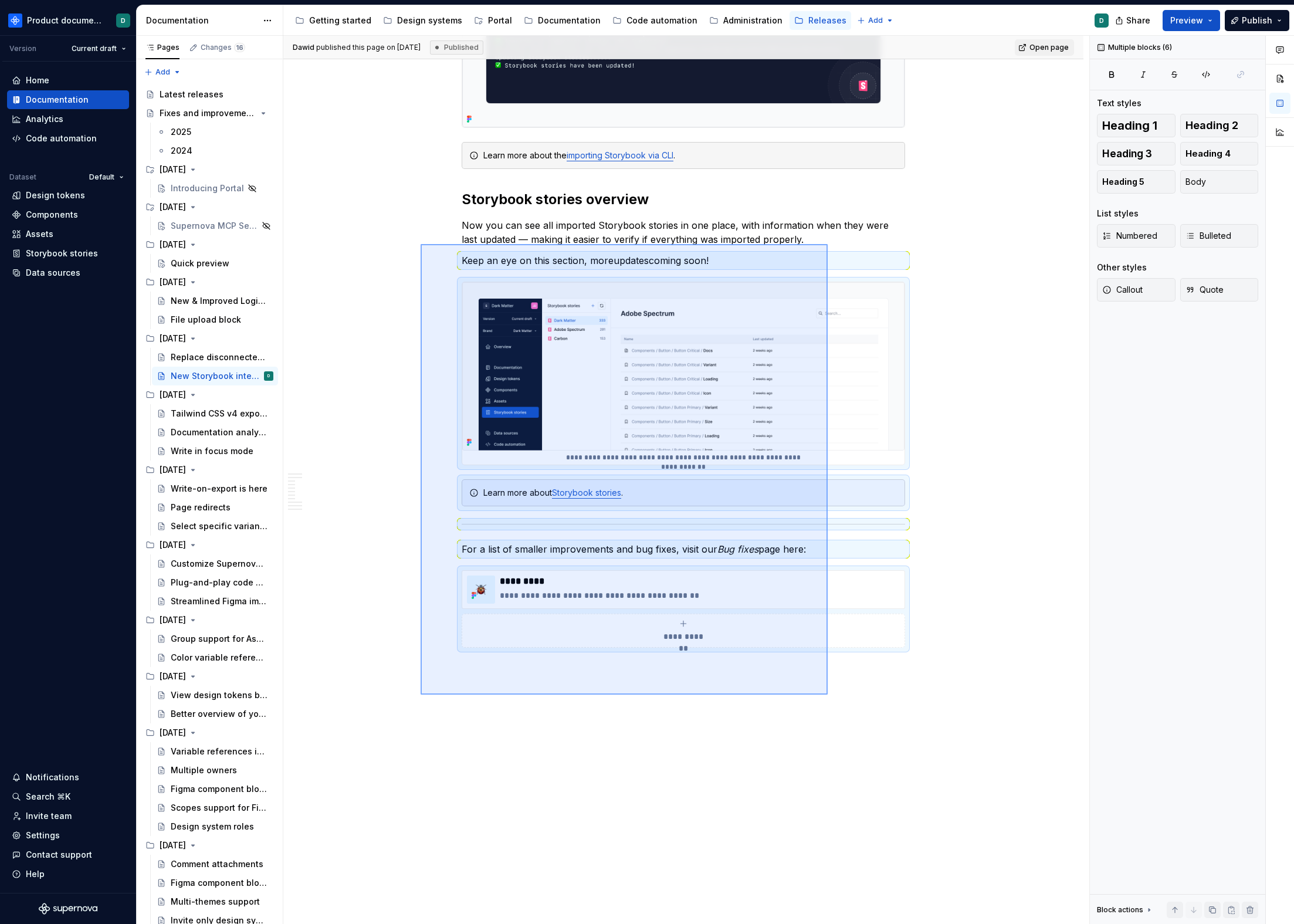
drag, startPoint x: 421, startPoint y: 244, endPoint x: 828, endPoint y: 695, distance: 607.5
click at [828, 695] on div "[PERSON_NAME] published this page on [DATE] Published Open page New Storybook i…" at bounding box center [686, 479] width 806 height 889
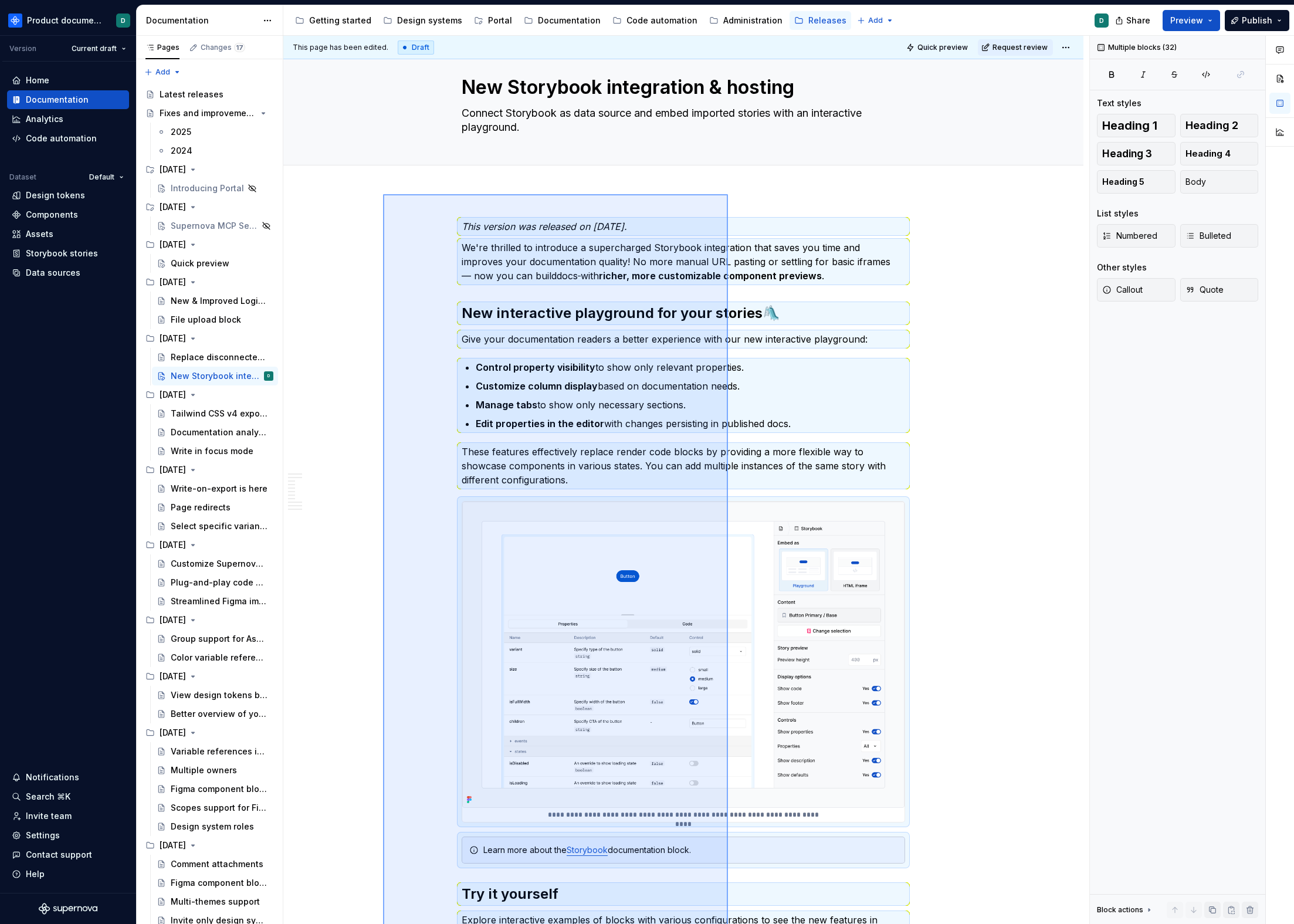
drag, startPoint x: 728, startPoint y: 782, endPoint x: 383, endPoint y: 194, distance: 681.7
click at [383, 194] on div "This page has been edited. Draft Quick preview Request review New Storybook int…" at bounding box center [686, 479] width 806 height 889
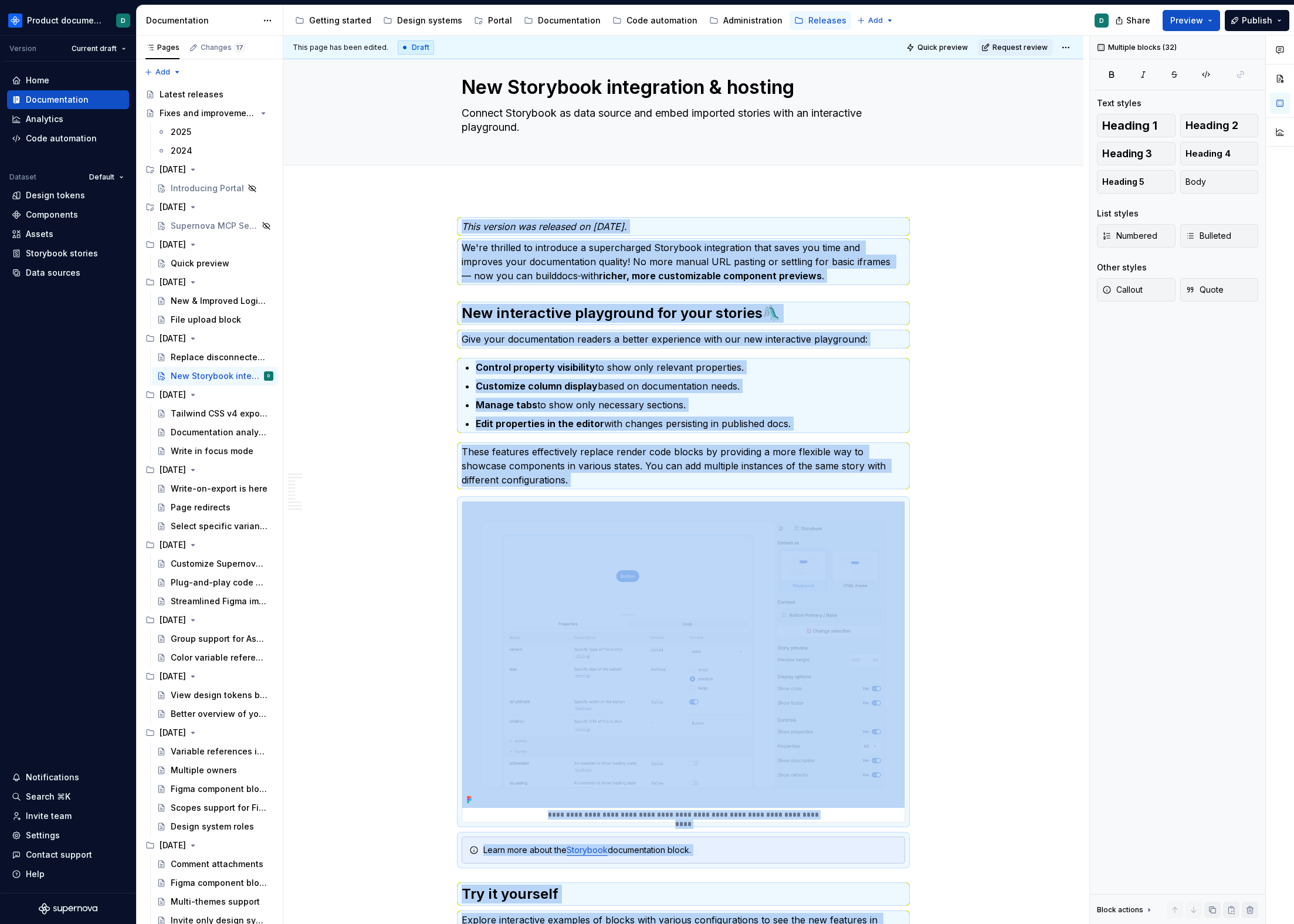
scroll to position [2312, 0]
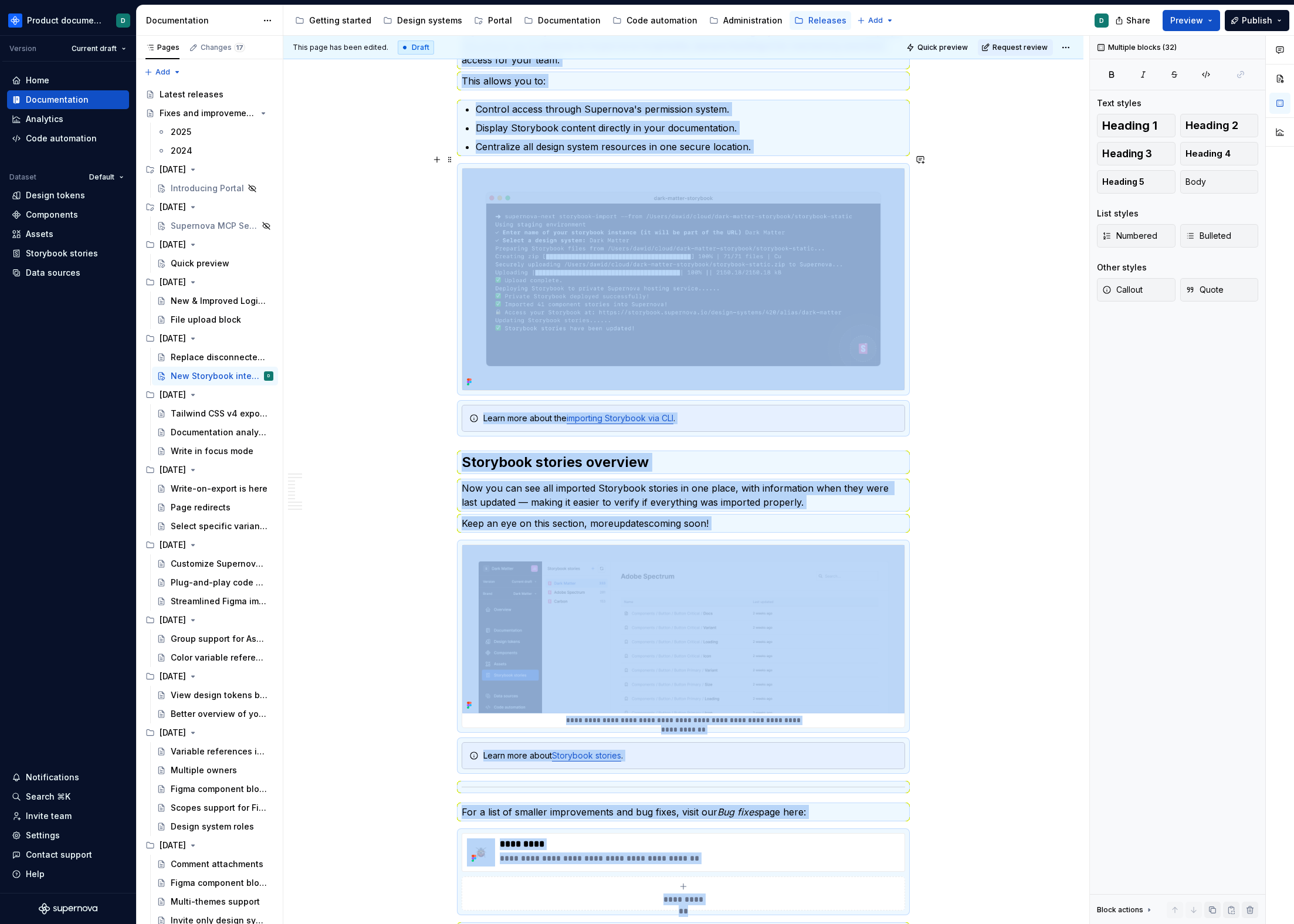
copy div "**********"
click at [196, 409] on div "Tailwind CSS v4 exporter" at bounding box center [205, 413] width 68 height 12
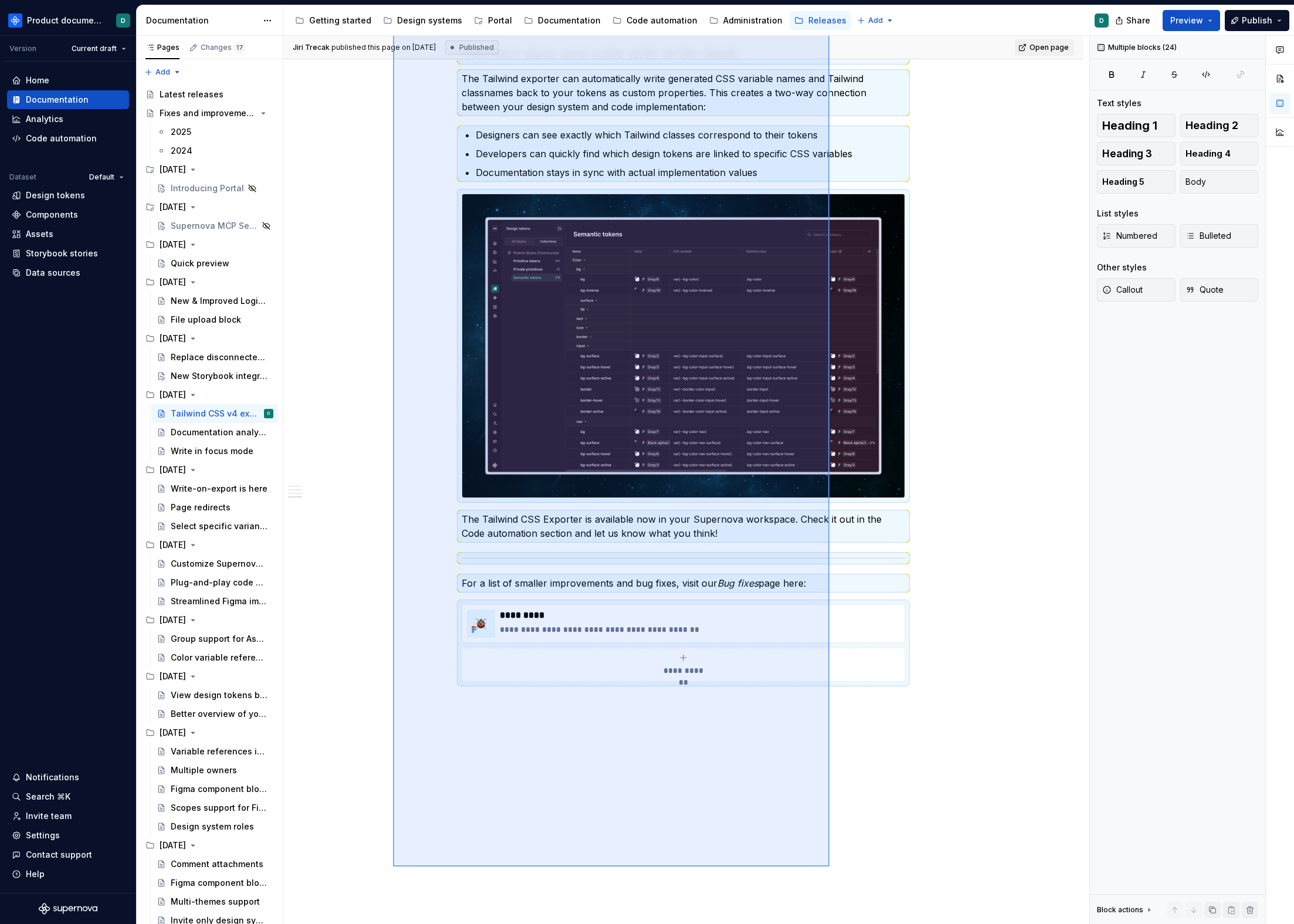
scroll to position [1527, 0]
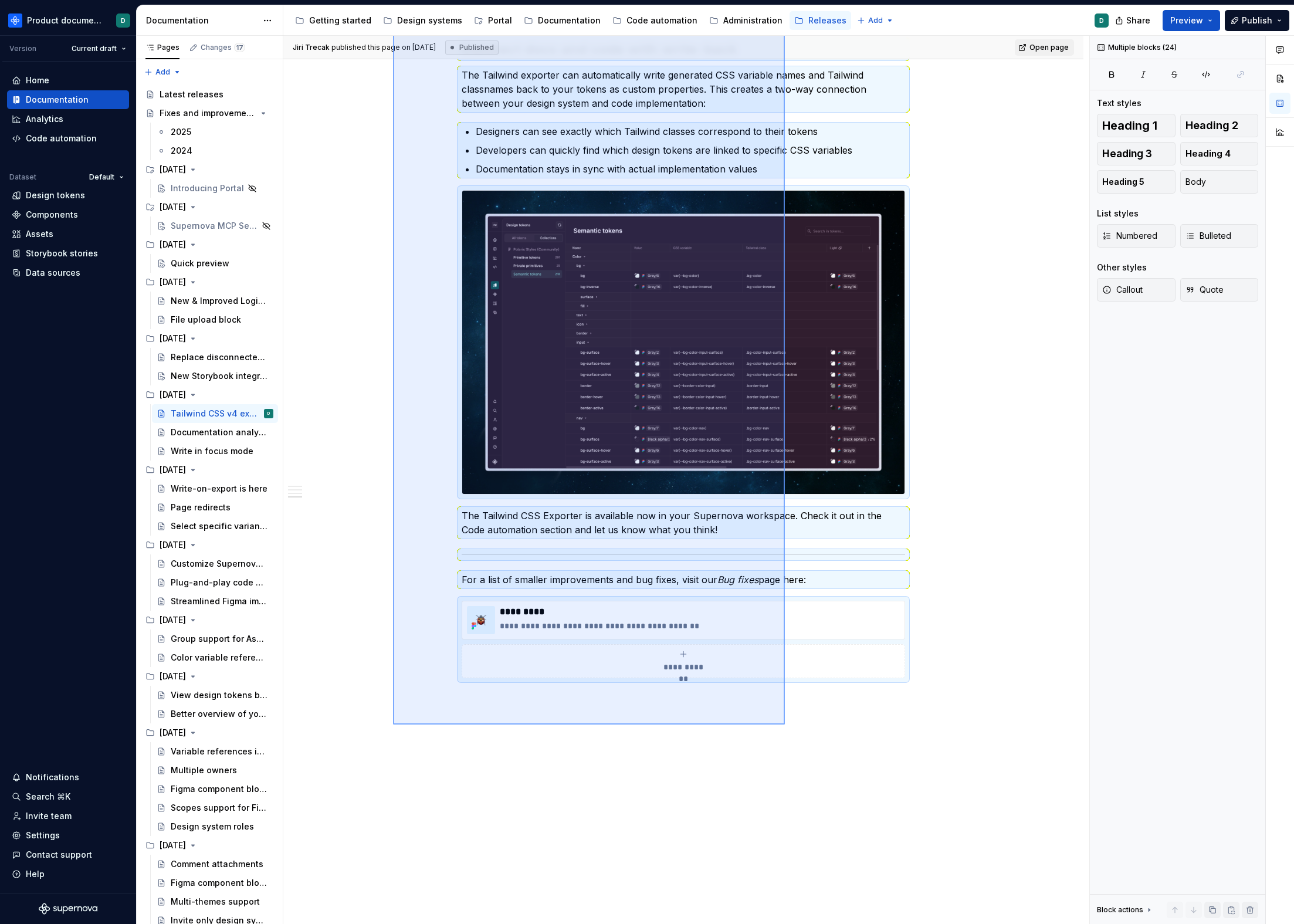
drag, startPoint x: 393, startPoint y: 207, endPoint x: 785, endPoint y: 725, distance: 649.6
click at [785, 725] on div "[PERSON_NAME] published this page on [DATE] Published Open page Tailwind CSS v4…" at bounding box center [686, 479] width 806 height 889
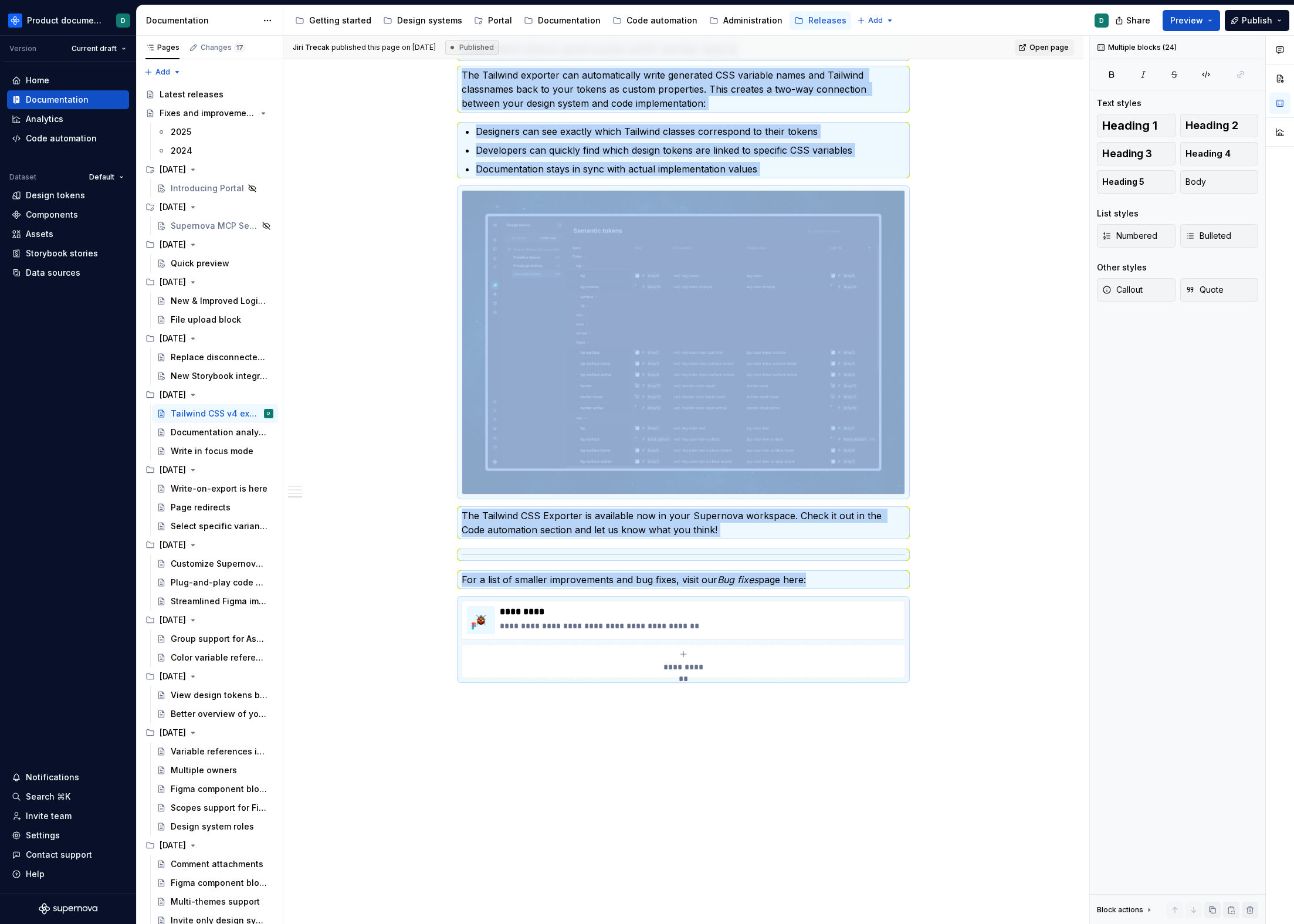
copy div "Lore ipsumdo sit ametcons ad Elits 54, 3019. Do'ei temp incididu utl etd Magnaa…"
click at [197, 433] on div "Documentation analytics" at bounding box center [205, 432] width 68 height 12
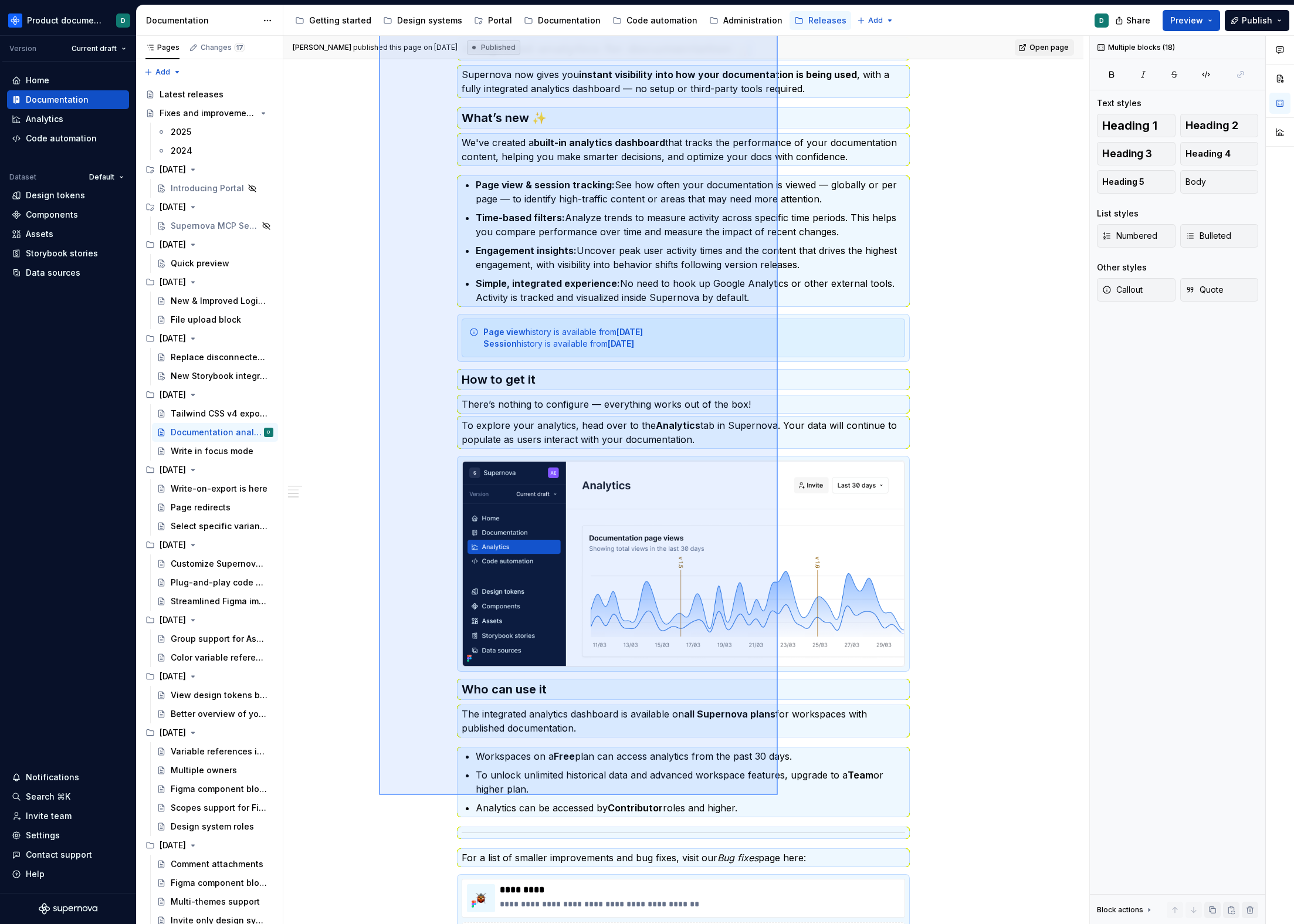
scroll to position [704, 0]
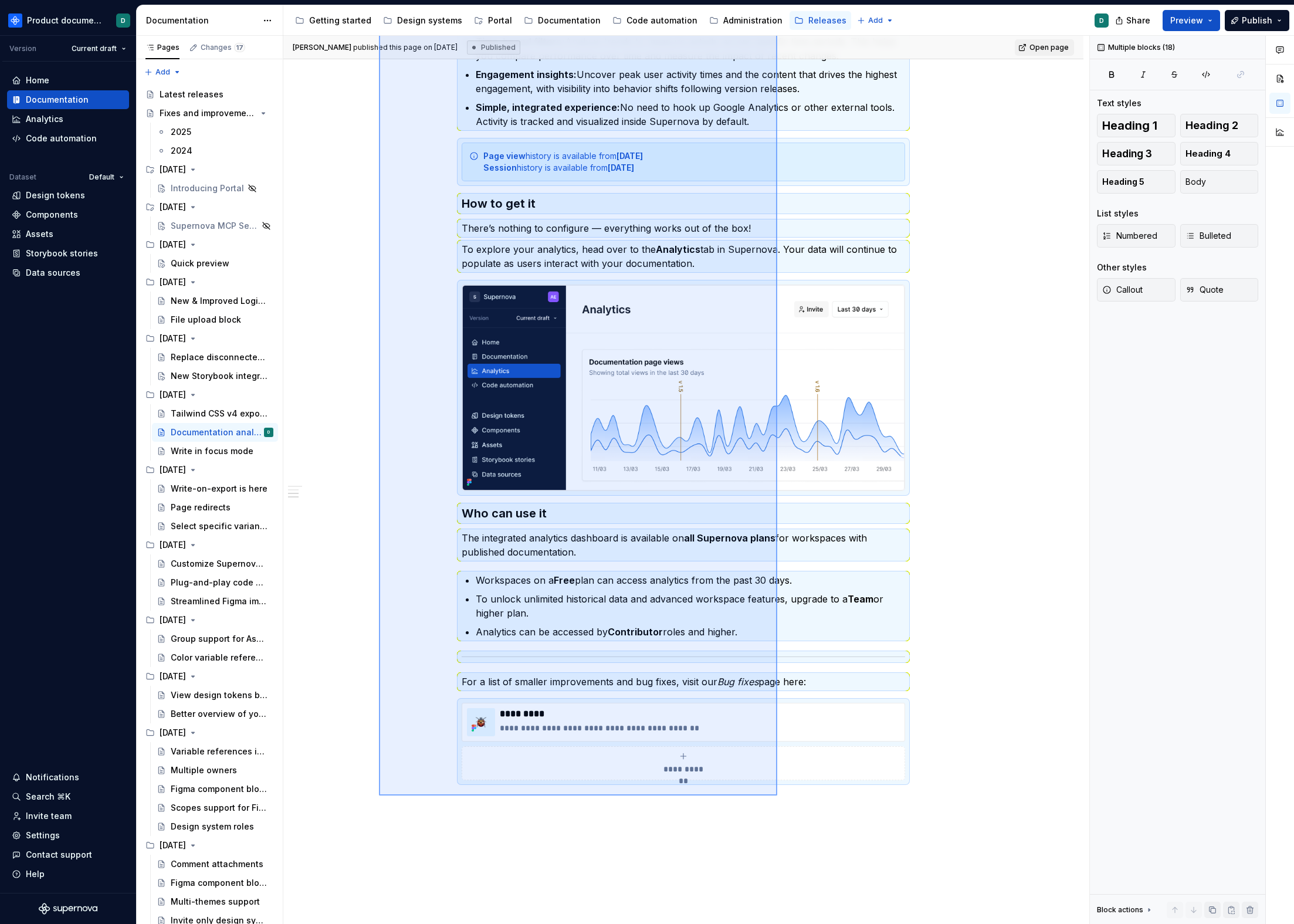
drag, startPoint x: 379, startPoint y: 205, endPoint x: 778, endPoint y: 795, distance: 712.3
click at [778, 795] on div "**********" at bounding box center [686, 479] width 806 height 889
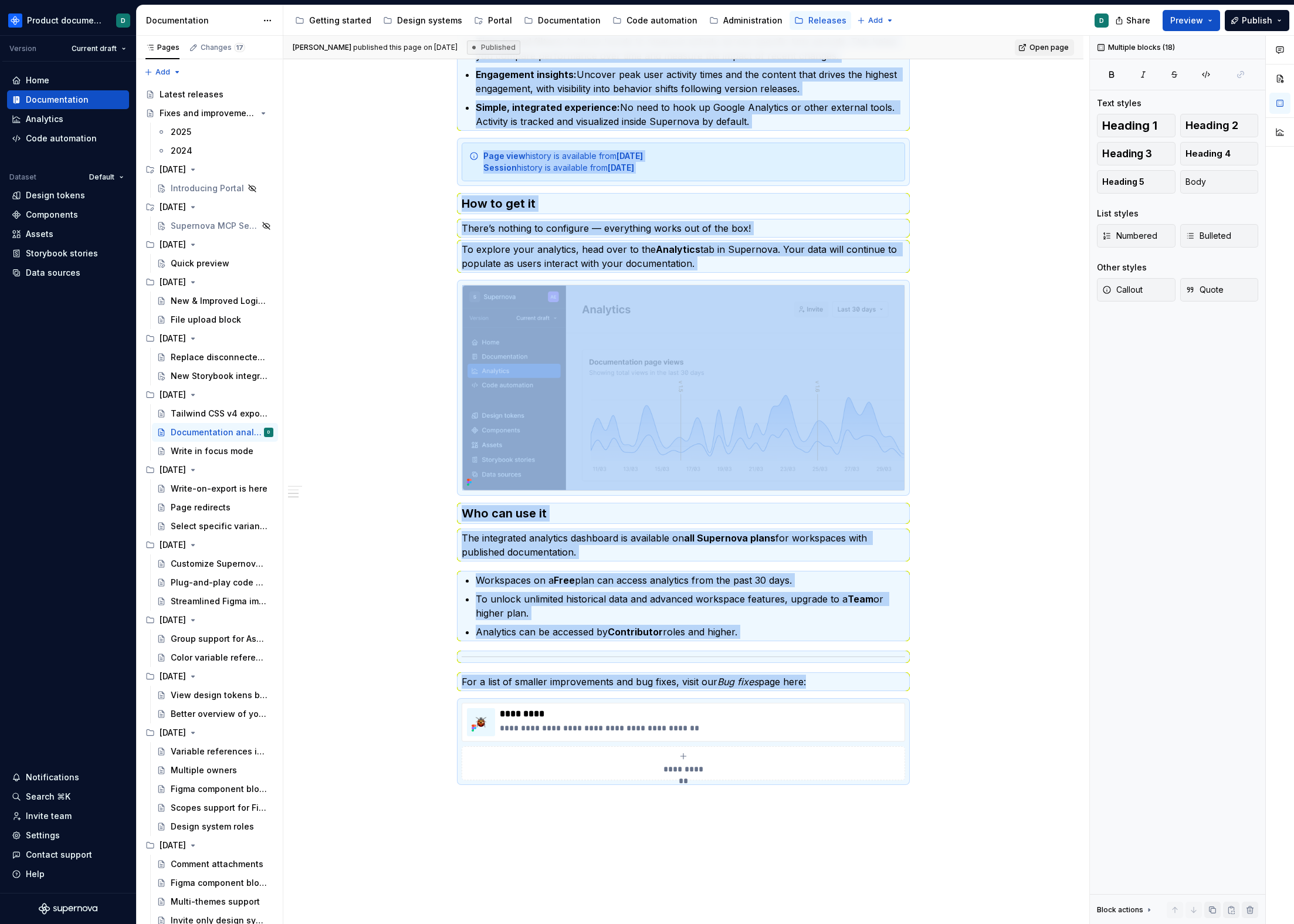
copy div "**********"
click at [188, 190] on div "Introducing Portal" at bounding box center [198, 188] width 54 height 12
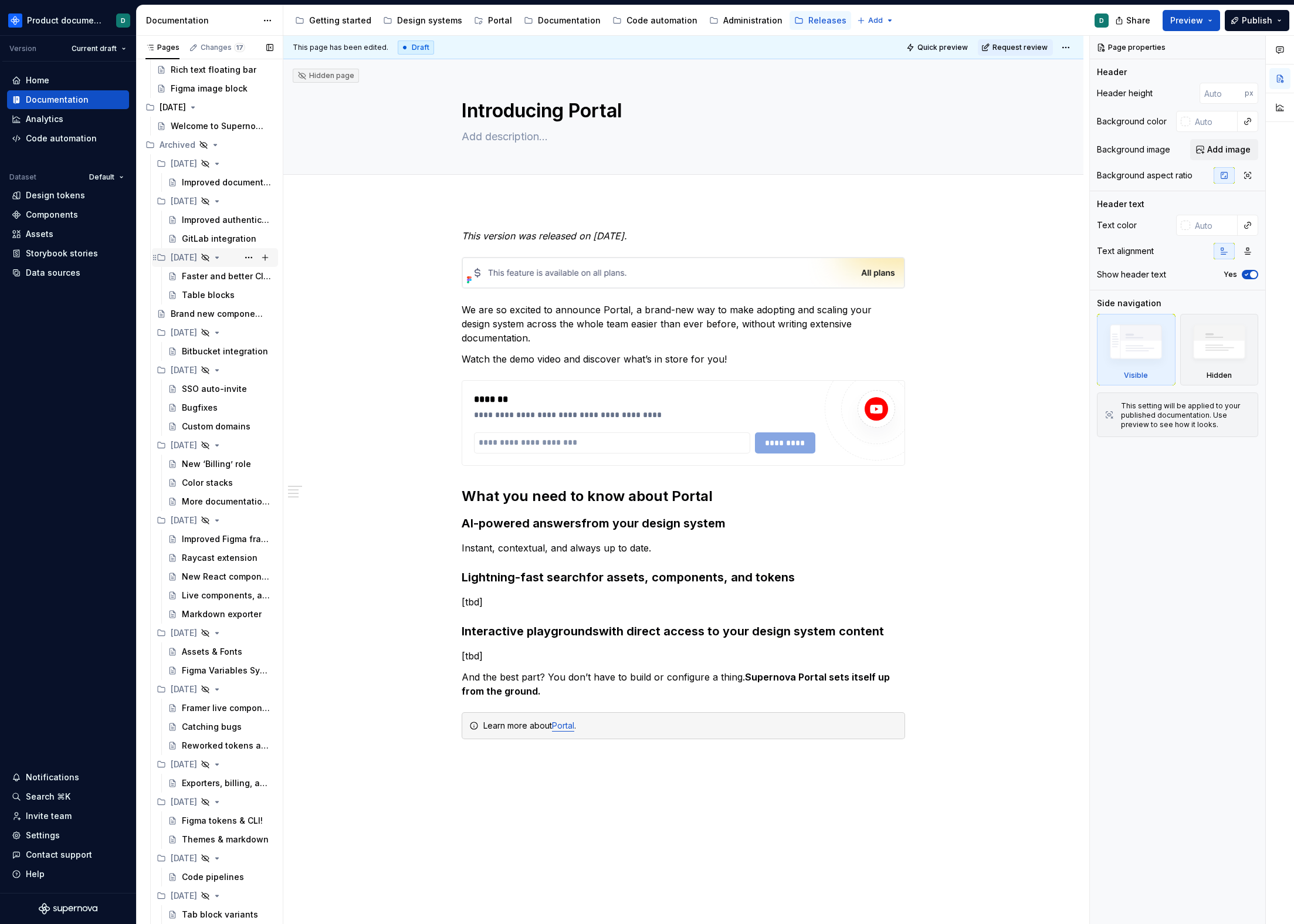
scroll to position [917, 0]
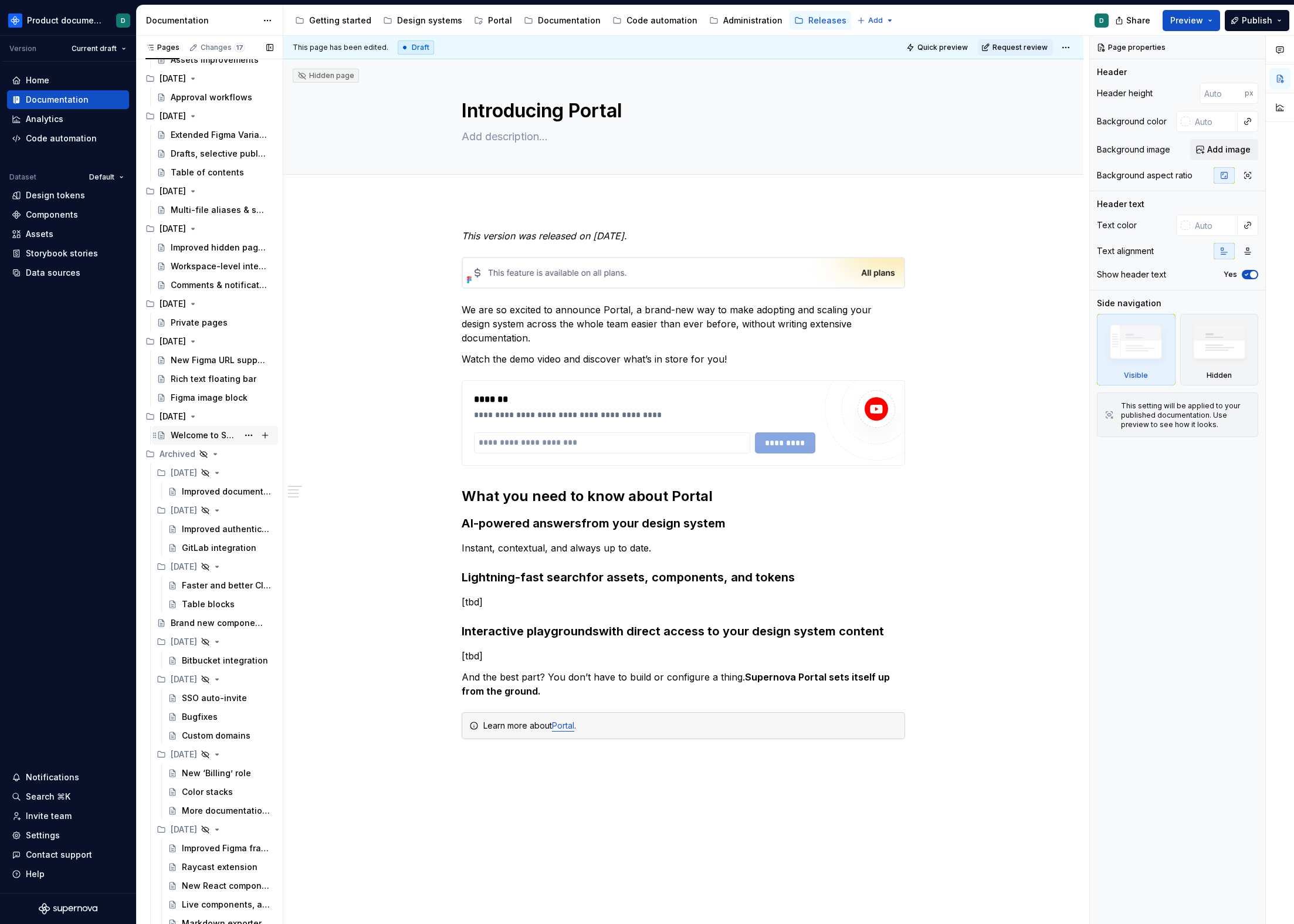
click at [185, 437] on div "Welcome to Supernova 2.0" at bounding box center [205, 435] width 68 height 12
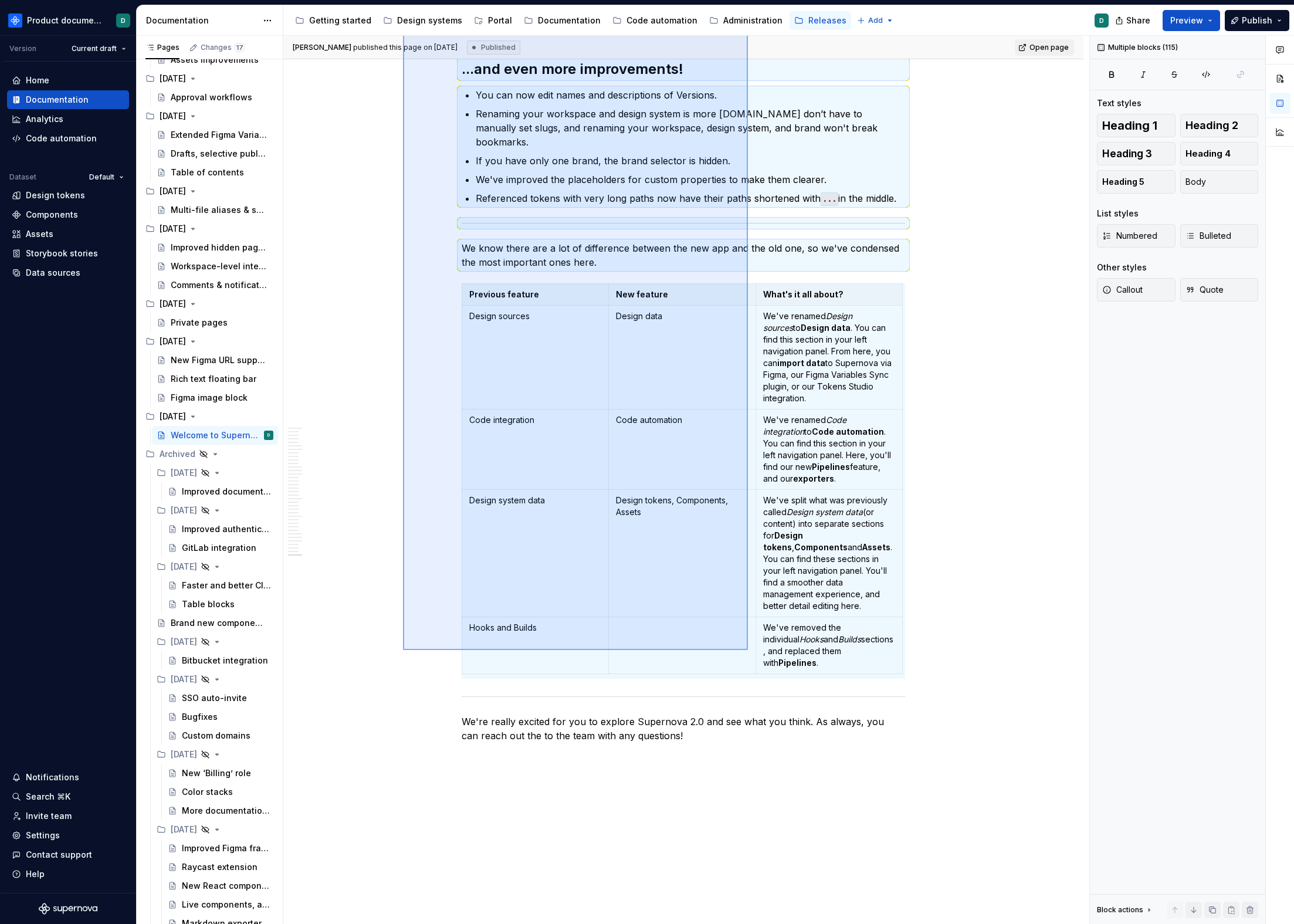
scroll to position [7349, 0]
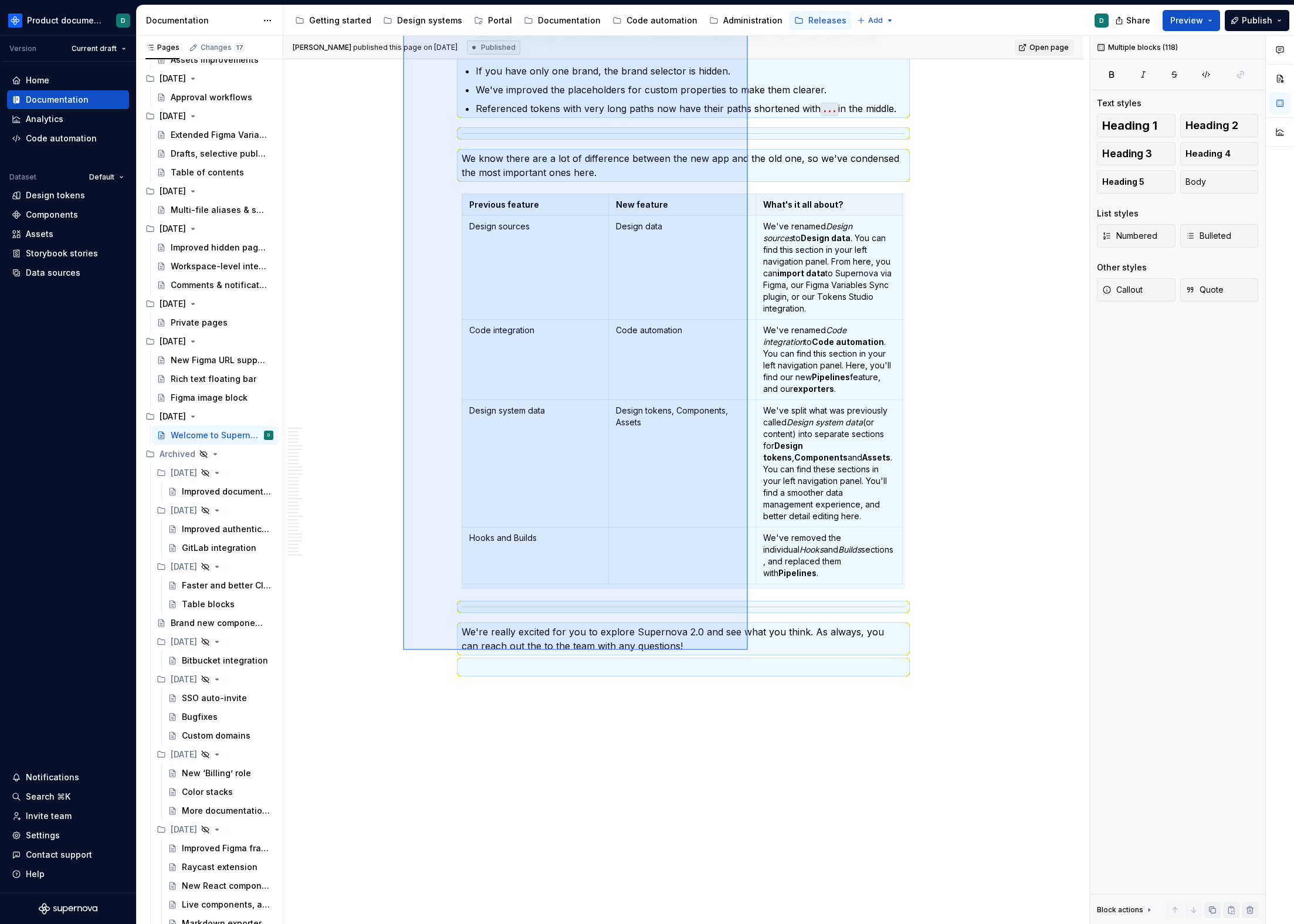
drag, startPoint x: 630, startPoint y: 385, endPoint x: 748, endPoint y: 650, distance: 290.1
click at [748, 650] on div "[PERSON_NAME] published this page on [DATE] Published Open page Welcome to Supe…" at bounding box center [686, 479] width 806 height 889
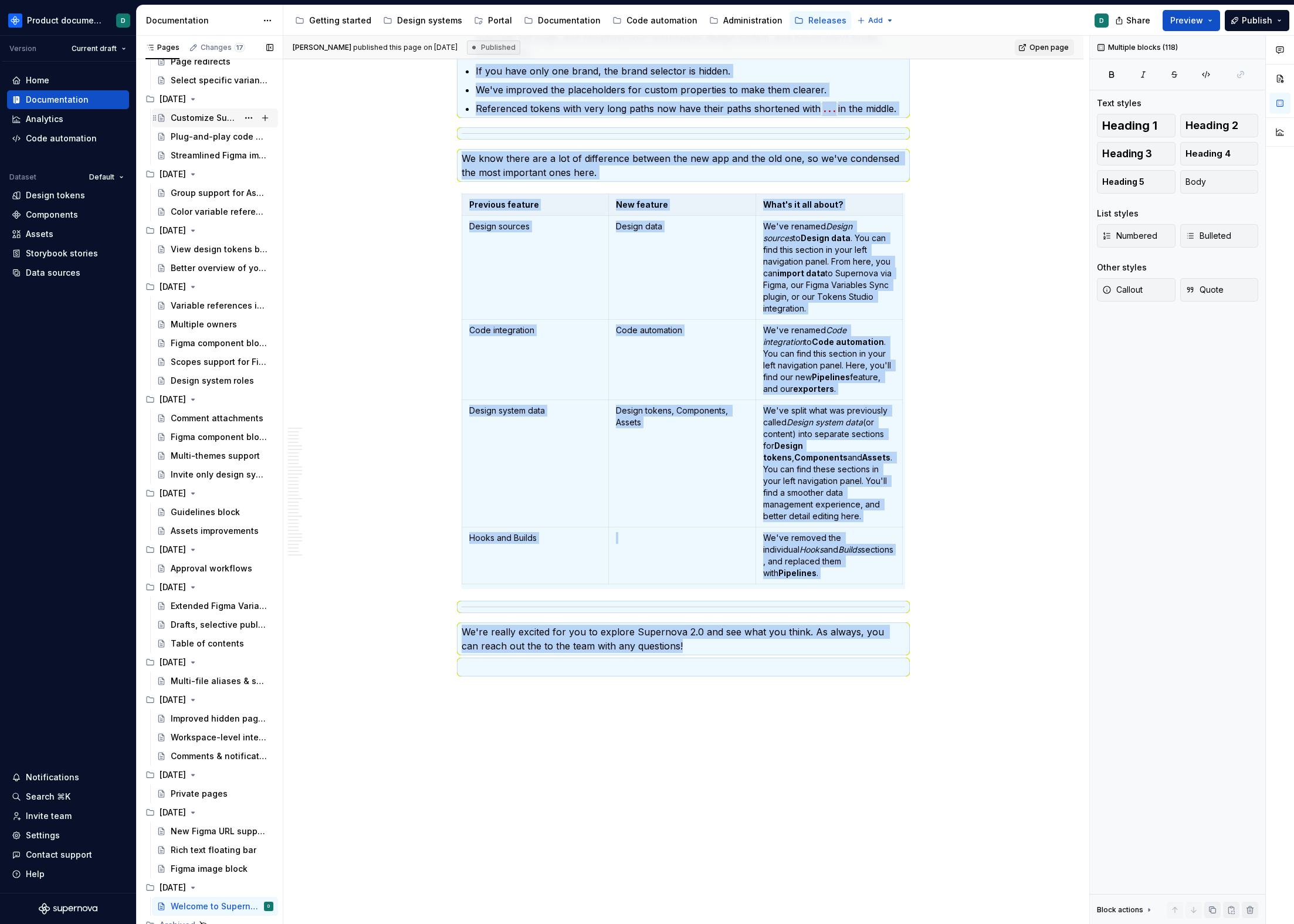
scroll to position [0, 0]
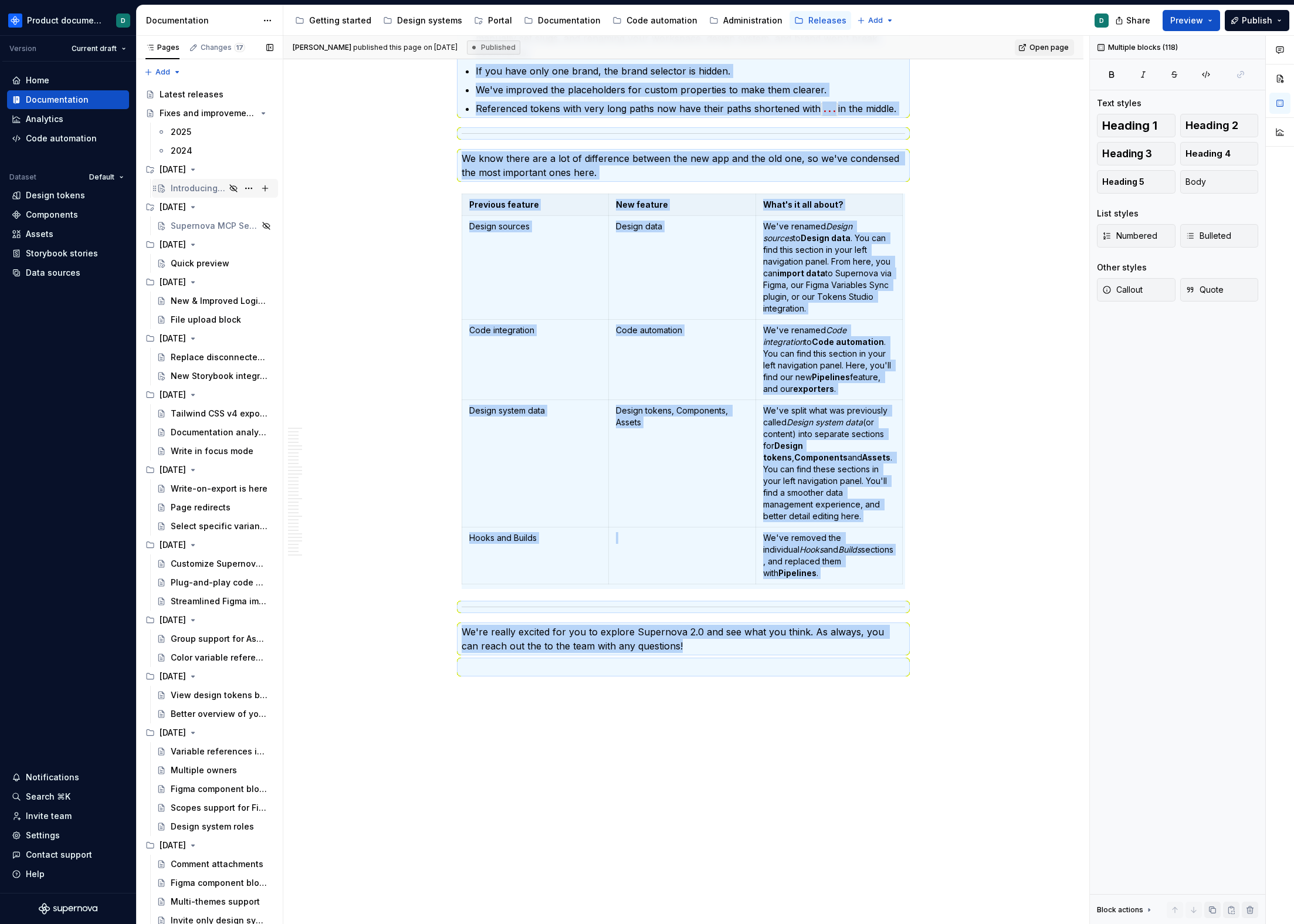
click at [190, 192] on div "Introducing Portal" at bounding box center [198, 188] width 54 height 12
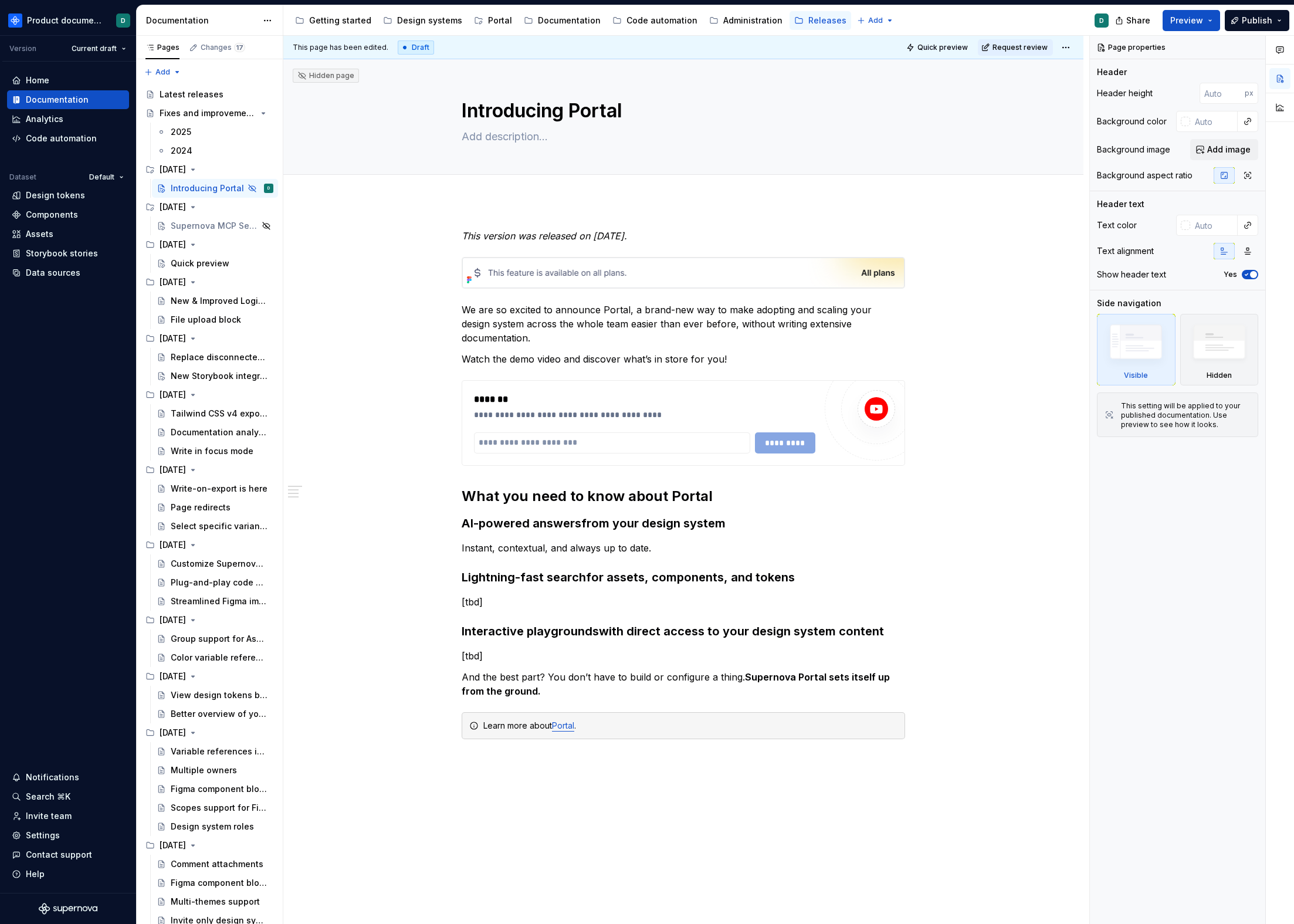
click at [752, 352] on p "Watch the demo video and discover what’s in store for you!" at bounding box center [684, 359] width 444 height 14
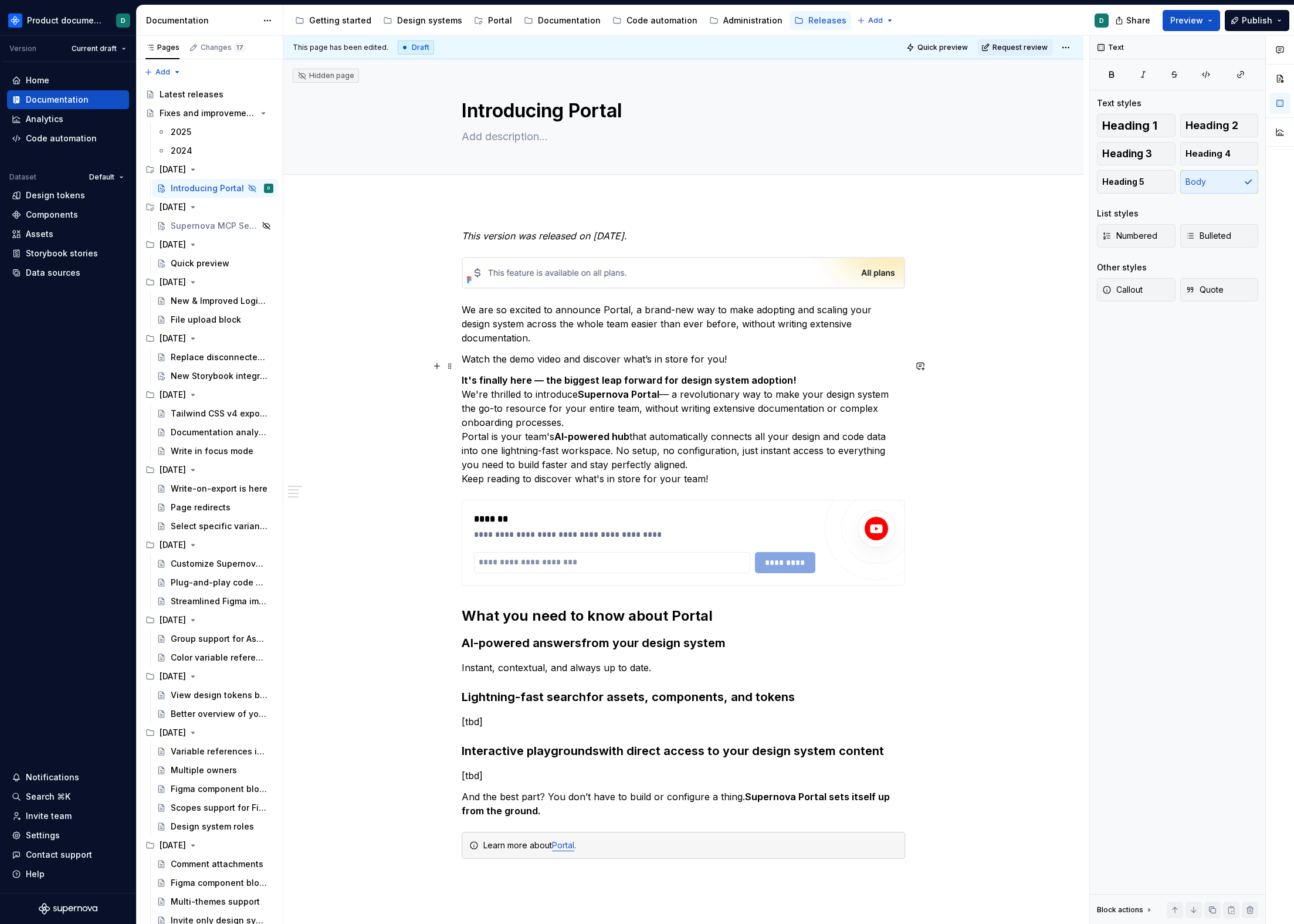
click at [462, 466] on p "It's finally here — the biggest leap forward for design system adoption! We're …" at bounding box center [684, 429] width 444 height 113
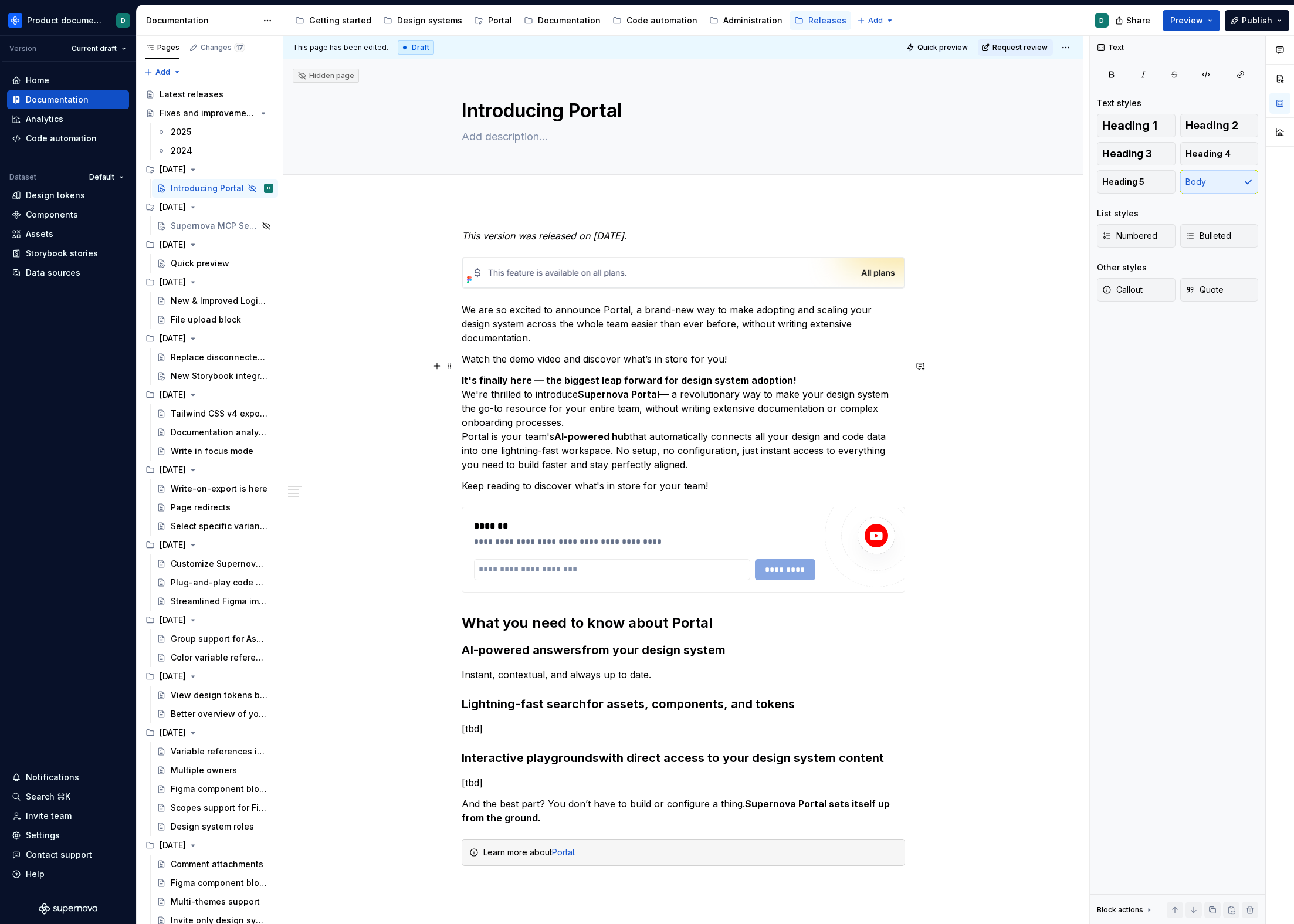
click at [462, 419] on p "It's finally here — the biggest leap forward for design system adoption! We're …" at bounding box center [684, 422] width 444 height 99
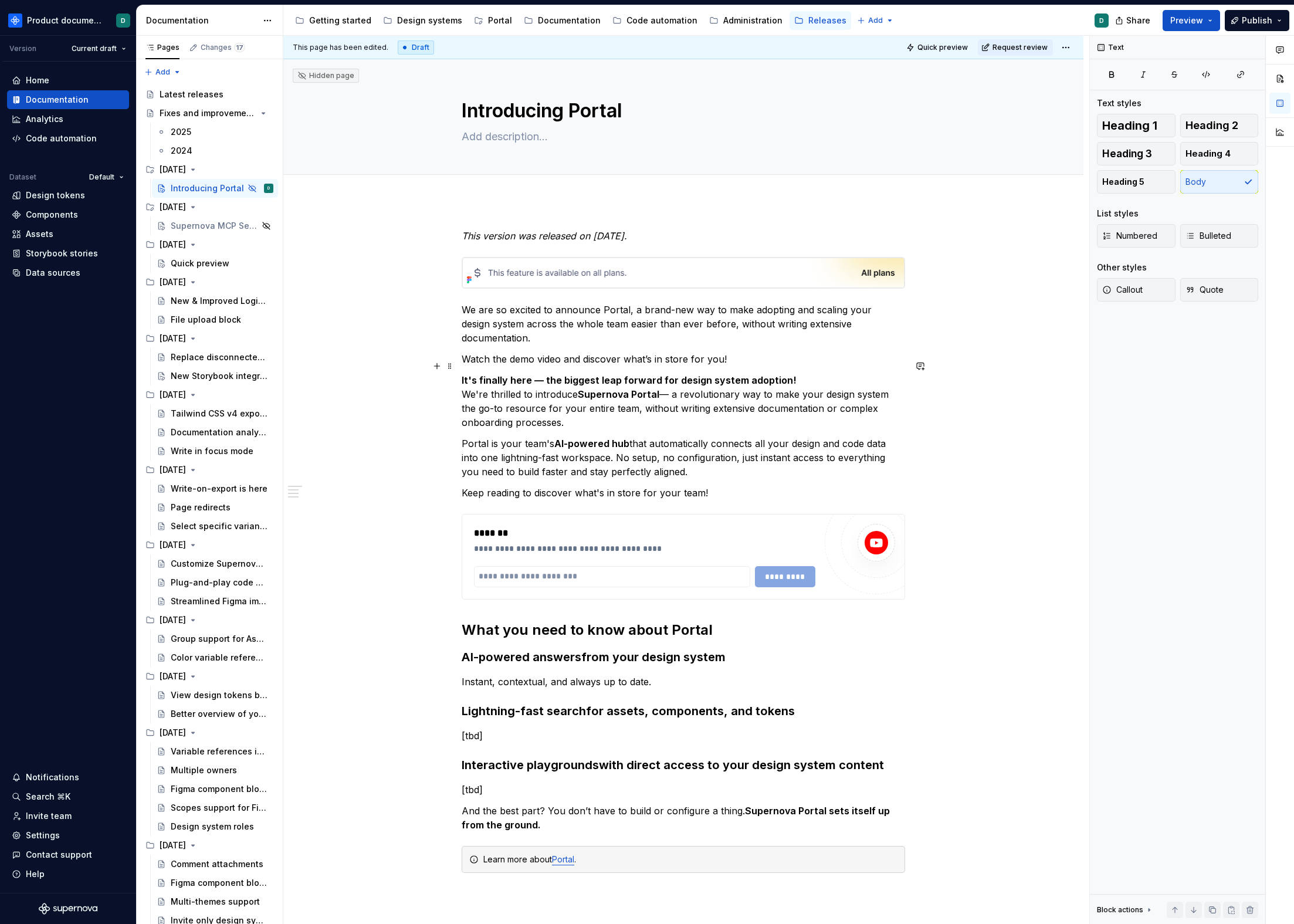
click at [463, 379] on p "It's finally here — the biggest leap forward for design system adoption! We're …" at bounding box center [684, 401] width 444 height 56
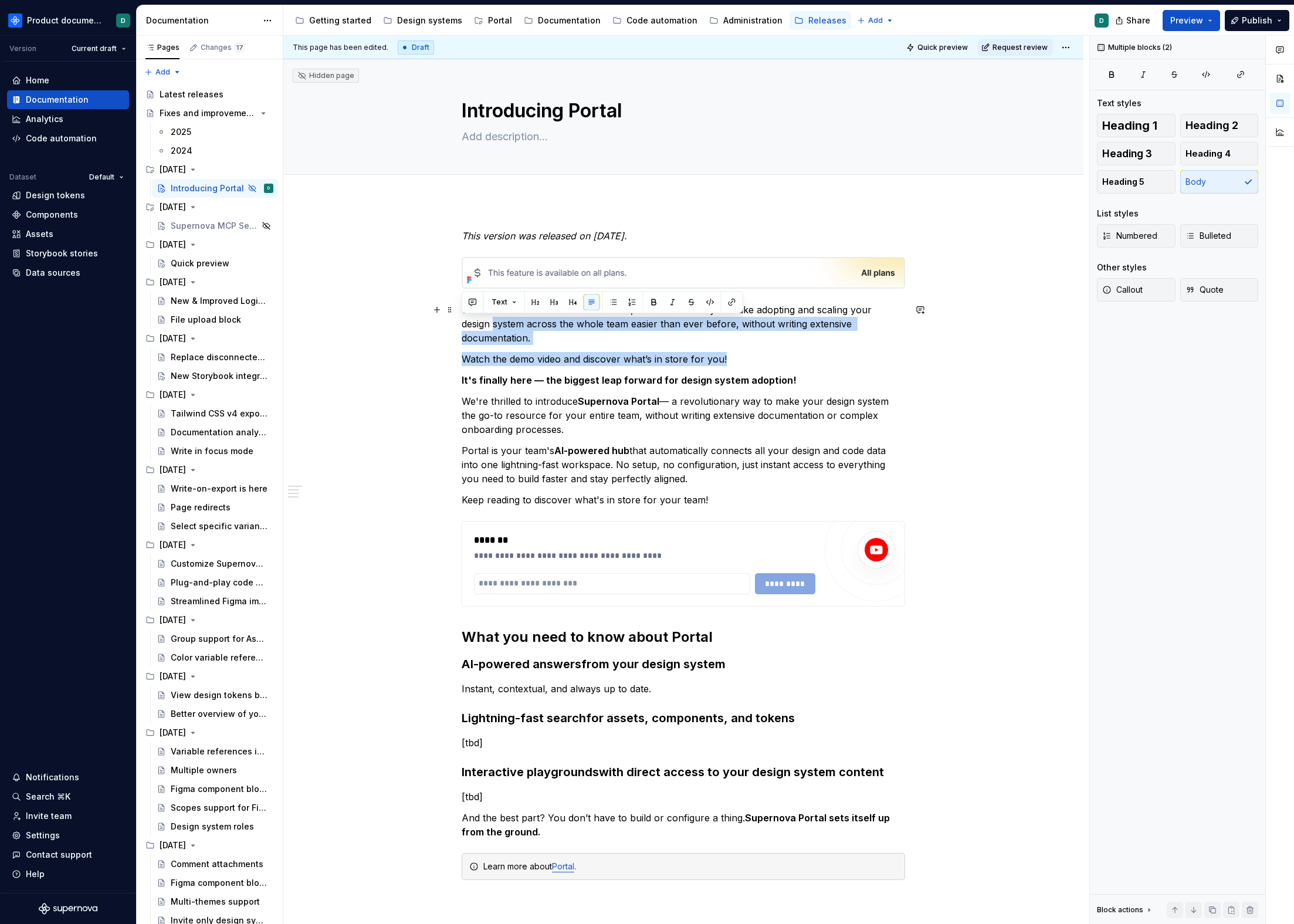
drag, startPoint x: 620, startPoint y: 345, endPoint x: 458, endPoint y: 317, distance: 164.4
click at [458, 317] on div "**********" at bounding box center [683, 699] width 800 height 998
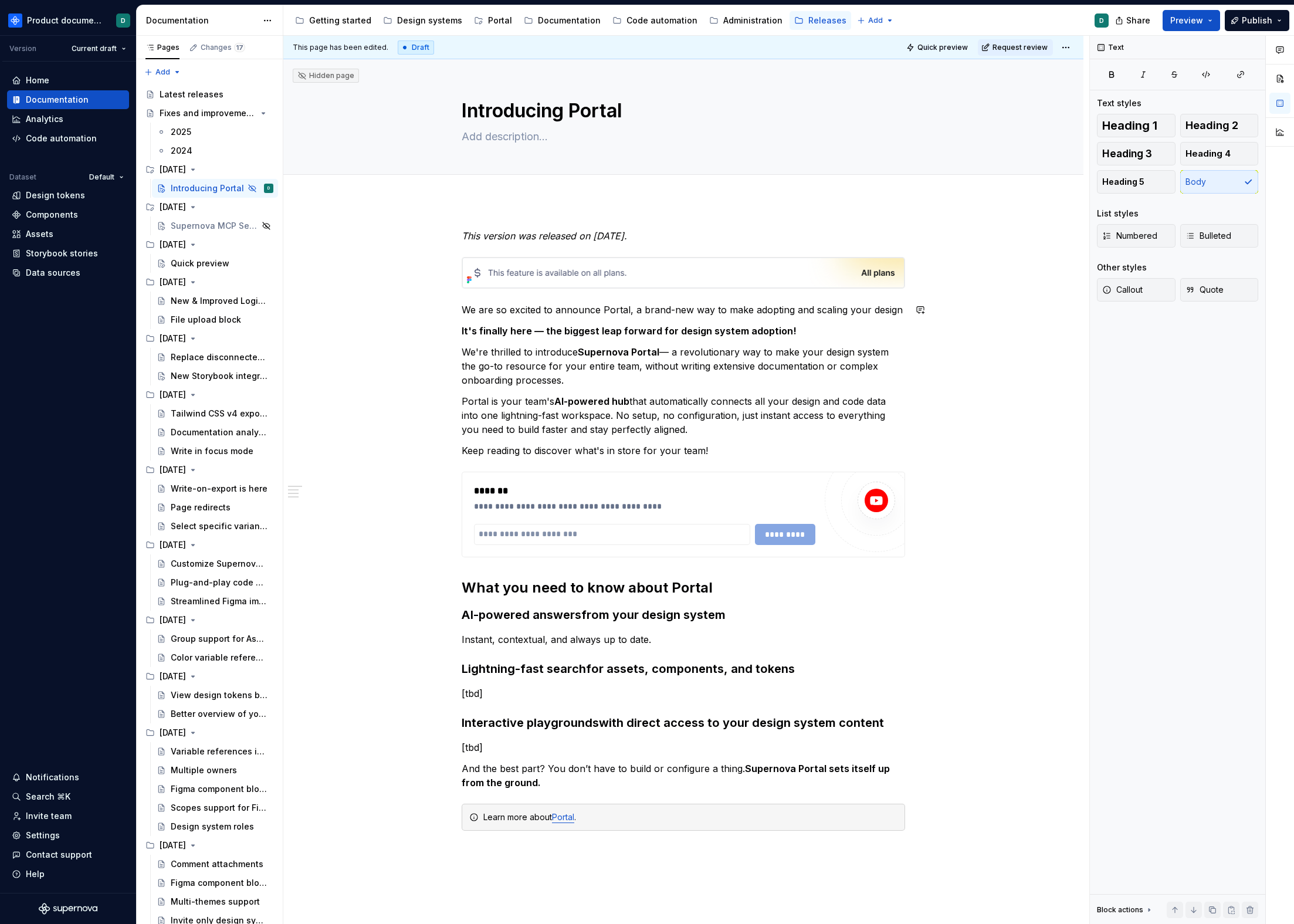
click at [806, 307] on p "We are so excited to announce Portal, a brand-new way to make adopting and scal…" at bounding box center [684, 310] width 444 height 14
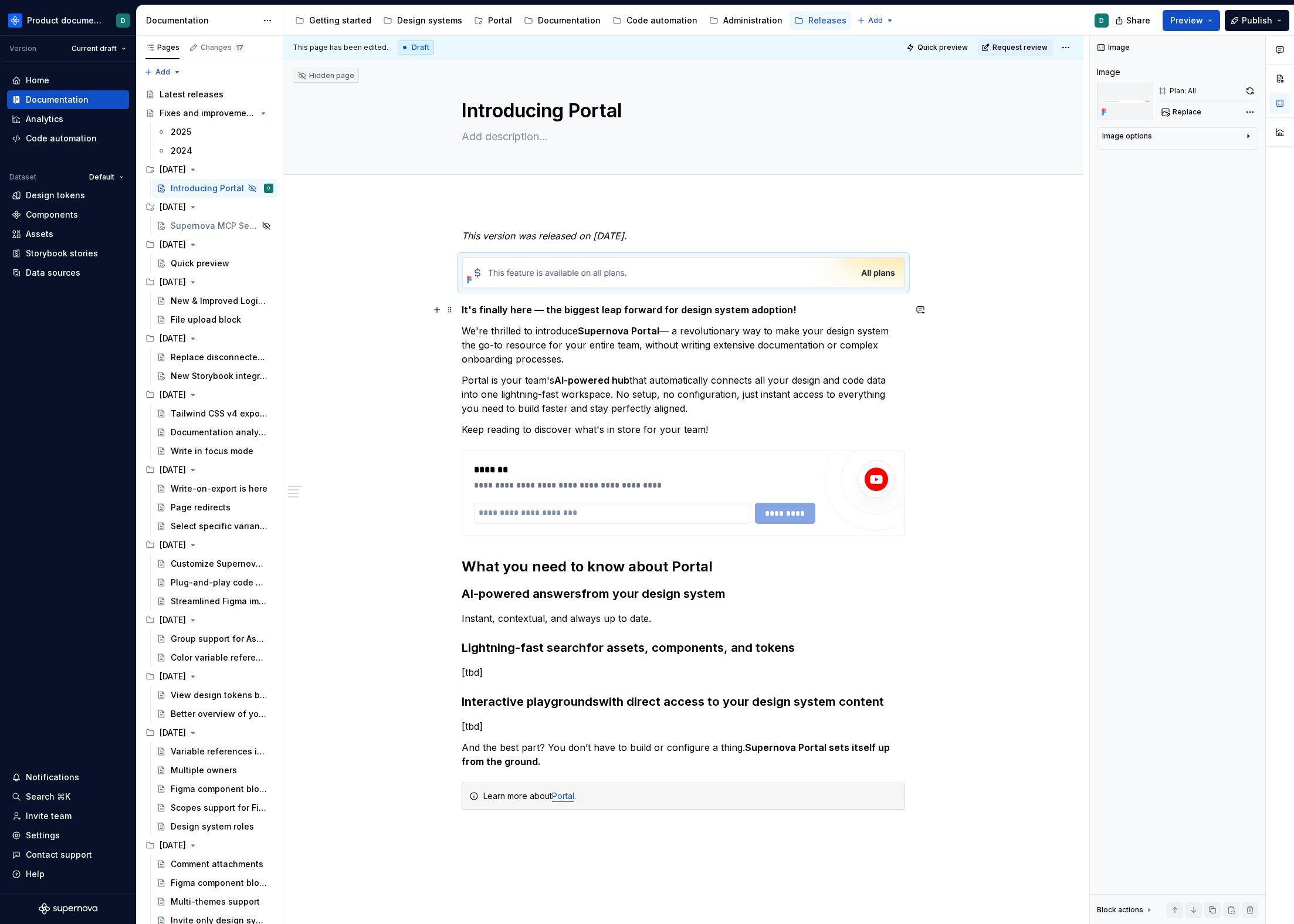
click at [819, 312] on p "It's finally here — the biggest leap forward for design system adoption!" at bounding box center [684, 310] width 444 height 14
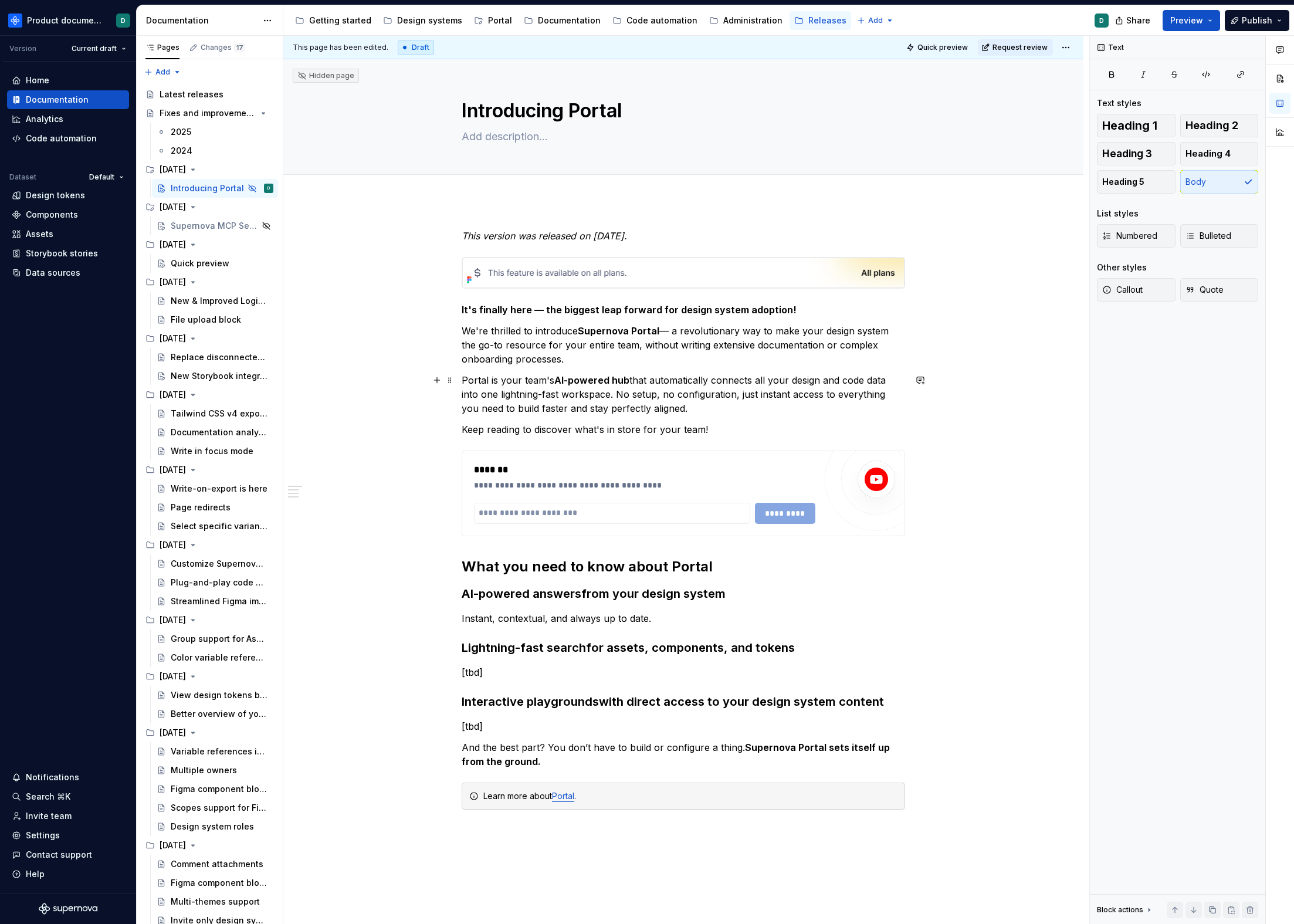
click at [711, 397] on p "Portal is your team's AI-powered hub that automatically connects all your desig…" at bounding box center [684, 394] width 444 height 43
click at [712, 407] on p "Portal is your team's AI-powered hub that automatically connects all your desig…" at bounding box center [684, 394] width 444 height 43
click at [717, 425] on p "Keep reading to discover what's in store for your team!" at bounding box center [684, 430] width 444 height 14
type textarea "*"
click at [546, 305] on strong "It's finally here — the biggest leap forward for design system adoption!" at bounding box center [629, 309] width 335 height 12
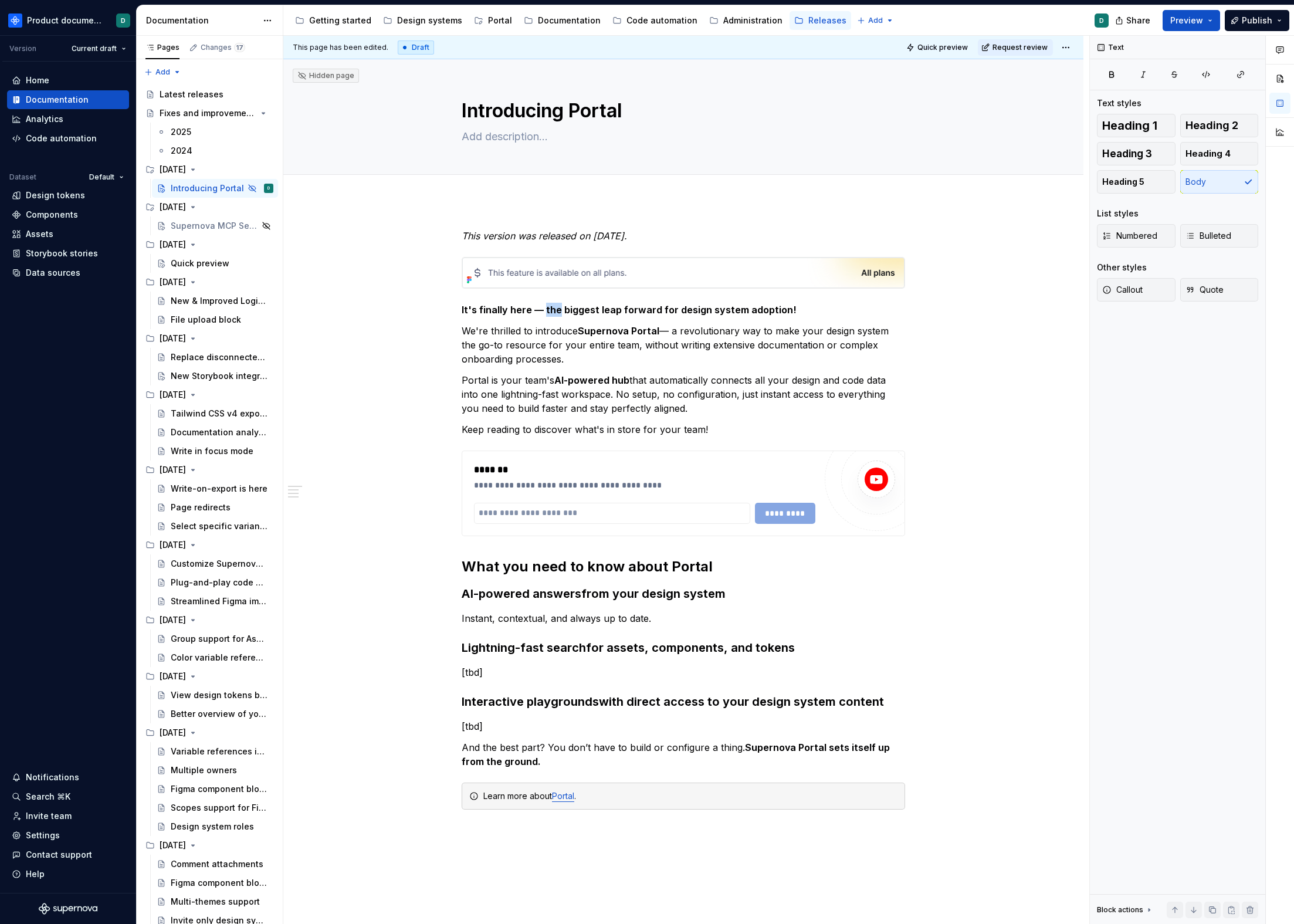
click at [546, 305] on strong "It's finally here — the biggest leap forward for design system adoption!" at bounding box center [629, 309] width 335 height 12
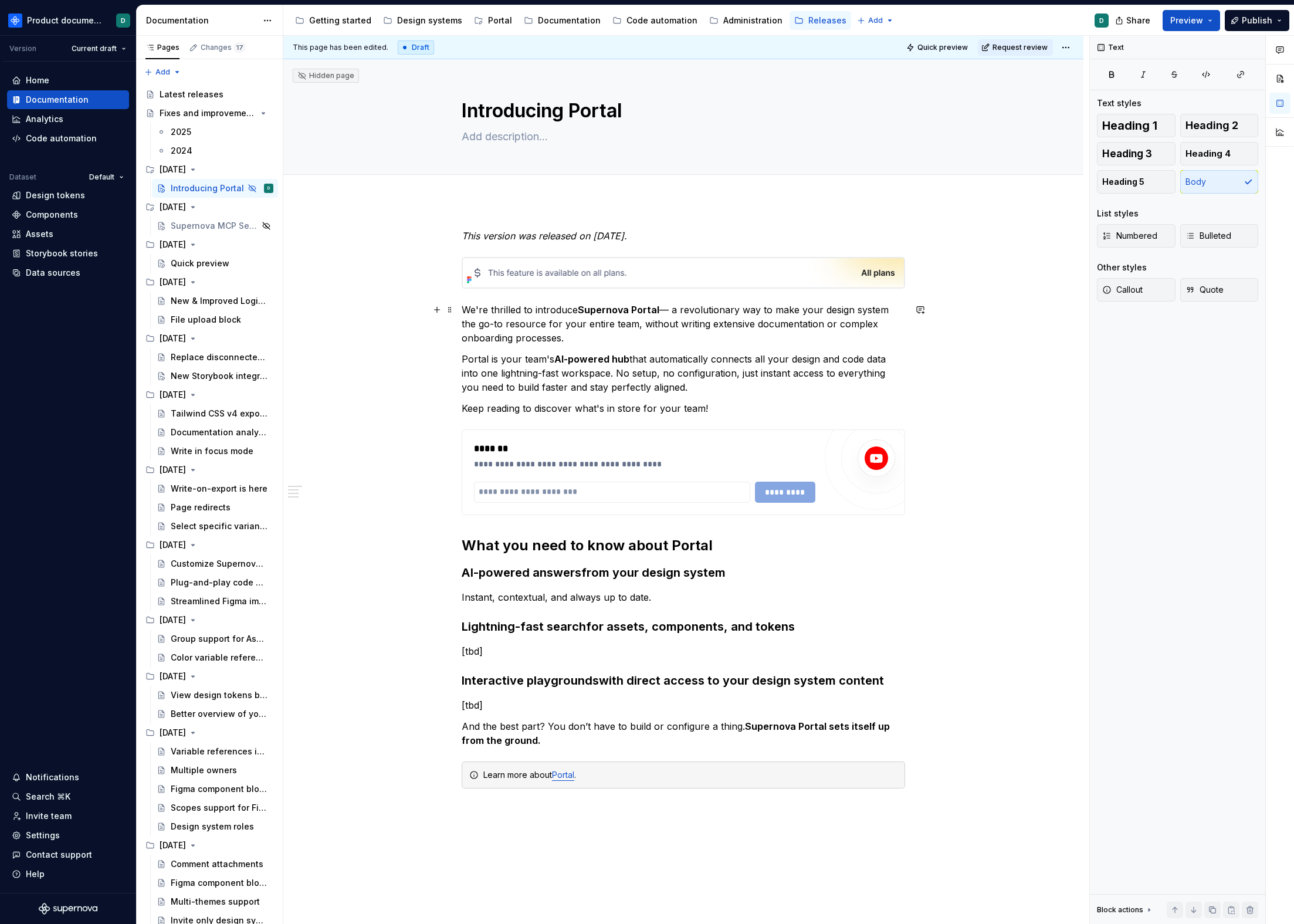
click at [579, 341] on p "We're thrilled to introduce Supernova Portal — a revolutionary way to make your…" at bounding box center [684, 324] width 444 height 43
drag, startPoint x: 718, startPoint y: 546, endPoint x: 452, endPoint y: 531, distance: 266.4
click at [452, 531] on div "**********" at bounding box center [683, 654] width 800 height 907
click at [533, 574] on strong "AI-powered answers" at bounding box center [522, 572] width 120 height 14
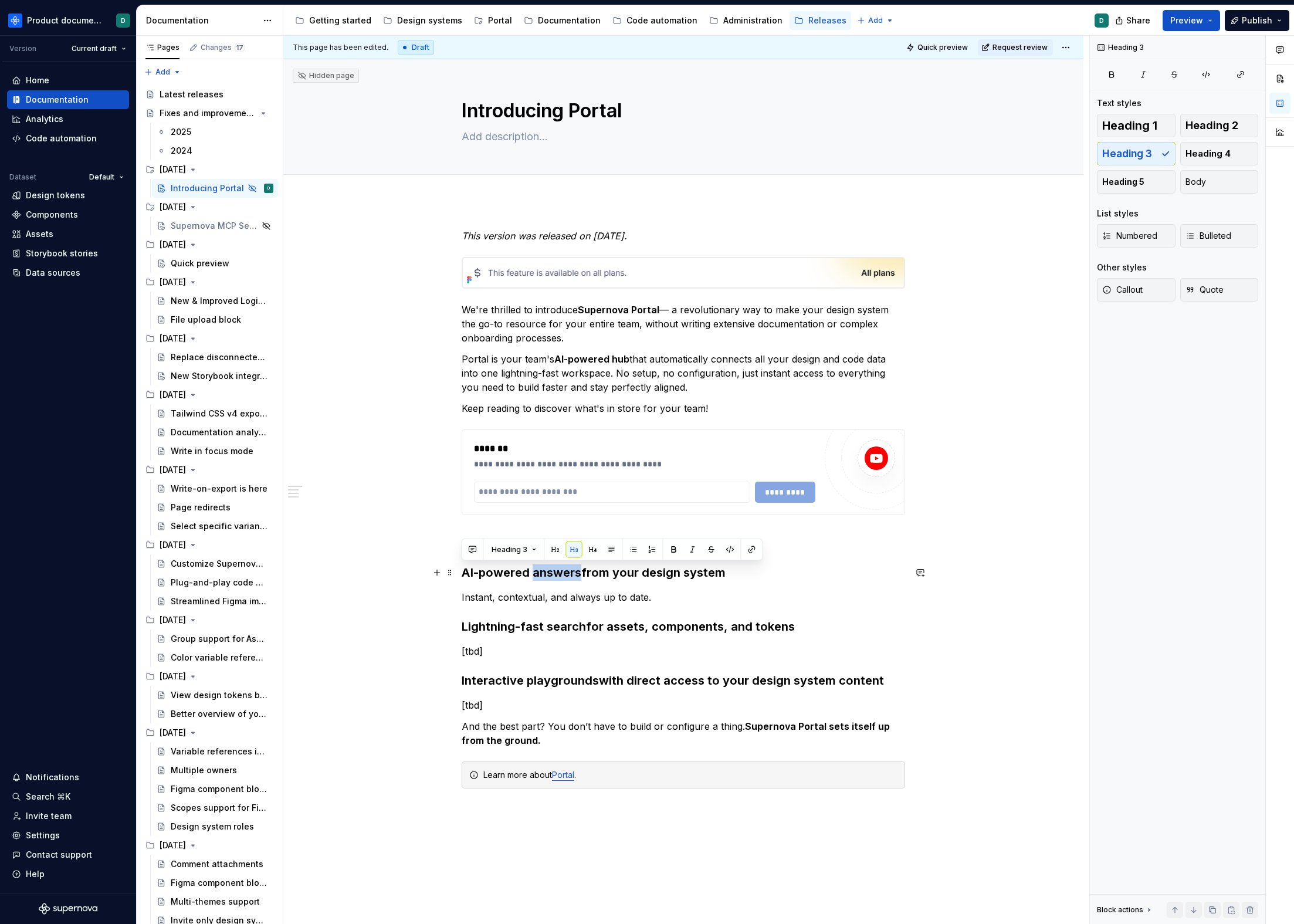
click at [533, 574] on strong "AI-powered answers" at bounding box center [522, 572] width 120 height 14
click at [463, 569] on strong "AI-powered answers" at bounding box center [522, 572] width 120 height 14
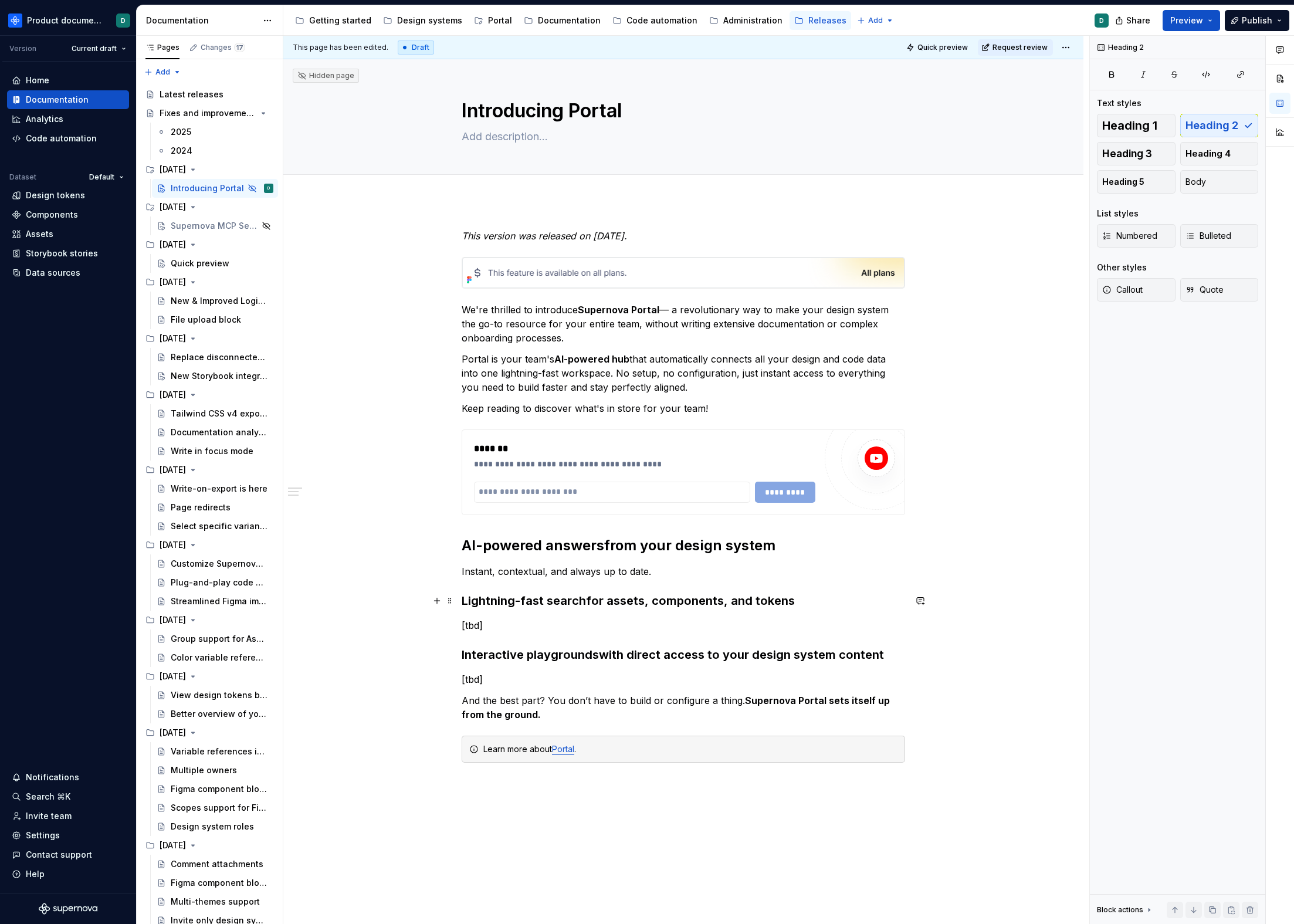
click at [459, 599] on div "**********" at bounding box center [686, 479] width 806 height 889
drag, startPoint x: 658, startPoint y: 574, endPoint x: 459, endPoint y: 572, distance: 199.0
click at [459, 572] on div "**********" at bounding box center [683, 641] width 800 height 881
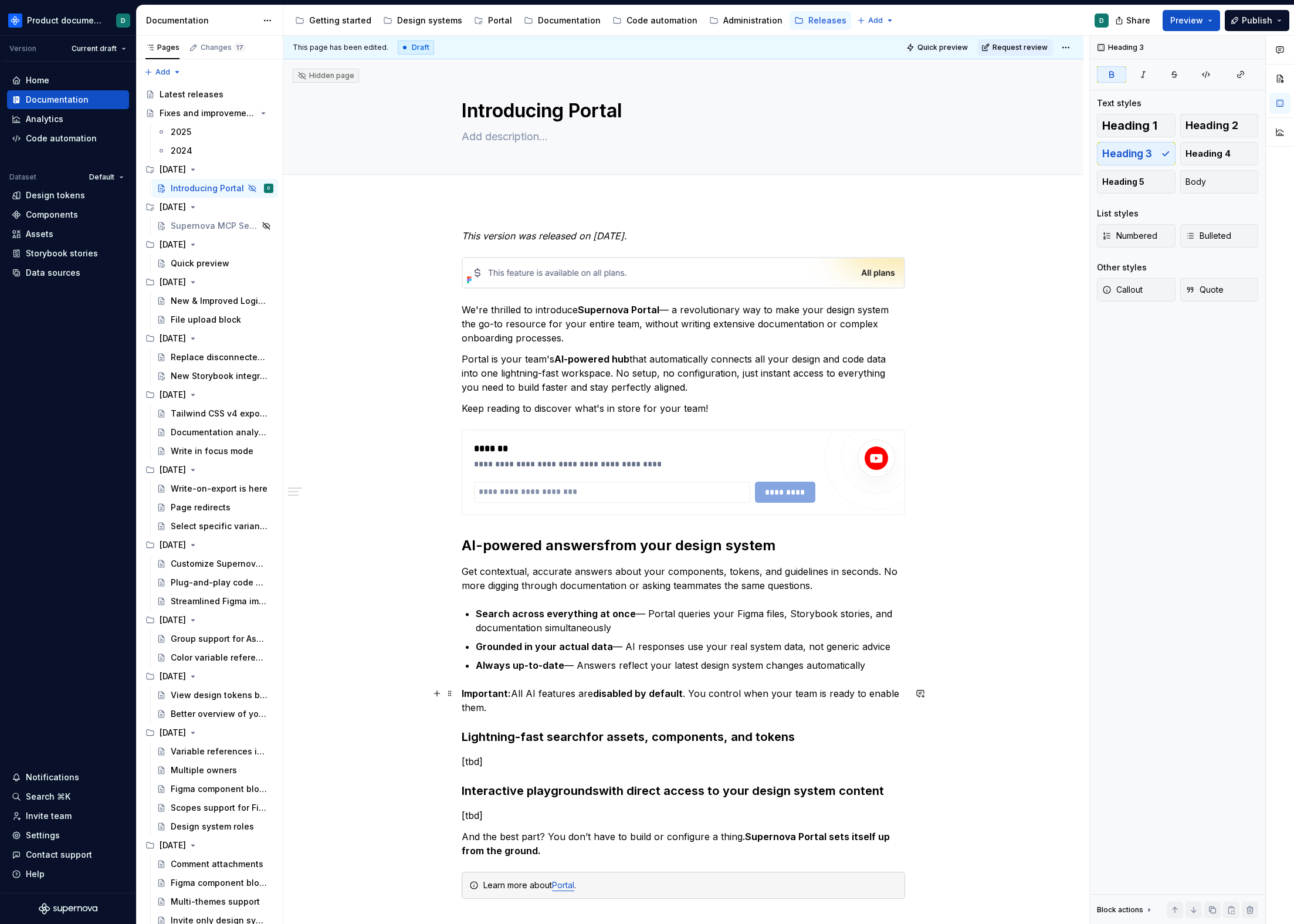
click at [460, 694] on div "**********" at bounding box center [683, 709] width 800 height 1017
click at [1135, 287] on span "Callout" at bounding box center [1122, 289] width 40 height 12
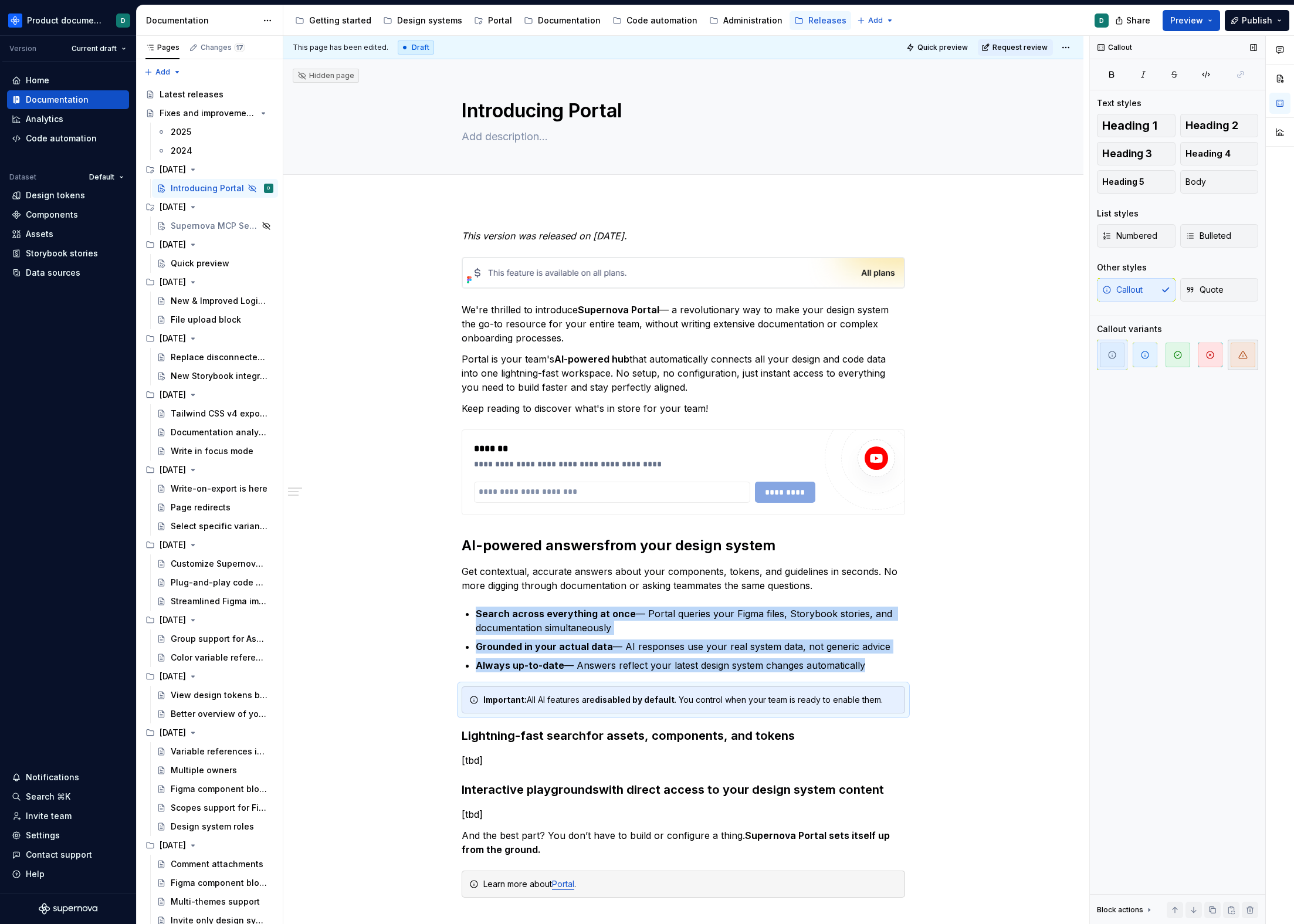
click at [1237, 355] on span "button" at bounding box center [1243, 355] width 24 height 24
click at [563, 696] on div "Important: All AI features are disabled by default . You control when your team…" at bounding box center [690, 699] width 414 height 12
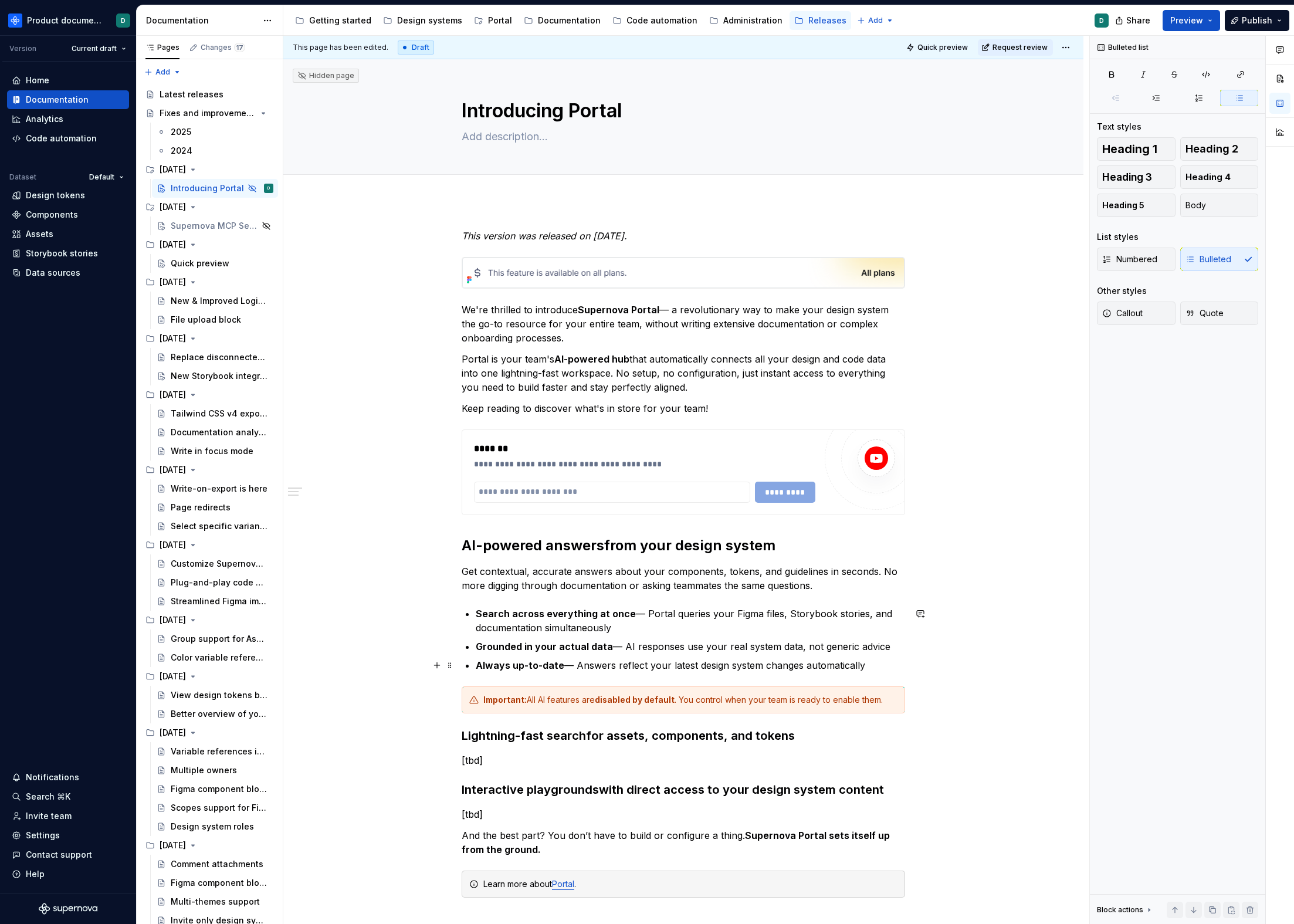
click at [621, 665] on p "Always up-to-date — Answers reflect your latest design system changes automatic…" at bounding box center [690, 665] width 430 height 14
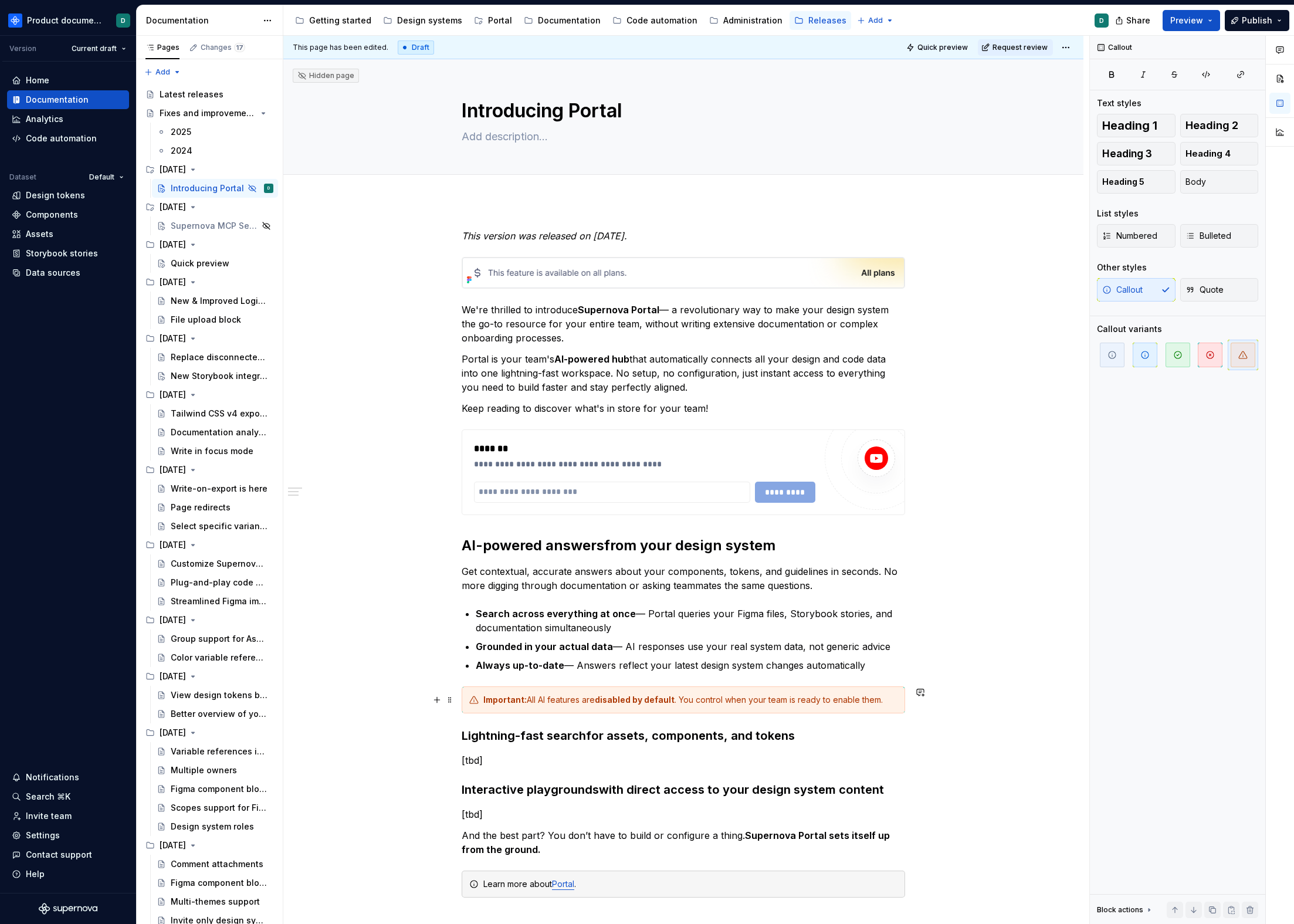
click at [740, 703] on div "Important: All AI features are disabled by default . You control when your team…" at bounding box center [690, 699] width 414 height 12
click at [854, 665] on p "Always up-to-date — Answers reflect your latest design system changes automatic…" at bounding box center [690, 665] width 430 height 14
drag, startPoint x: 487, startPoint y: 759, endPoint x: 439, endPoint y: 758, distance: 48.0
click at [462, 758] on div "**********" at bounding box center [684, 584] width 444 height 711
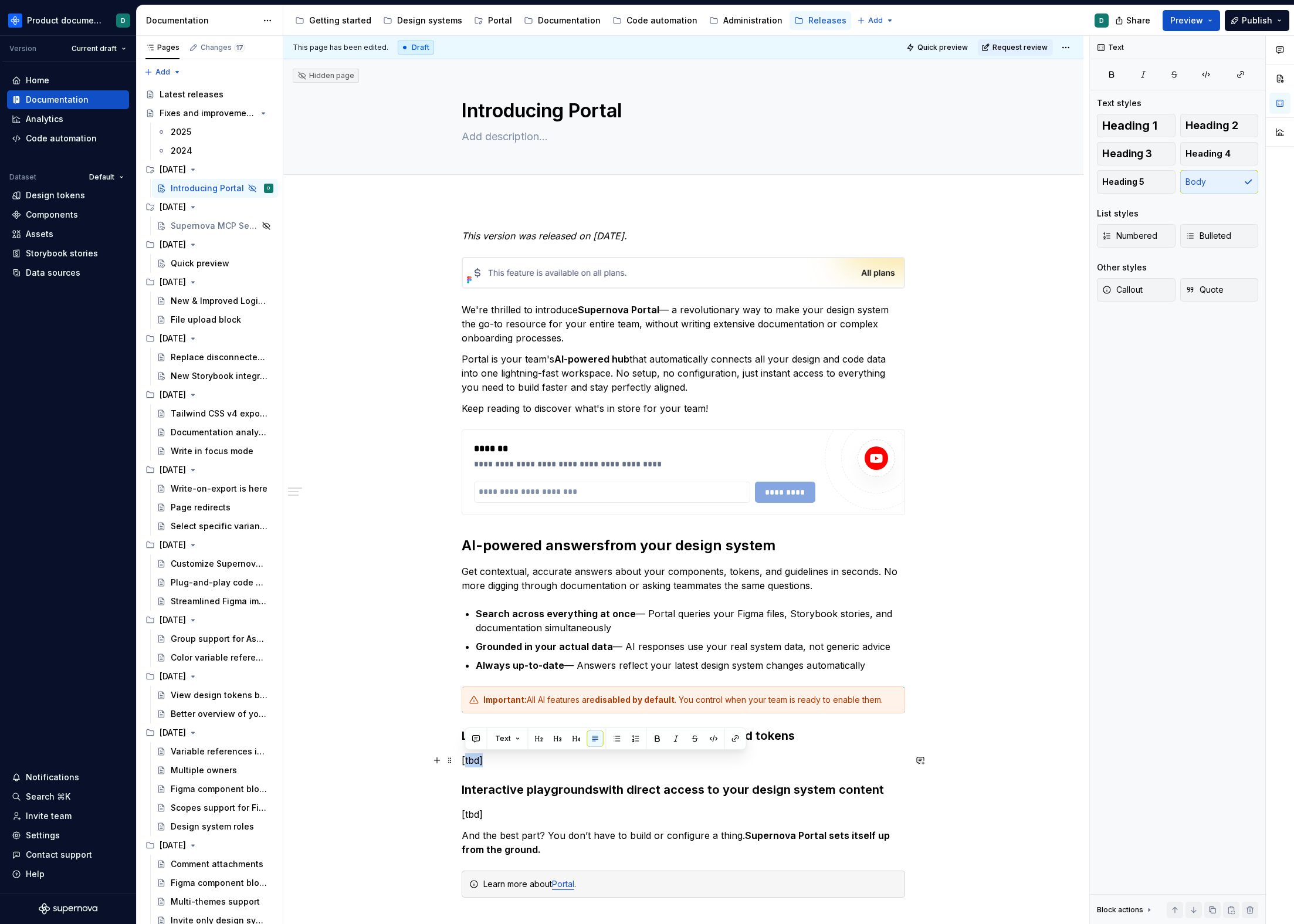
click at [505, 756] on p "[tbd]" at bounding box center [684, 760] width 444 height 14
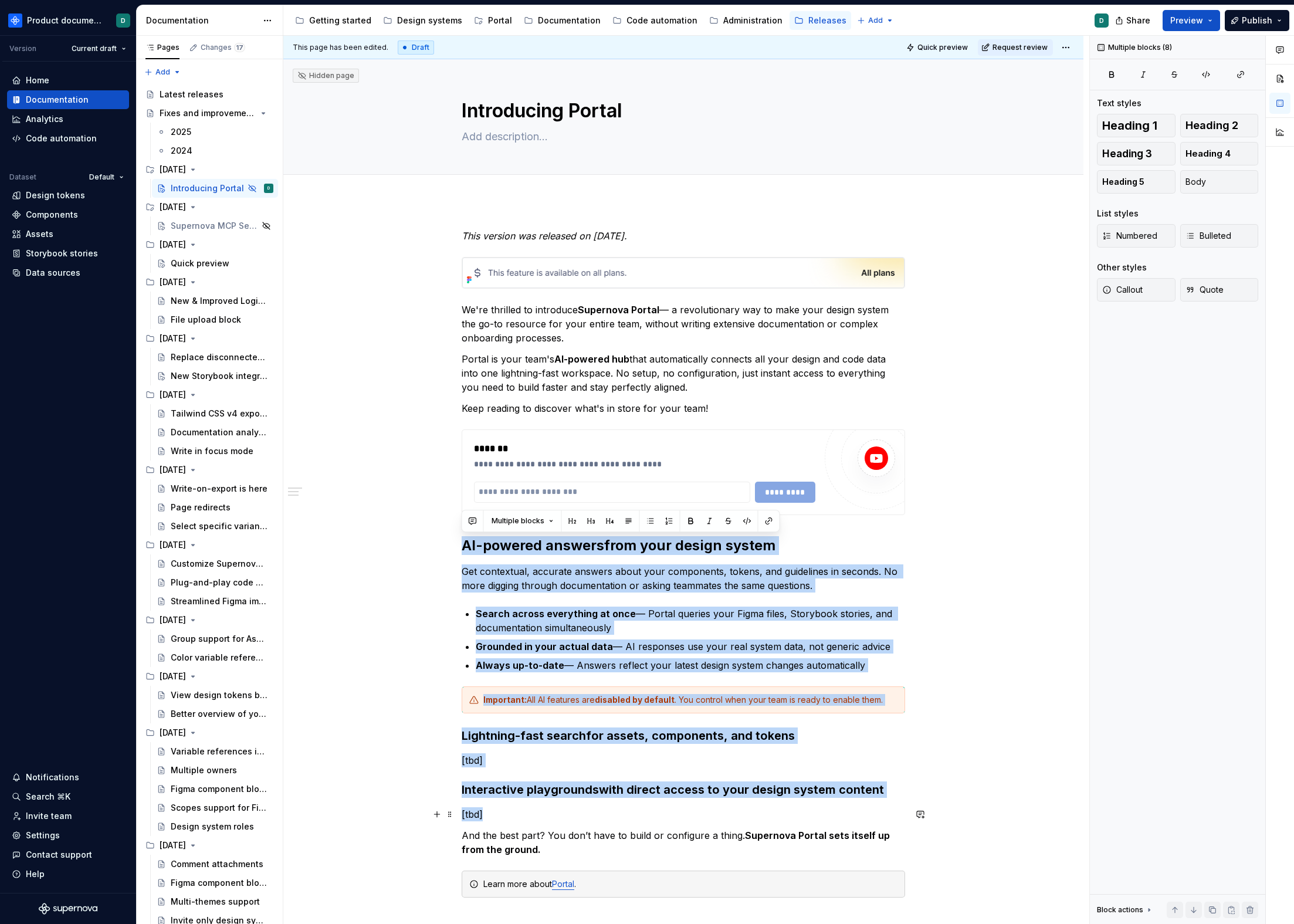
drag, startPoint x: 462, startPoint y: 547, endPoint x: 576, endPoint y: 816, distance: 292.2
click at [576, 816] on div "**********" at bounding box center [684, 577] width 444 height 697
copy div "AI-powered answers from your design system Get contextual, accurate answers abo…"
click at [593, 602] on div "**********" at bounding box center [684, 577] width 444 height 697
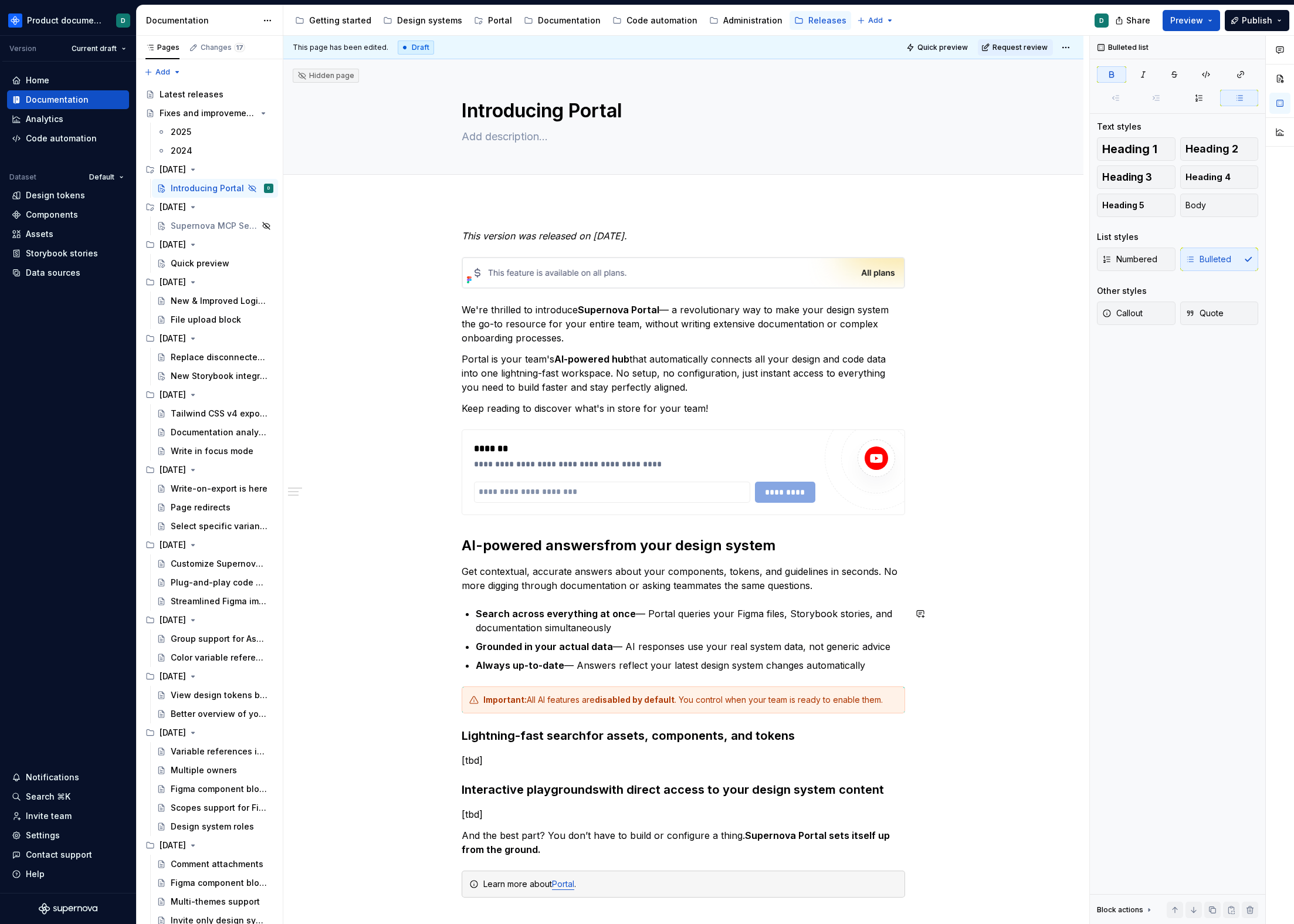
scroll to position [94, 0]
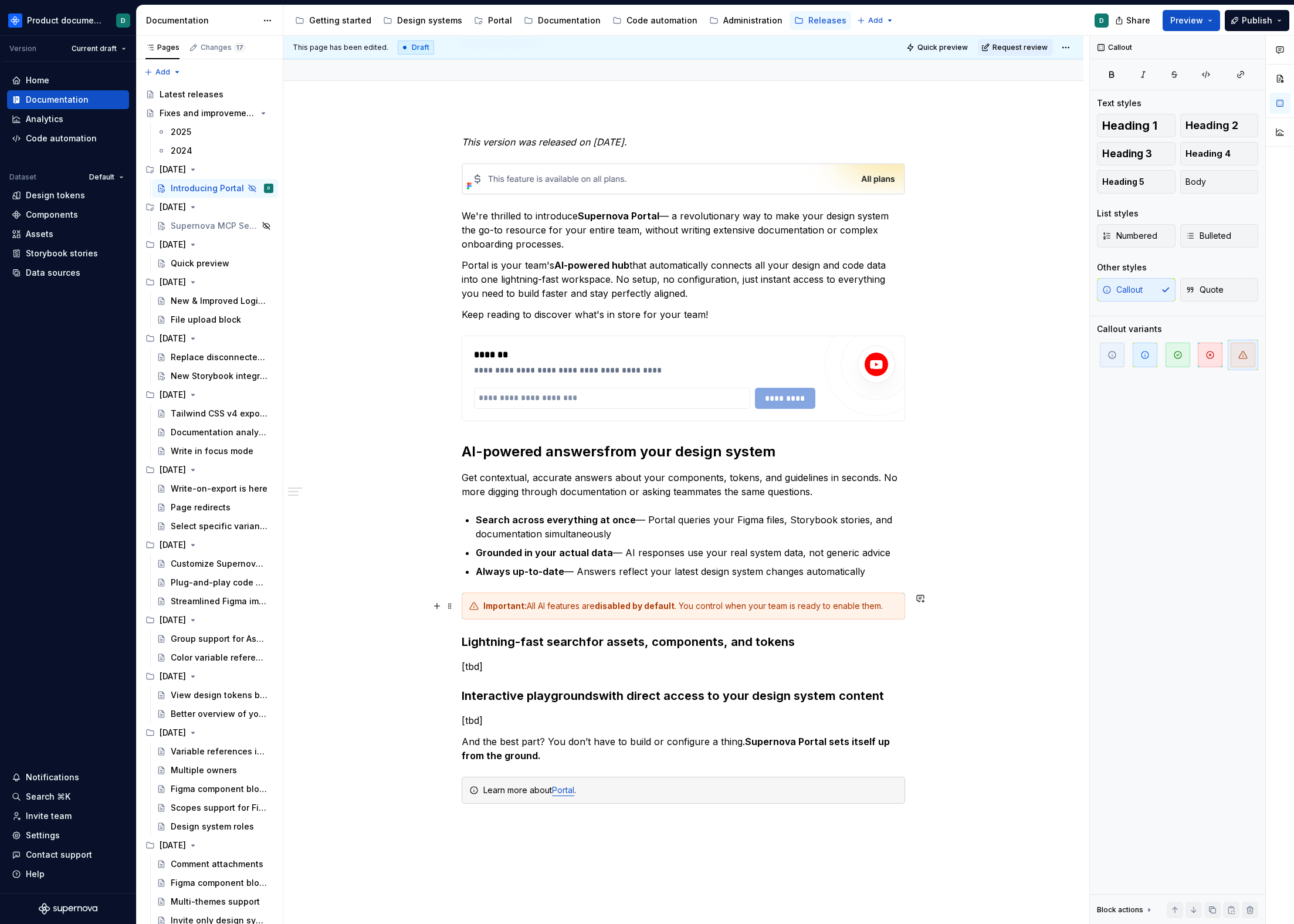
click at [893, 606] on div "Important: All AI features are disabled by default . You control when your team…" at bounding box center [690, 605] width 414 height 12
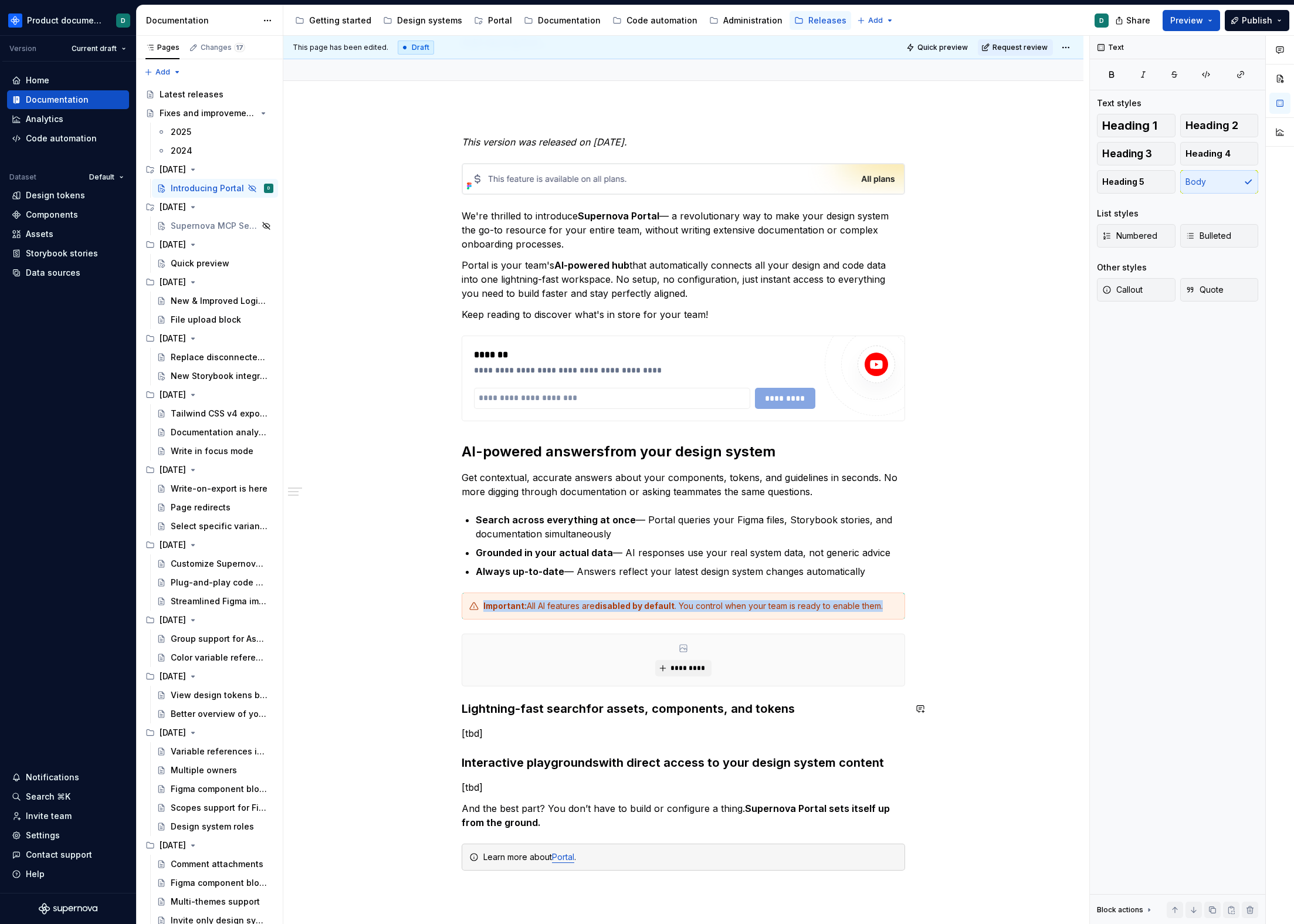
click at [501, 726] on p "[tbd]" at bounding box center [684, 733] width 444 height 14
click at [546, 732] on p "[tbd]" at bounding box center [684, 733] width 444 height 14
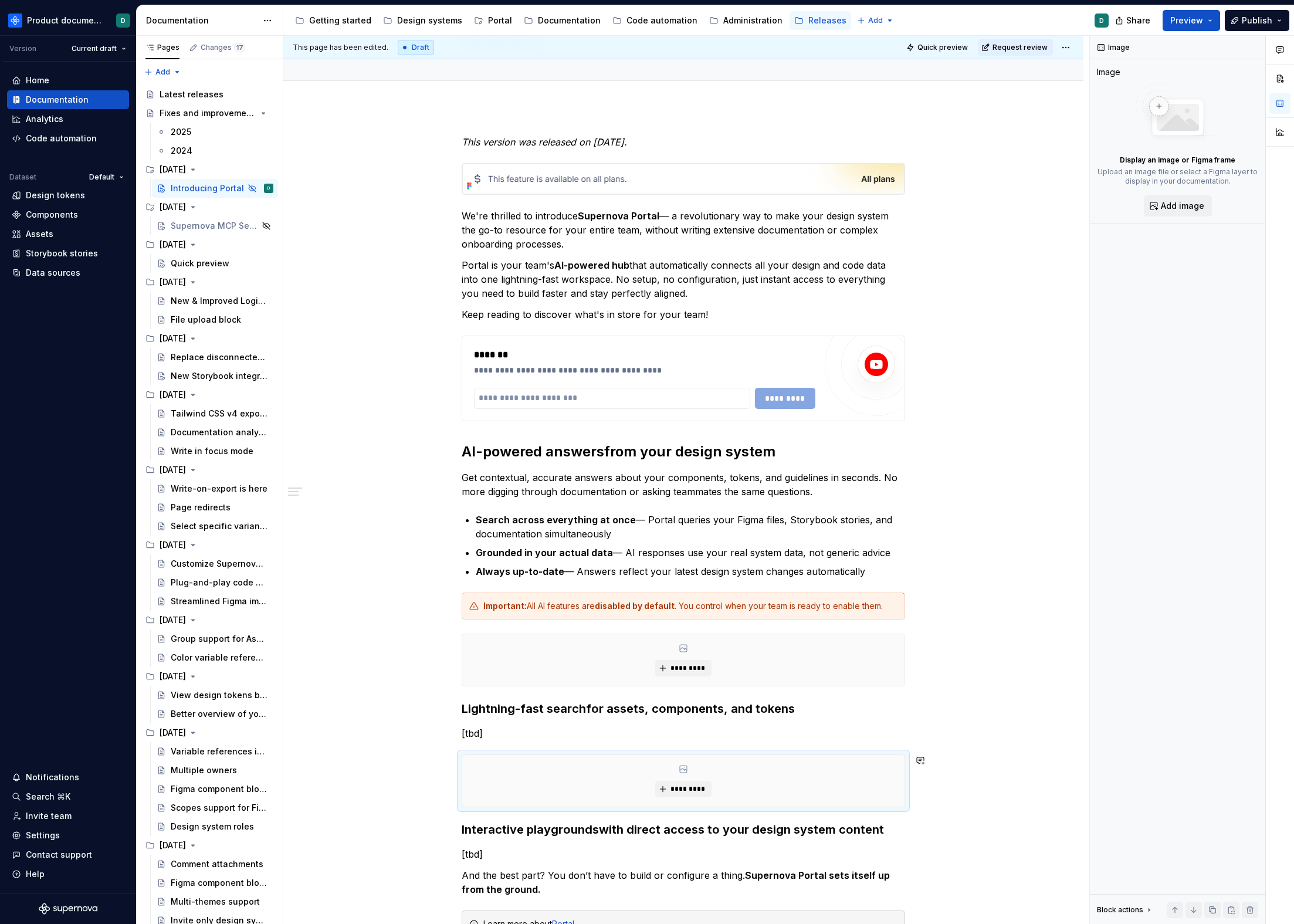
scroll to position [229, 0]
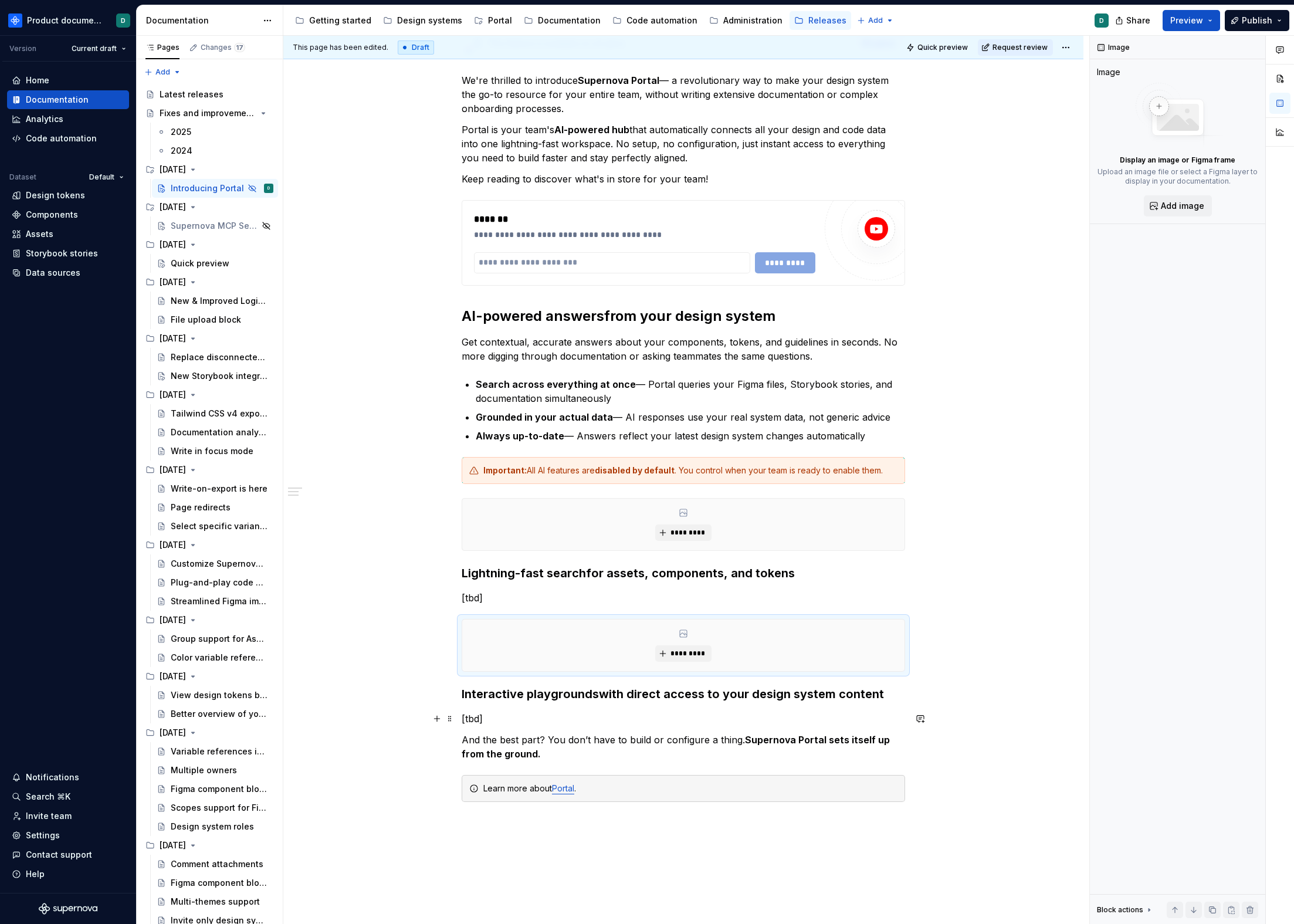
click at [537, 714] on p "[tbd]" at bounding box center [684, 719] width 444 height 14
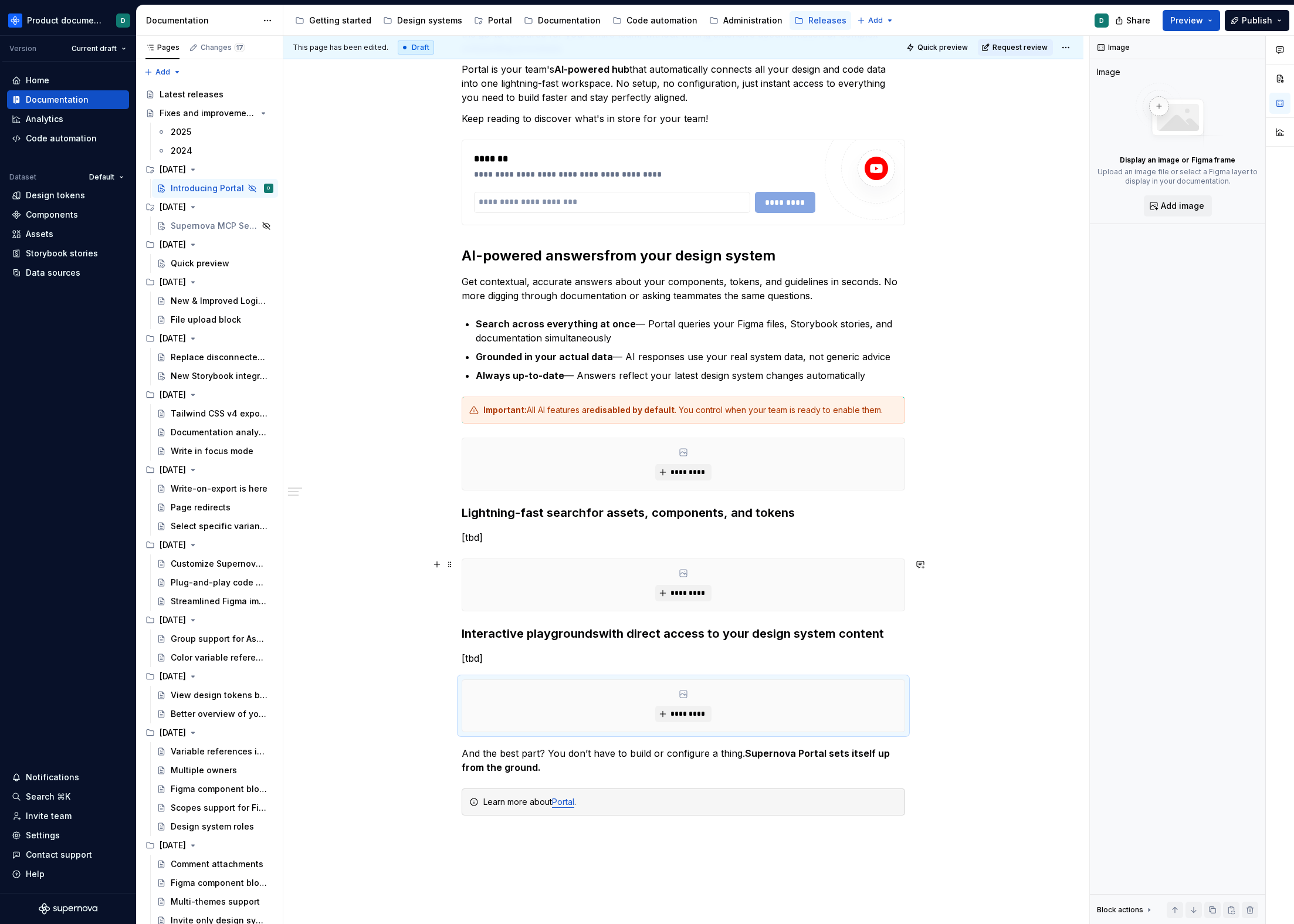
scroll to position [458, 0]
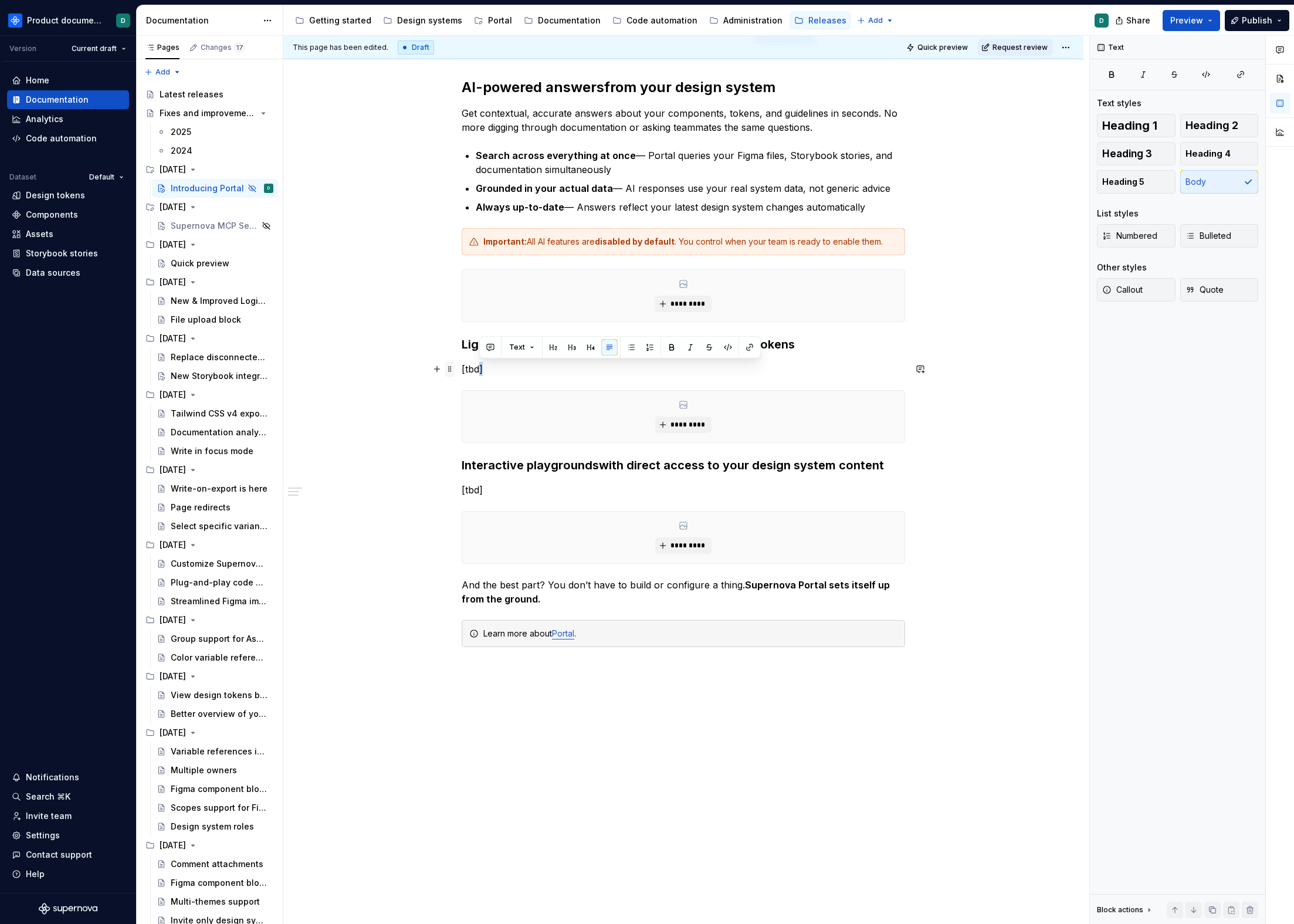
drag, startPoint x: 478, startPoint y: 369, endPoint x: 453, endPoint y: 368, distance: 25.0
click at [462, 368] on div "**********" at bounding box center [684, 229] width 444 height 918
click at [487, 371] on p "[tbd]" at bounding box center [684, 369] width 444 height 14
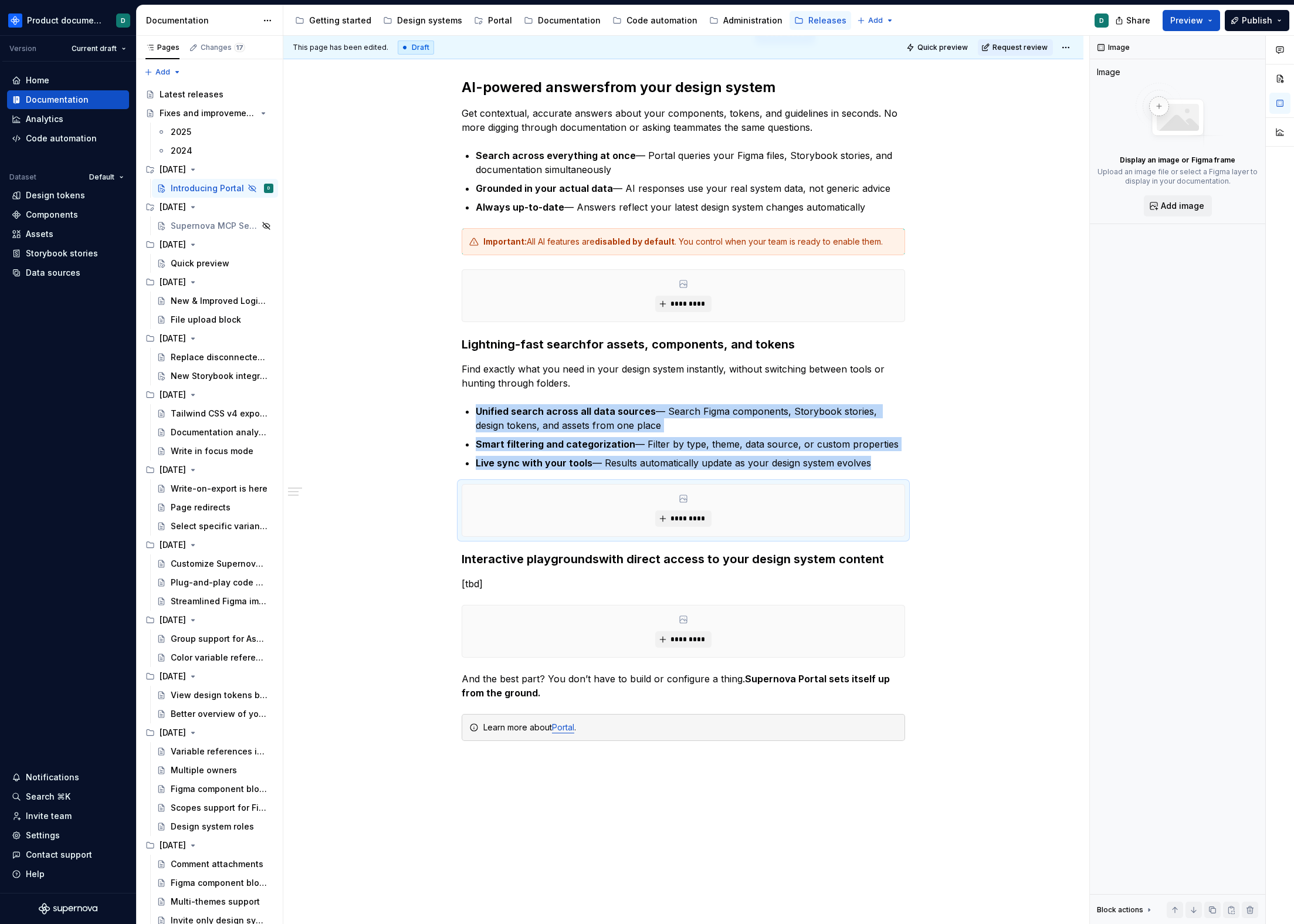
click at [470, 578] on p "[tbd]" at bounding box center [684, 583] width 444 height 14
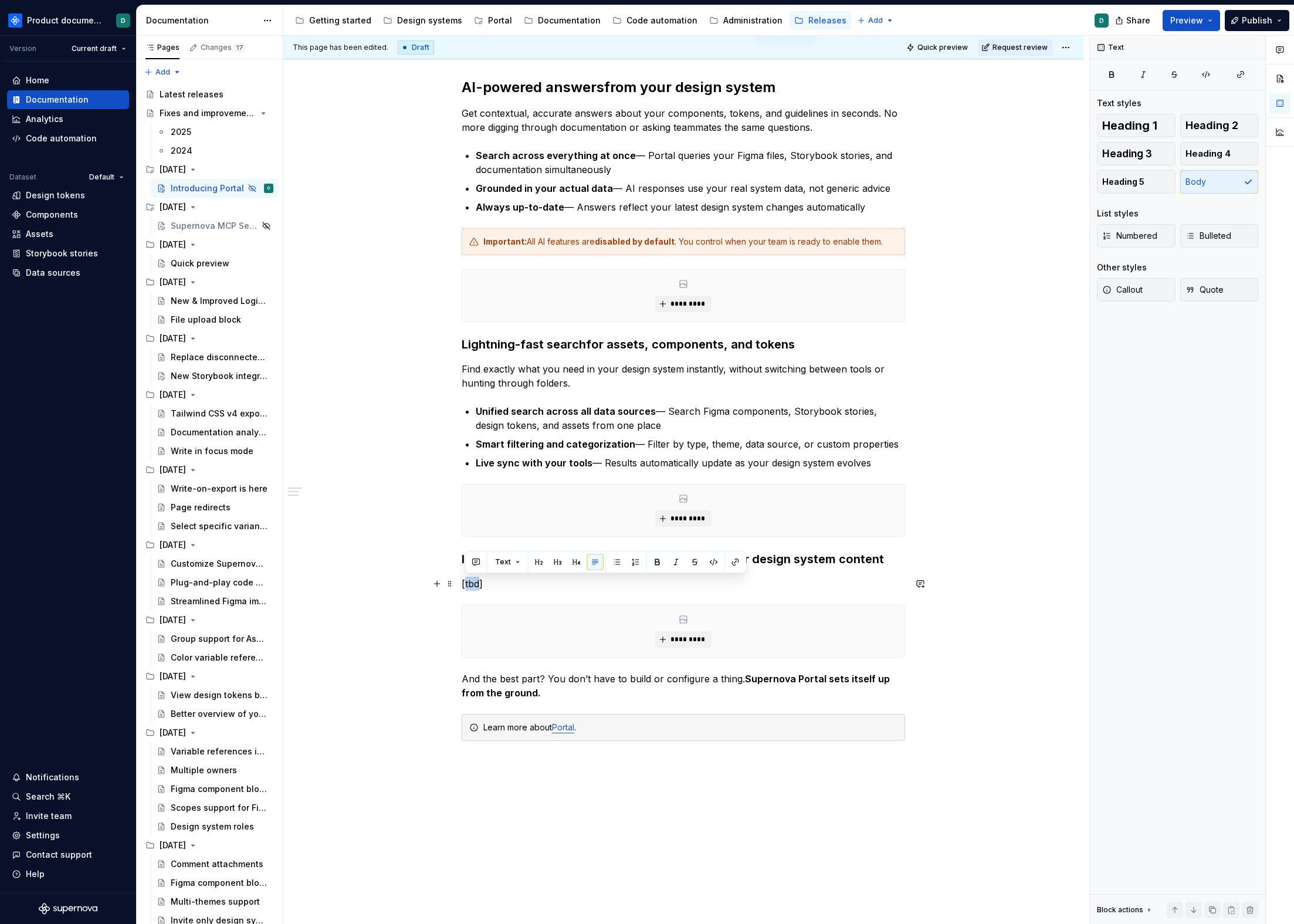
click at [469, 578] on p "[tbd]" at bounding box center [684, 583] width 444 height 14
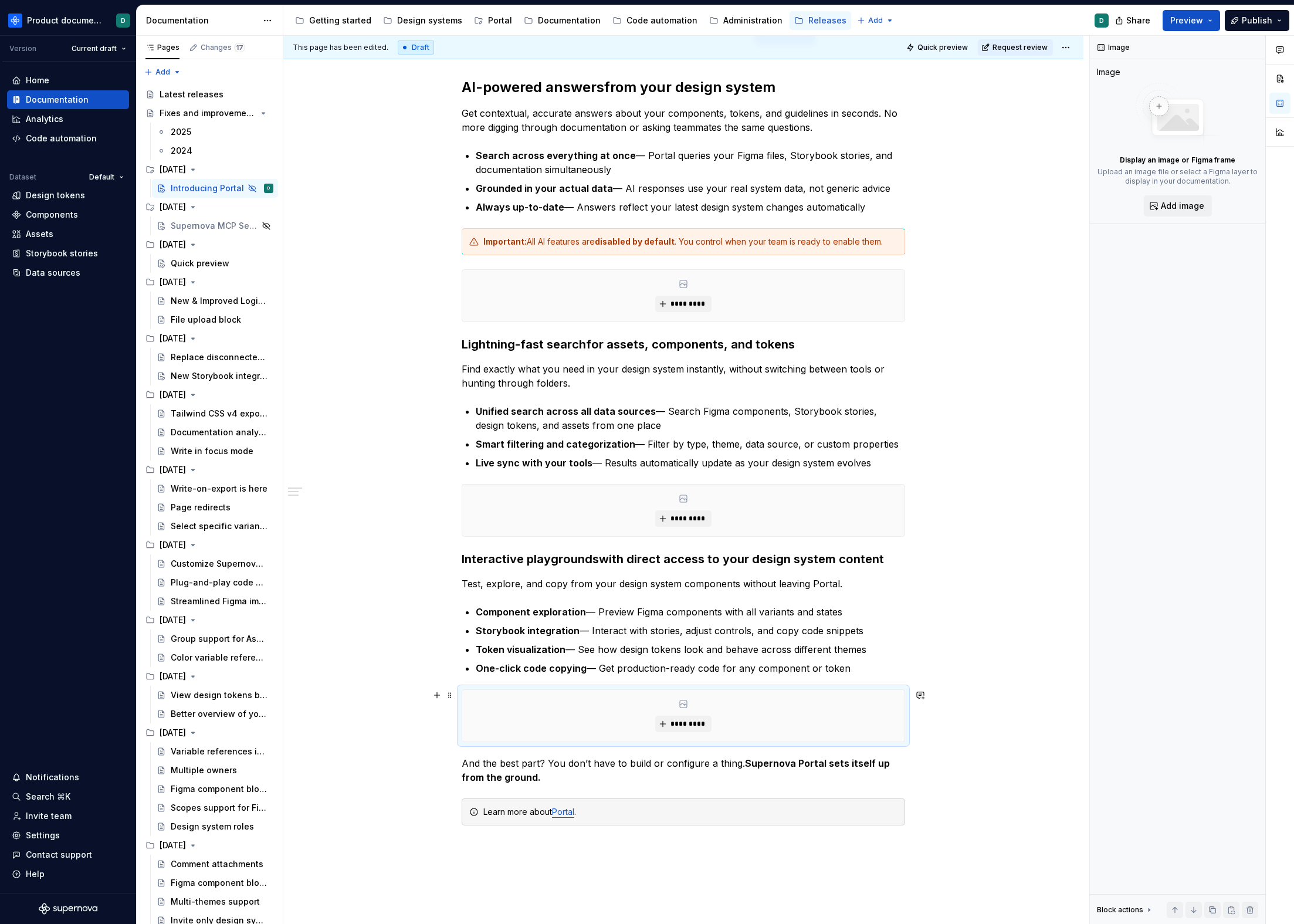
click at [590, 710] on div "*********" at bounding box center [683, 715] width 442 height 51
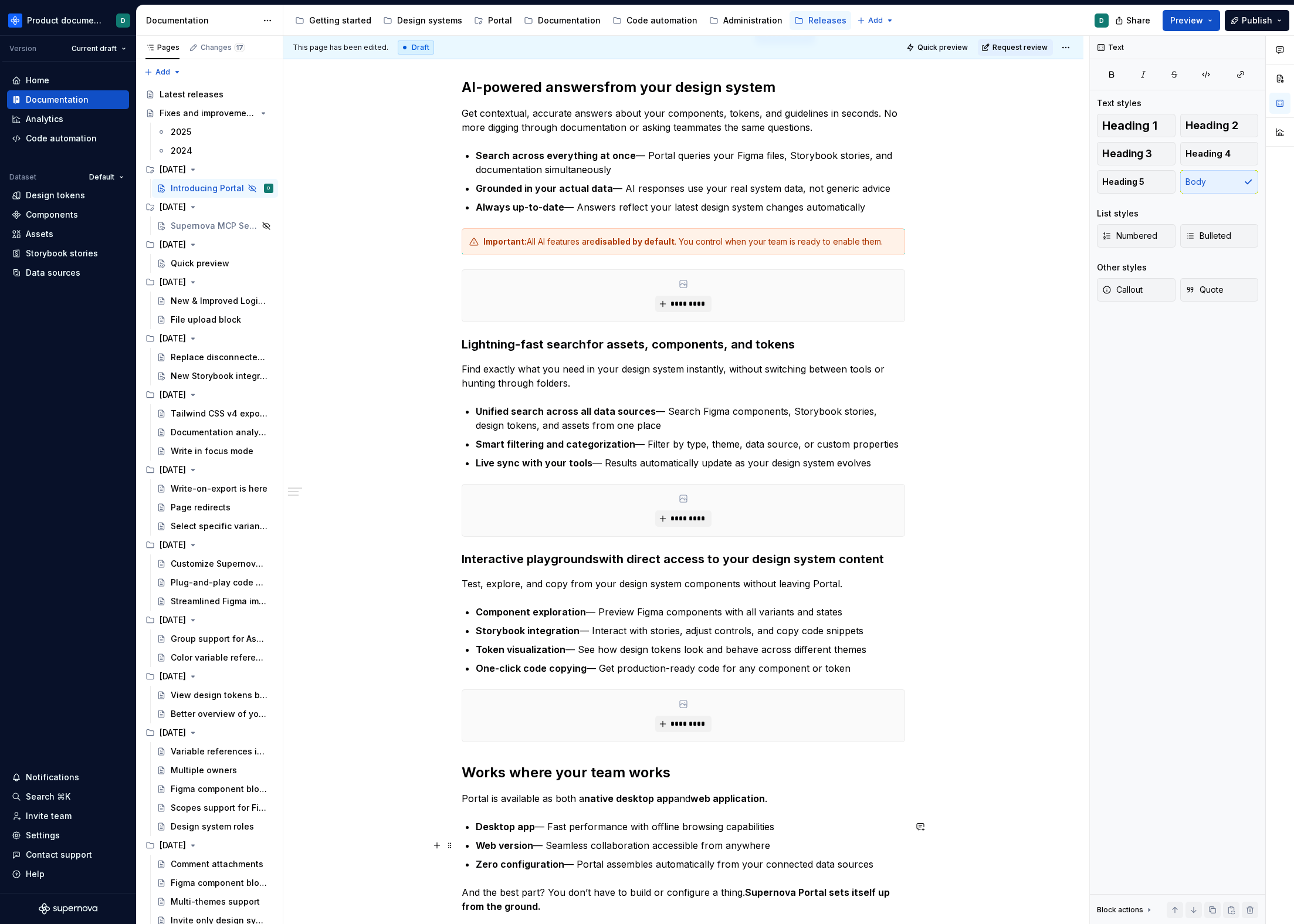
scroll to position [557, 0]
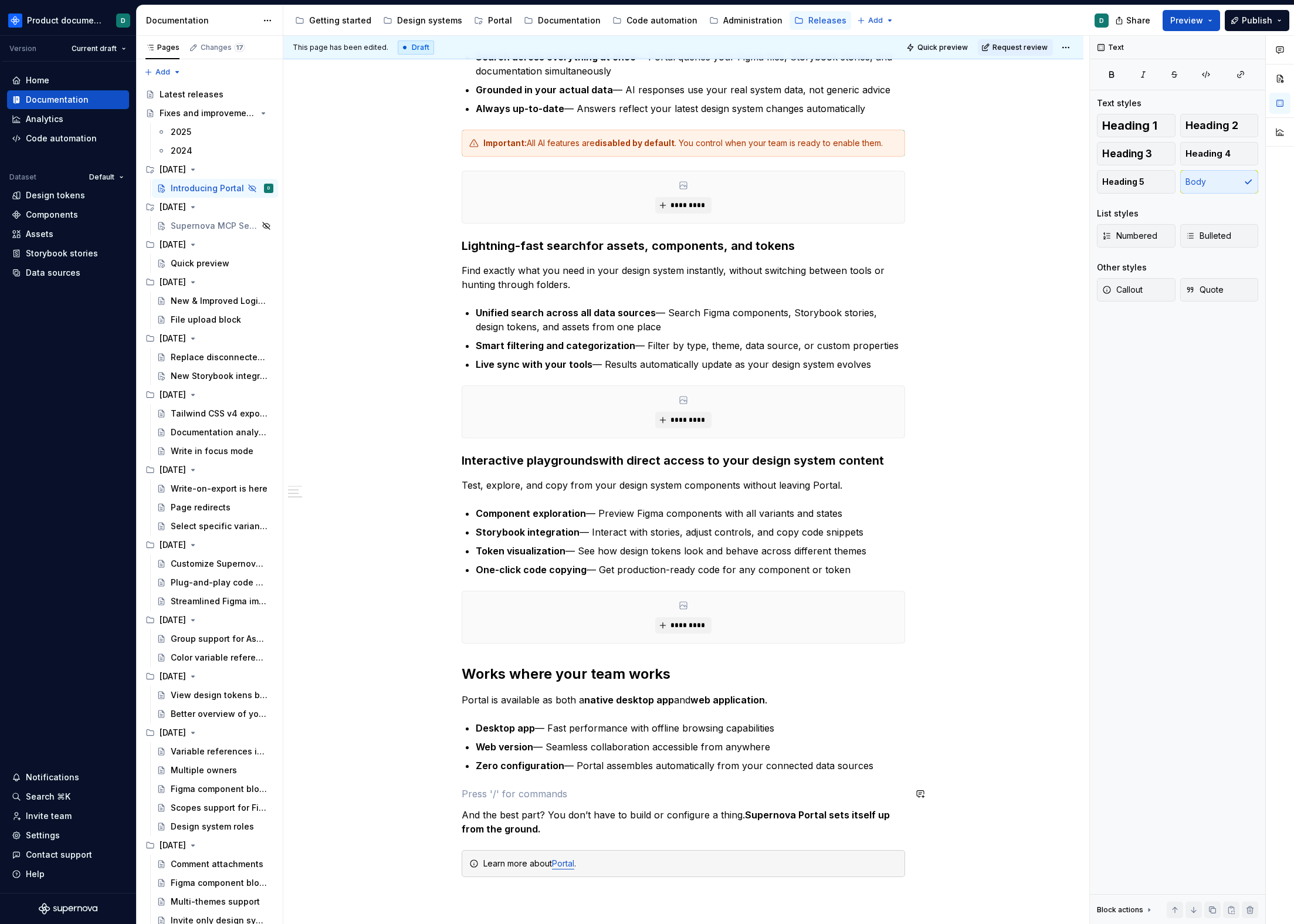
click at [539, 785] on div "**********" at bounding box center [684, 289] width 444 height 1233
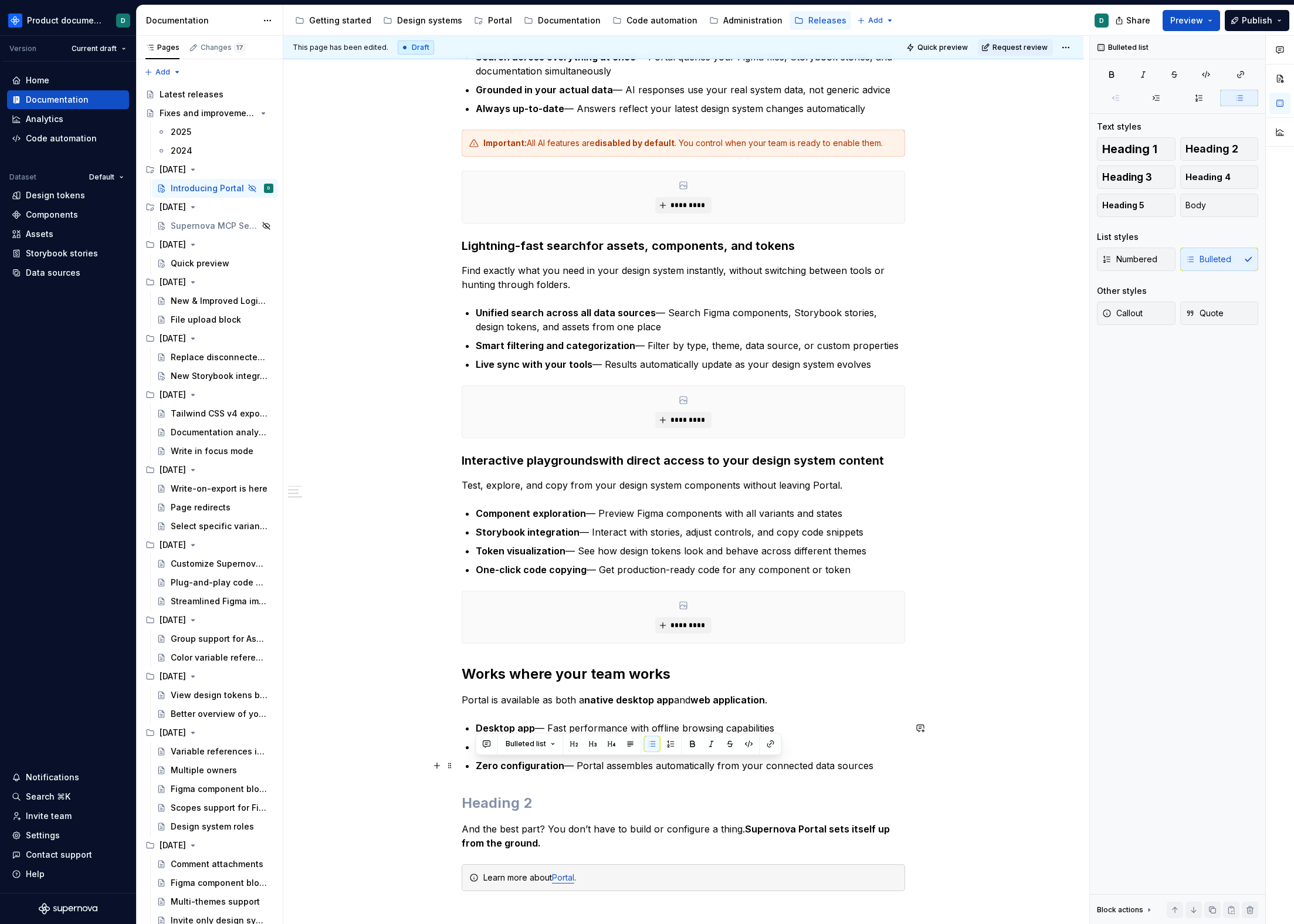
drag, startPoint x: 825, startPoint y: 770, endPoint x: 473, endPoint y: 769, distance: 352.0
click at [473, 769] on div "**********" at bounding box center [684, 296] width 444 height 1247
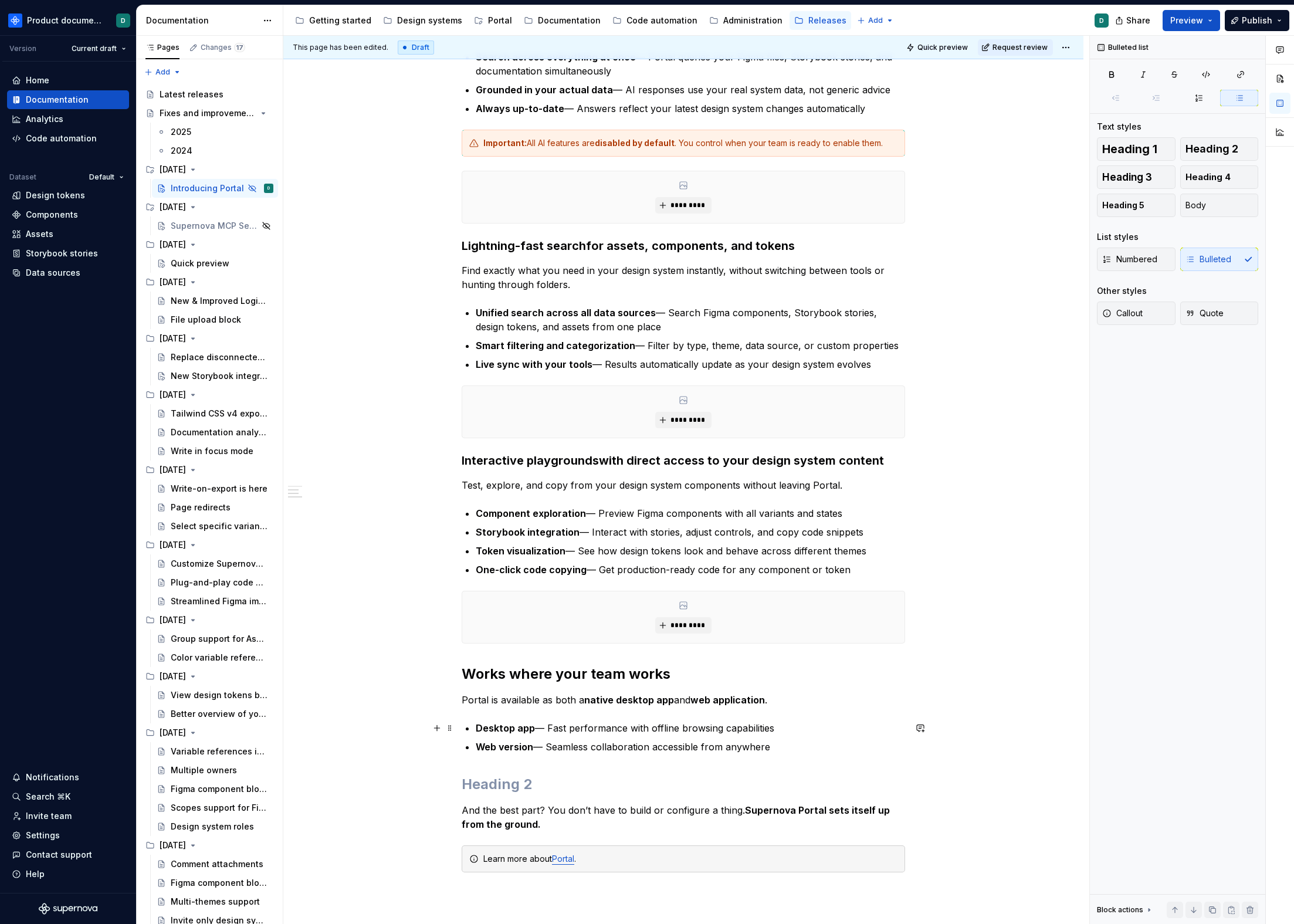
click at [774, 728] on p "Desktop app — Fast performance with offline browsing capabilities" at bounding box center [690, 728] width 430 height 14
click at [774, 745] on p "Web version — Seamless collaboration accessible from anywhere" at bounding box center [690, 747] width 430 height 14
click at [546, 778] on h2 at bounding box center [684, 784] width 444 height 19
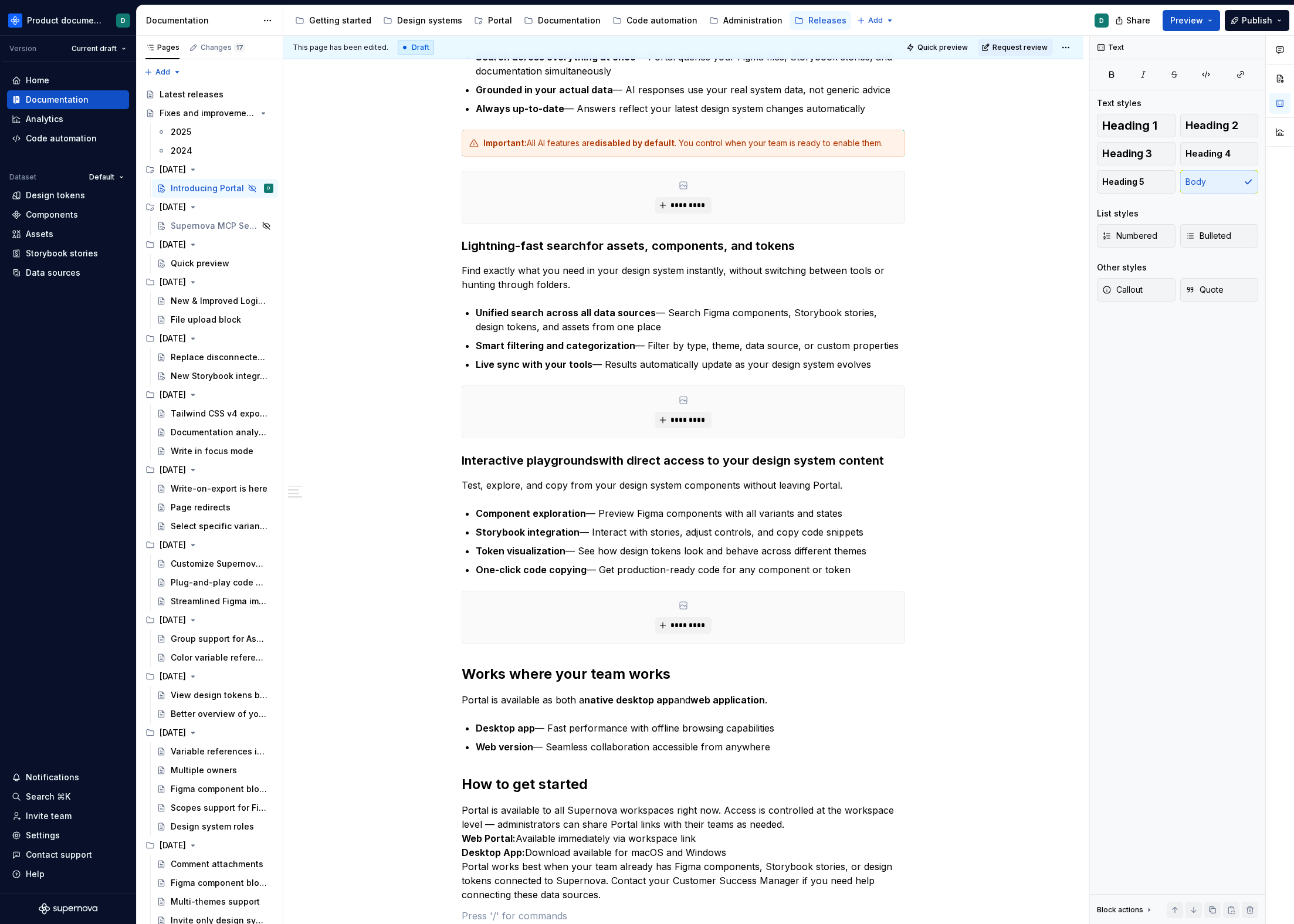
scroll to position [884, 0]
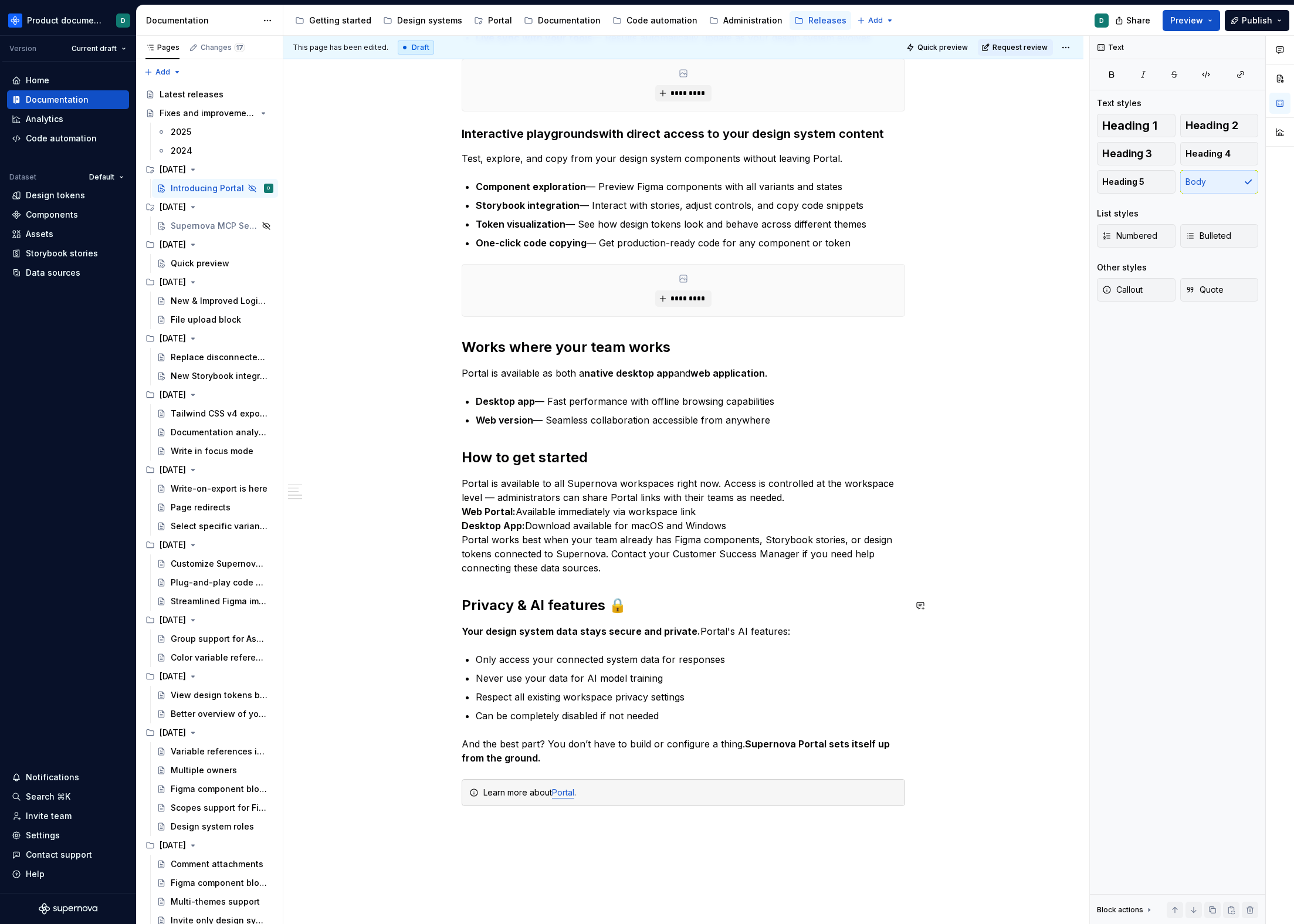
click at [501, 593] on div "**********" at bounding box center [684, 90] width 444 height 1488
click at [496, 583] on div "**********" at bounding box center [684, 90] width 444 height 1488
click at [567, 756] on p "And the best part? You don’t have to build or configure a thing. Supernova Port…" at bounding box center [684, 751] width 444 height 28
drag, startPoint x: 563, startPoint y: 756, endPoint x: 441, endPoint y: 736, distance: 123.6
click at [441, 736] on div "**********" at bounding box center [683, 221] width 800 height 1808
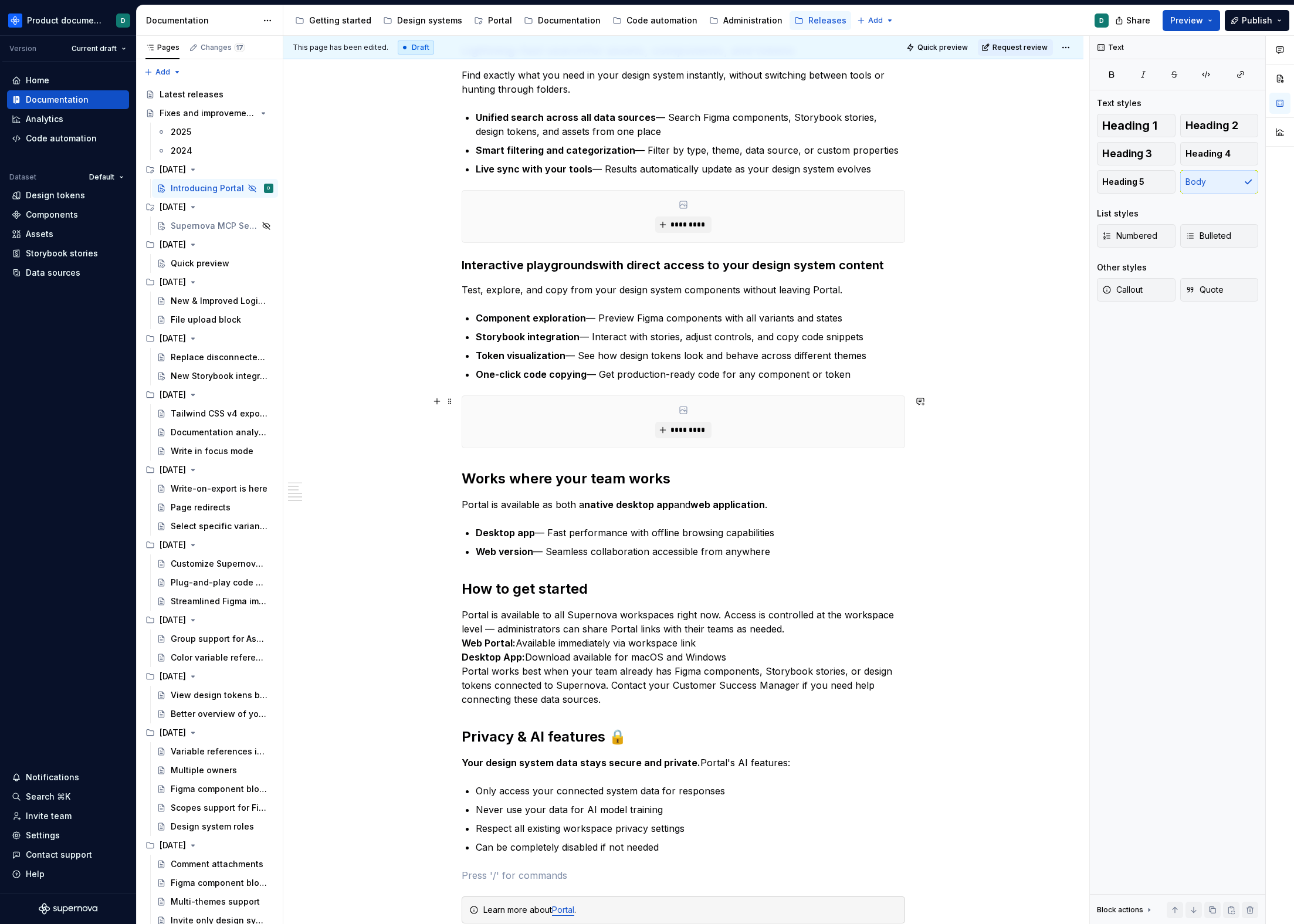
scroll to position [916, 0]
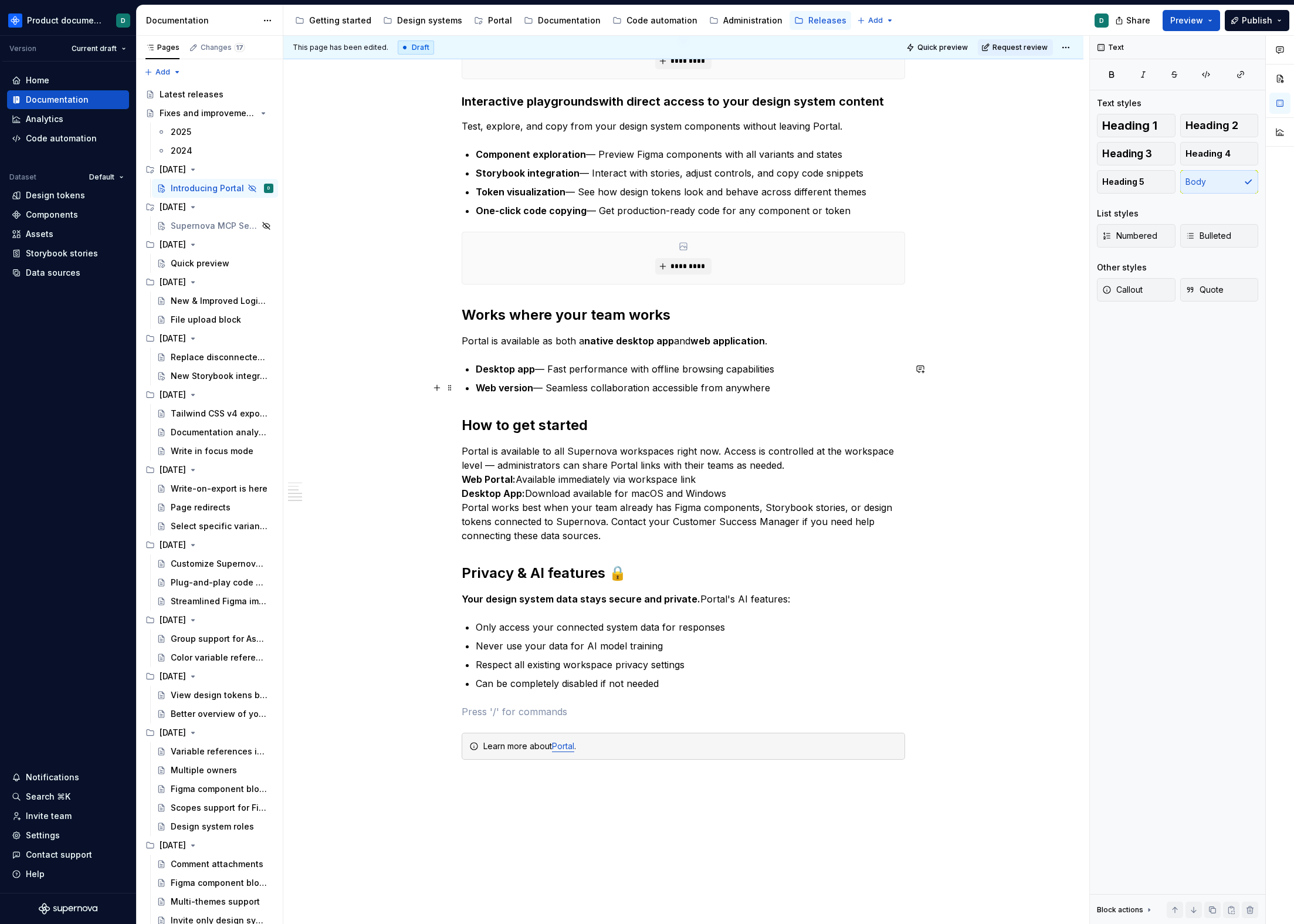
click at [822, 384] on p "Web version — Seamless collaboration accessible from anywhere" at bounding box center [690, 388] width 430 height 14
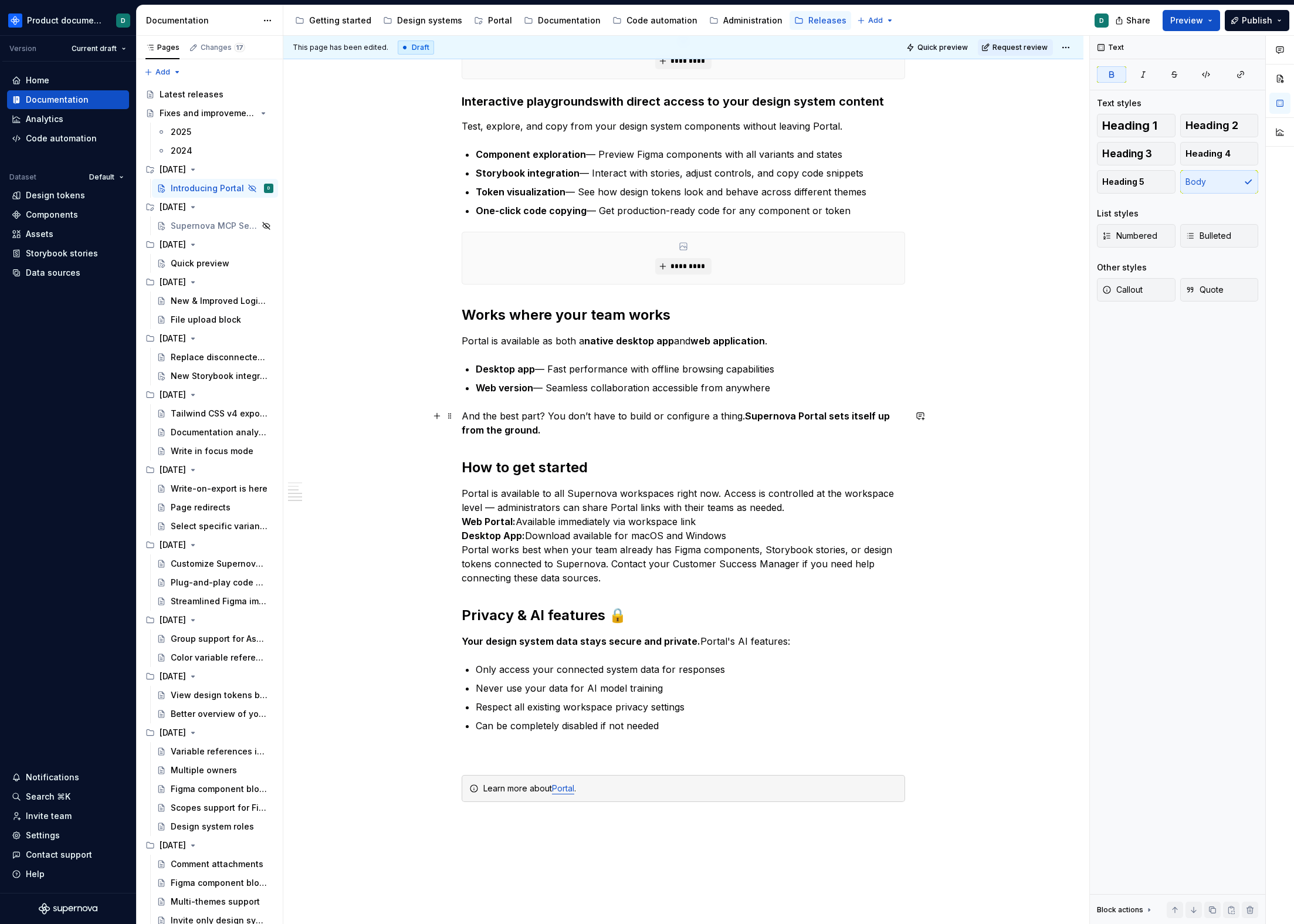
click at [588, 427] on p "And the best part? You don’t have to build or configure a thing. Supernova Port…" at bounding box center [684, 423] width 444 height 28
click at [547, 758] on p at bounding box center [684, 754] width 444 height 14
drag, startPoint x: 545, startPoint y: 425, endPoint x: 445, endPoint y: 419, distance: 100.2
click at [462, 419] on div "**********" at bounding box center [684, 74] width 444 height 1522
click at [382, 423] on div "**********" at bounding box center [683, 198] width 800 height 1827
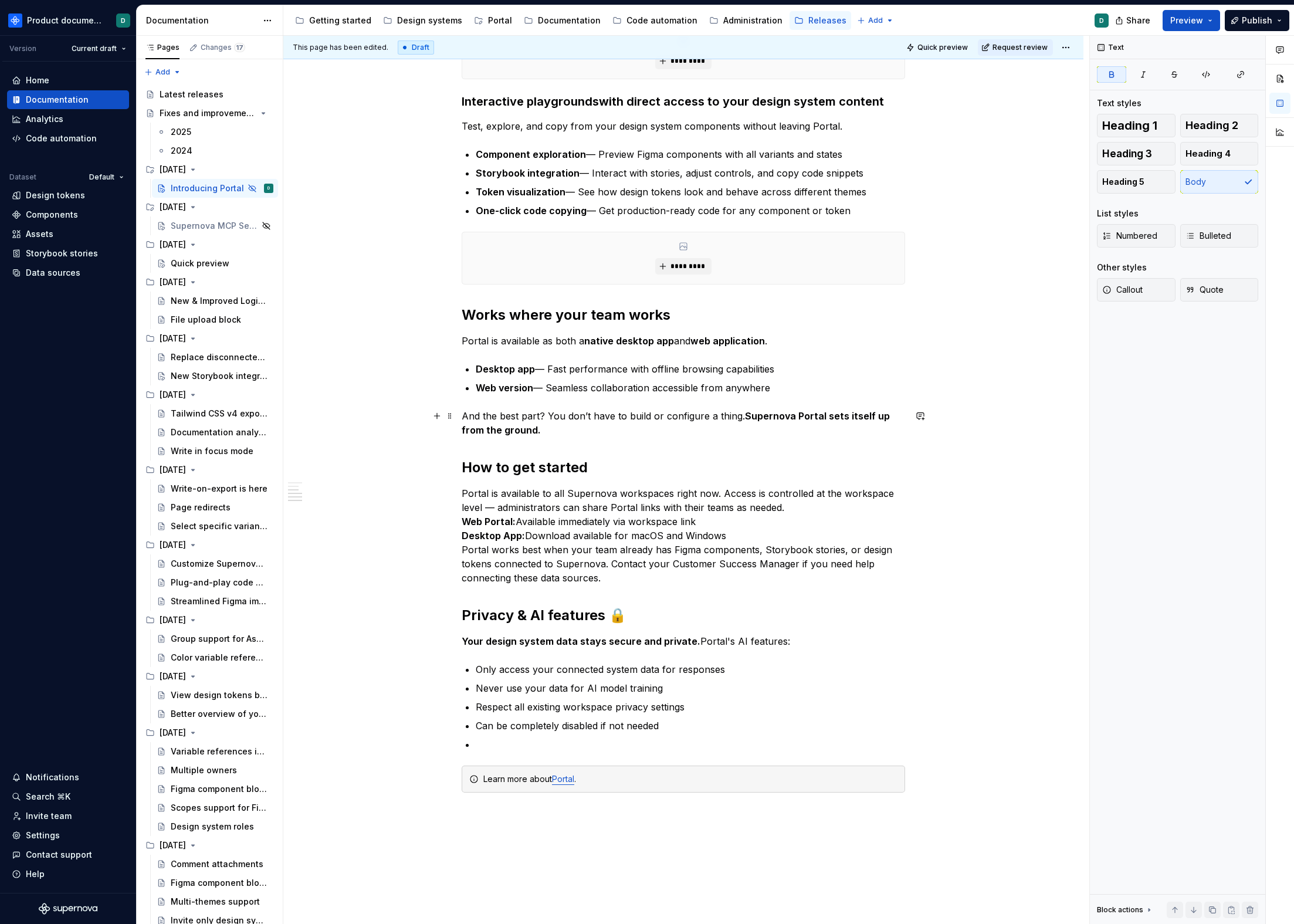
click at [621, 416] on p "And the best part? You don’t have to build or configure a thing. Supernova Port…" at bounding box center [684, 423] width 444 height 28
drag, startPoint x: 833, startPoint y: 416, endPoint x: 723, endPoint y: 420, distance: 110.1
click at [723, 420] on p "And the best part? You don’t have to go through extensive build or configure a …" at bounding box center [684, 423] width 444 height 28
click at [718, 421] on p "And the best part? You don’t have to go through extensive configuration. Supern…" at bounding box center [684, 423] width 444 height 28
click at [719, 427] on p "And the best part? You don’t have to go through extensive configuration. Supern…" at bounding box center [684, 423] width 444 height 28
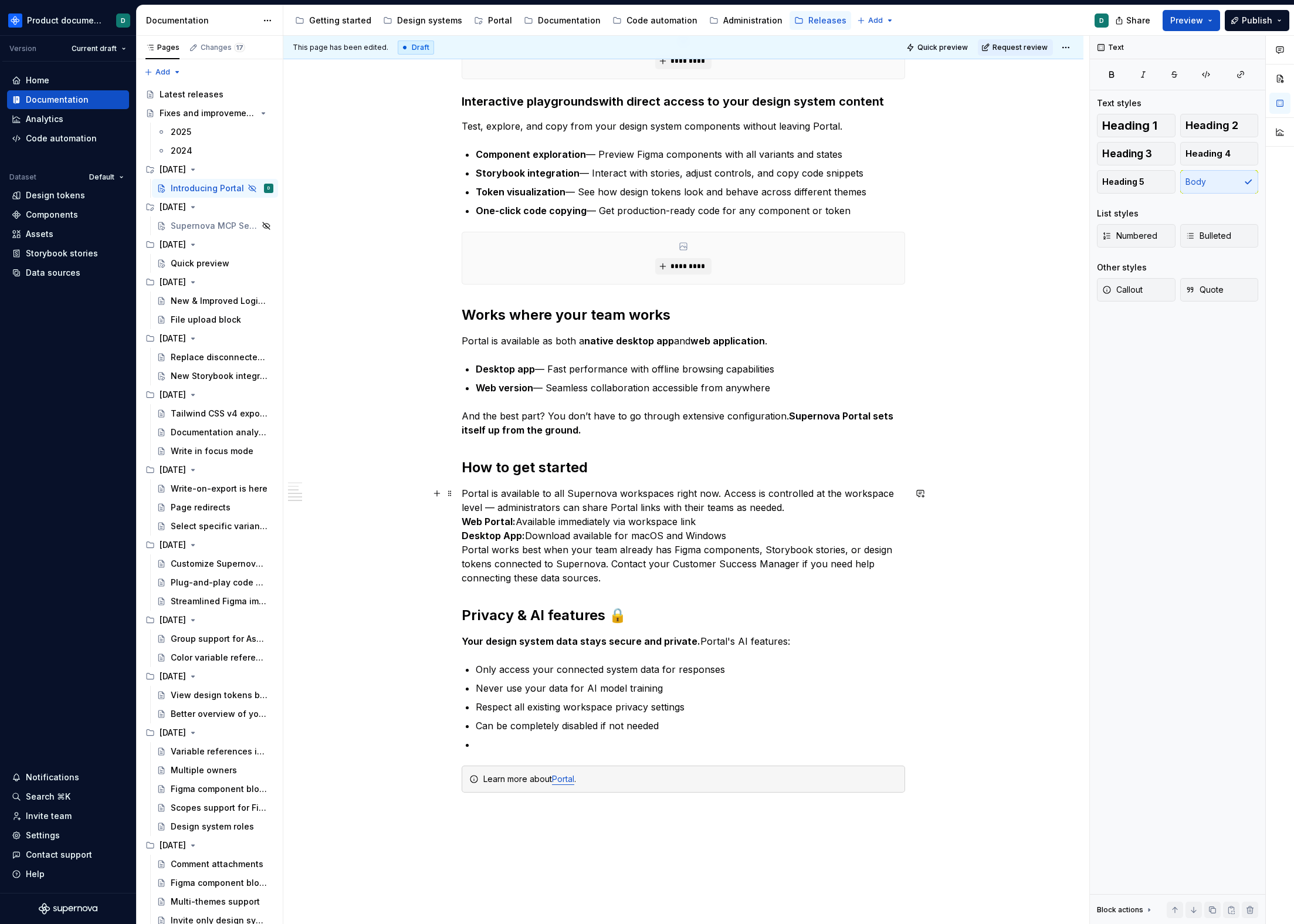
click at [462, 523] on strong "Web Portal:" at bounding box center [489, 521] width 54 height 12
drag, startPoint x: 733, startPoint y: 531, endPoint x: 785, endPoint y: 512, distance: 55.4
click at [785, 512] on p "Portal is available to all Supernova workspaces right now. Access is controlled…" at bounding box center [684, 535] width 444 height 99
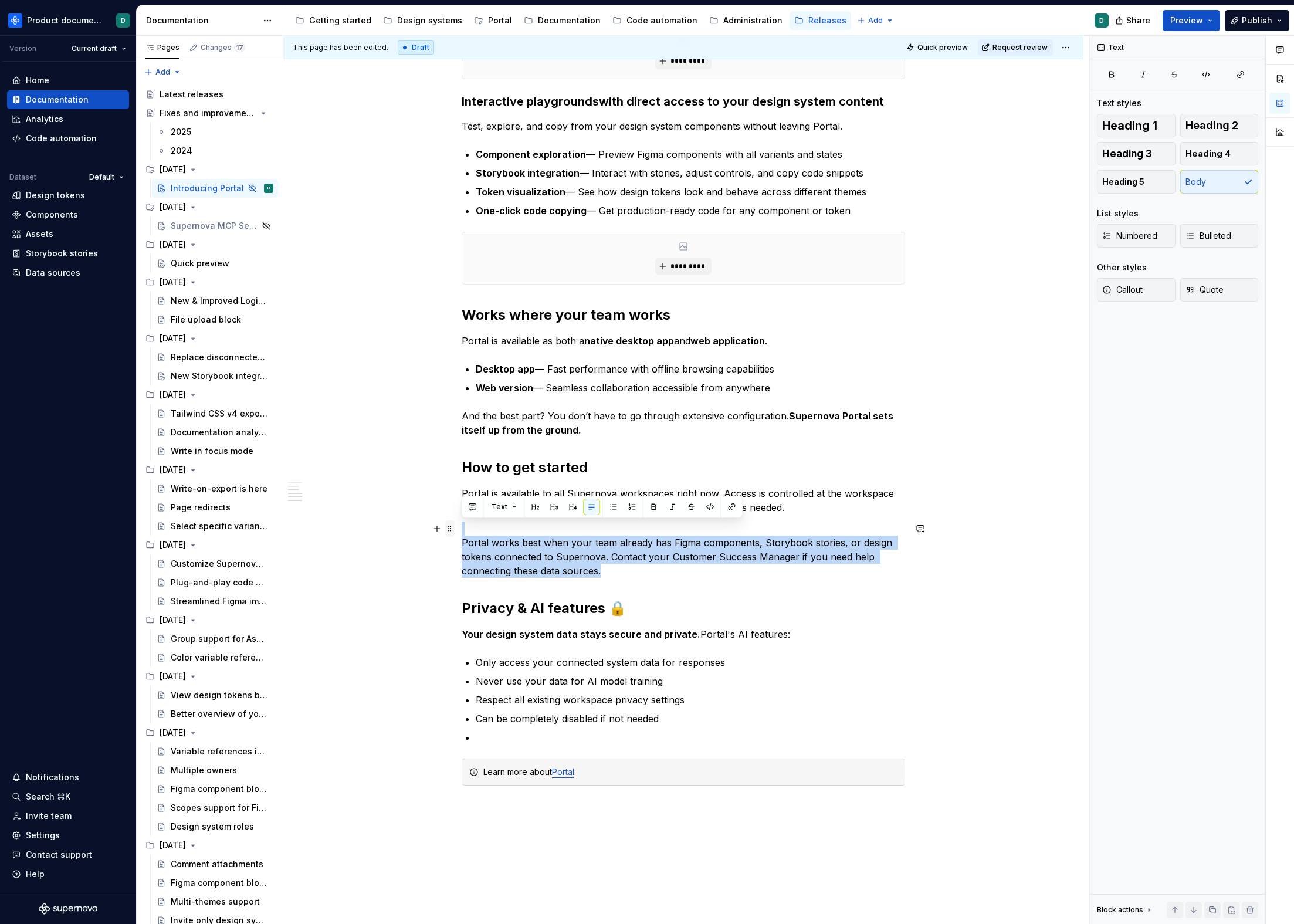
drag, startPoint x: 584, startPoint y: 560, endPoint x: 446, endPoint y: 529, distance: 141.4
click at [462, 529] on div "**********" at bounding box center [684, 70] width 444 height 1515
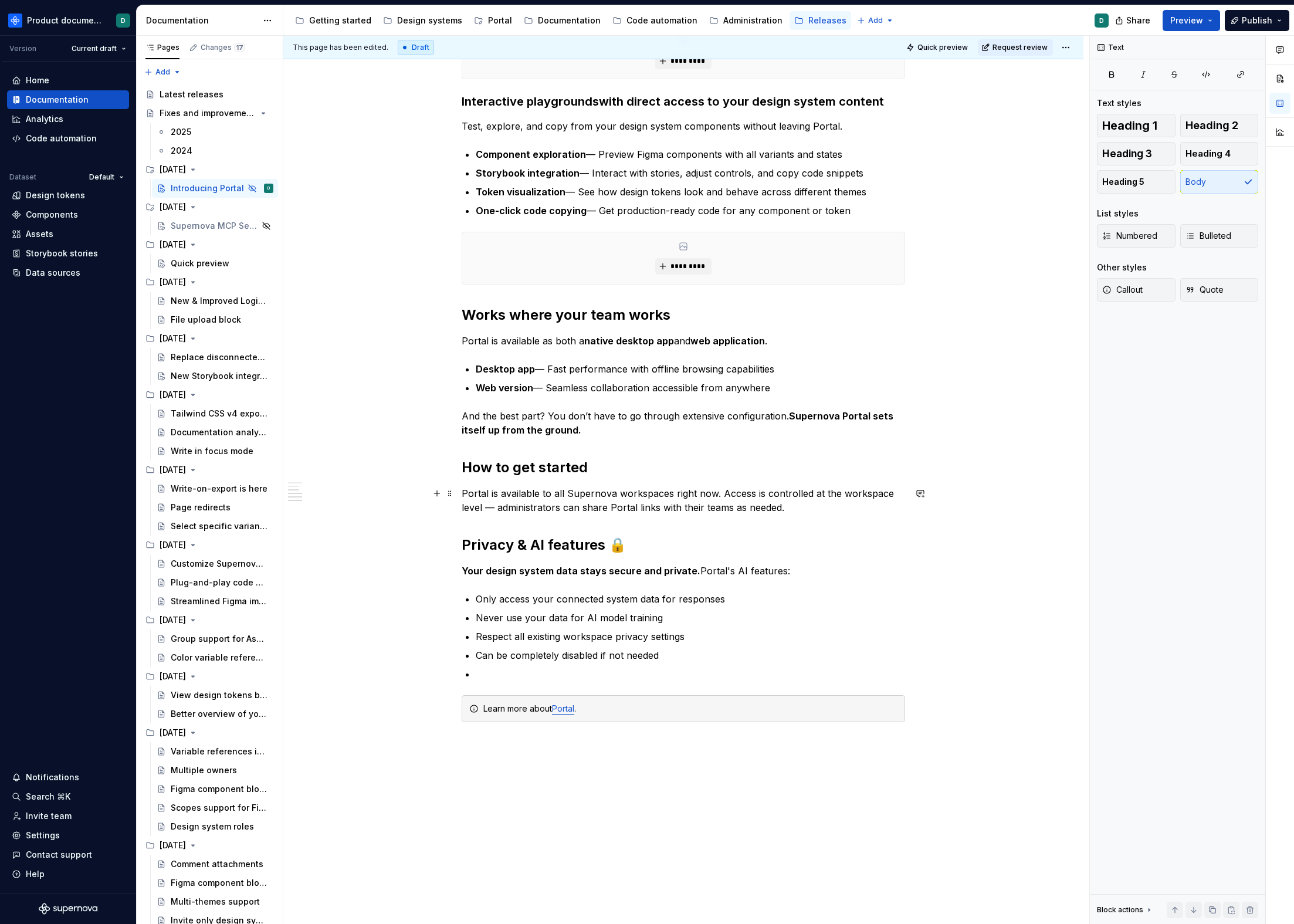
click at [804, 508] on p "Portal is available to all Supernova workspaces right now. Access is controlled…" at bounding box center [684, 501] width 444 height 28
click at [641, 542] on h2 "Privacy & AI features 🔒" at bounding box center [684, 545] width 444 height 19
click at [550, 668] on p at bounding box center [690, 674] width 430 height 14
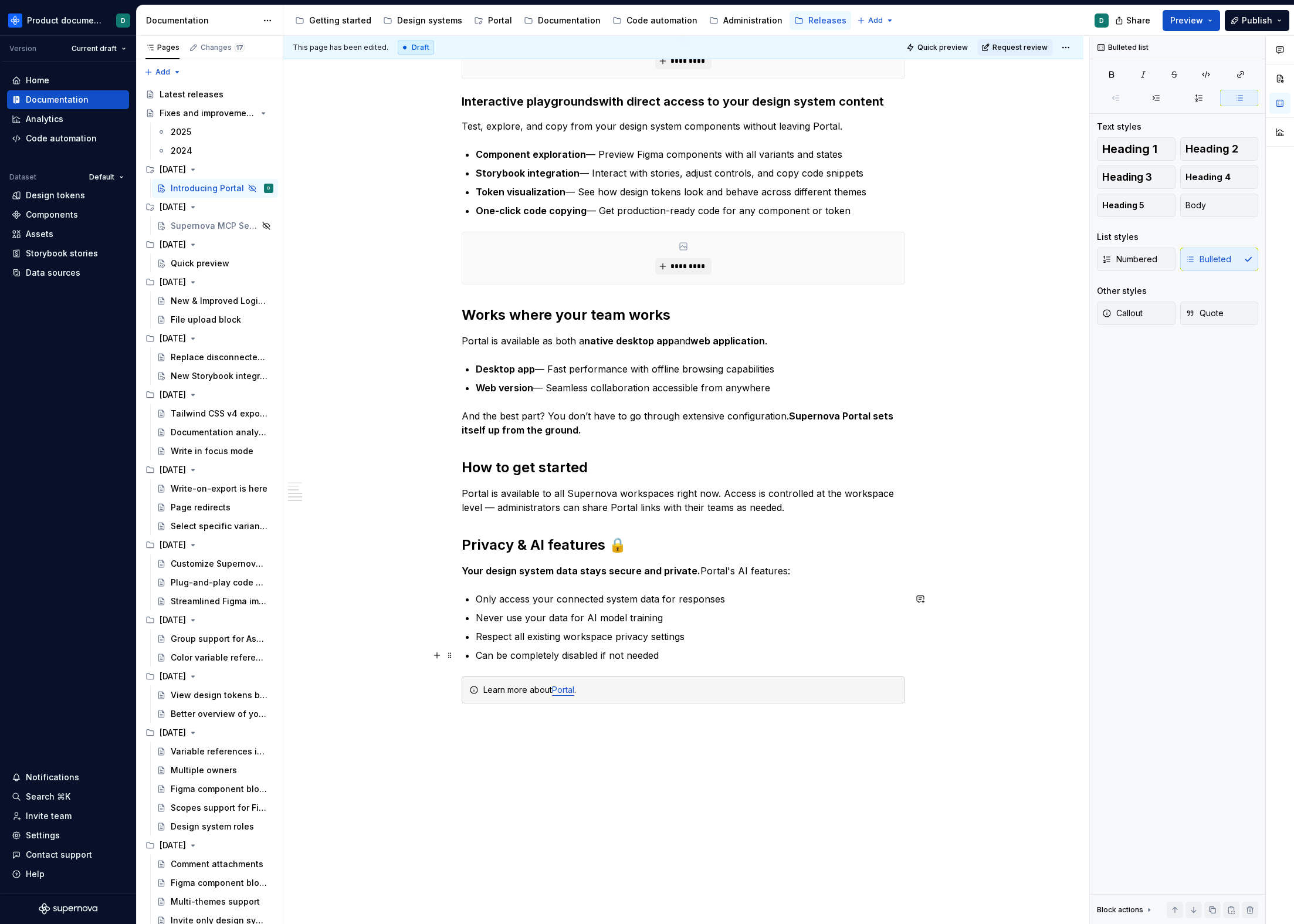
click at [681, 661] on div "**********" at bounding box center [684, 22] width 444 height 1418
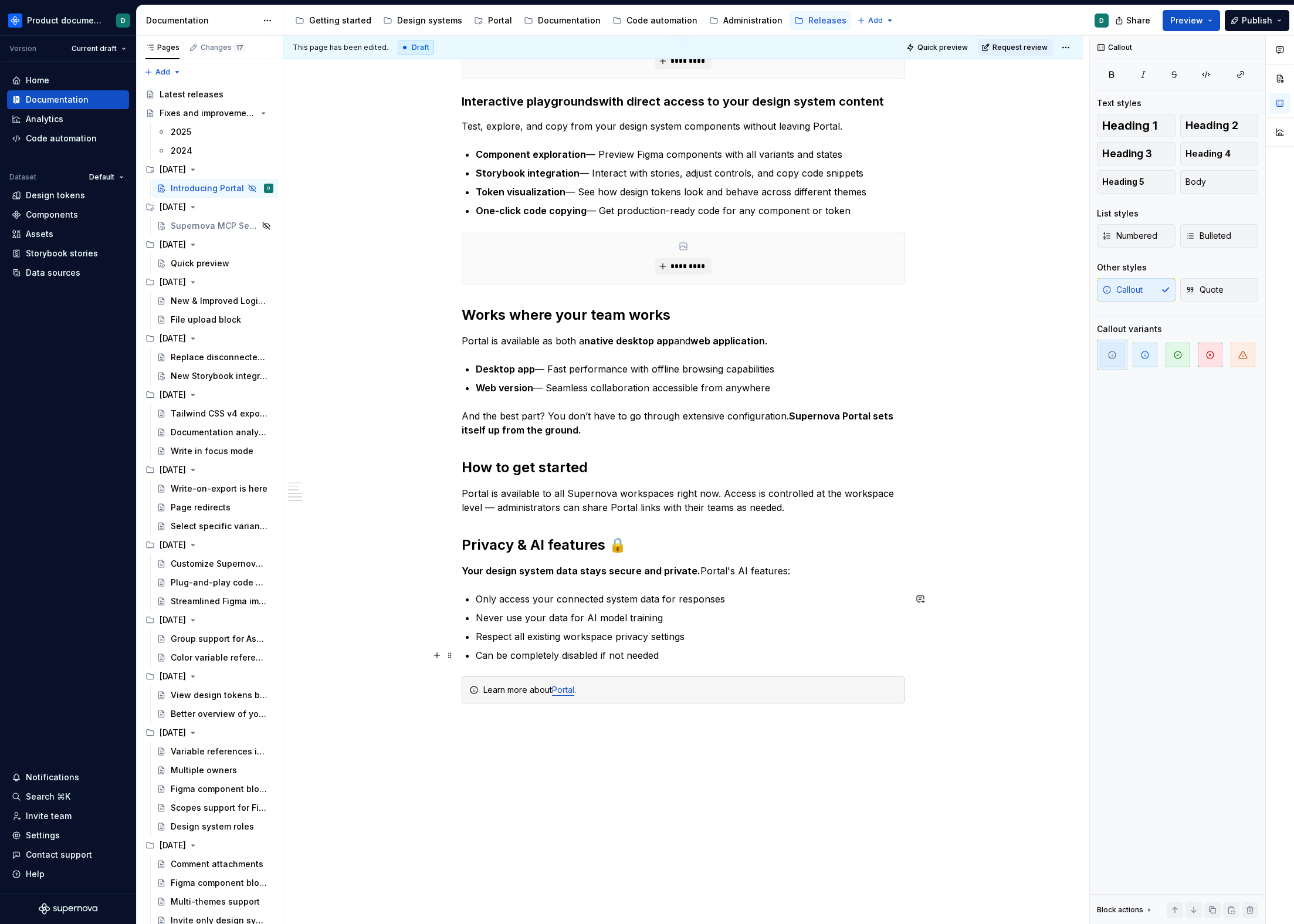
click at [678, 650] on p "Can be completely disabled if not needed" at bounding box center [690, 655] width 430 height 14
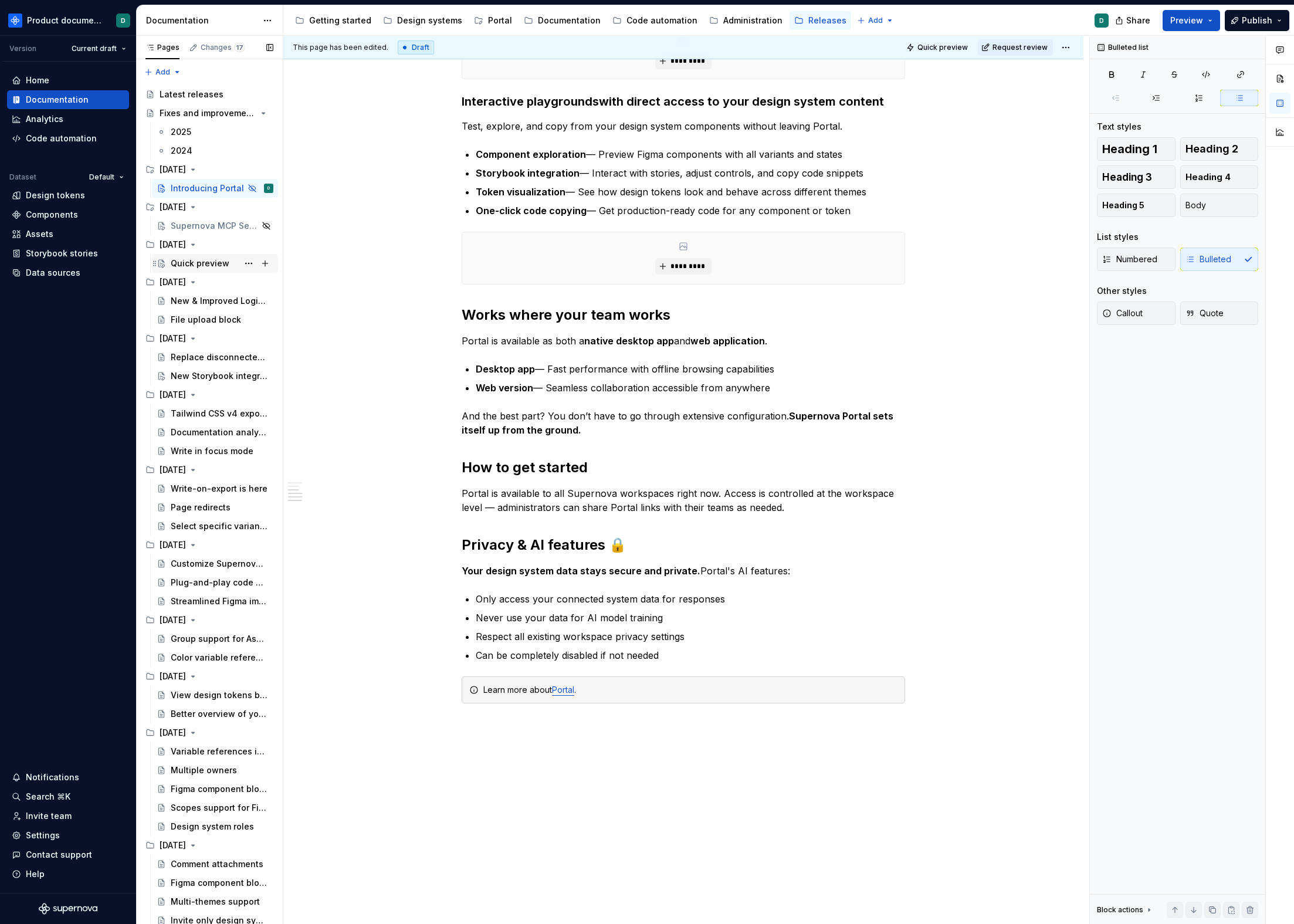
click at [183, 263] on div "Quick preview" at bounding box center [200, 263] width 58 height 12
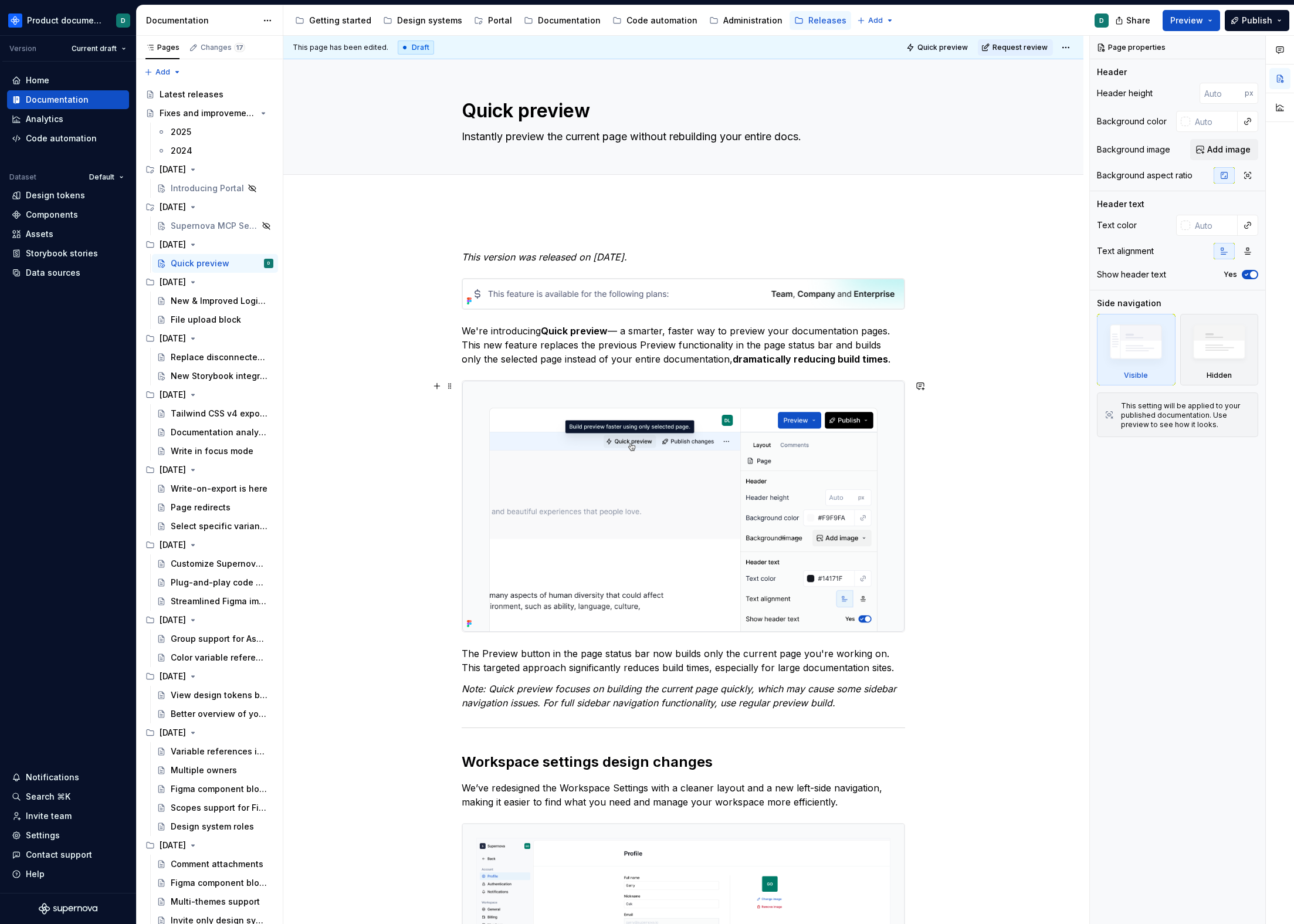
scroll to position [605, 0]
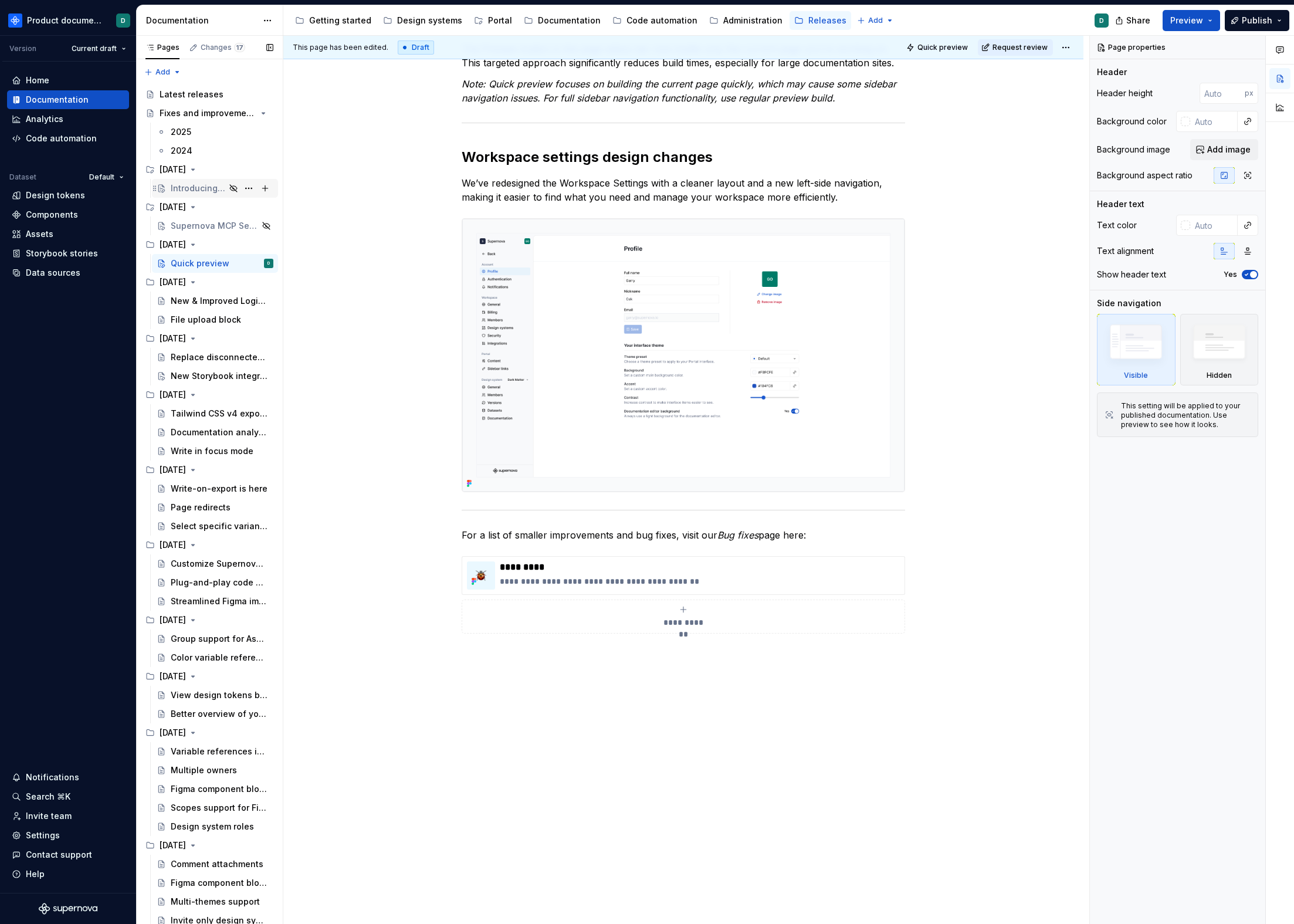
click at [180, 186] on div "Introducing Portal" at bounding box center [198, 188] width 54 height 12
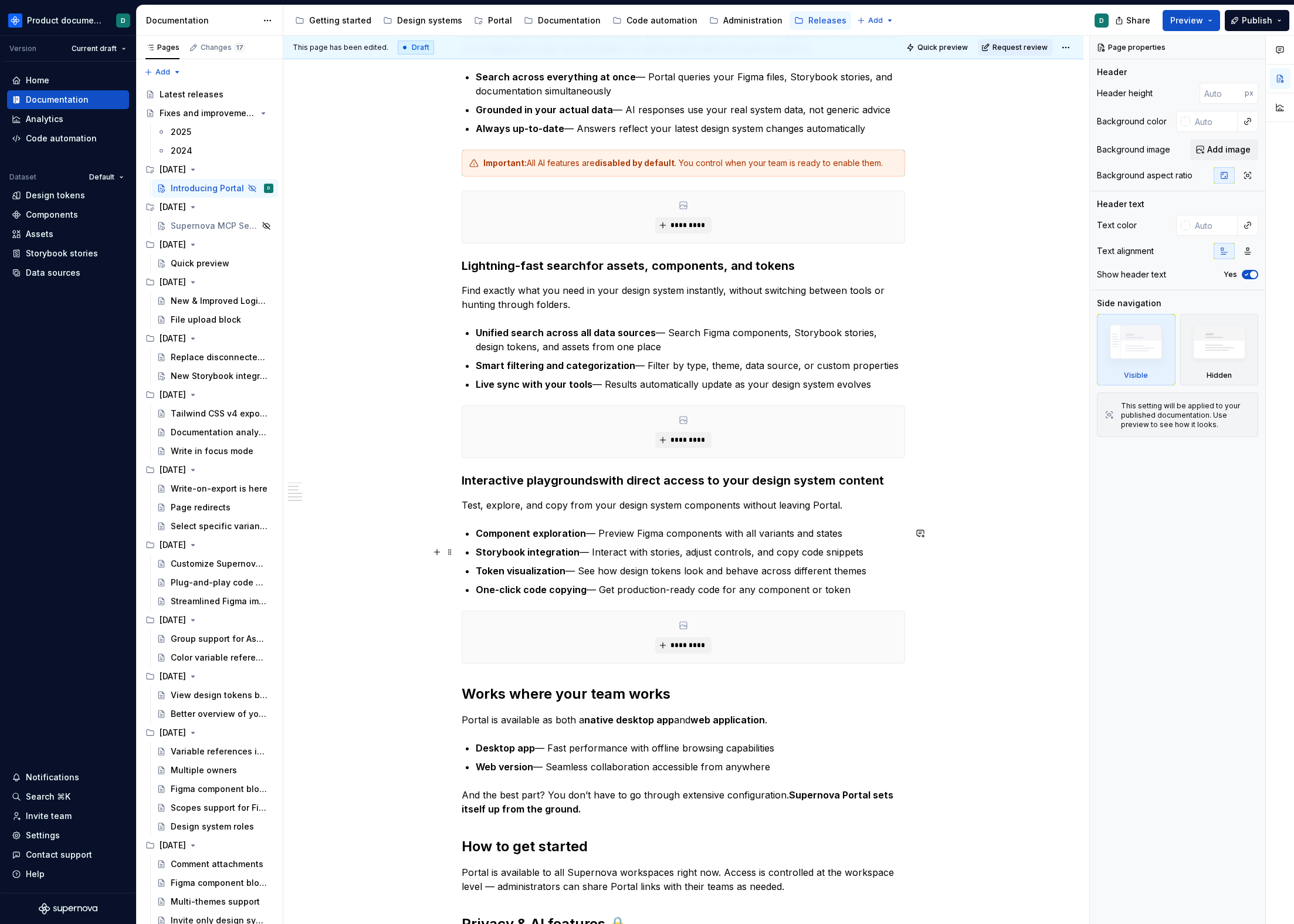
scroll to position [794, 0]
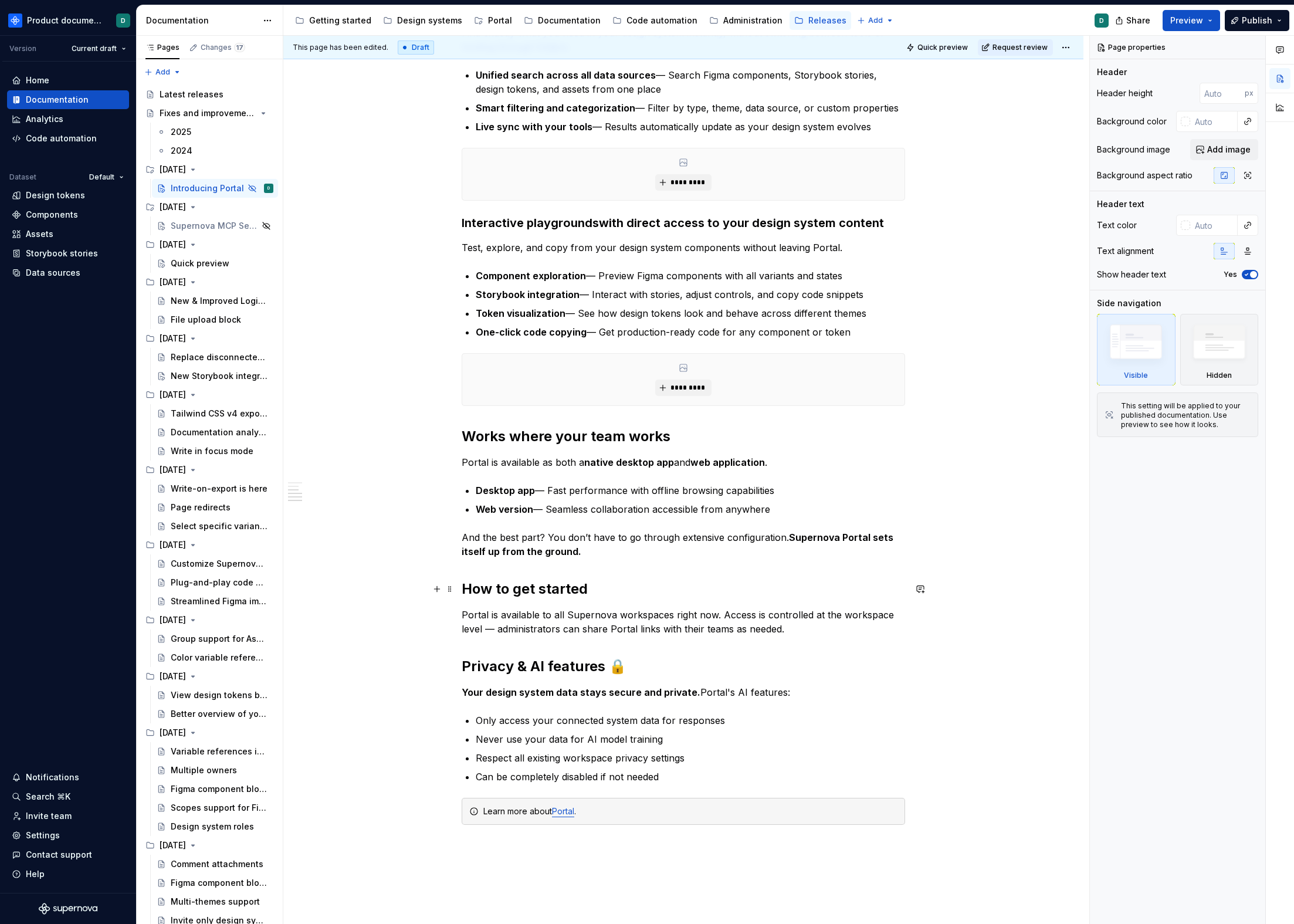
click at [650, 594] on h2 "How to get started" at bounding box center [684, 589] width 444 height 19
type textarea "*"
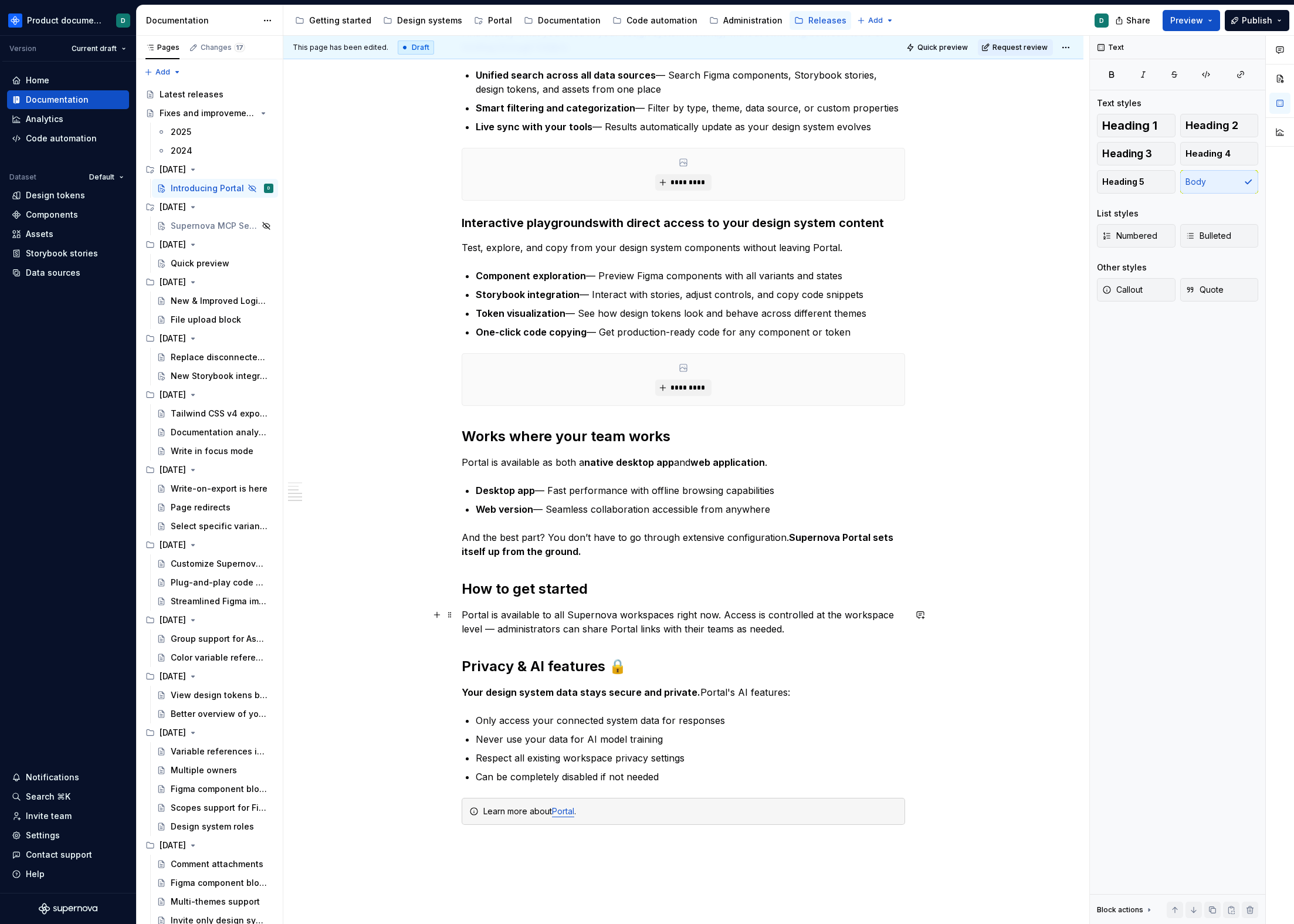
click at [795, 628] on p "Portal is available to all Supernova workspaces right now. Access is controlled…" at bounding box center [684, 622] width 444 height 28
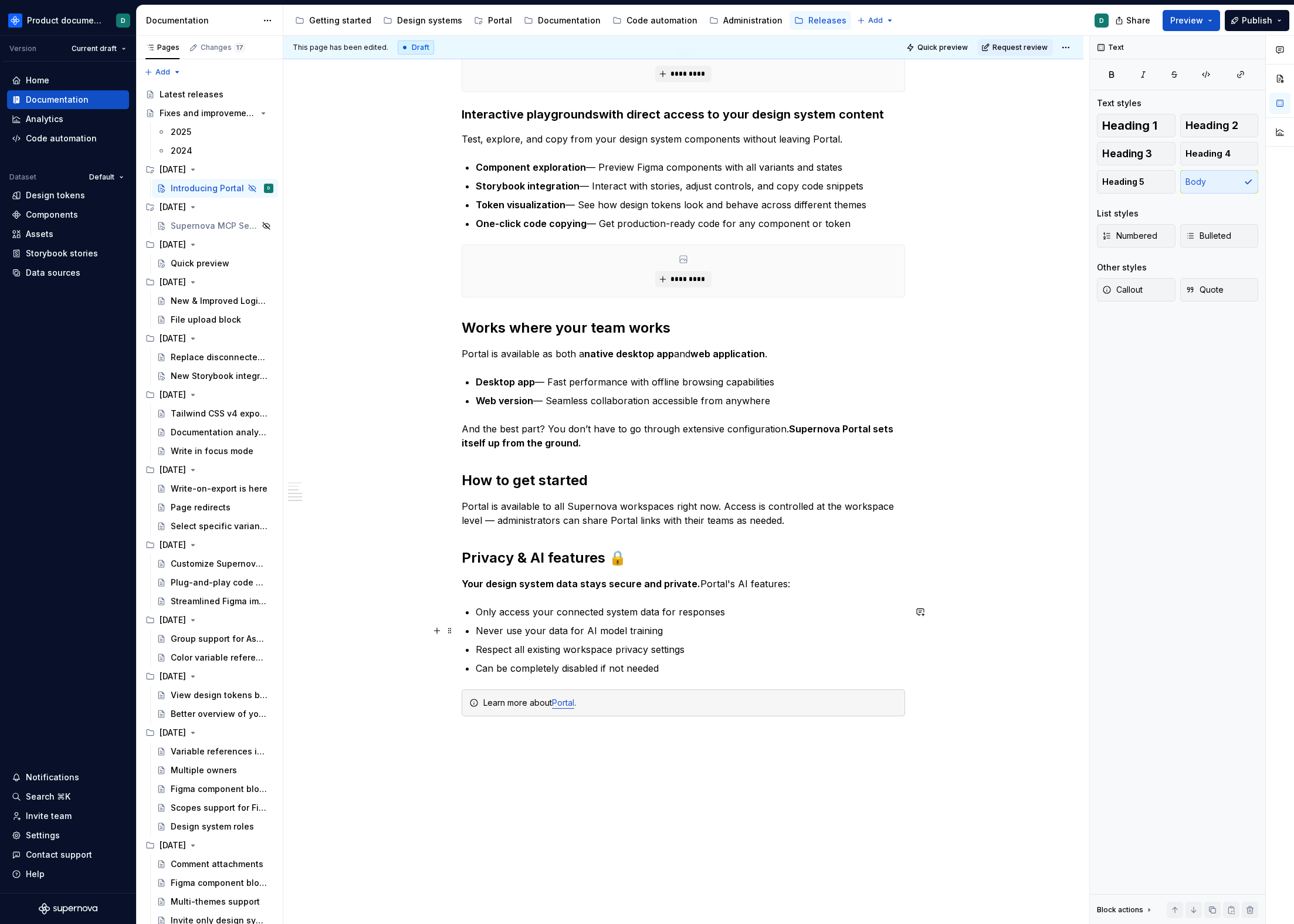
scroll to position [963, 0]
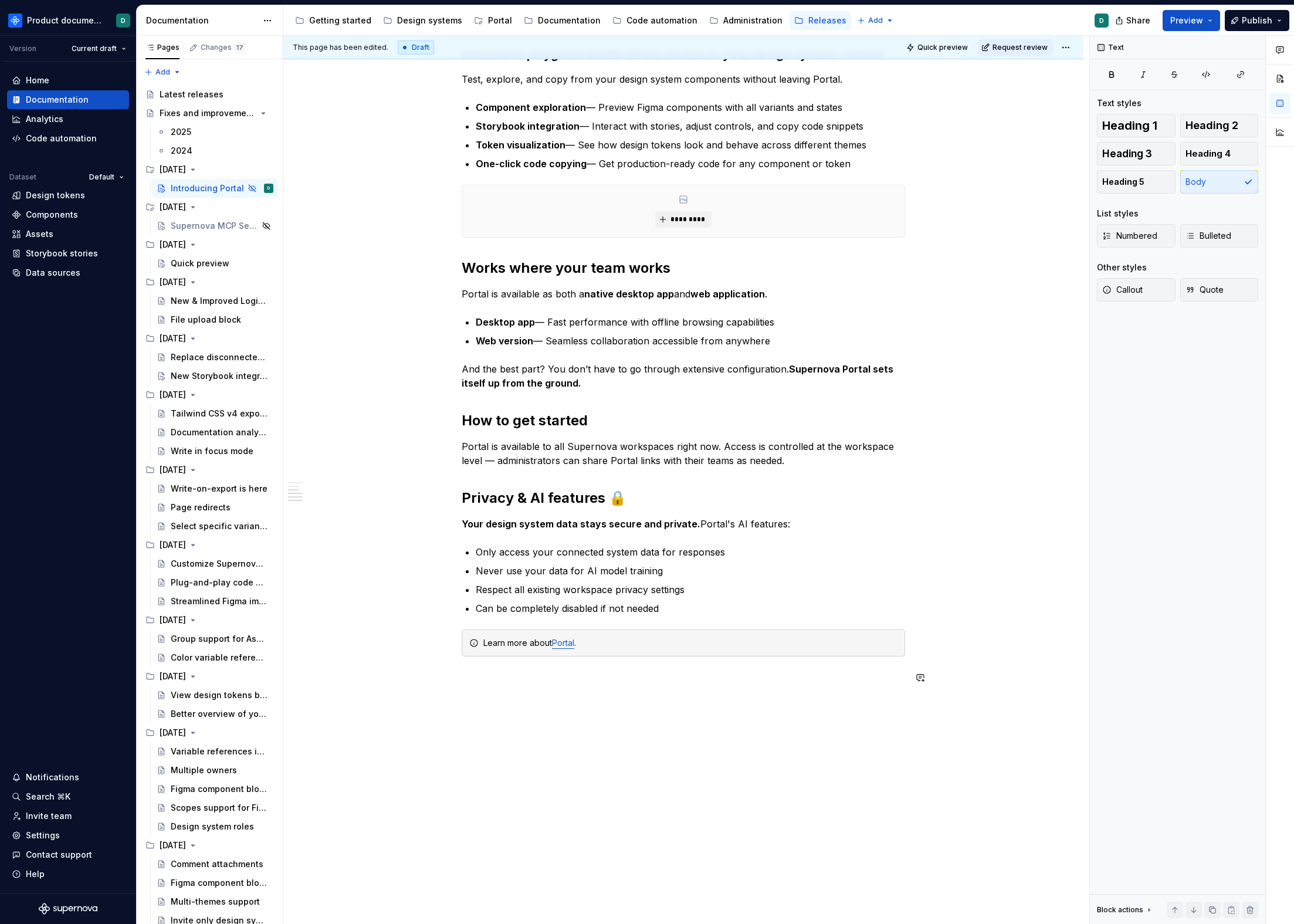
click at [666, 671] on p at bounding box center [684, 677] width 444 height 14
click at [655, 645] on div "Learn more about Portal ." at bounding box center [690, 643] width 414 height 12
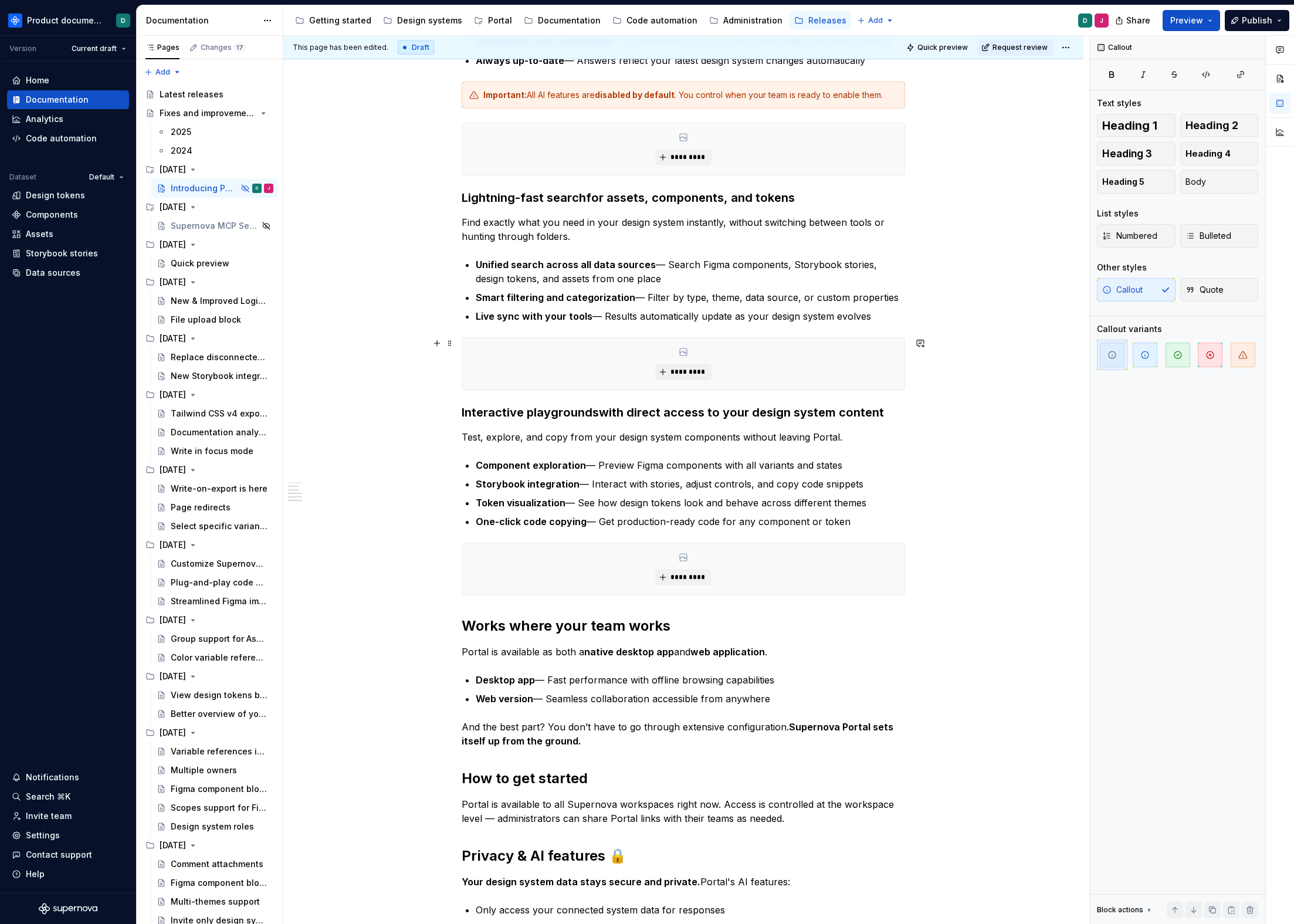
scroll to position [545, 0]
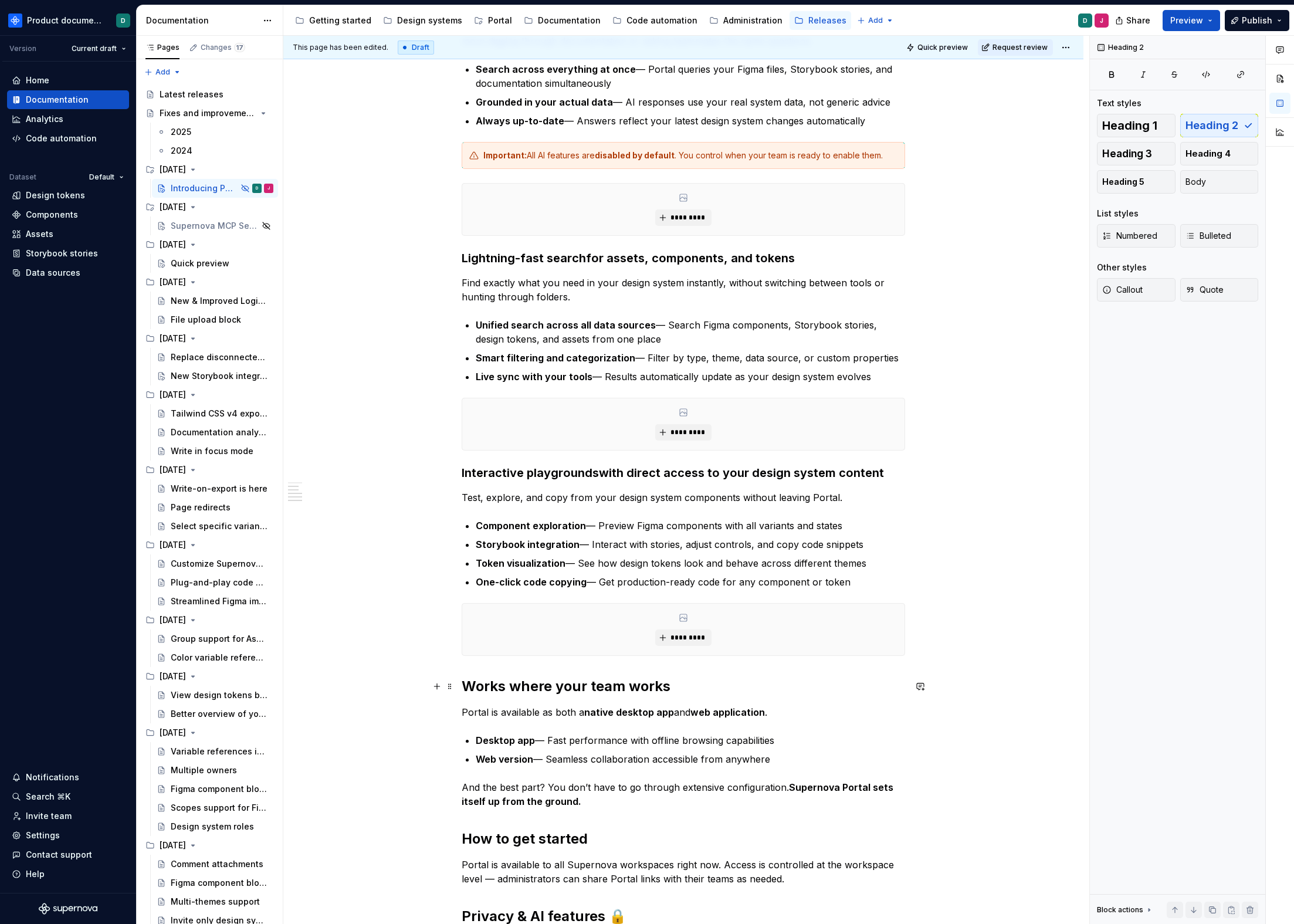
click at [684, 693] on h2 "Works where your team works" at bounding box center [684, 687] width 444 height 19
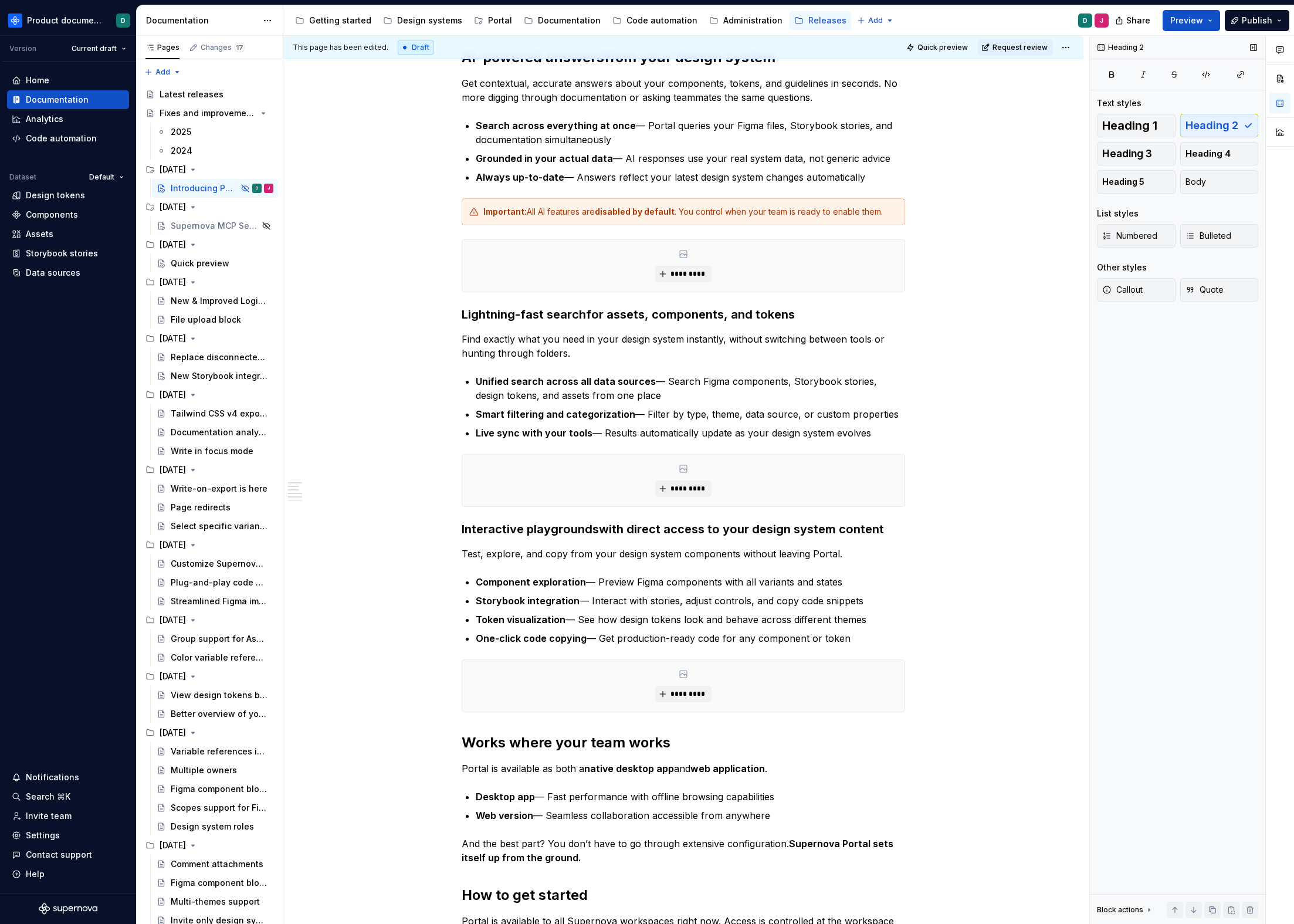
scroll to position [881, 0]
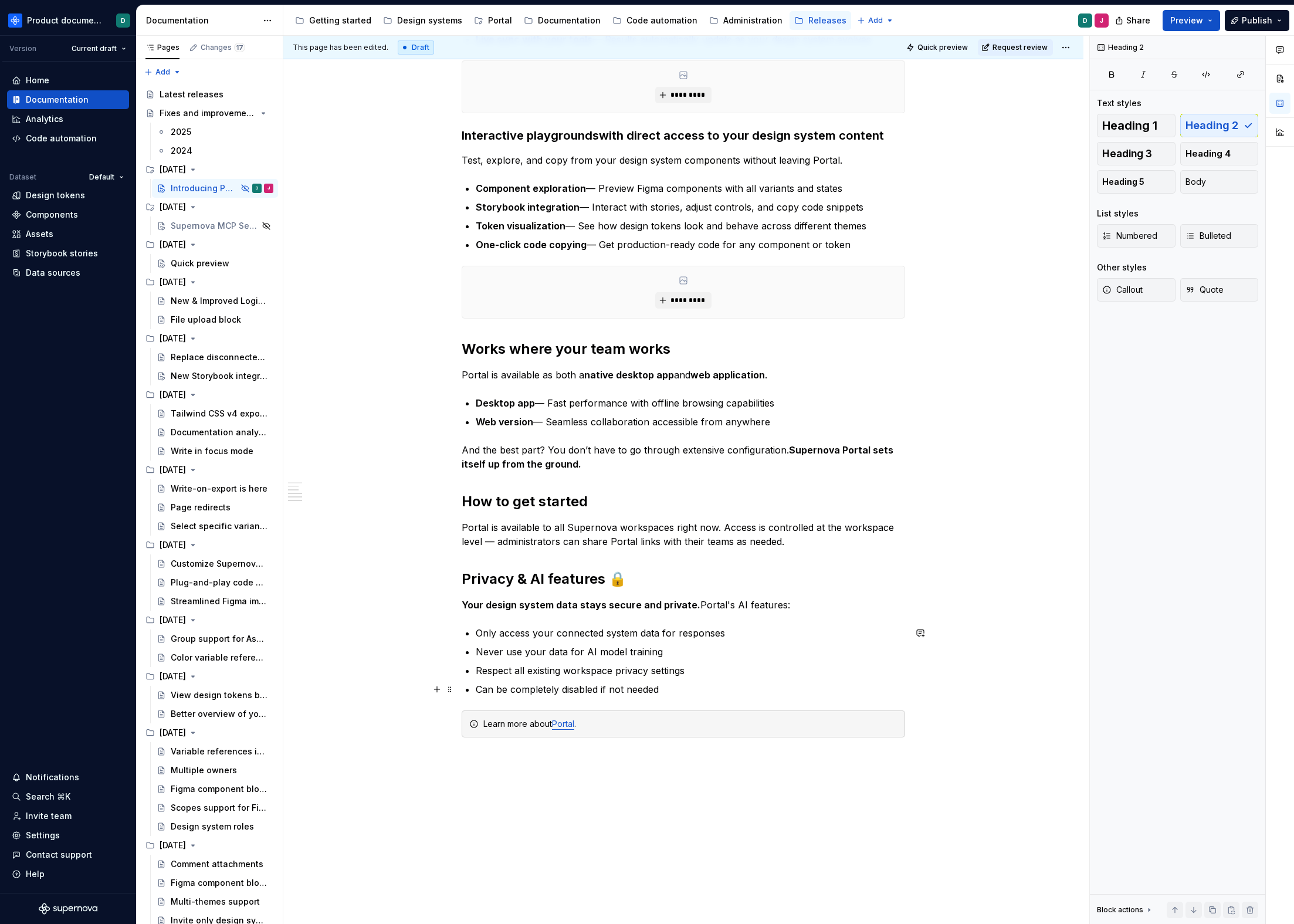
click at [679, 686] on p "Can be completely disabled if not needed" at bounding box center [690, 689] width 430 height 14
click at [617, 498] on h2 "How to get started" at bounding box center [684, 501] width 444 height 19
click at [792, 549] on div "**********" at bounding box center [684, 56] width 444 height 1418
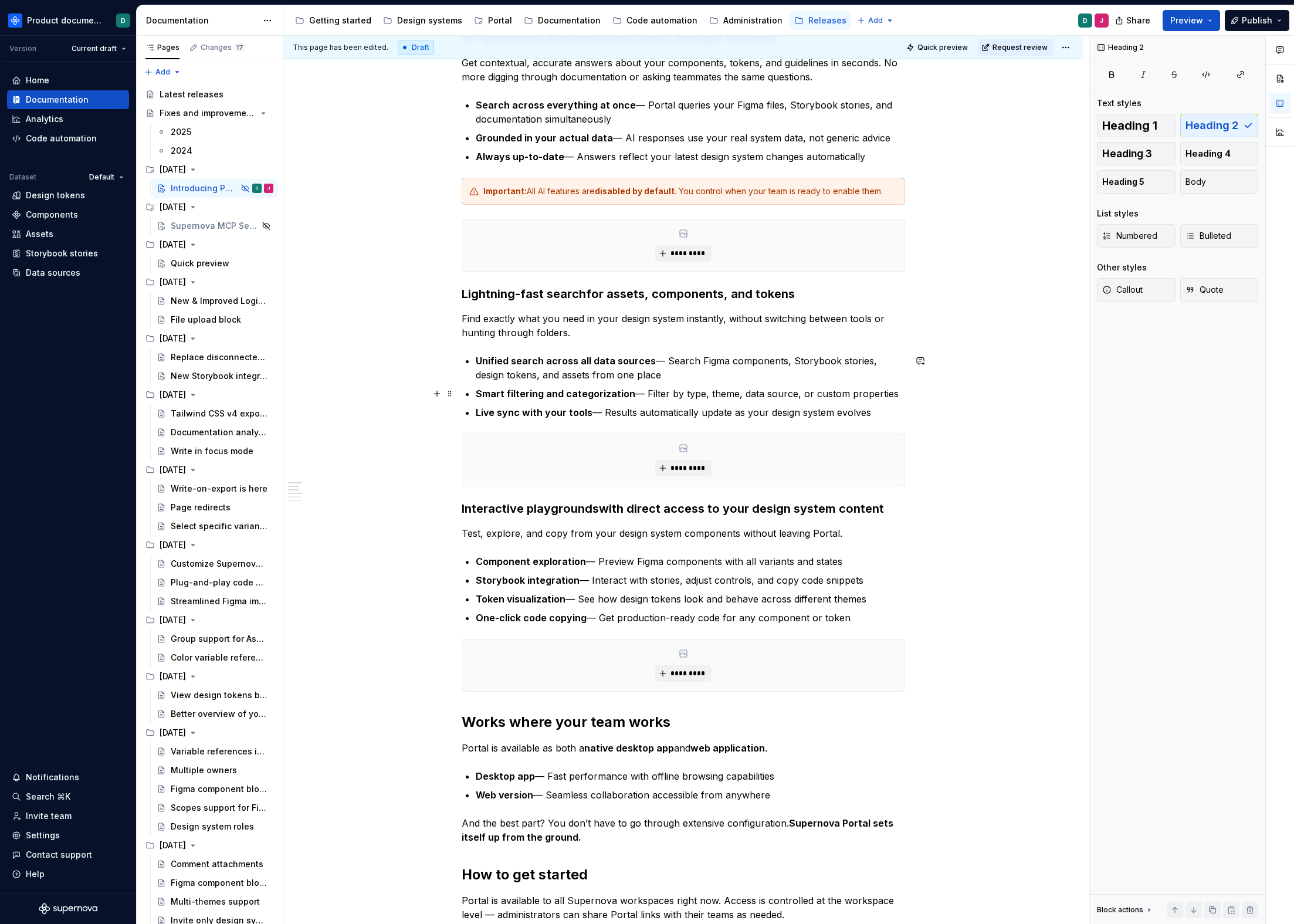
scroll to position [424, 0]
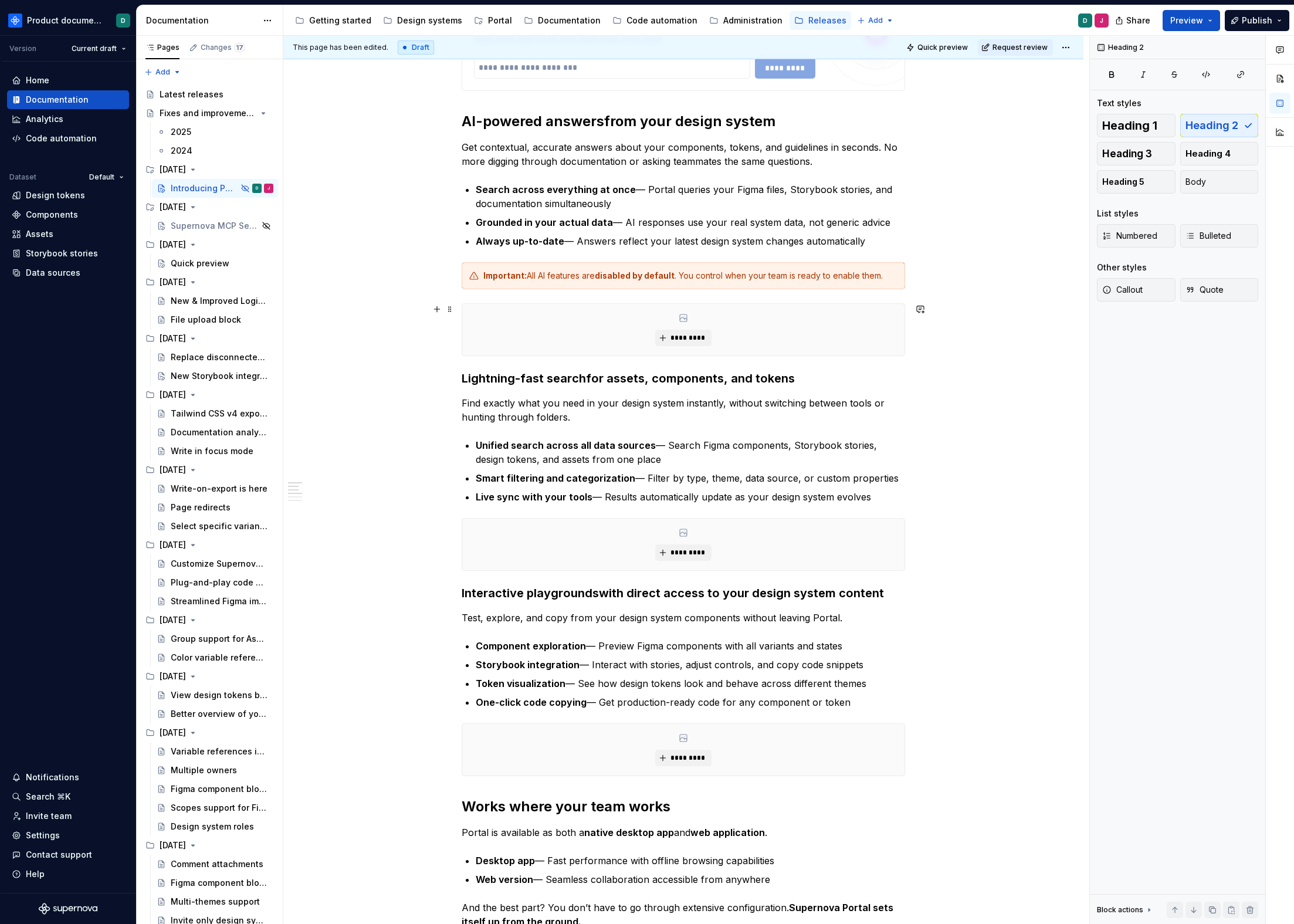
click at [603, 332] on div "*********" at bounding box center [683, 329] width 442 height 51
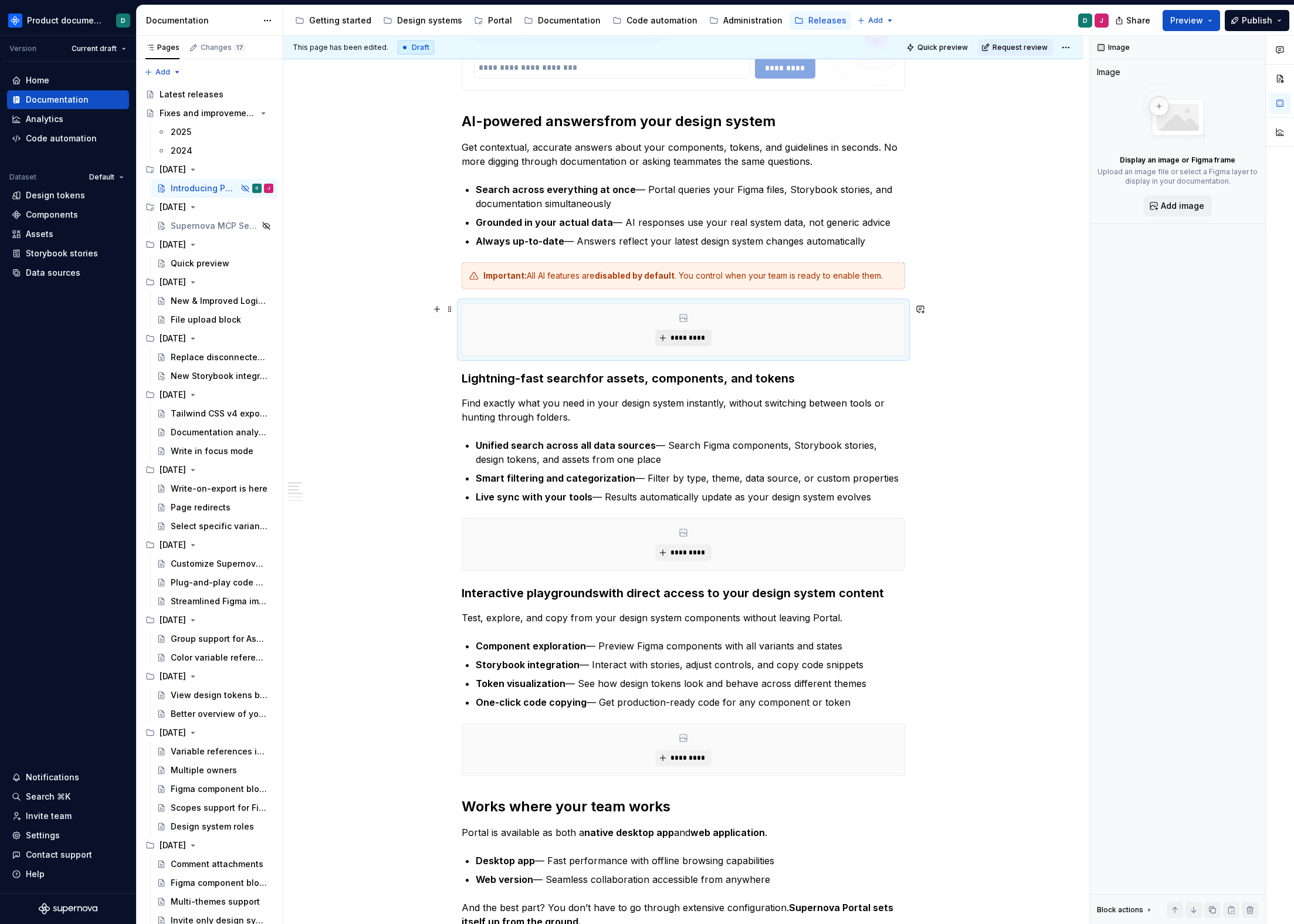
click at [677, 342] on span "*********" at bounding box center [688, 338] width 35 height 9
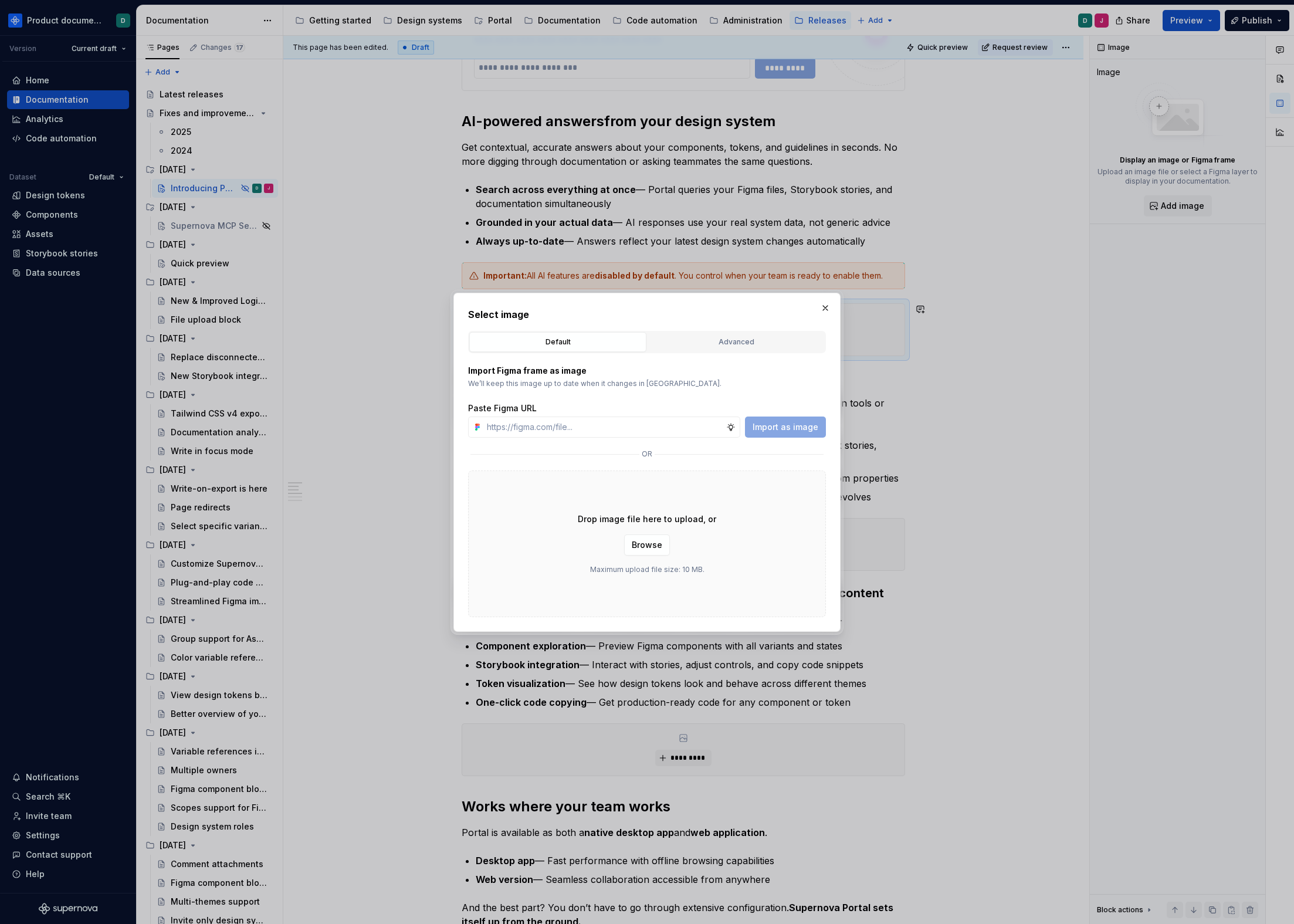
type textarea "*"
type input "[URL][DOMAIN_NAME]"
click at [804, 424] on span "Import as image" at bounding box center [785, 427] width 65 height 12
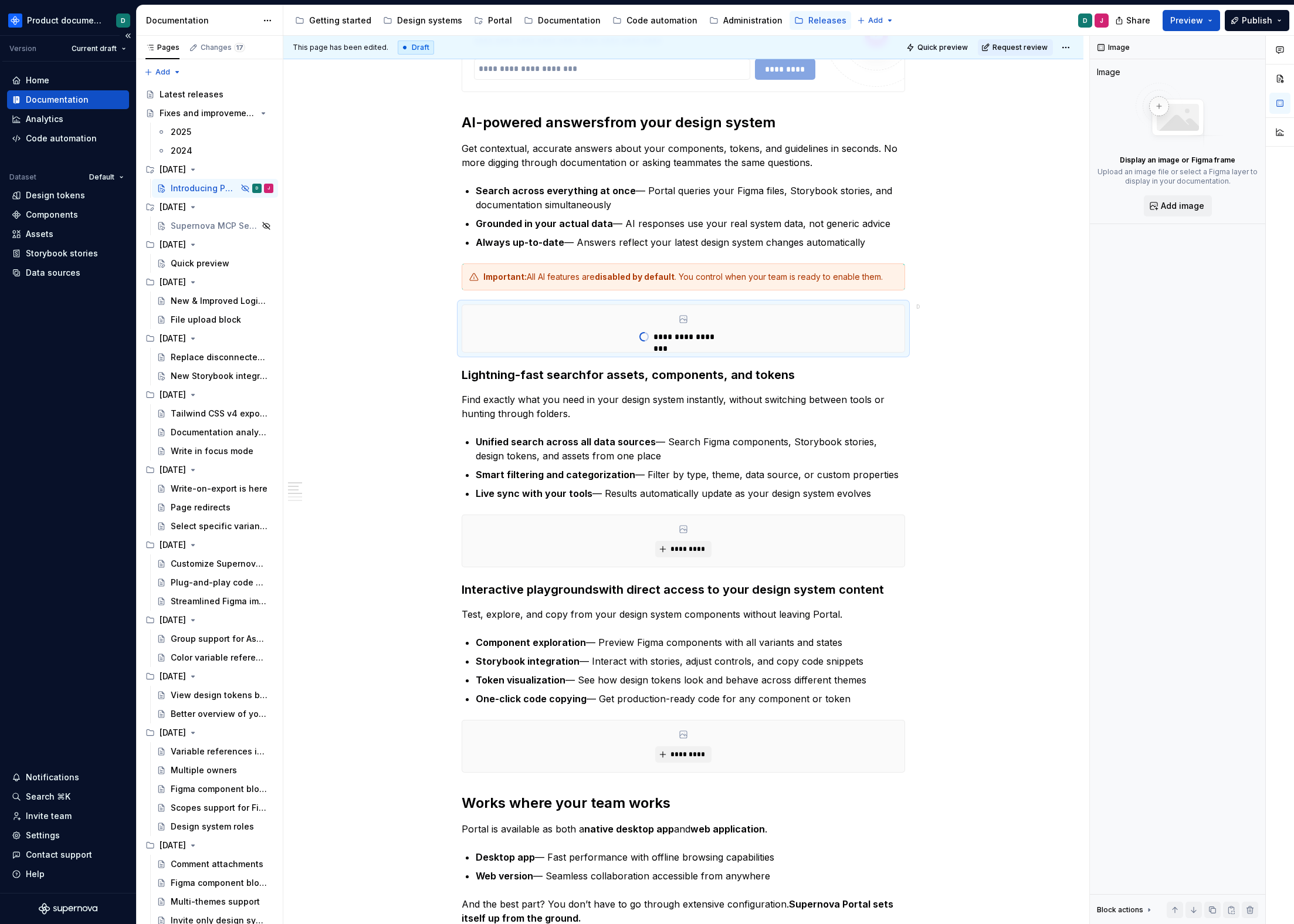
type textarea "*"
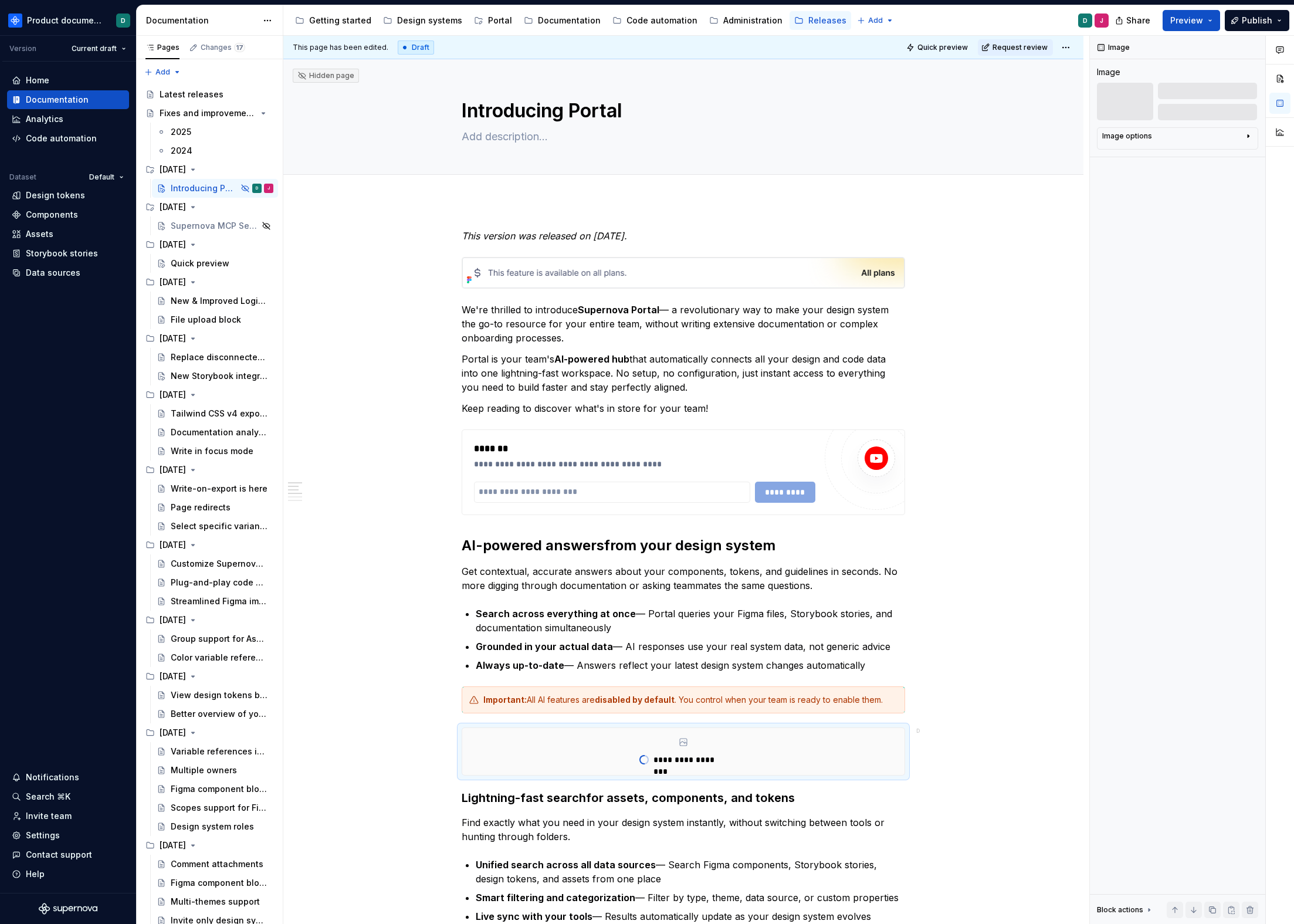
scroll to position [424, 0]
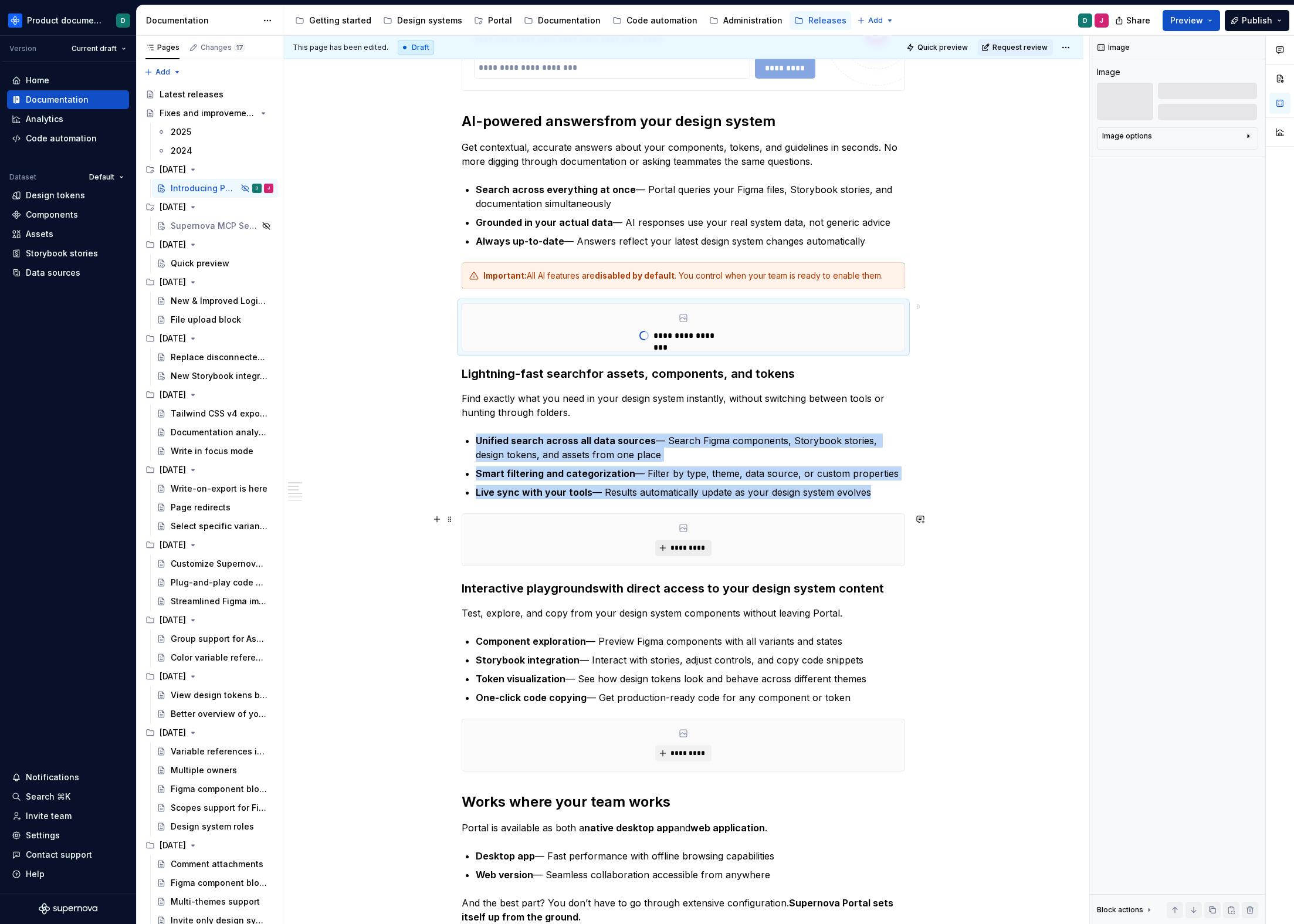
click at [678, 548] on span "*********" at bounding box center [688, 548] width 35 height 9
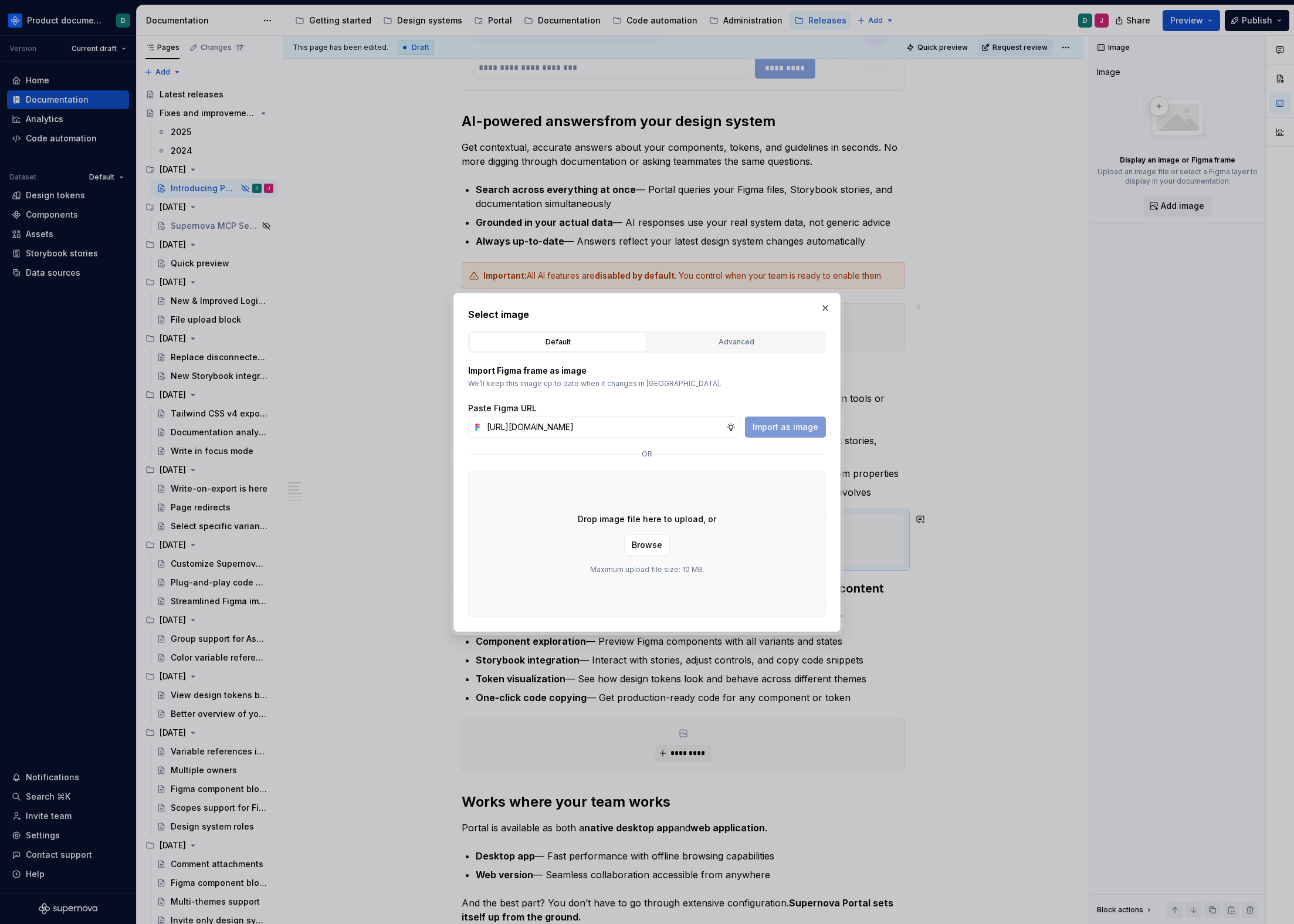
scroll to position [0, 311]
type input "https://www.figma.com/design/hyEHaZpSFmWgt9IHmwh7AO/Screenshots---Release-Notes…"
click at [804, 432] on span "Import as image" at bounding box center [785, 427] width 65 height 12
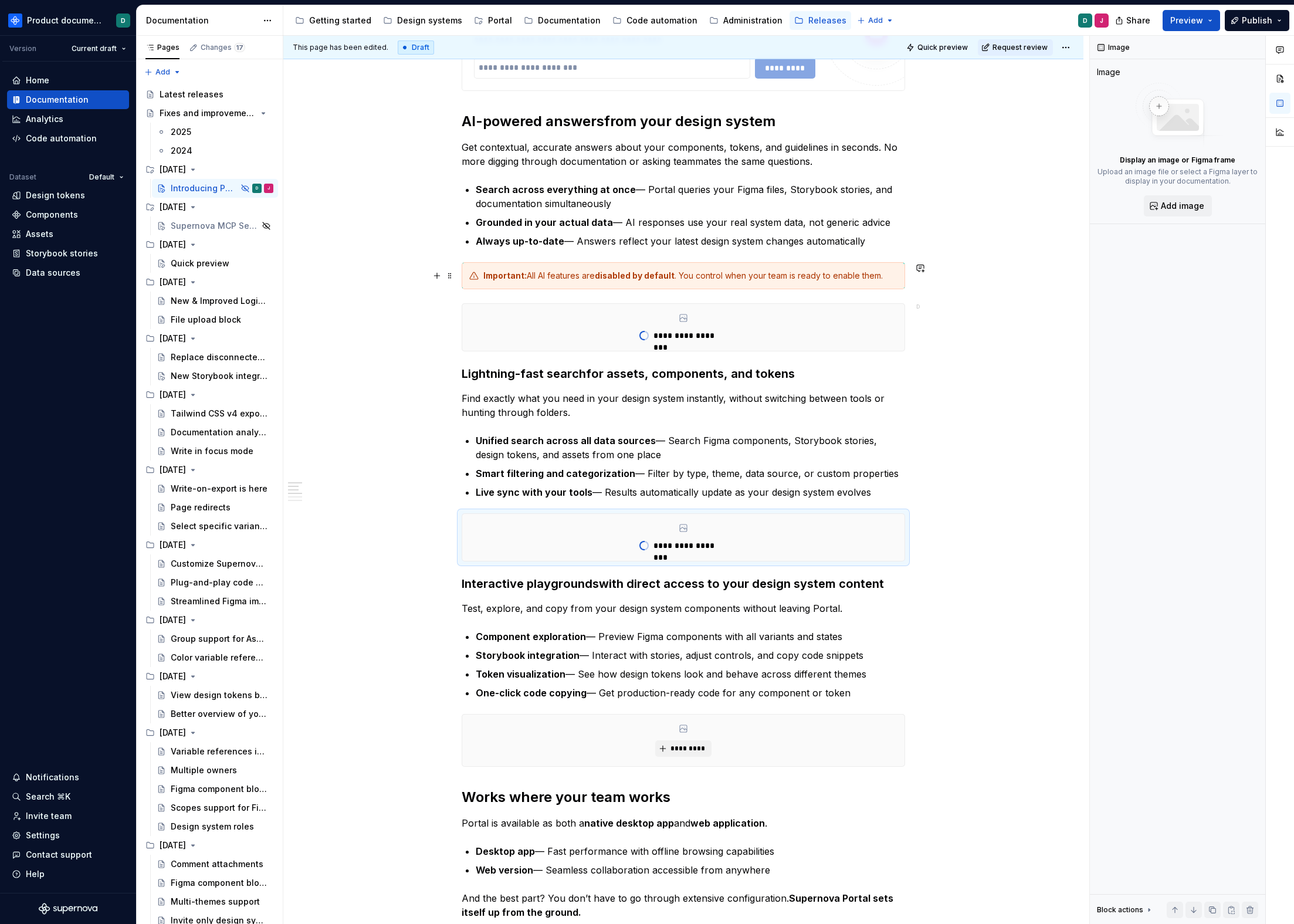
click at [696, 283] on div "Important: All AI features are disabled by default . You control when your team…" at bounding box center [684, 276] width 444 height 27
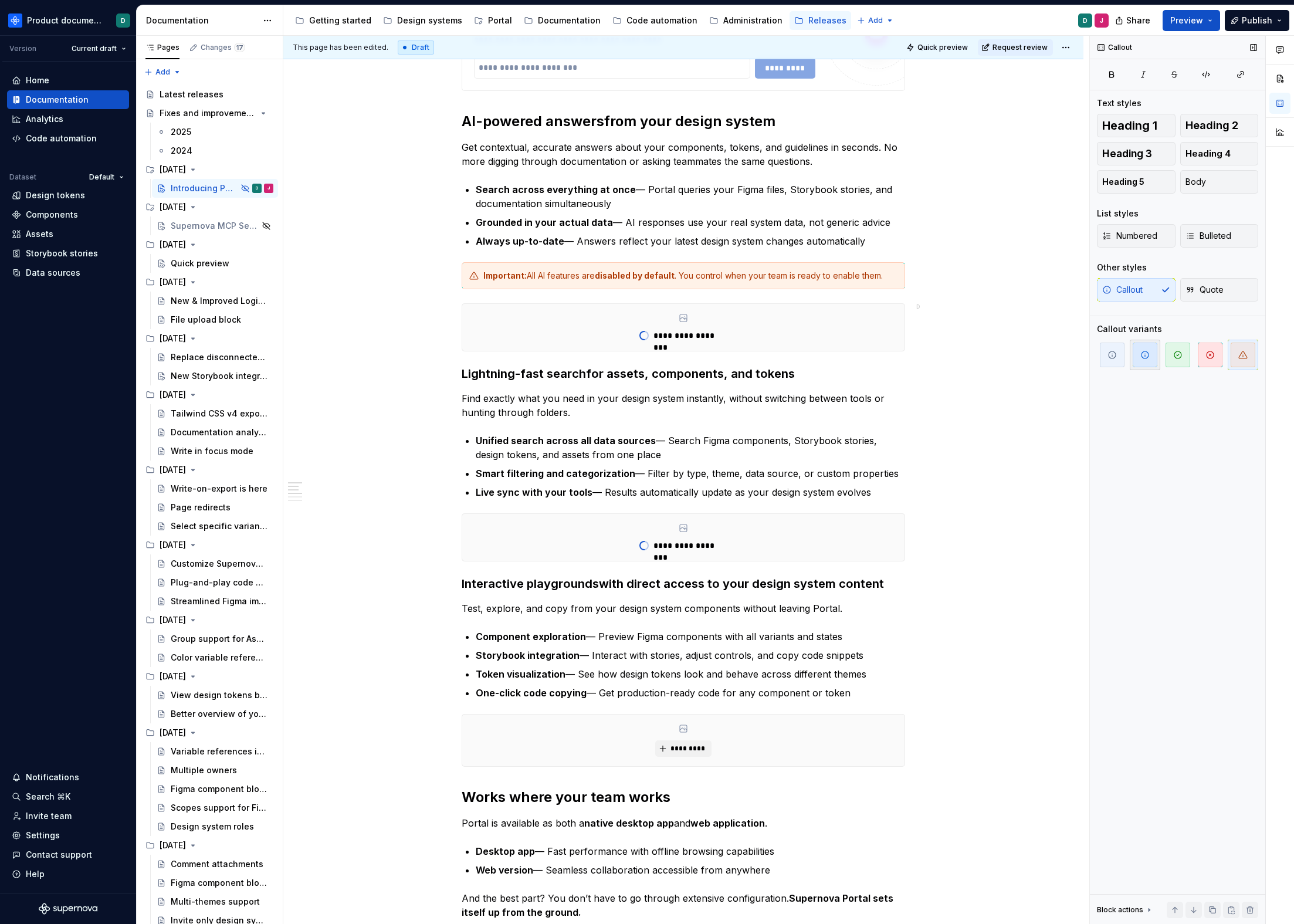
click at [1155, 357] on span "button" at bounding box center [1145, 355] width 24 height 24
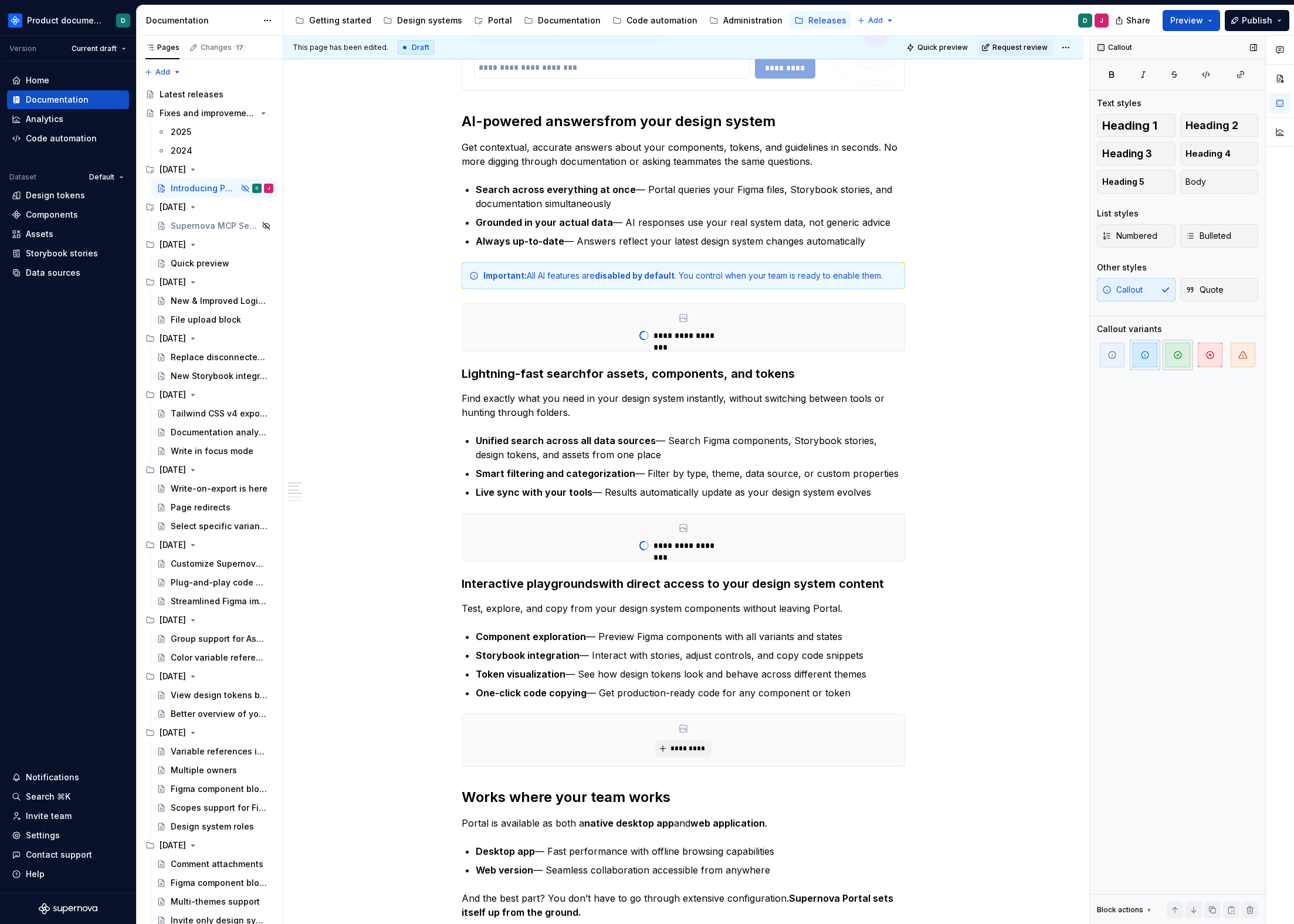
click at [1175, 355] on icon "button" at bounding box center [1178, 355] width 9 height 9
click at [1159, 354] on button "button" at bounding box center [1145, 355] width 31 height 31
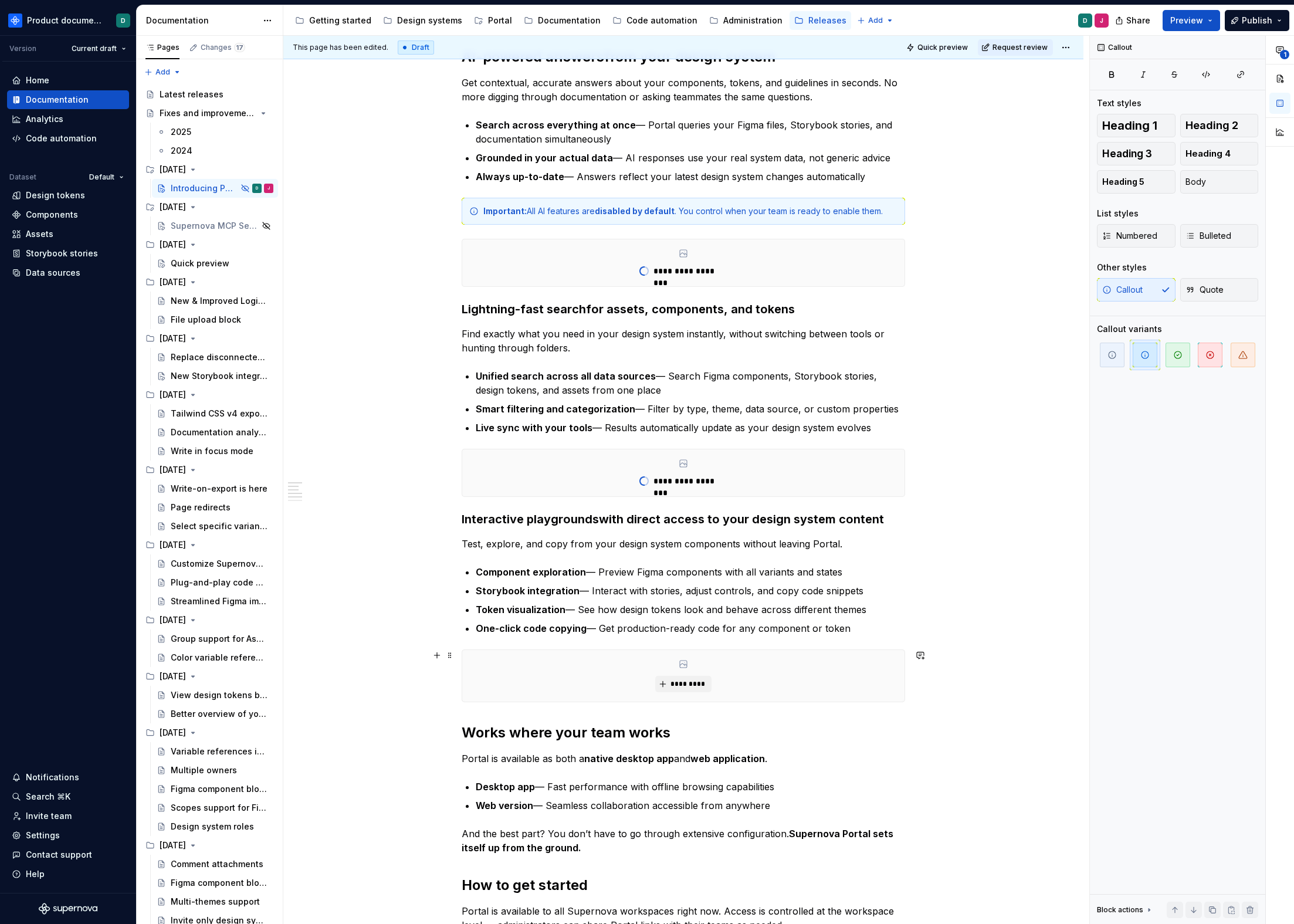
click at [600, 697] on div "*********" at bounding box center [683, 675] width 442 height 51
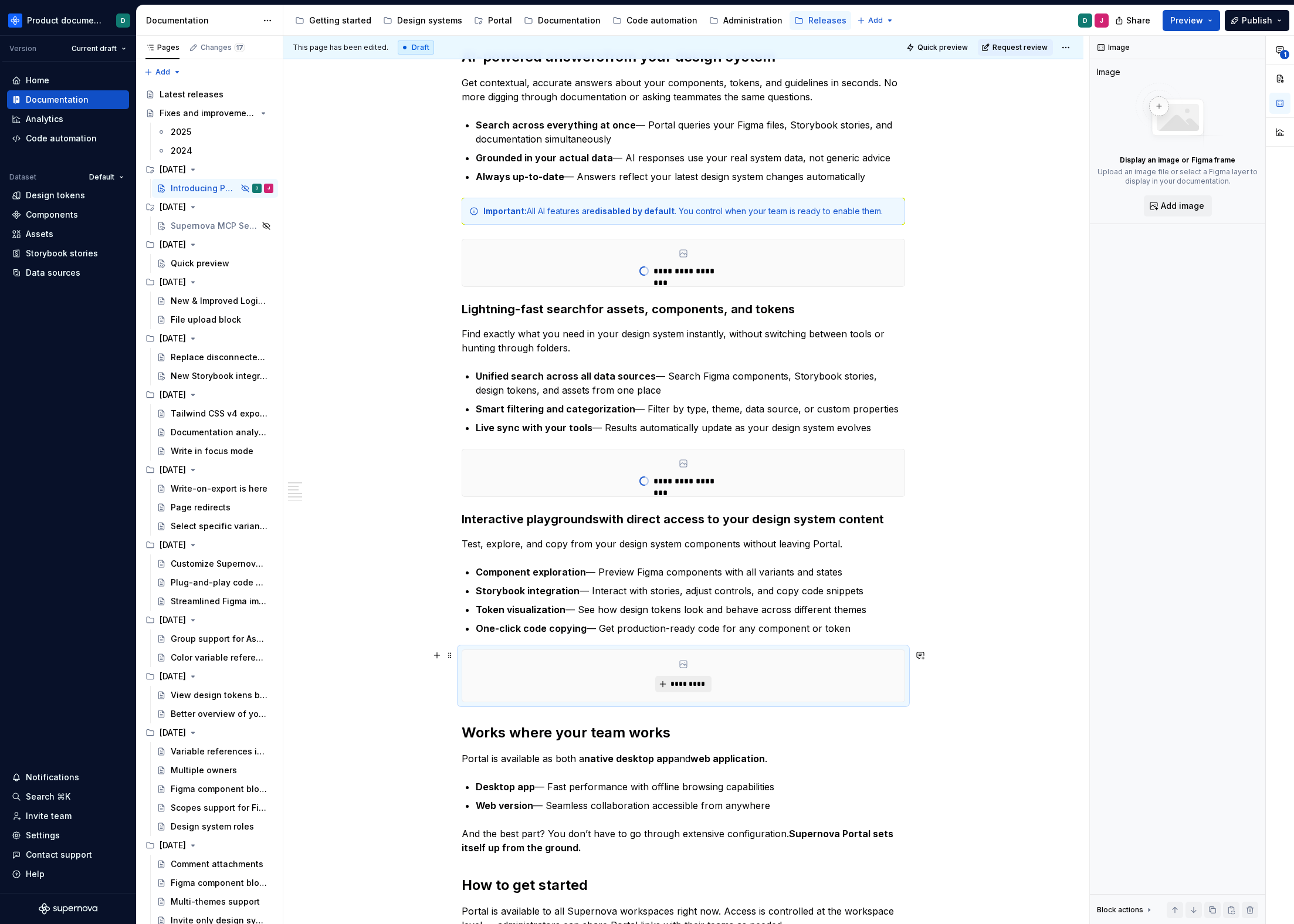
click at [666, 691] on button "*********" at bounding box center [683, 684] width 56 height 17
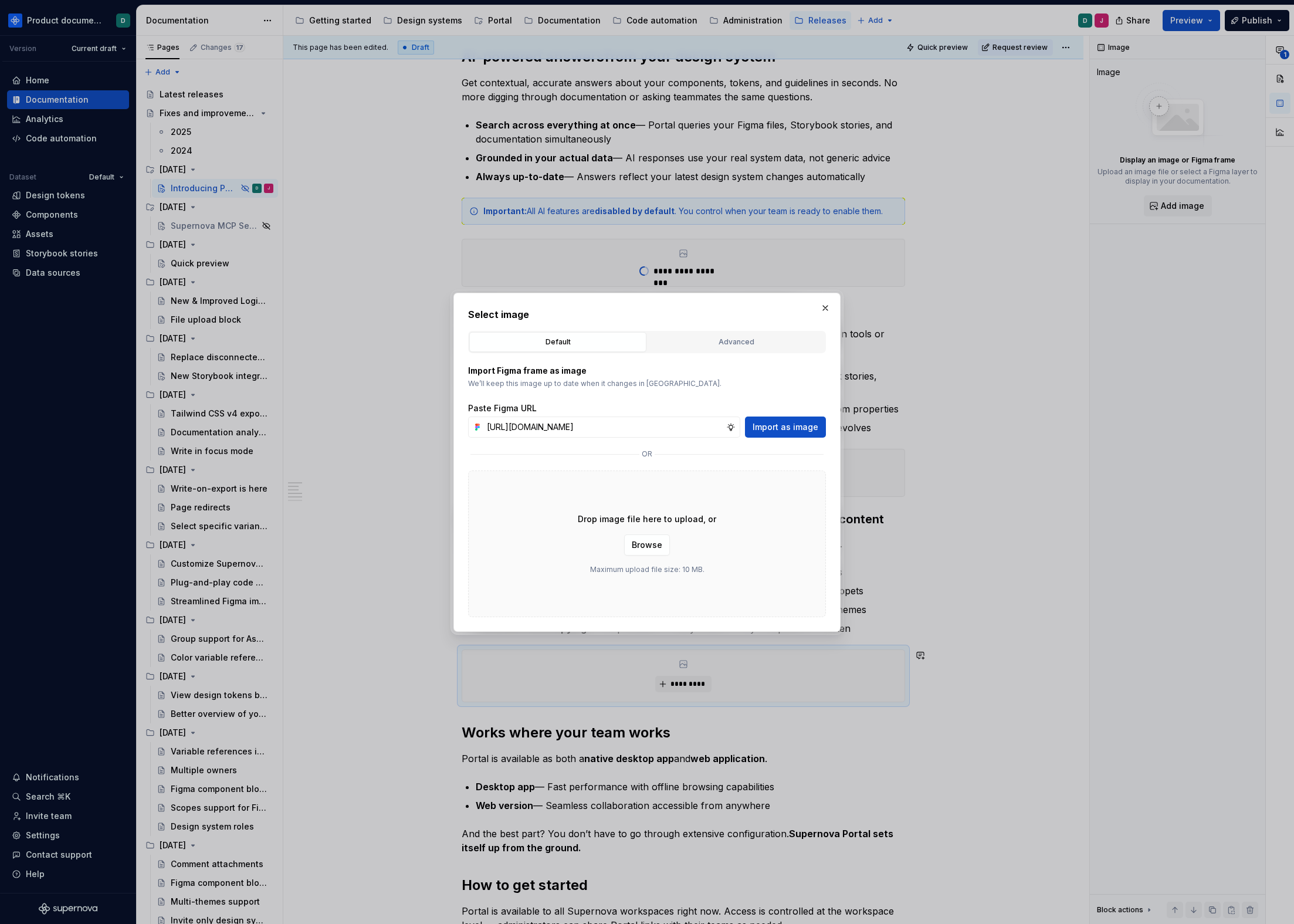
scroll to position [0, 311]
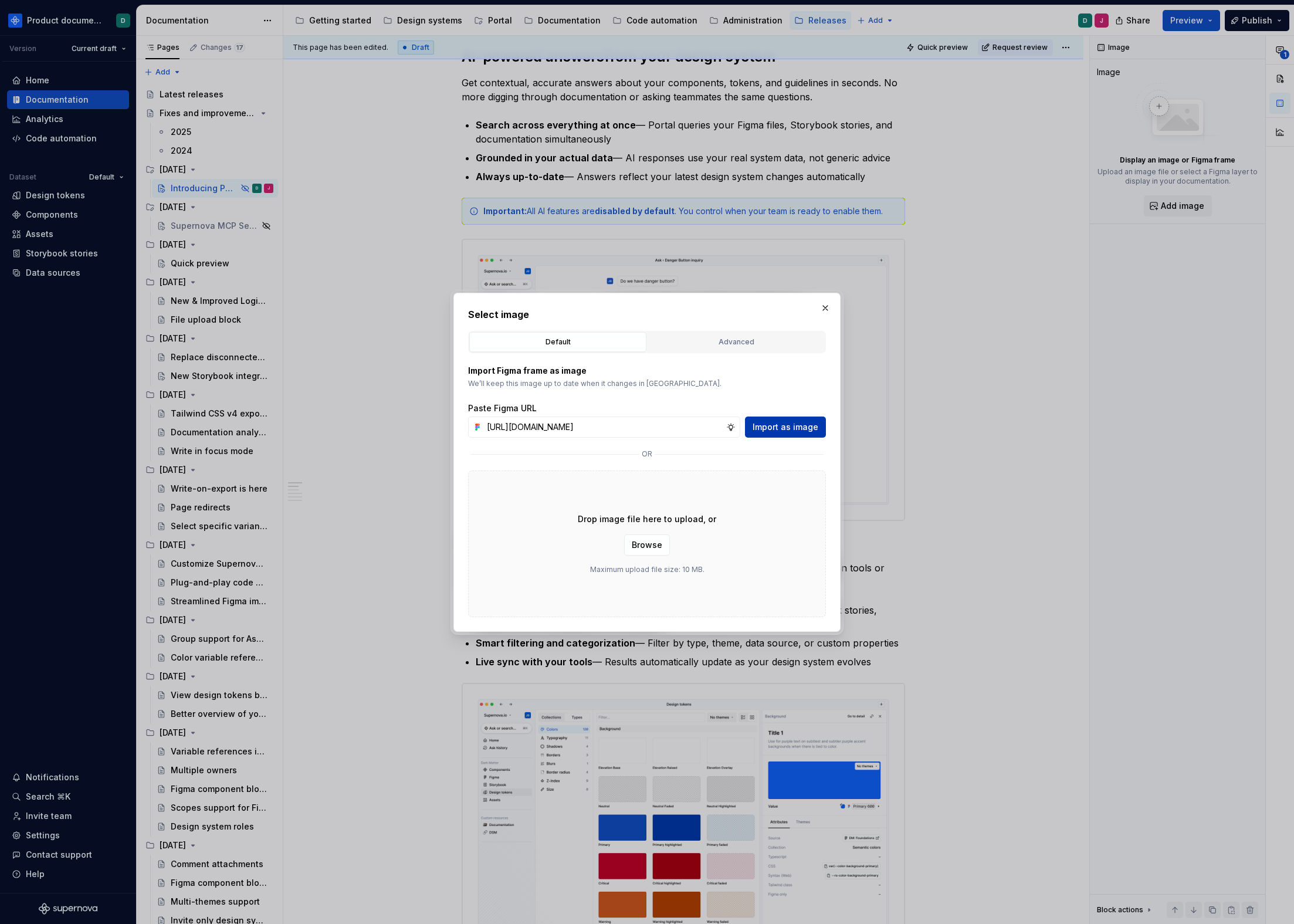
type input "https://www.figma.com/design/hyEHaZpSFmWgt9IHmwh7AO/Screenshots---Release-Notes…"
click at [781, 428] on span "Import as image" at bounding box center [785, 427] width 65 height 12
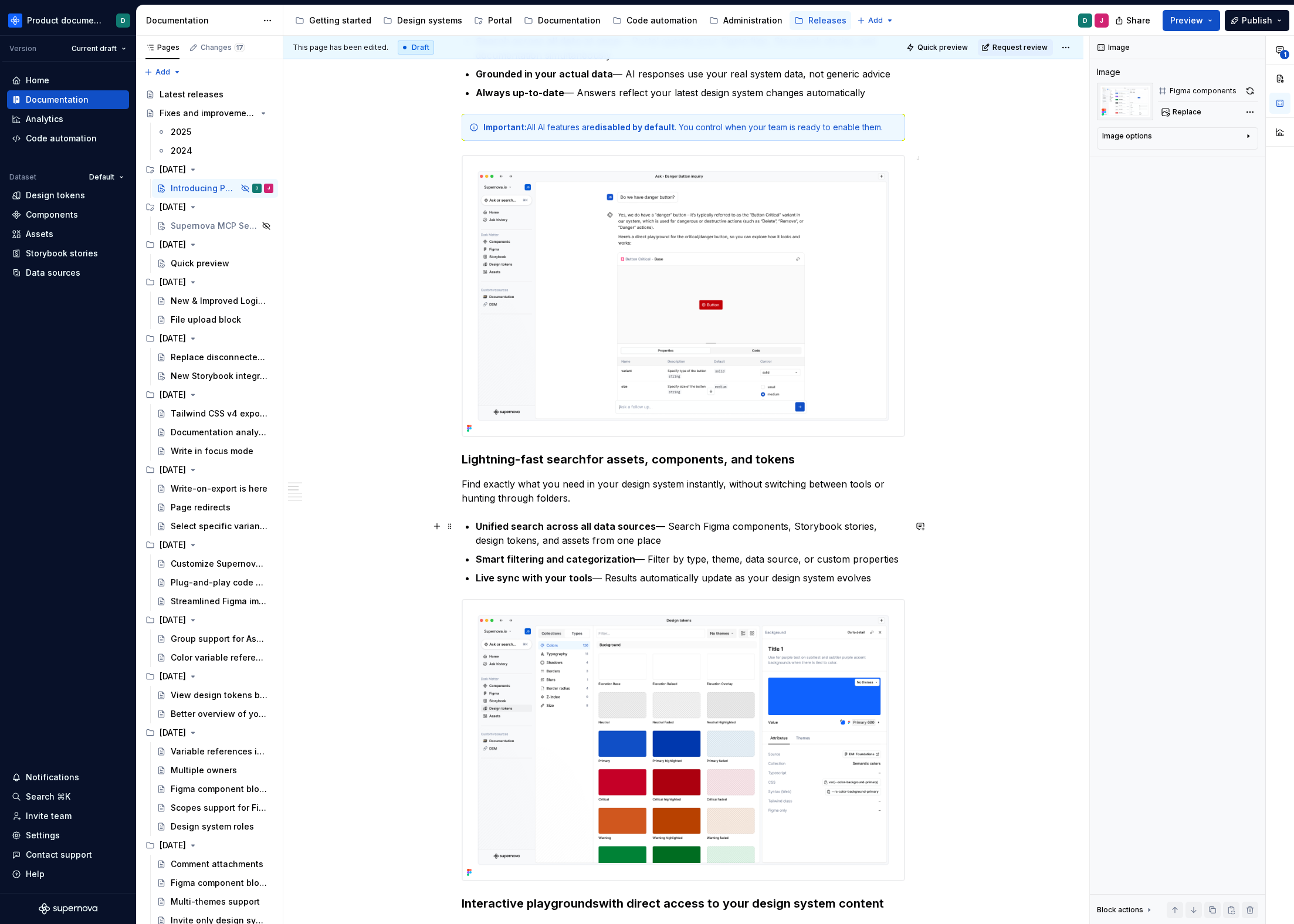
scroll to position [655, 0]
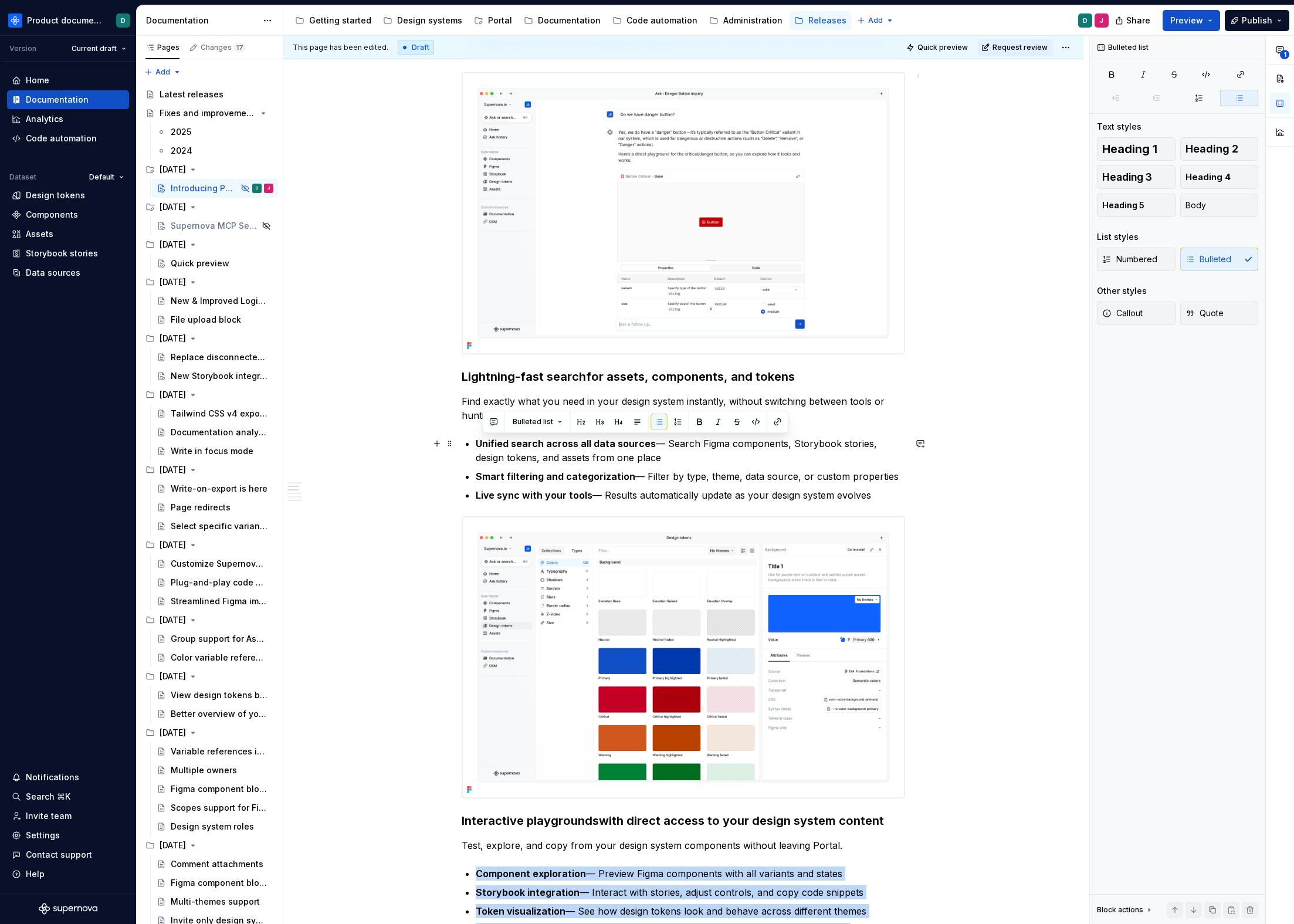
drag, startPoint x: 642, startPoint y: 457, endPoint x: 479, endPoint y: 449, distance: 163.2
click at [479, 449] on p "Unified search across all data sources — Search Figma components, Storybook sto…" at bounding box center [690, 451] width 430 height 28
click at [645, 459] on p "Unified search across all data sources — Search Figma components, Storybook sto…" at bounding box center [690, 451] width 430 height 28
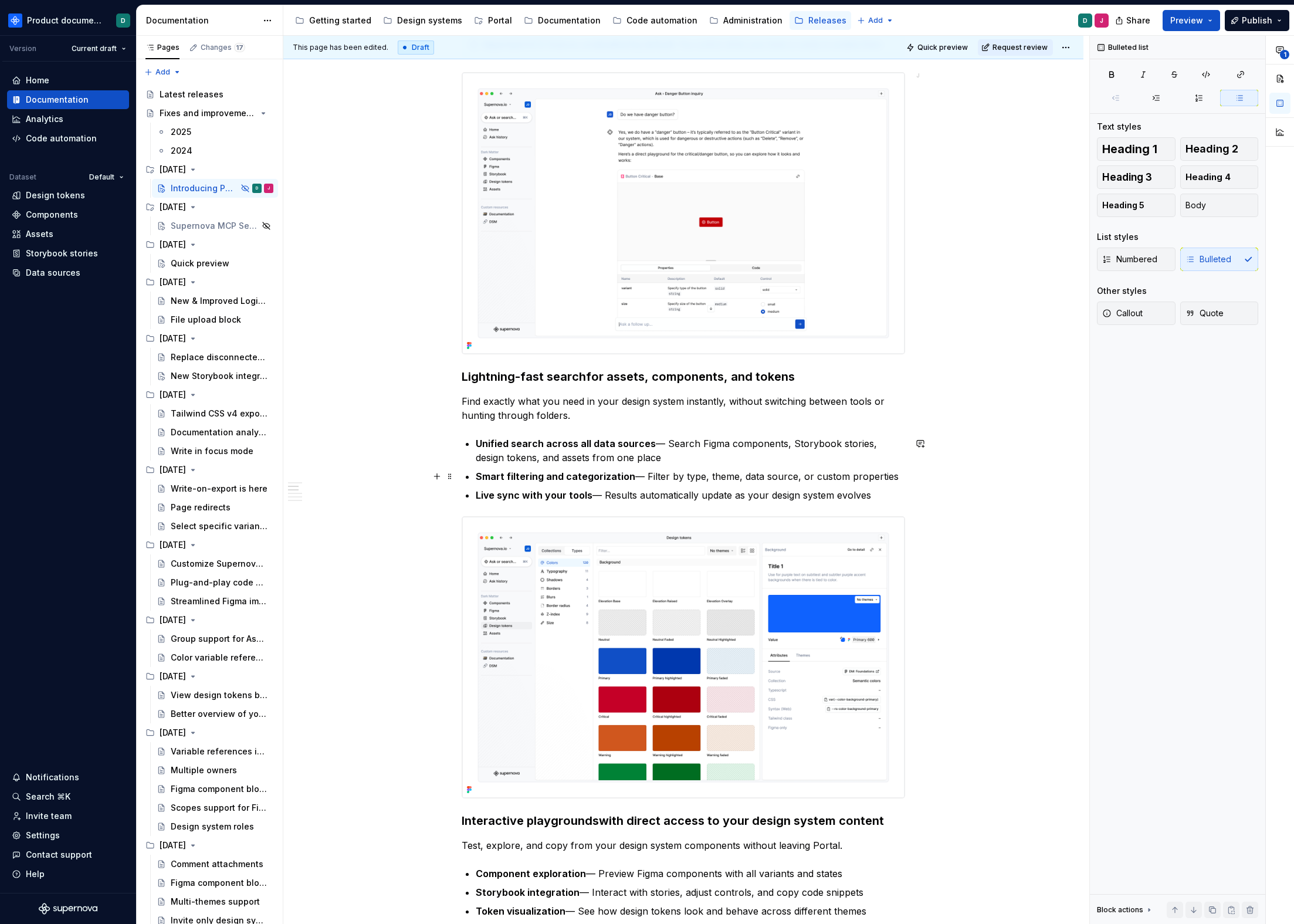
click at [670, 477] on p "Smart filtering and categorization — Filter by type, theme, data source, or cus…" at bounding box center [690, 476] width 430 height 14
click at [673, 494] on p "Live sync with your tools — Results automatically update as your design system …" at bounding box center [690, 495] width 430 height 14
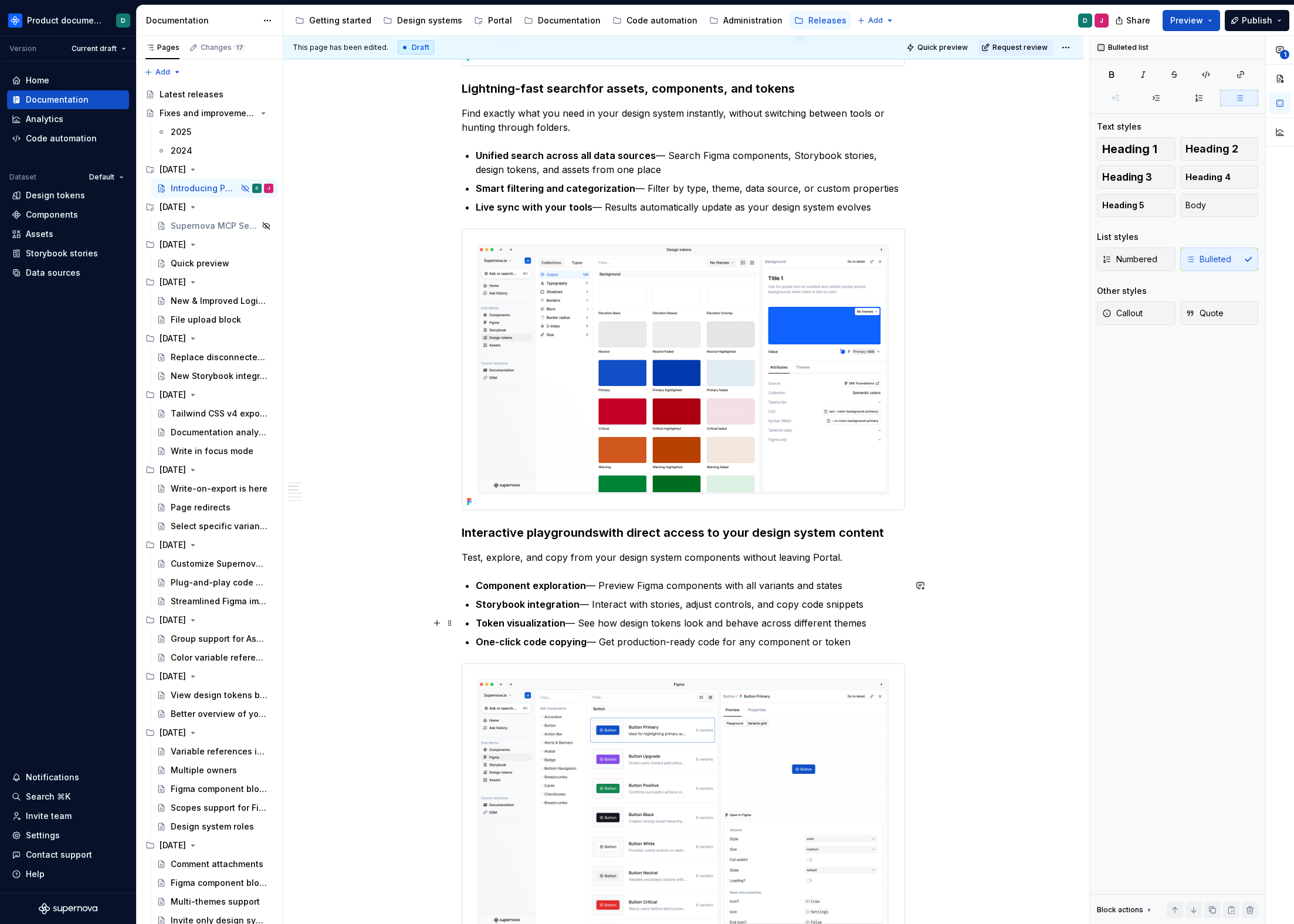
scroll to position [951, 0]
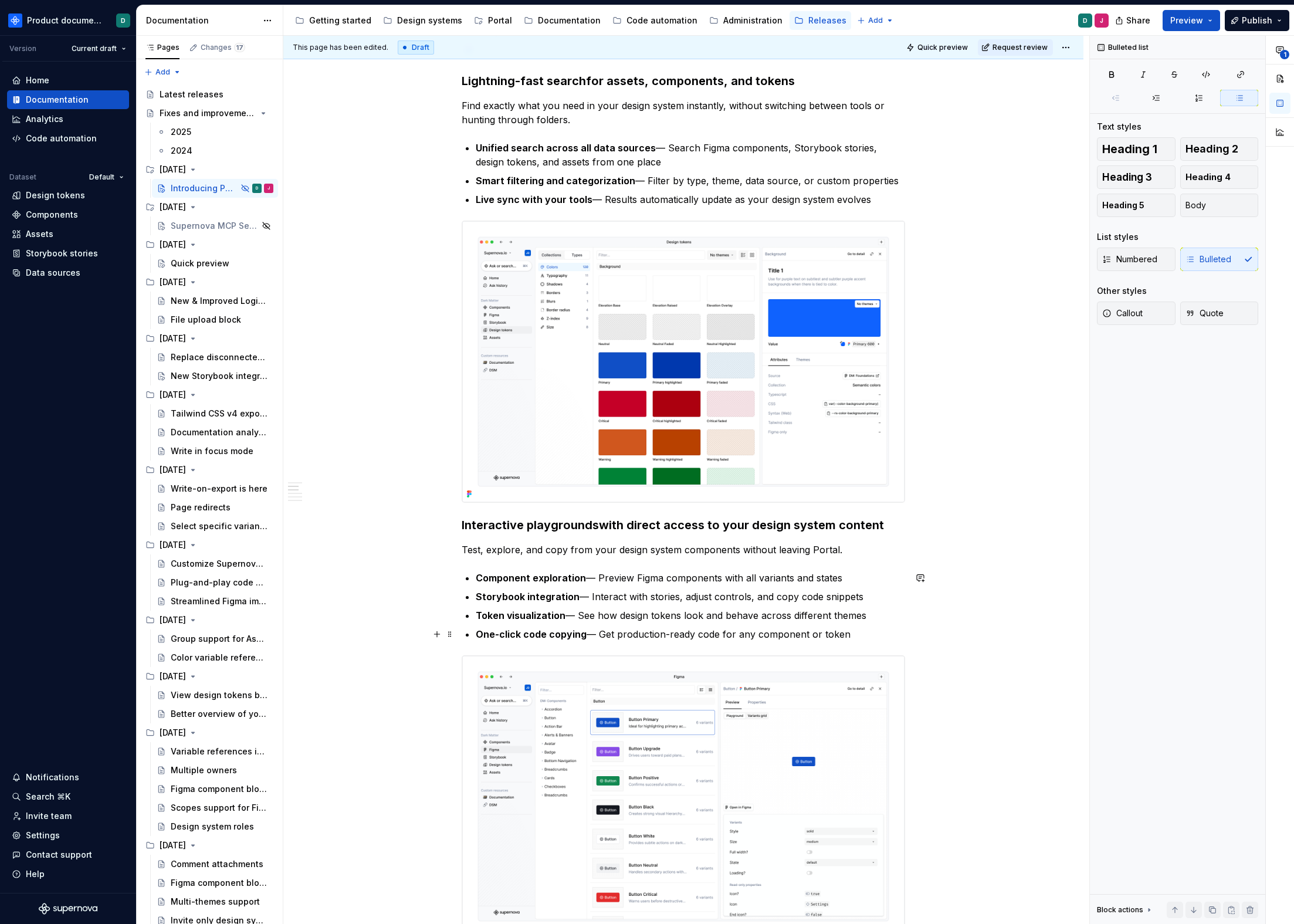
click at [641, 632] on p "One-click code copying — Get production-ready code for any component or token" at bounding box center [690, 634] width 430 height 14
click at [866, 636] on p "One-click code copying — Get production-ready code for any component or token" at bounding box center [690, 634] width 430 height 14
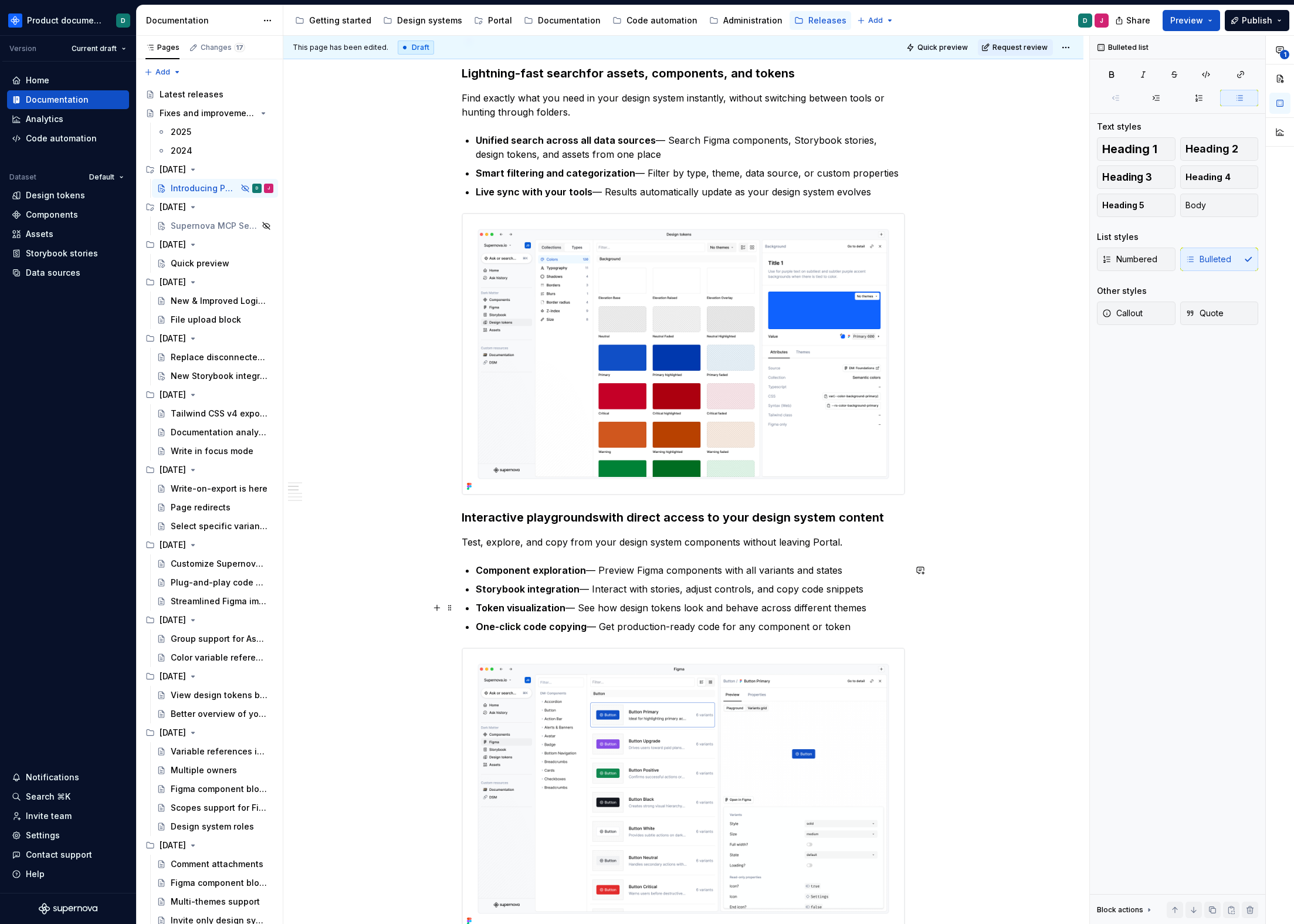
click at [861, 606] on p "Token visualization — See how design tokens look and behave across different th…" at bounding box center [690, 608] width 430 height 14
click at [856, 586] on p "Storybook integration — Interact with stories, adjust controls, and copy code s…" at bounding box center [690, 589] width 430 height 14
click at [854, 569] on p "Component exploration — Preview Figma components with all variants and states" at bounding box center [690, 570] width 430 height 14
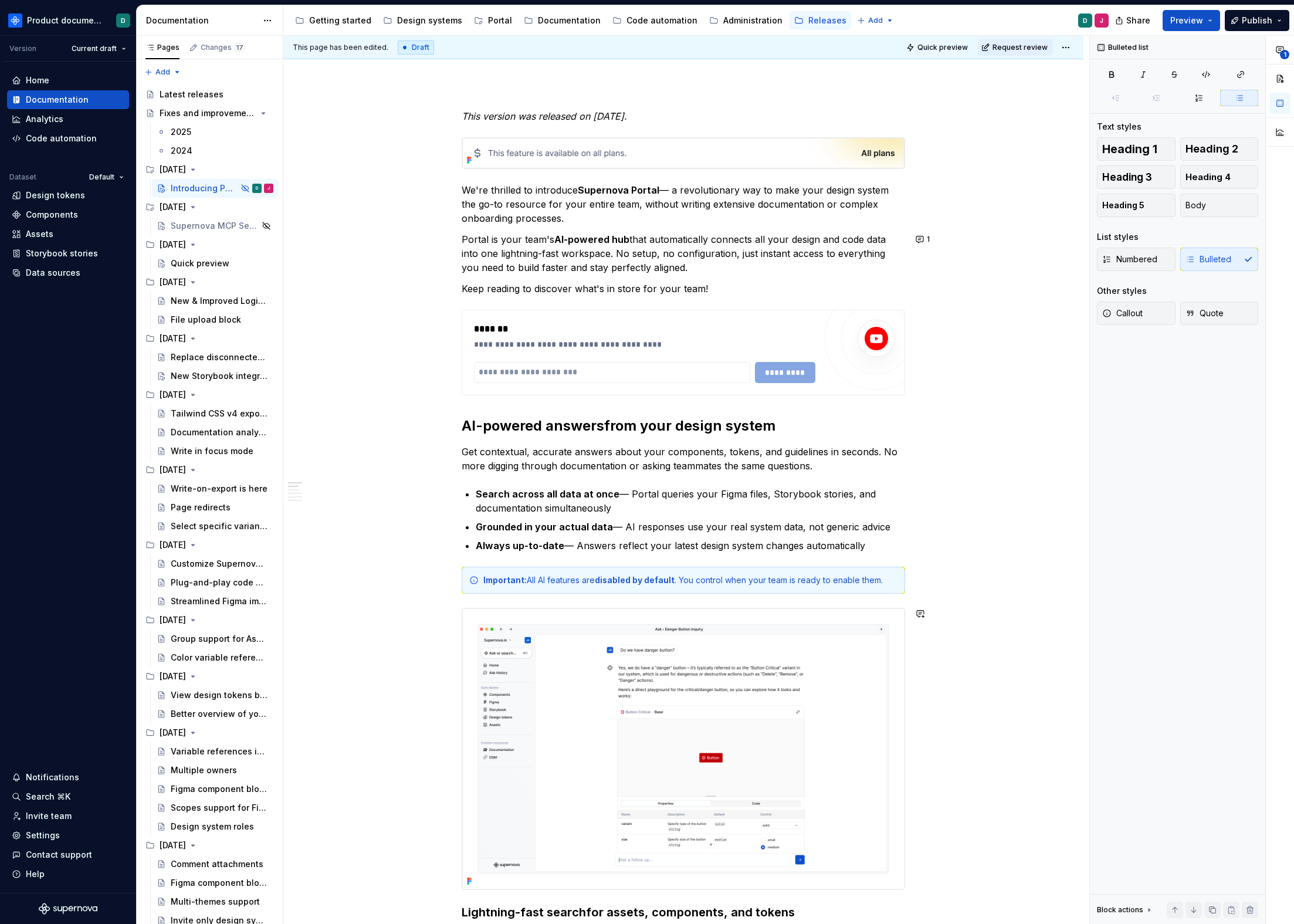
scroll to position [0, 0]
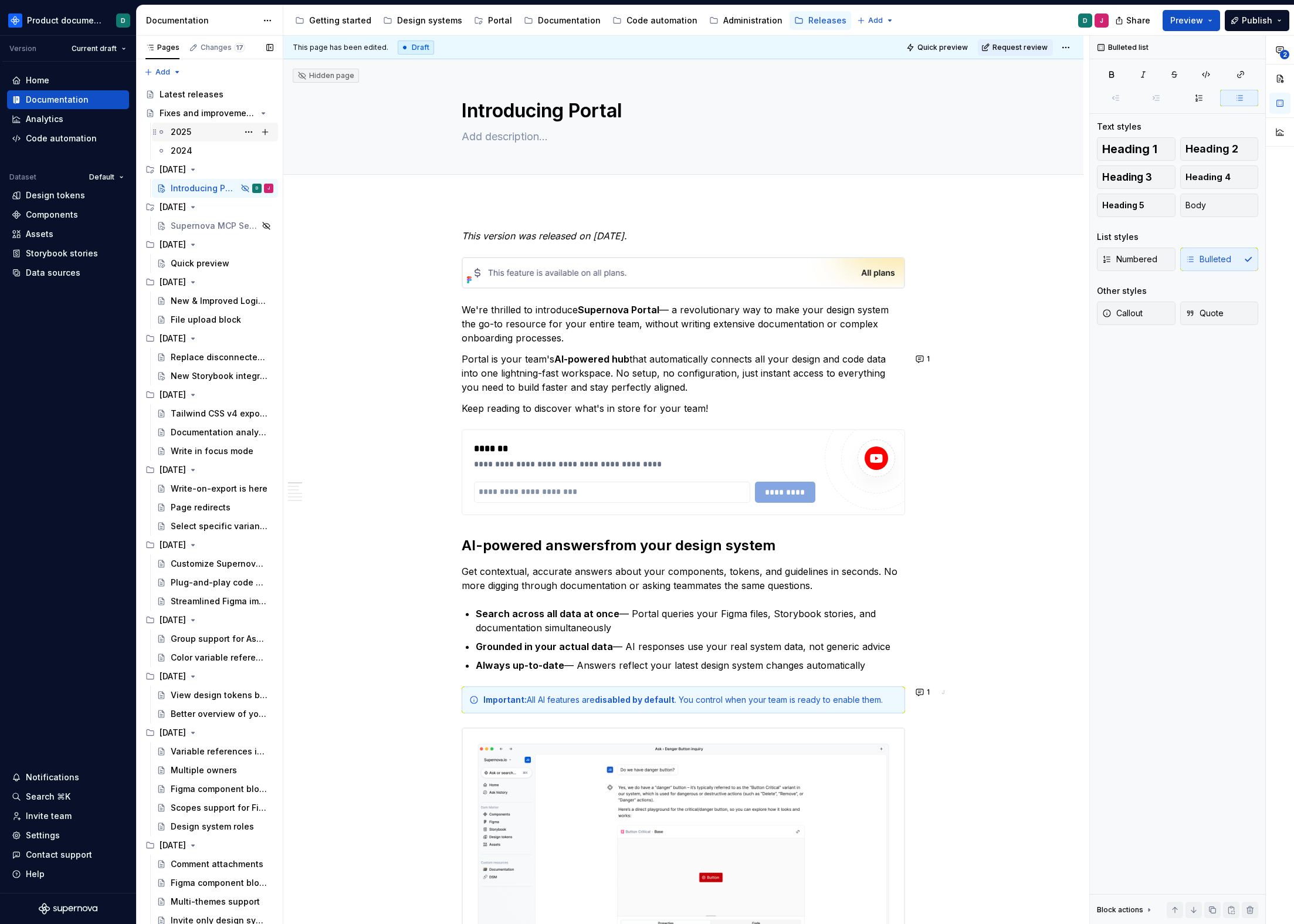
click at [187, 128] on div "2025" at bounding box center [181, 132] width 21 height 12
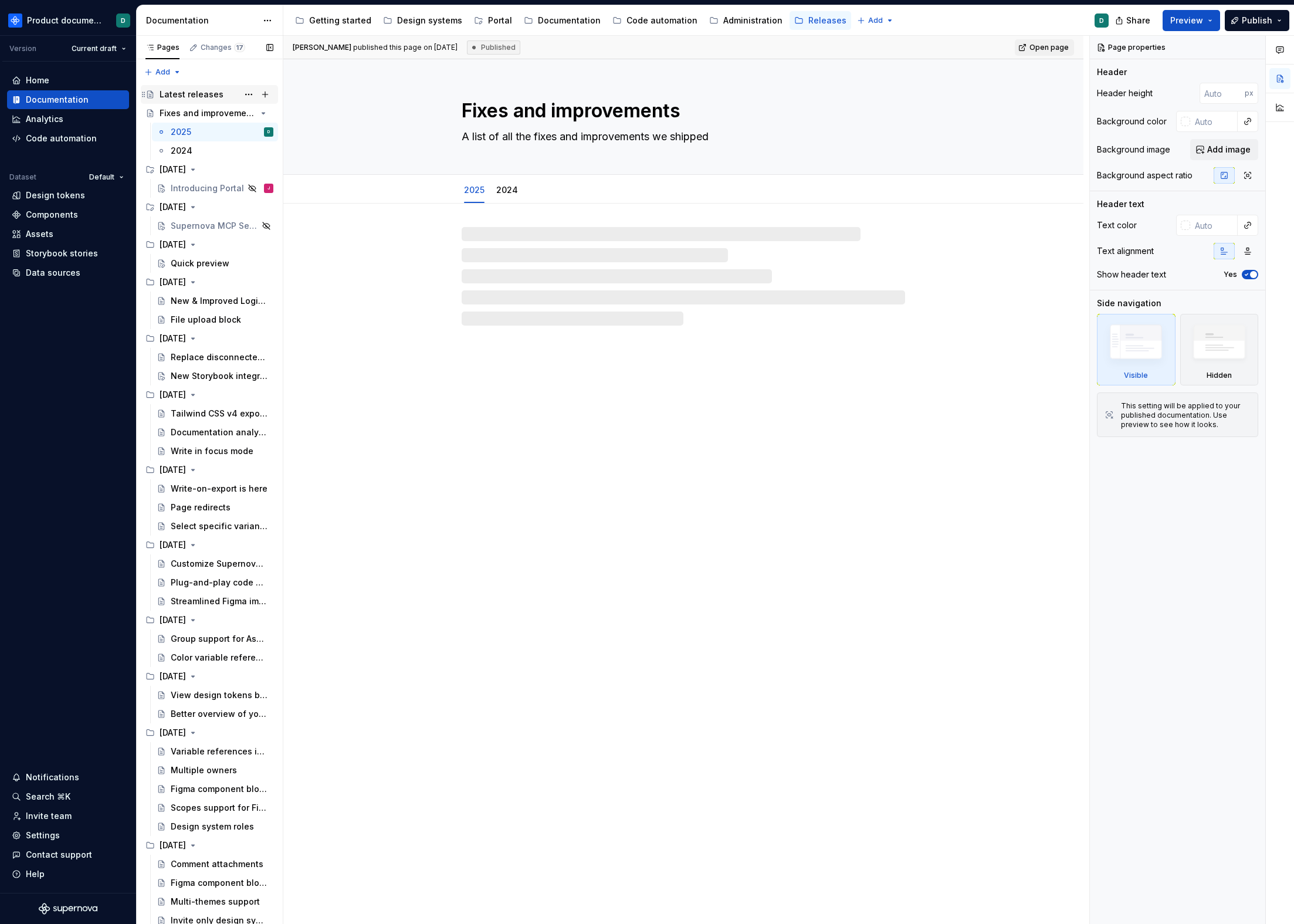
click at [187, 96] on div "Latest releases" at bounding box center [191, 94] width 64 height 12
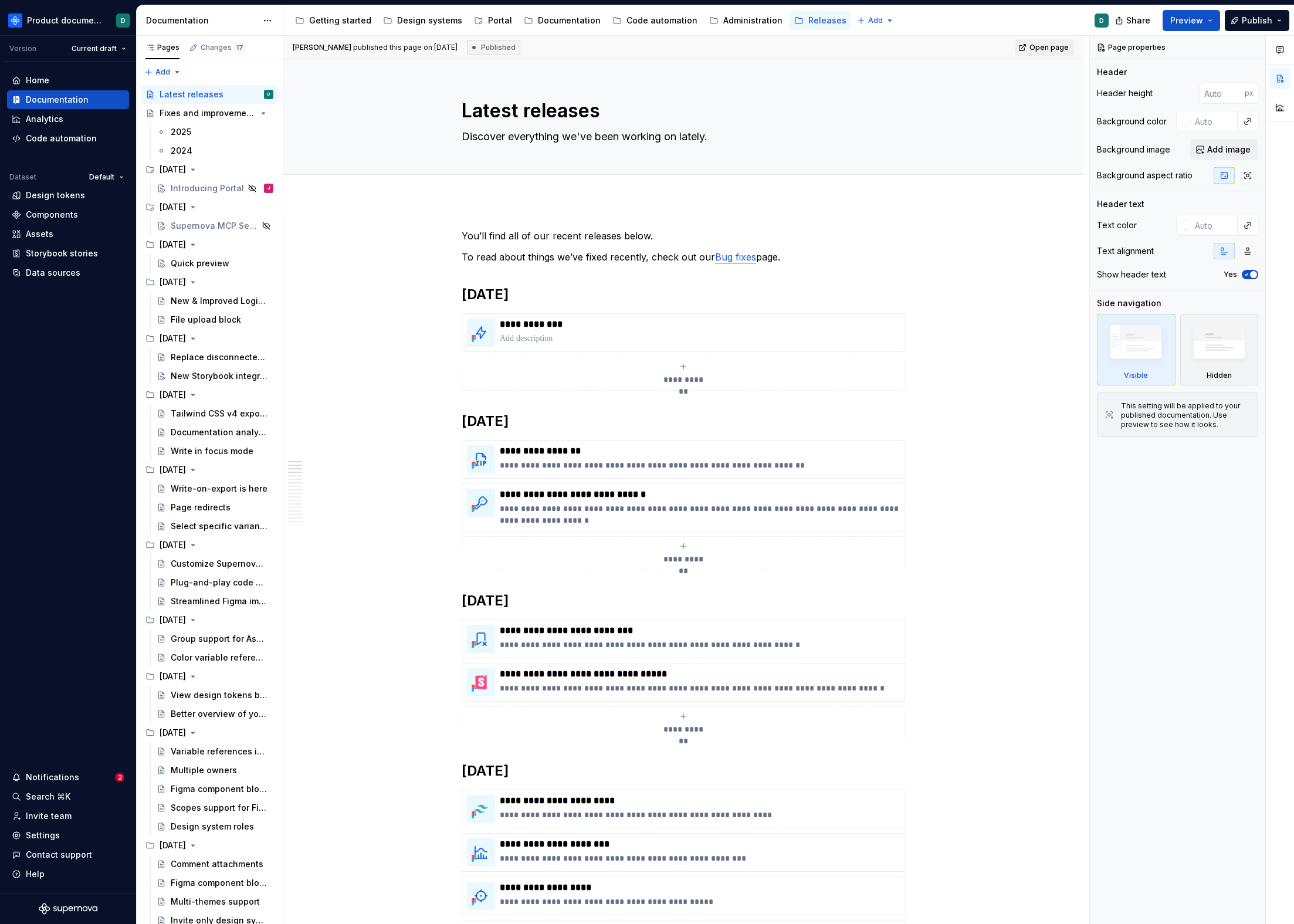
type textarea "*"
